Goal: Task Accomplishment & Management: Manage account settings

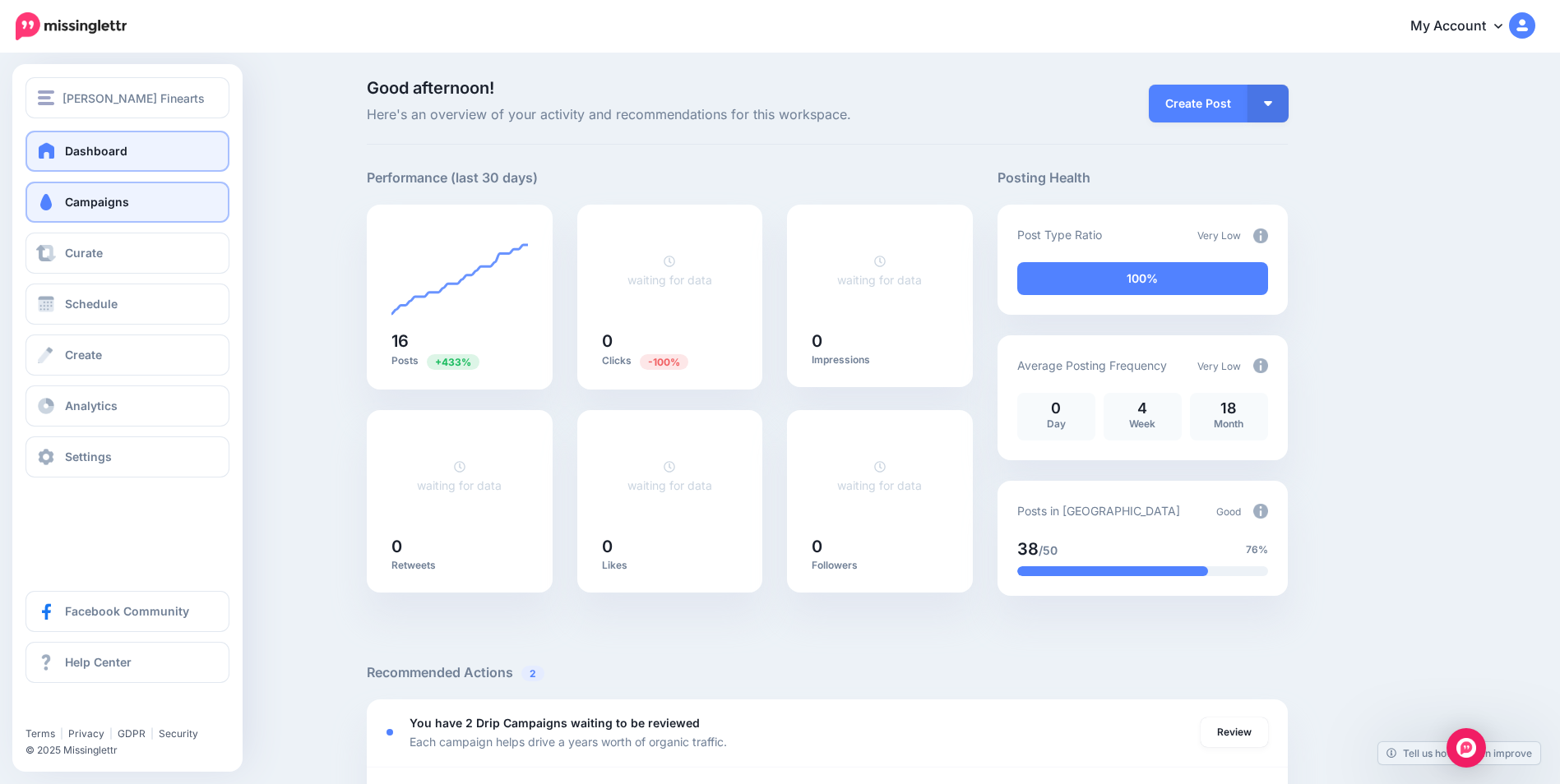
click at [110, 201] on span "Campaigns" at bounding box center [97, 202] width 64 height 14
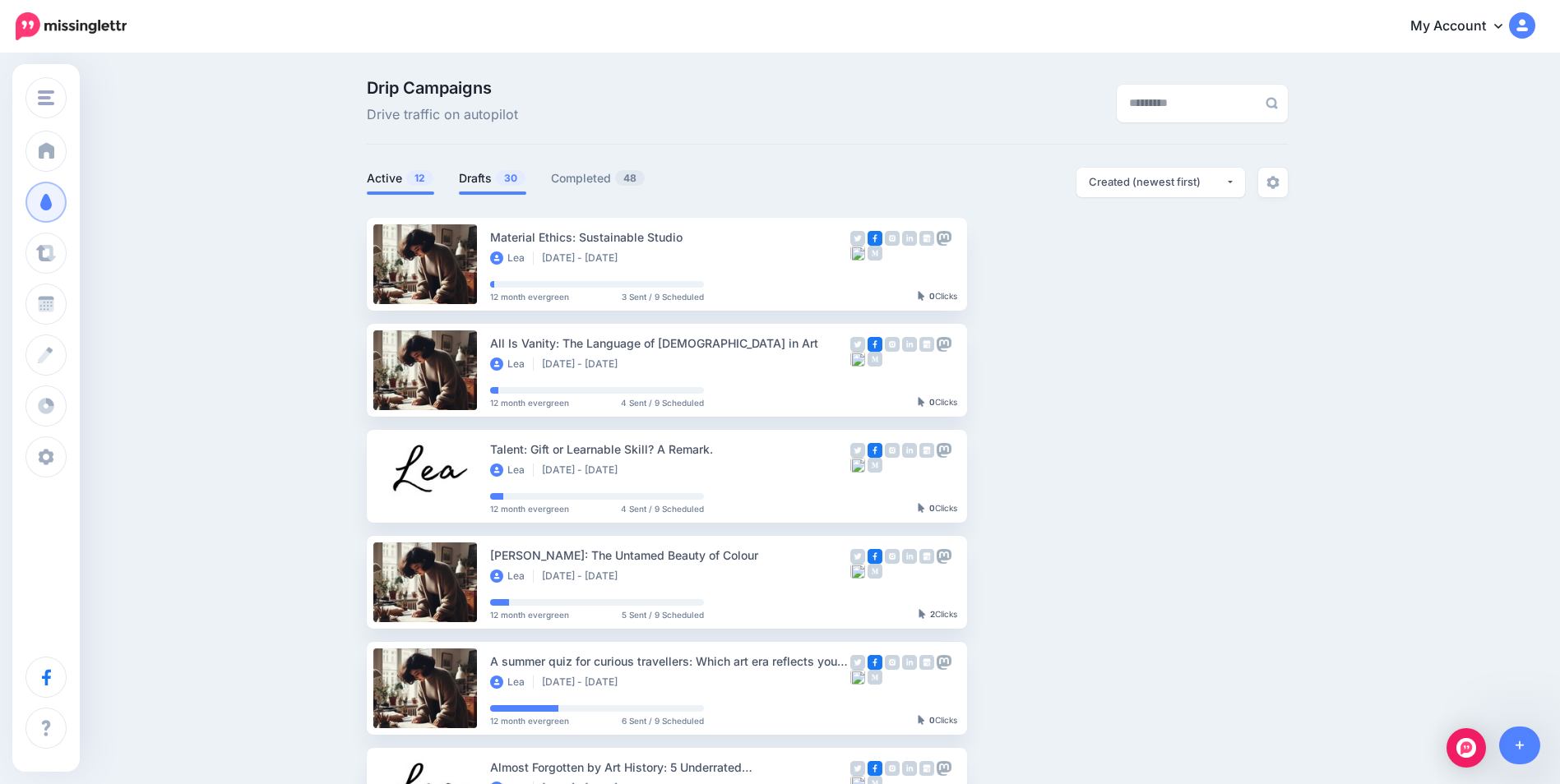
click at [481, 182] on link "Drafts 30" at bounding box center [493, 178] width 67 height 20
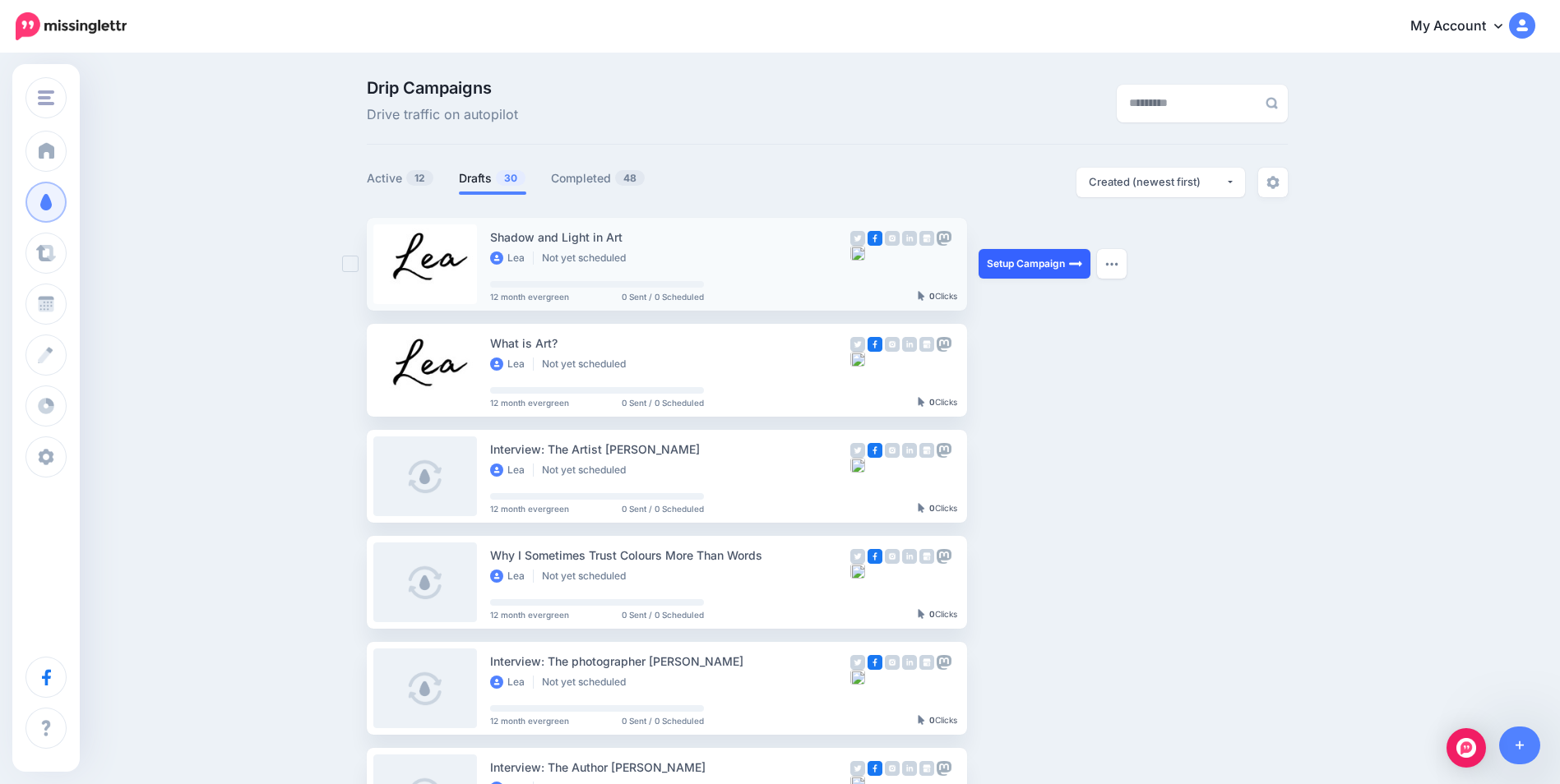
click at [1050, 259] on link "Setup Campaign" at bounding box center [1035, 264] width 112 height 30
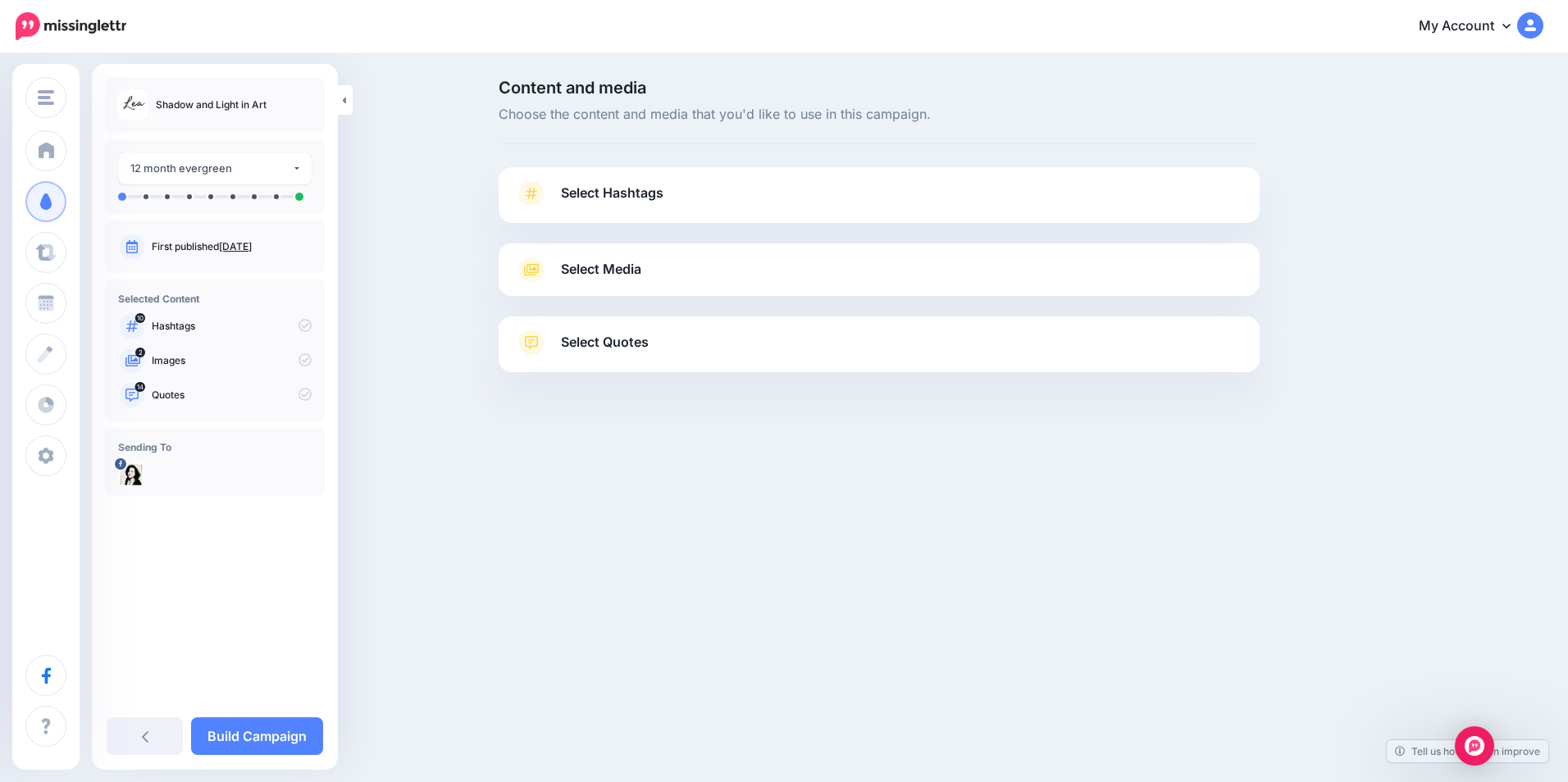
click at [880, 196] on link "Select Hashtags" at bounding box center [878, 201] width 728 height 42
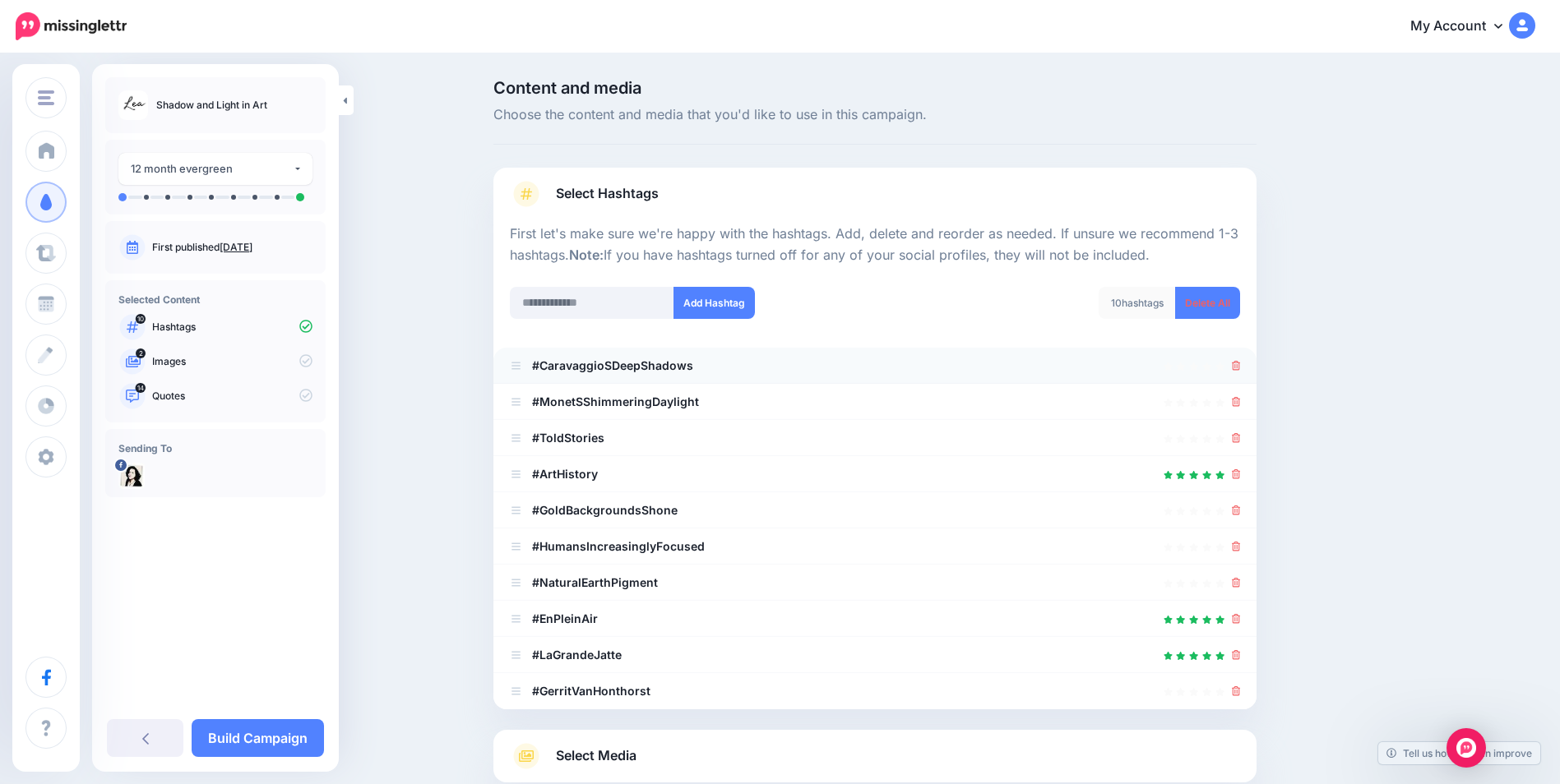
click at [1236, 367] on div at bounding box center [874, 365] width 730 height 20
click at [1241, 366] on icon at bounding box center [1236, 365] width 9 height 10
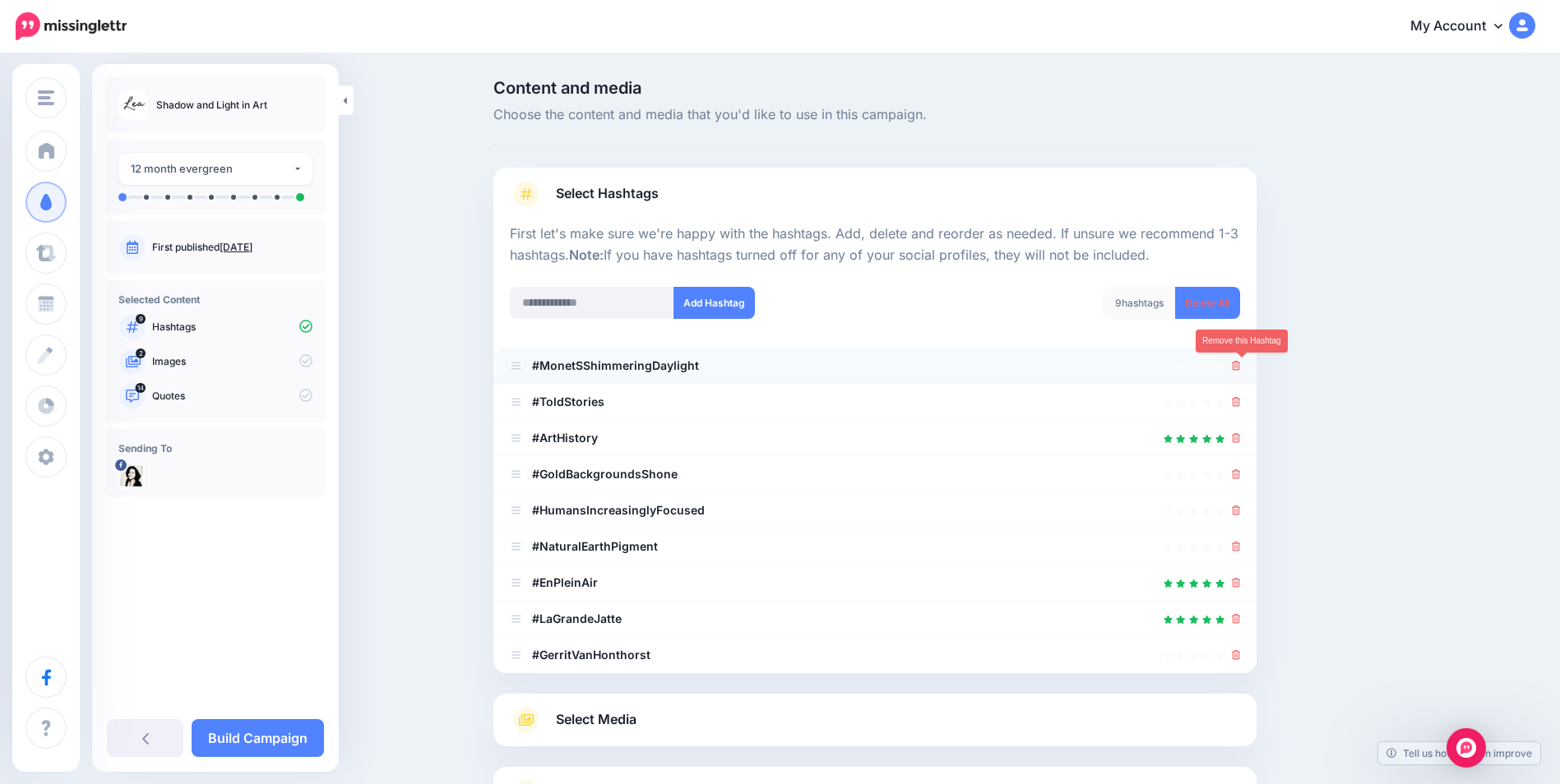
click at [1241, 368] on icon at bounding box center [1236, 365] width 9 height 10
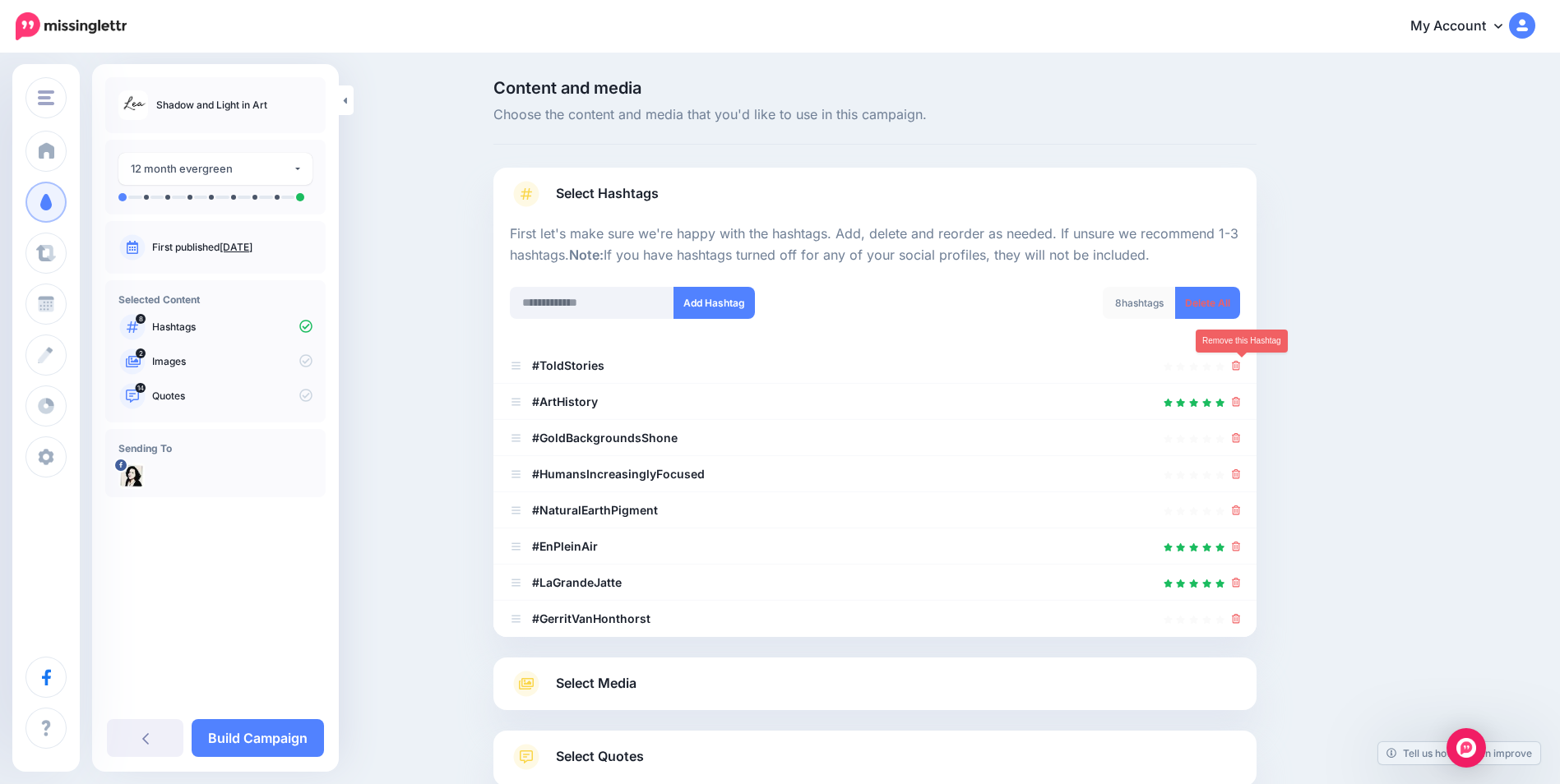
click at [1241, 367] on icon at bounding box center [1236, 365] width 9 height 10
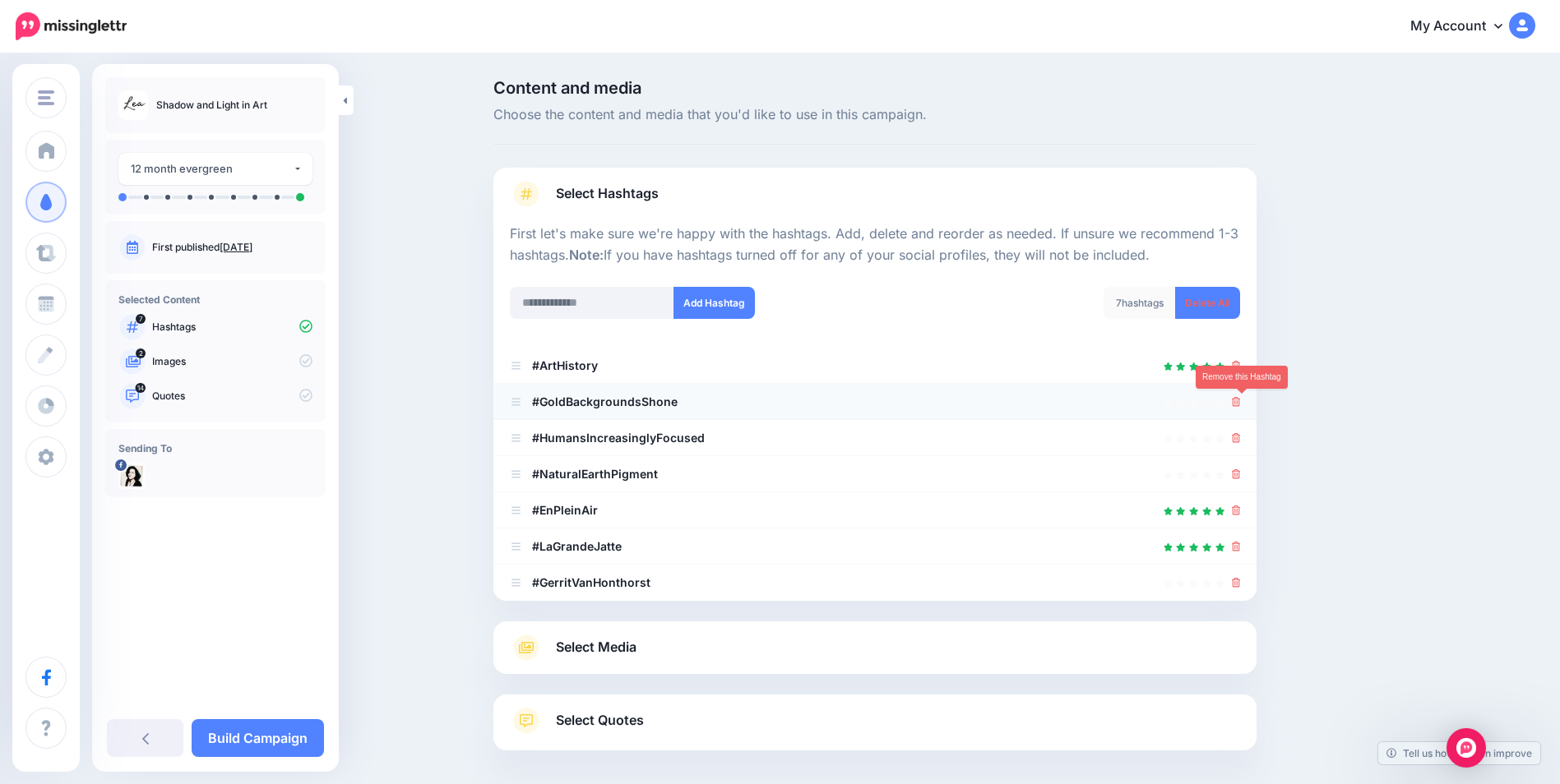
click at [1241, 408] on link at bounding box center [1236, 402] width 9 height 14
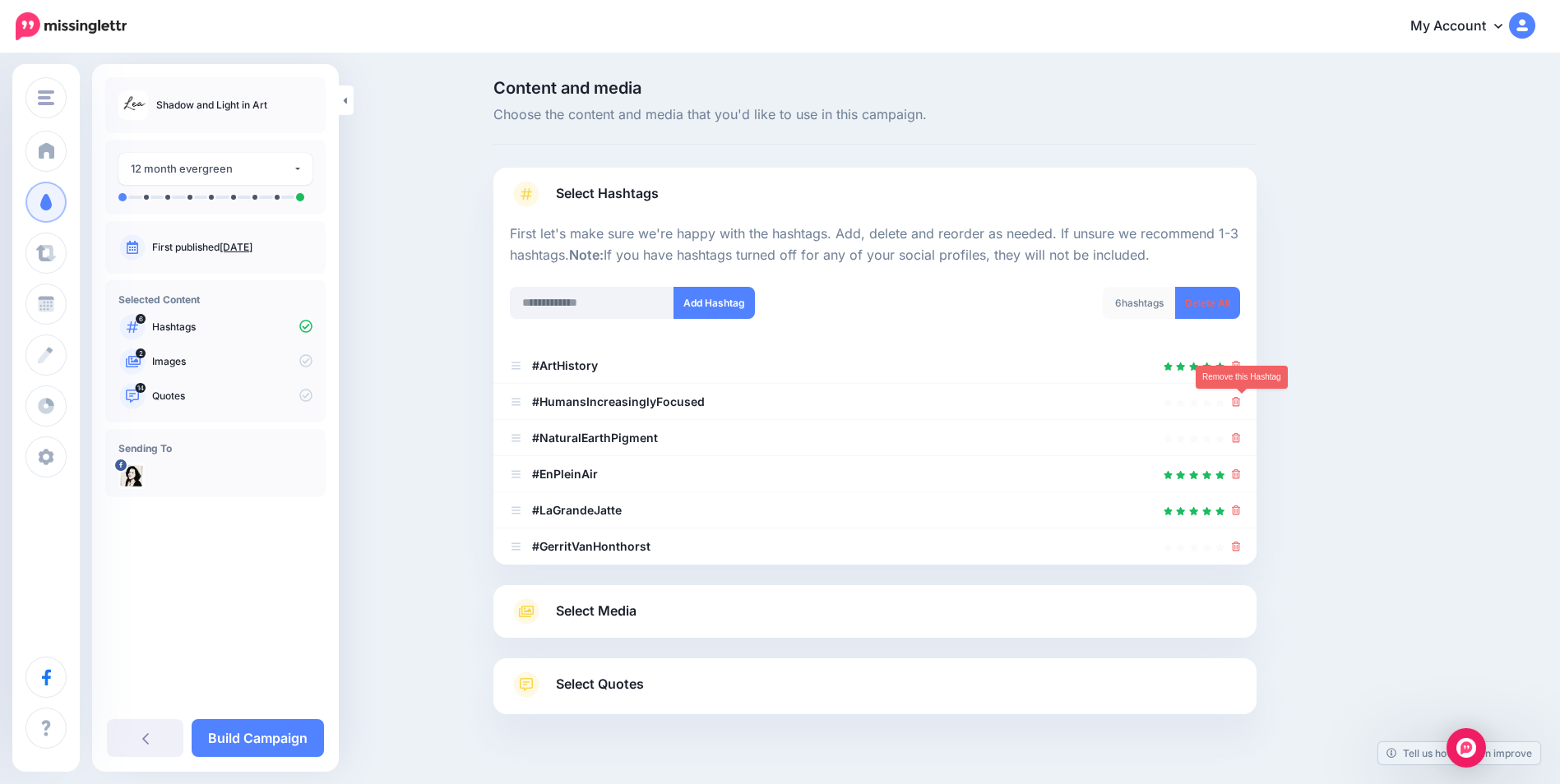
click at [1241, 408] on link at bounding box center [1236, 402] width 9 height 14
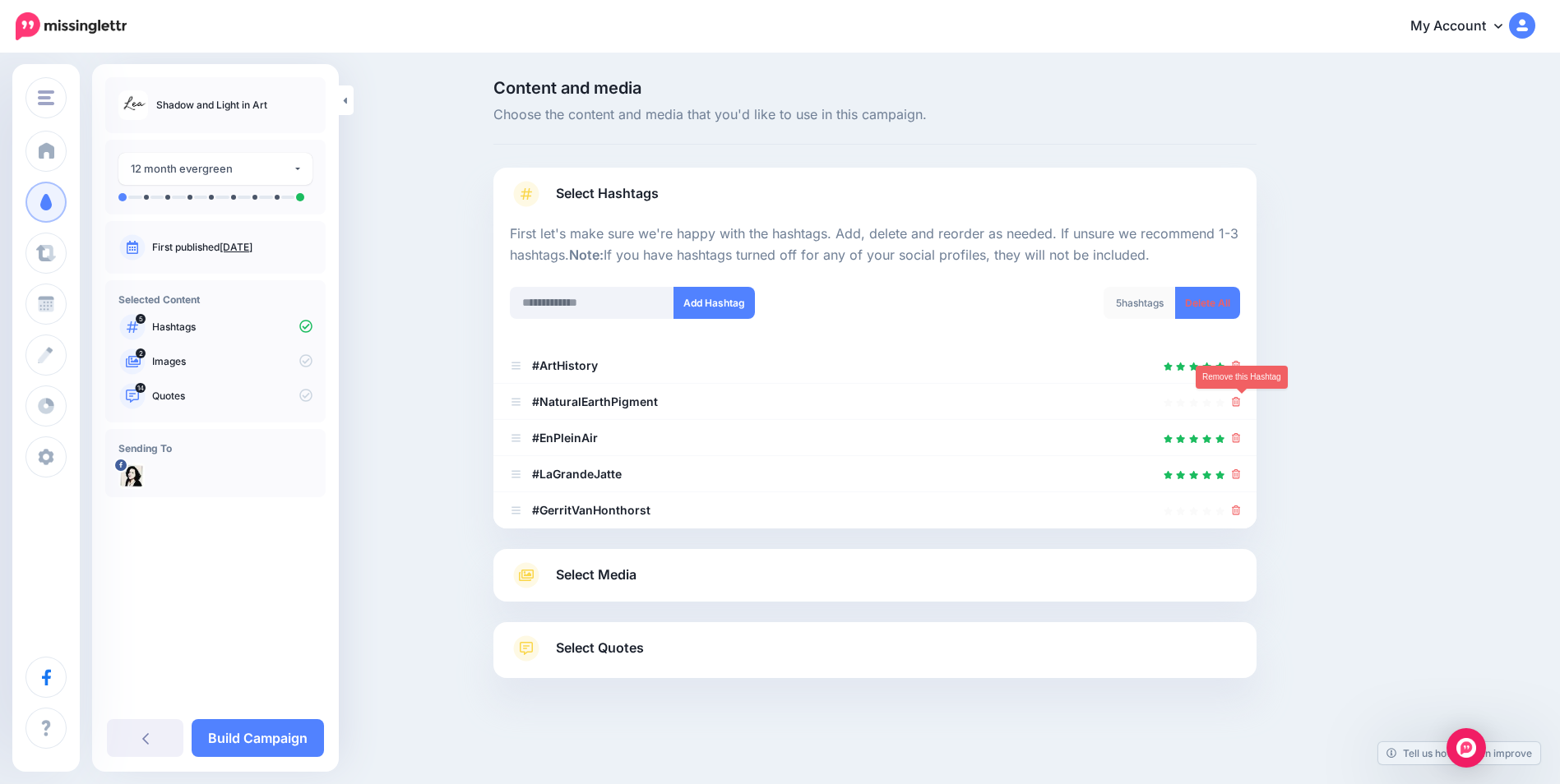
click at [1241, 408] on link at bounding box center [1236, 402] width 9 height 14
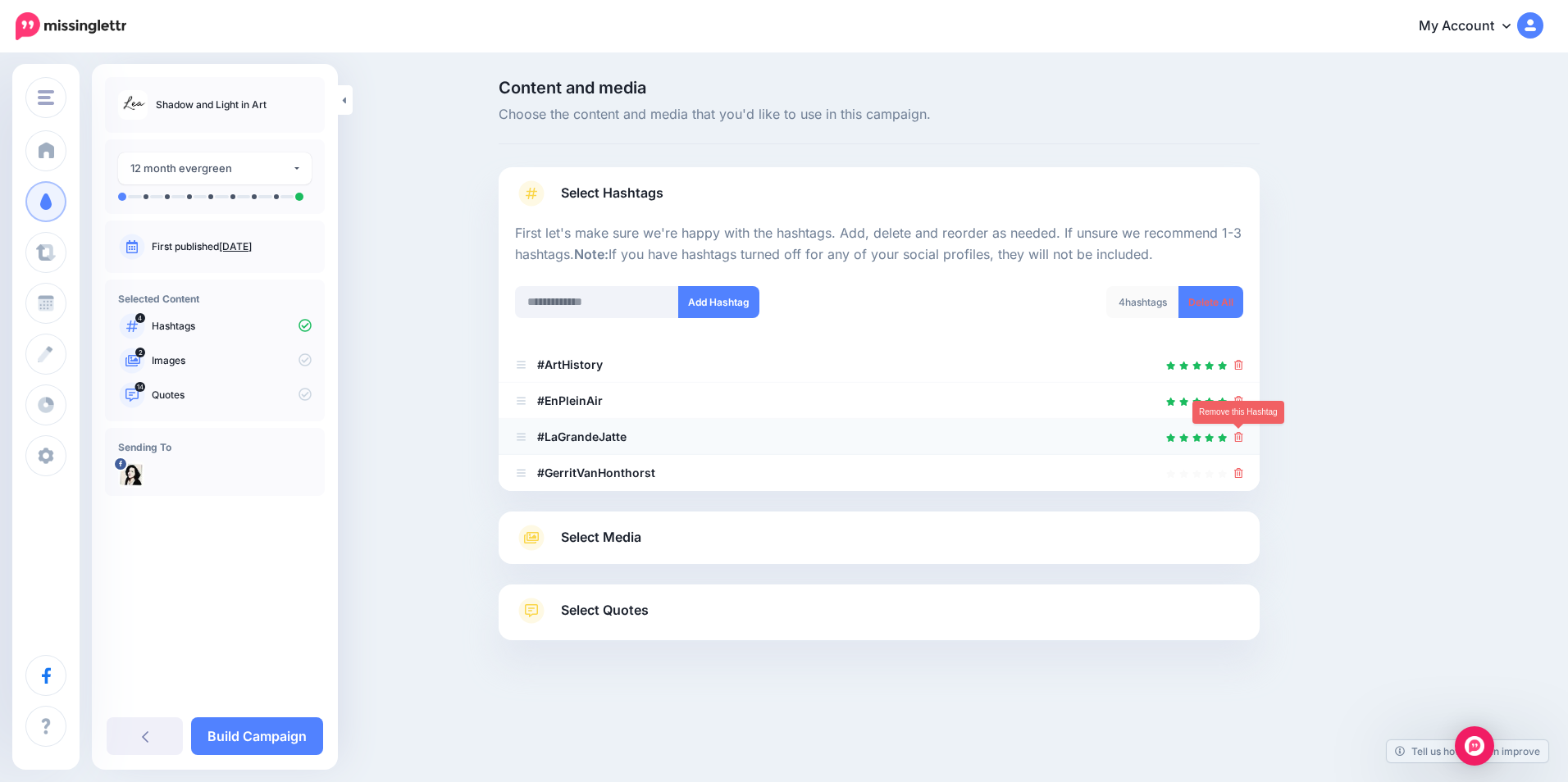
click at [1238, 437] on icon at bounding box center [1238, 437] width 9 height 10
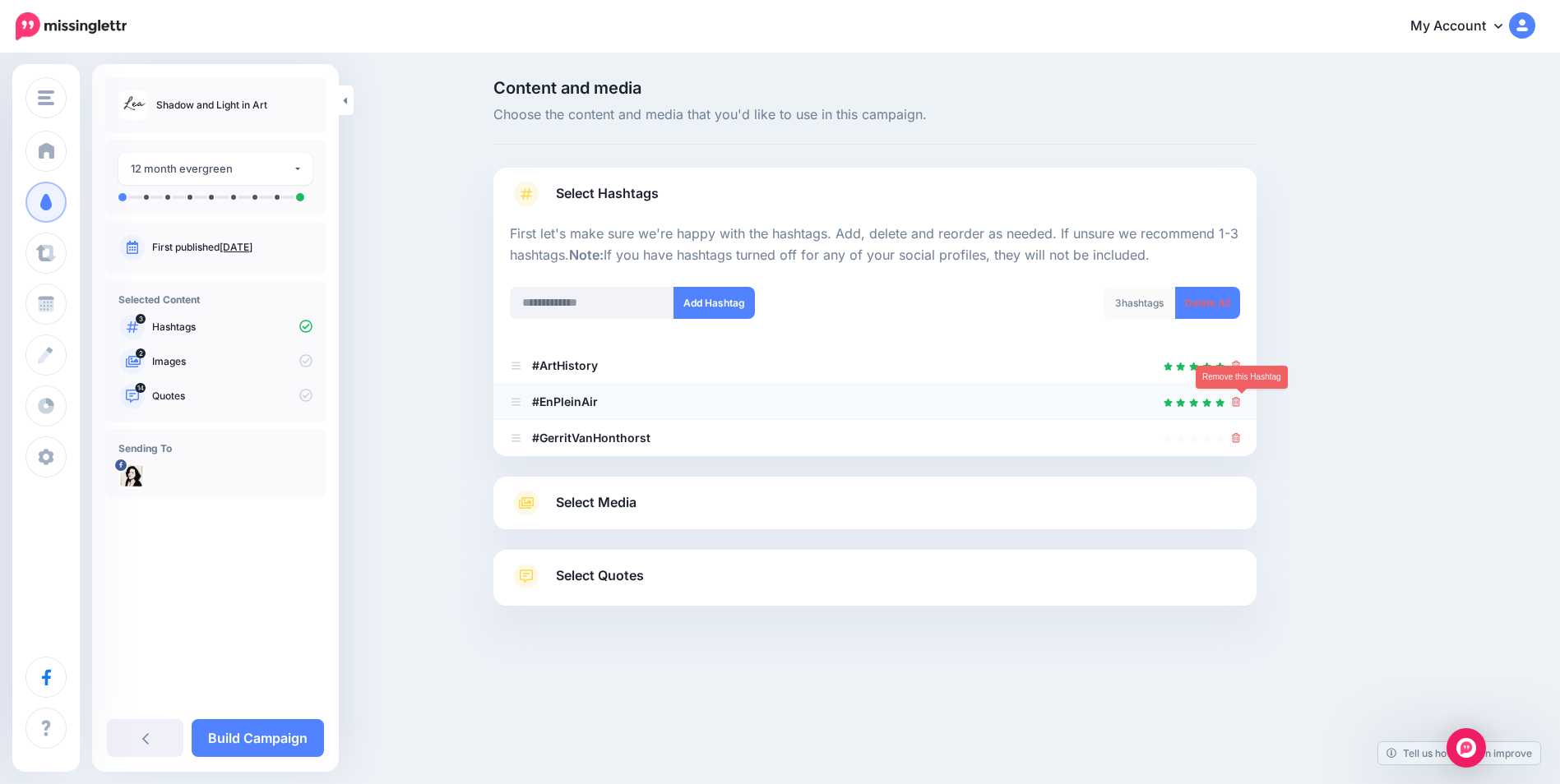
click at [1241, 405] on icon at bounding box center [1236, 402] width 9 height 10
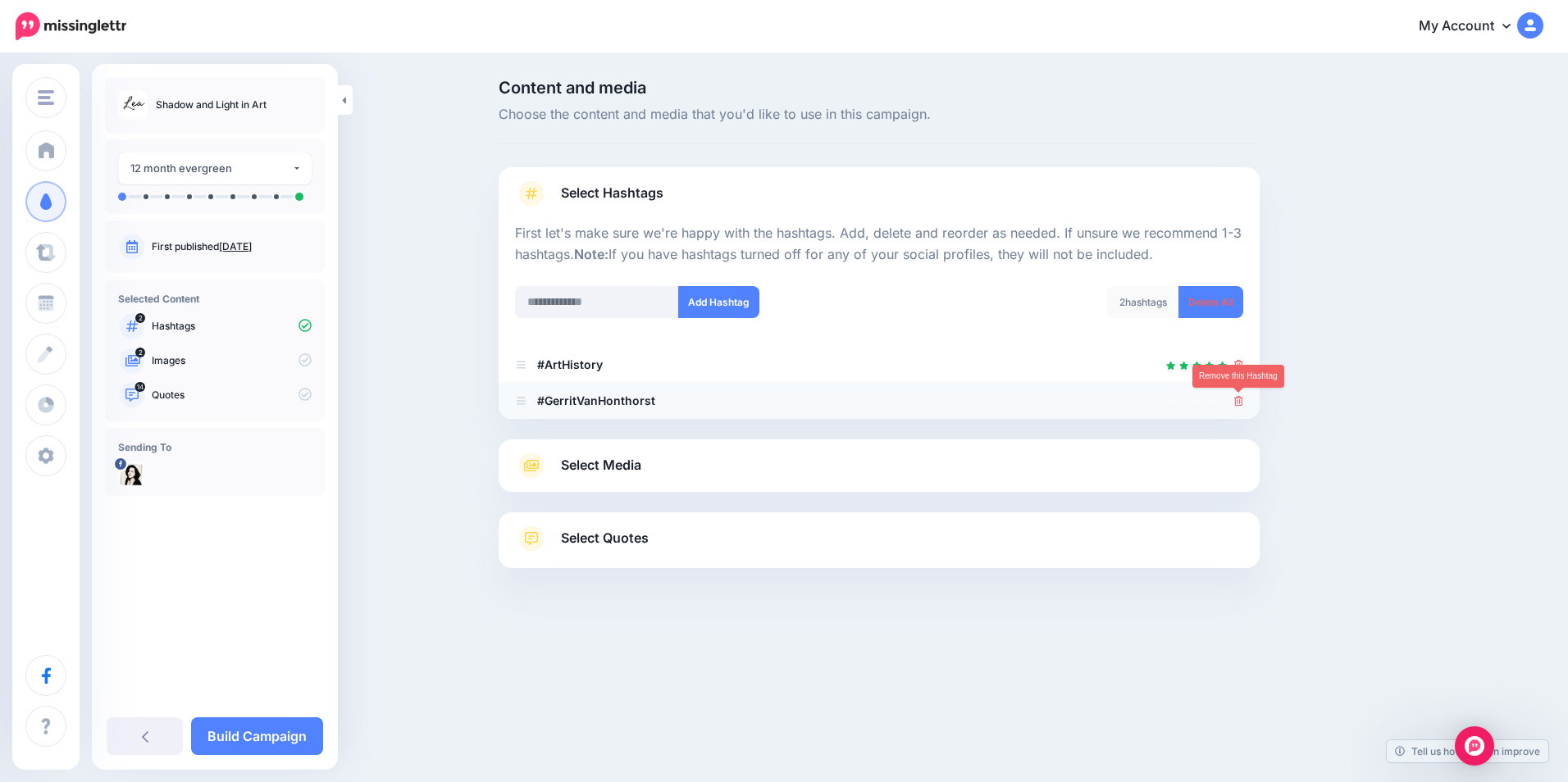
click at [1237, 400] on icon at bounding box center [1238, 401] width 9 height 10
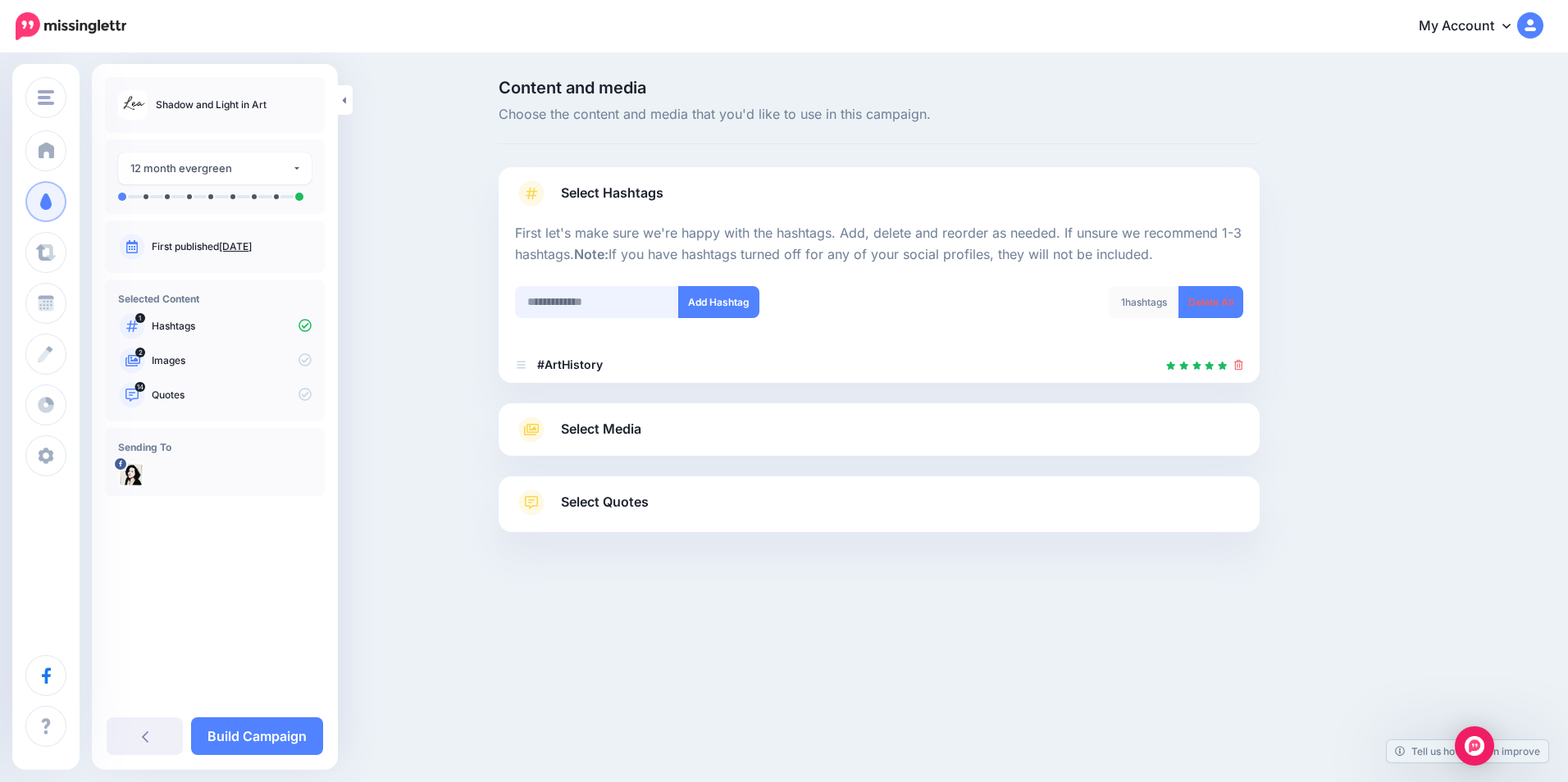
click at [561, 305] on input "text" at bounding box center [596, 302] width 164 height 32
type input "*"
type input "**********"
click at [697, 306] on button "Add Hashtag" at bounding box center [718, 302] width 82 height 32
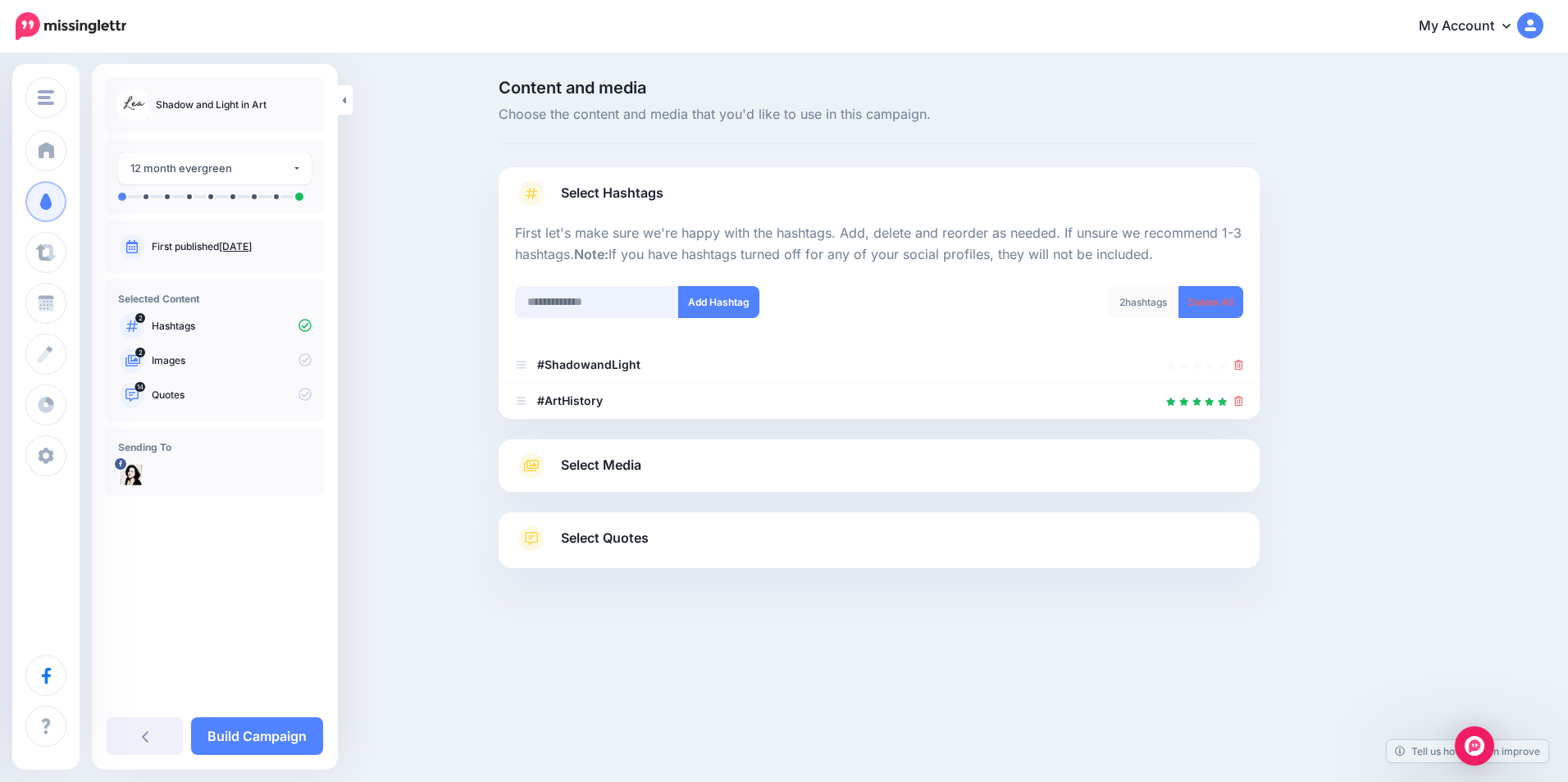
click at [575, 307] on input "text" at bounding box center [596, 302] width 164 height 32
paste input "**********"
type input "**********"
click at [722, 306] on button "Add Hashtag" at bounding box center [718, 302] width 82 height 32
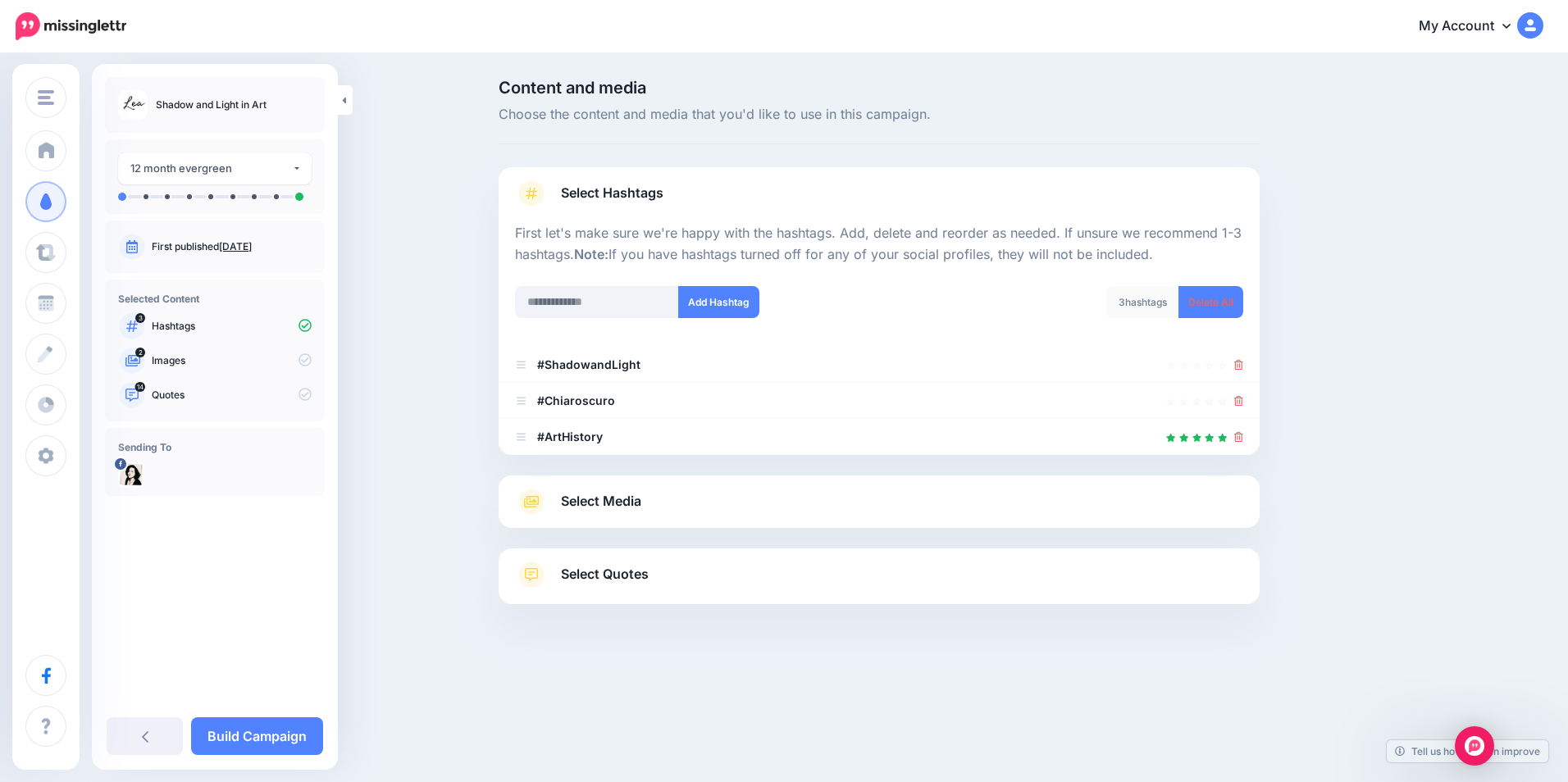
click at [860, 506] on link "Select Media" at bounding box center [878, 501] width 728 height 27
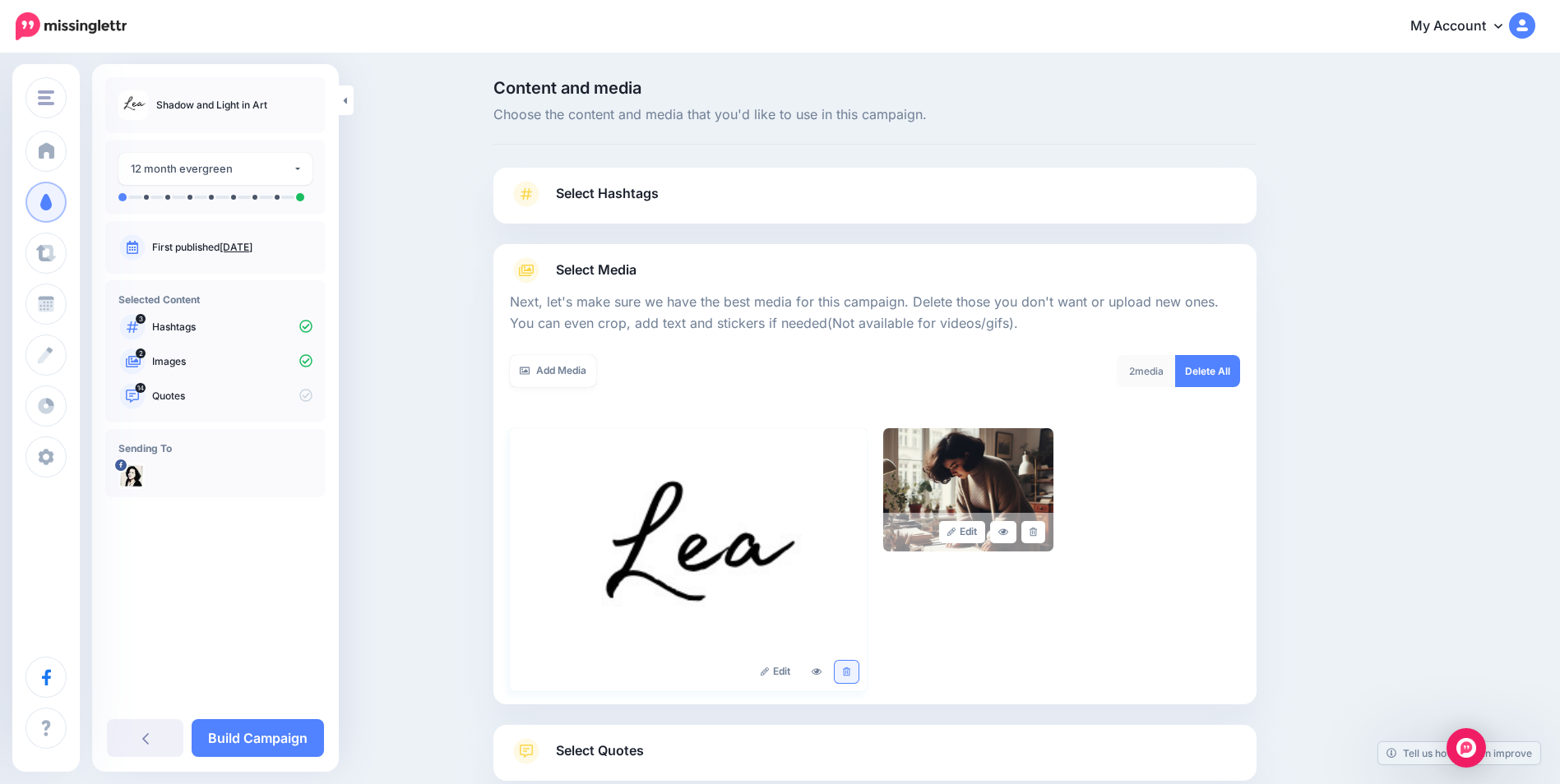
click at [850, 672] on icon at bounding box center [847, 672] width 8 height 9
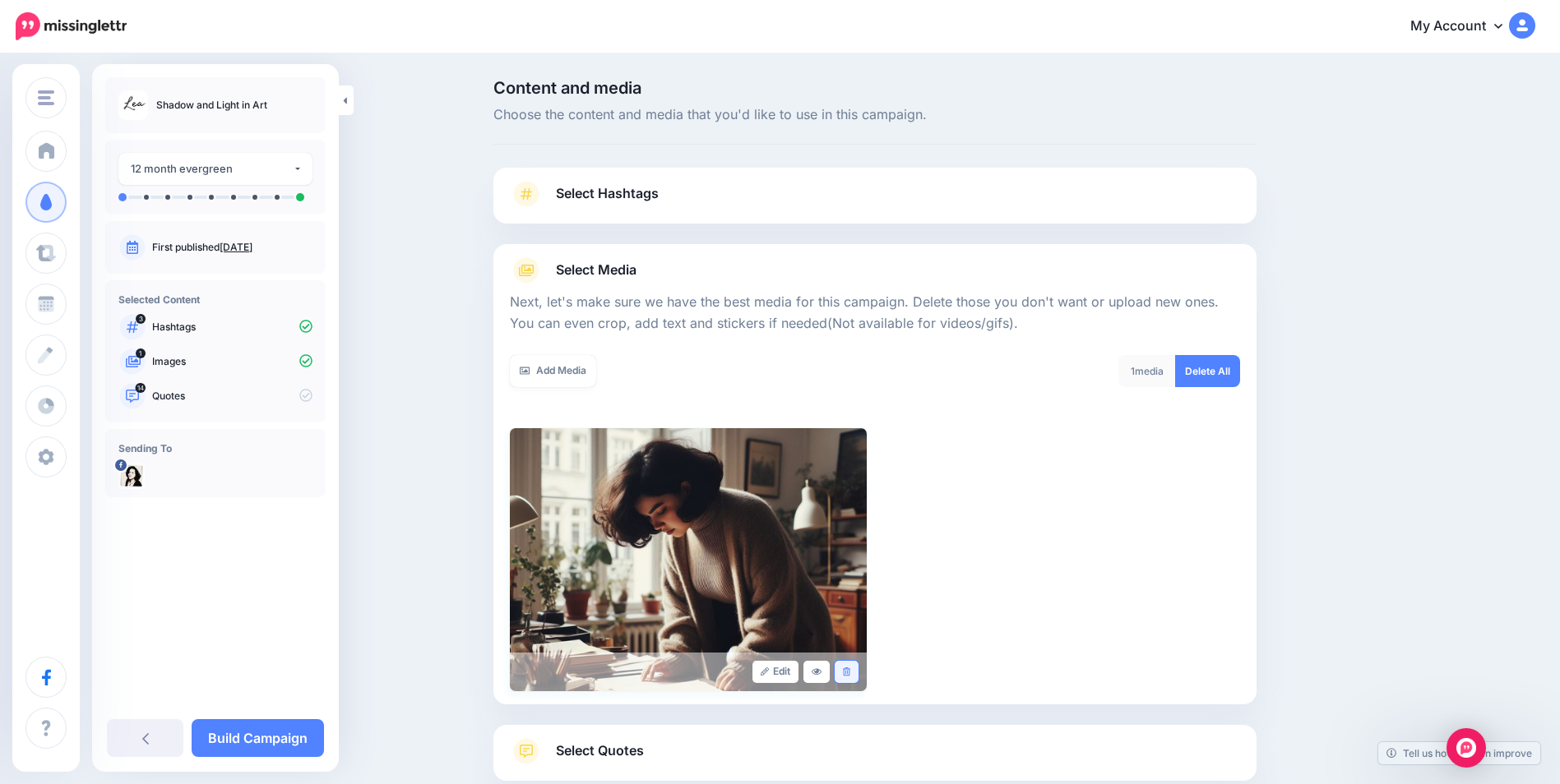
click at [857, 671] on link at bounding box center [847, 672] width 24 height 23
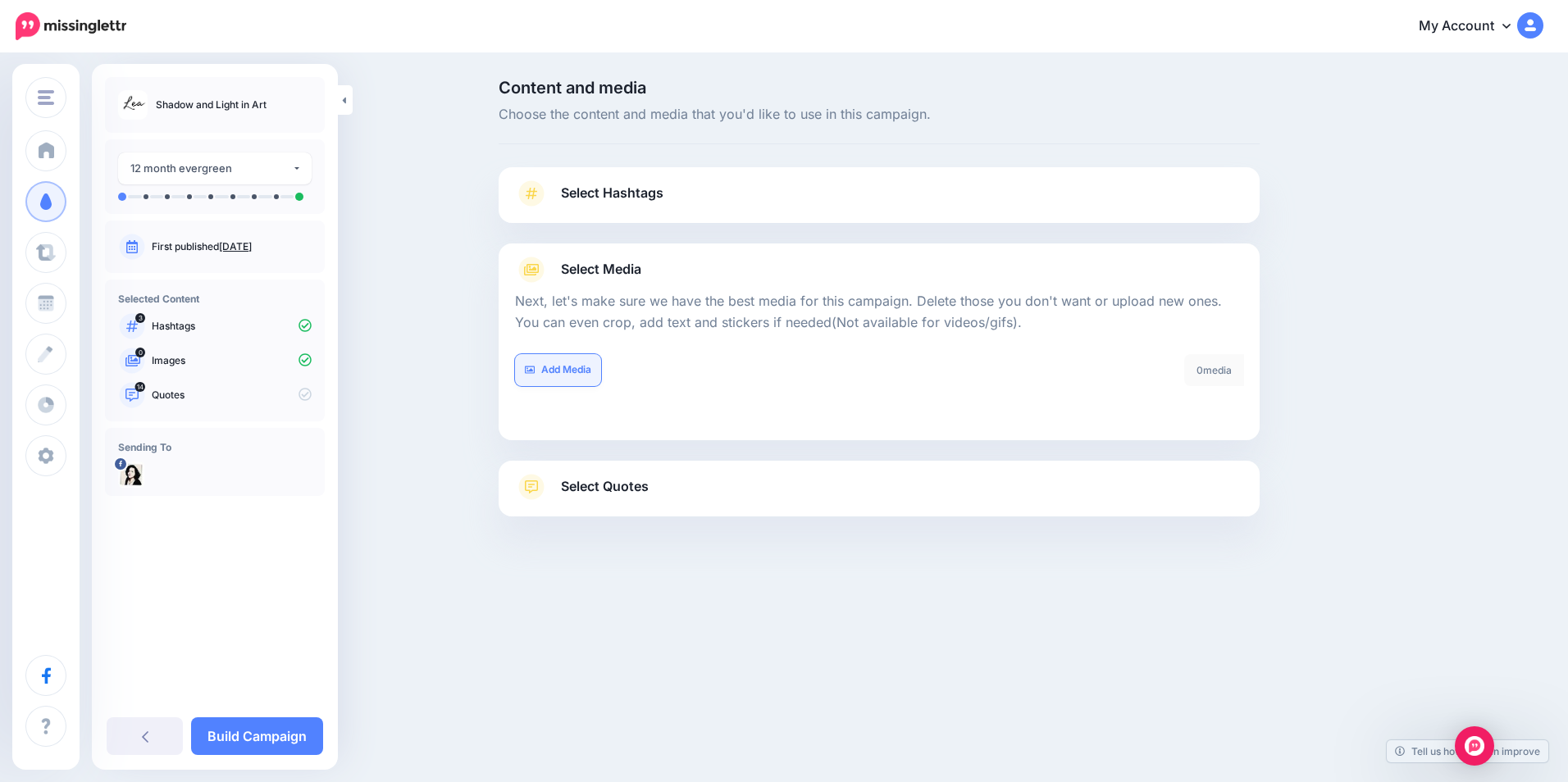
click at [549, 364] on link "Add Media" at bounding box center [558, 370] width 86 height 32
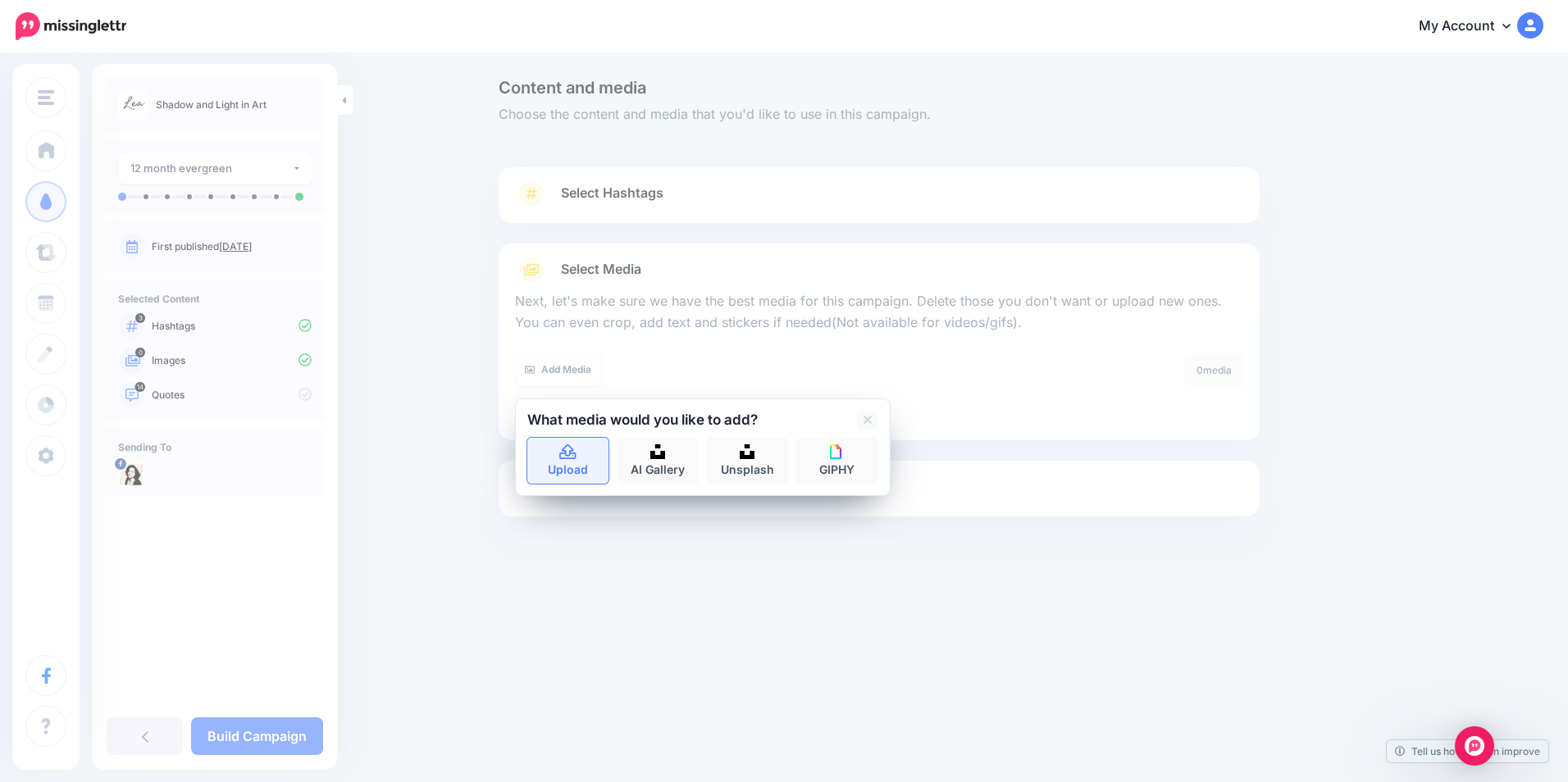
click at [565, 469] on link "Upload" at bounding box center [568, 461] width 82 height 46
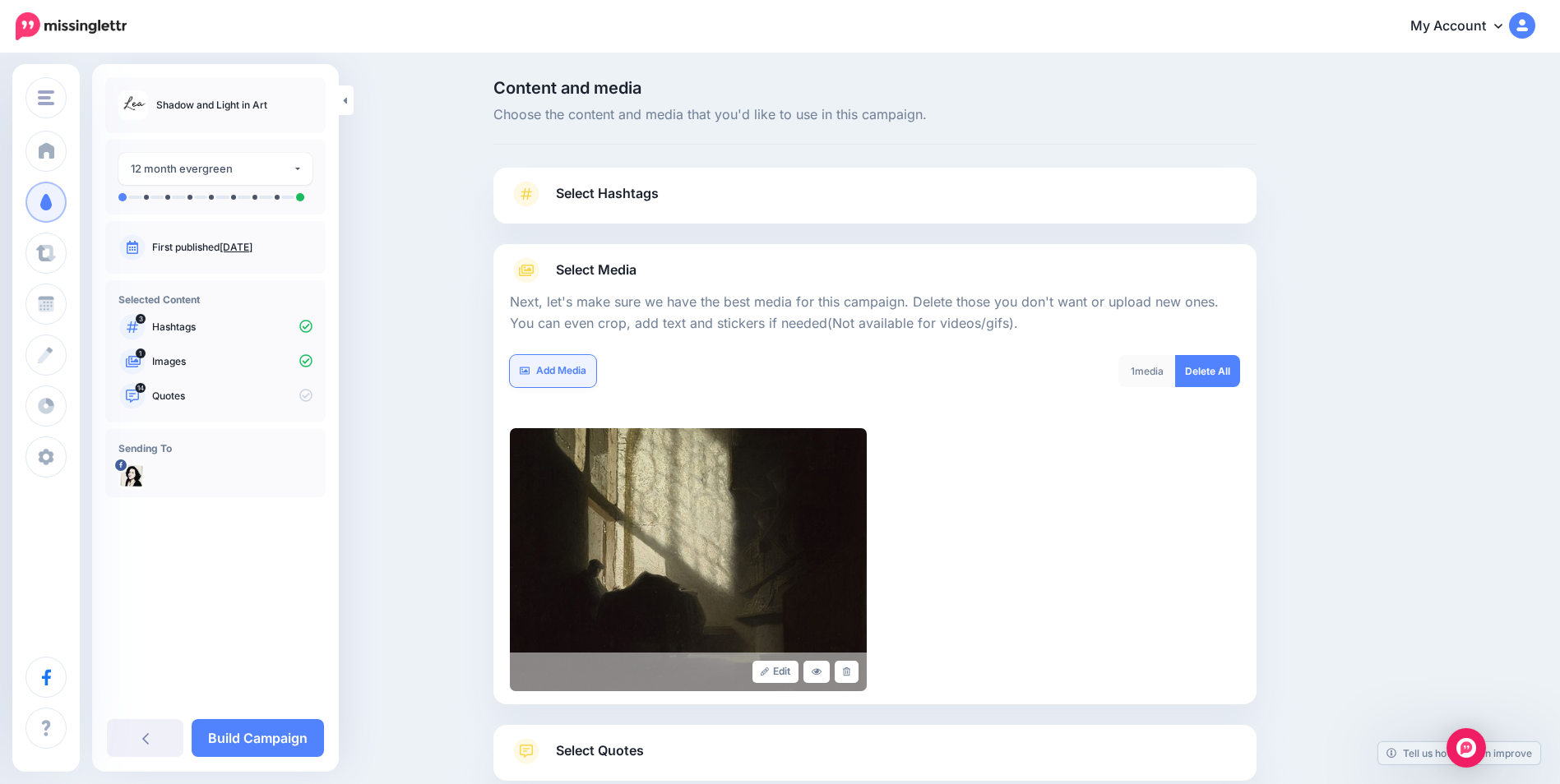
scroll to position [103, 0]
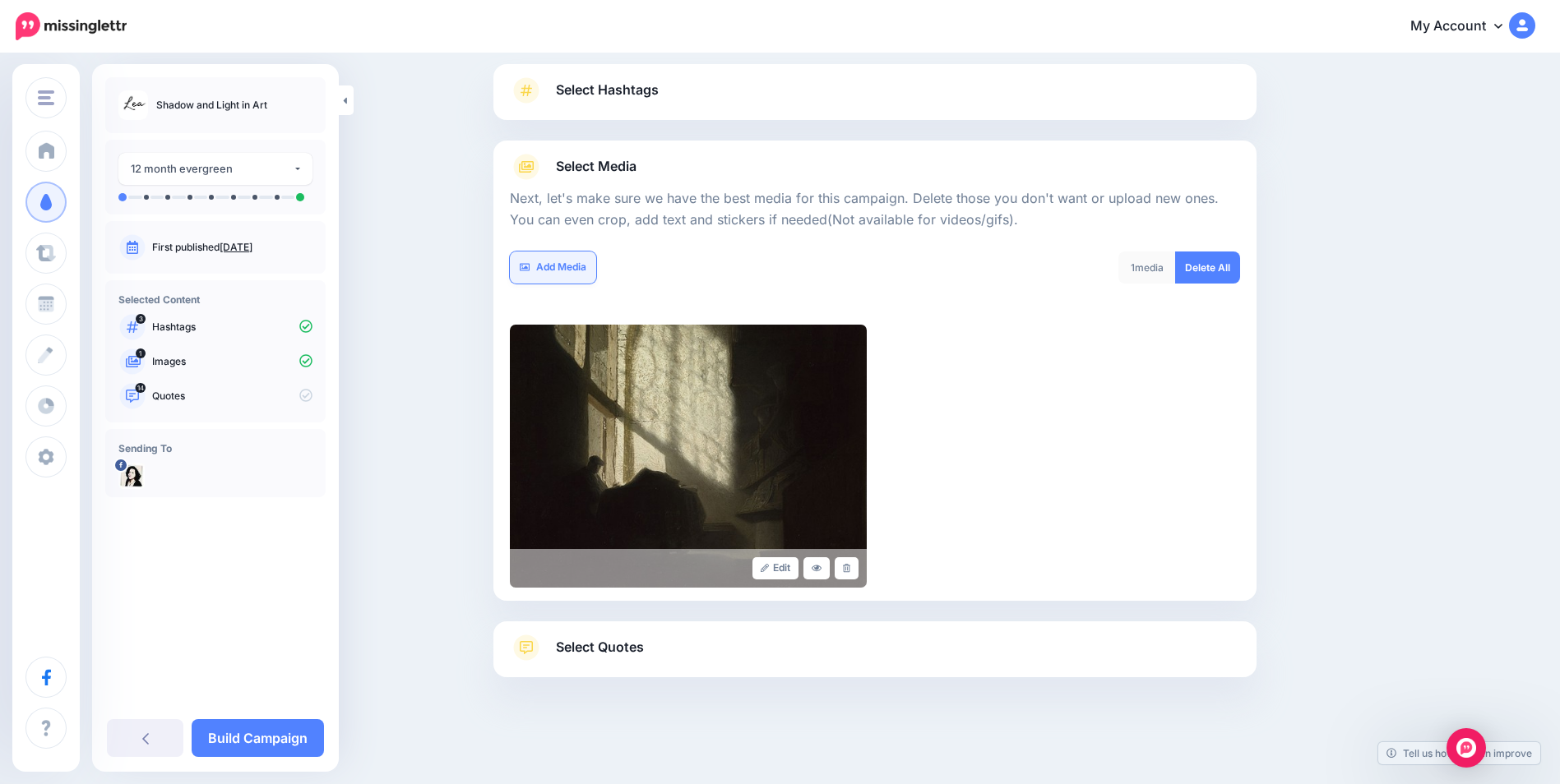
click at [557, 375] on form "Next, let's make sure we have the best media for this campaign. Delete those yo…" at bounding box center [874, 384] width 730 height 408
click at [570, 271] on link "Add Media" at bounding box center [553, 267] width 87 height 33
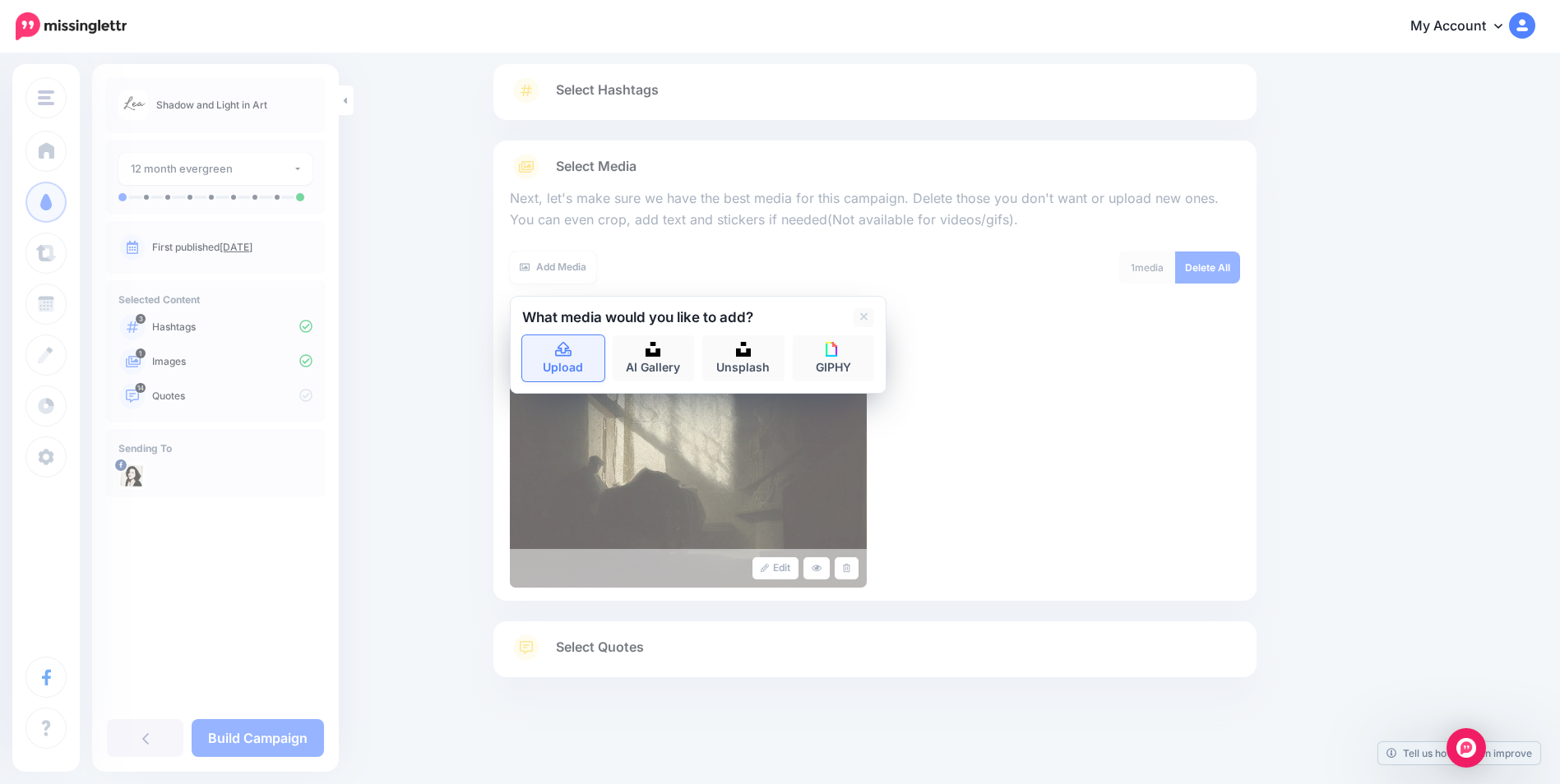
click at [567, 354] on icon at bounding box center [564, 350] width 19 height 15
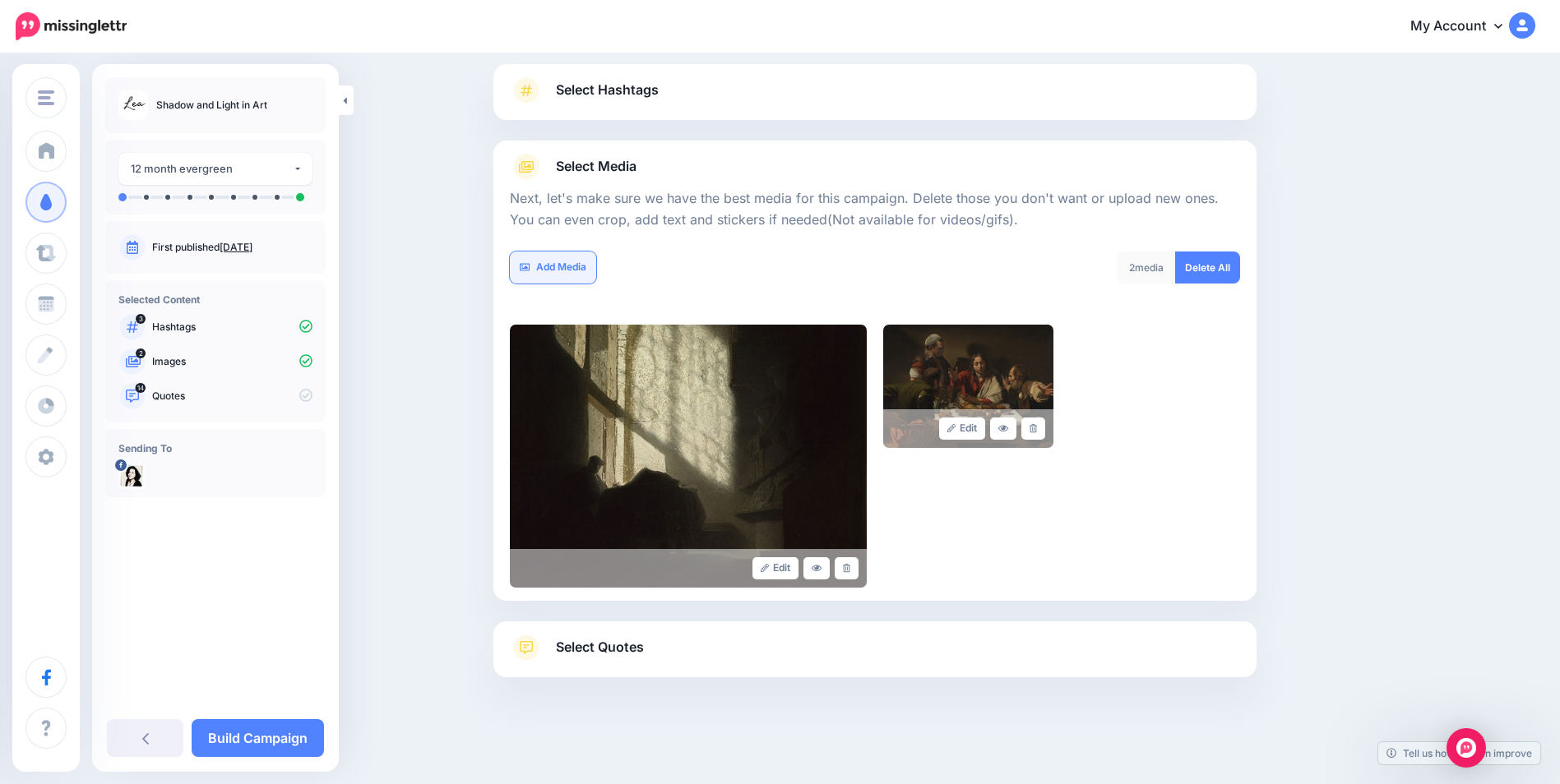
click at [569, 264] on link "Add Media" at bounding box center [553, 267] width 87 height 33
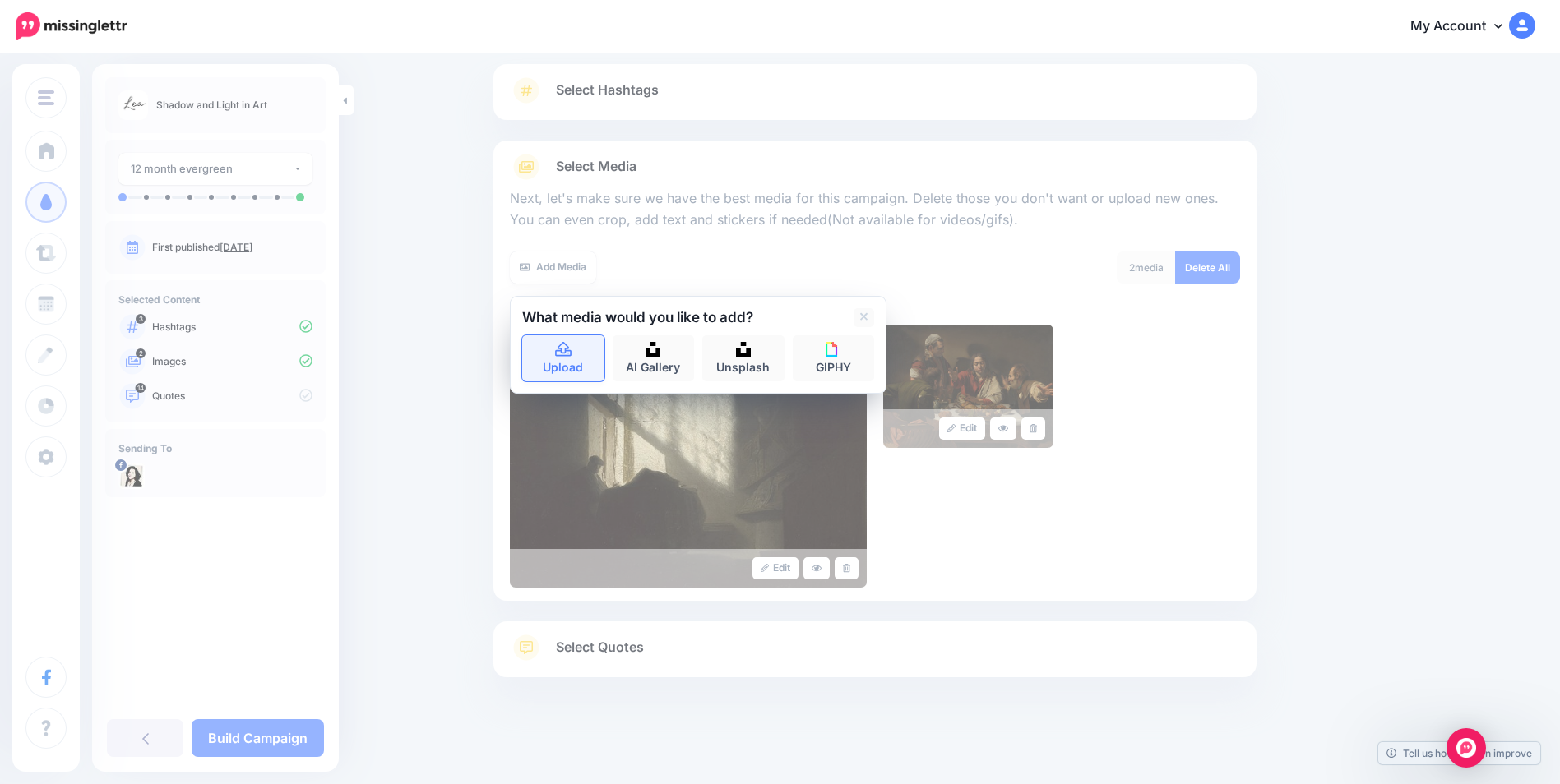
click at [577, 341] on link "Upload" at bounding box center [563, 359] width 82 height 46
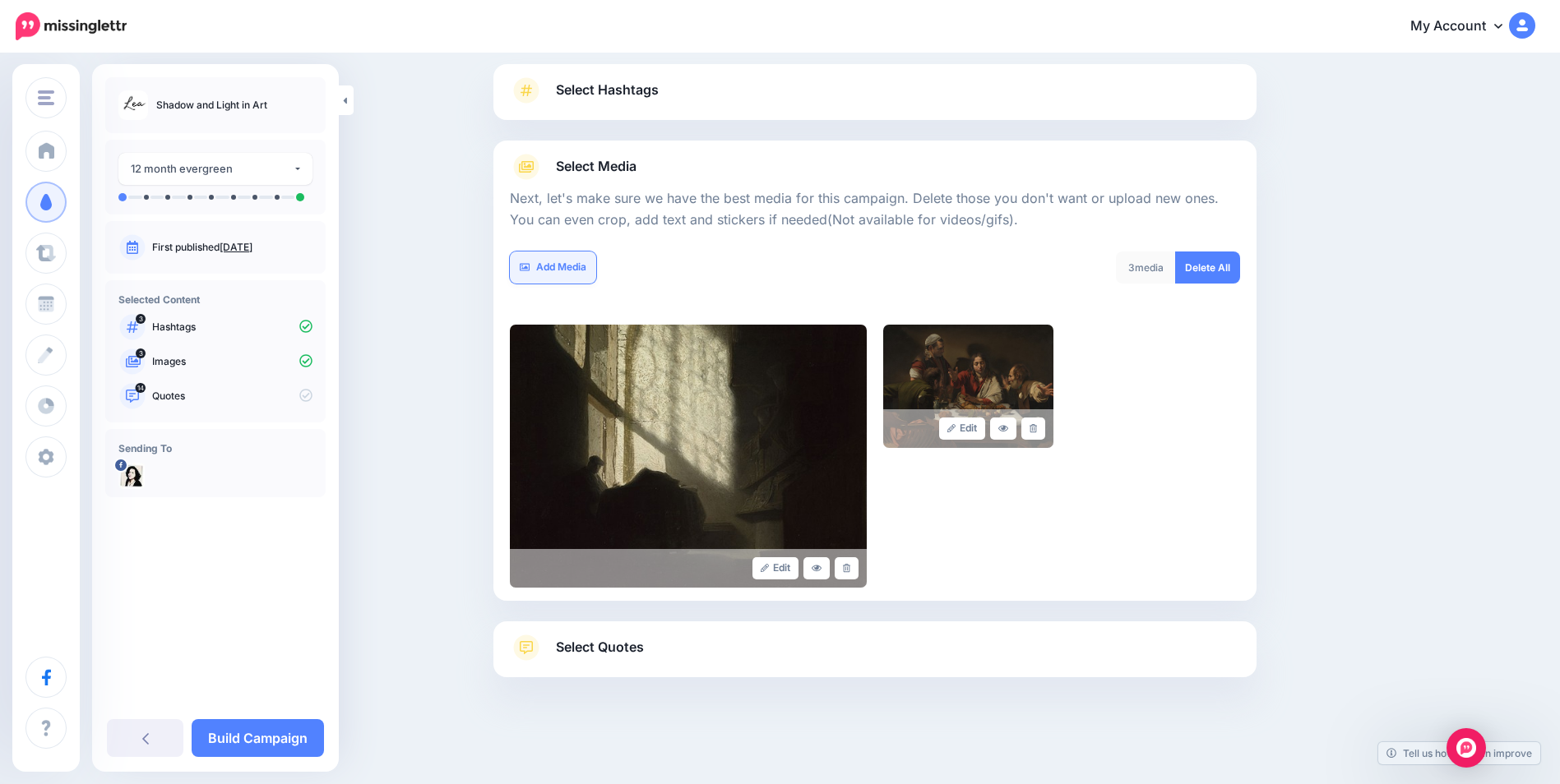
click at [558, 261] on link "Add Media" at bounding box center [553, 267] width 87 height 33
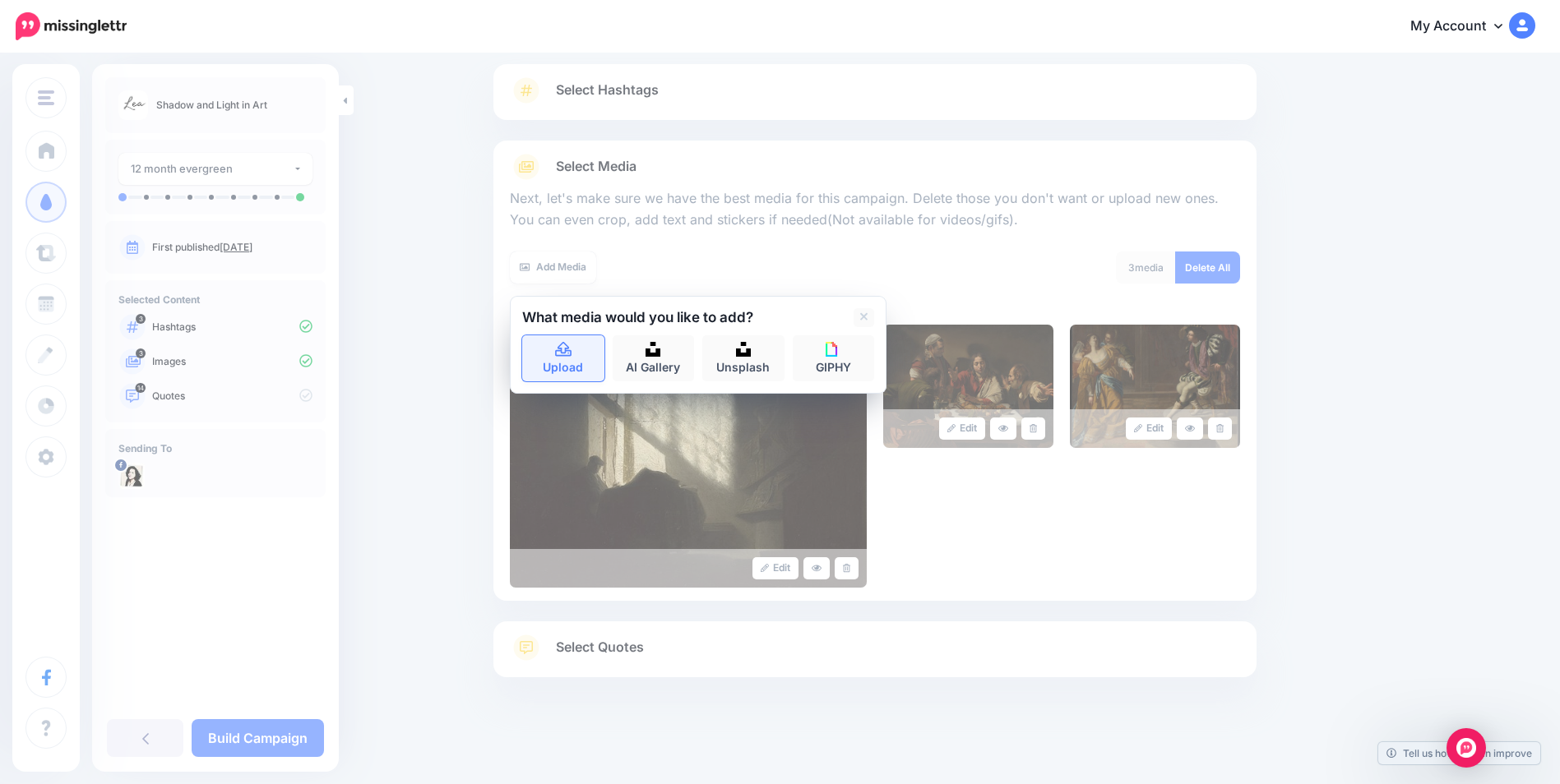
click at [560, 364] on link "Upload" at bounding box center [563, 359] width 82 height 46
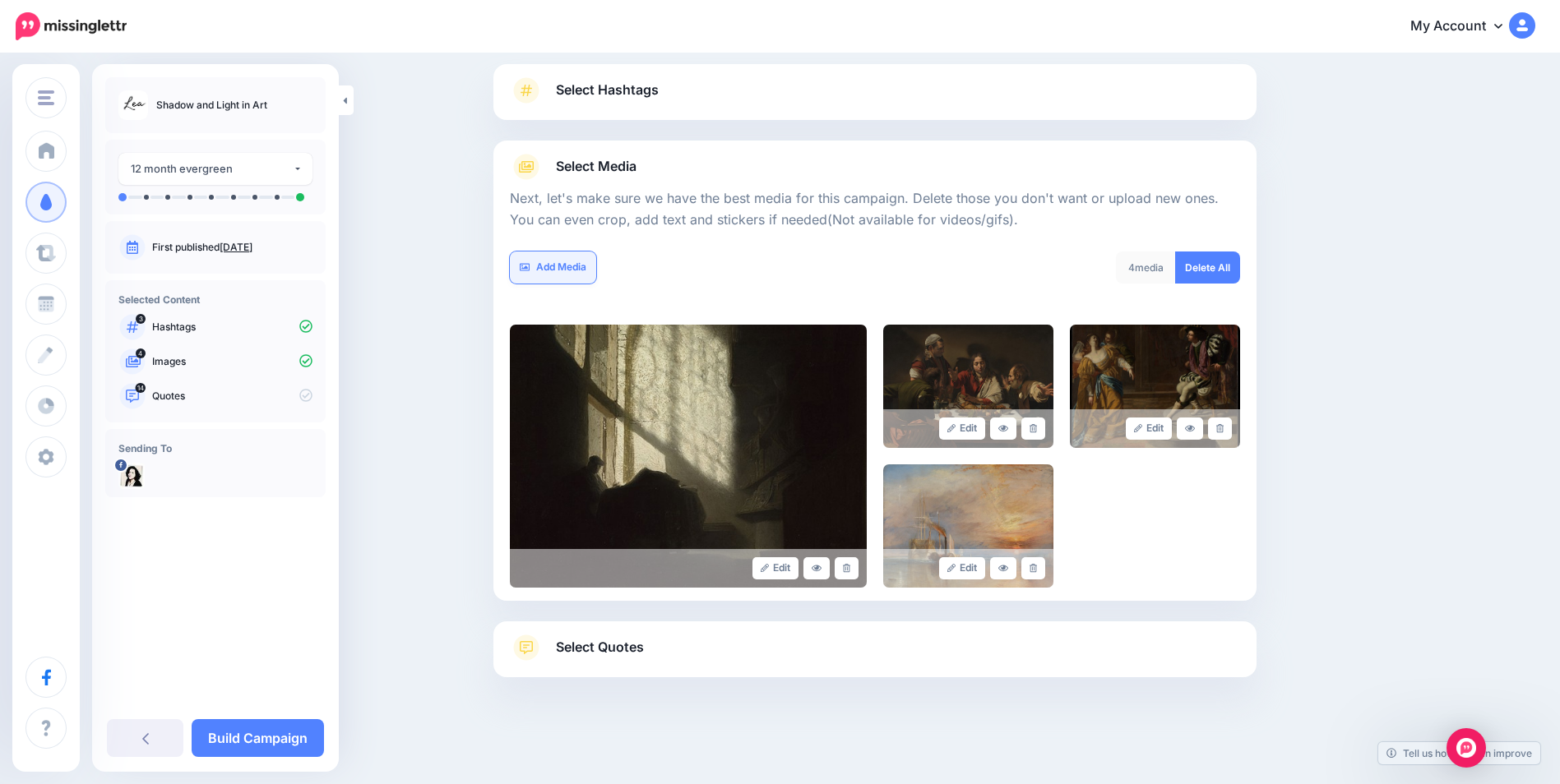
click at [559, 263] on link "Add Media" at bounding box center [553, 267] width 87 height 33
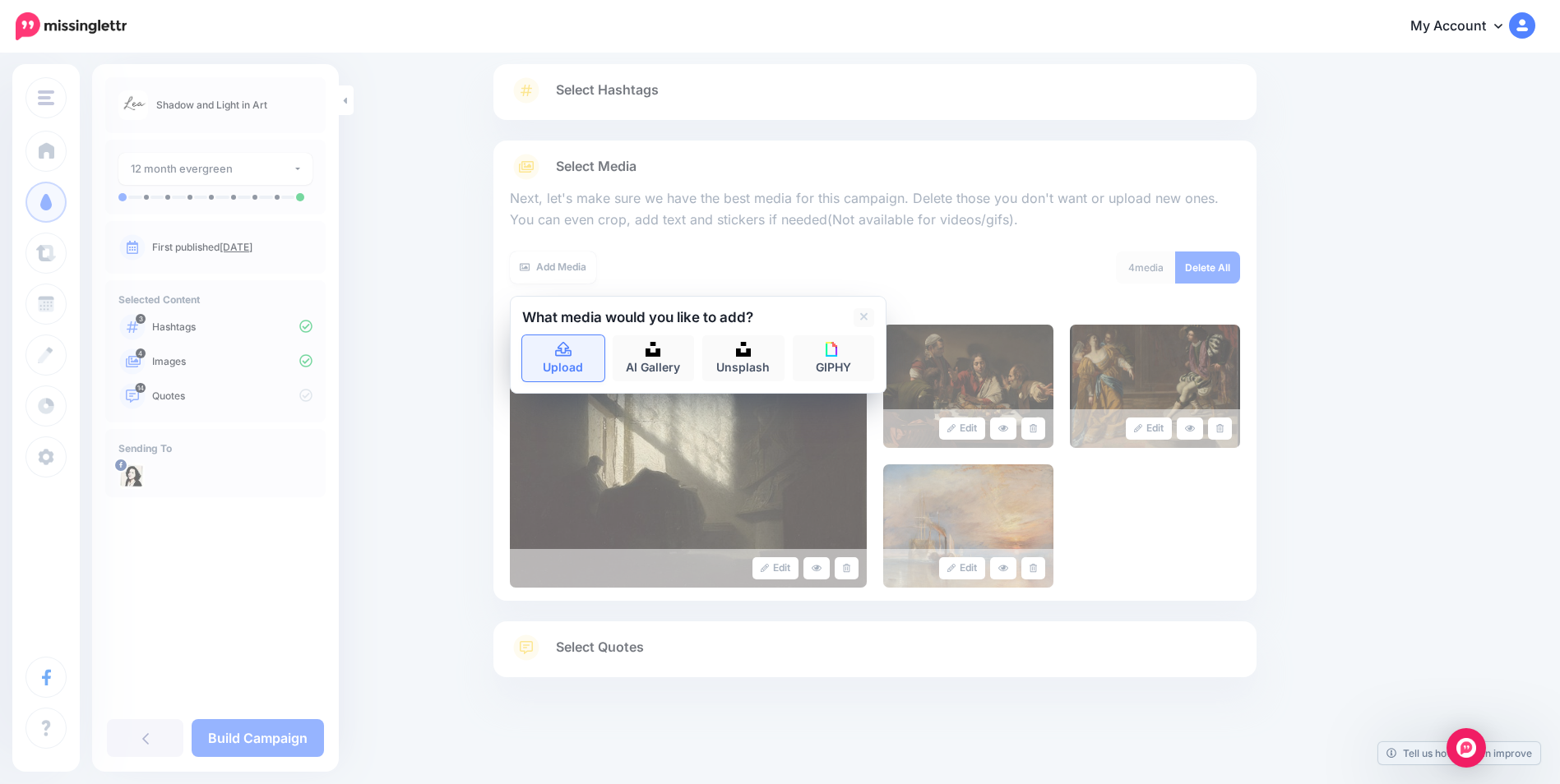
click at [558, 362] on link "Upload" at bounding box center [563, 359] width 82 height 46
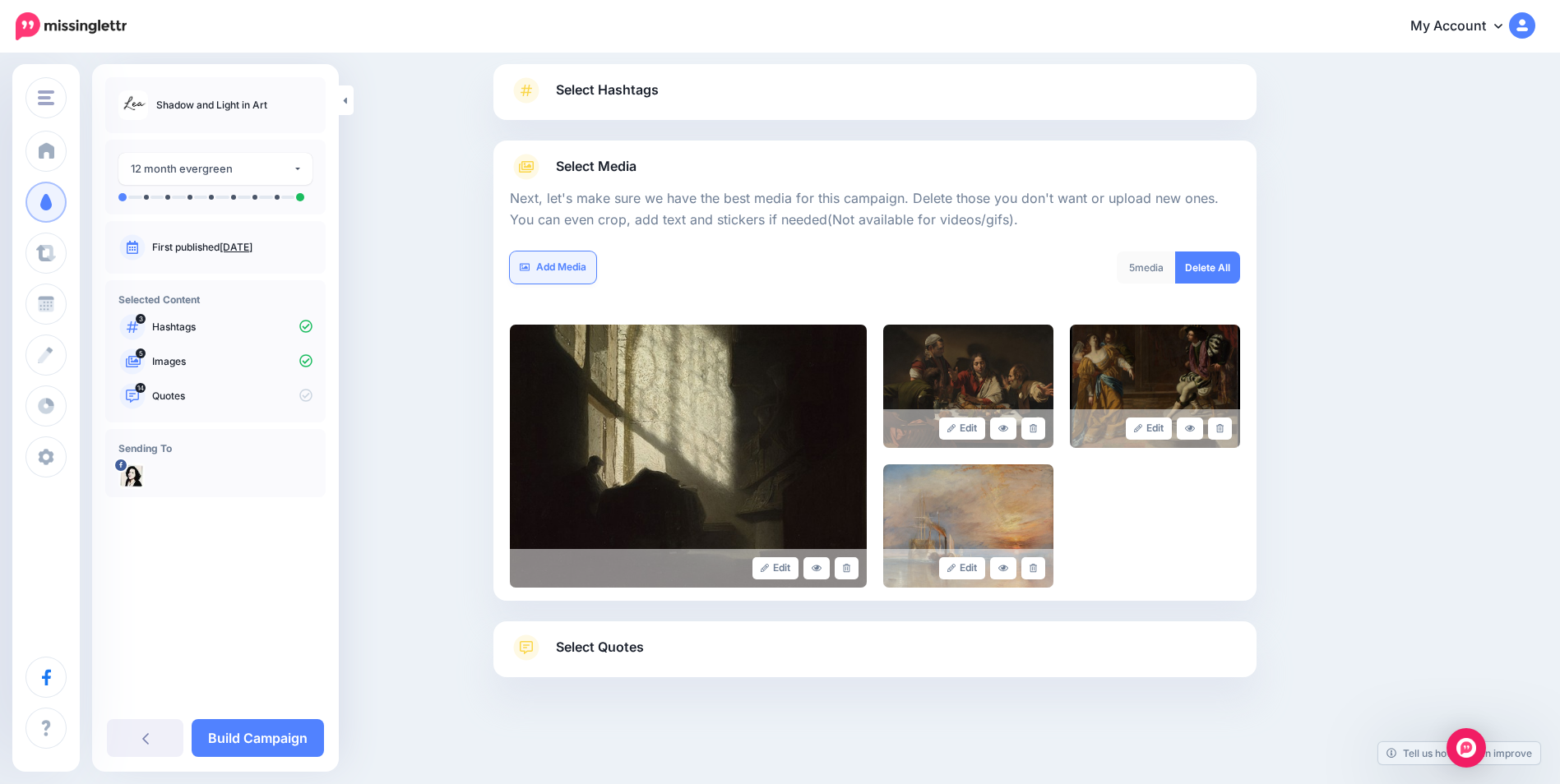
click at [565, 261] on link "Add Media" at bounding box center [553, 267] width 87 height 33
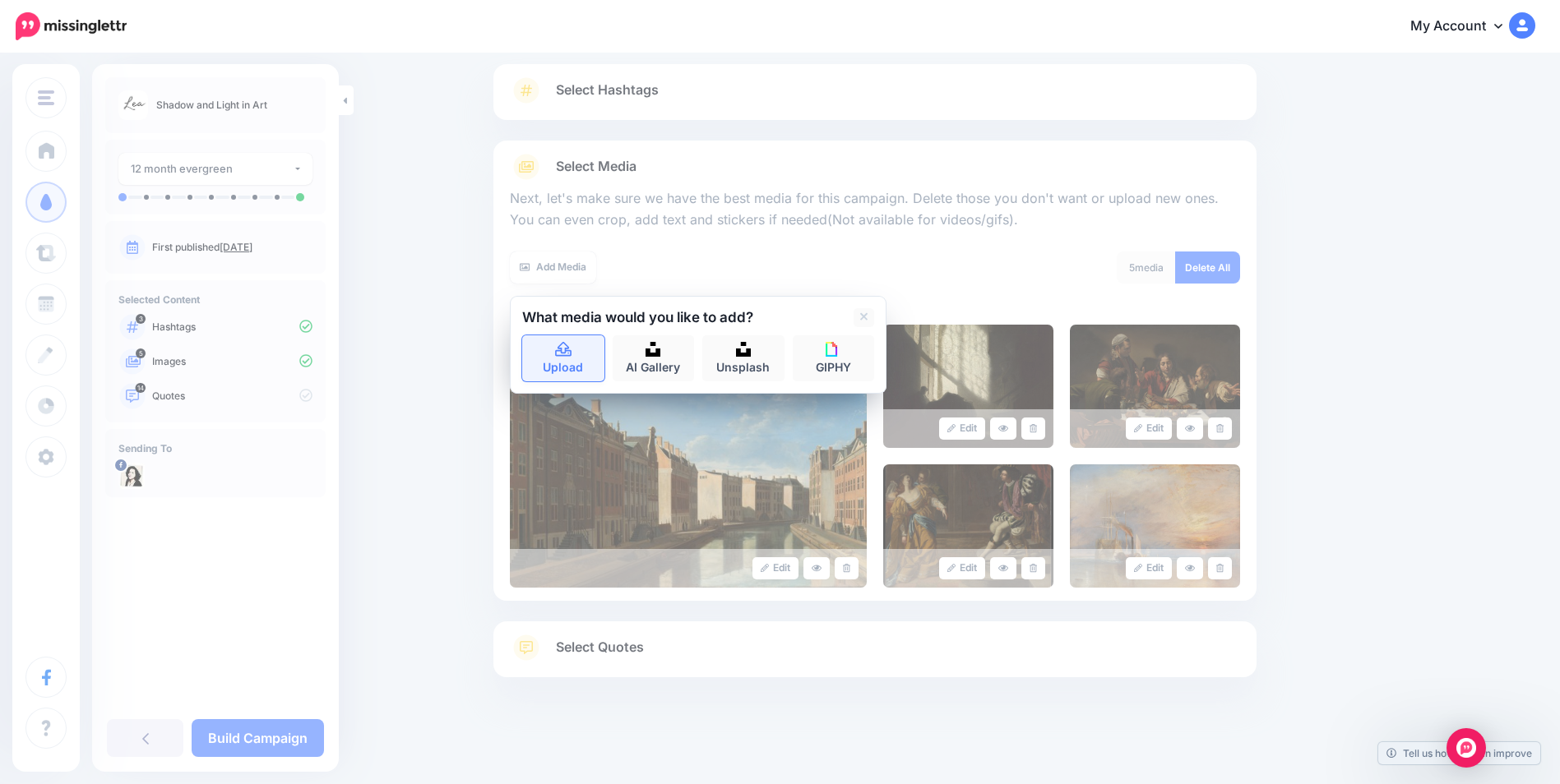
click at [565, 360] on link "Upload" at bounding box center [563, 359] width 82 height 46
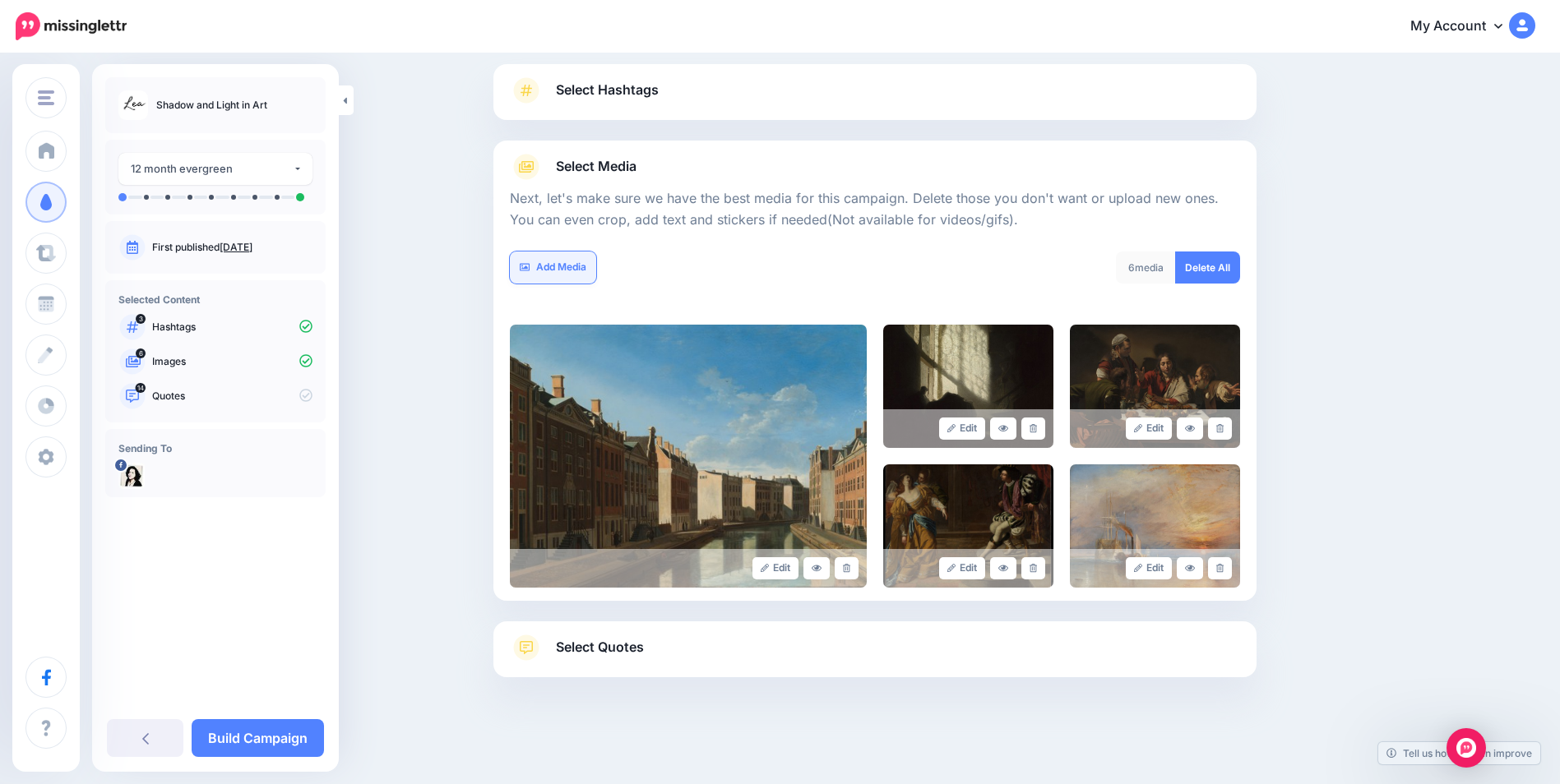
click at [565, 266] on link "Add Media" at bounding box center [553, 267] width 87 height 33
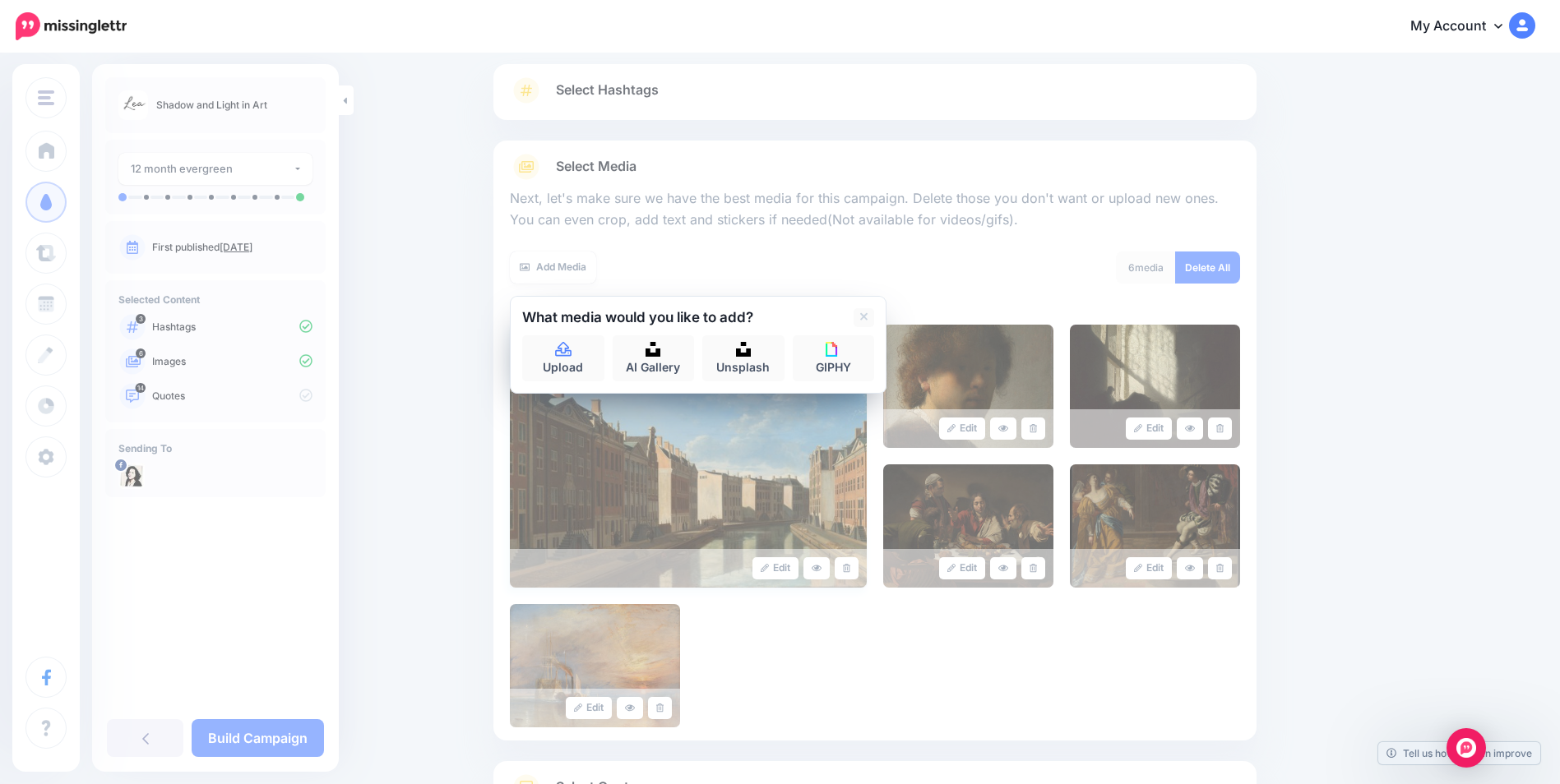
scroll to position [243, 0]
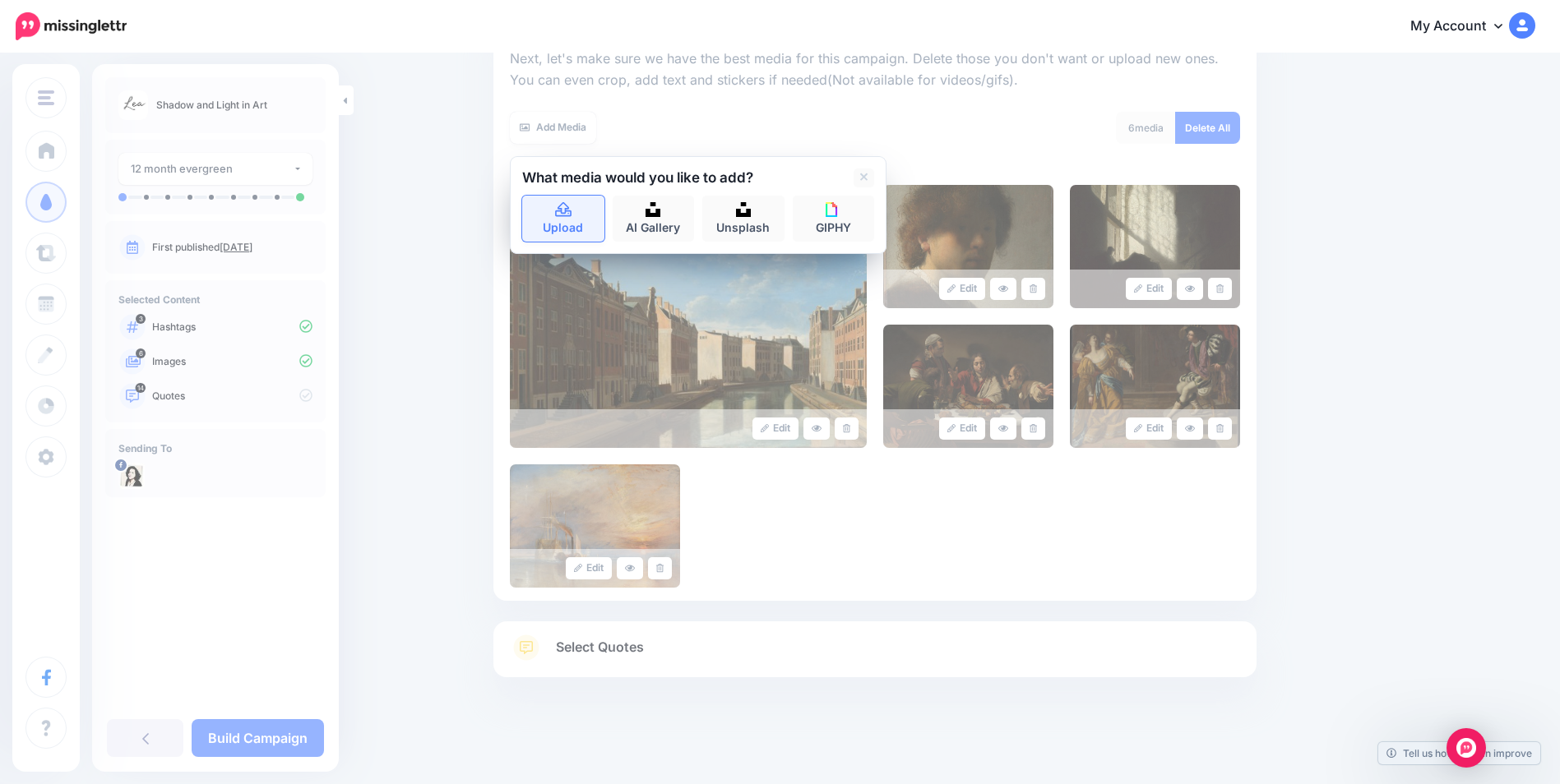
click at [563, 224] on link "Upload" at bounding box center [563, 219] width 82 height 46
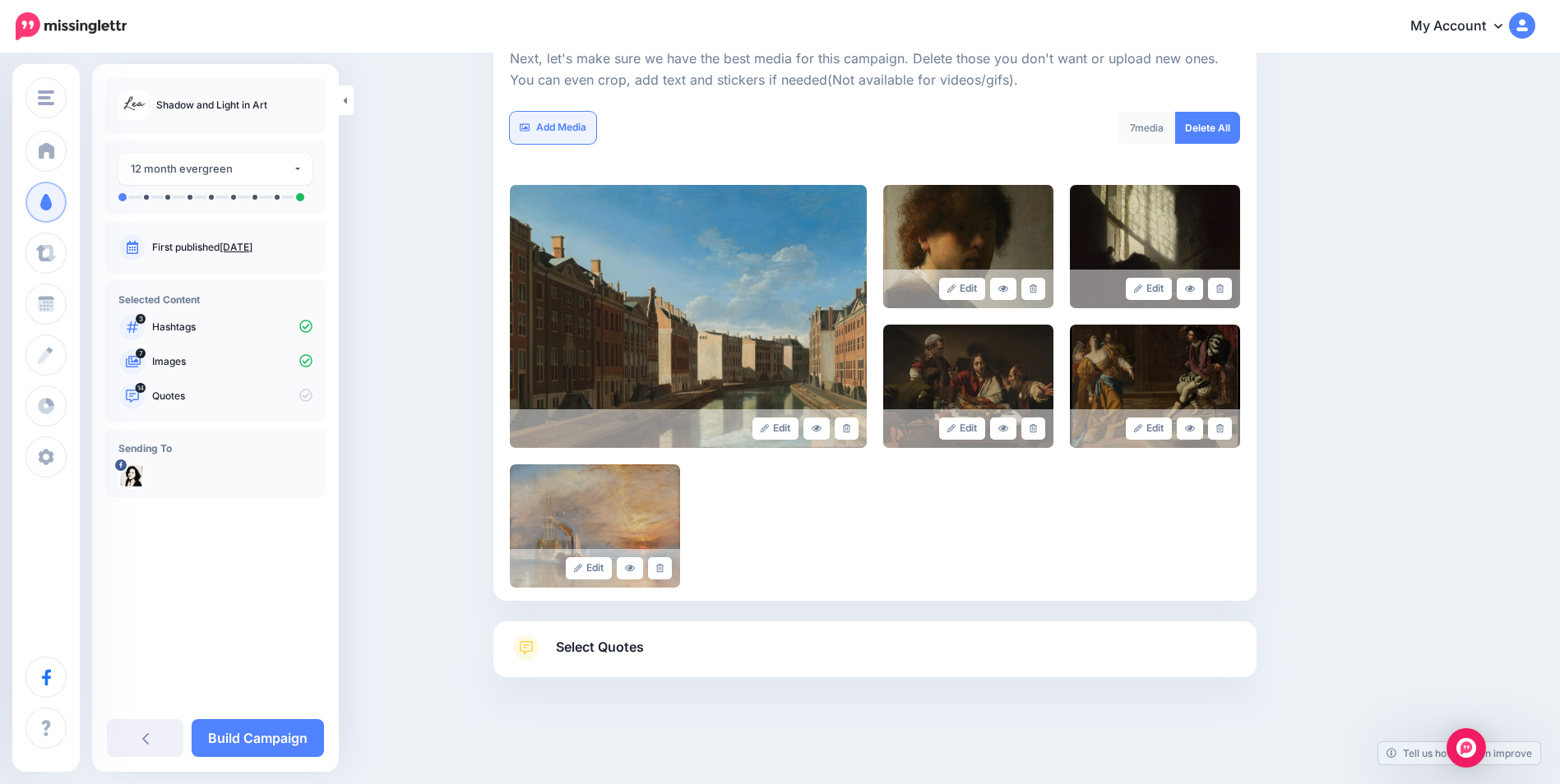
click at [560, 126] on link "Add Media" at bounding box center [553, 128] width 87 height 33
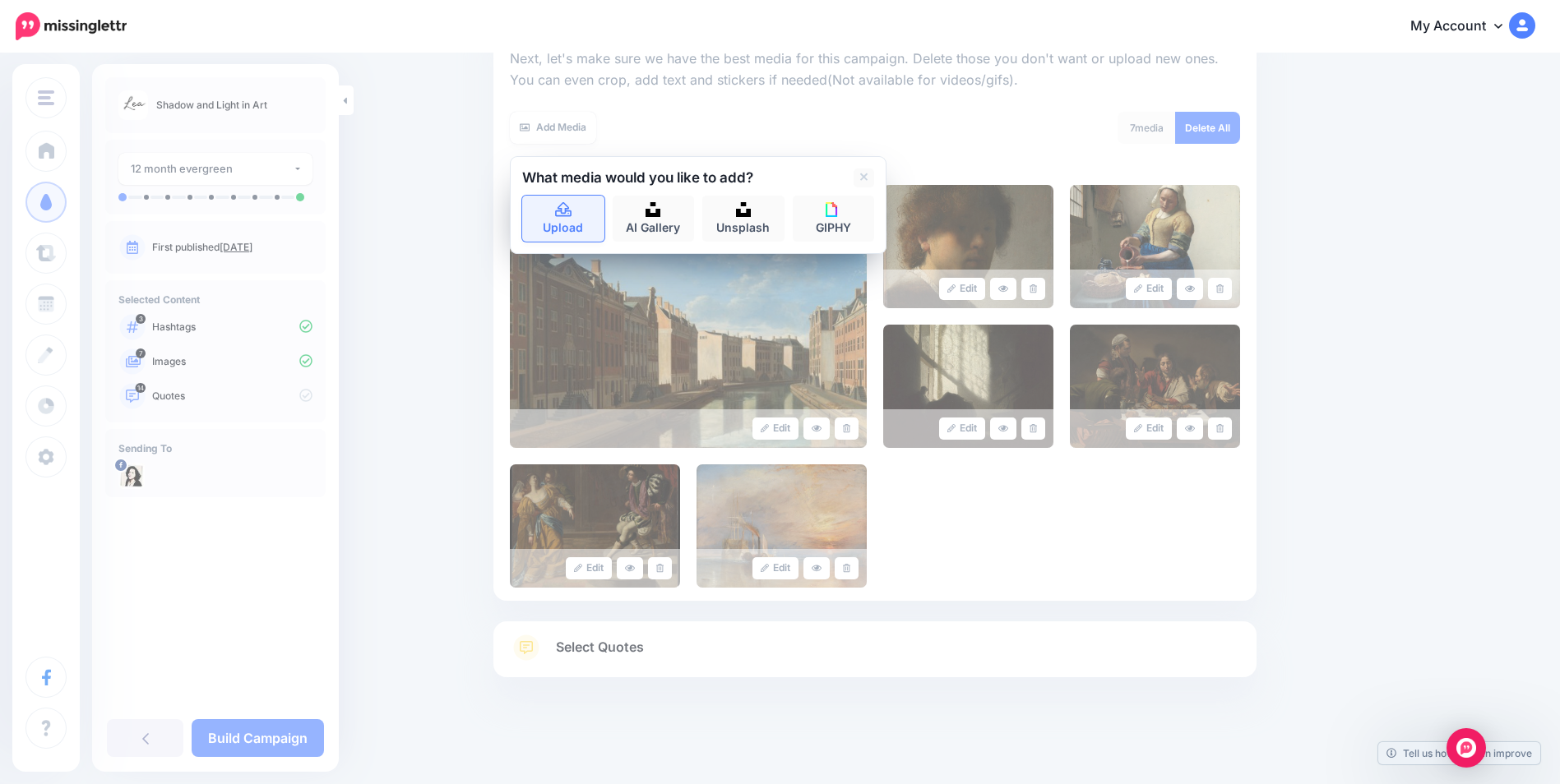
click at [572, 216] on icon at bounding box center [563, 209] width 17 height 15
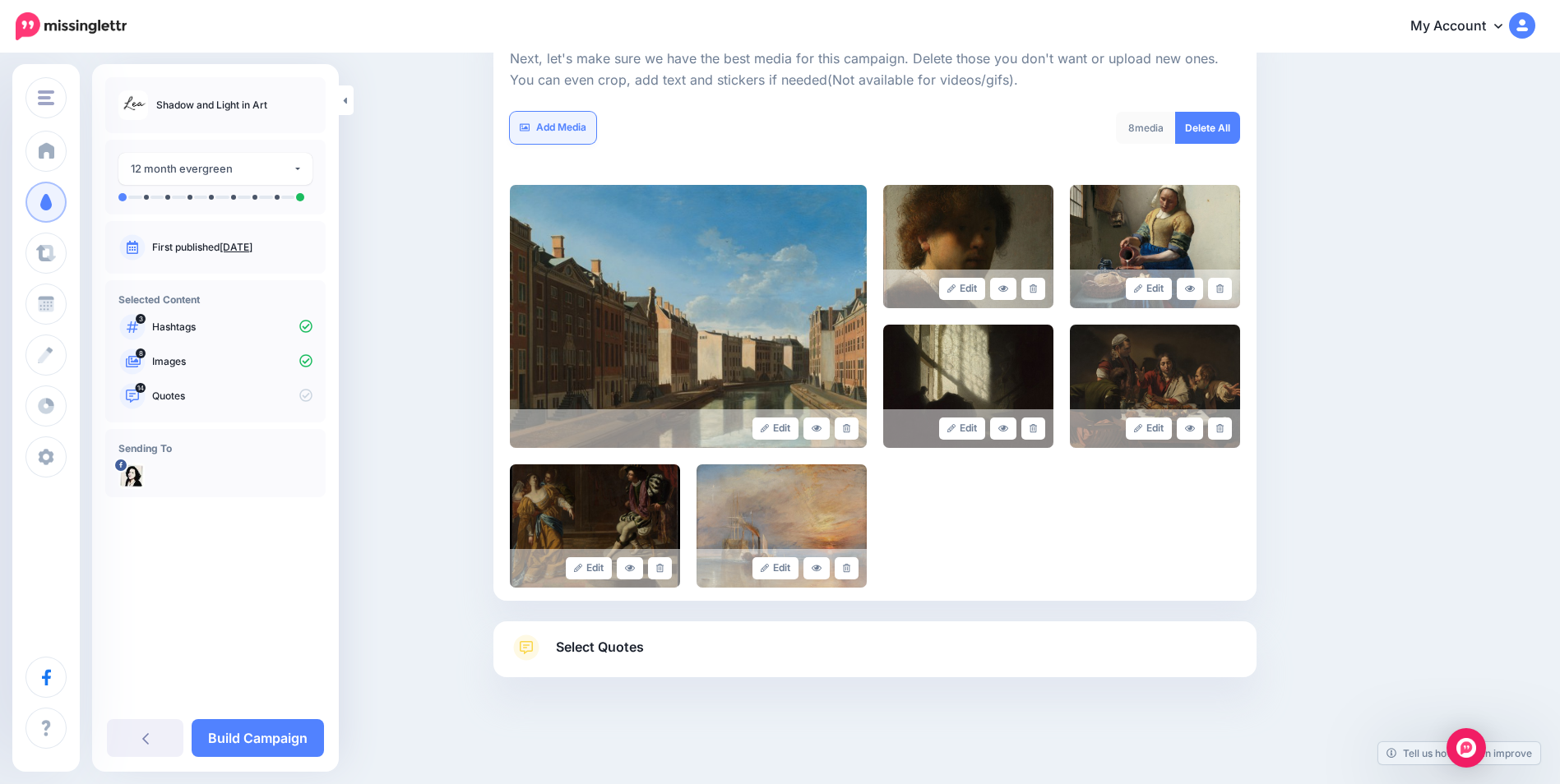
click at [578, 126] on link "Add Media" at bounding box center [553, 128] width 87 height 33
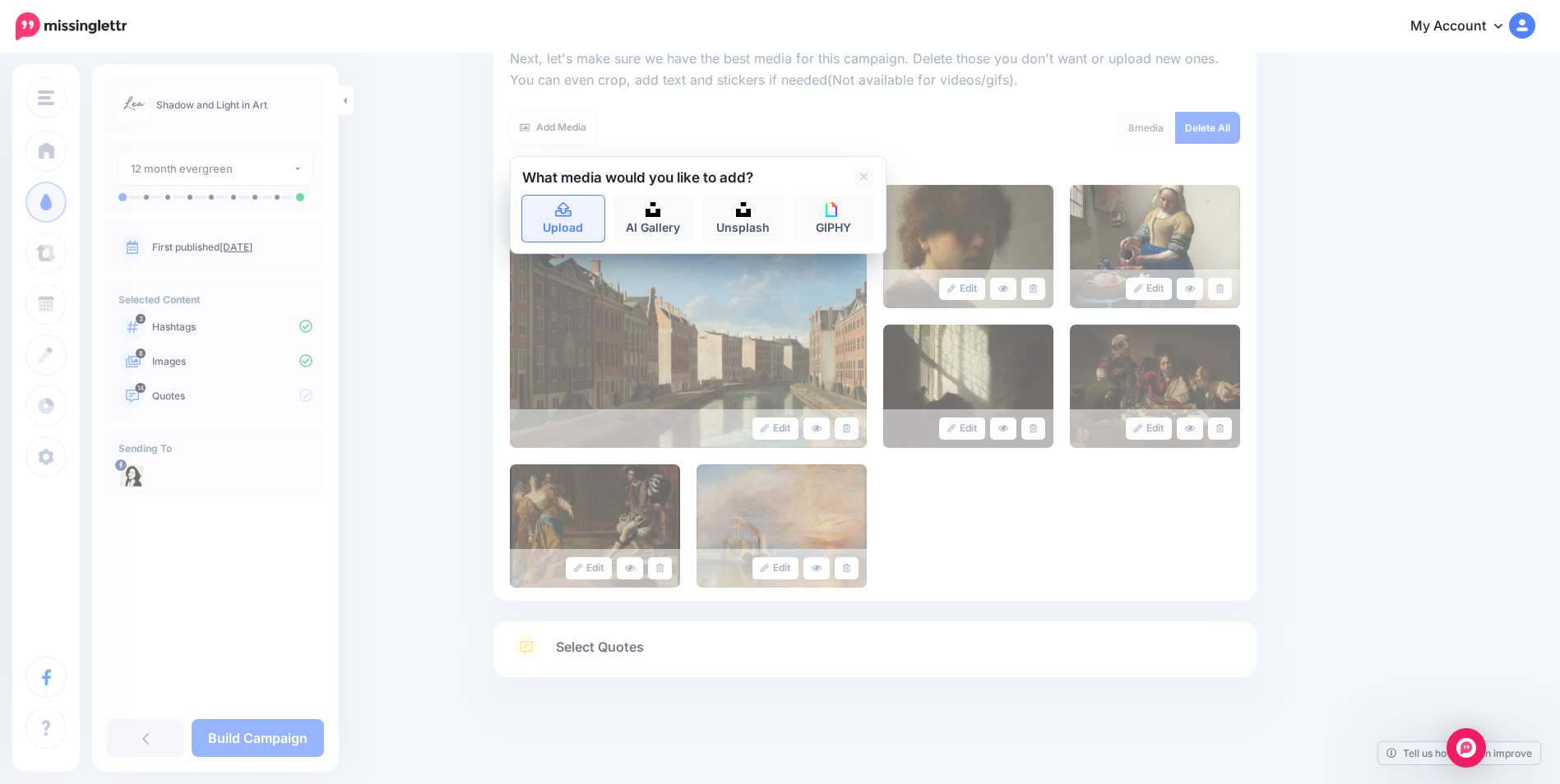
click at [561, 218] on link "Upload" at bounding box center [563, 219] width 82 height 46
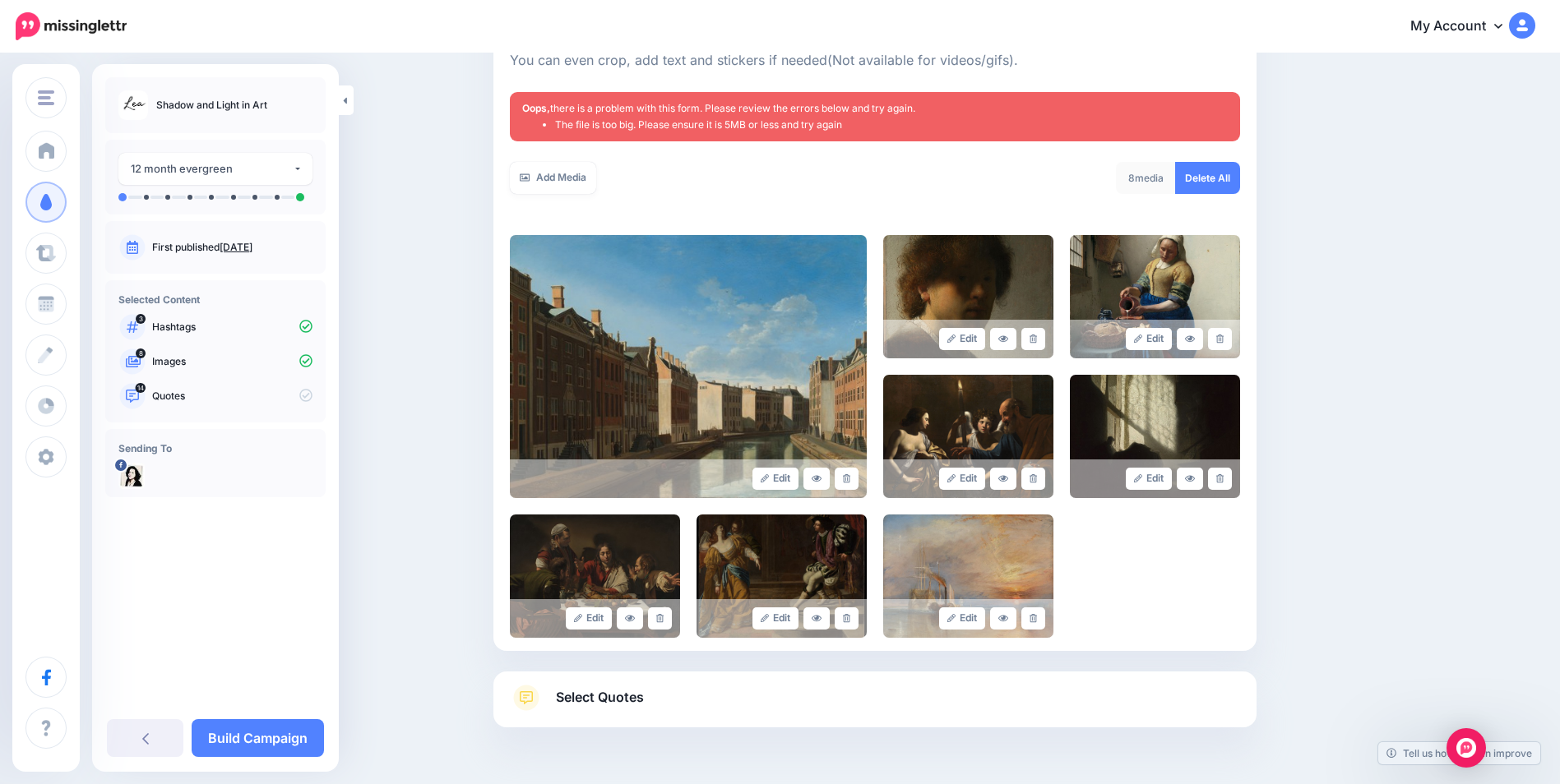
scroll to position [294, 0]
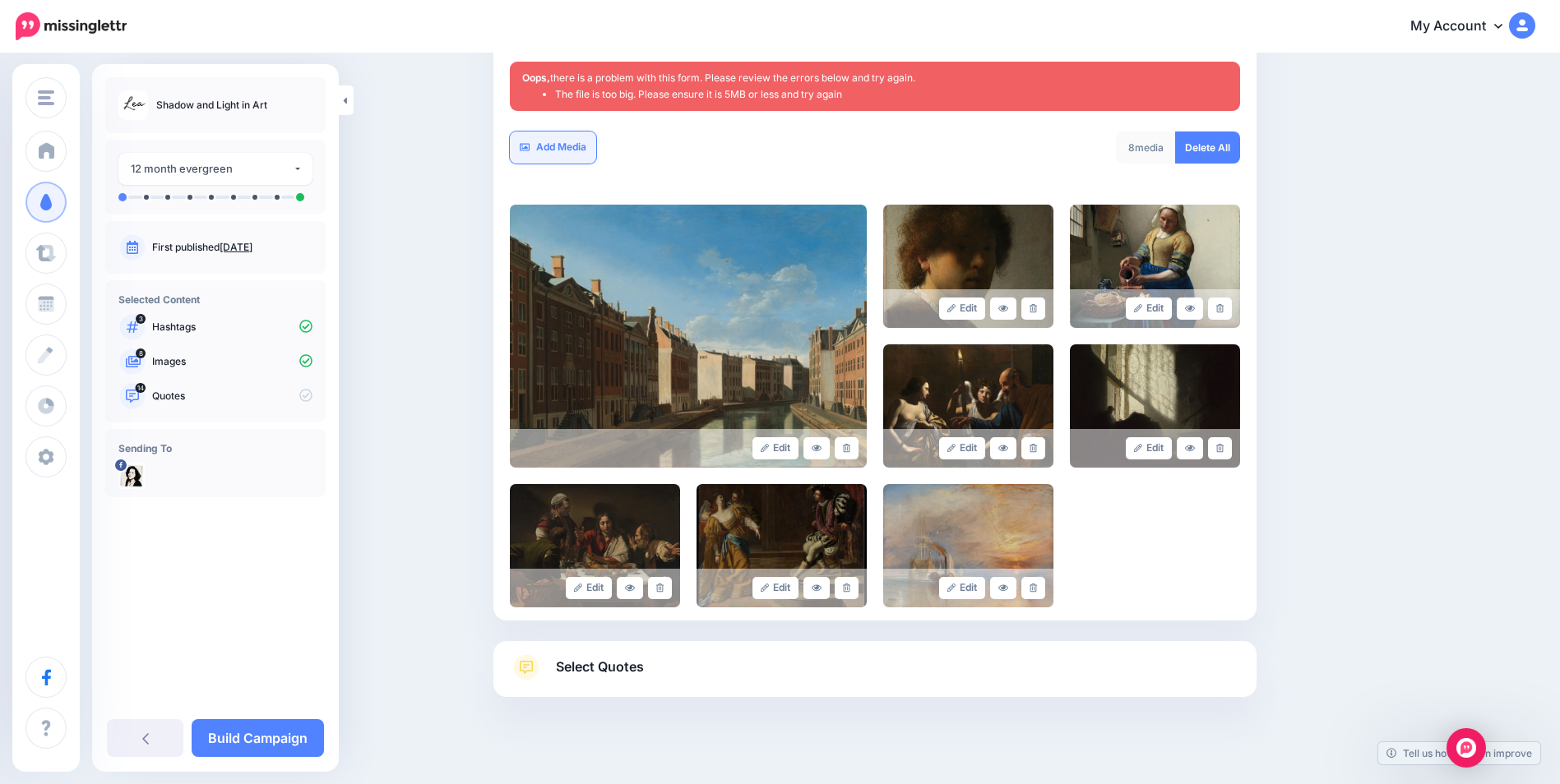
click at [578, 152] on link "Add Media" at bounding box center [553, 148] width 87 height 33
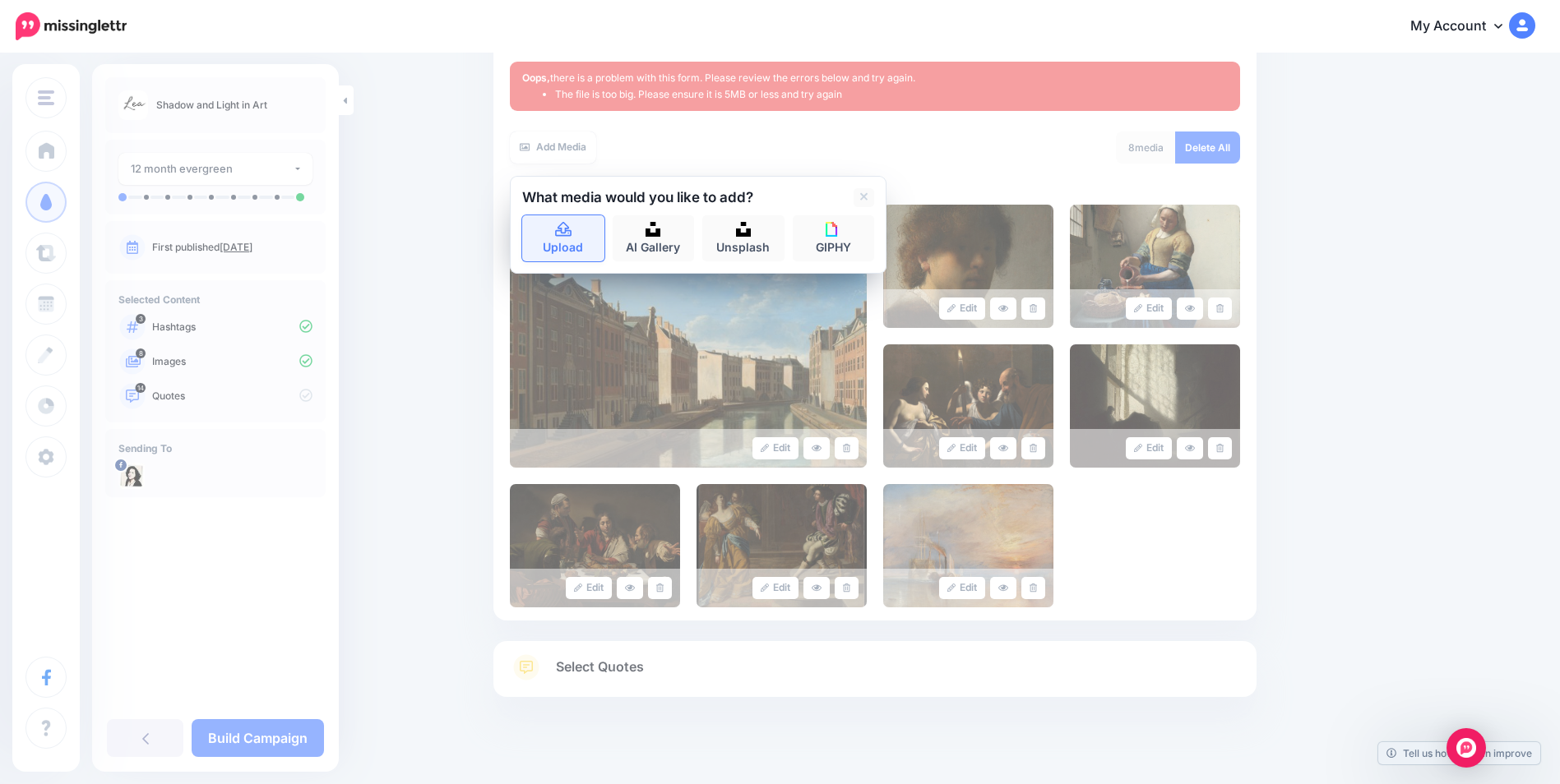
click at [572, 235] on icon at bounding box center [563, 229] width 17 height 15
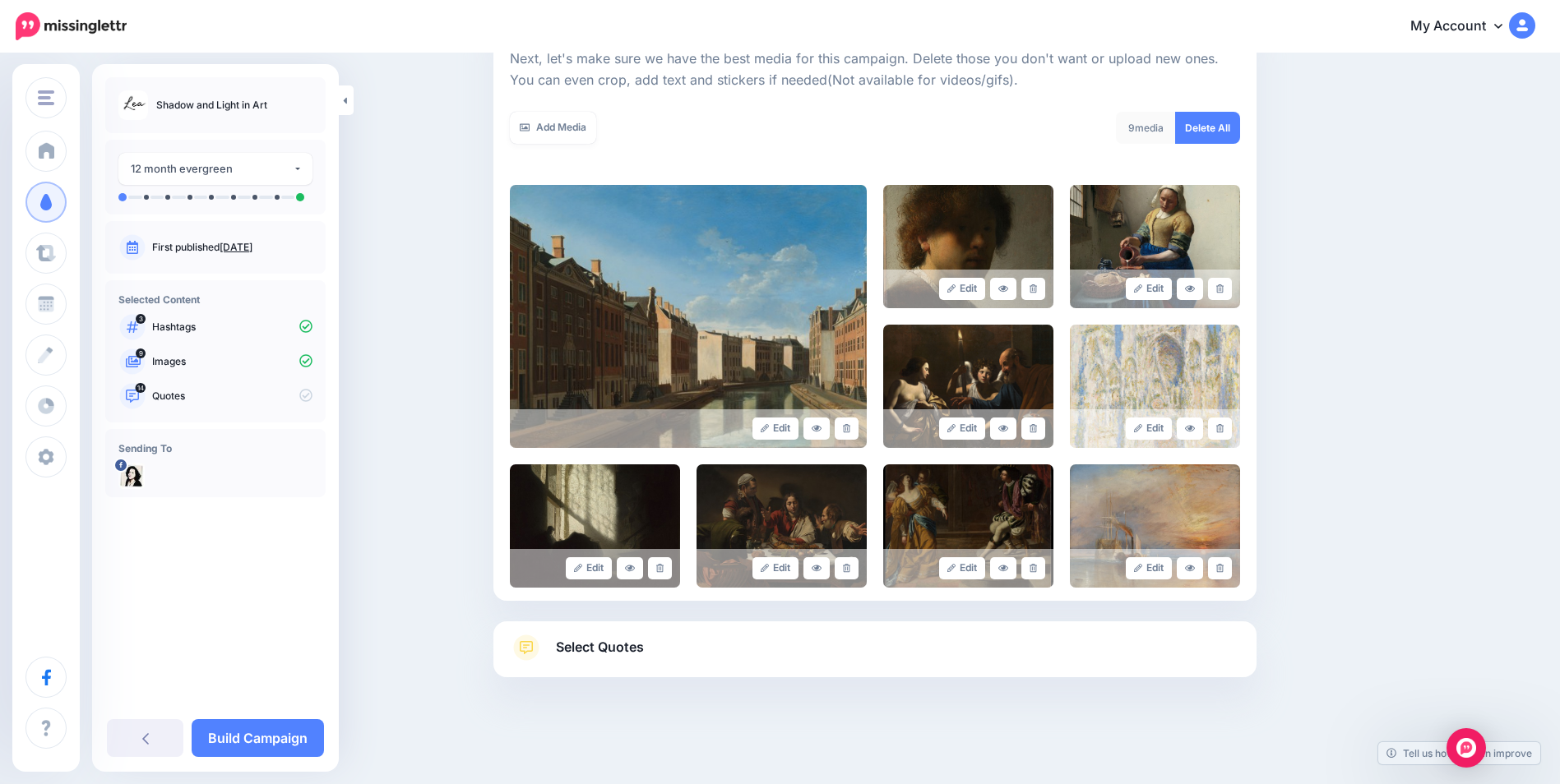
click at [721, 651] on link "Select Quotes" at bounding box center [874, 655] width 730 height 42
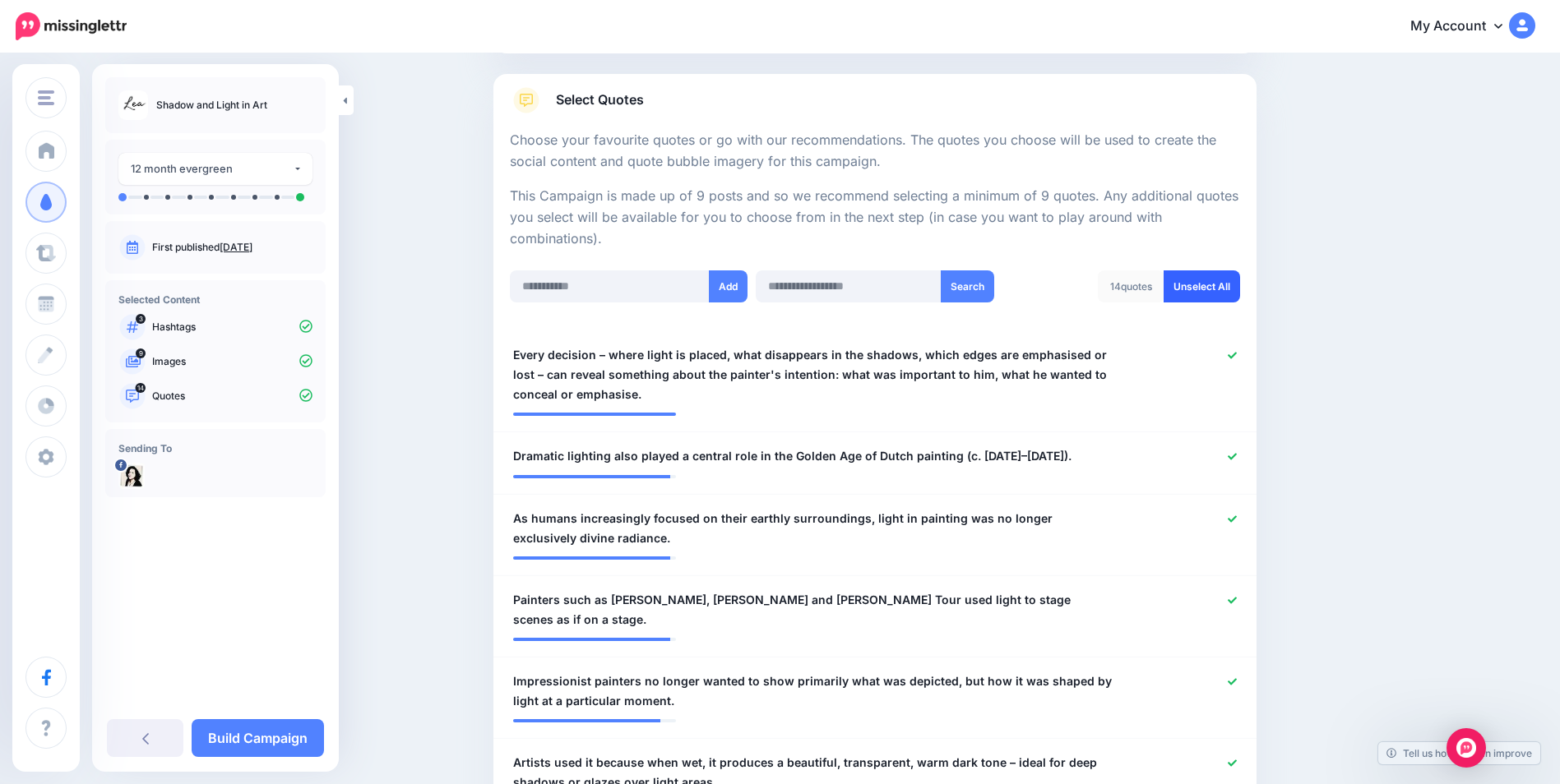
click at [1196, 291] on link "Unselect All" at bounding box center [1202, 287] width 77 height 33
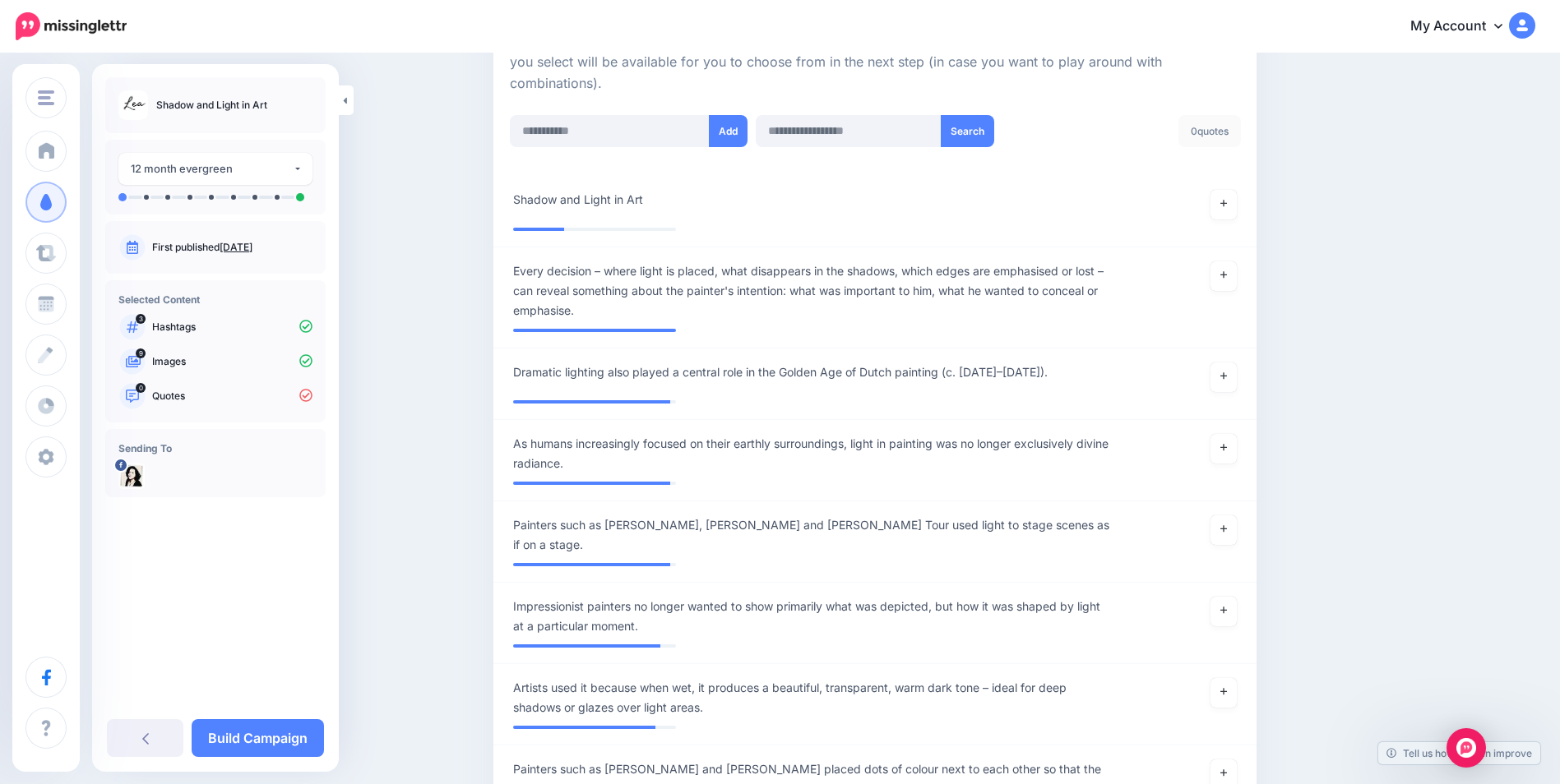
scroll to position [328, 0]
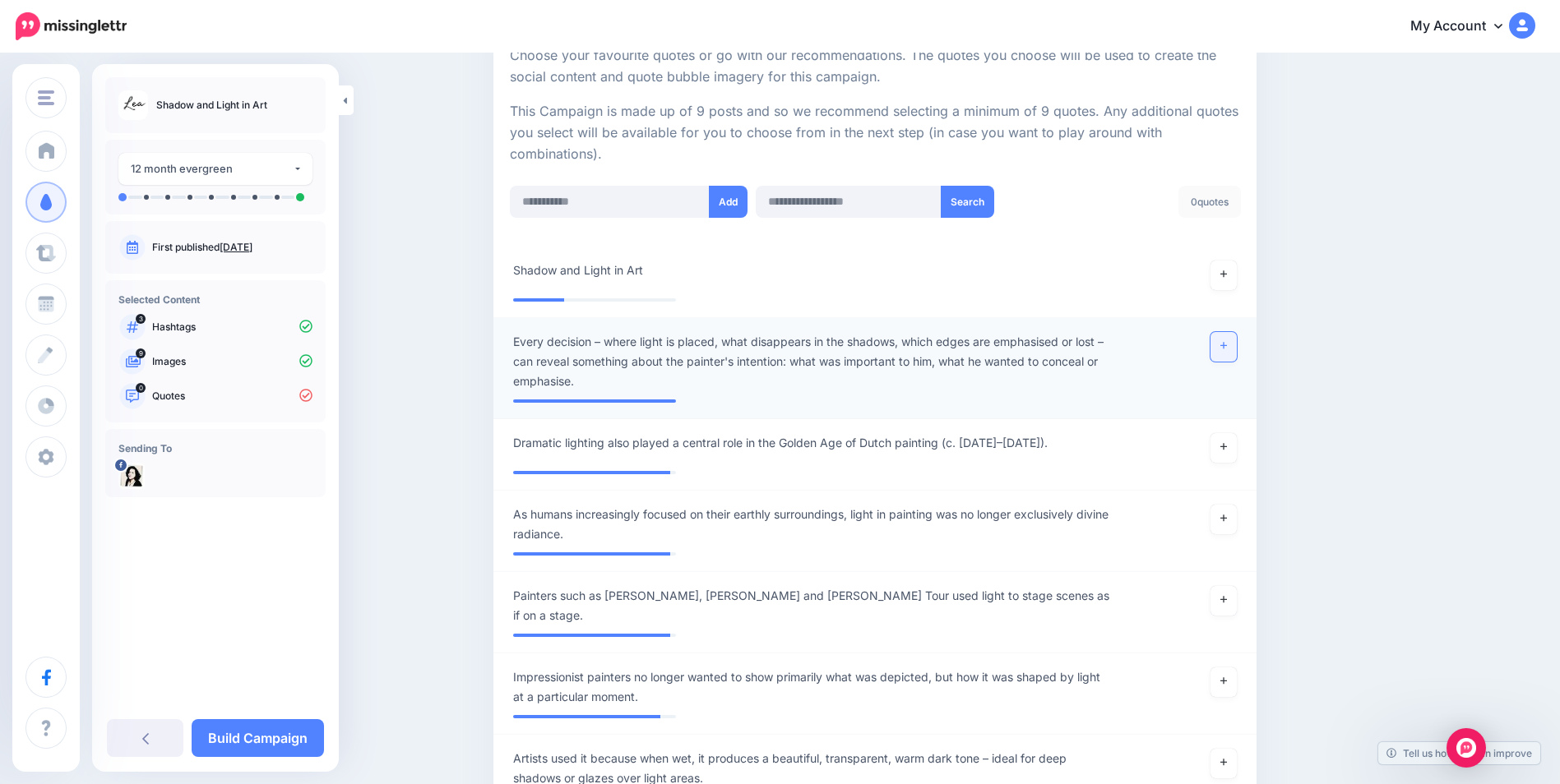
click at [1234, 349] on link at bounding box center [1224, 347] width 27 height 30
click at [1227, 456] on link at bounding box center [1224, 448] width 27 height 30
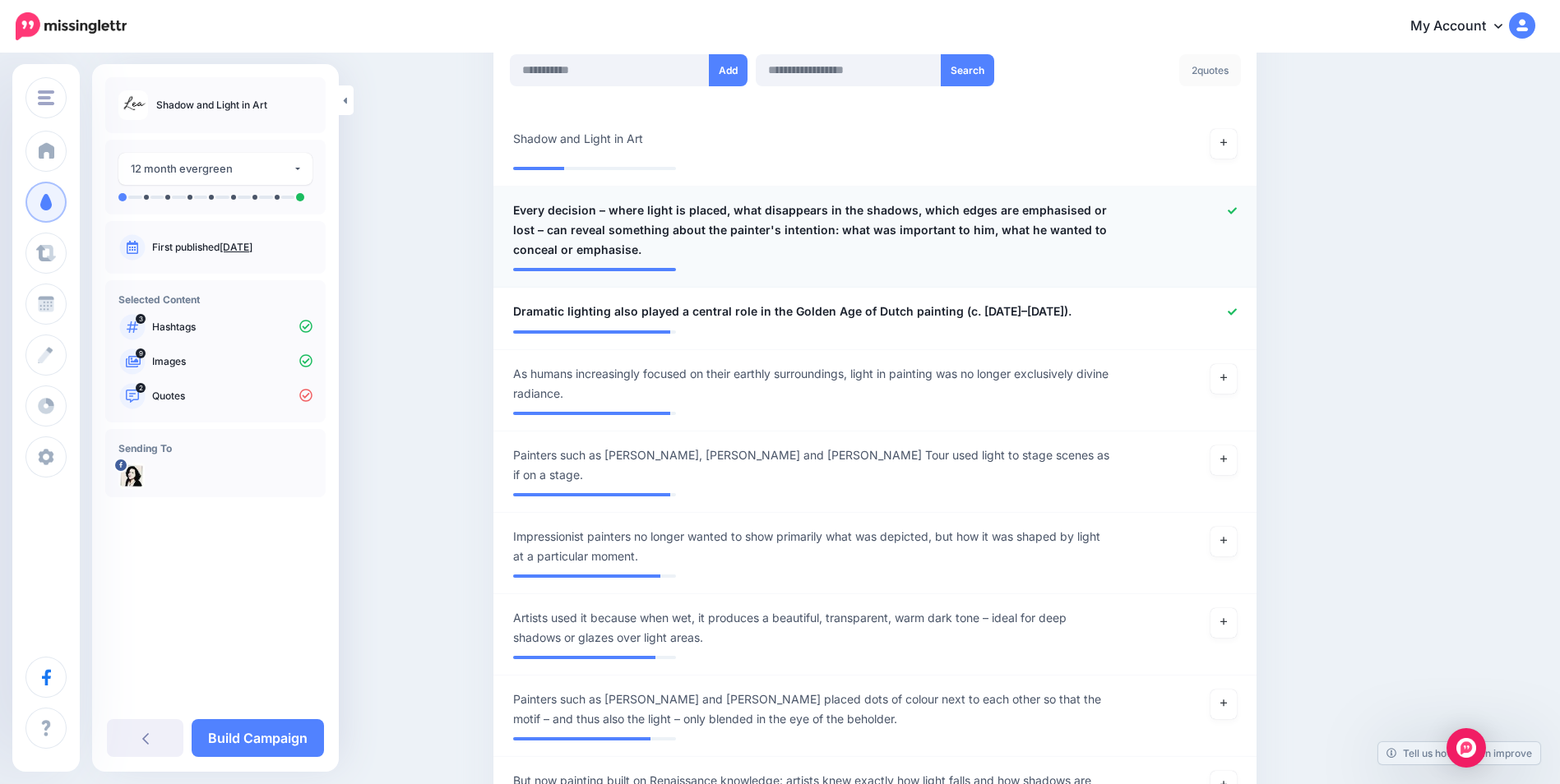
scroll to position [492, 0]
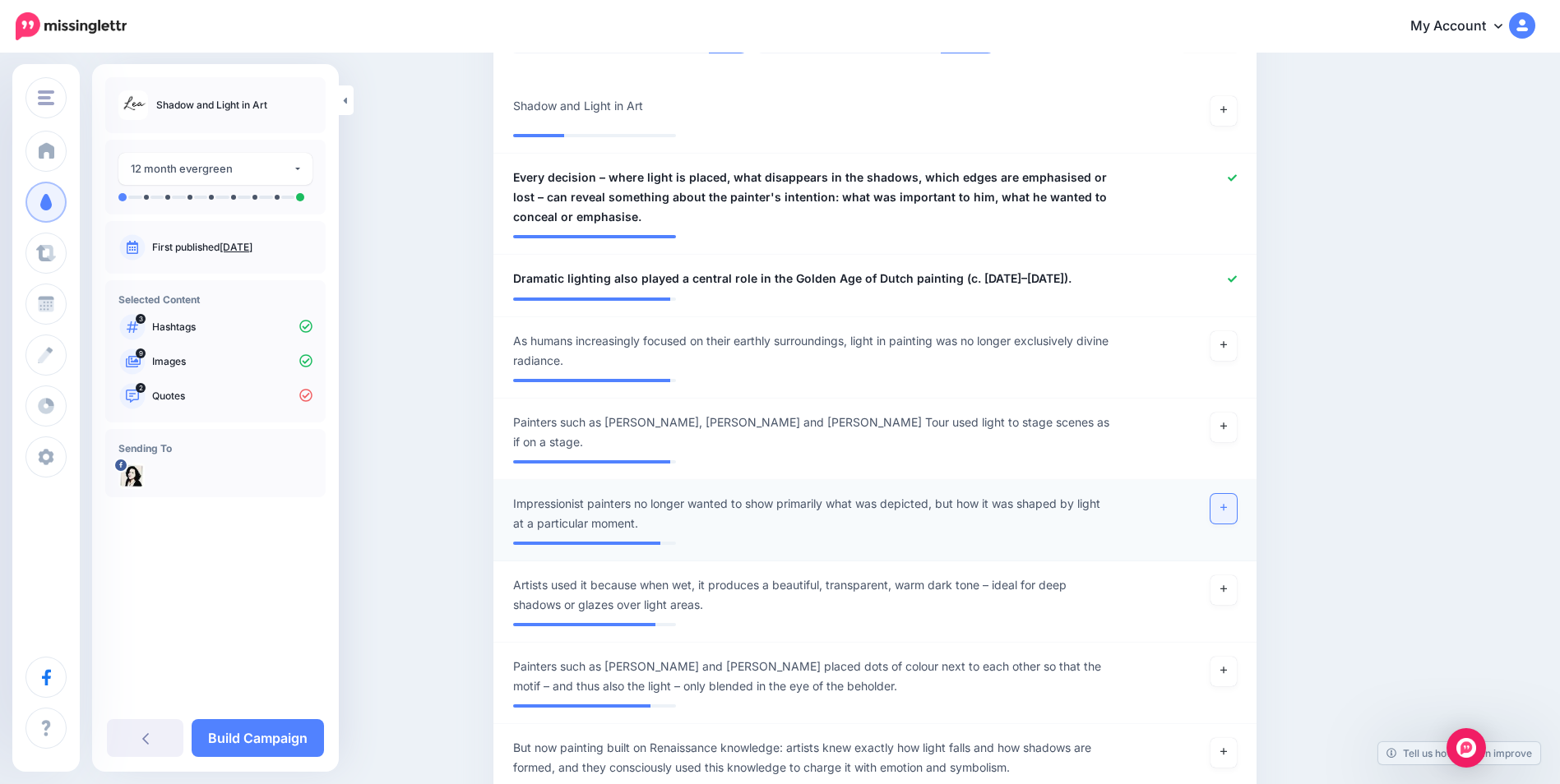
click at [1236, 504] on link at bounding box center [1224, 509] width 27 height 30
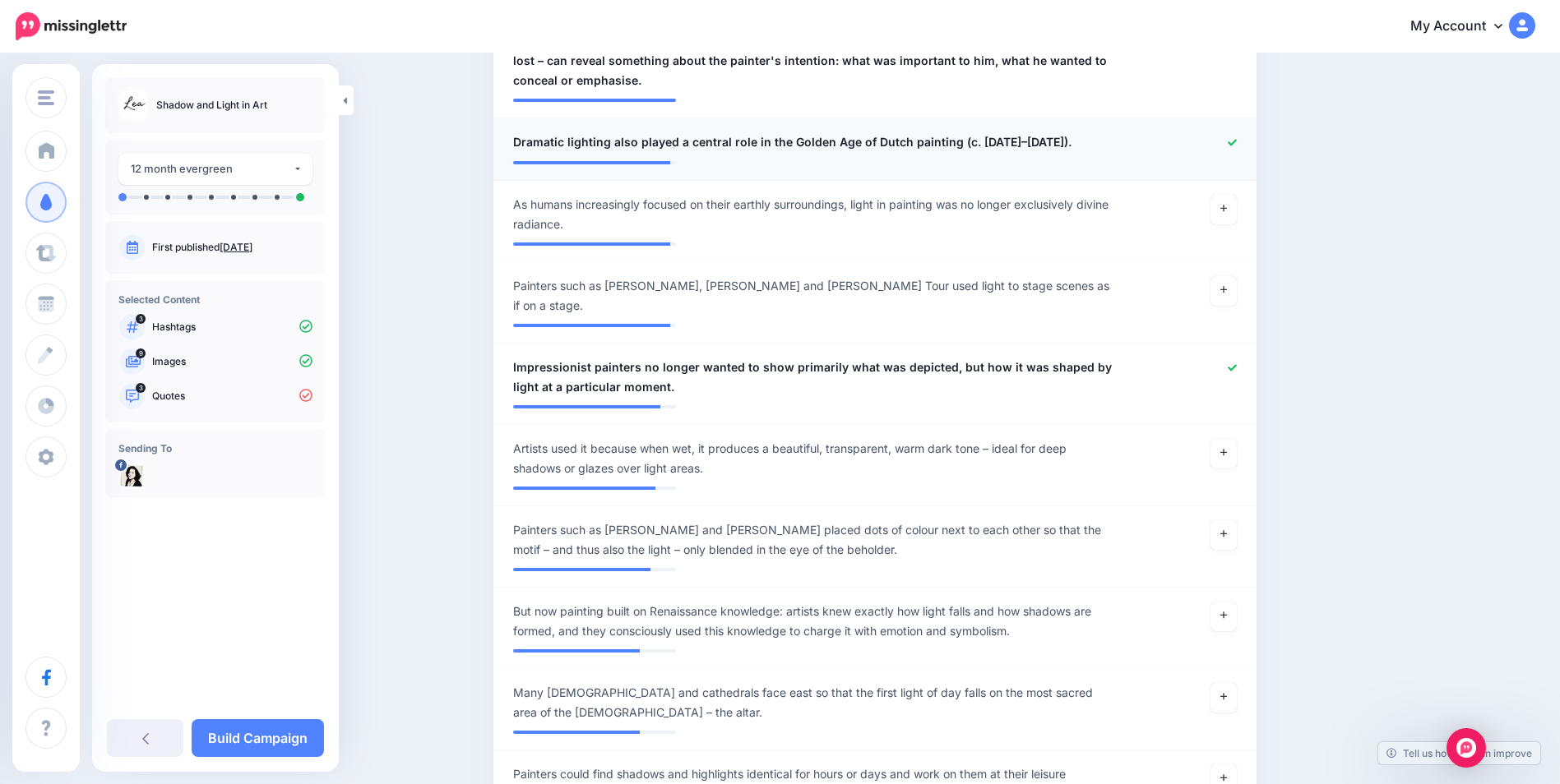
scroll to position [657, 0]
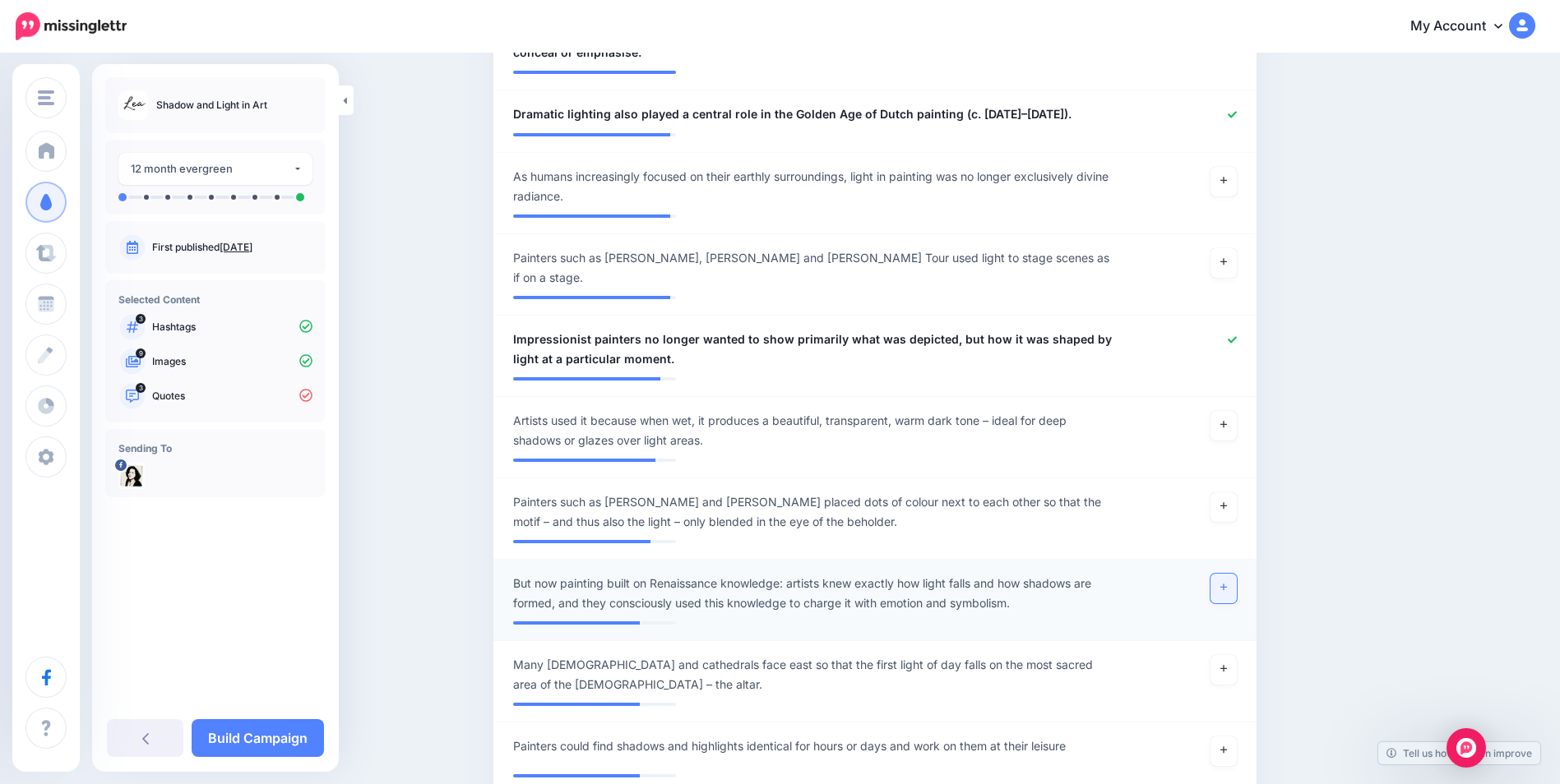
click at [1227, 585] on icon at bounding box center [1224, 587] width 7 height 9
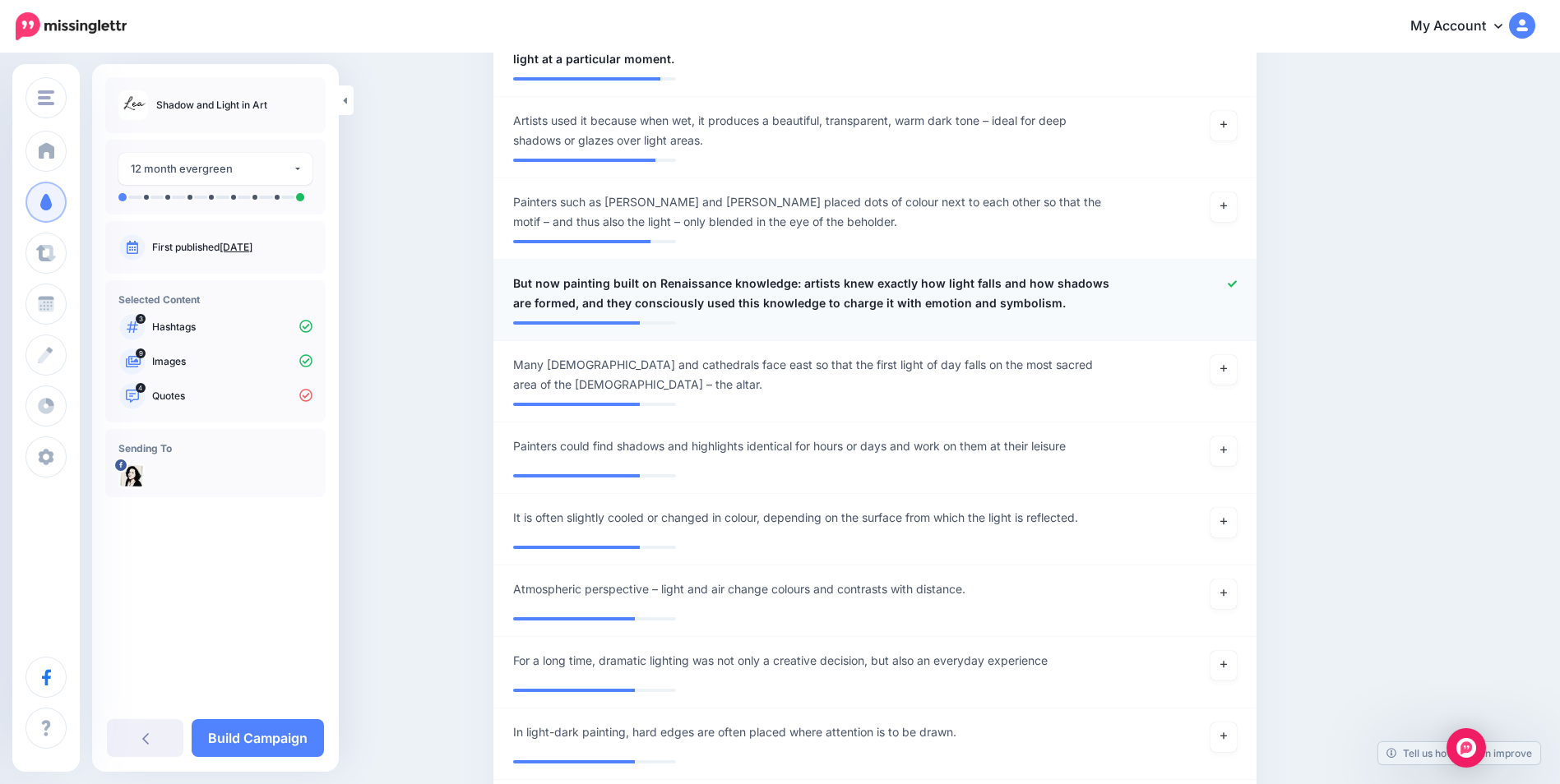
scroll to position [986, 0]
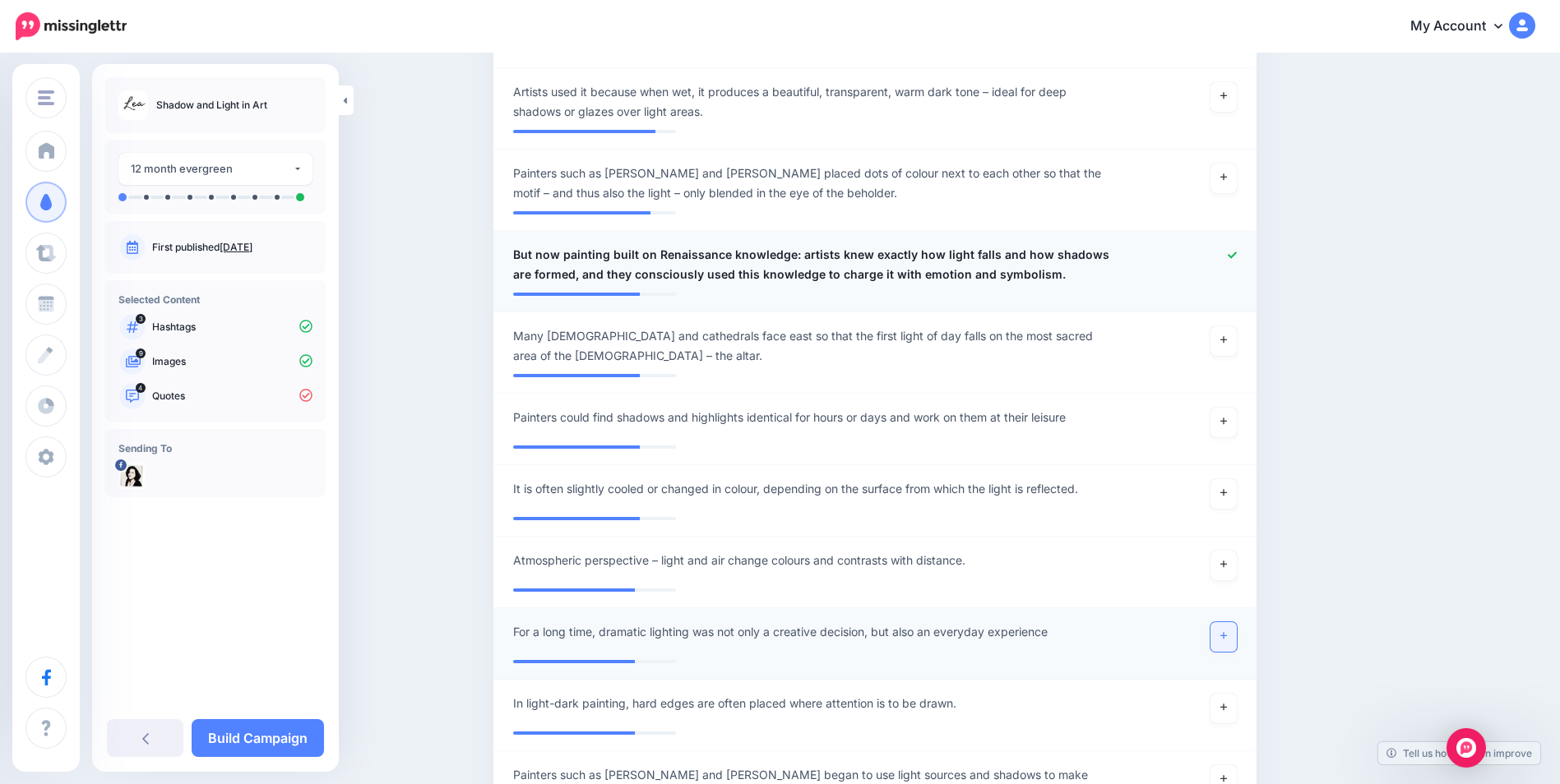
click at [1226, 633] on link at bounding box center [1224, 637] width 27 height 30
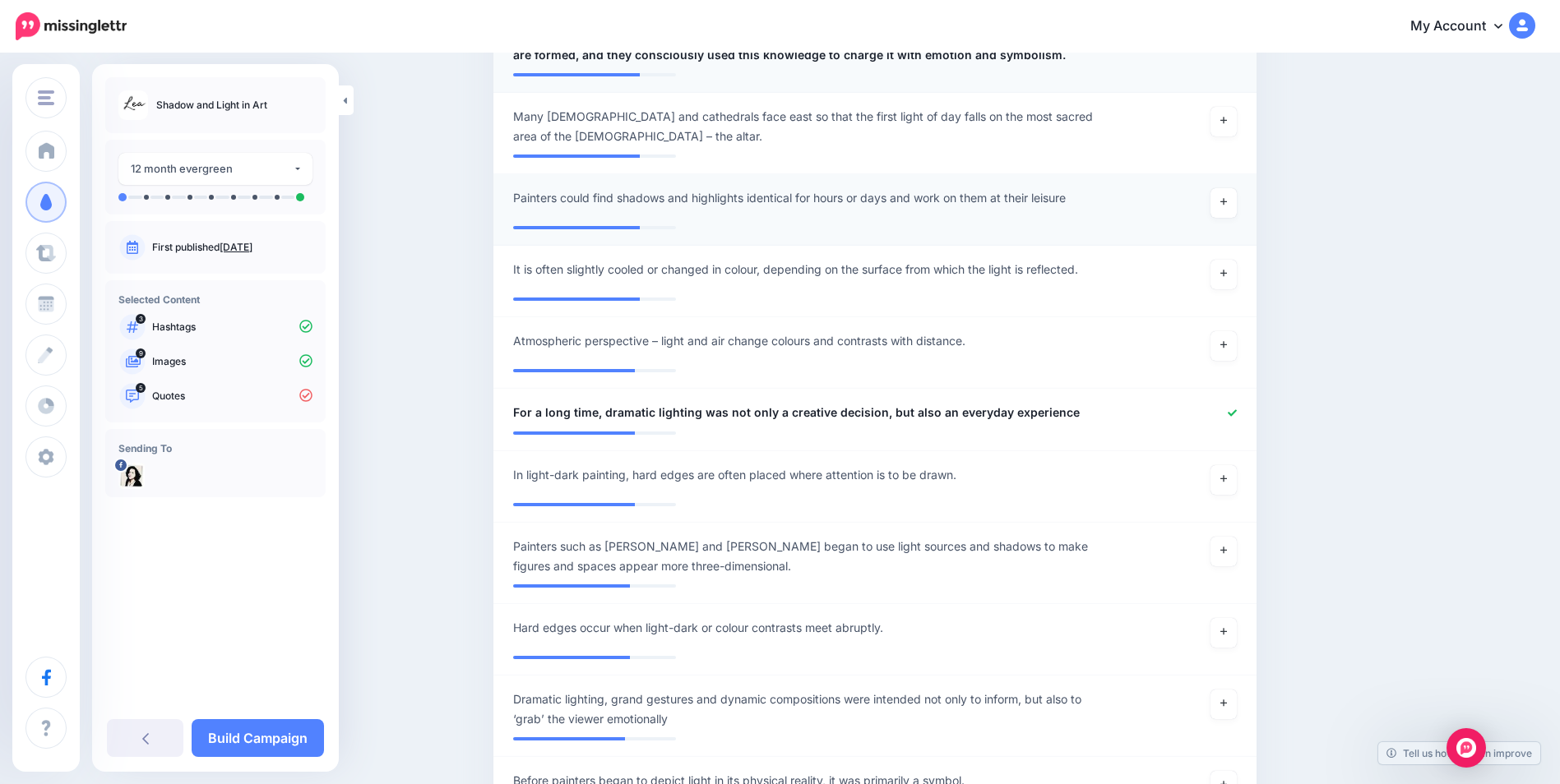
scroll to position [1232, 0]
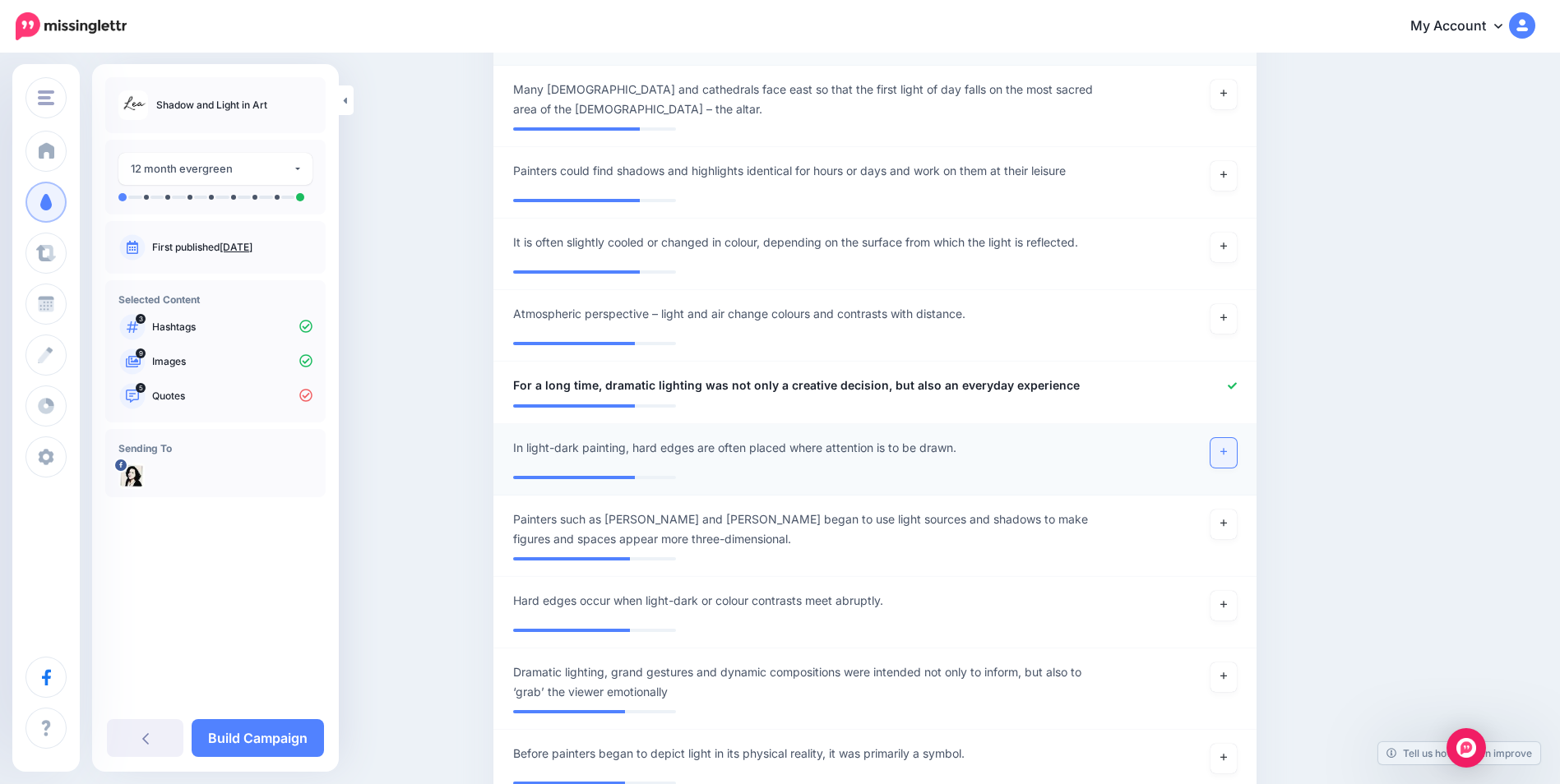
click at [1236, 452] on link at bounding box center [1224, 453] width 27 height 30
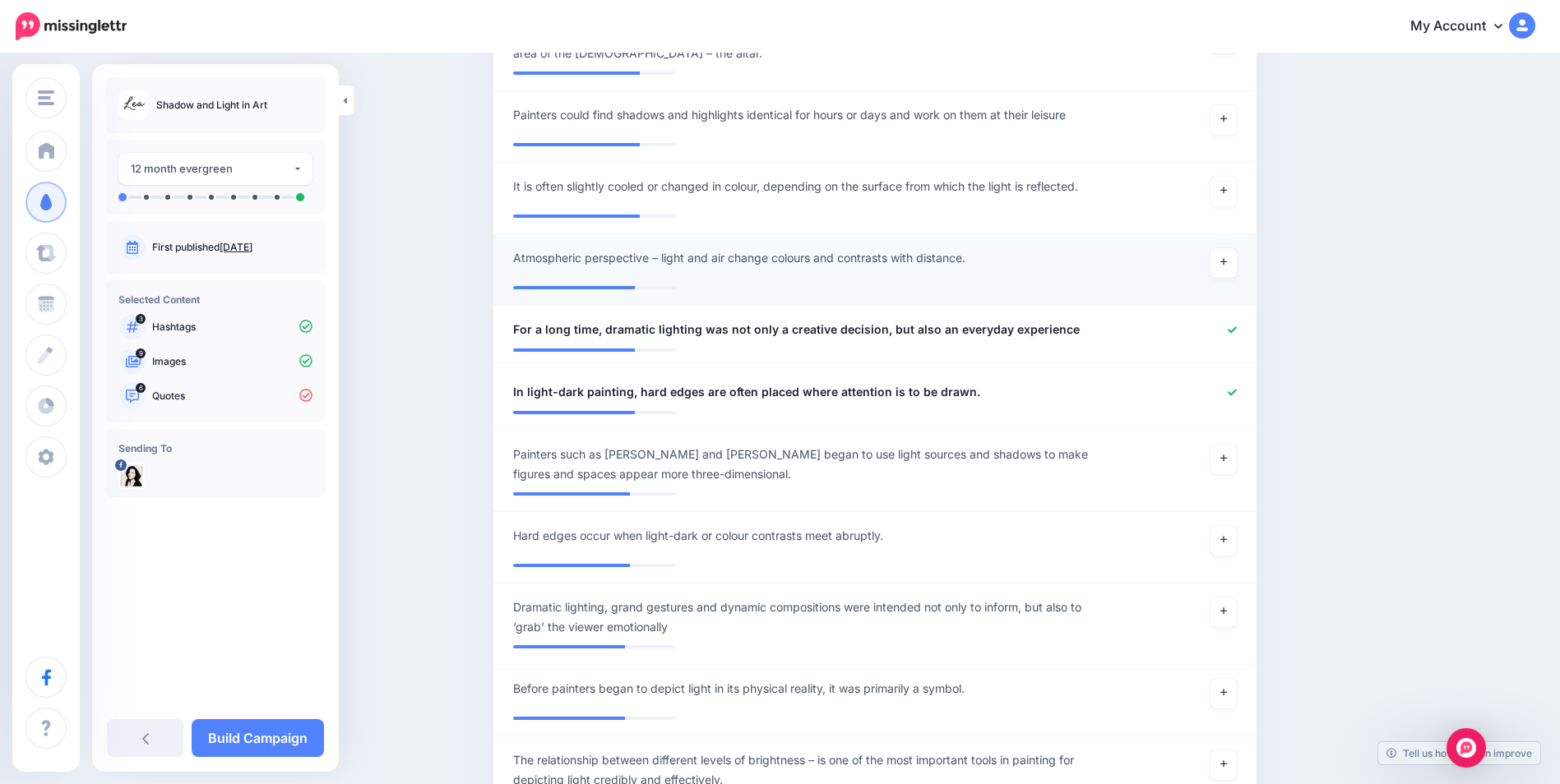
scroll to position [1315, 0]
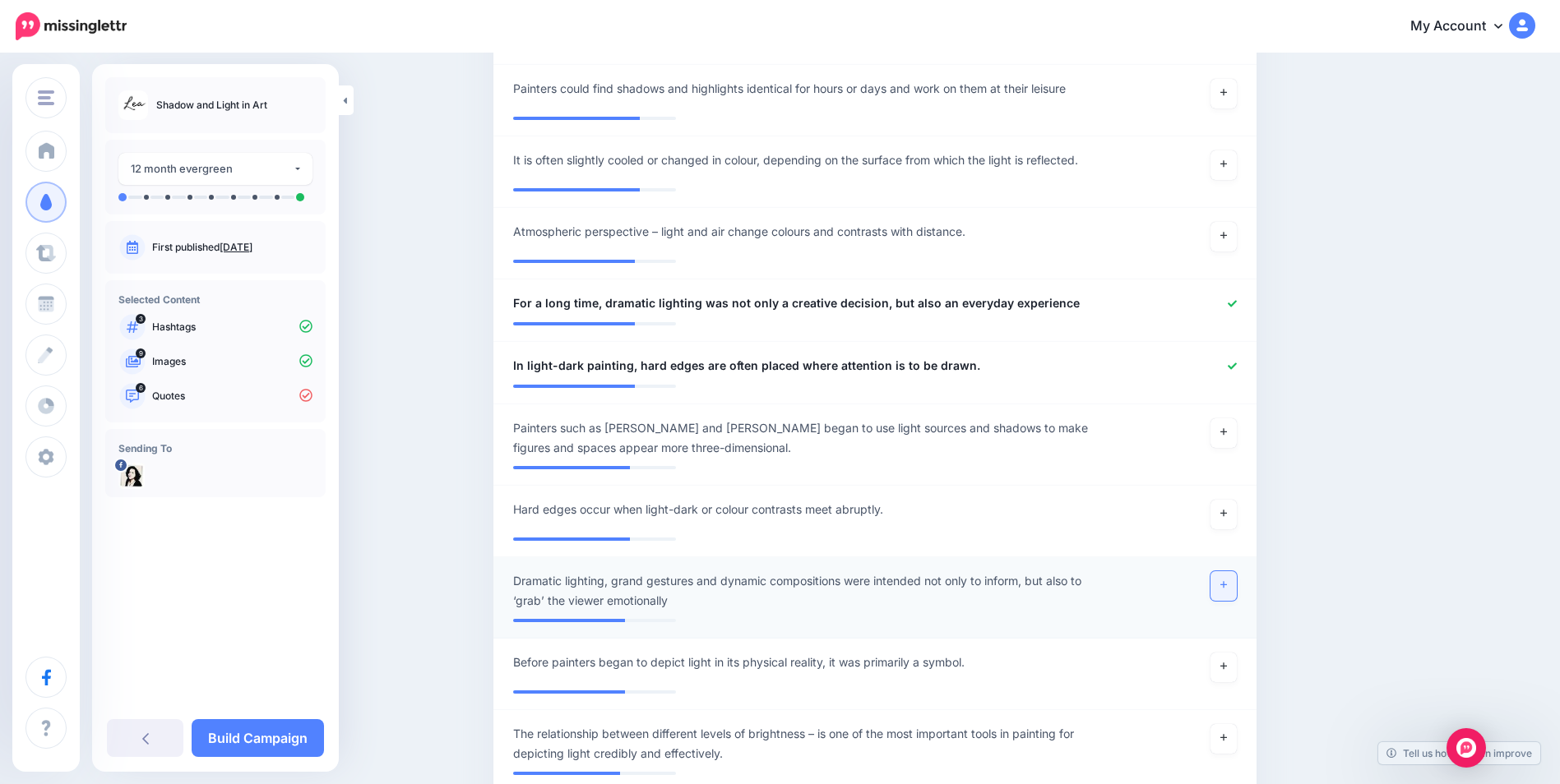
click at [1221, 594] on link at bounding box center [1224, 586] width 27 height 30
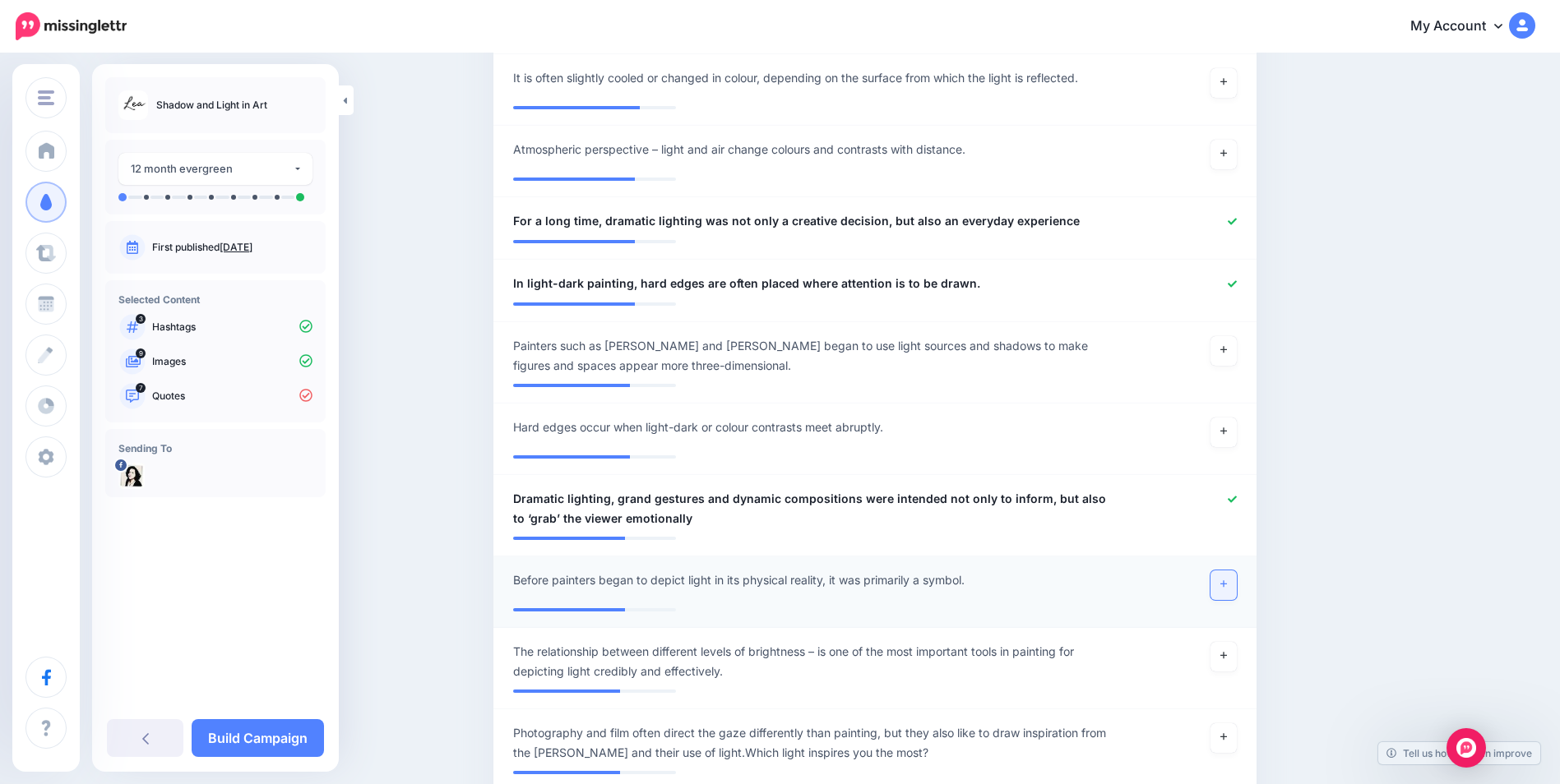
click at [1221, 582] on link at bounding box center [1224, 585] width 27 height 30
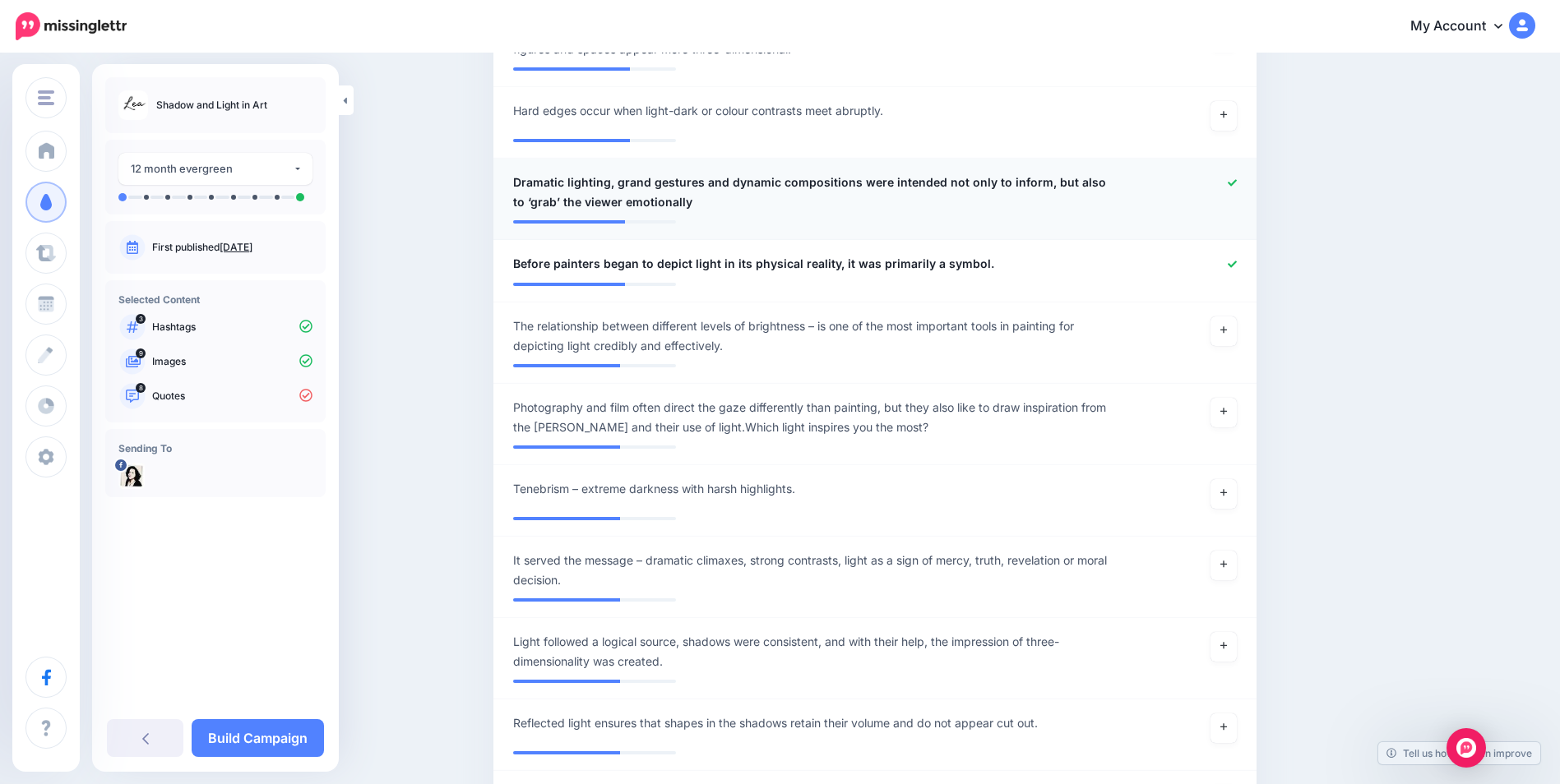
scroll to position [1726, 0]
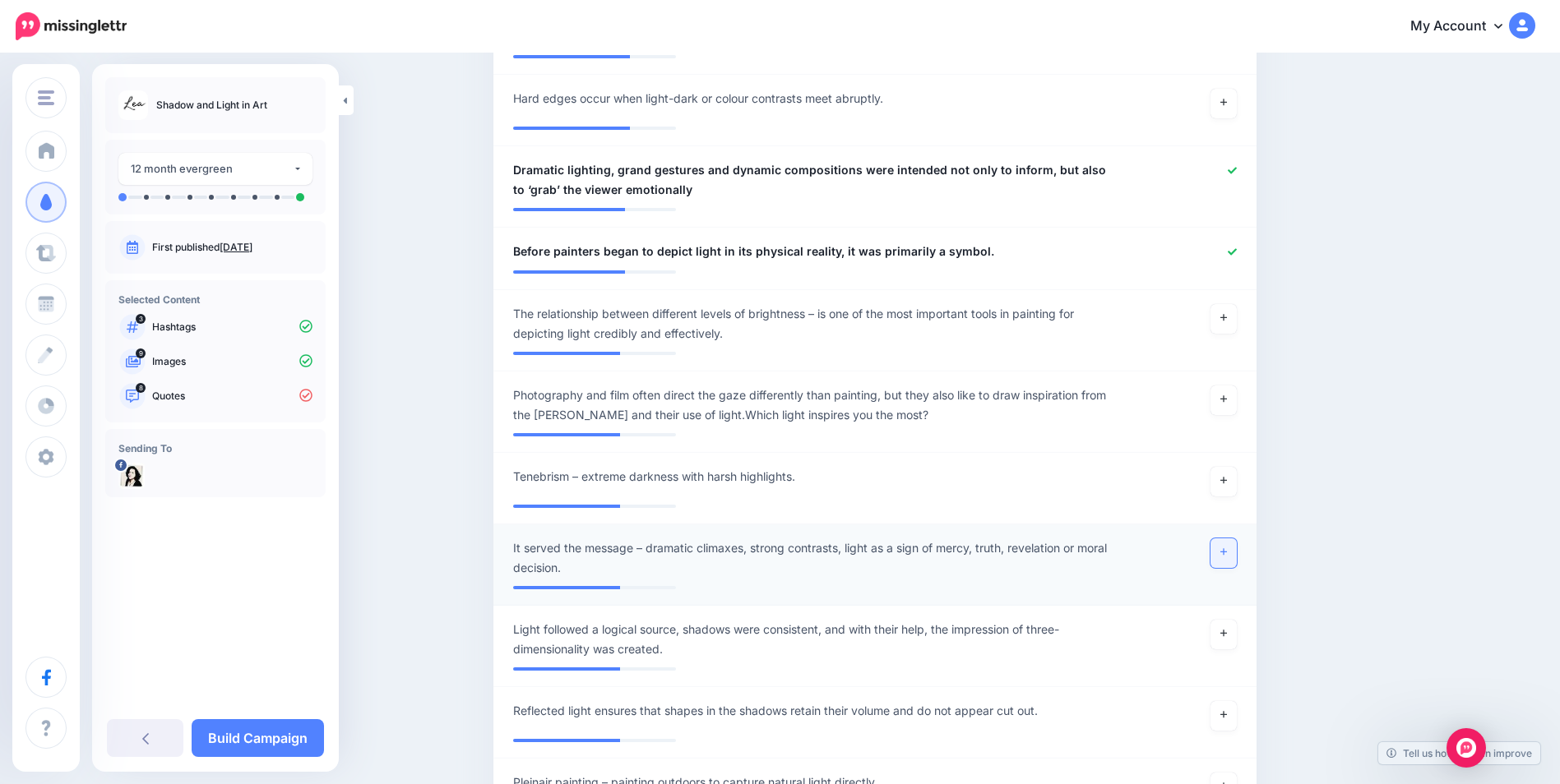
click at [1227, 554] on icon at bounding box center [1224, 552] width 7 height 9
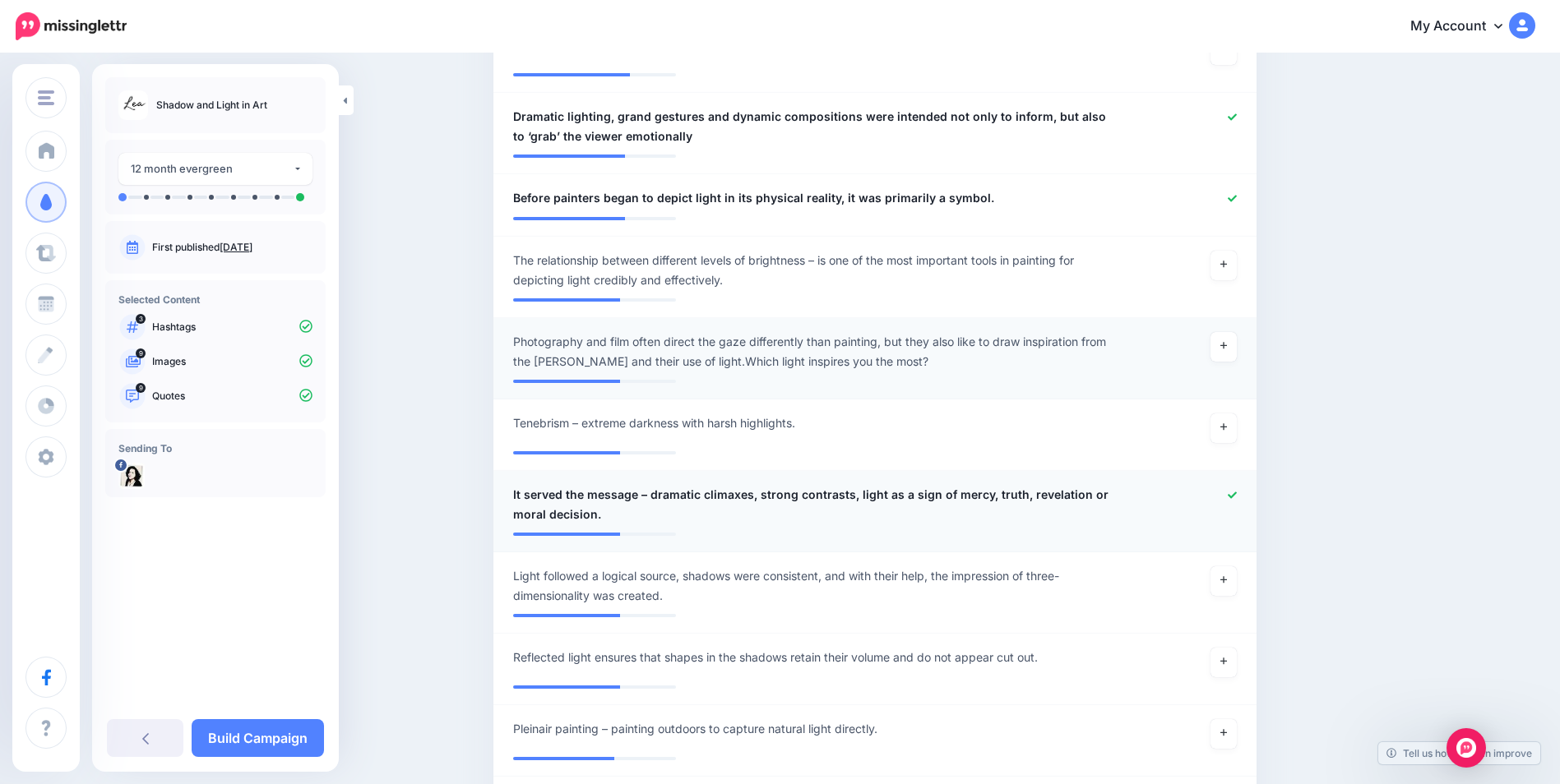
scroll to position [1807, 0]
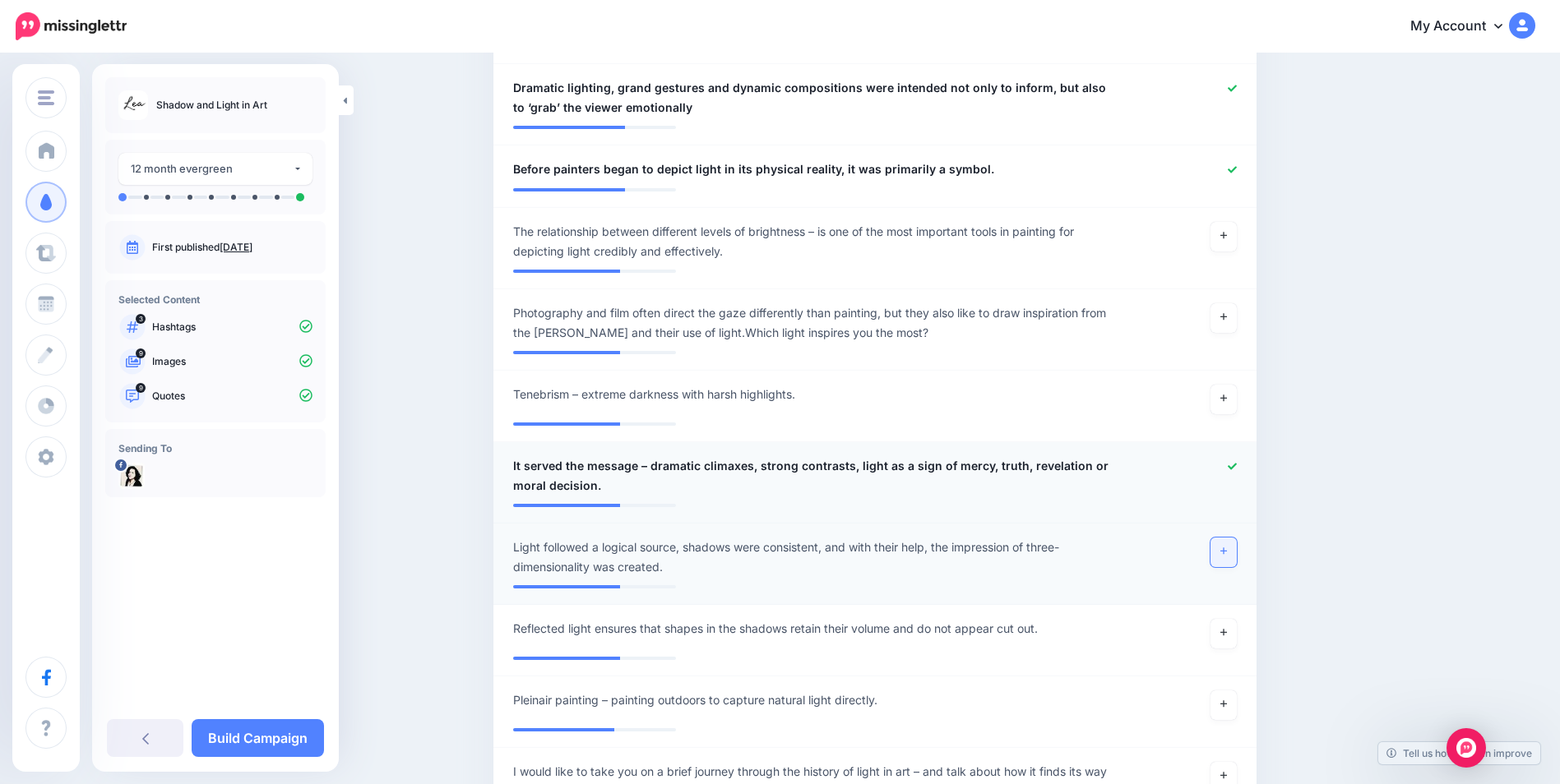
click at [1225, 557] on link at bounding box center [1224, 553] width 27 height 30
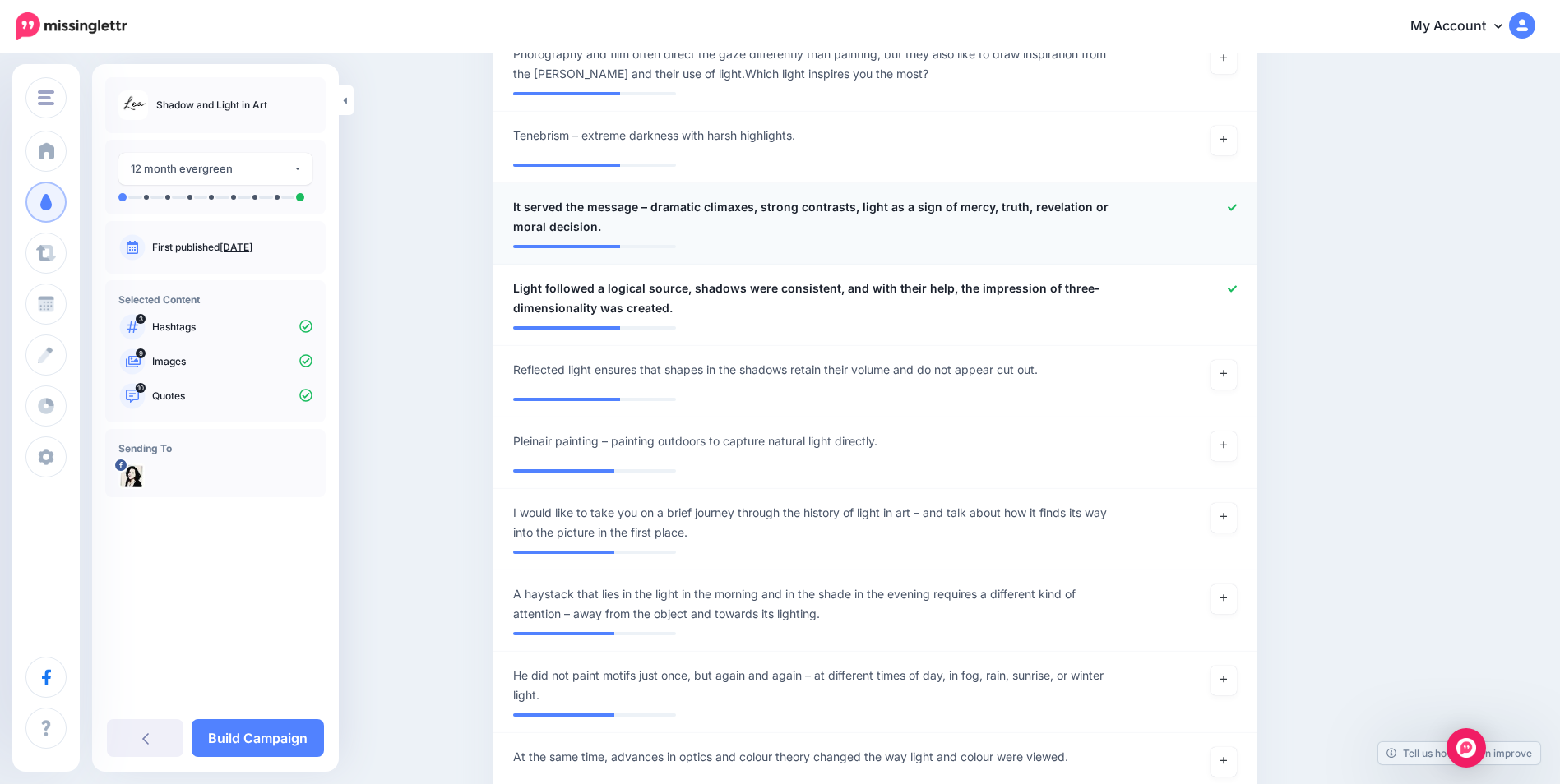
scroll to position [2136, 0]
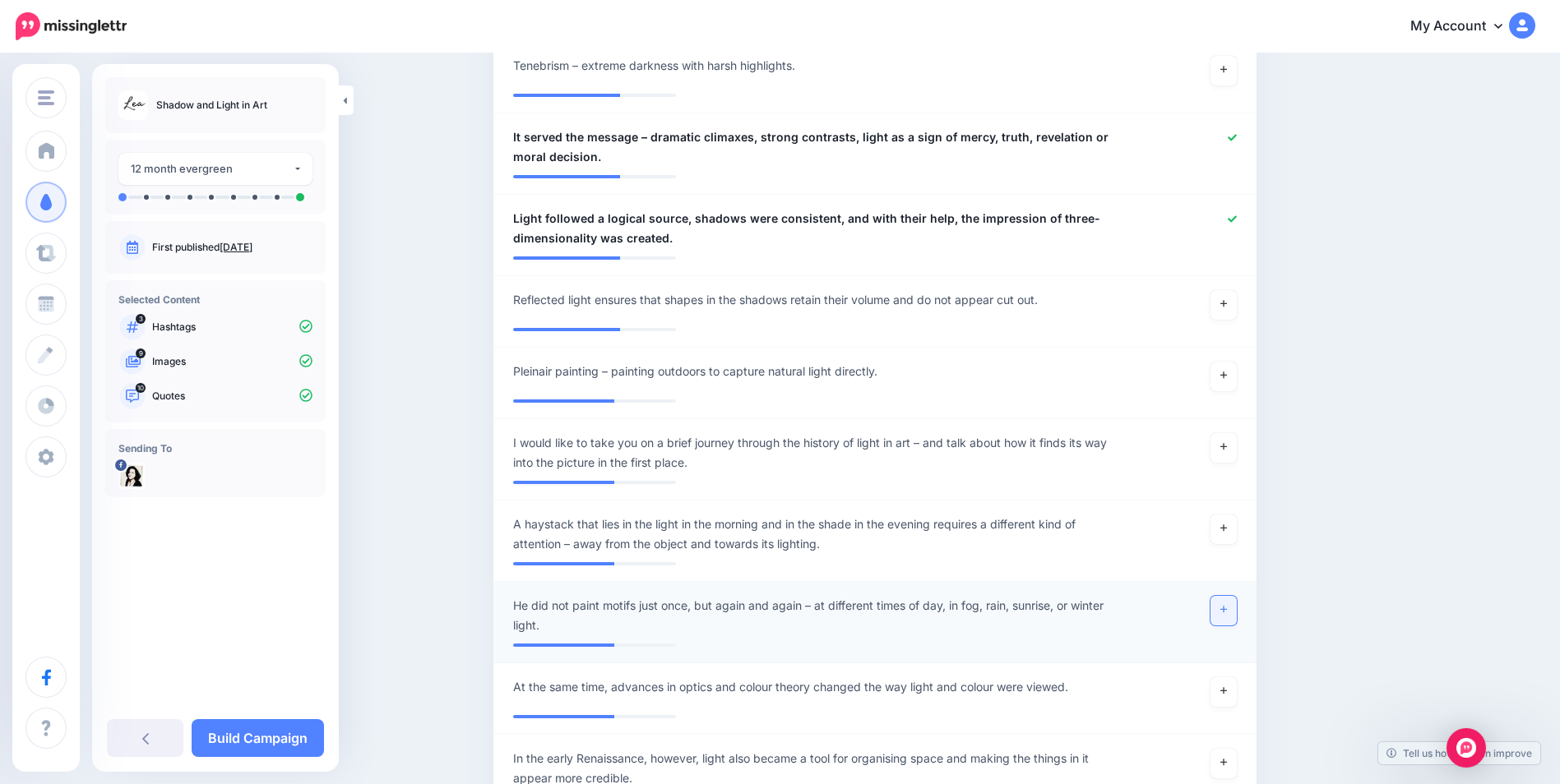
click at [1236, 604] on link at bounding box center [1224, 611] width 27 height 30
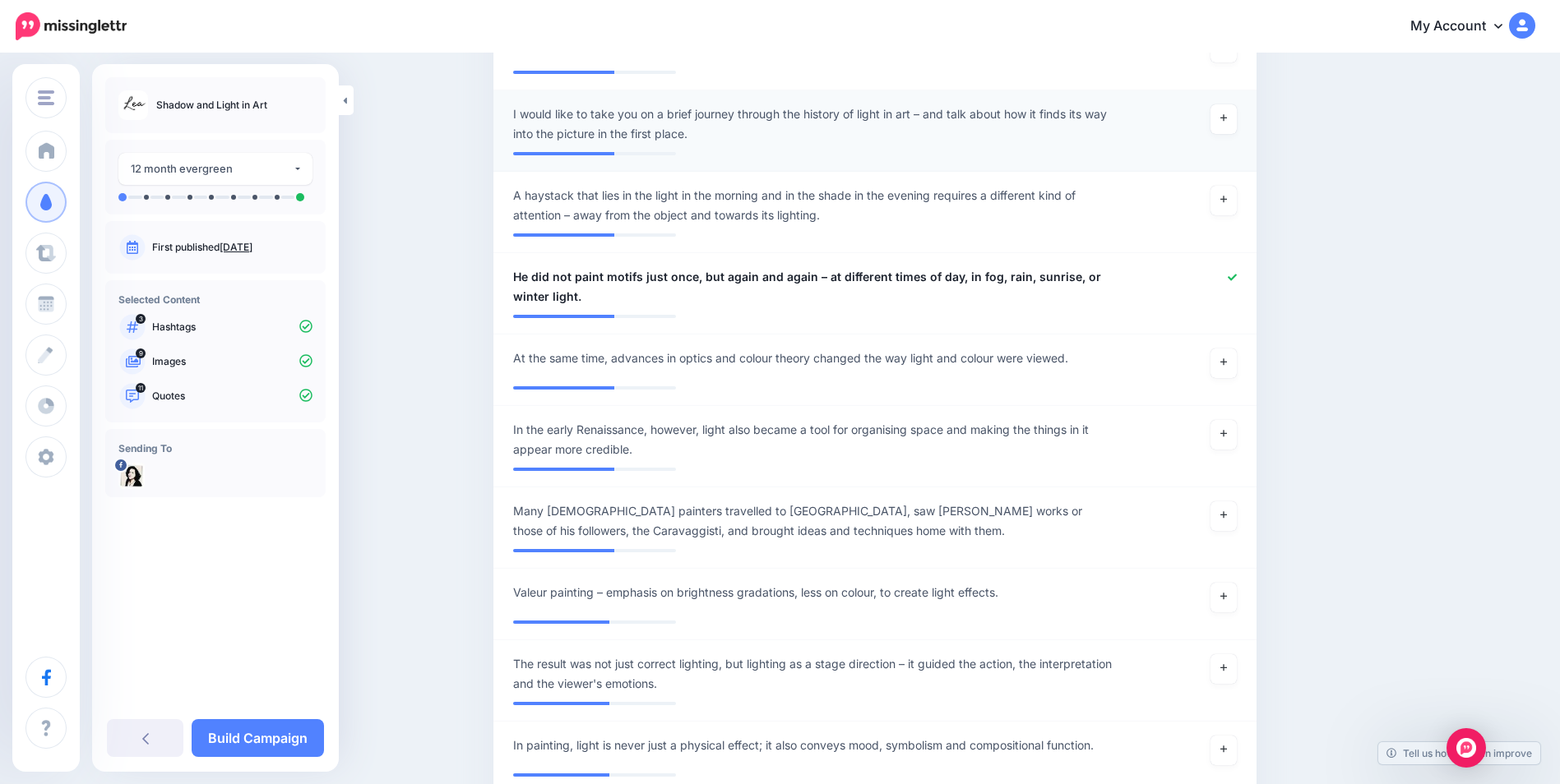
scroll to position [2547, 0]
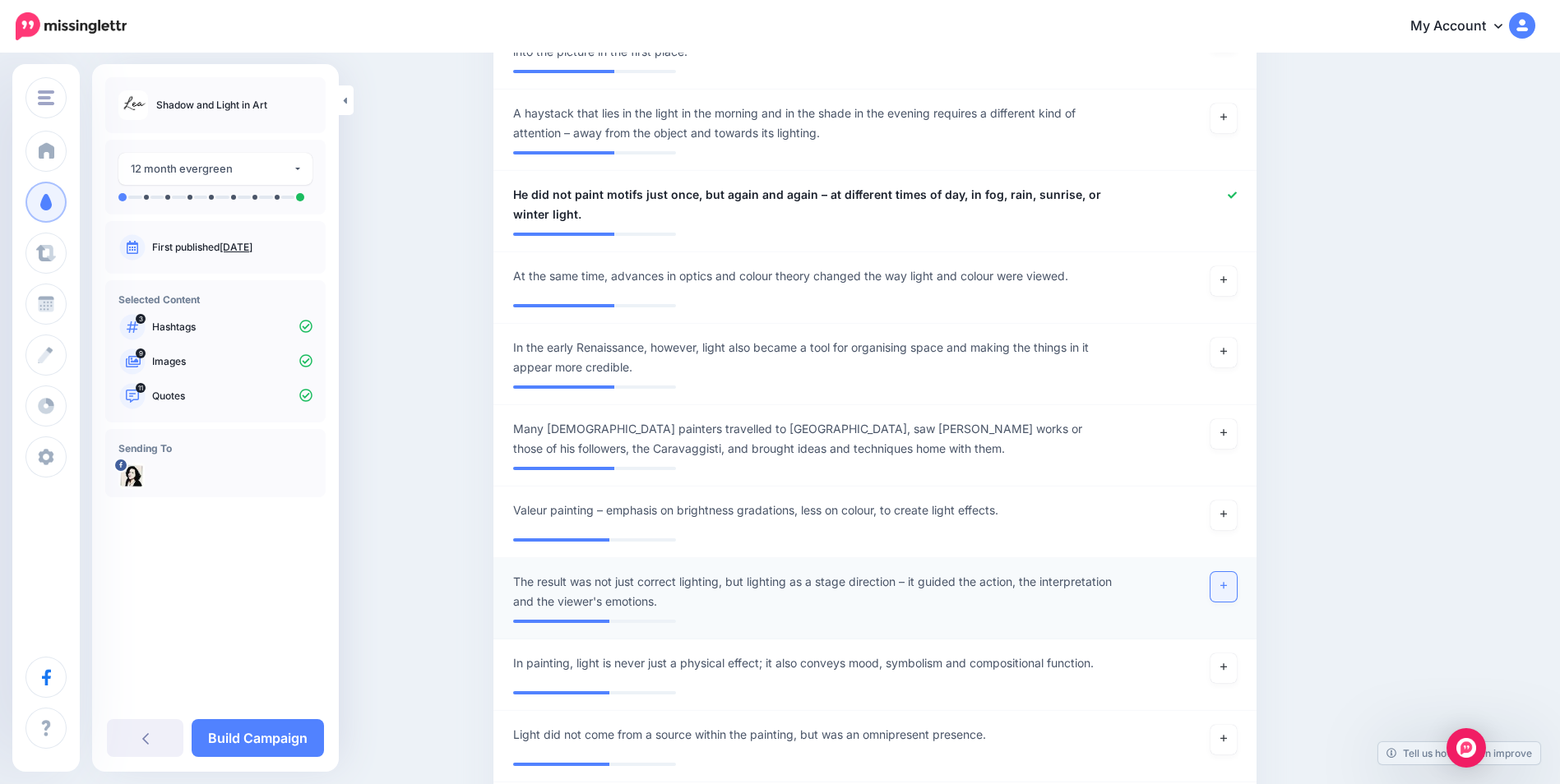
click at [1227, 588] on icon at bounding box center [1224, 585] width 7 height 9
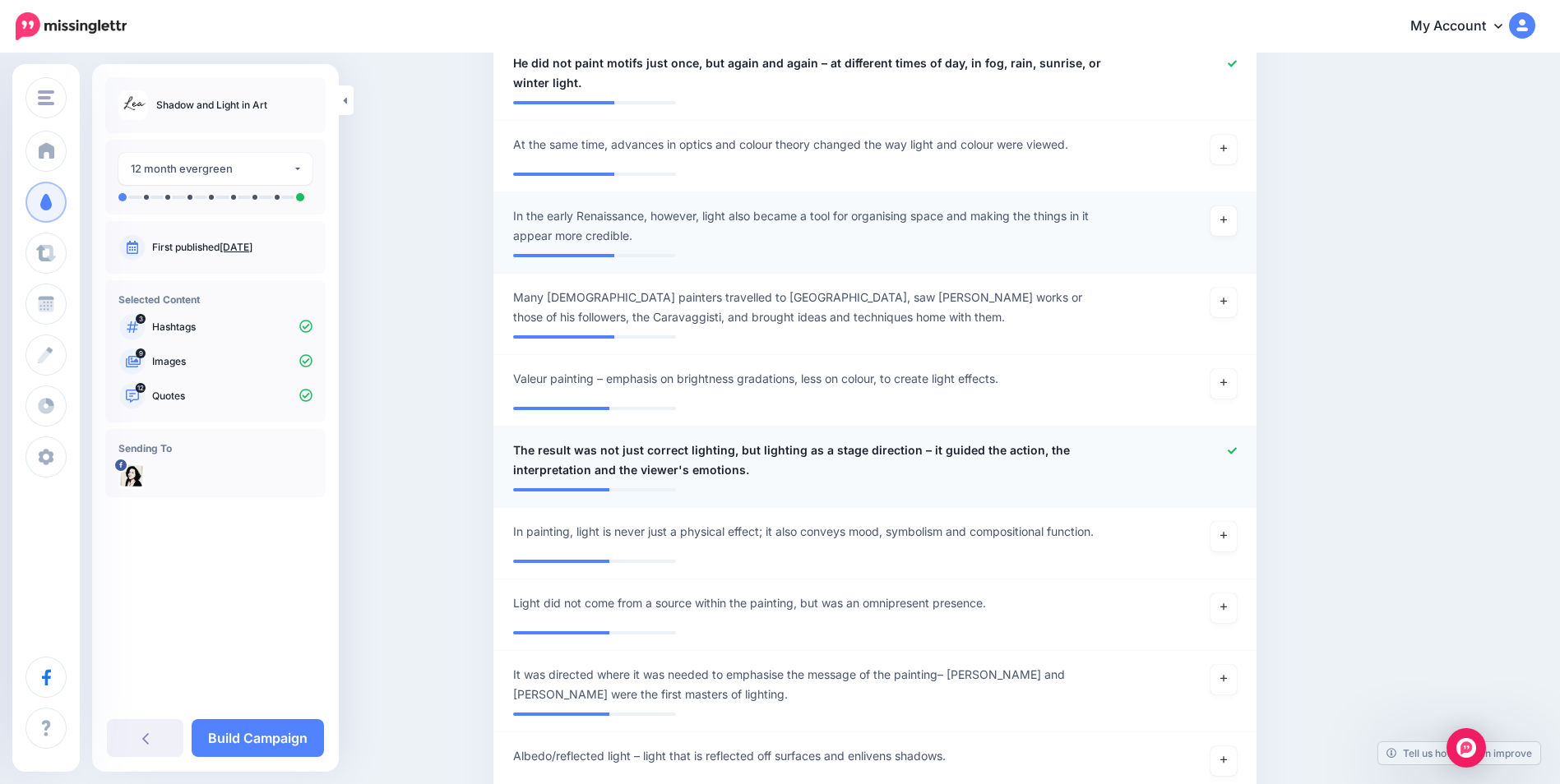
scroll to position [2711, 0]
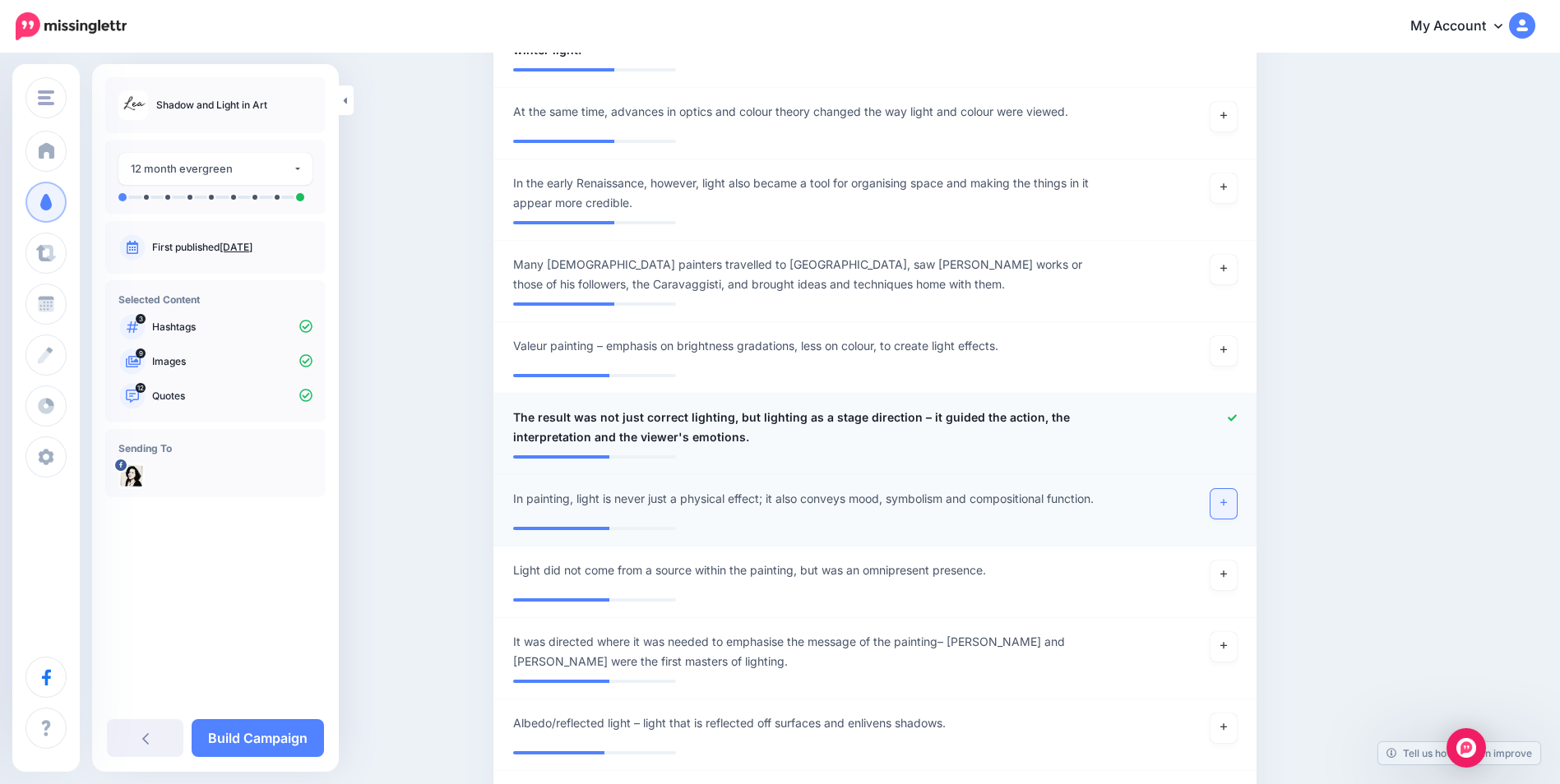
click at [1237, 498] on link at bounding box center [1224, 504] width 27 height 30
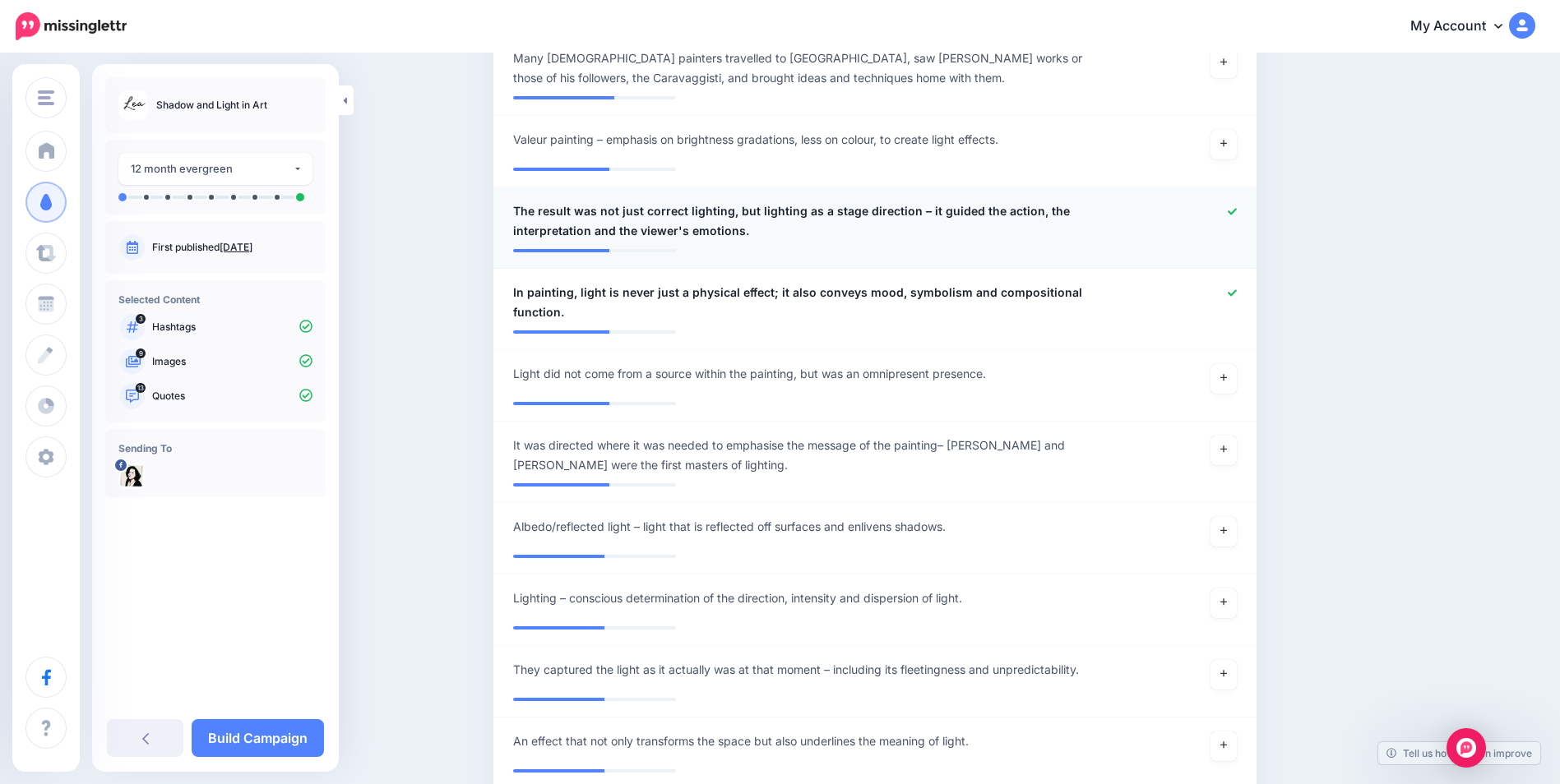
scroll to position [2959, 0]
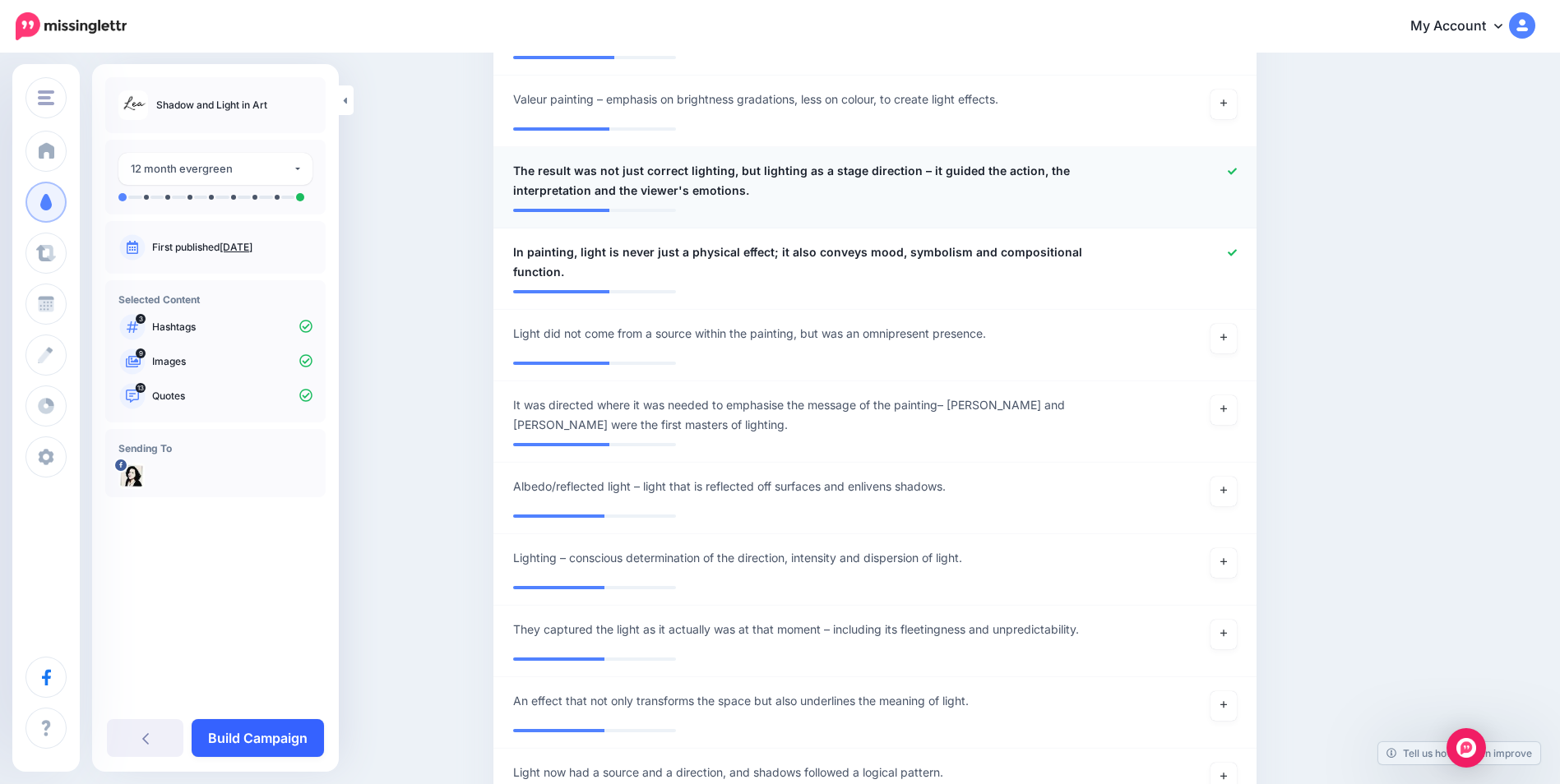
click at [243, 738] on link "Build Campaign" at bounding box center [257, 738] width 132 height 37
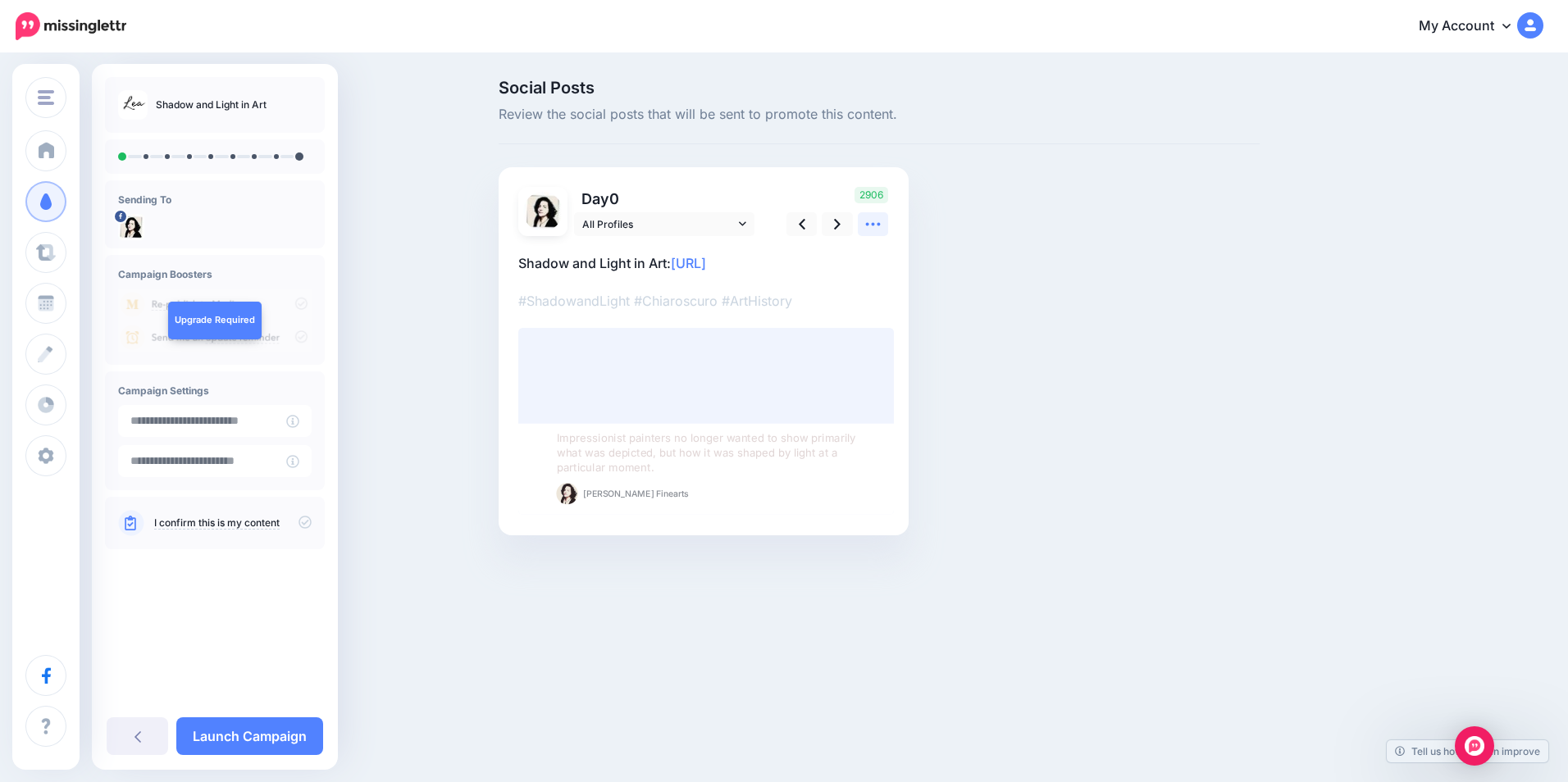
click at [882, 222] on link at bounding box center [873, 224] width 31 height 24
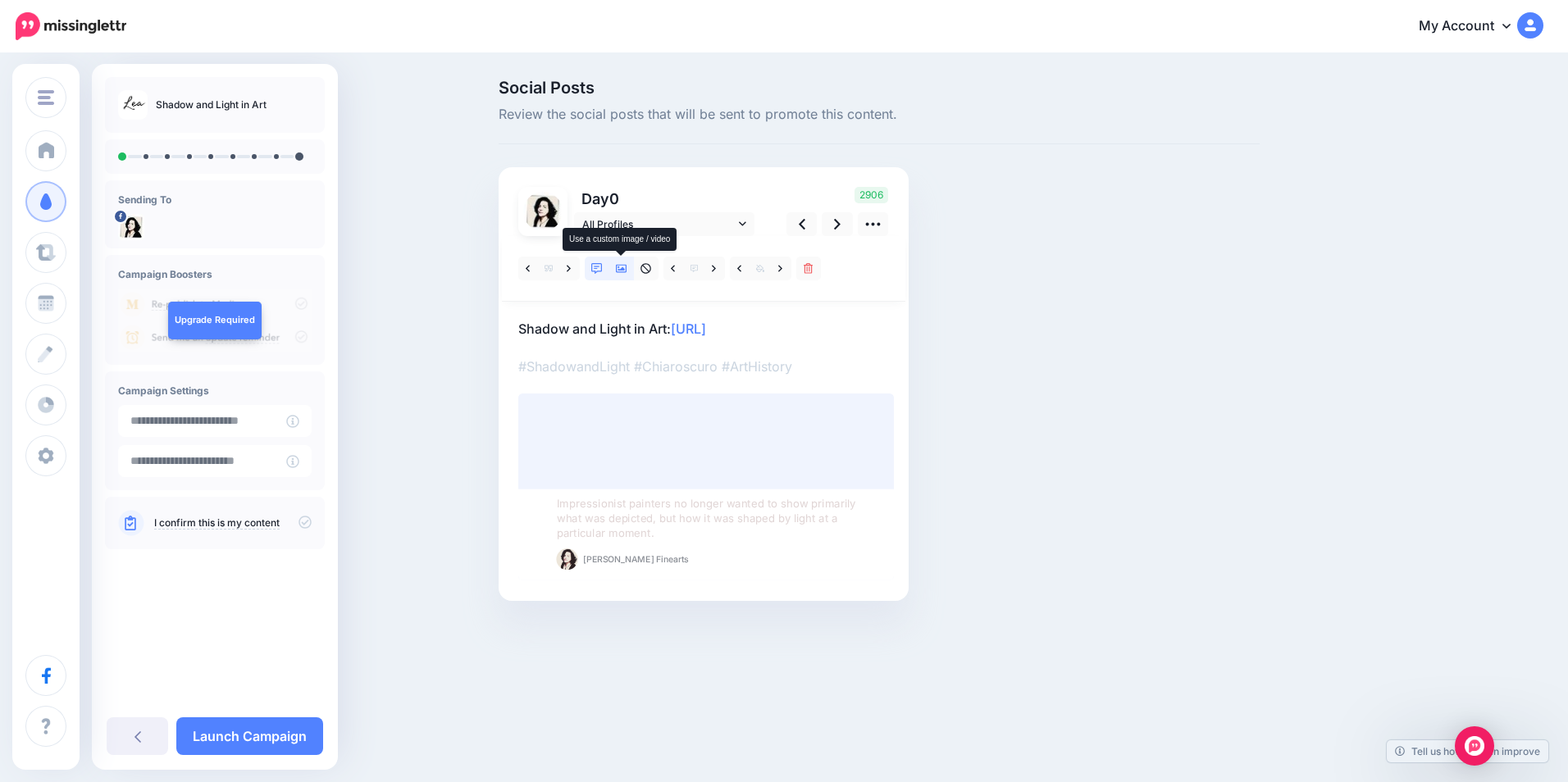
click at [624, 271] on icon at bounding box center [622, 269] width 12 height 12
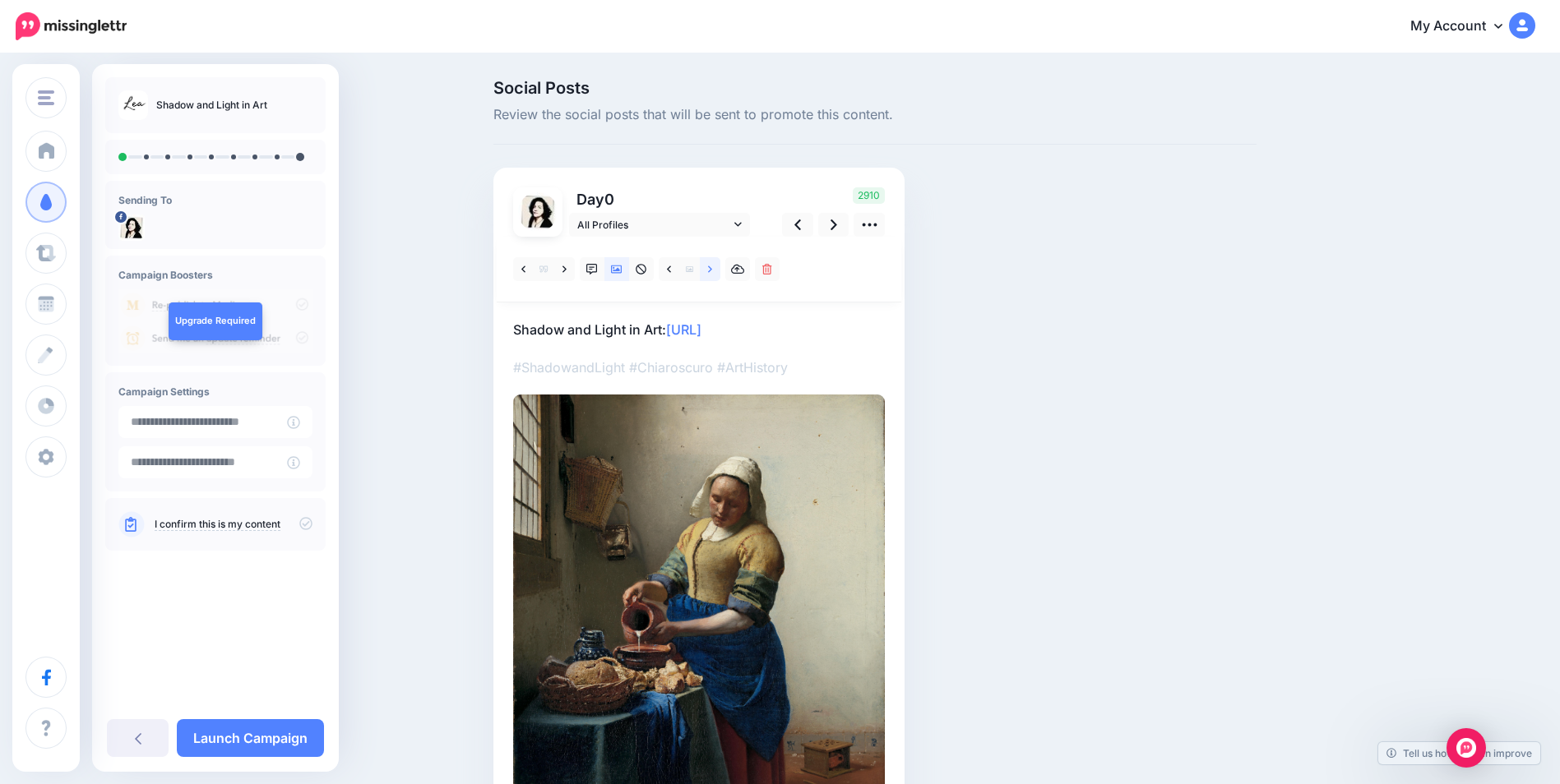
click at [712, 271] on icon at bounding box center [711, 269] width 4 height 7
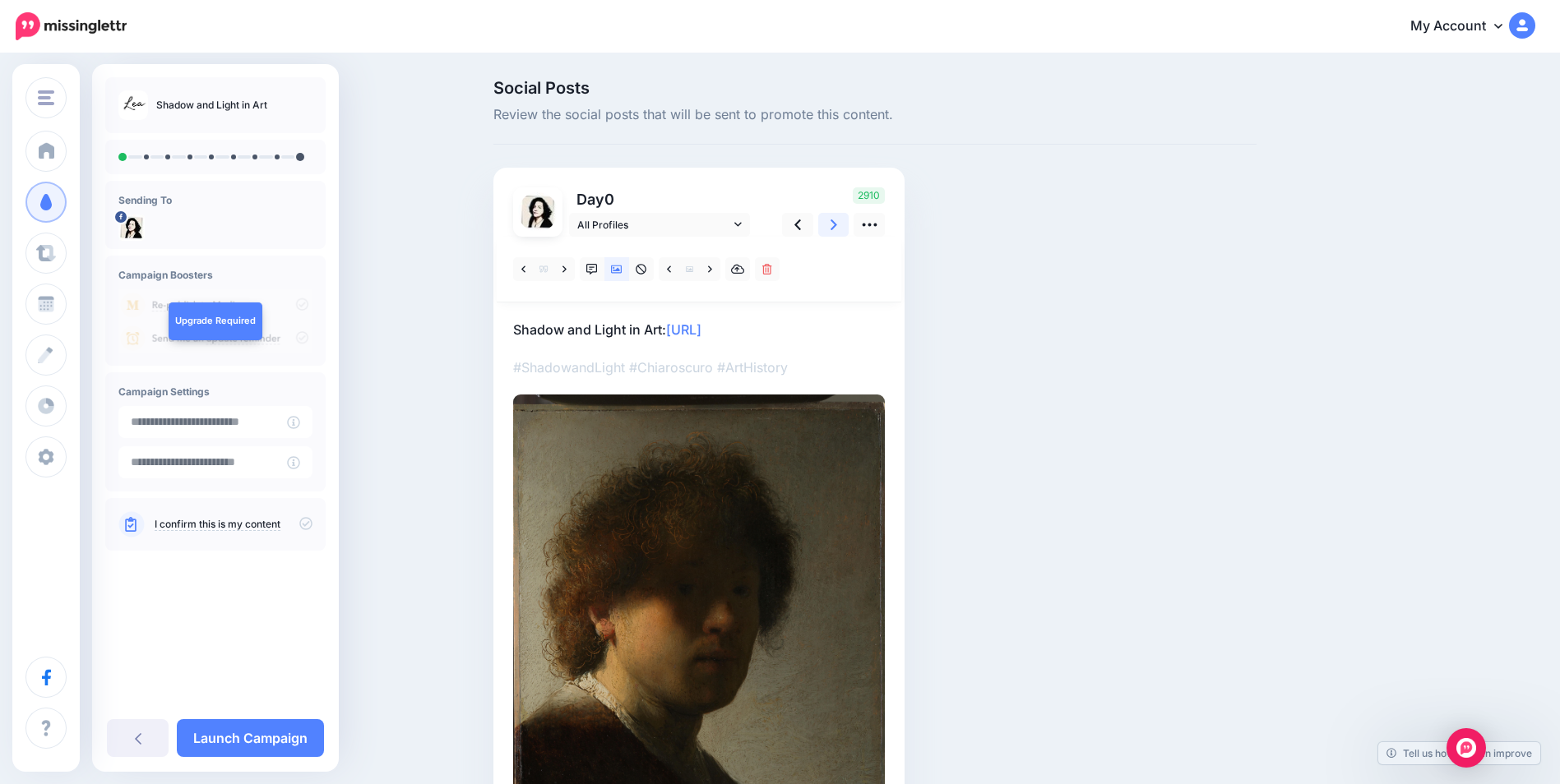
click at [846, 221] on link at bounding box center [834, 225] width 32 height 24
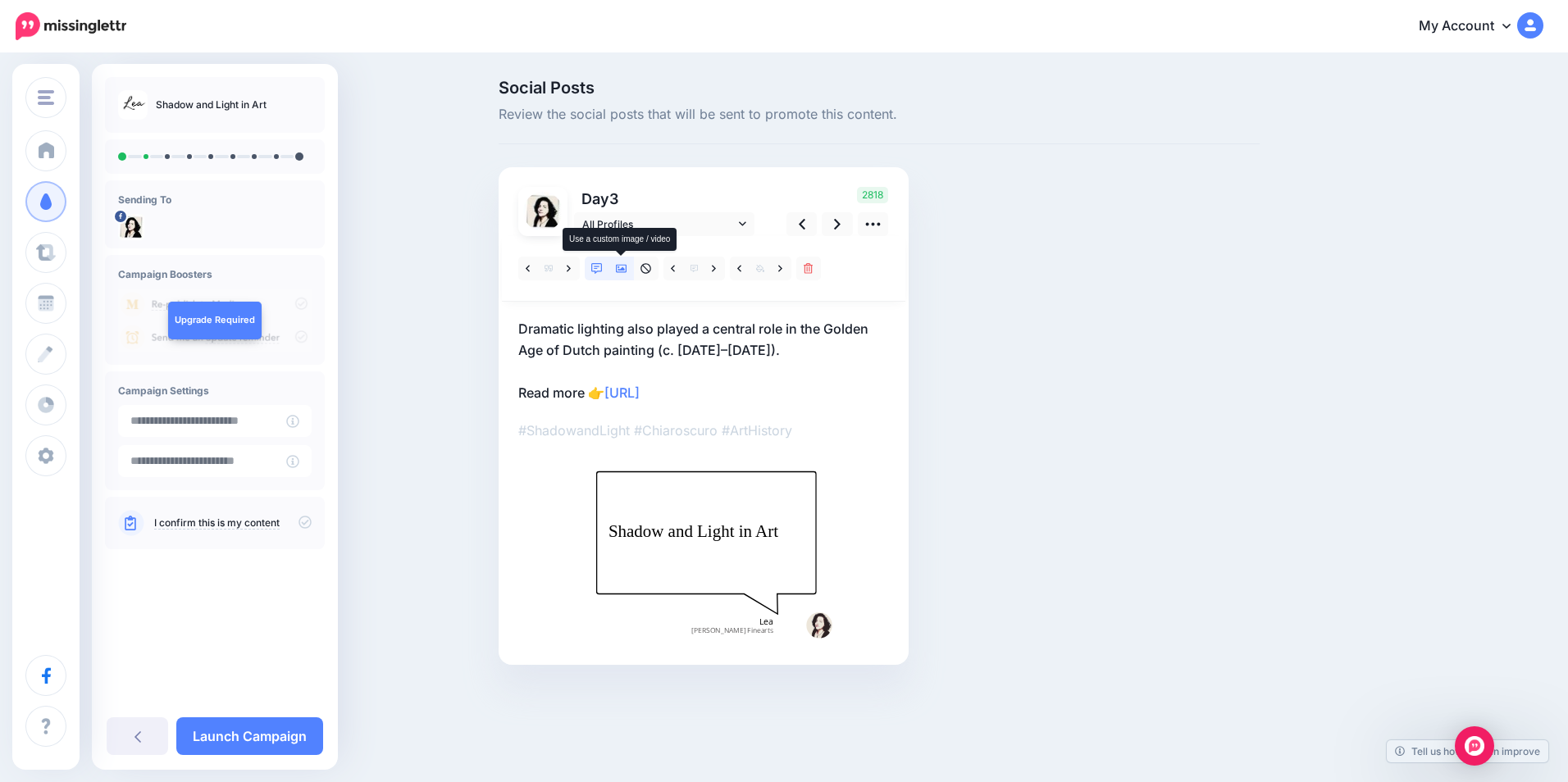
click at [621, 267] on icon at bounding box center [622, 269] width 12 height 12
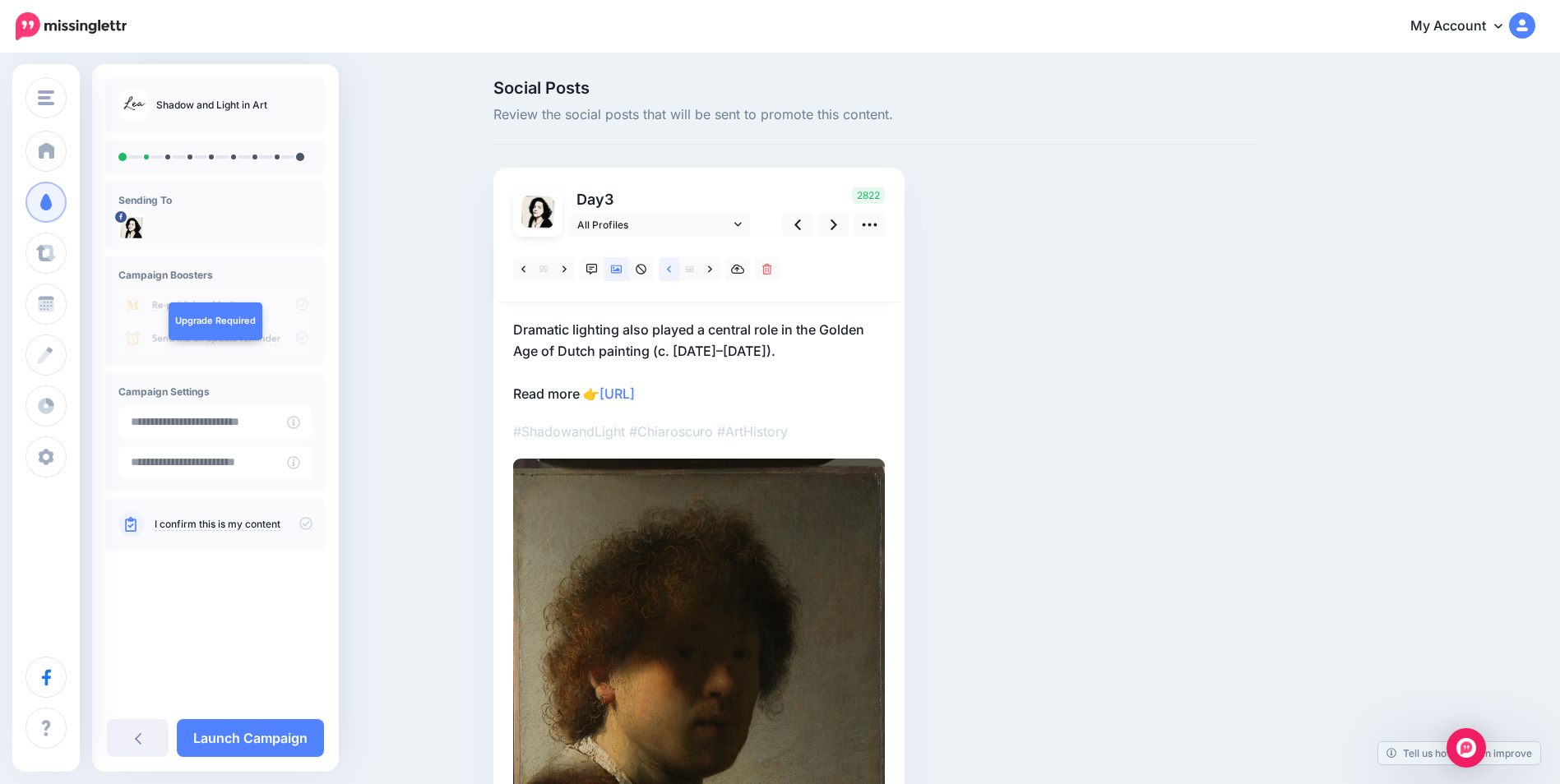
click at [671, 266] on icon at bounding box center [669, 269] width 4 height 7
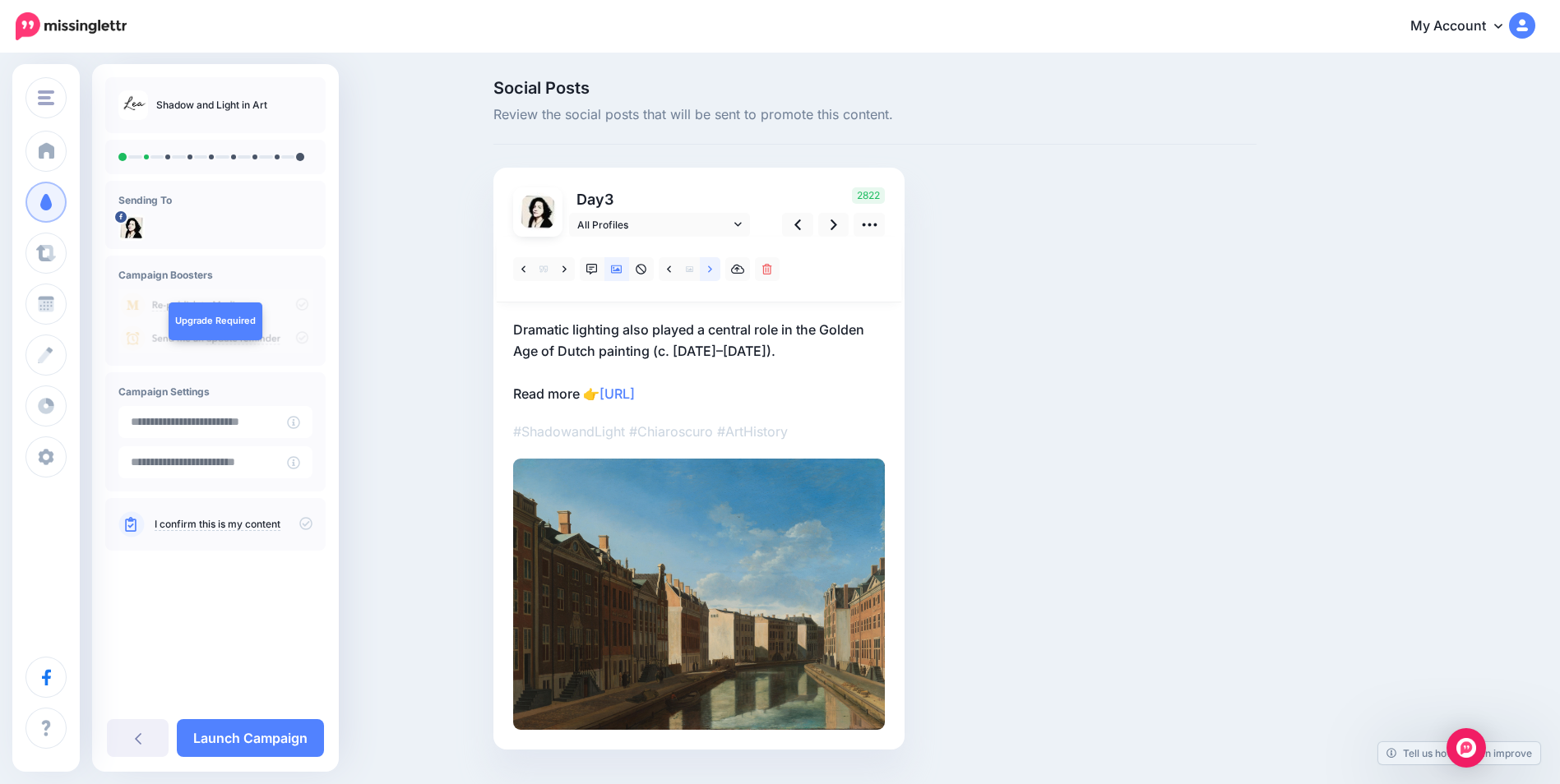
click at [712, 271] on icon at bounding box center [711, 270] width 4 height 12
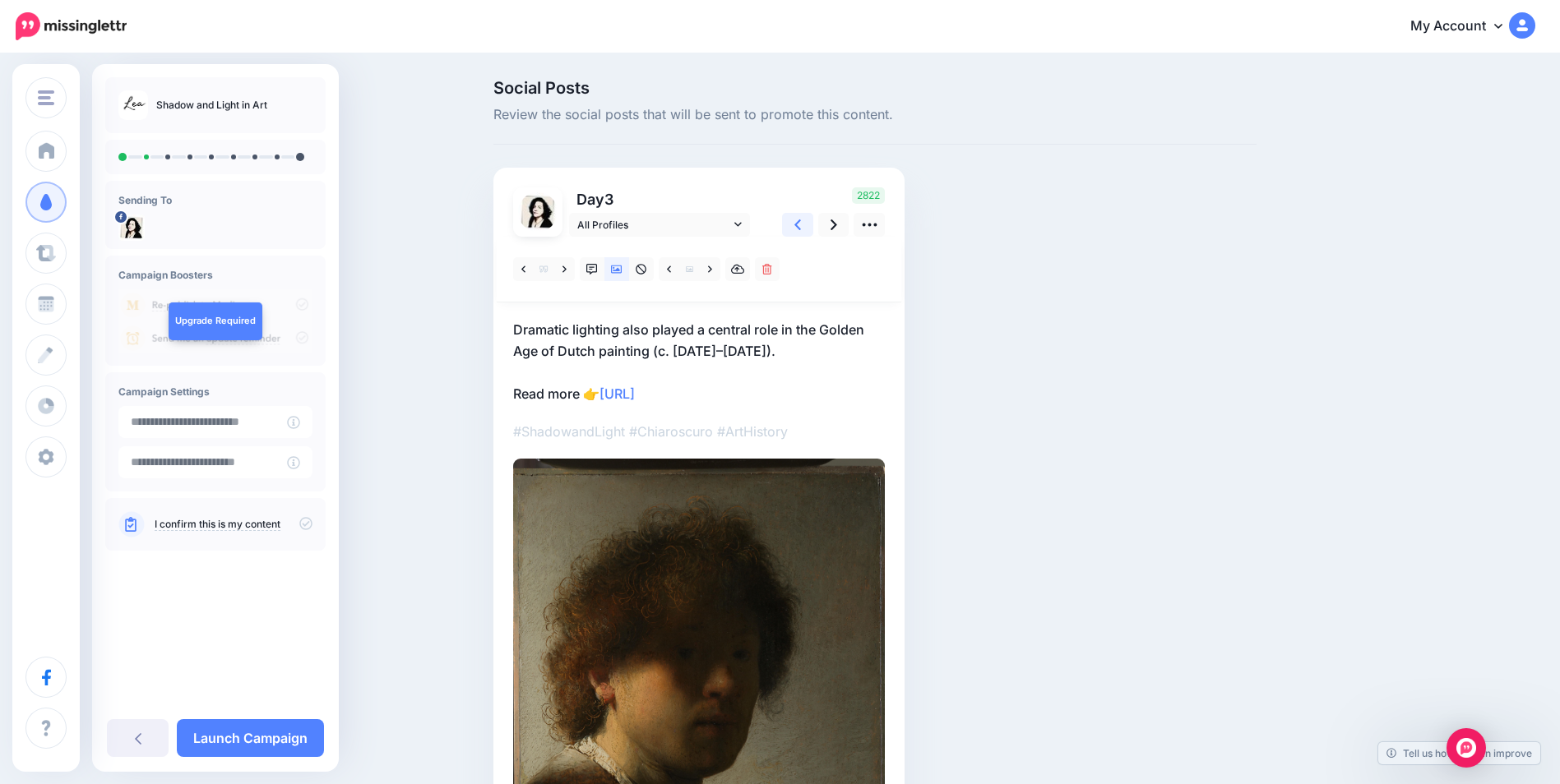
click at [801, 231] on icon at bounding box center [797, 225] width 7 height 18
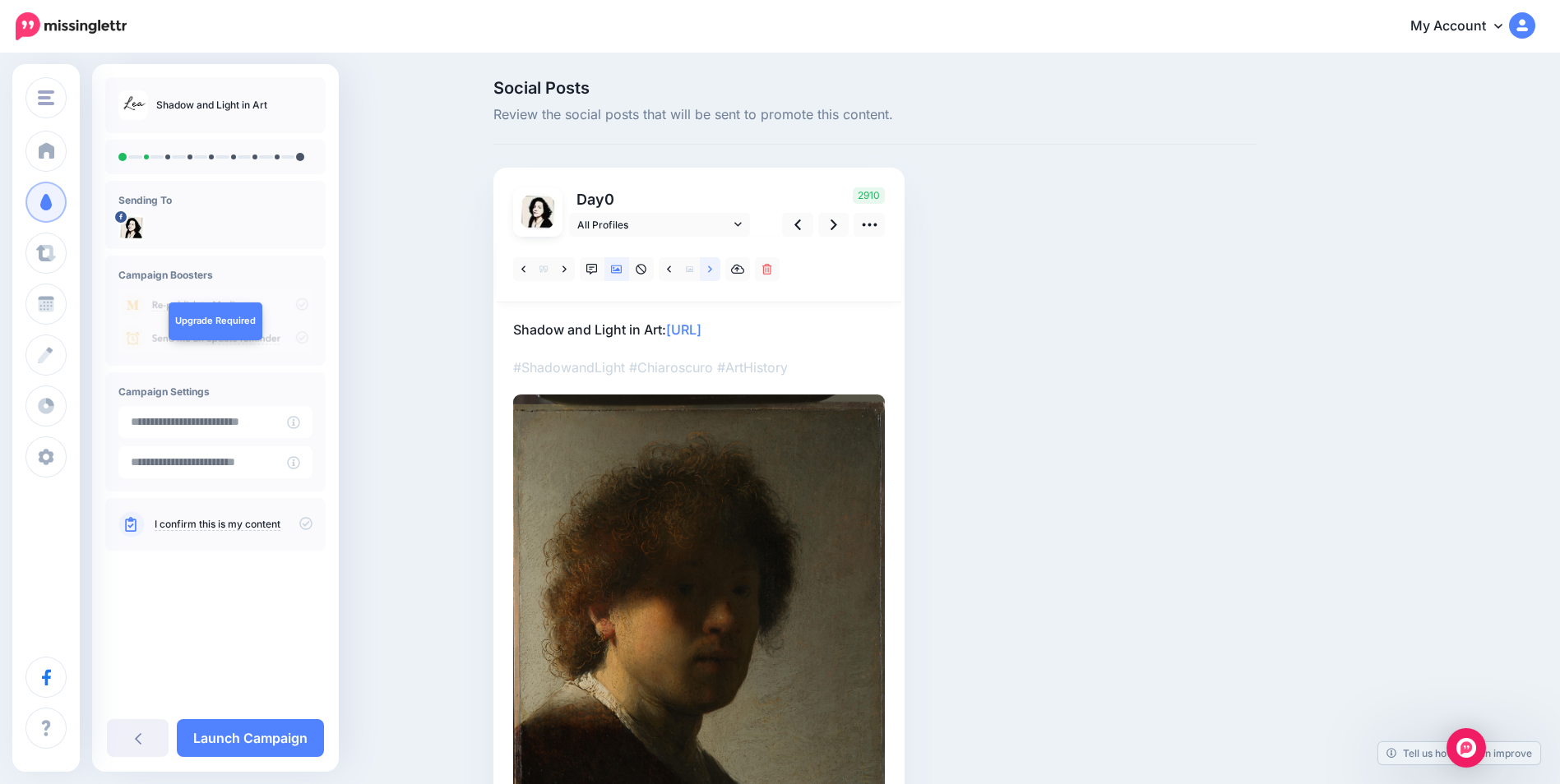
click at [712, 271] on icon at bounding box center [711, 270] width 4 height 12
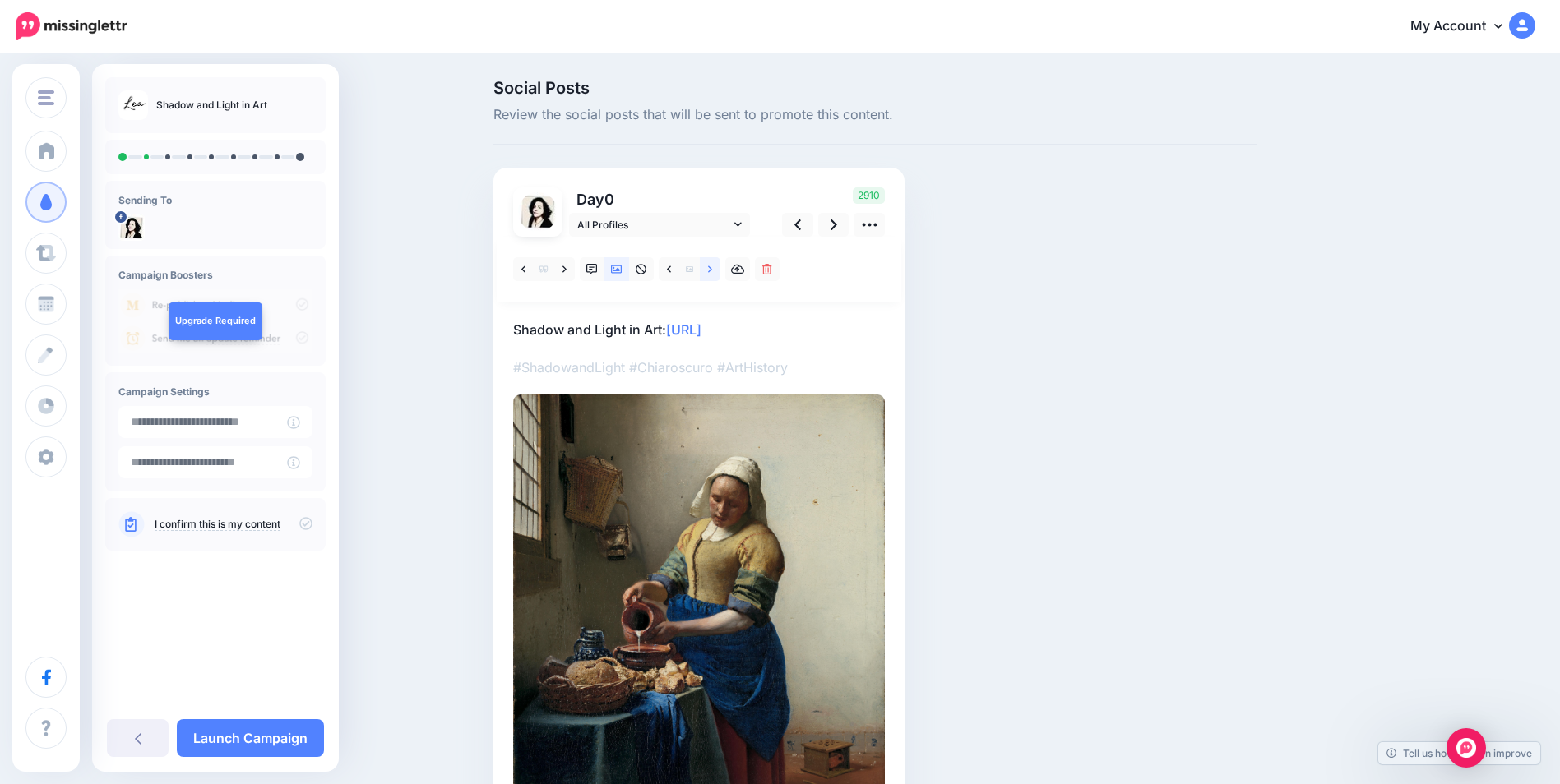
click at [712, 271] on icon at bounding box center [711, 270] width 4 height 12
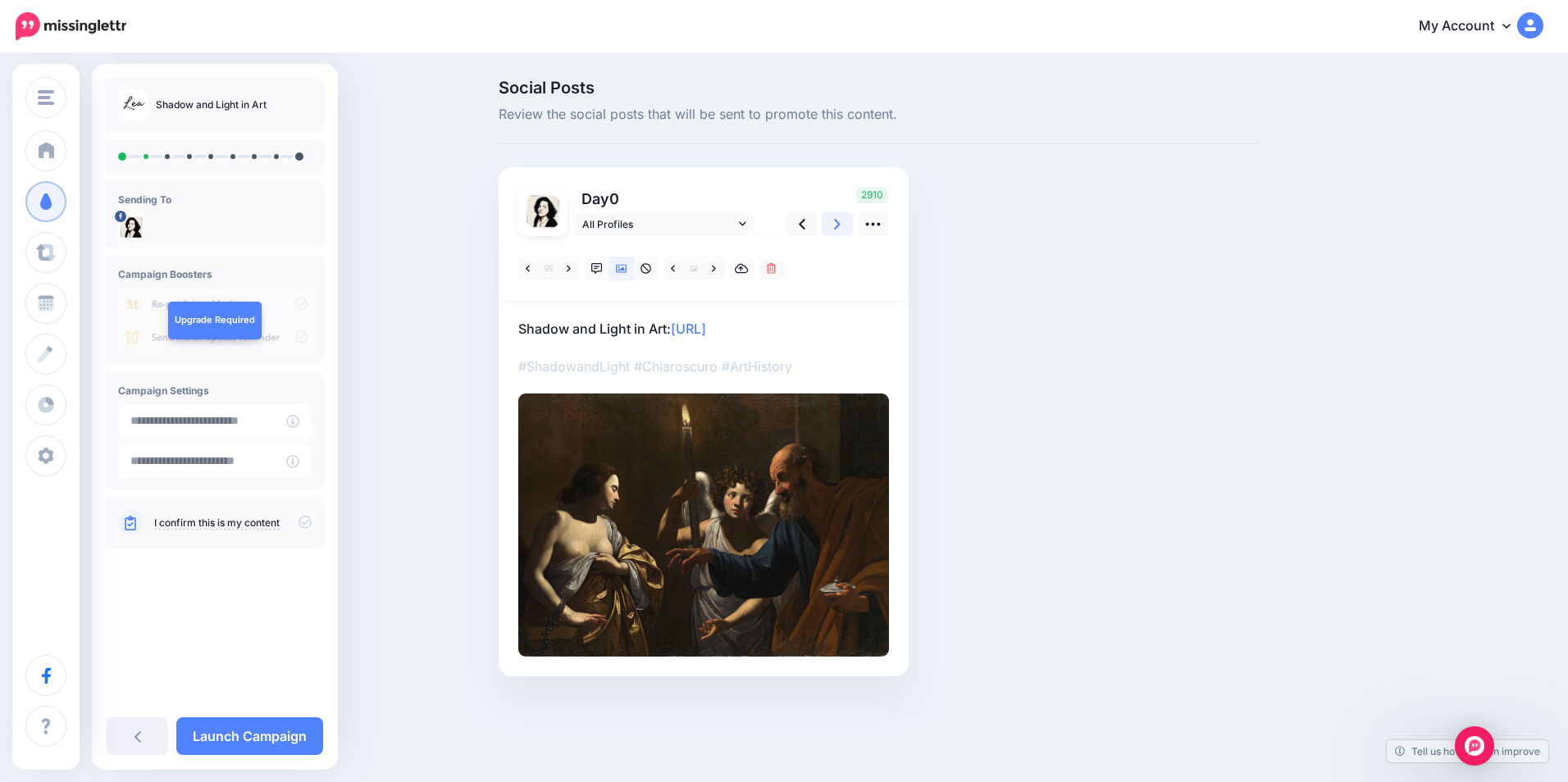
click at [837, 222] on icon at bounding box center [837, 224] width 7 height 11
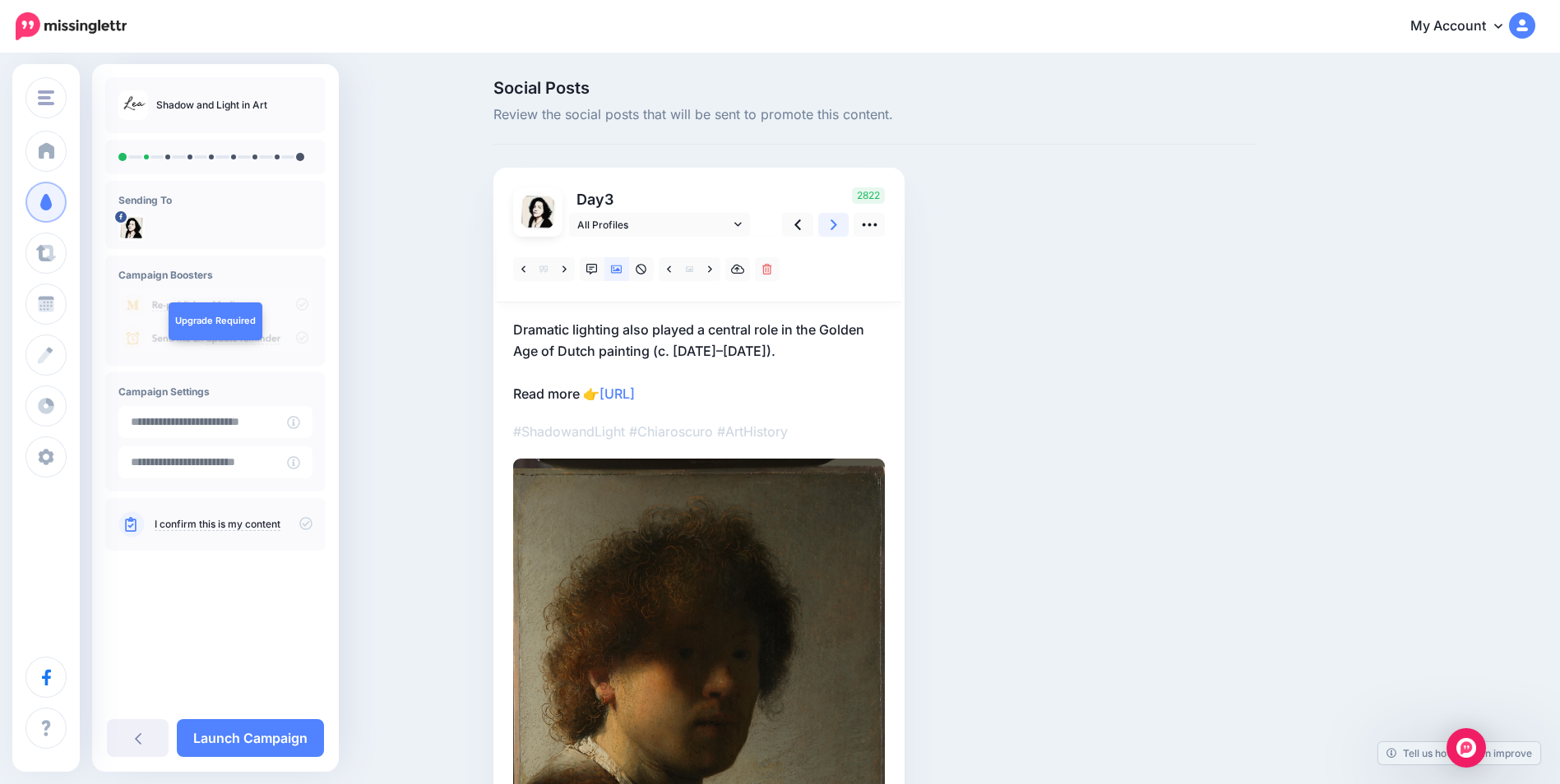
click at [838, 223] on icon at bounding box center [834, 225] width 7 height 11
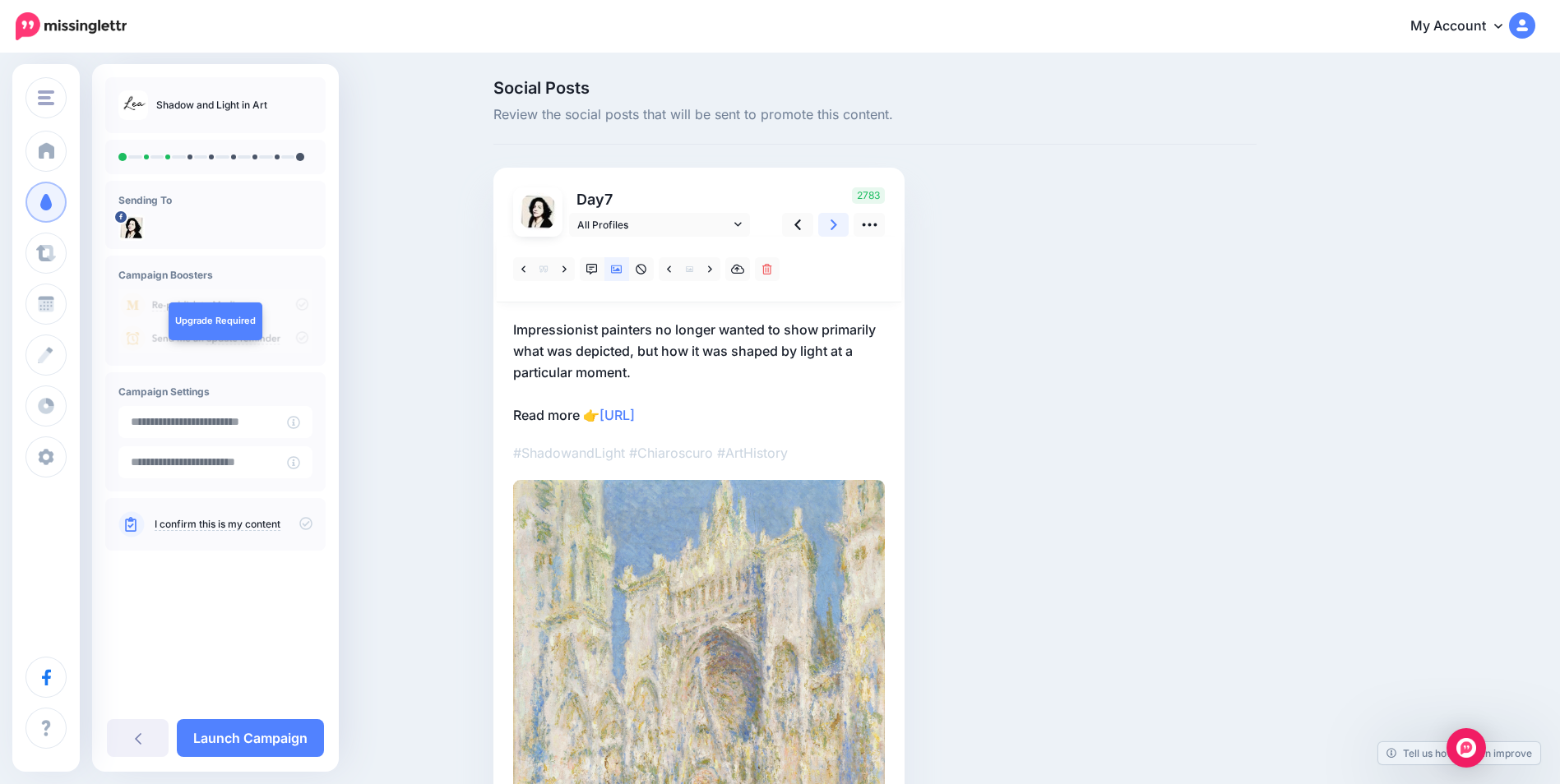
click at [838, 227] on icon at bounding box center [834, 225] width 7 height 18
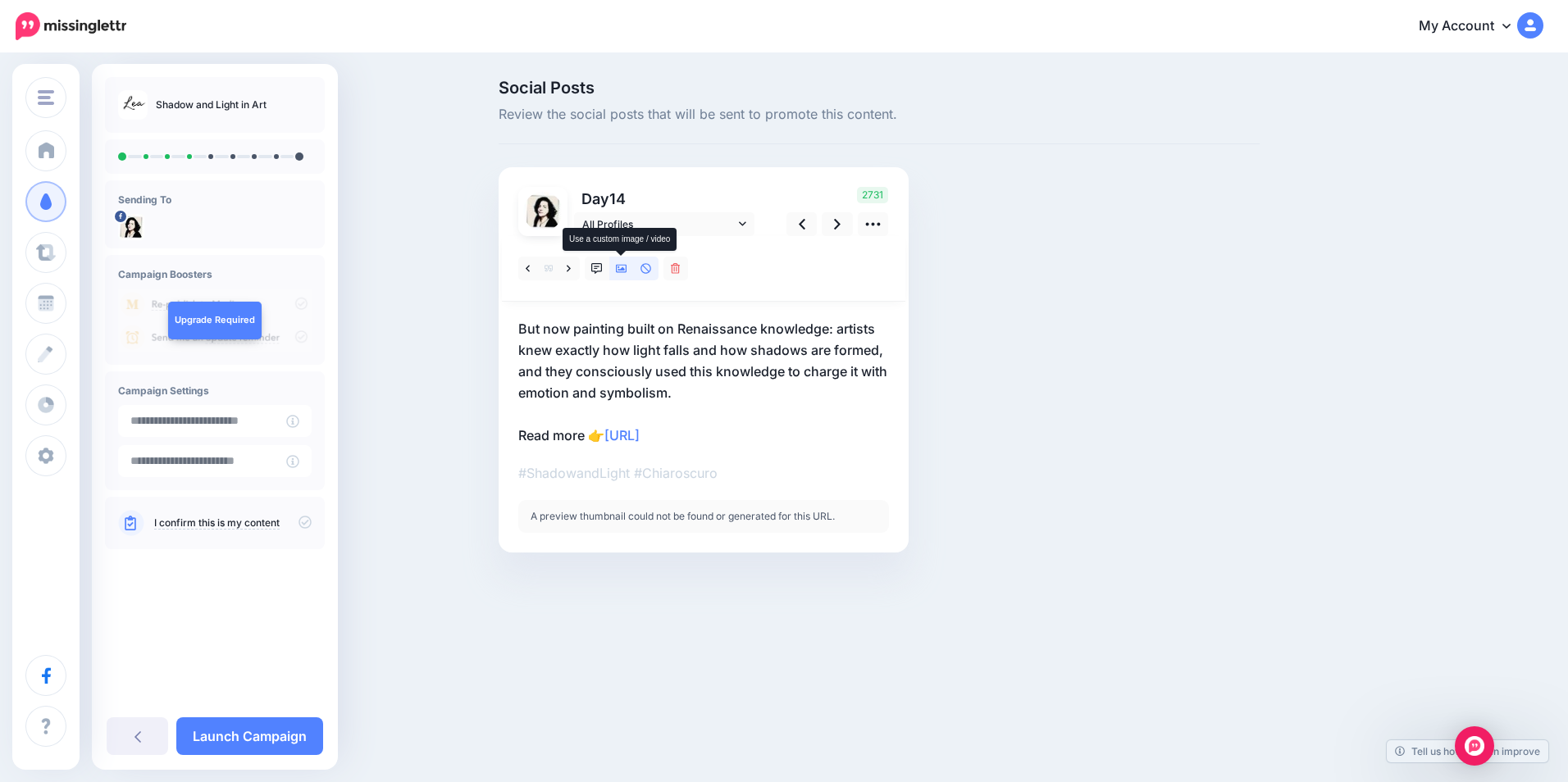
click at [617, 272] on icon at bounding box center [622, 269] width 12 height 8
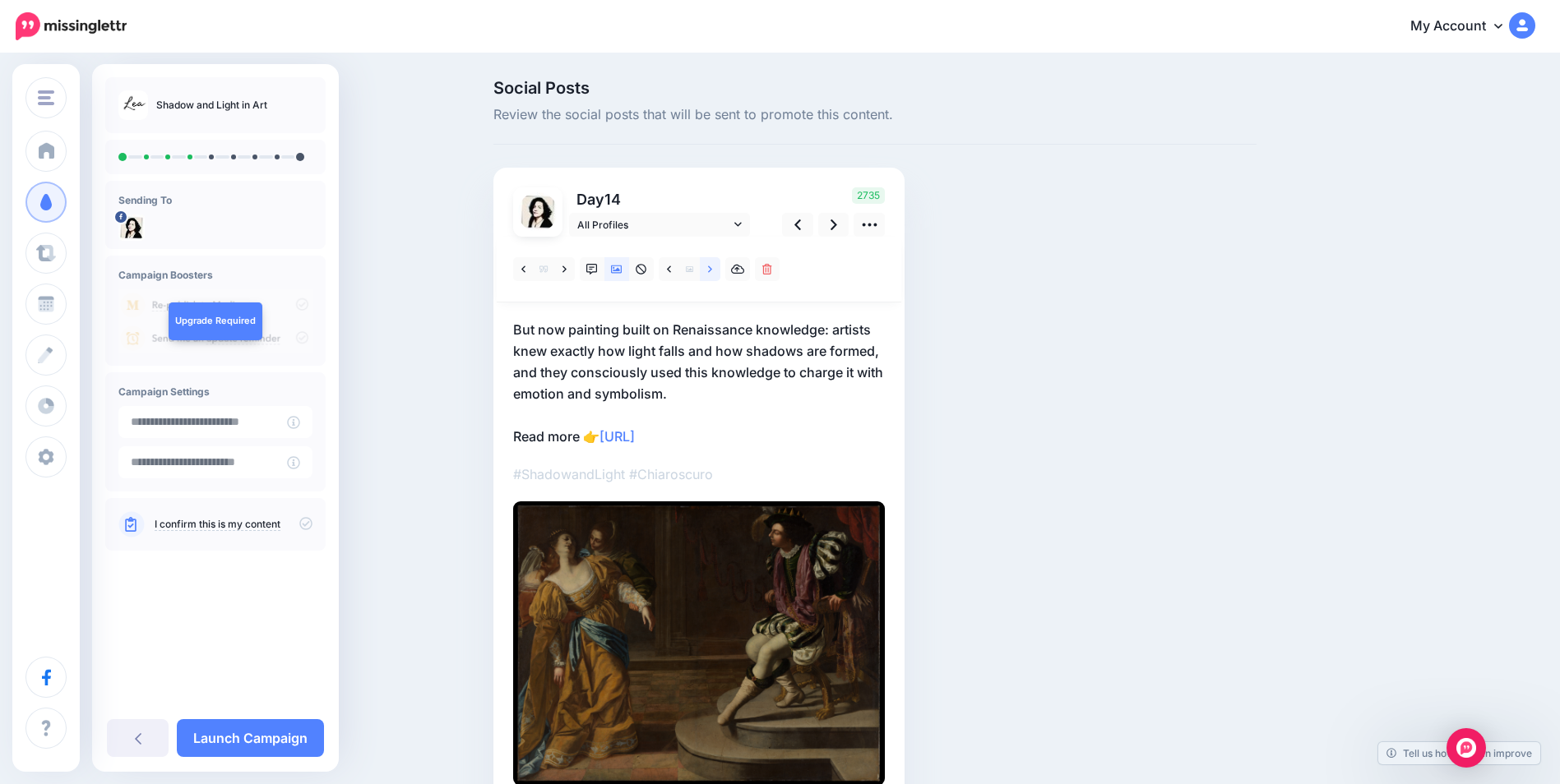
click at [712, 268] on icon at bounding box center [711, 270] width 4 height 12
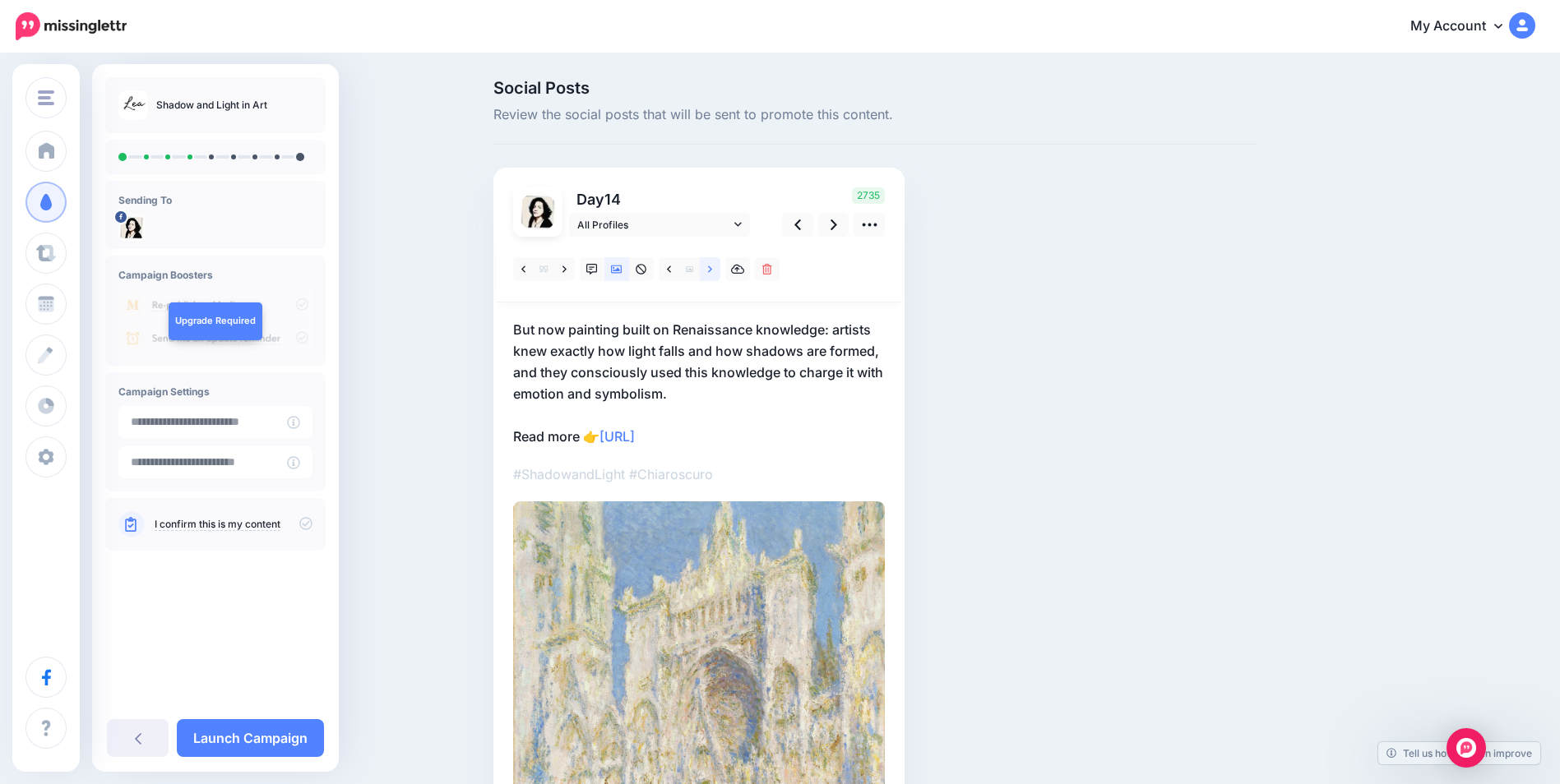
click at [712, 268] on icon at bounding box center [711, 270] width 4 height 12
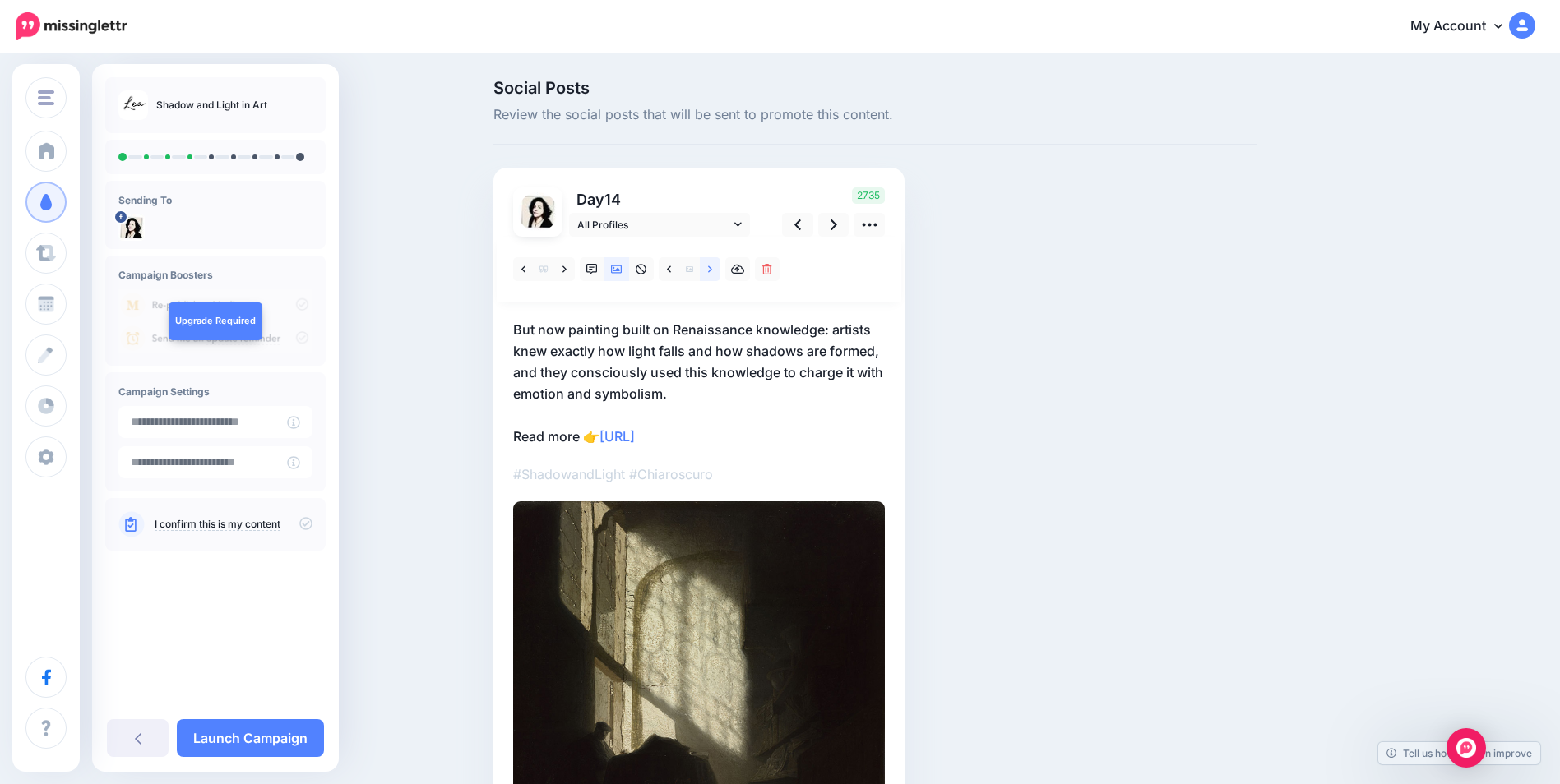
click at [712, 268] on icon at bounding box center [711, 270] width 4 height 12
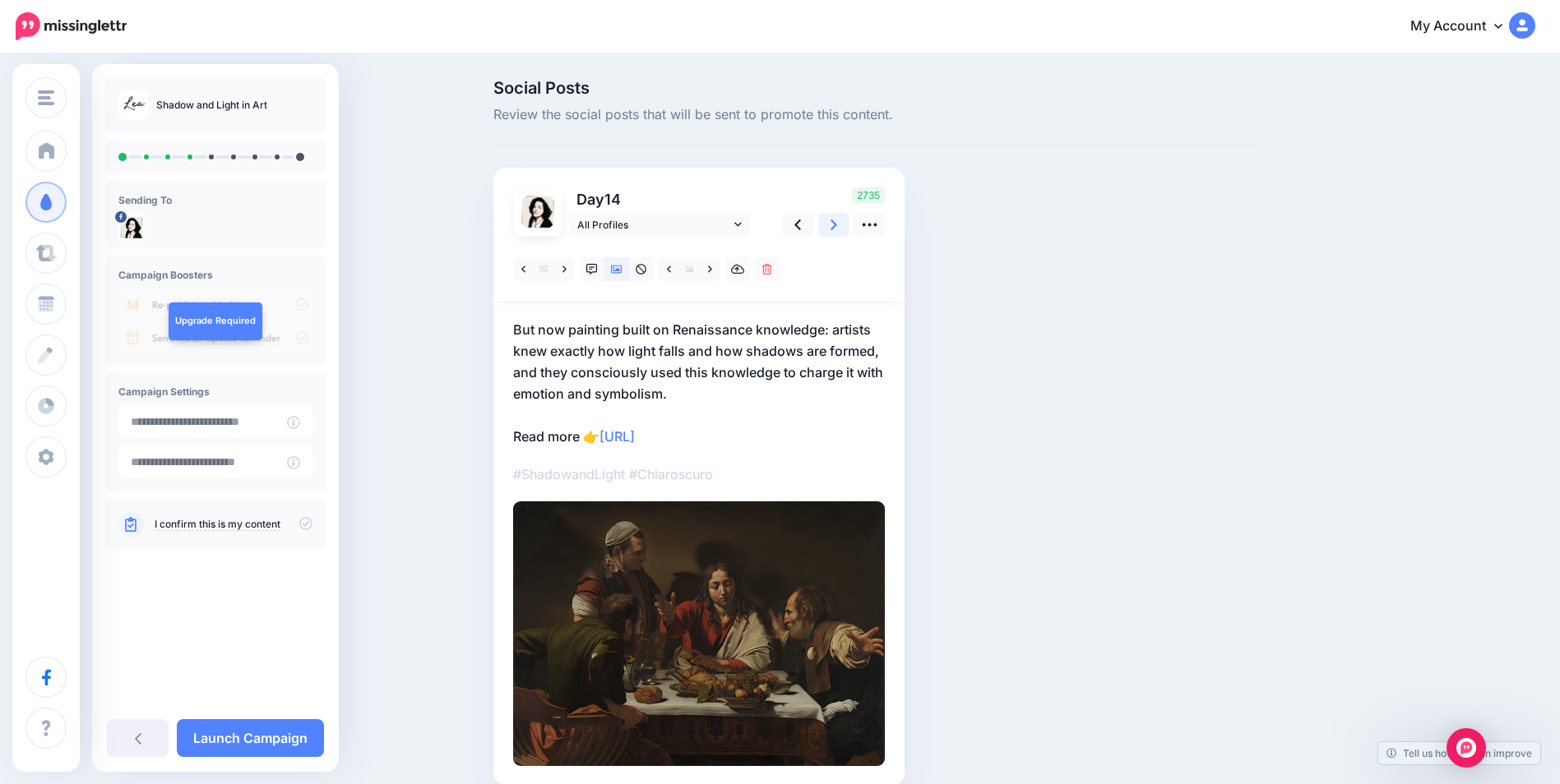
click at [835, 230] on link at bounding box center [834, 225] width 32 height 24
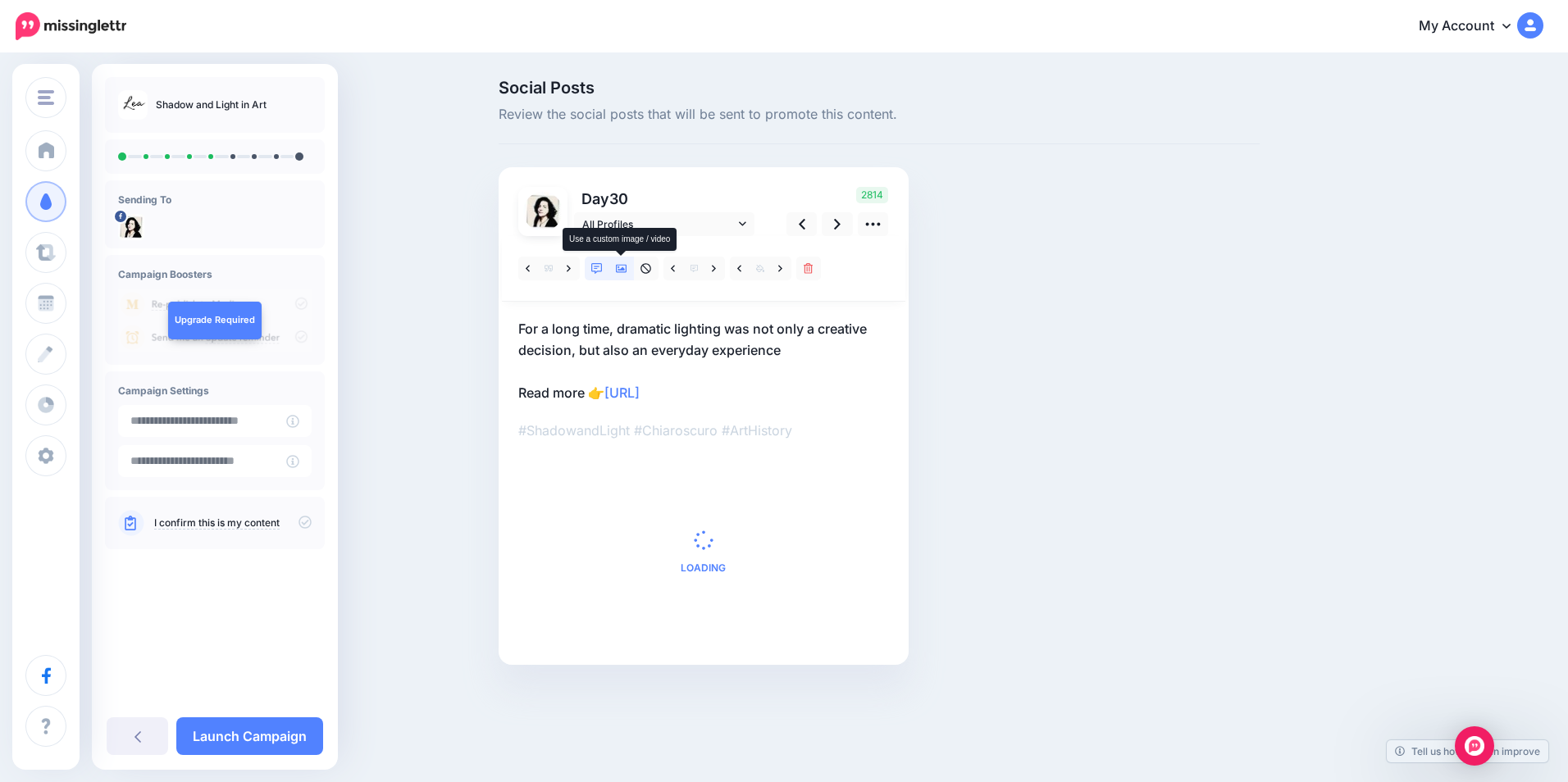
click at [622, 269] on icon at bounding box center [622, 269] width 12 height 8
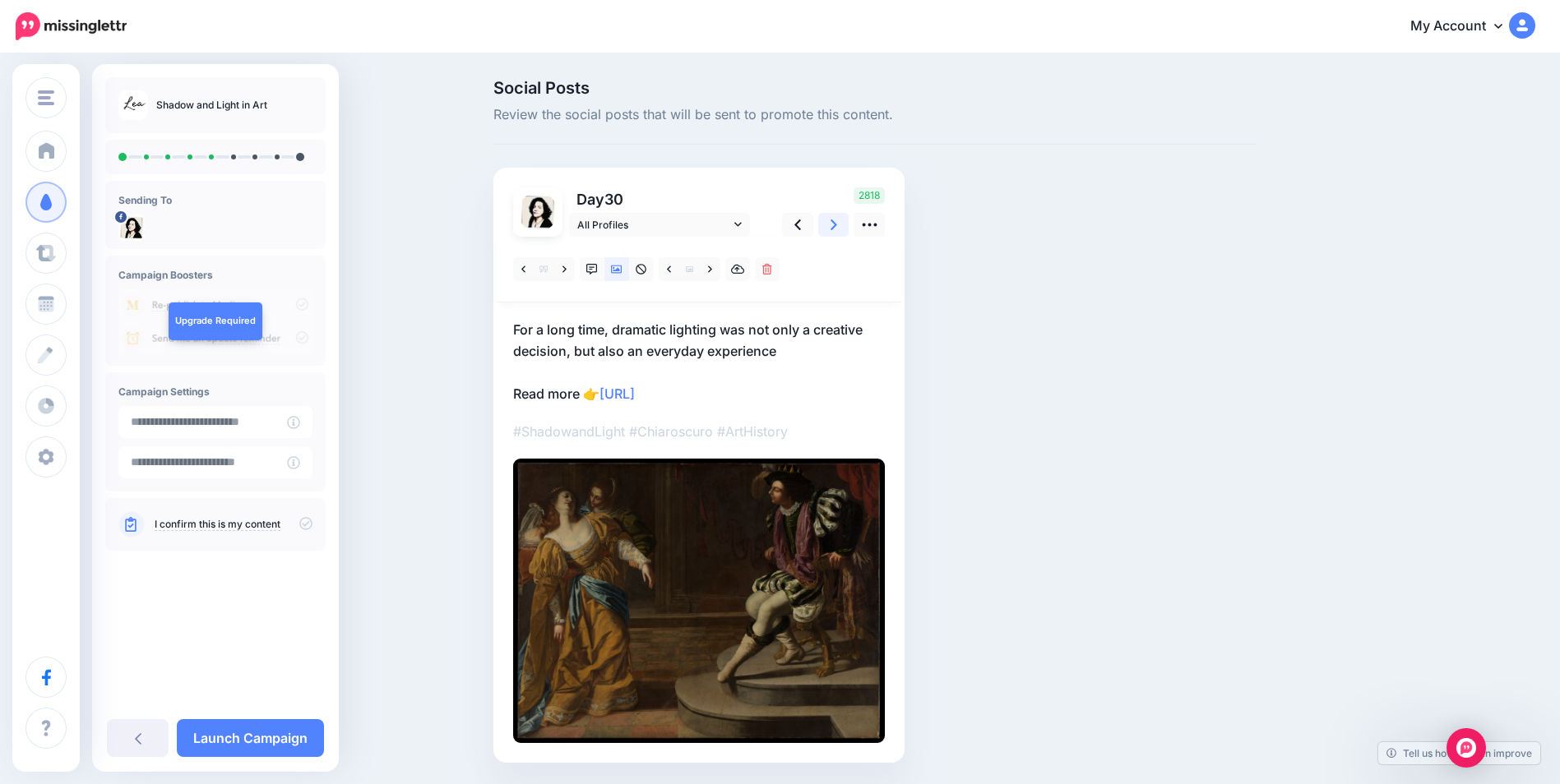
click at [838, 230] on icon at bounding box center [834, 225] width 7 height 18
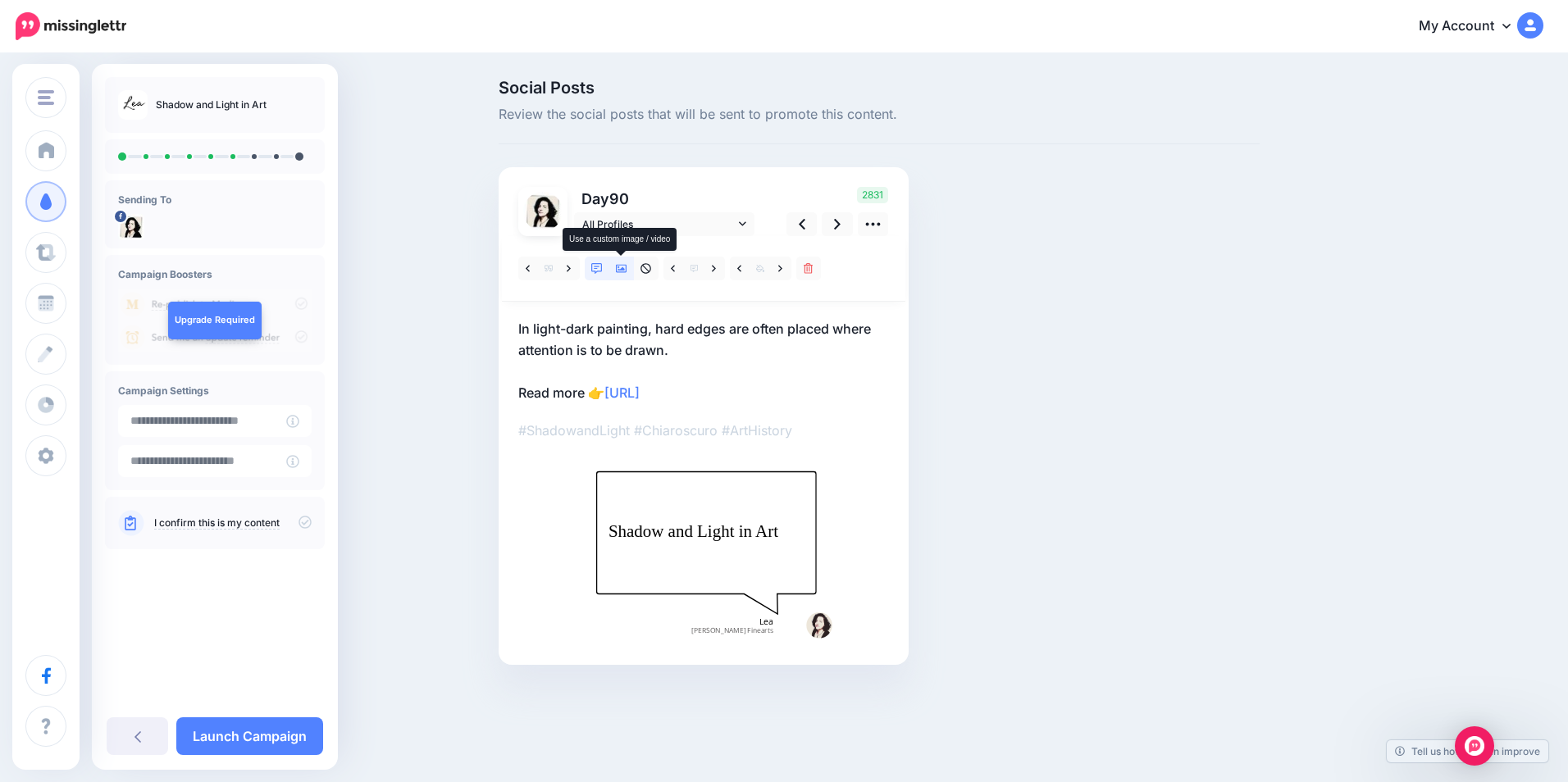
click at [624, 263] on icon at bounding box center [622, 269] width 12 height 12
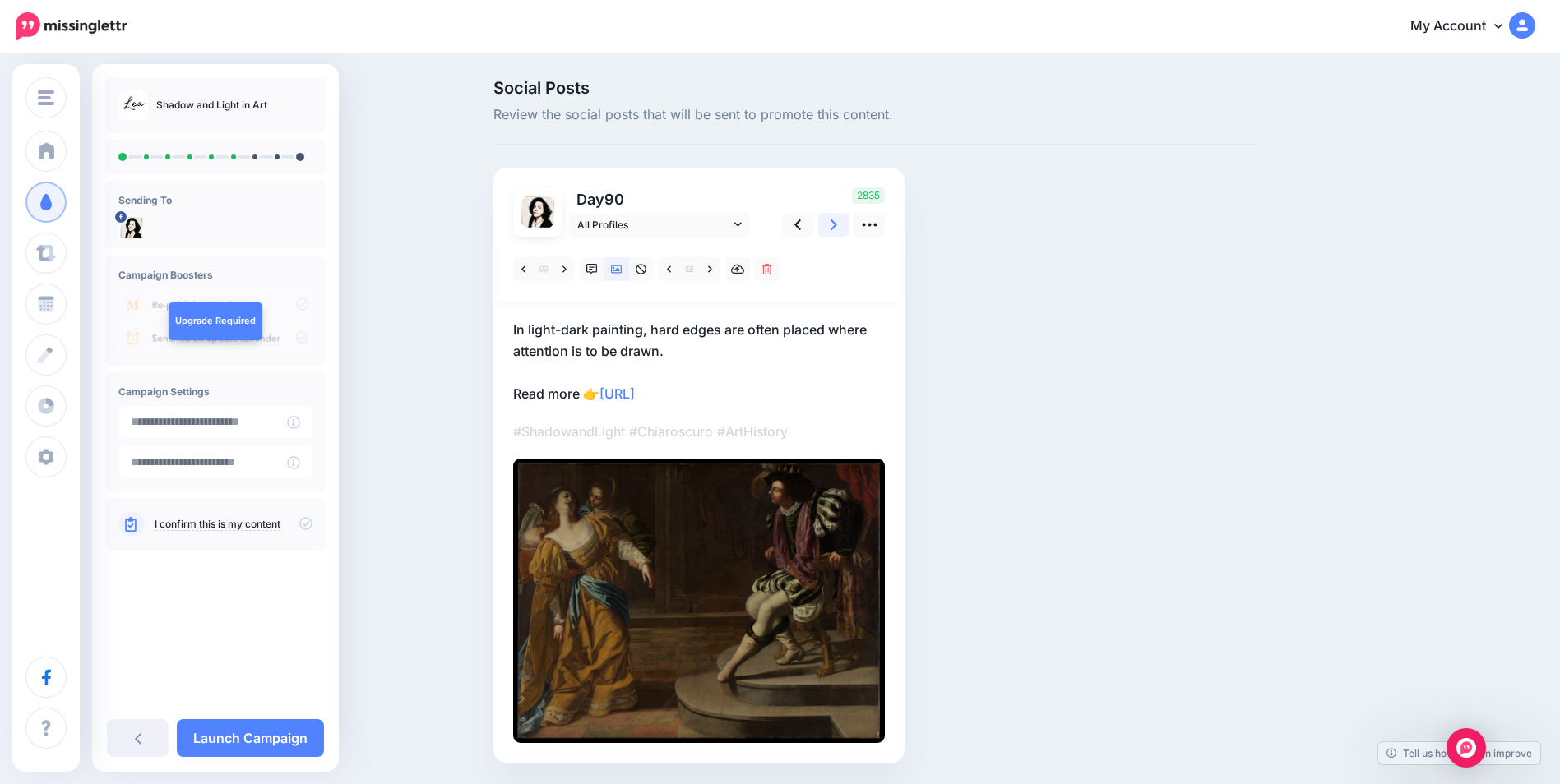
click at [838, 233] on icon at bounding box center [834, 225] width 7 height 18
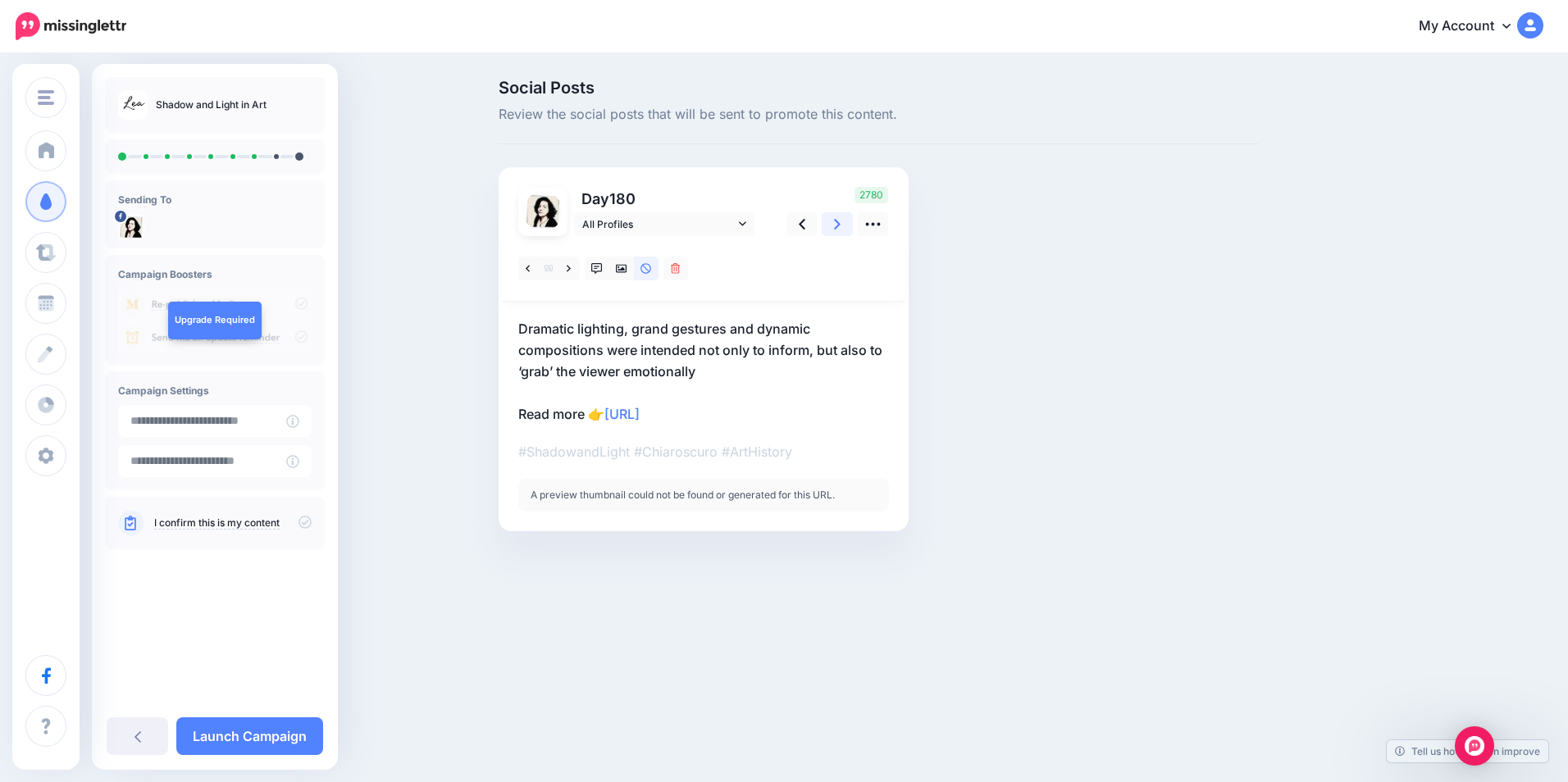
click at [837, 233] on icon at bounding box center [837, 224] width 7 height 18
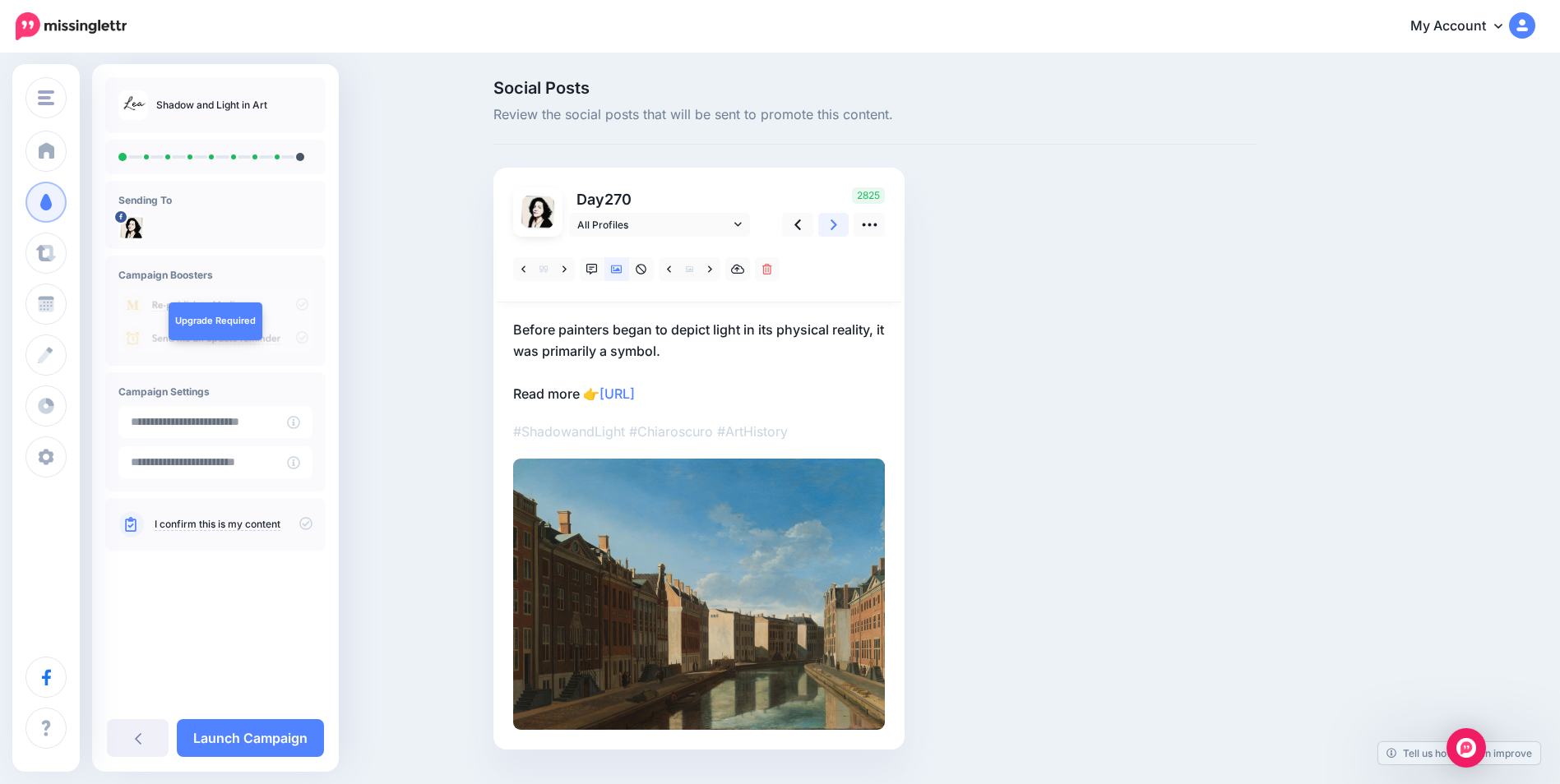
click at [838, 233] on icon at bounding box center [834, 225] width 7 height 18
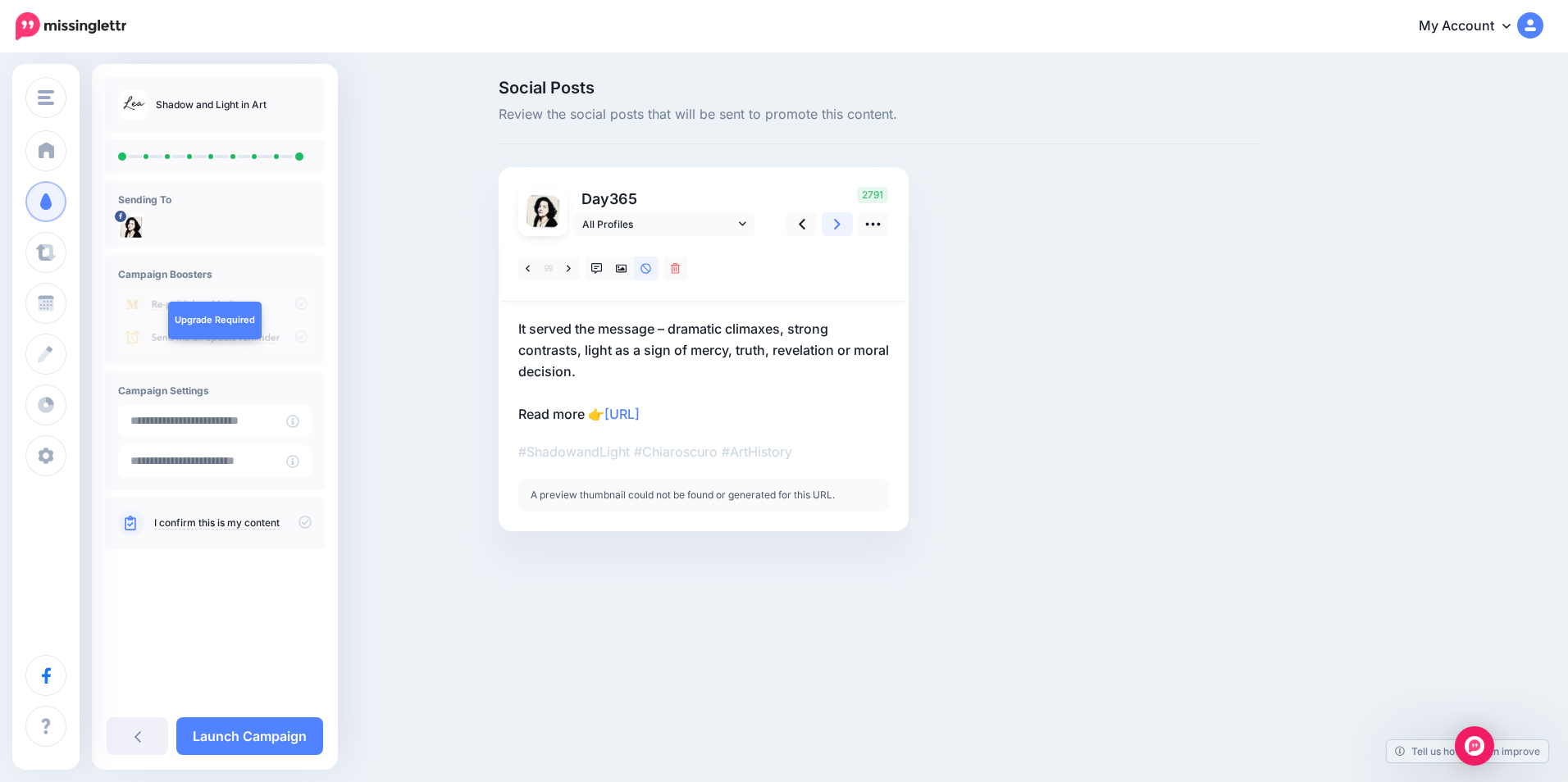
click at [837, 233] on icon at bounding box center [837, 224] width 7 height 18
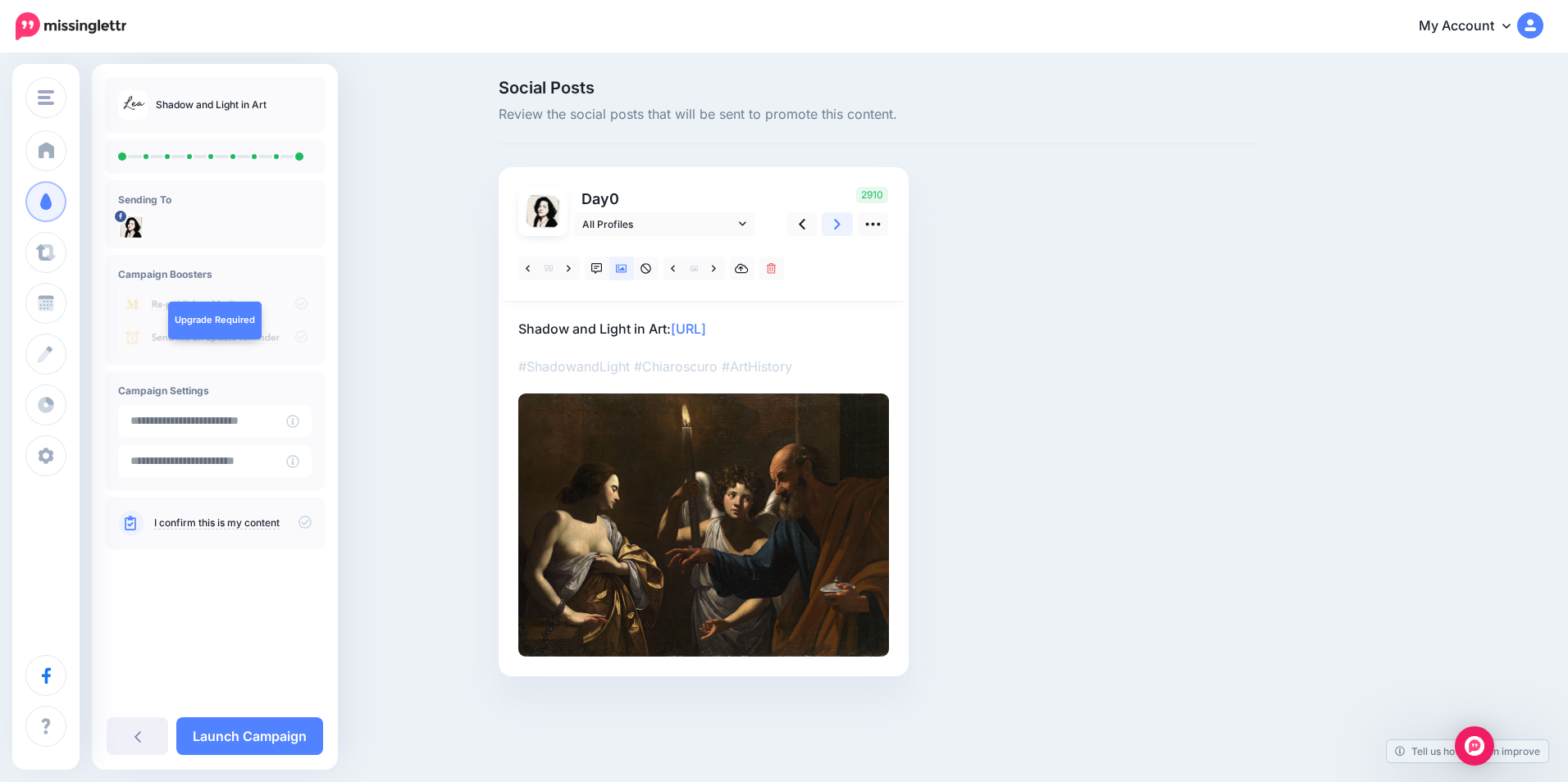
click at [837, 233] on icon at bounding box center [837, 224] width 7 height 18
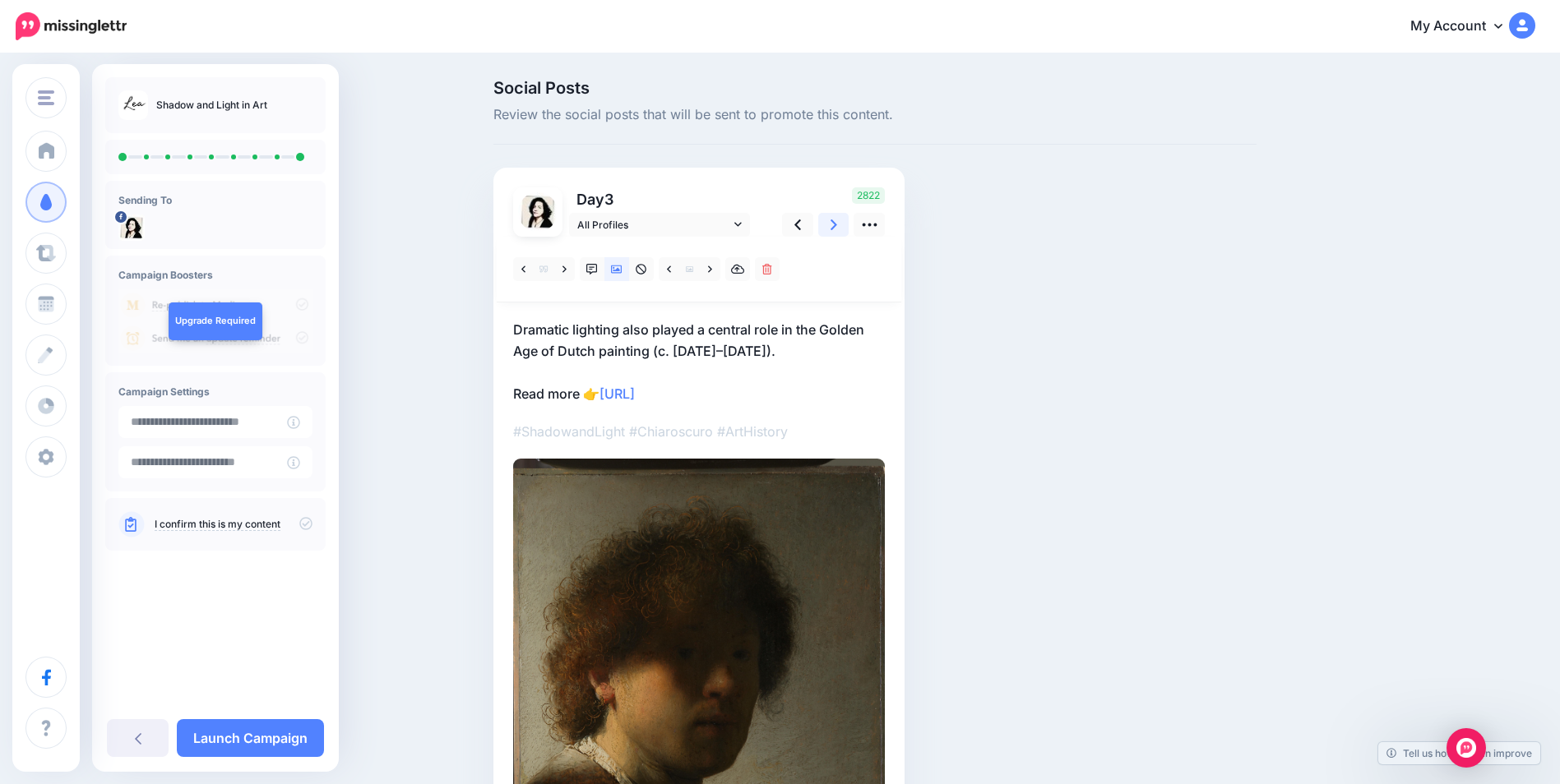
click at [838, 233] on icon at bounding box center [834, 225] width 7 height 18
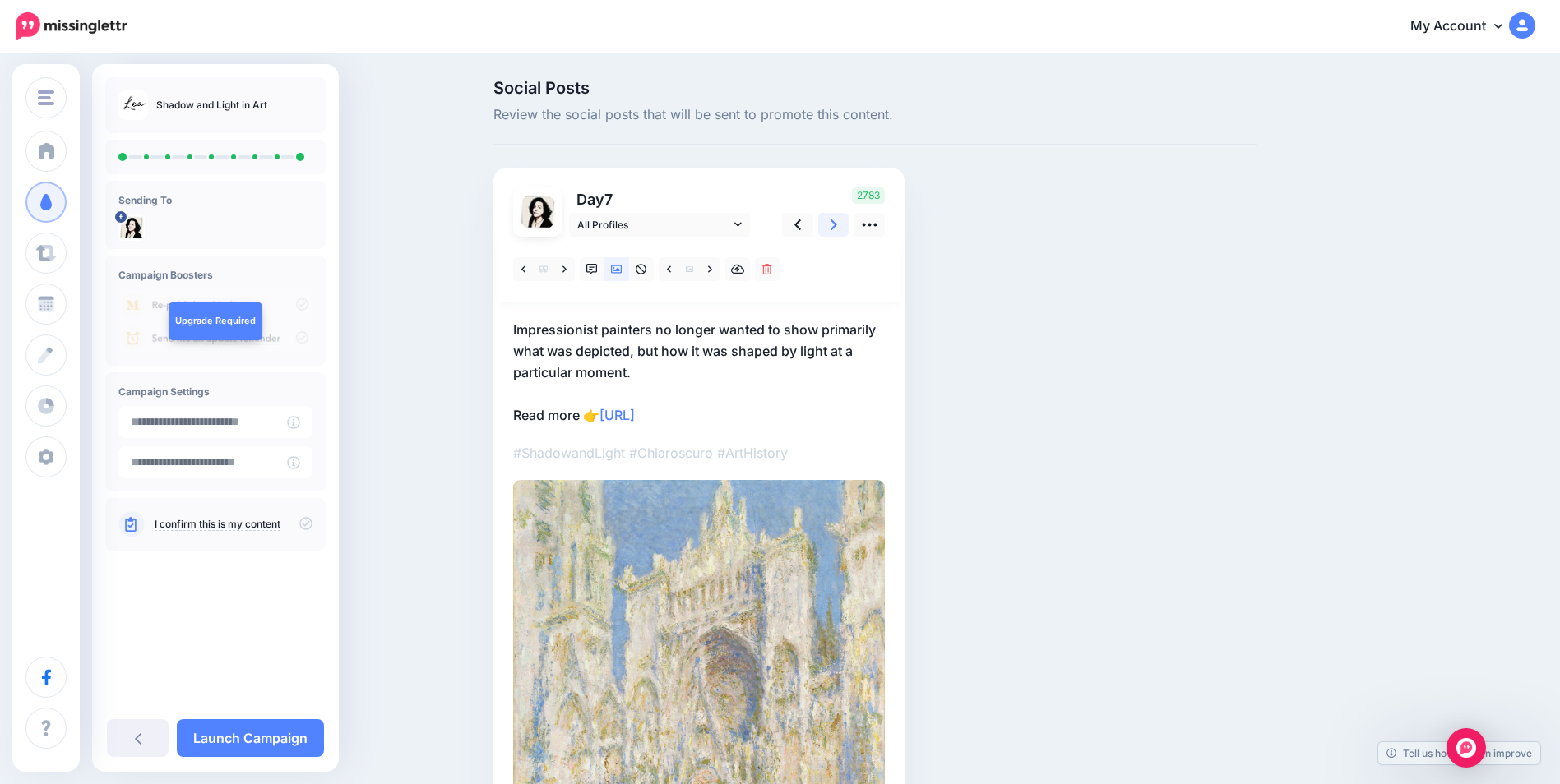
click at [838, 233] on icon at bounding box center [834, 225] width 7 height 18
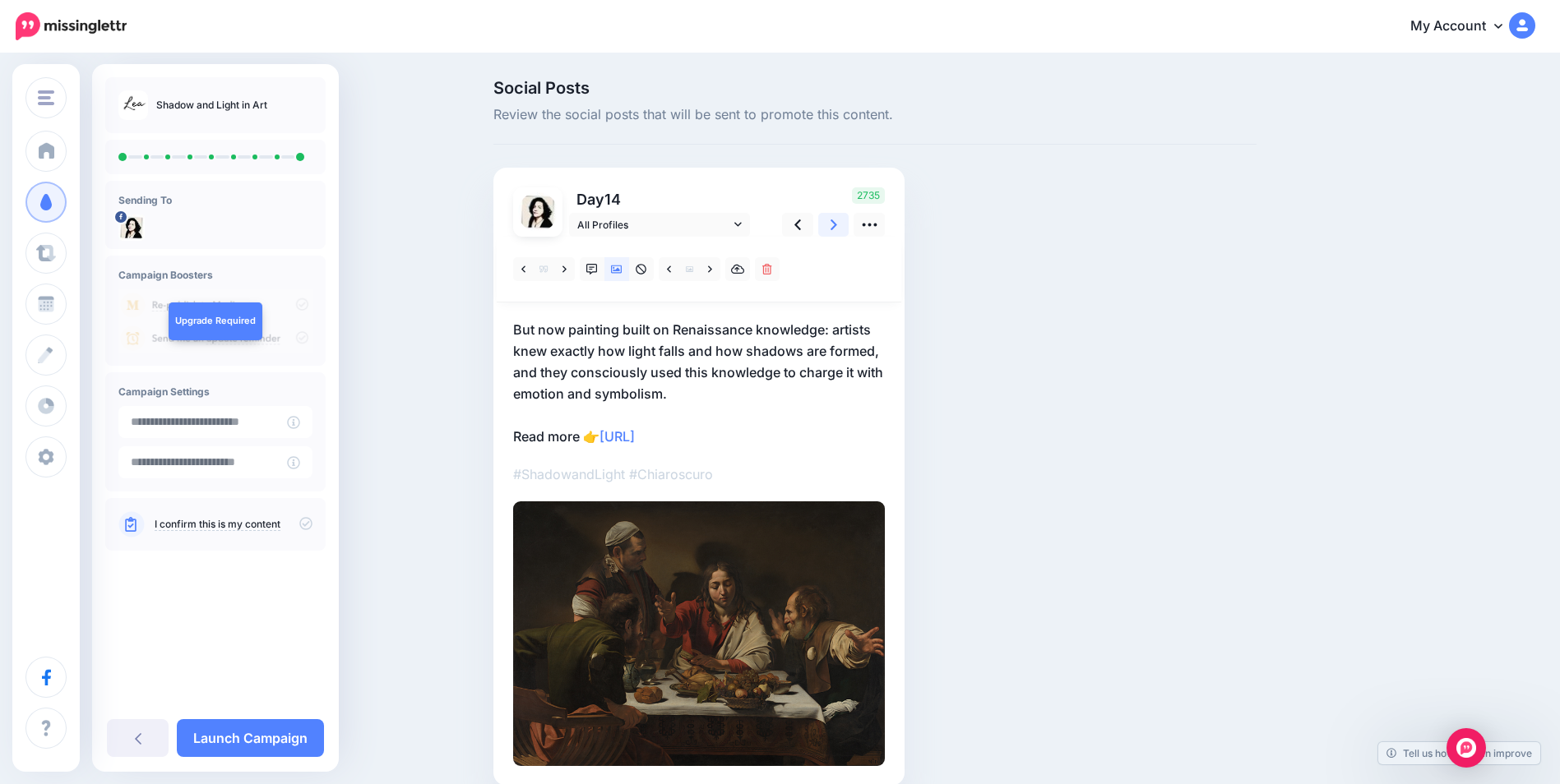
click at [838, 233] on icon at bounding box center [834, 225] width 7 height 18
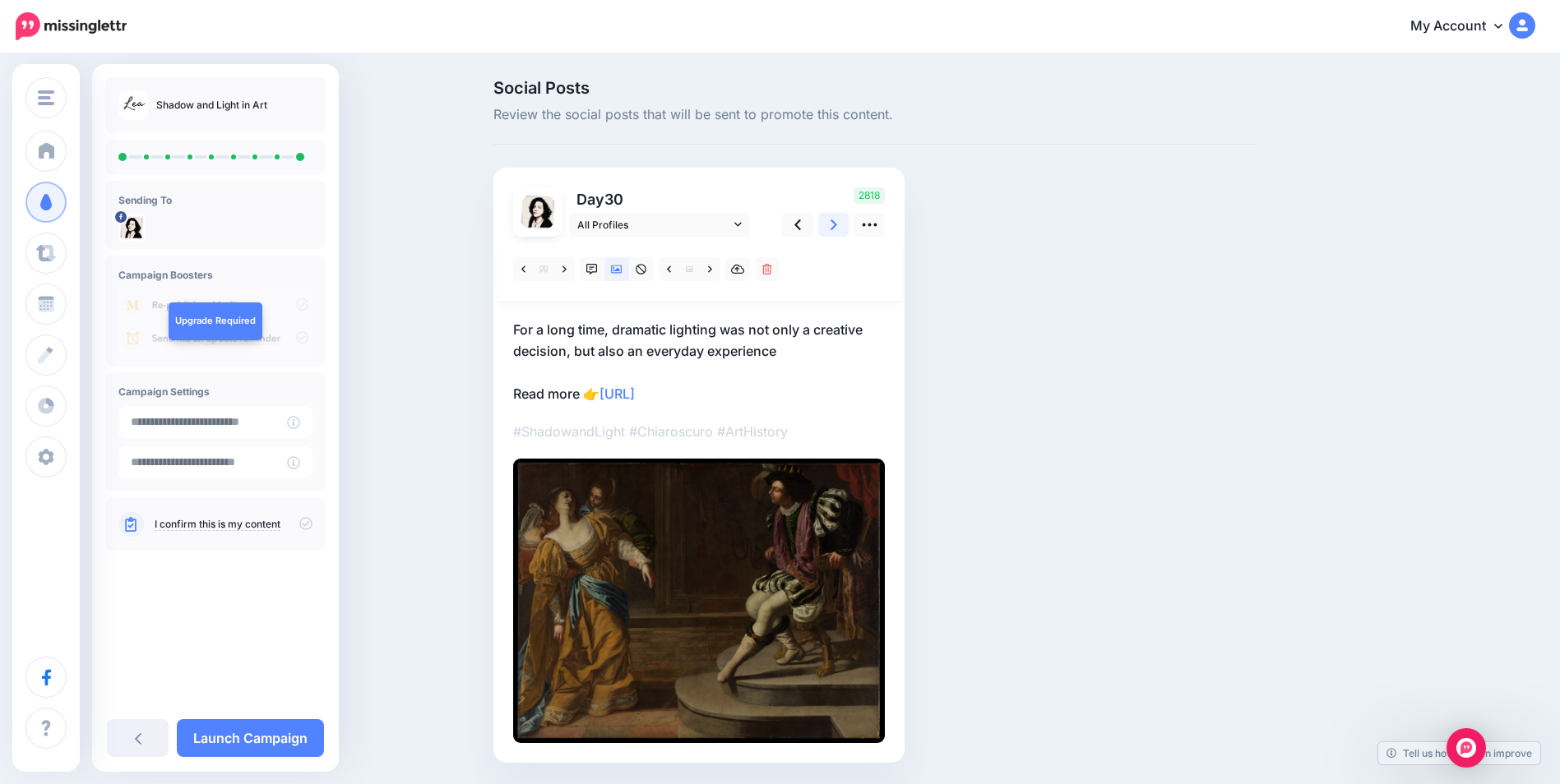
click at [838, 233] on icon at bounding box center [834, 225] width 7 height 18
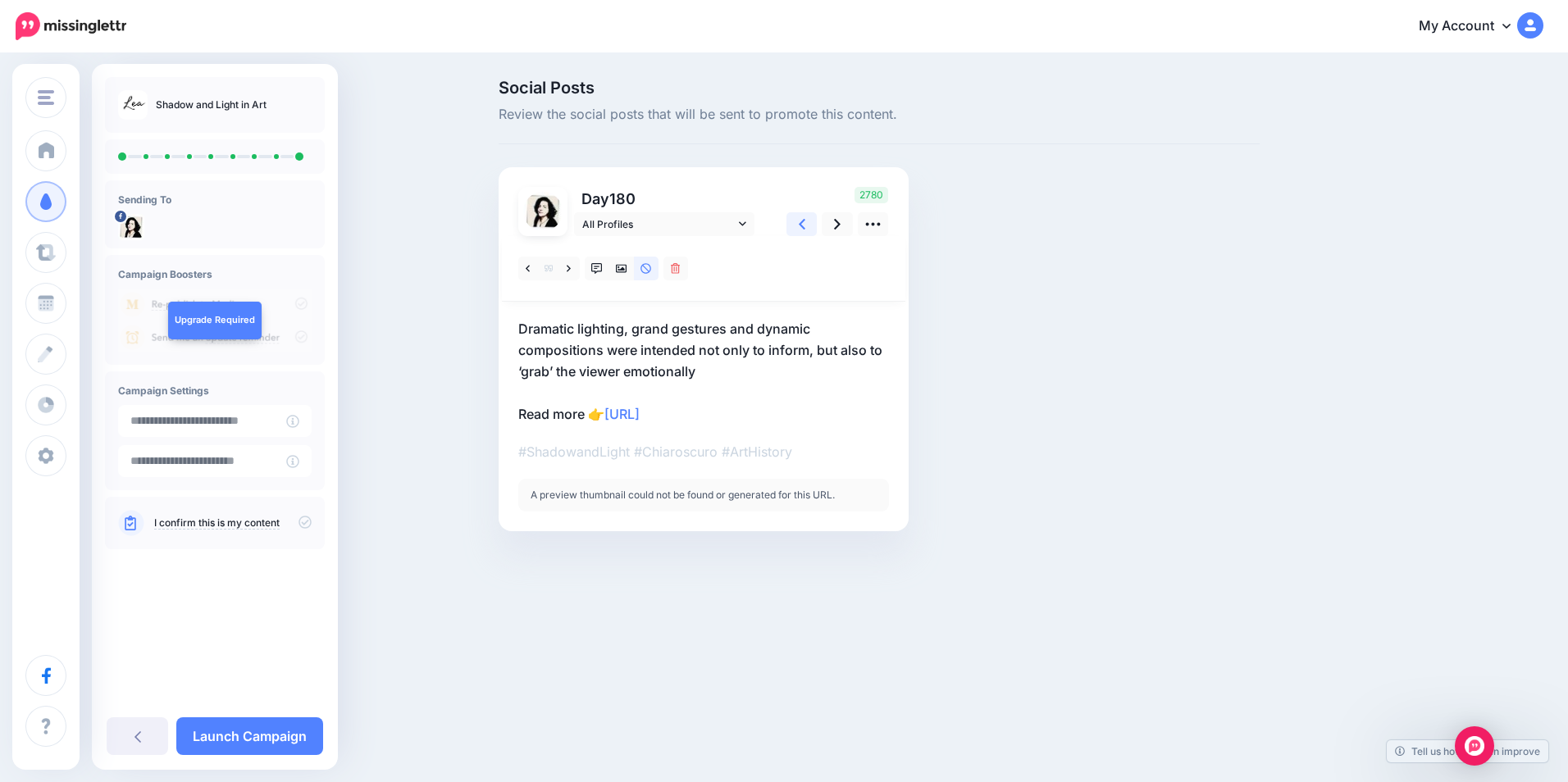
click at [807, 231] on link at bounding box center [802, 224] width 31 height 24
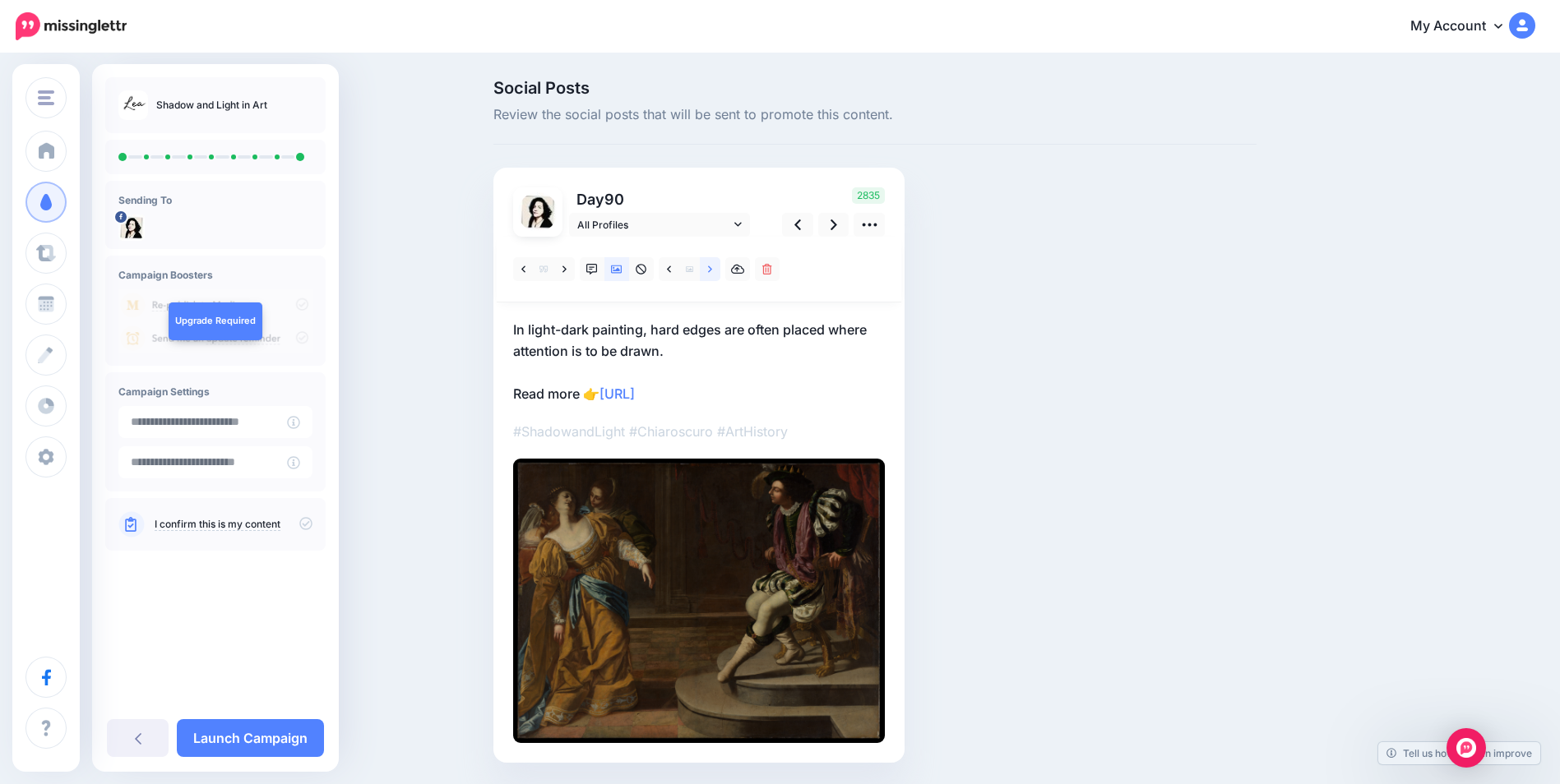
click at [713, 270] on link at bounding box center [710, 269] width 21 height 24
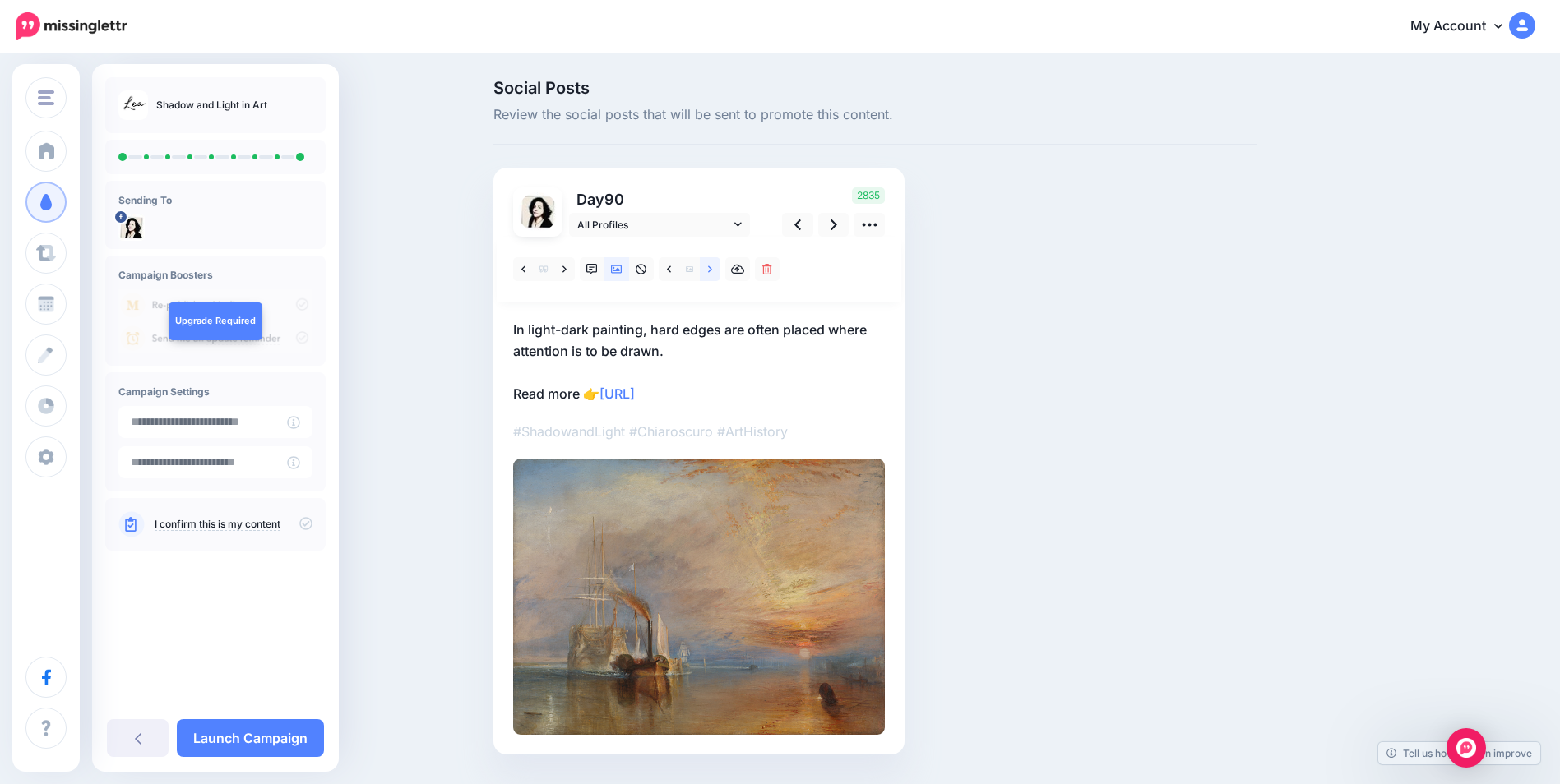
click at [713, 270] on link at bounding box center [710, 269] width 21 height 24
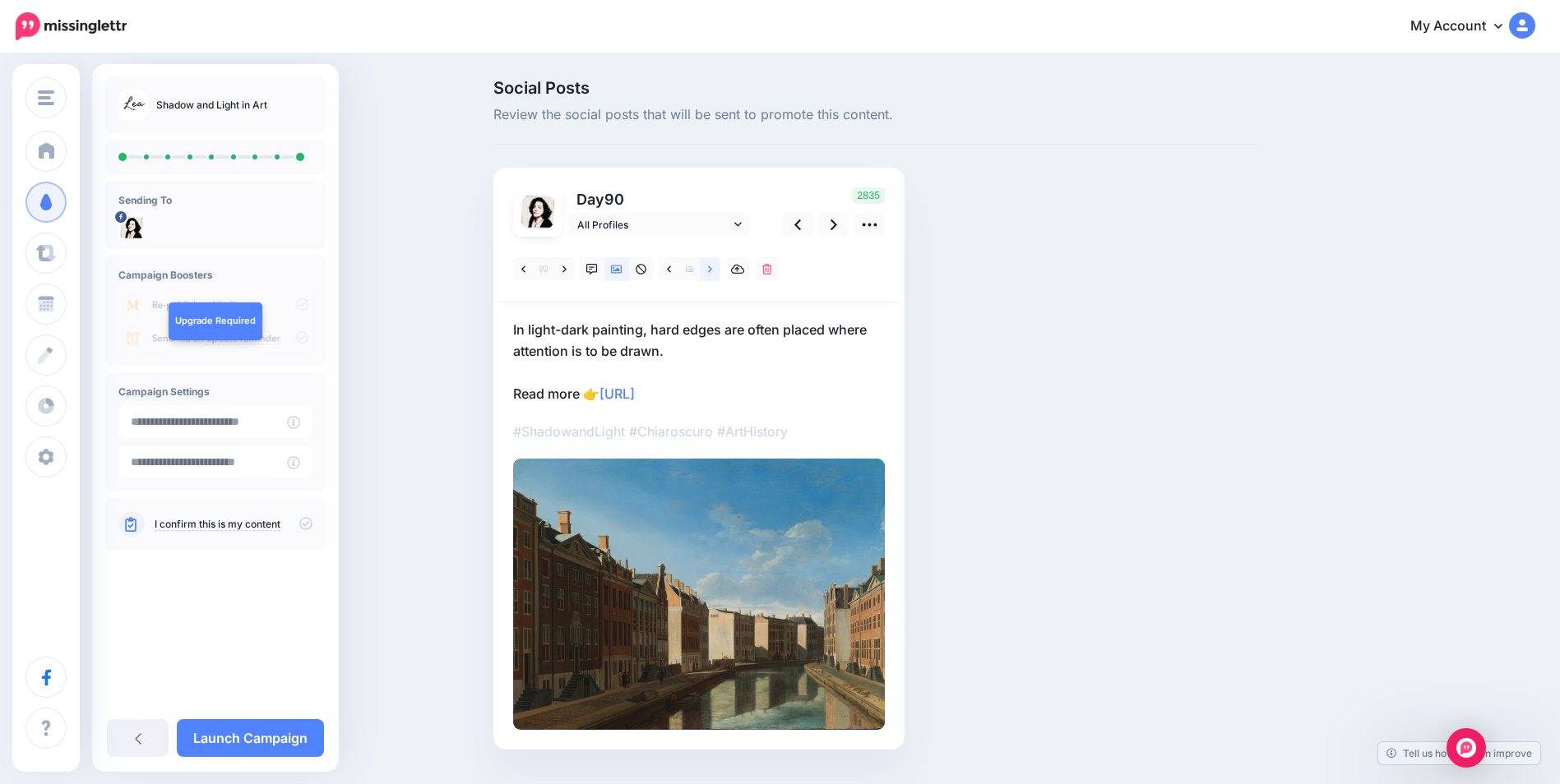
click at [713, 270] on link at bounding box center [710, 269] width 21 height 24
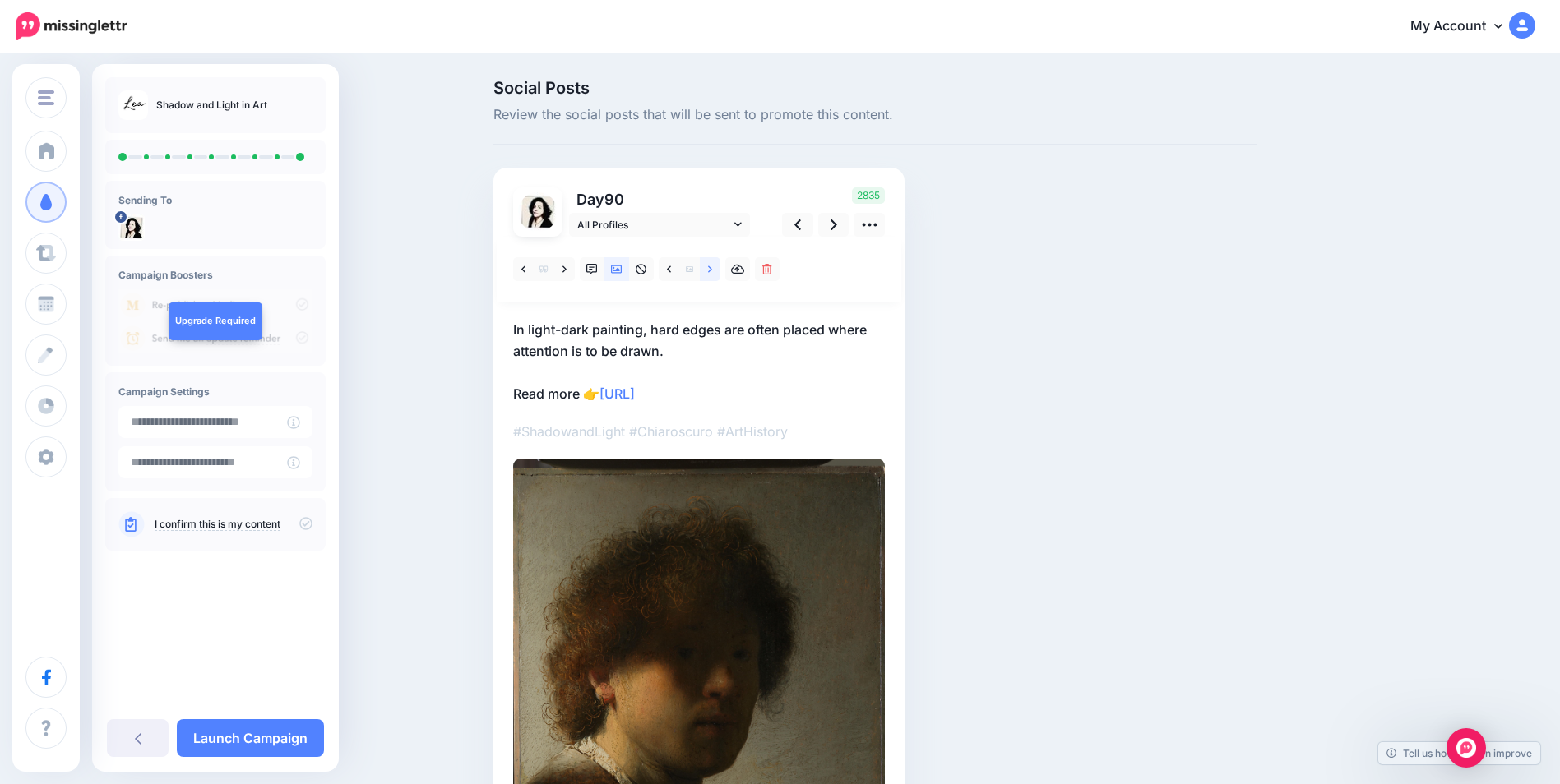
click at [713, 270] on link at bounding box center [710, 269] width 21 height 24
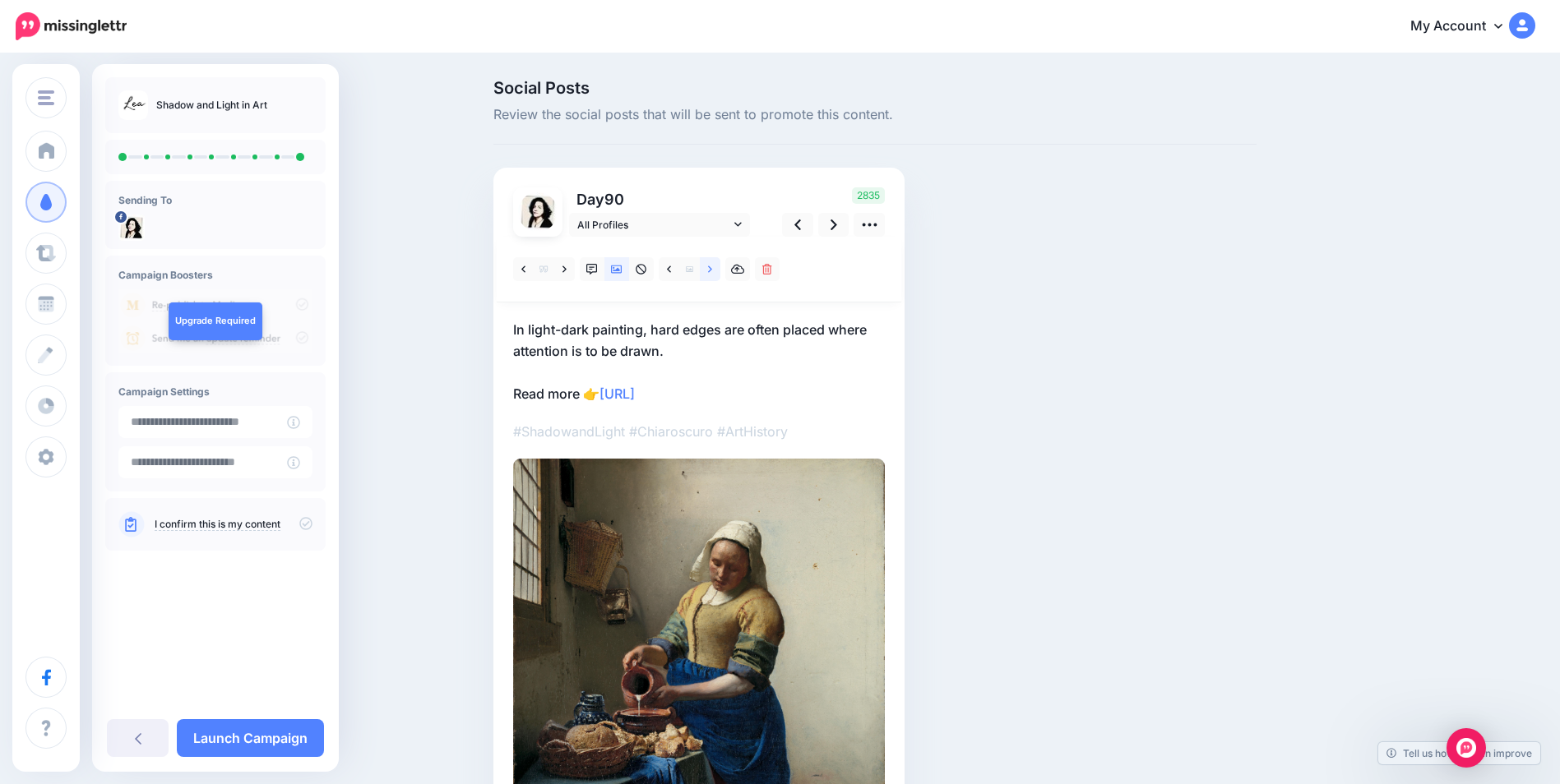
click at [713, 270] on link at bounding box center [710, 269] width 21 height 24
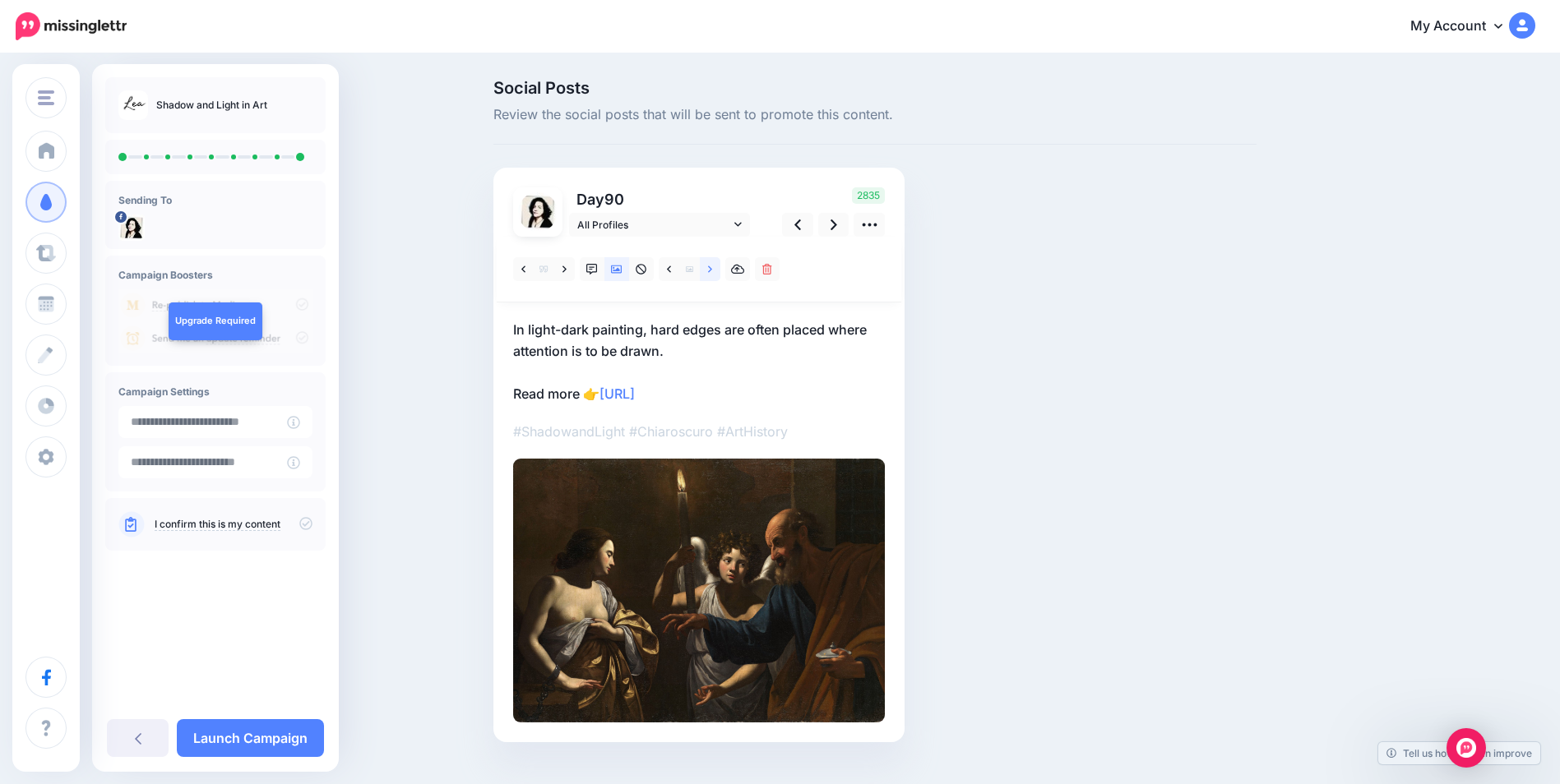
click at [713, 270] on link at bounding box center [710, 269] width 21 height 24
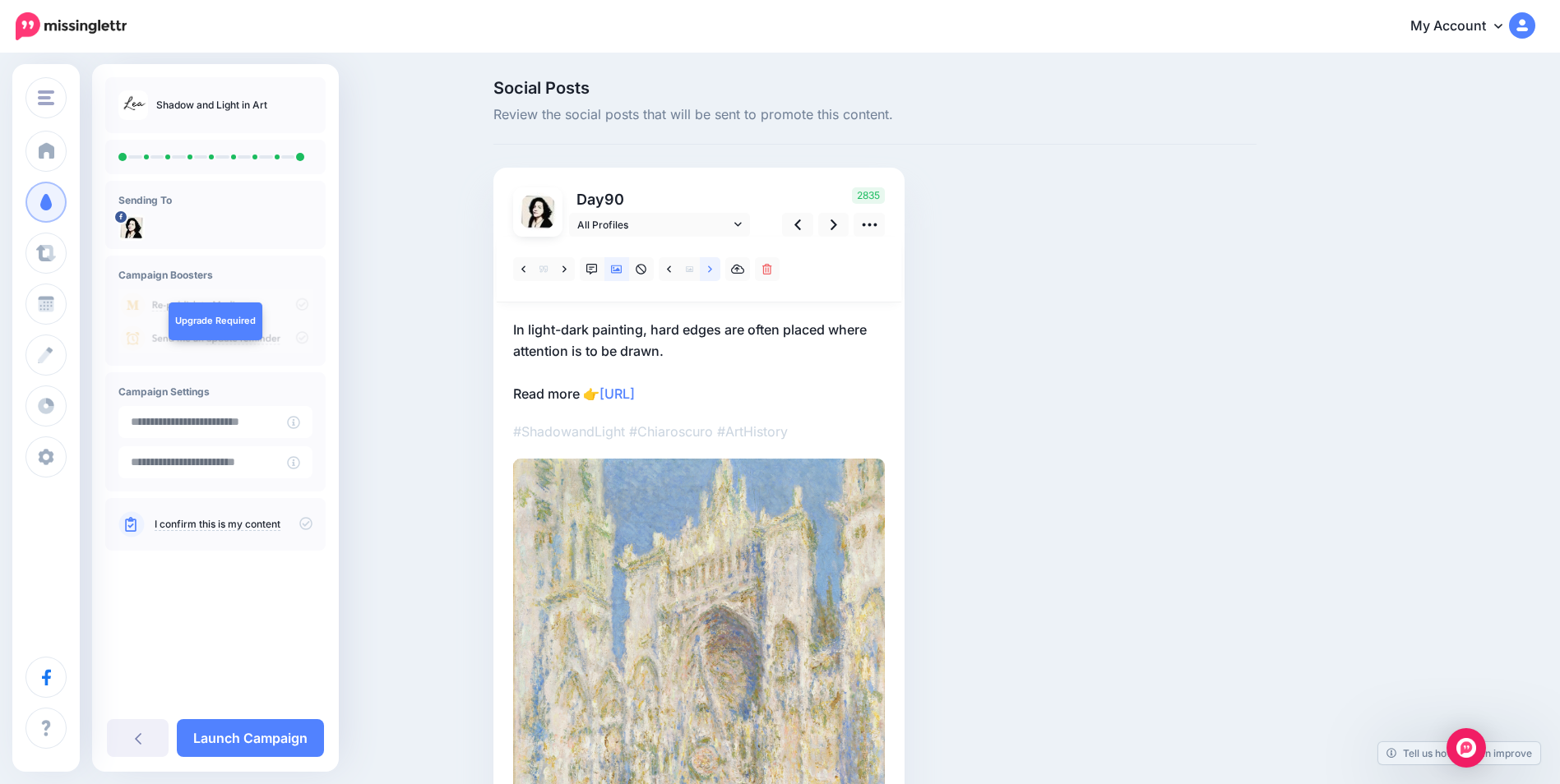
click at [713, 270] on link at bounding box center [710, 269] width 21 height 24
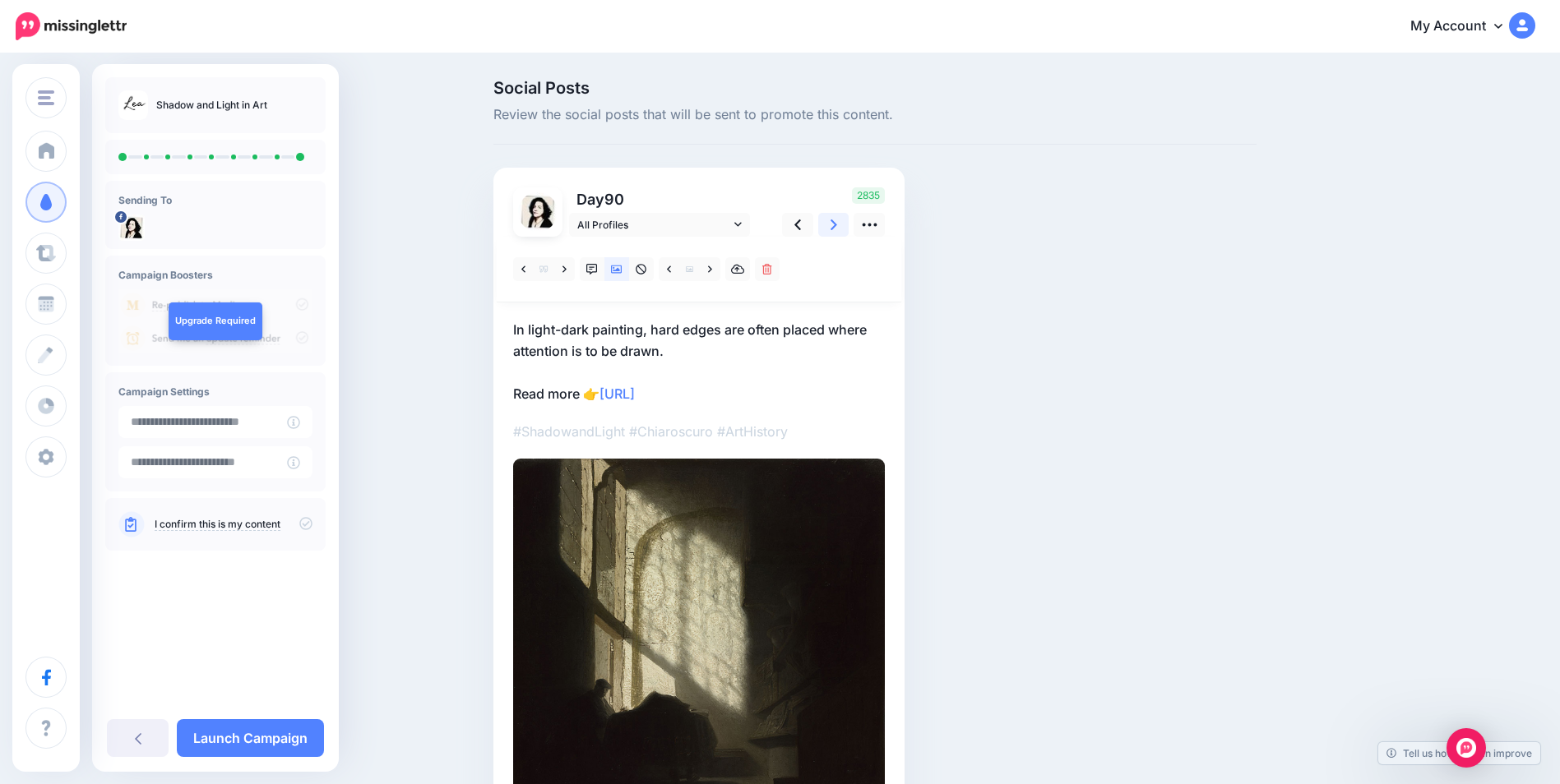
click at [835, 221] on link at bounding box center [834, 225] width 32 height 24
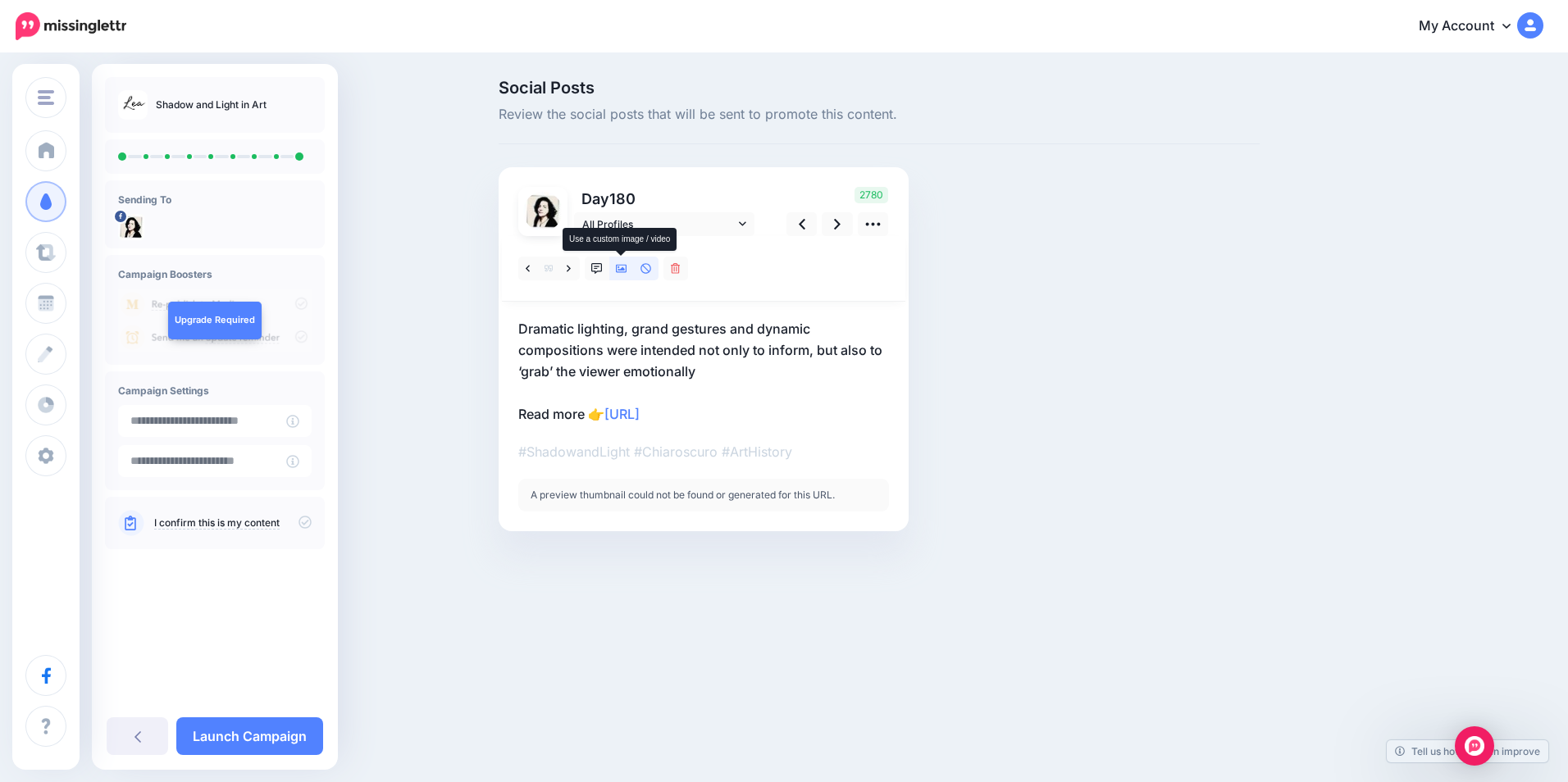
click at [621, 273] on icon at bounding box center [622, 269] width 12 height 12
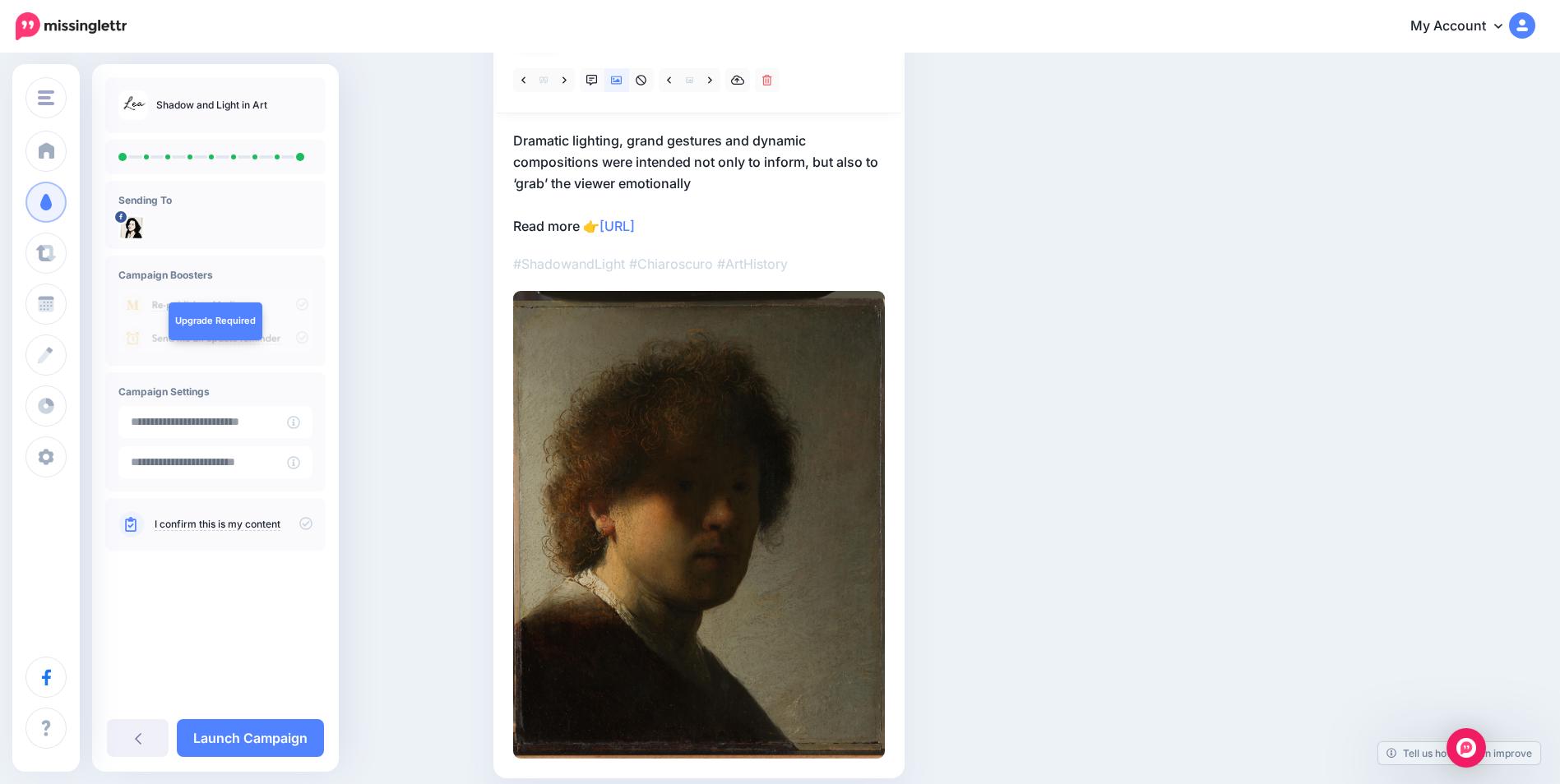
scroll to position [82, 0]
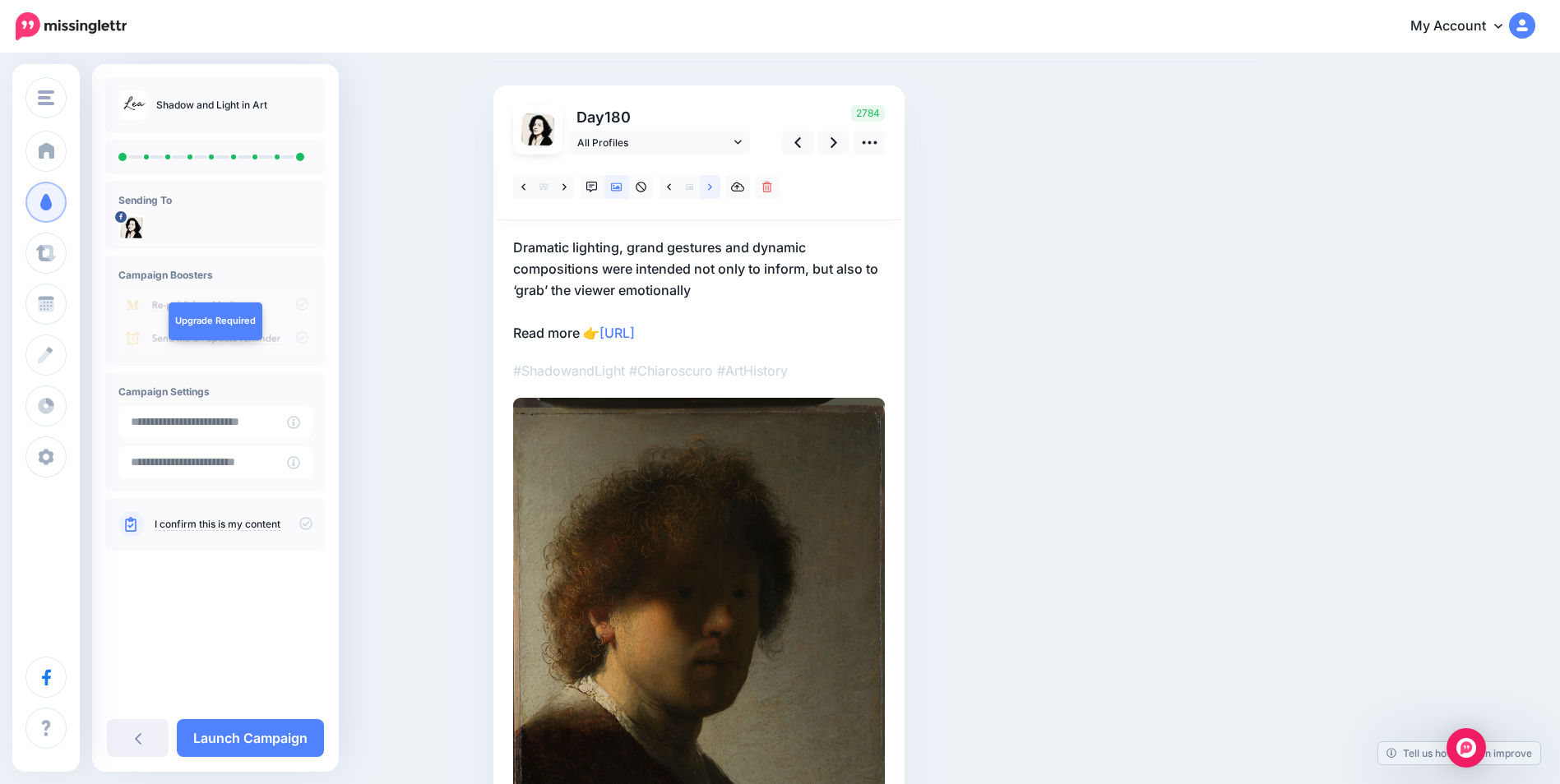
click at [712, 191] on link at bounding box center [710, 187] width 21 height 24
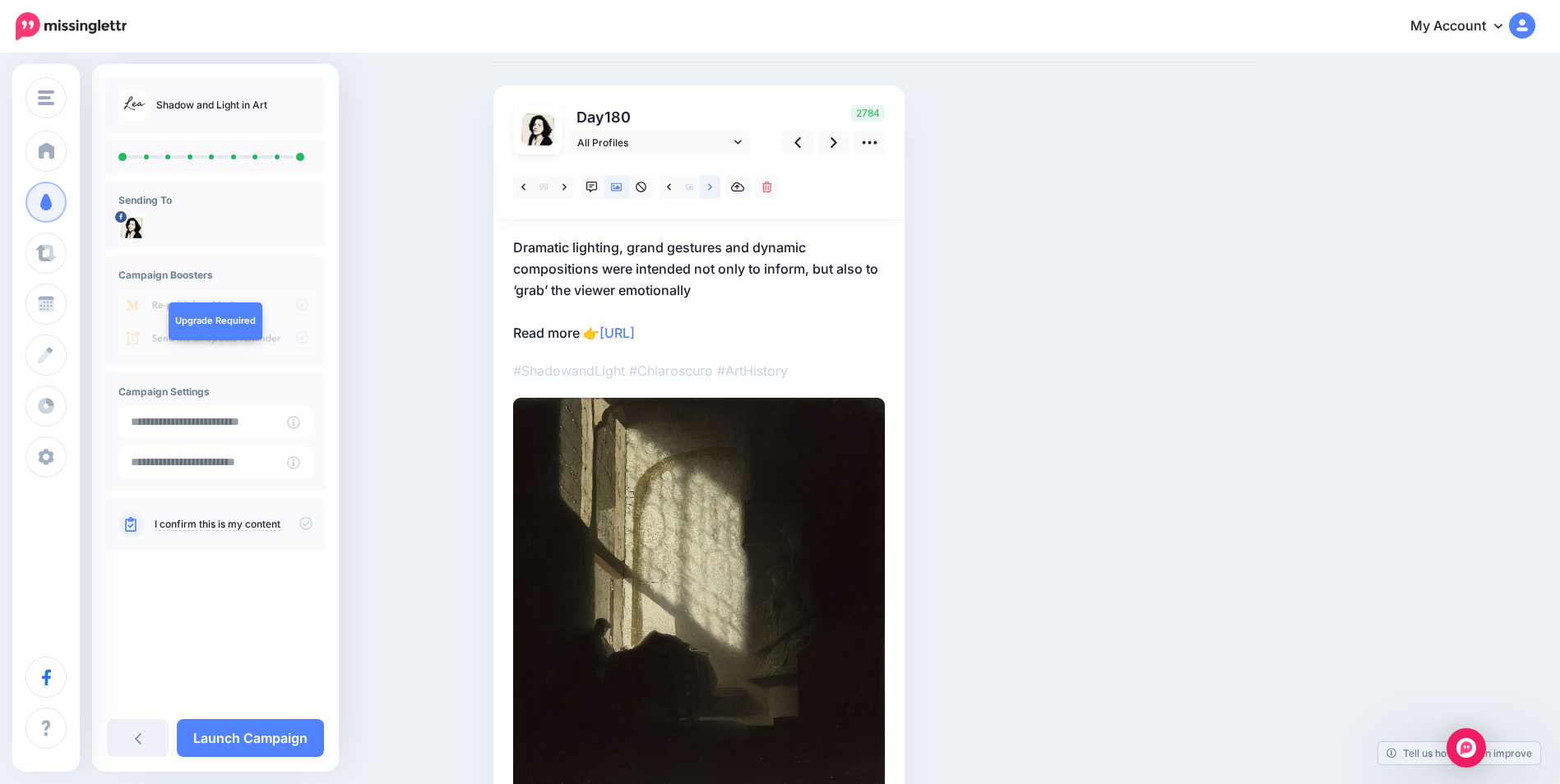
click at [712, 191] on link at bounding box center [710, 187] width 21 height 24
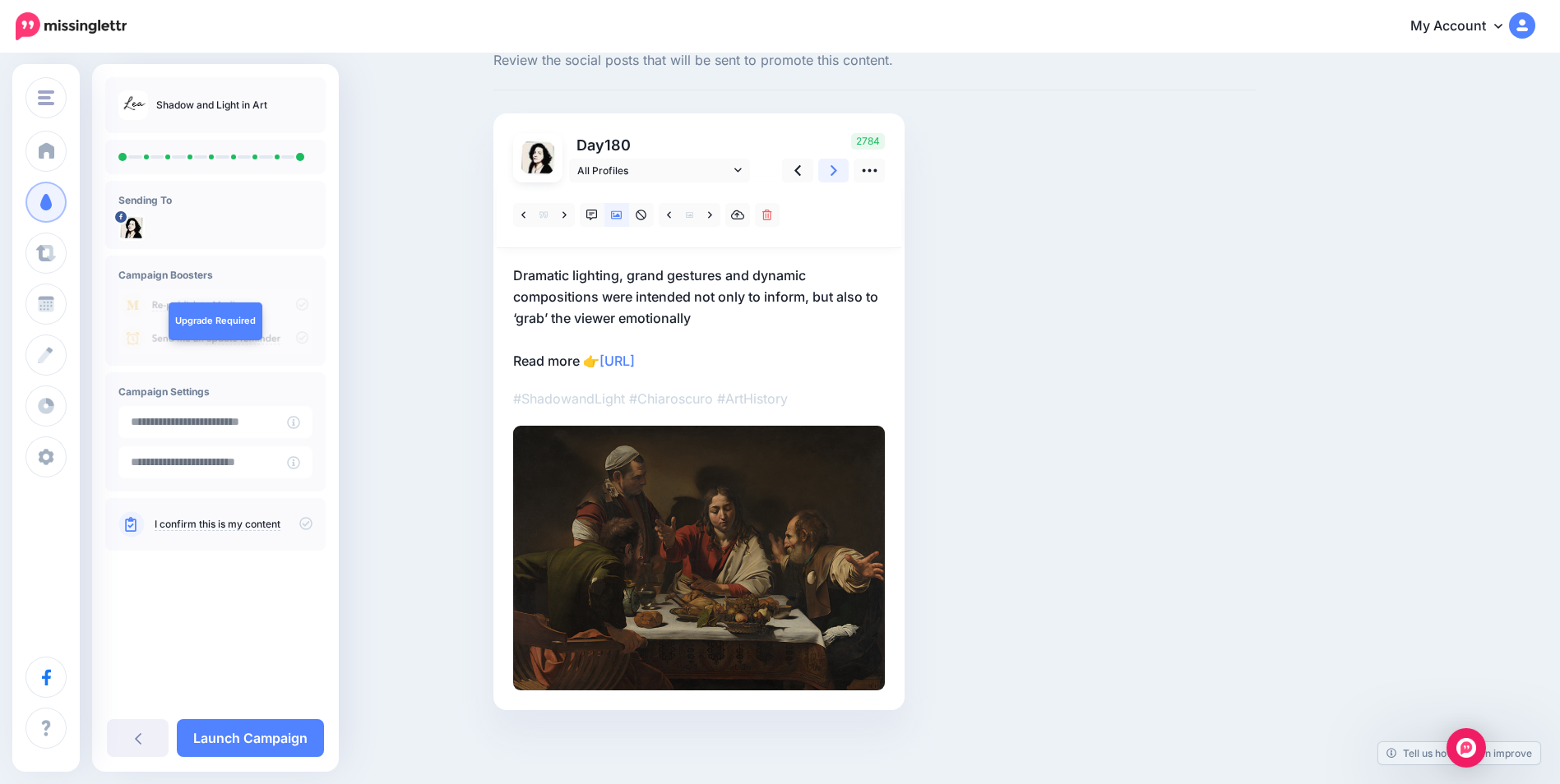
click at [838, 172] on icon at bounding box center [834, 170] width 7 height 18
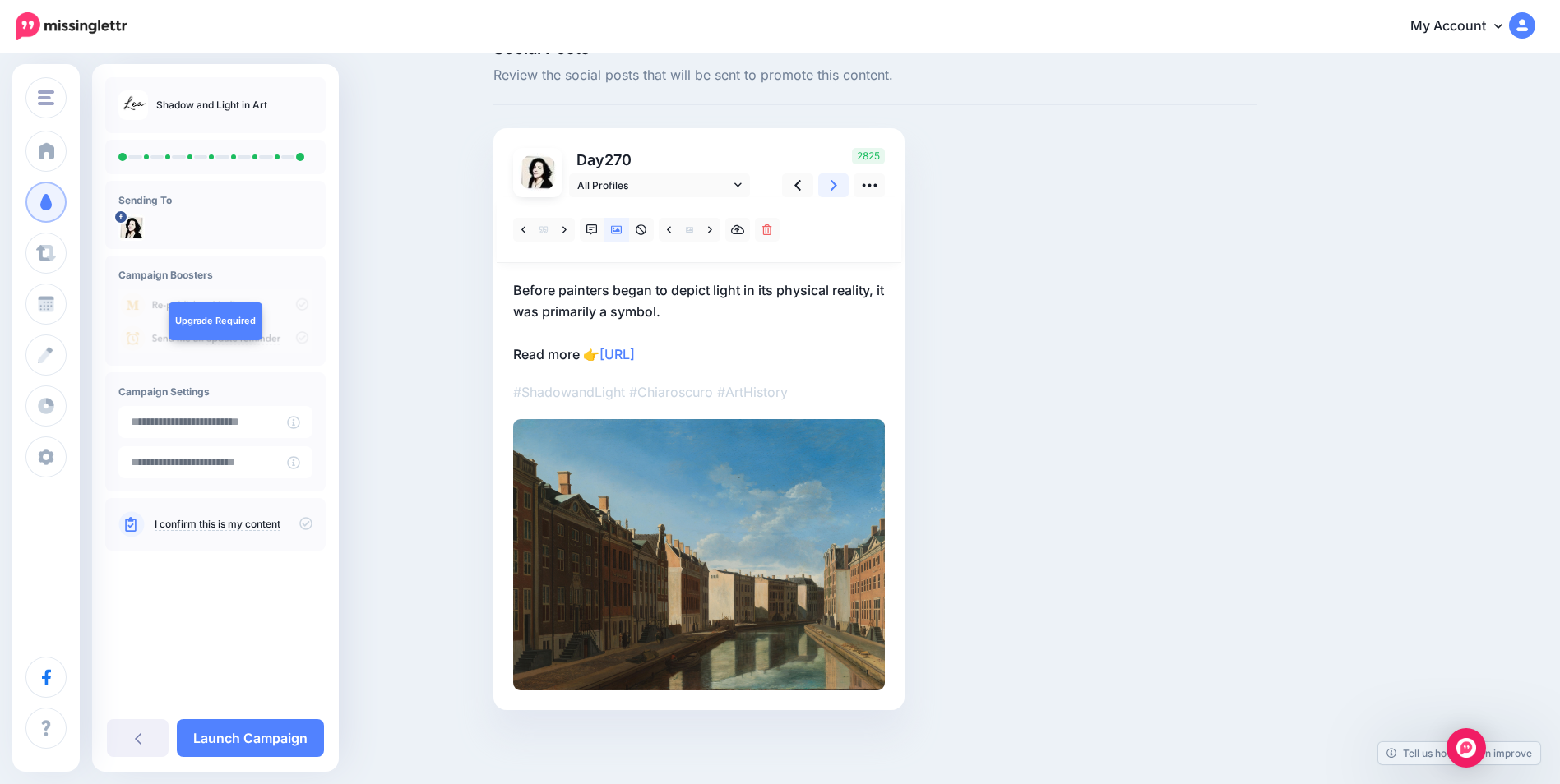
scroll to position [39, 0]
click at [838, 186] on icon at bounding box center [834, 185] width 7 height 18
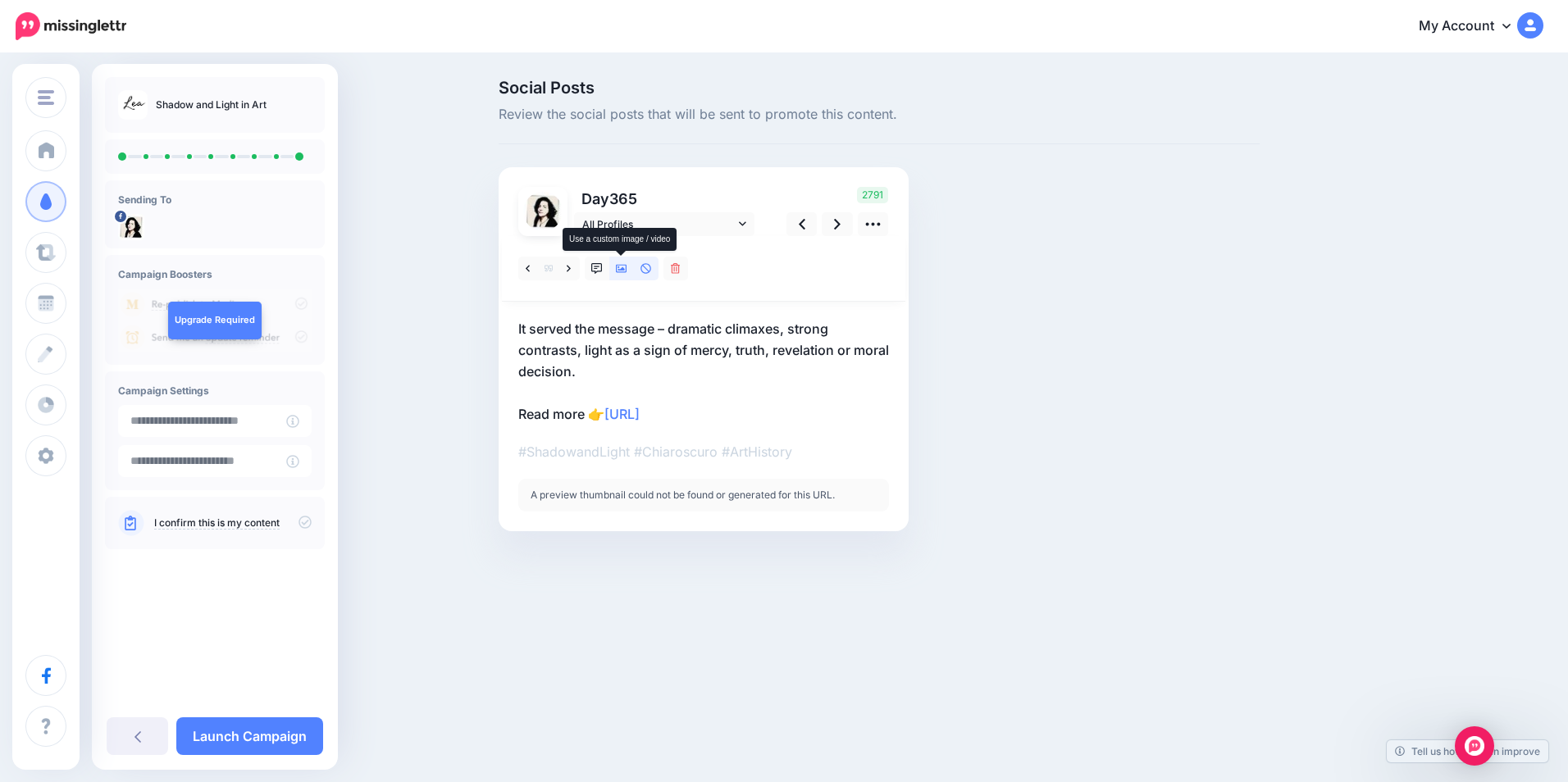
click at [619, 273] on icon at bounding box center [622, 269] width 12 height 12
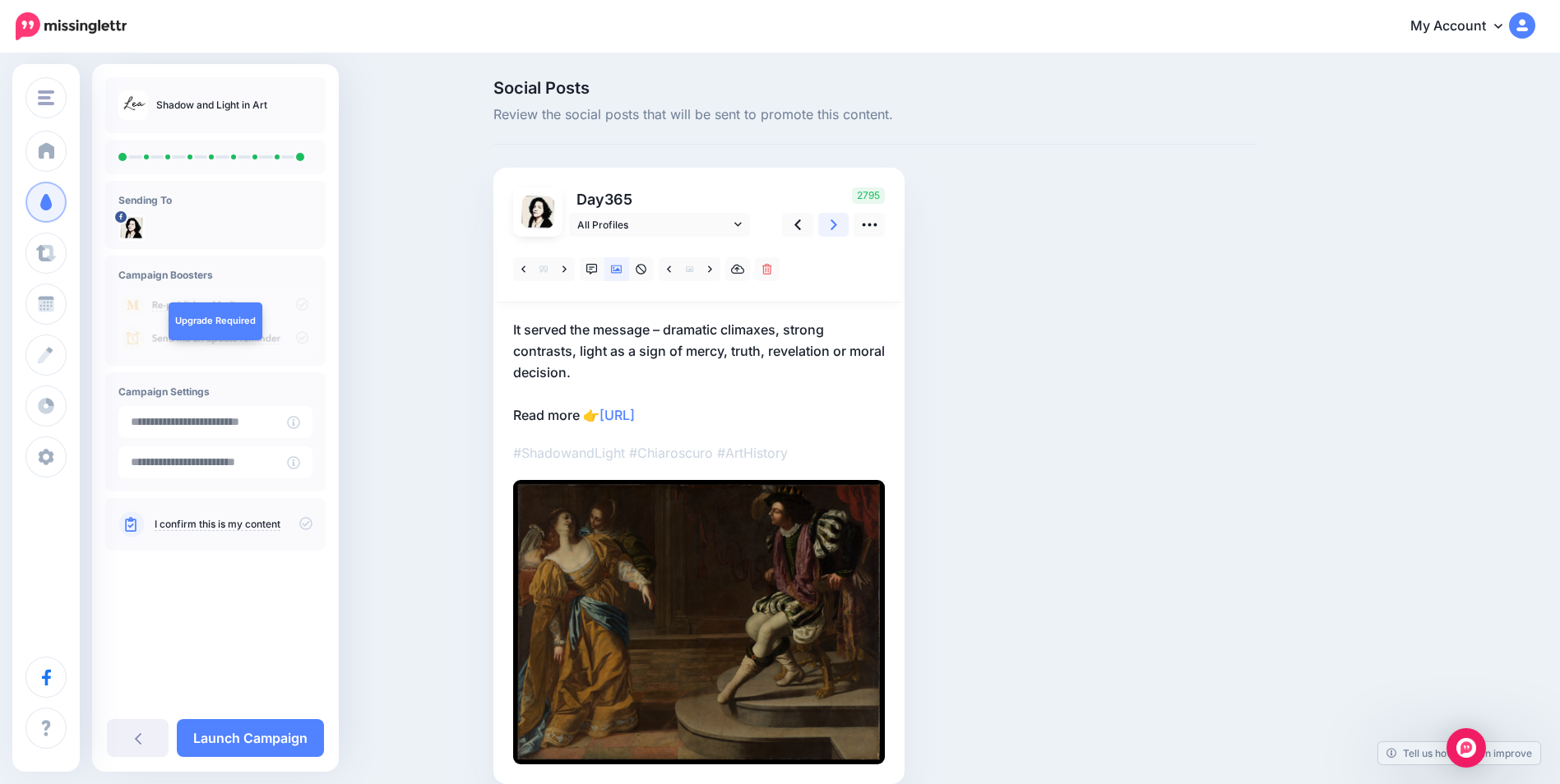
click at [838, 226] on icon at bounding box center [834, 225] width 7 height 18
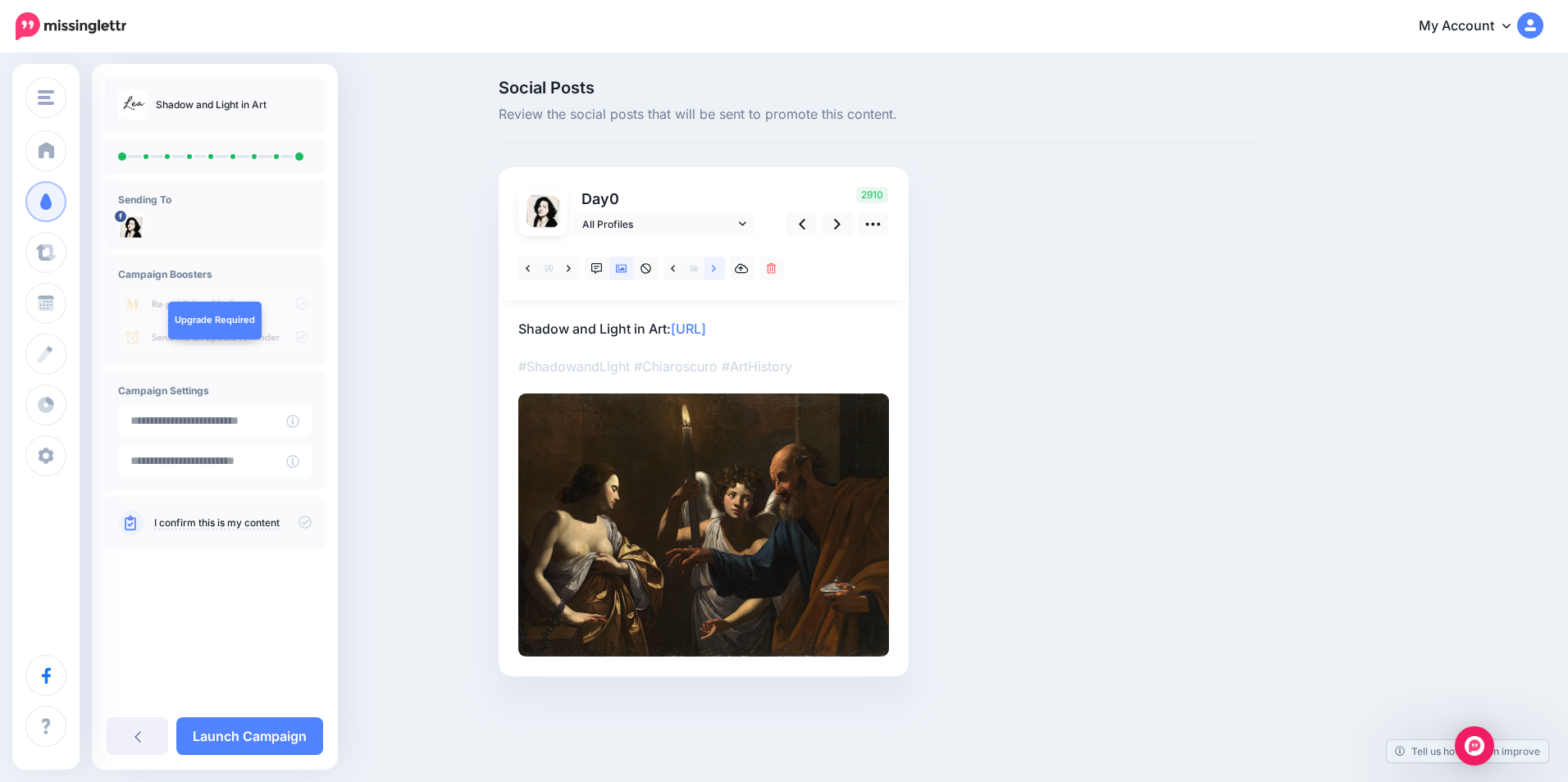
click at [711, 268] on link at bounding box center [714, 268] width 21 height 24
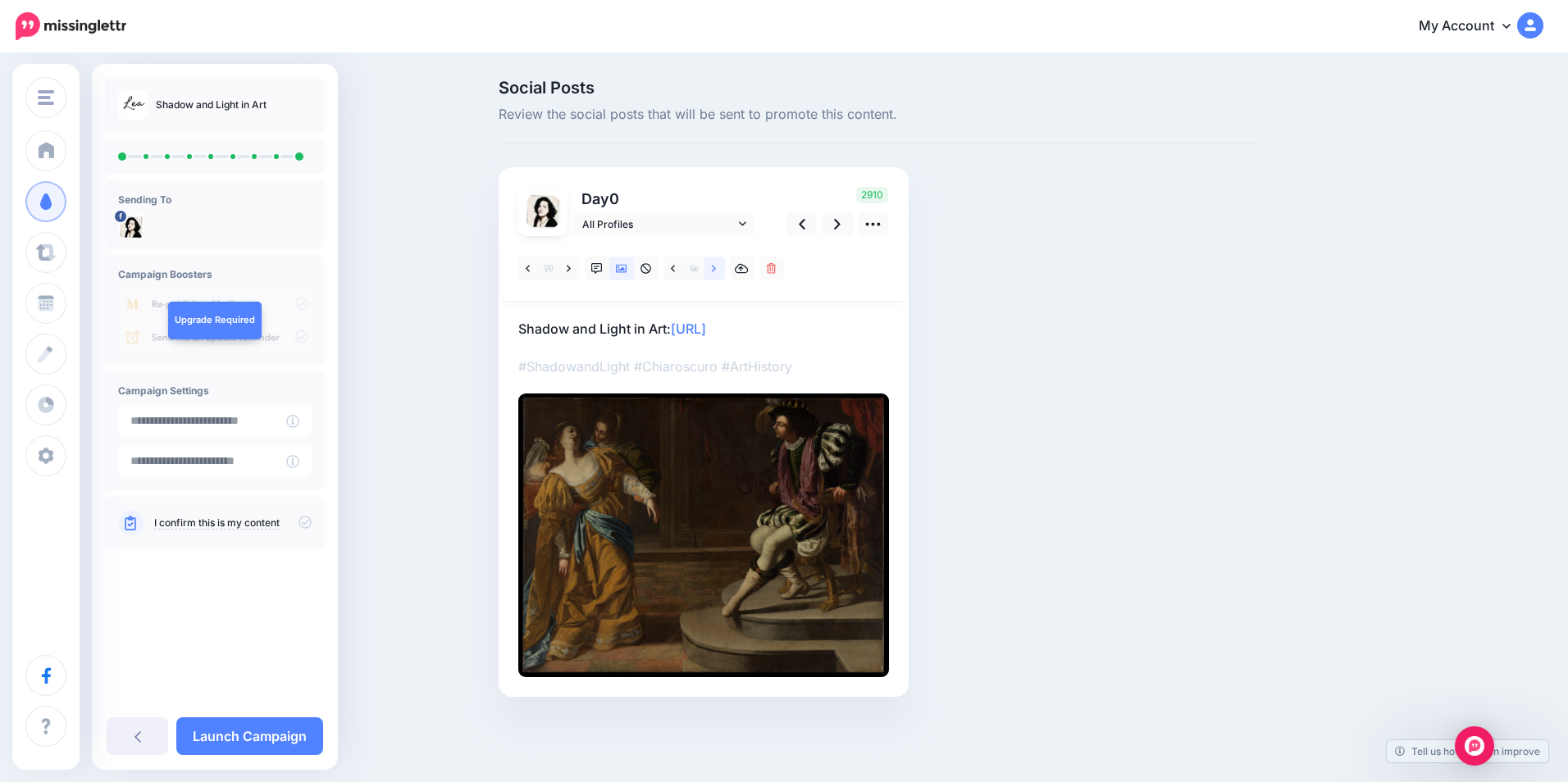
click at [711, 268] on link at bounding box center [714, 268] width 21 height 24
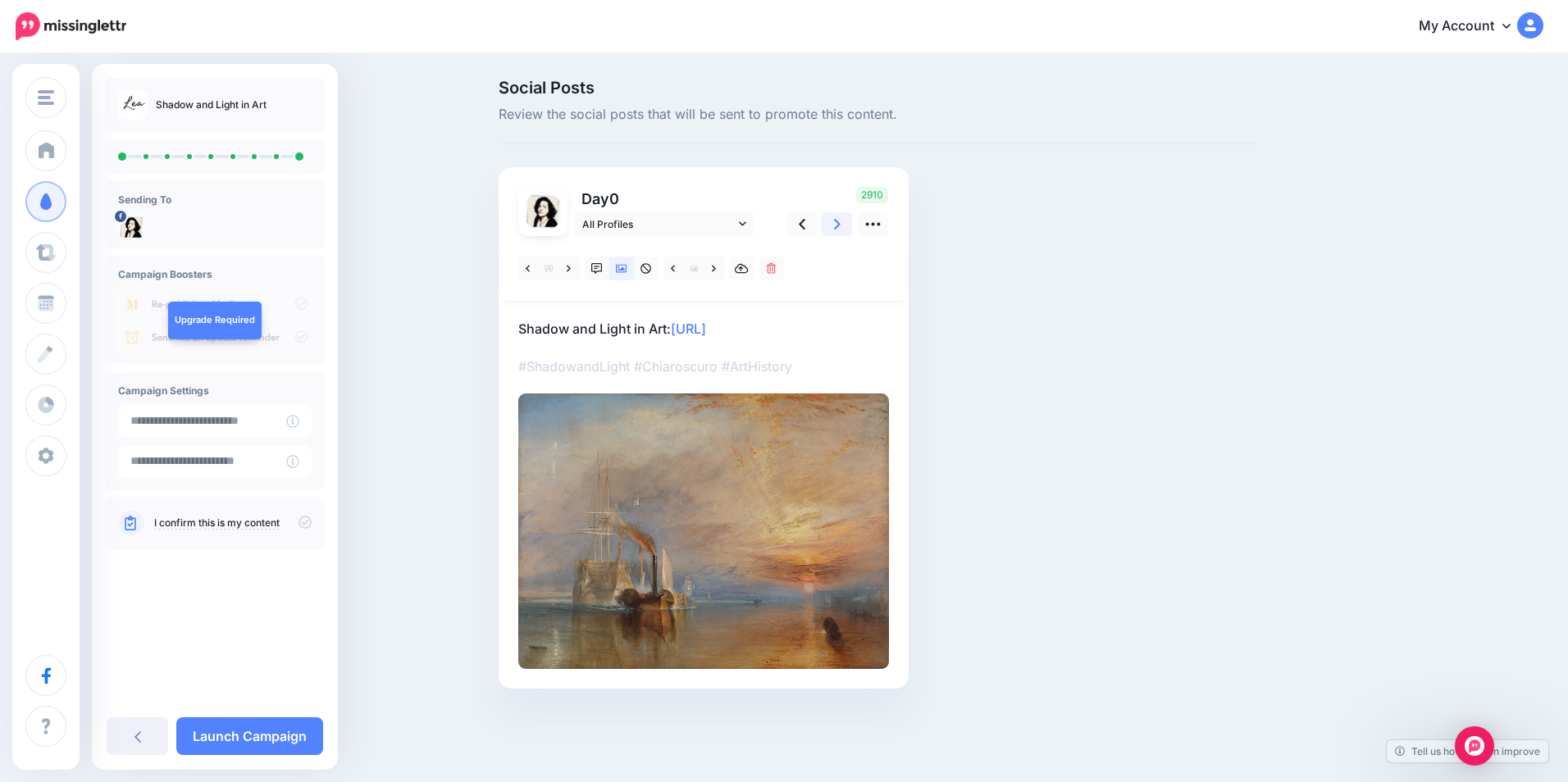
click at [838, 226] on icon at bounding box center [837, 224] width 7 height 11
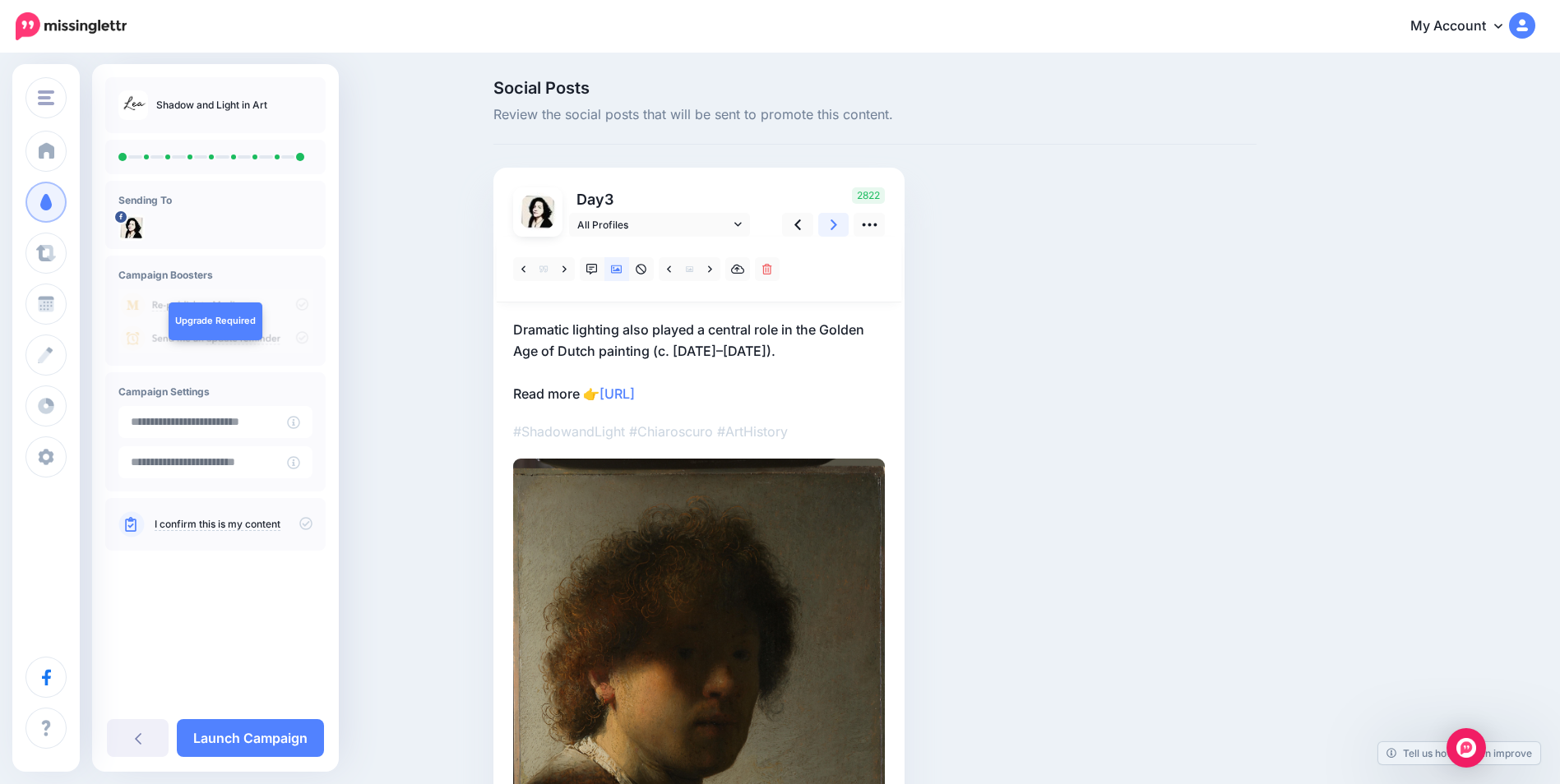
click at [838, 227] on icon at bounding box center [834, 225] width 7 height 11
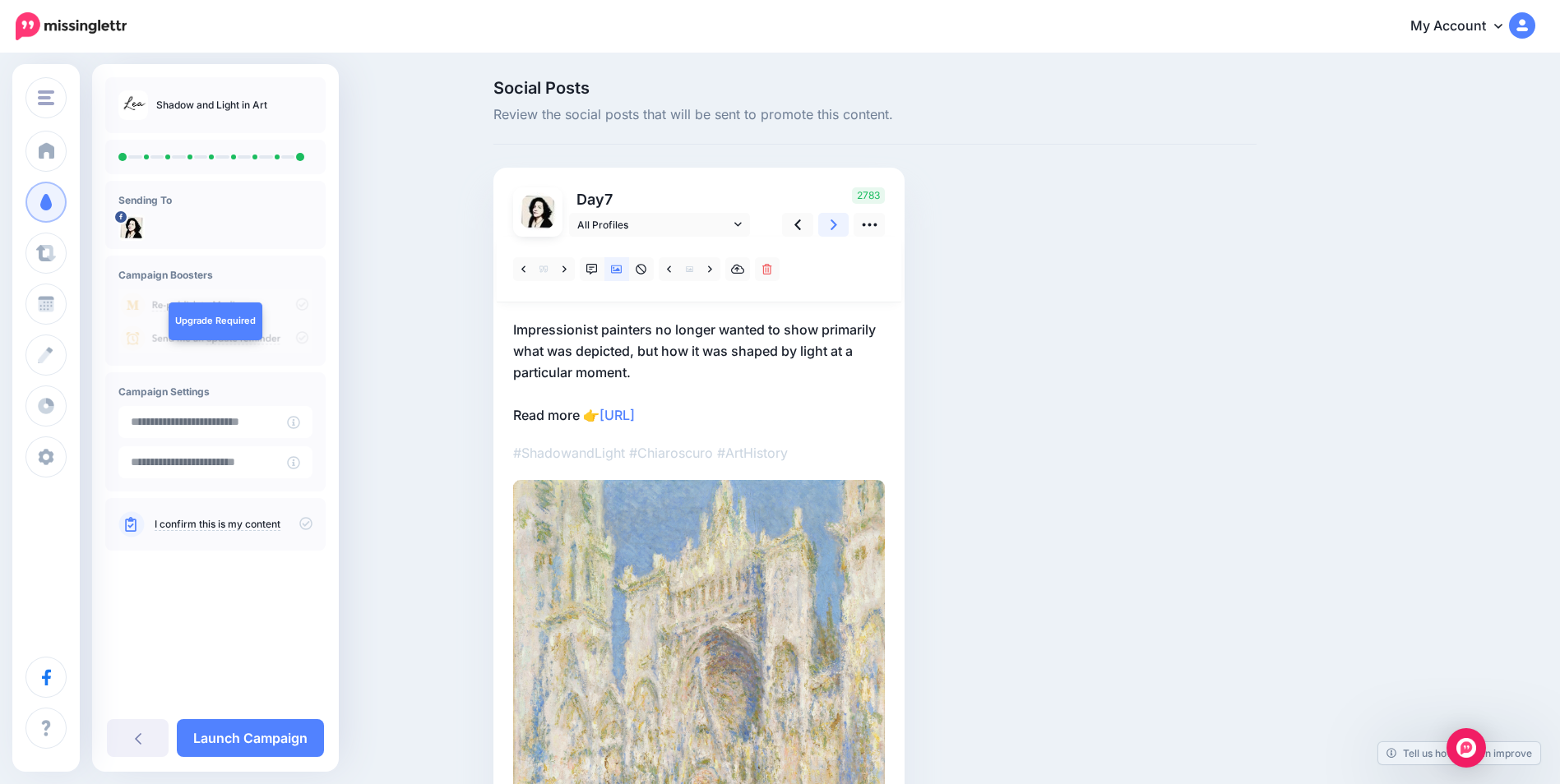
click at [838, 227] on icon at bounding box center [834, 225] width 7 height 11
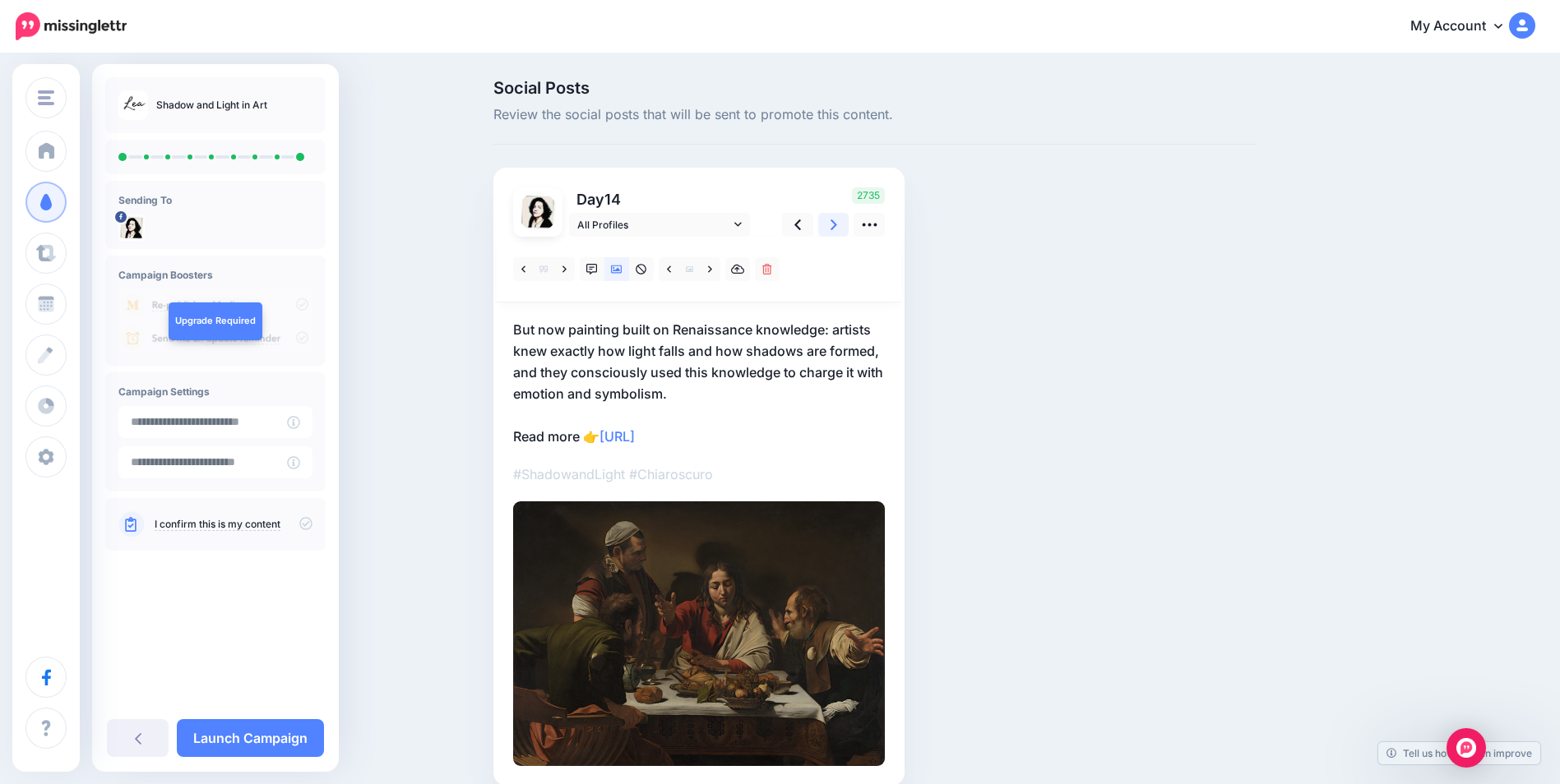
click at [838, 227] on icon at bounding box center [834, 225] width 7 height 11
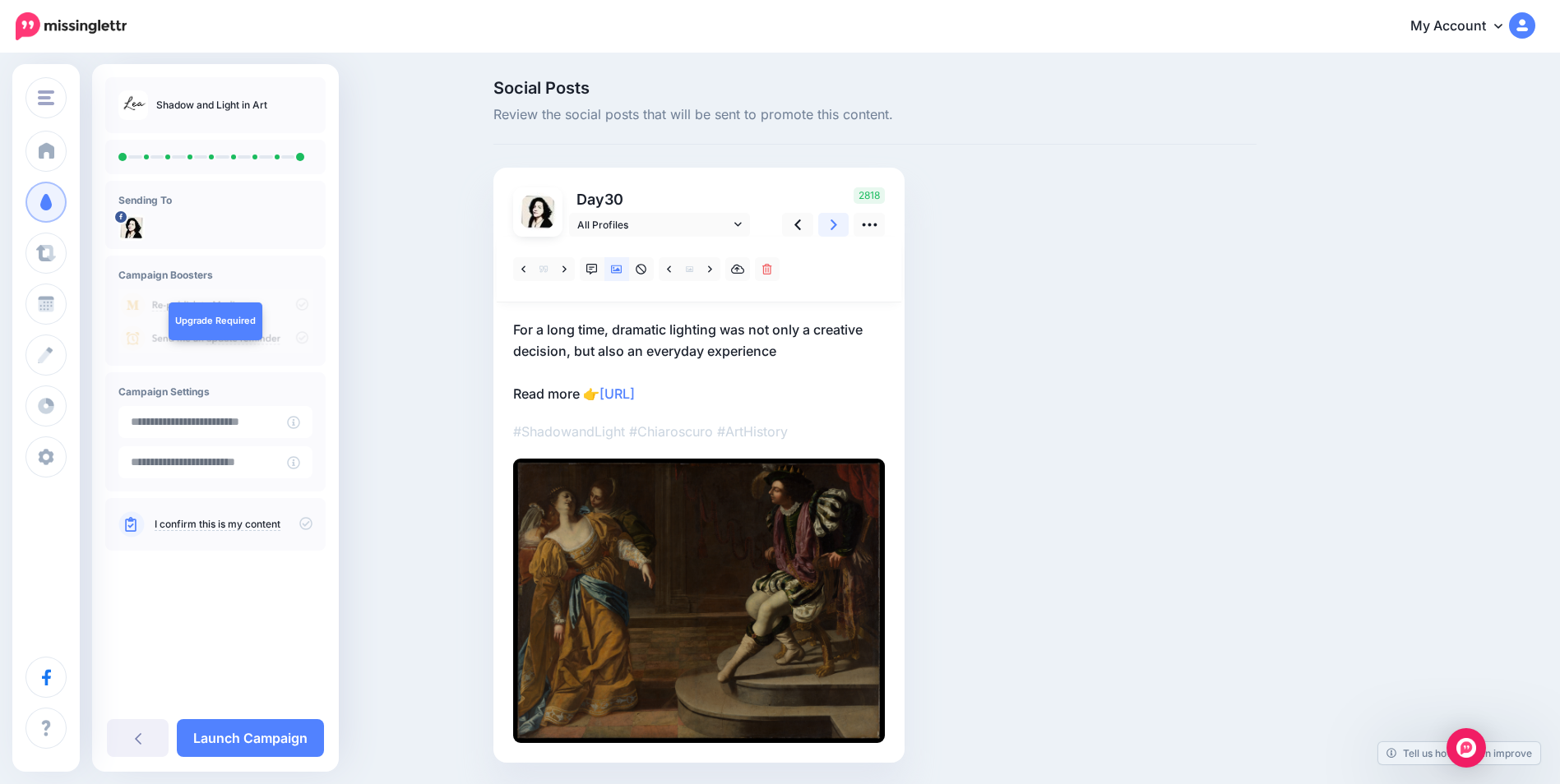
click at [838, 227] on icon at bounding box center [834, 225] width 7 height 11
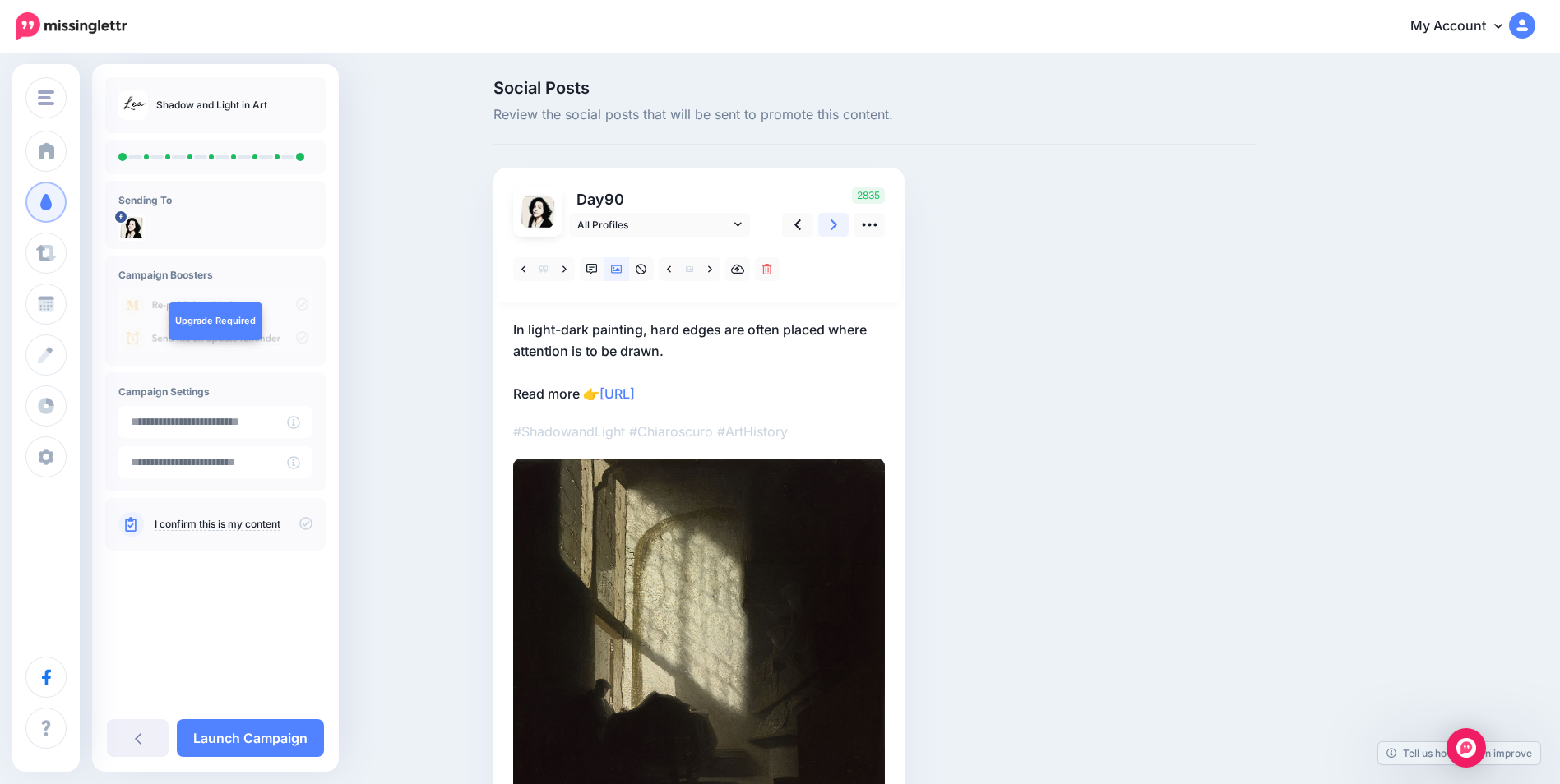
click at [838, 227] on icon at bounding box center [834, 225] width 7 height 11
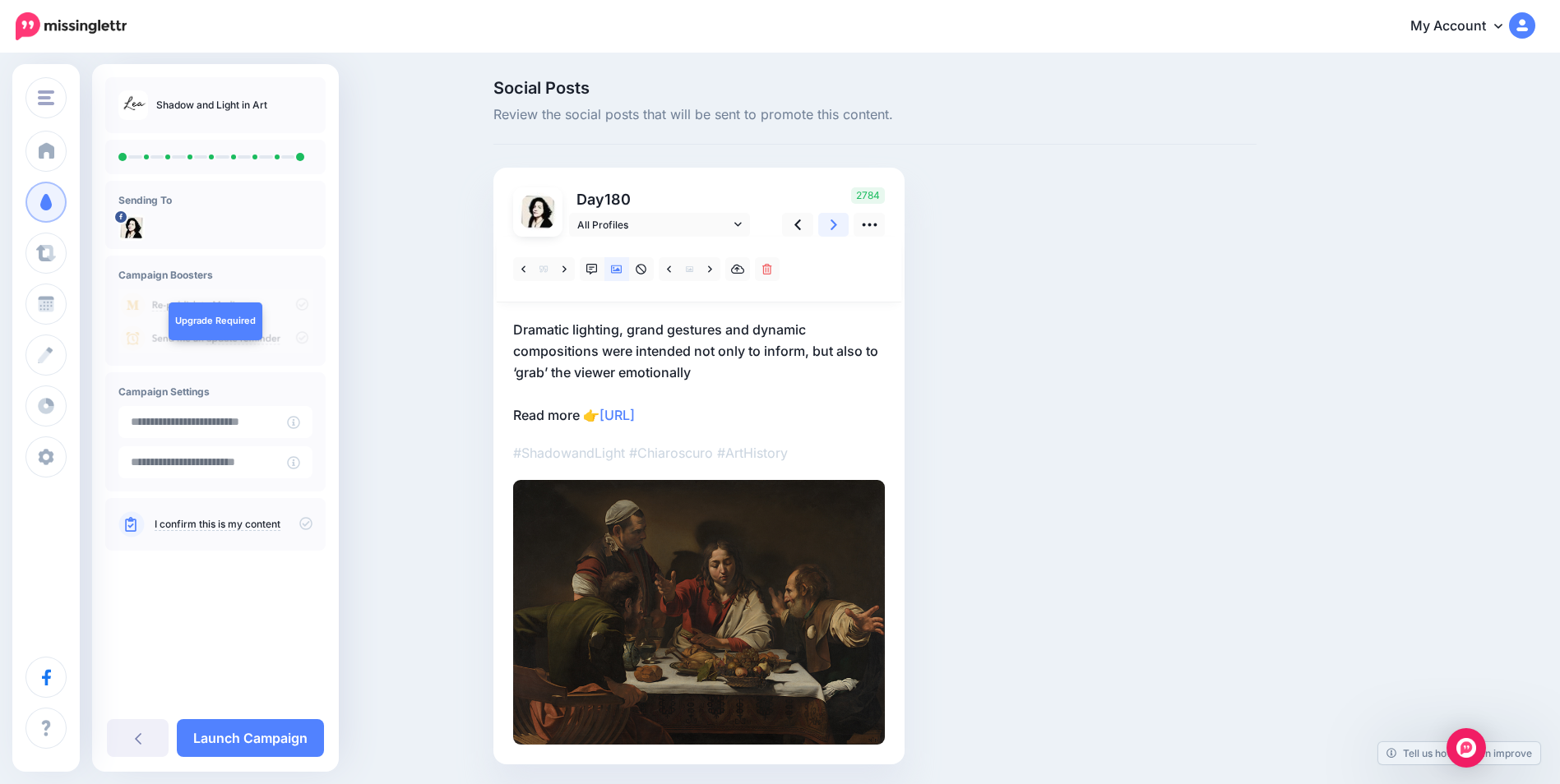
click at [838, 227] on icon at bounding box center [834, 225] width 7 height 11
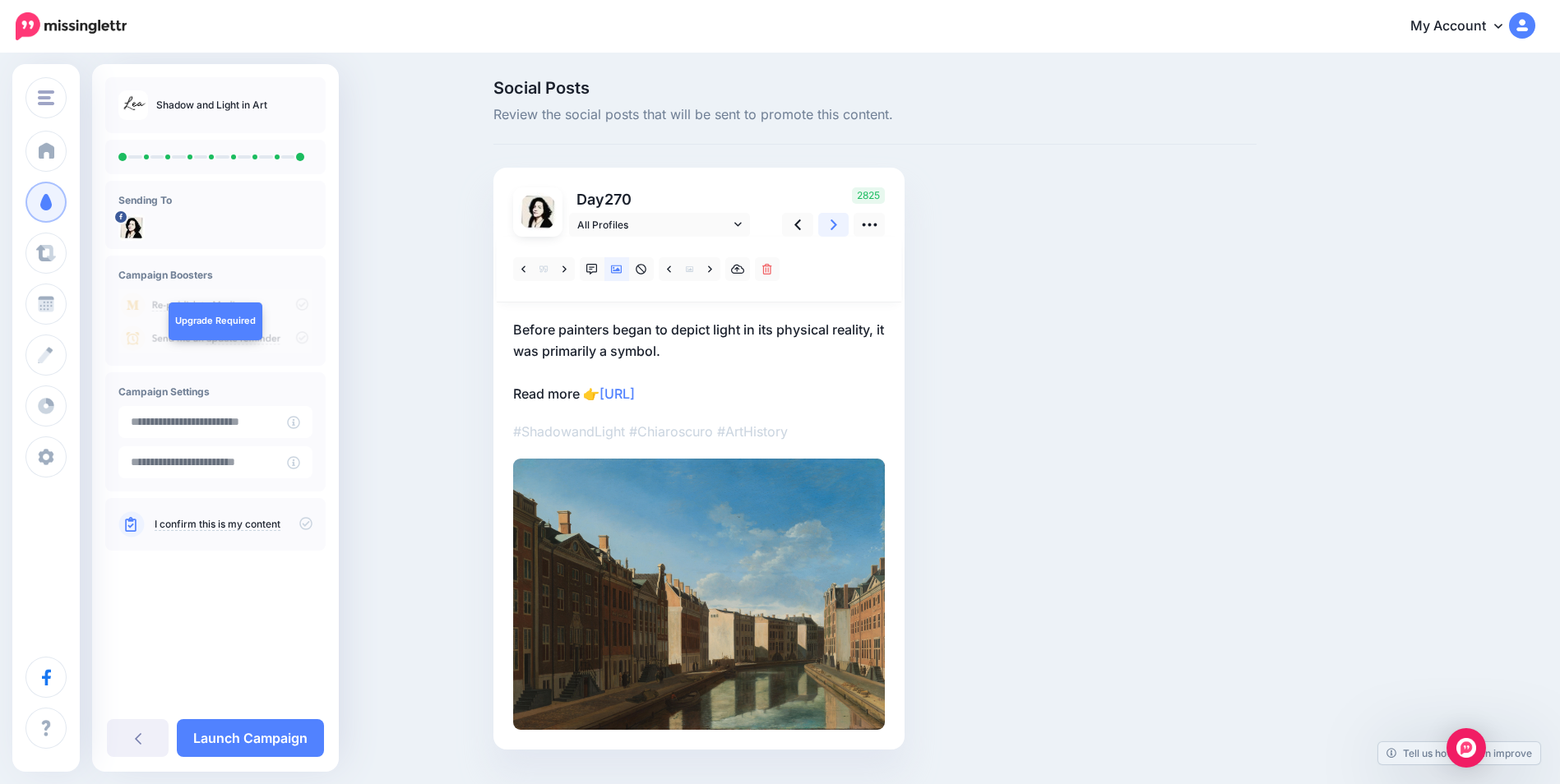
click at [838, 227] on icon at bounding box center [834, 225] width 7 height 11
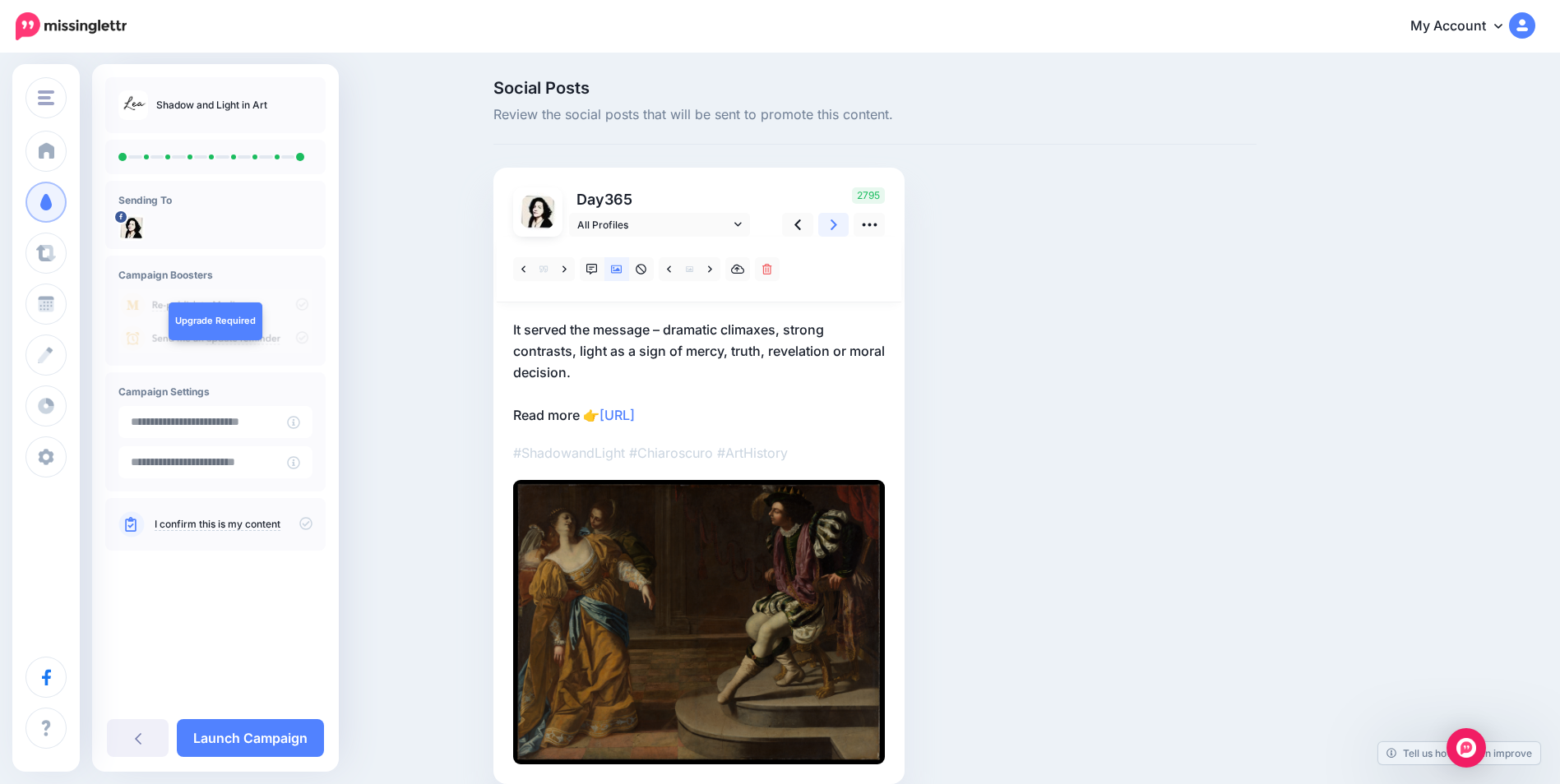
click at [838, 227] on icon at bounding box center [834, 225] width 7 height 11
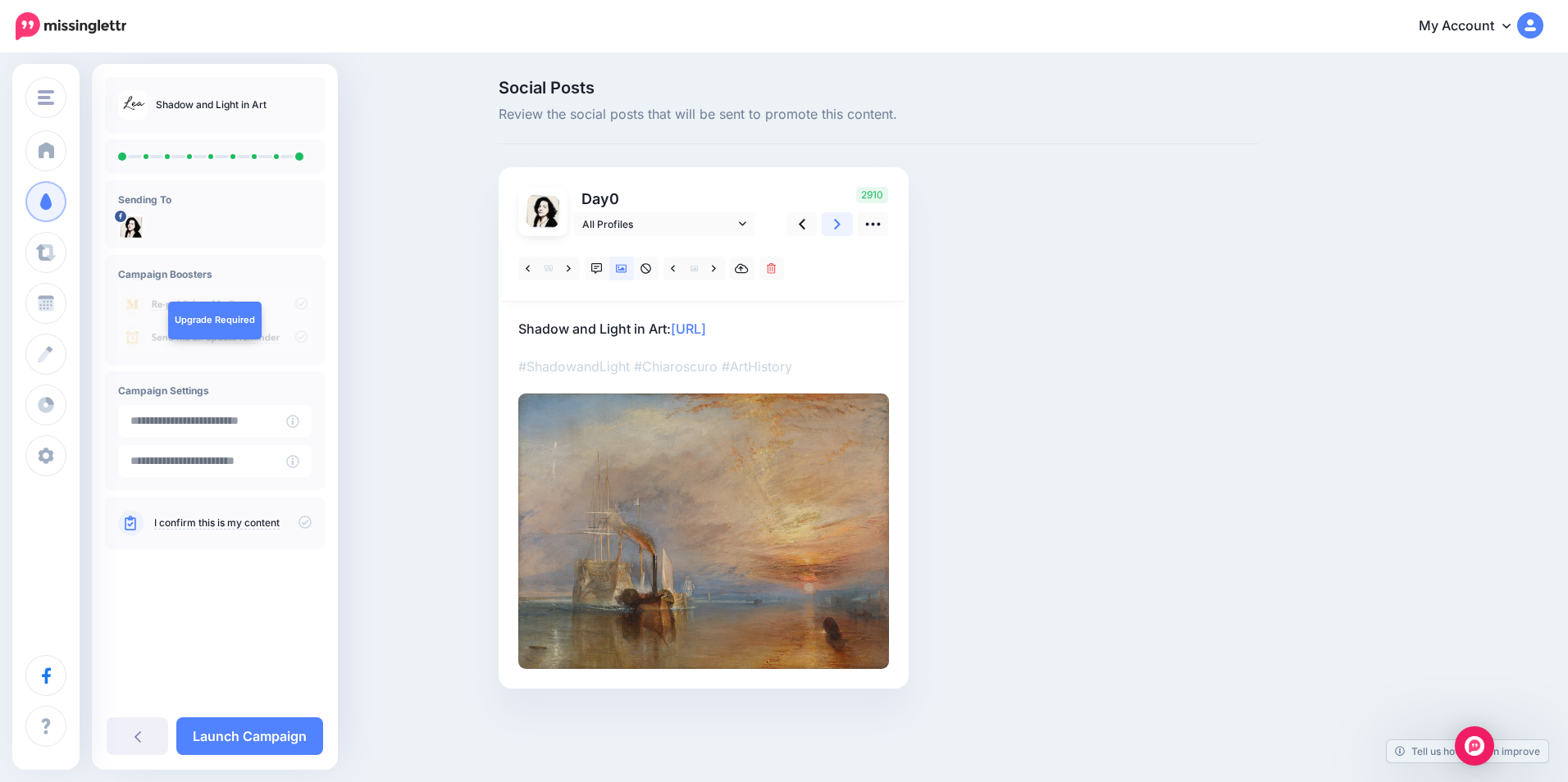
click at [838, 226] on icon at bounding box center [837, 224] width 7 height 11
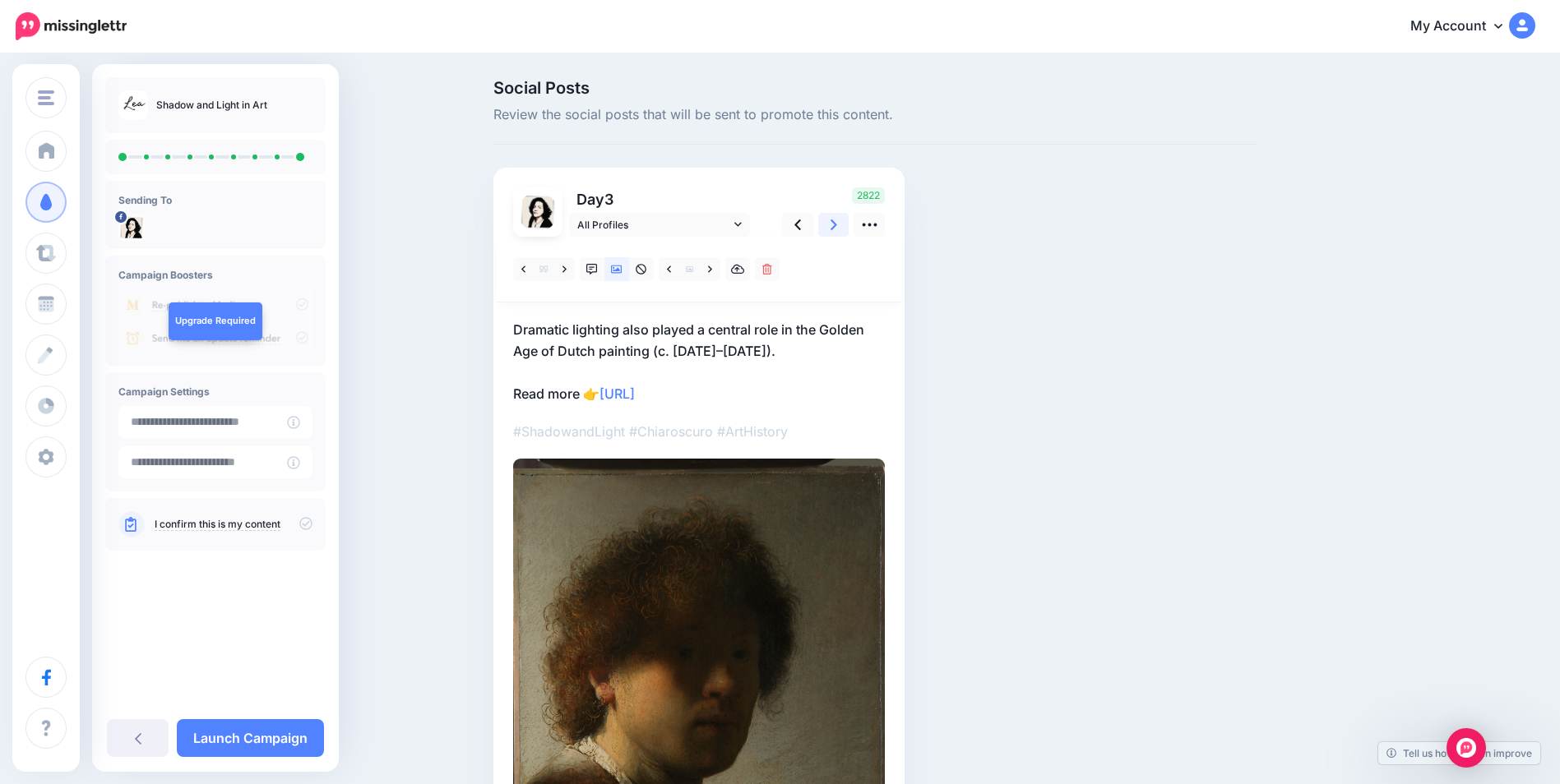
click at [838, 227] on icon at bounding box center [834, 225] width 7 height 11
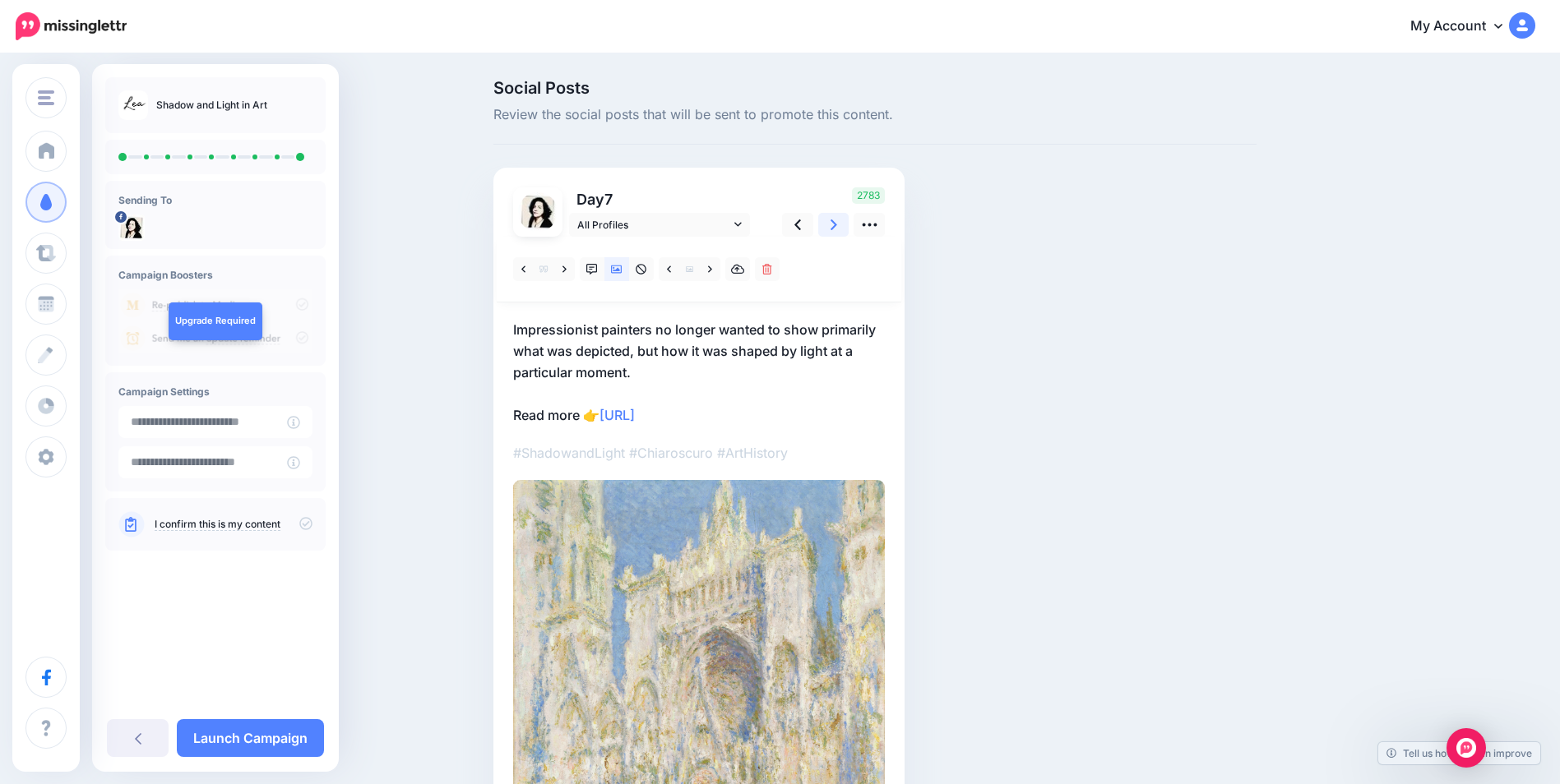
click at [838, 227] on icon at bounding box center [834, 225] width 7 height 11
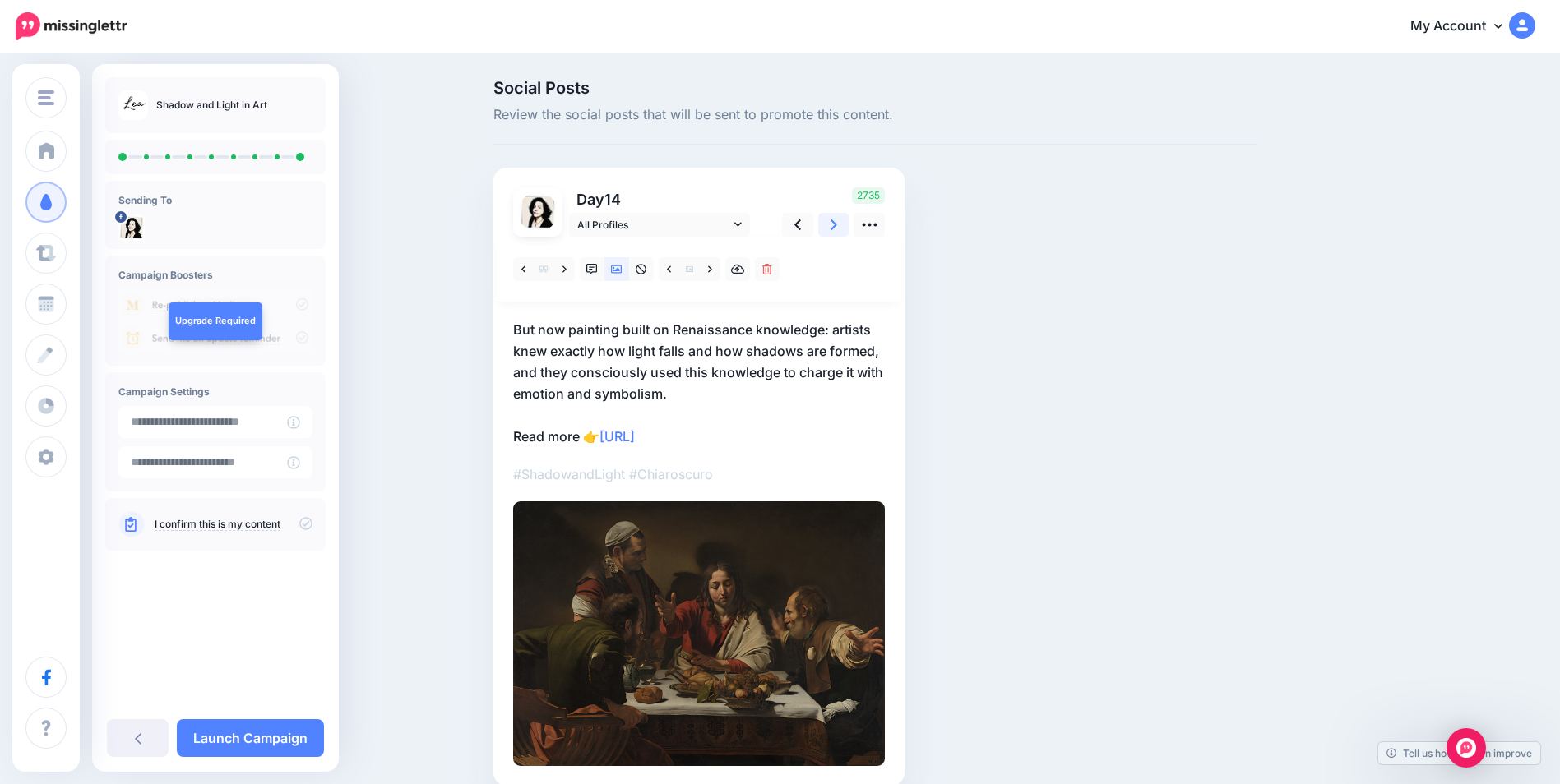
click at [838, 227] on icon at bounding box center [834, 225] width 7 height 11
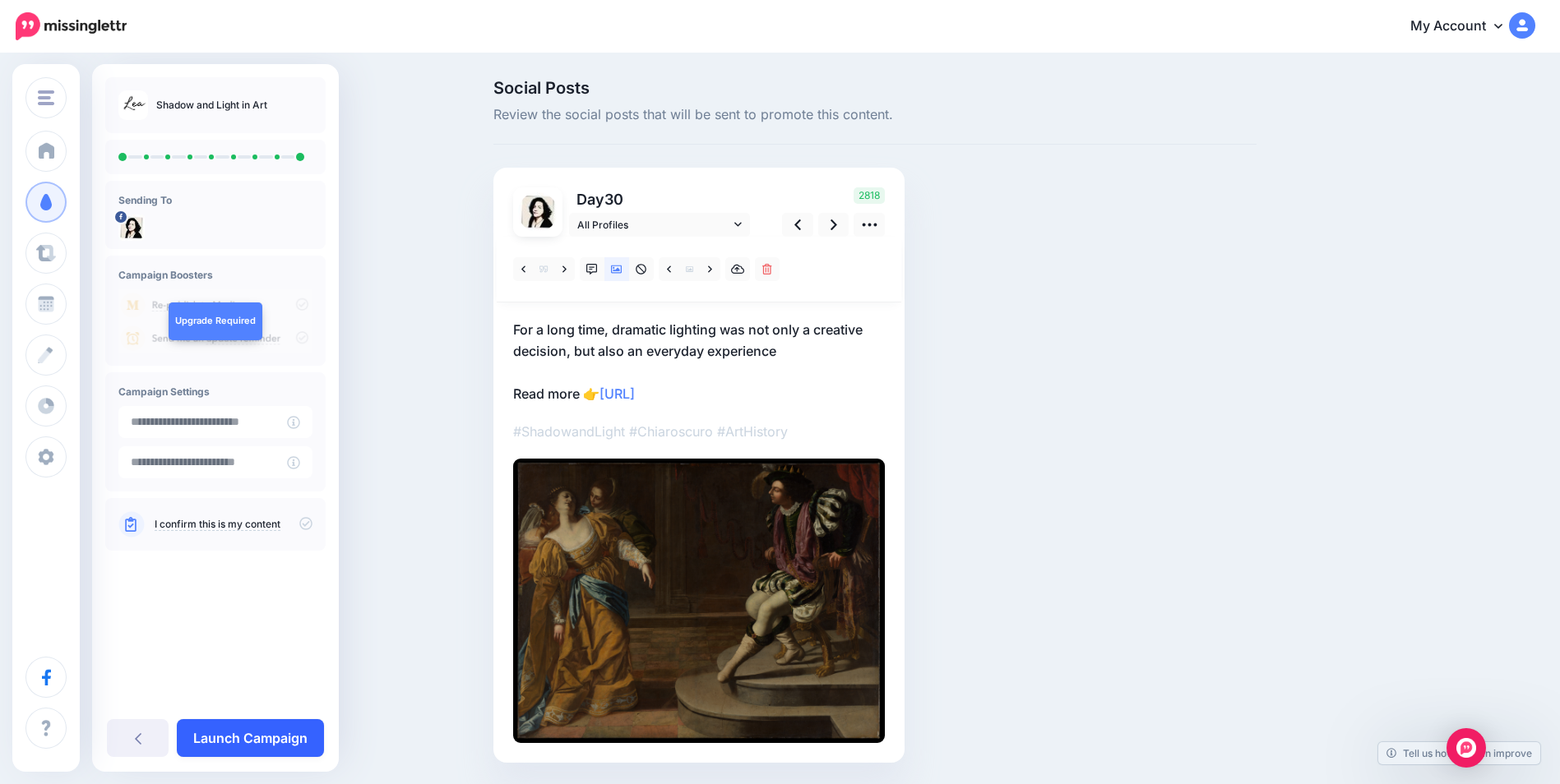
click at [222, 730] on link "Launch Campaign" at bounding box center [249, 738] width 147 height 37
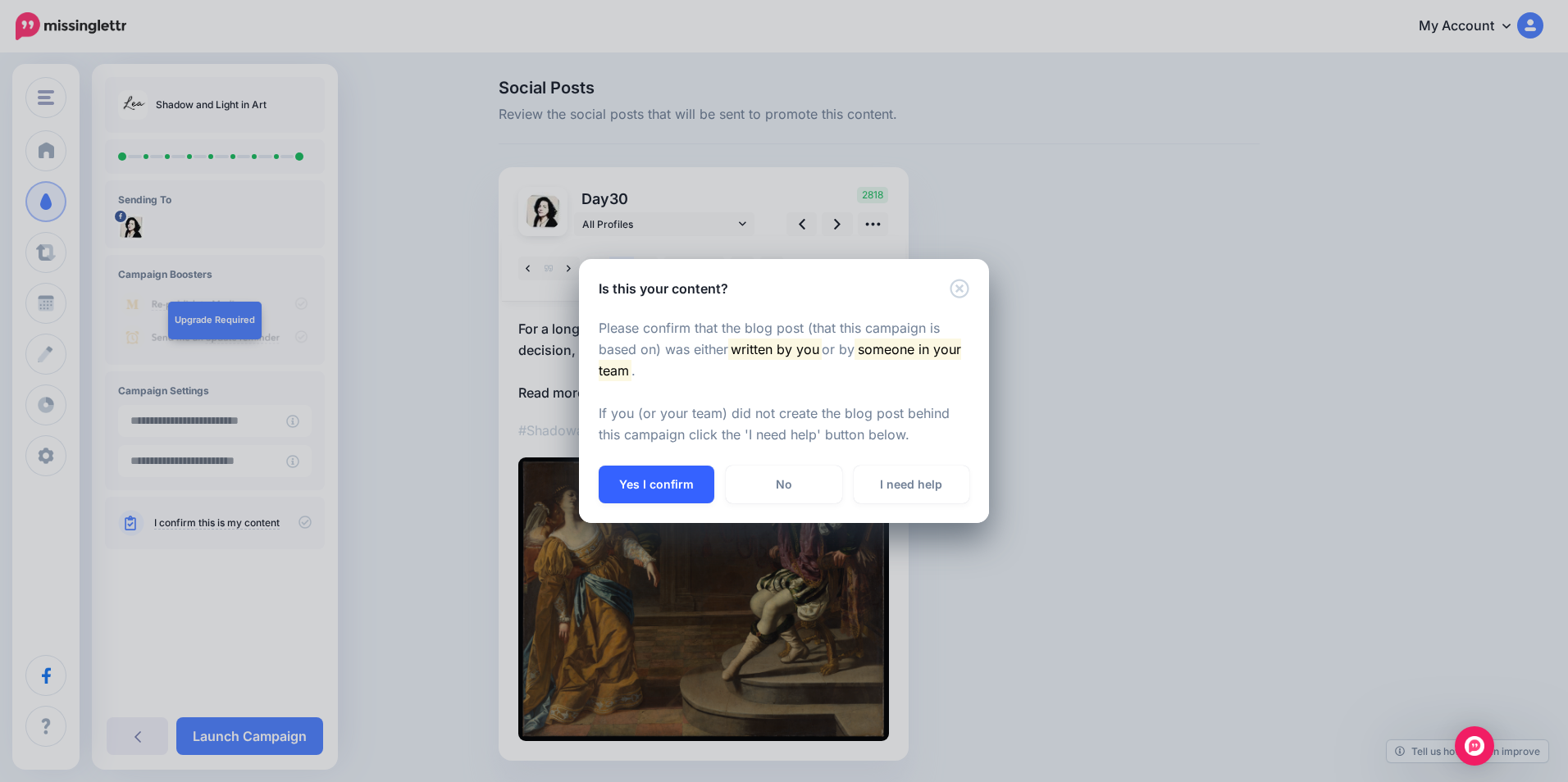
click at [659, 480] on button "Yes I confirm" at bounding box center [656, 484] width 116 height 37
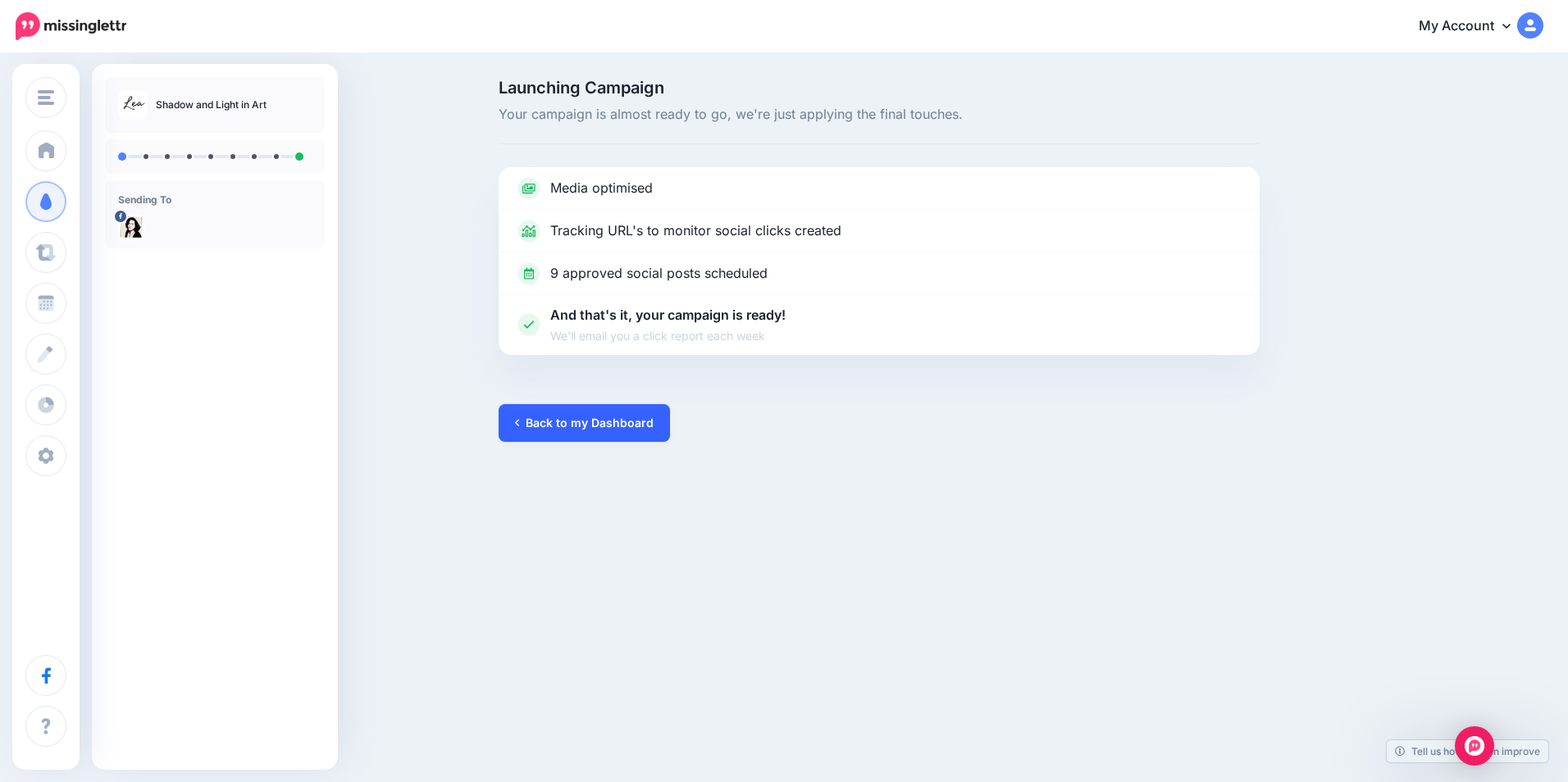
click at [555, 418] on link "Back to my Dashboard" at bounding box center [584, 422] width 171 height 37
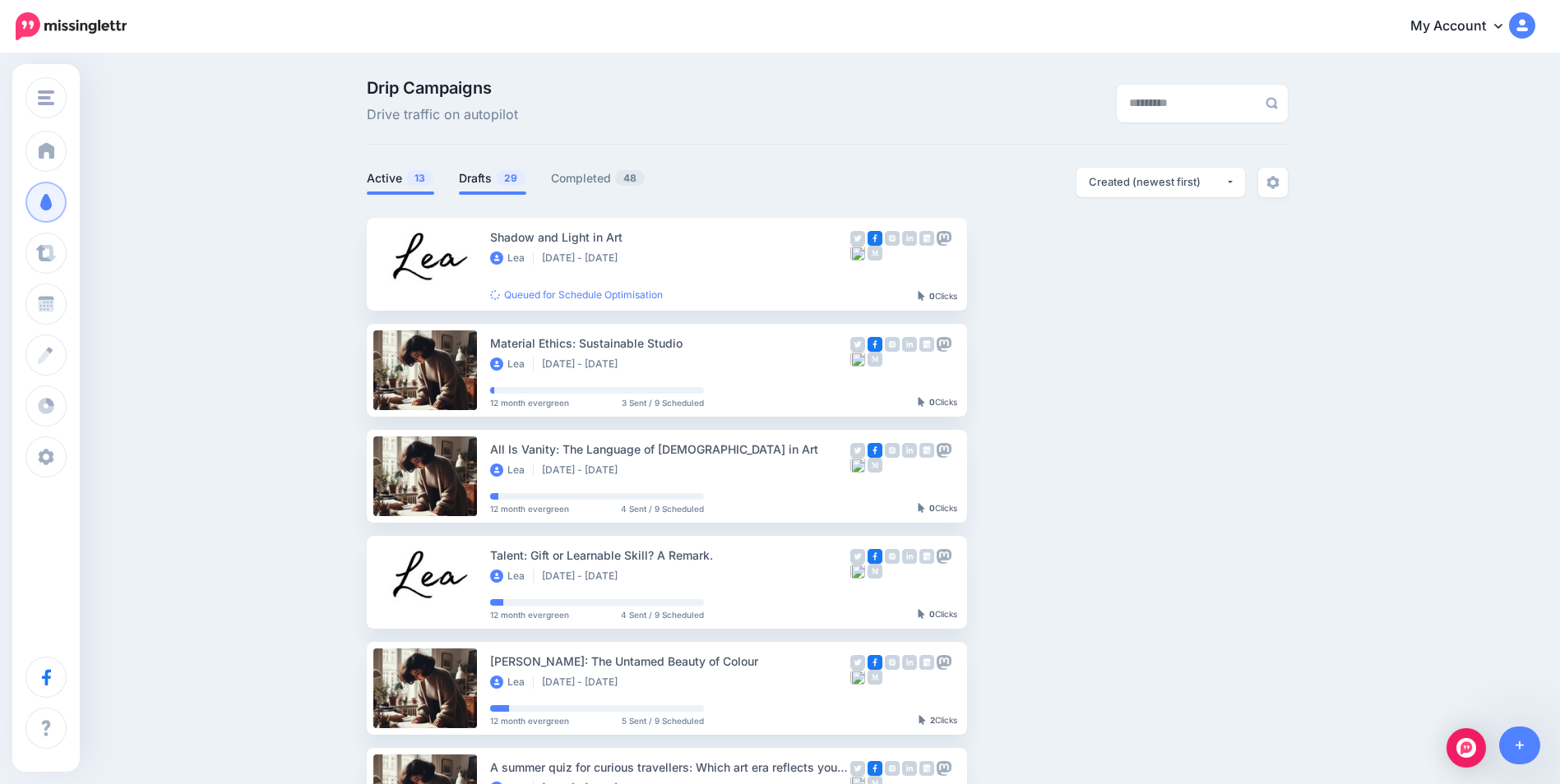
click at [475, 179] on link "Drafts 29" at bounding box center [493, 178] width 67 height 20
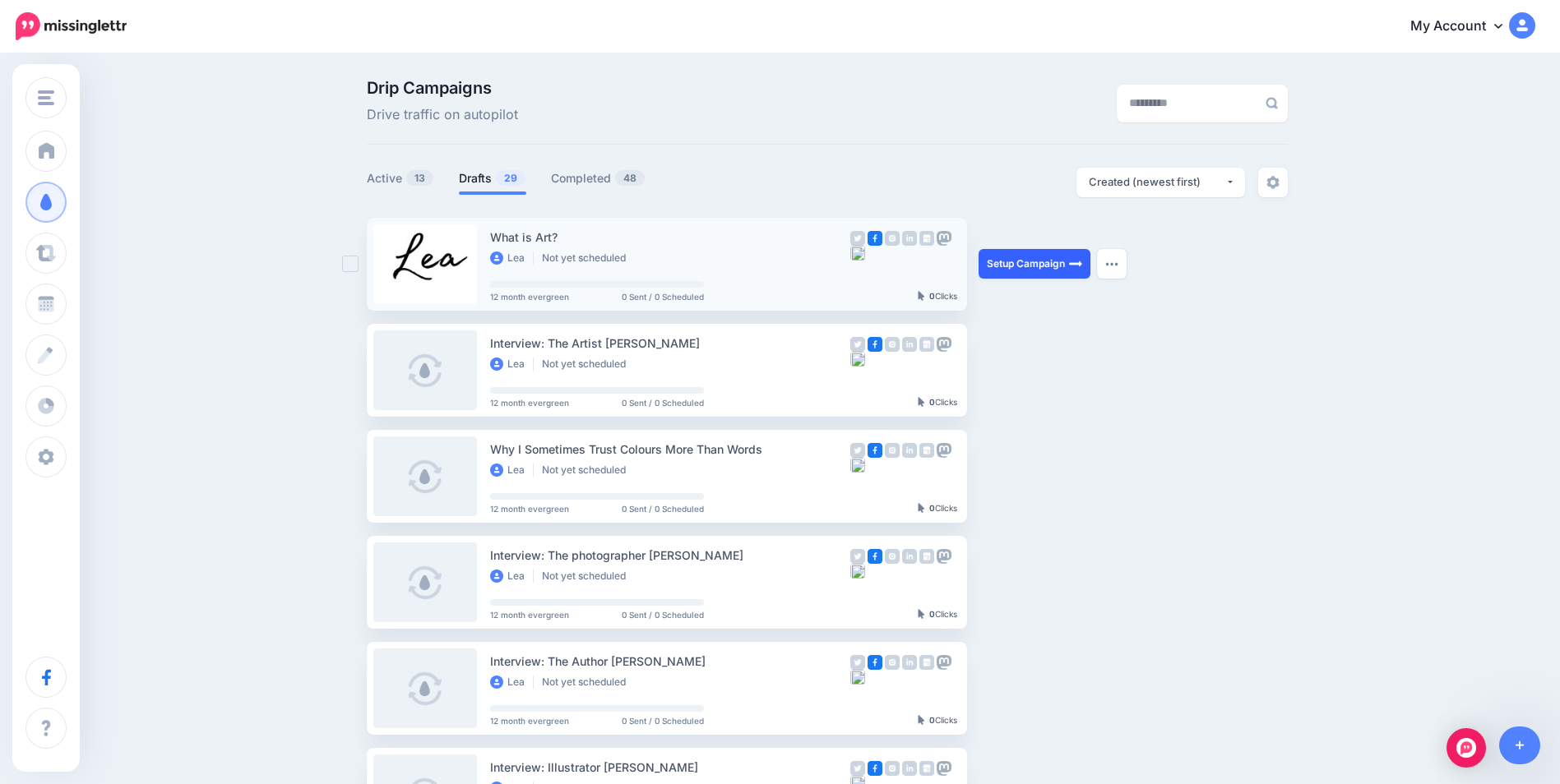
click at [1033, 261] on link "Setup Campaign" at bounding box center [1035, 264] width 112 height 30
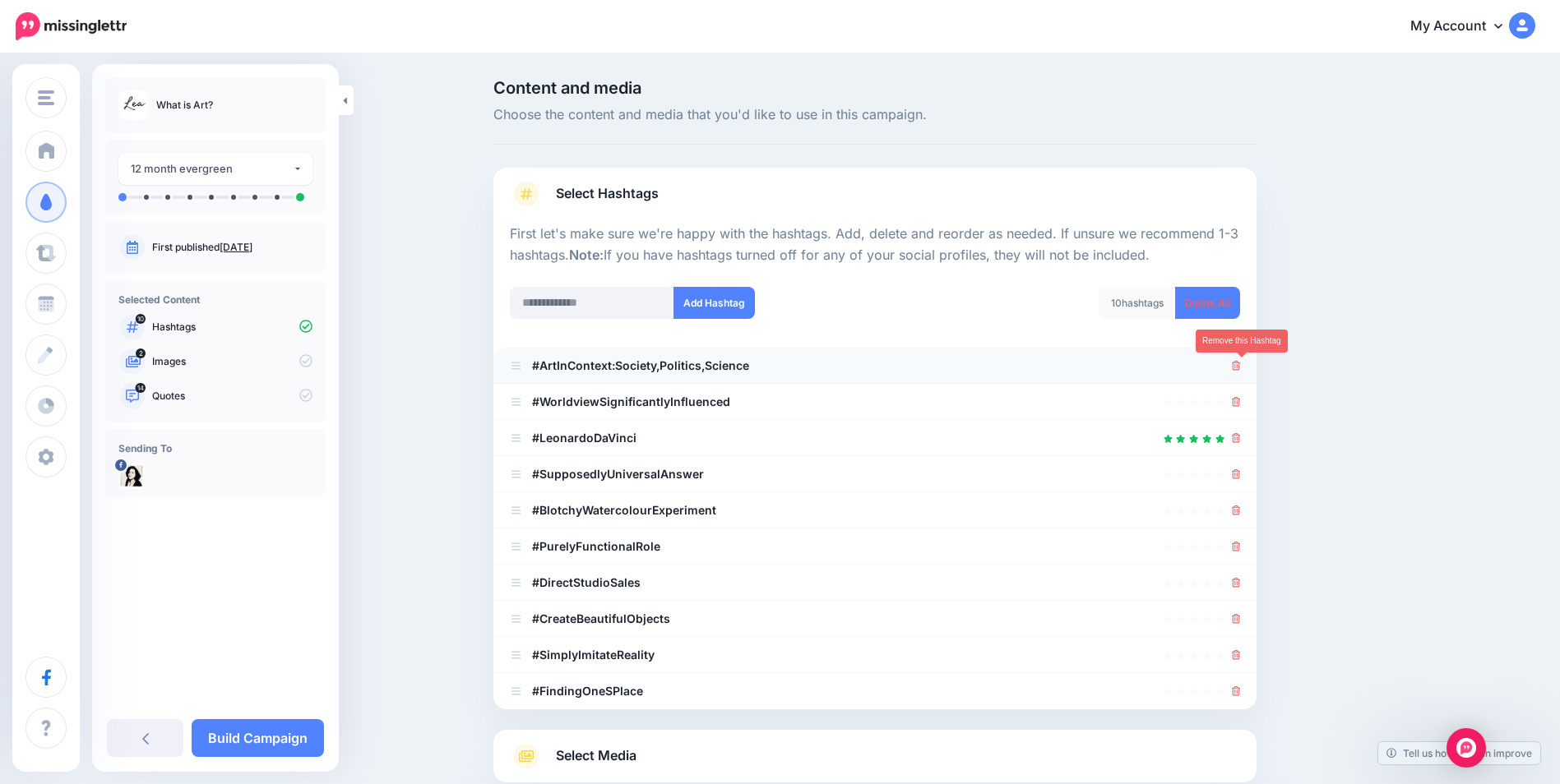
click at [1240, 369] on icon at bounding box center [1236, 365] width 9 height 10
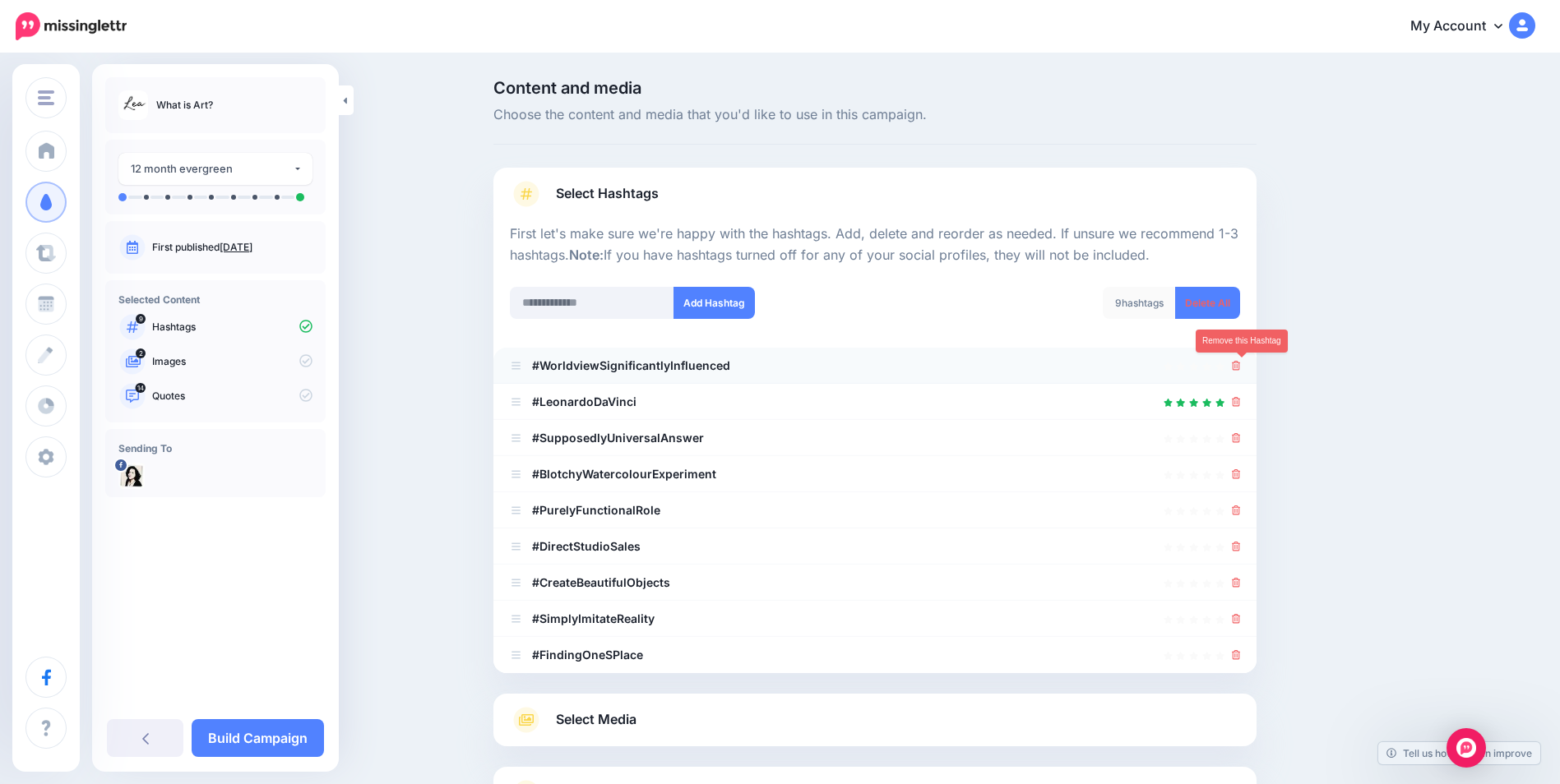
click at [1240, 369] on icon at bounding box center [1236, 365] width 9 height 10
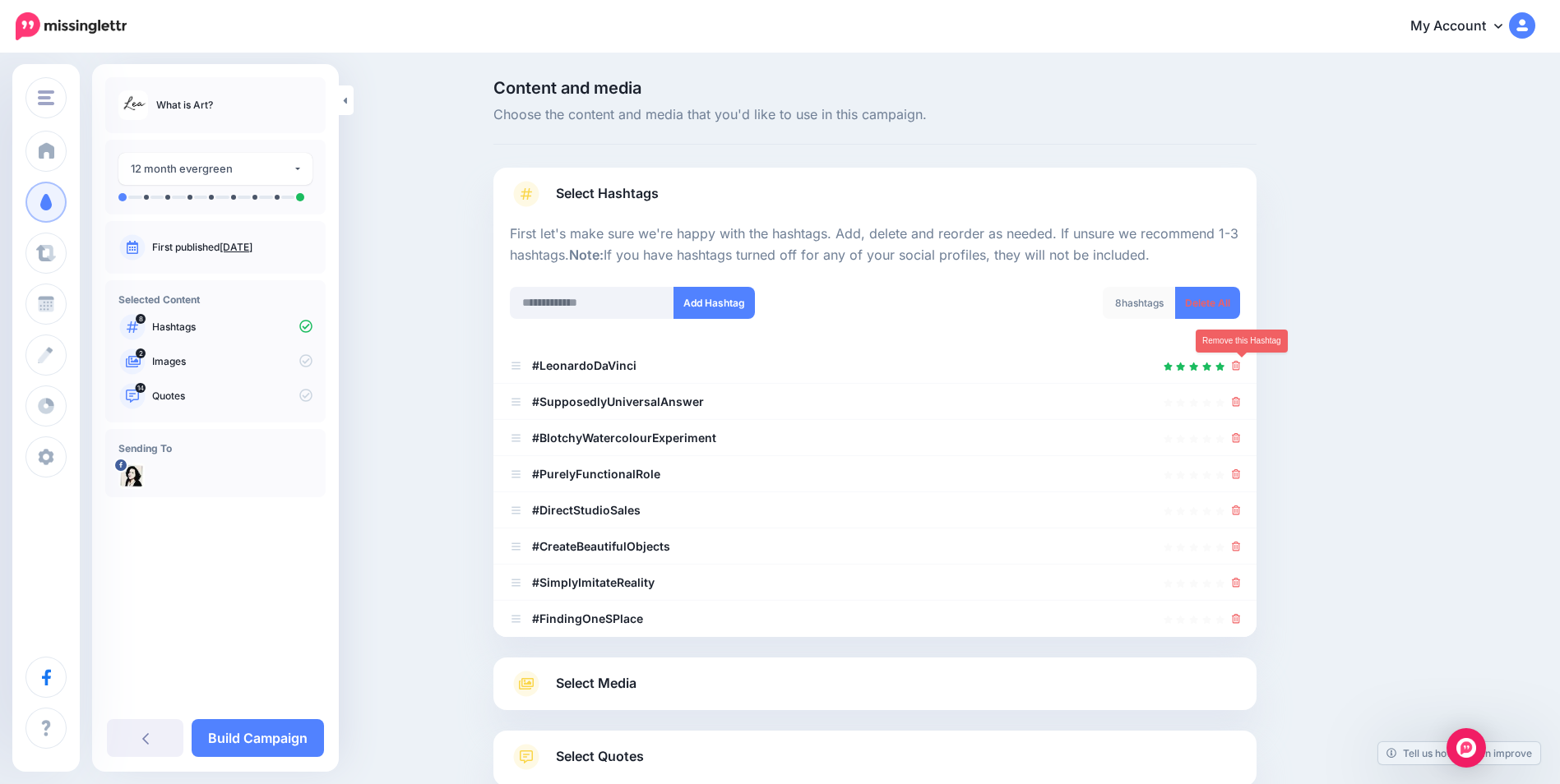
click at [1240, 369] on icon at bounding box center [1236, 365] width 9 height 10
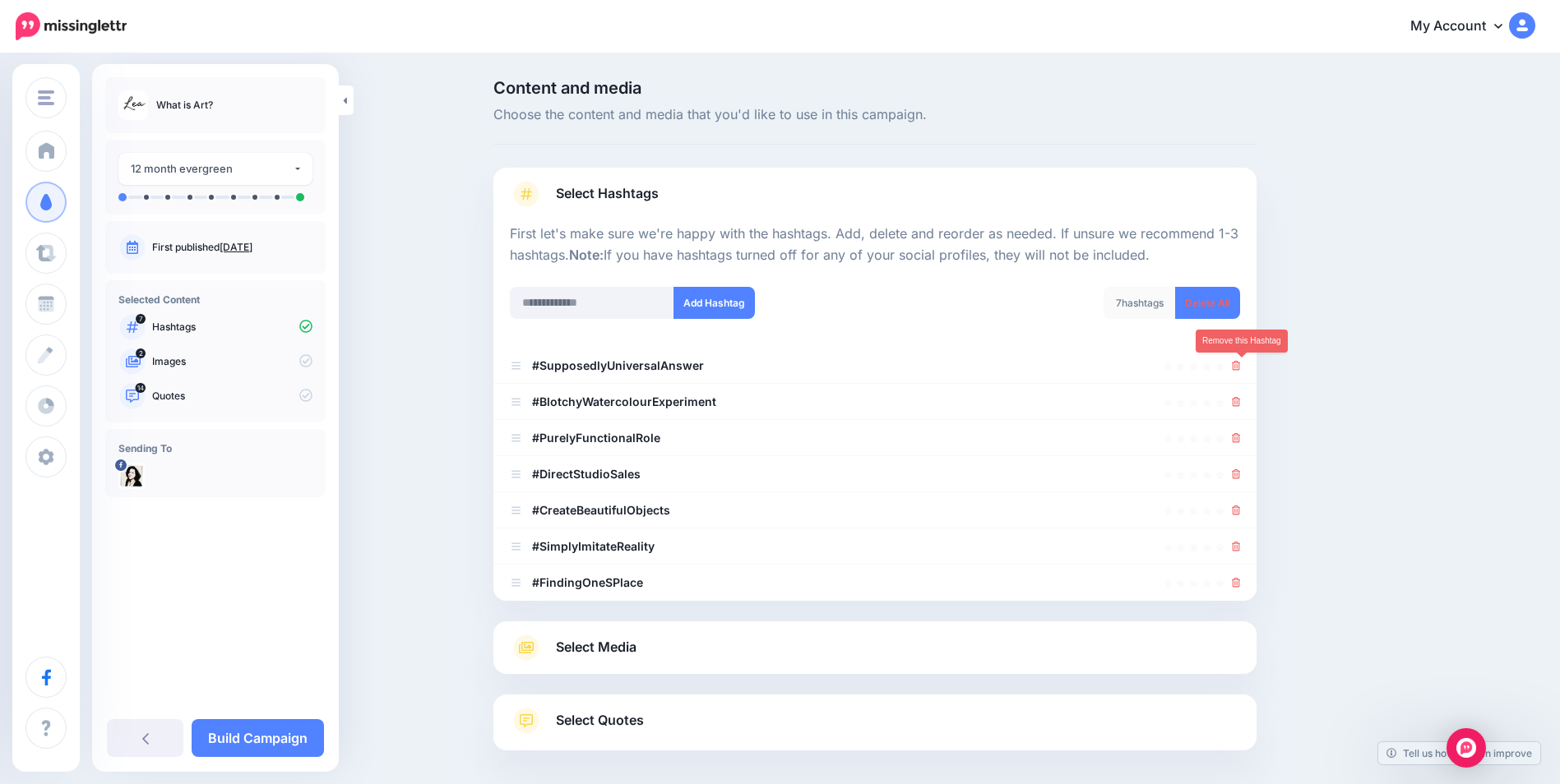
click at [1240, 369] on icon at bounding box center [1236, 365] width 9 height 10
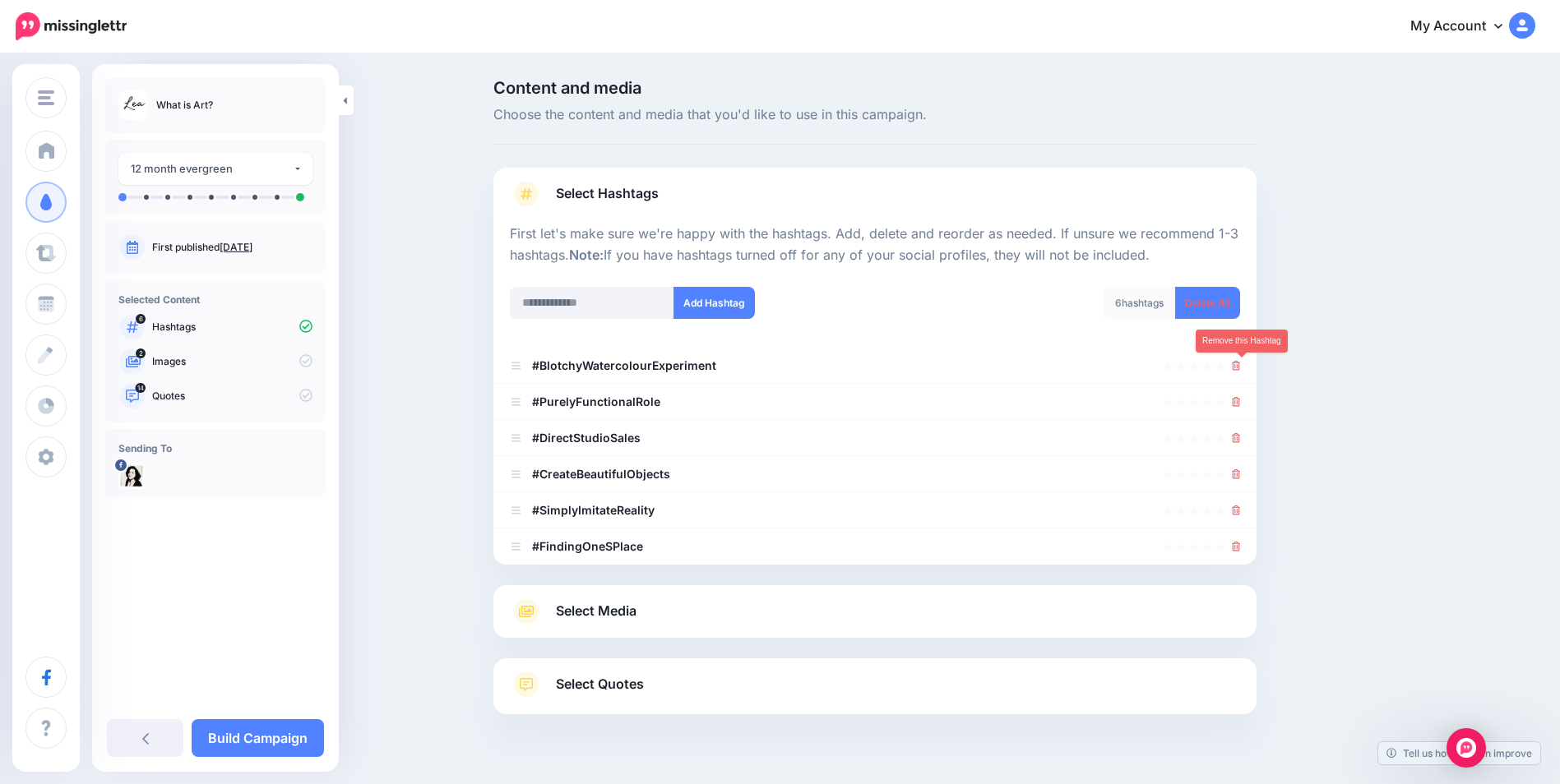
click at [1240, 369] on icon at bounding box center [1236, 365] width 9 height 10
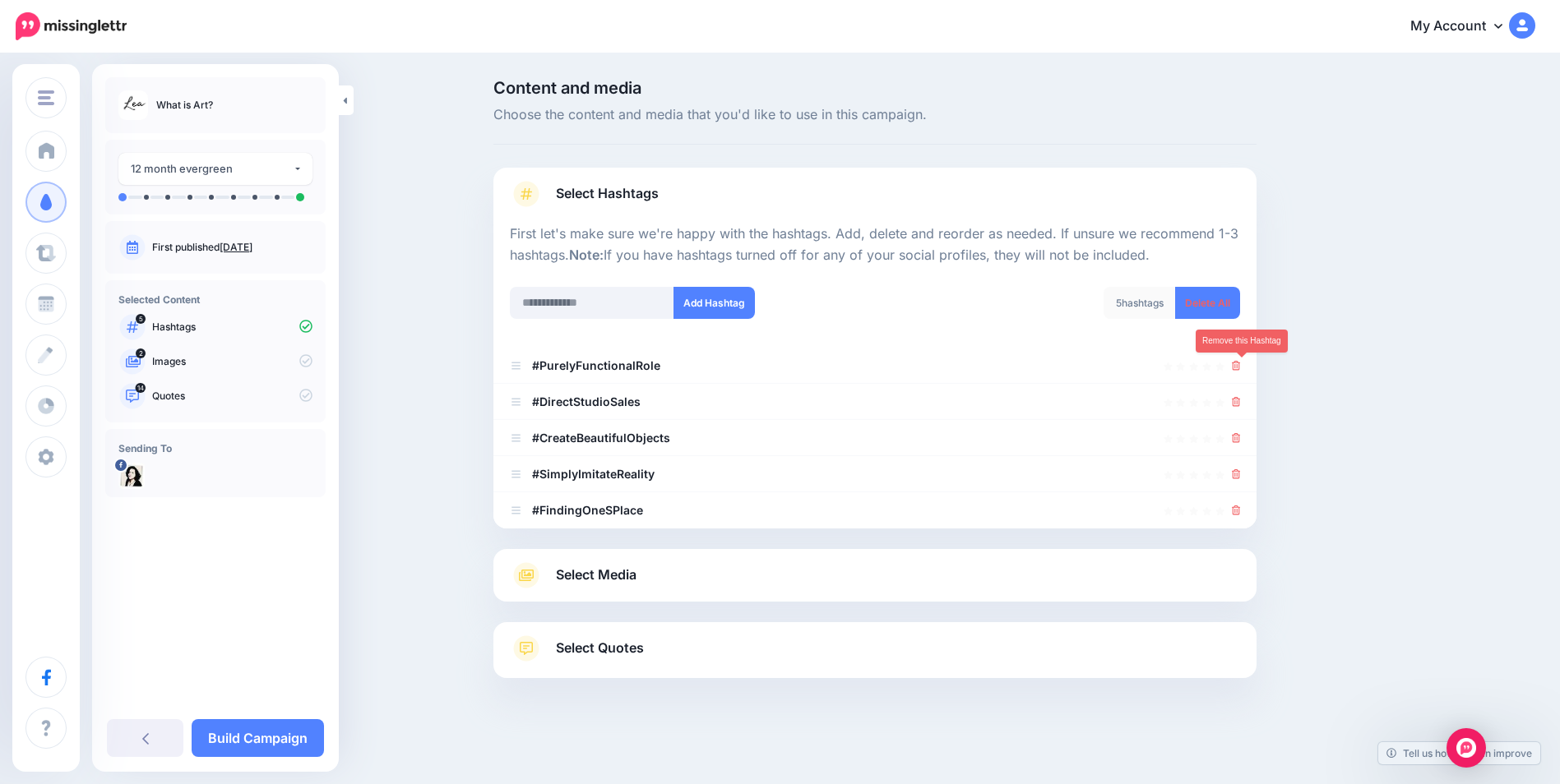
click at [1240, 369] on icon at bounding box center [1236, 365] width 9 height 10
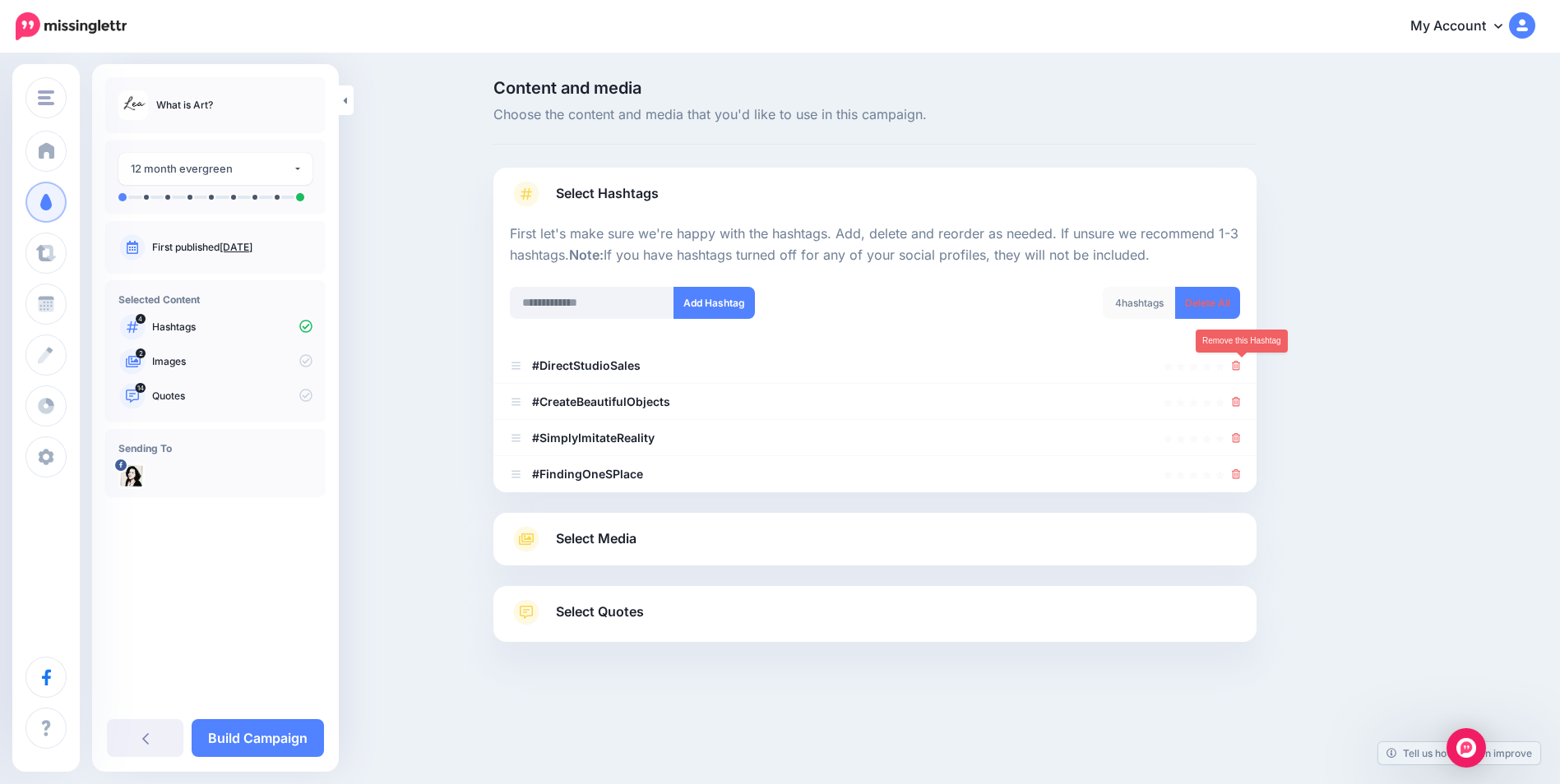
click at [1240, 369] on icon at bounding box center [1236, 365] width 9 height 10
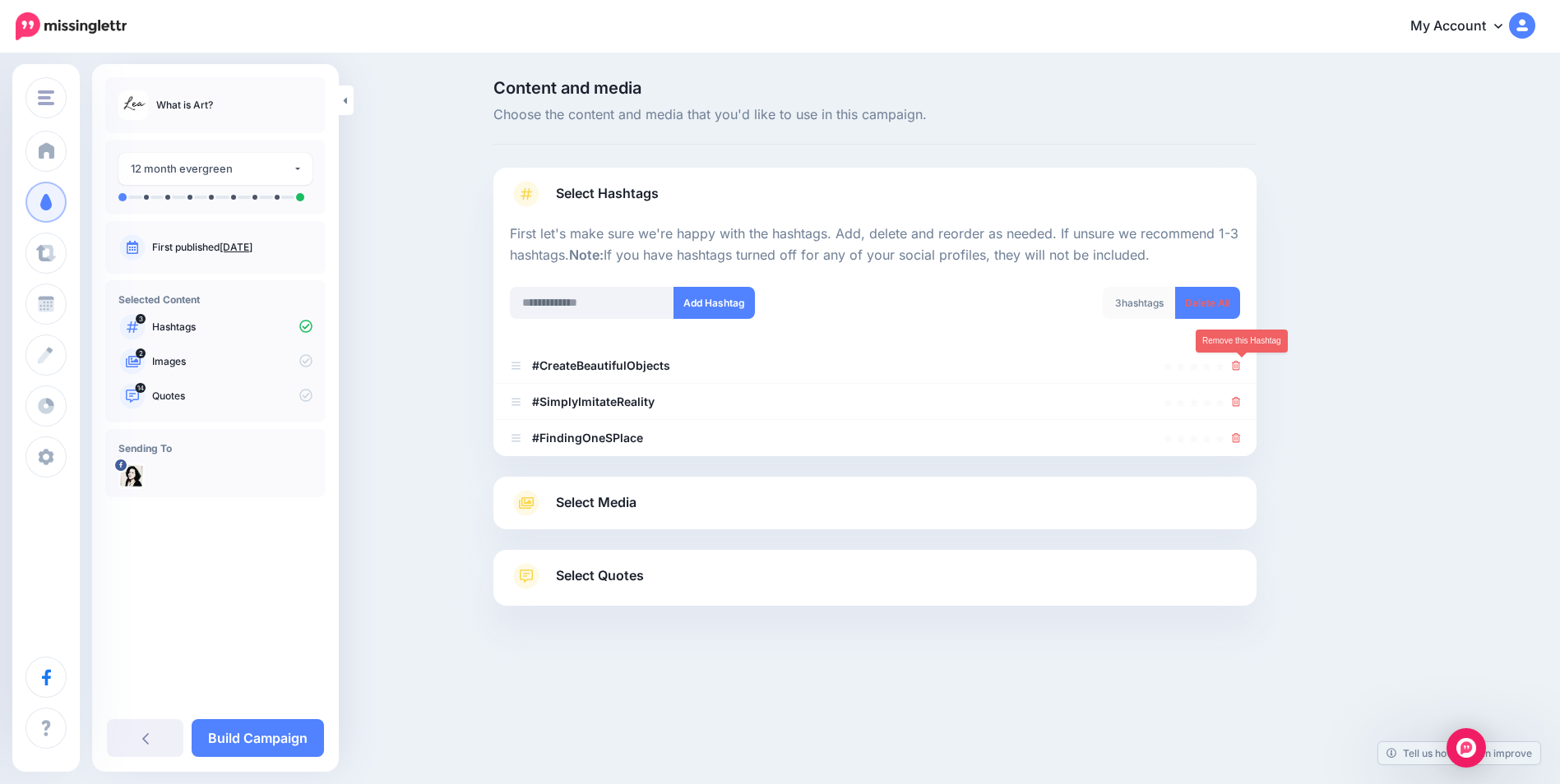
click at [1240, 369] on icon at bounding box center [1236, 365] width 9 height 10
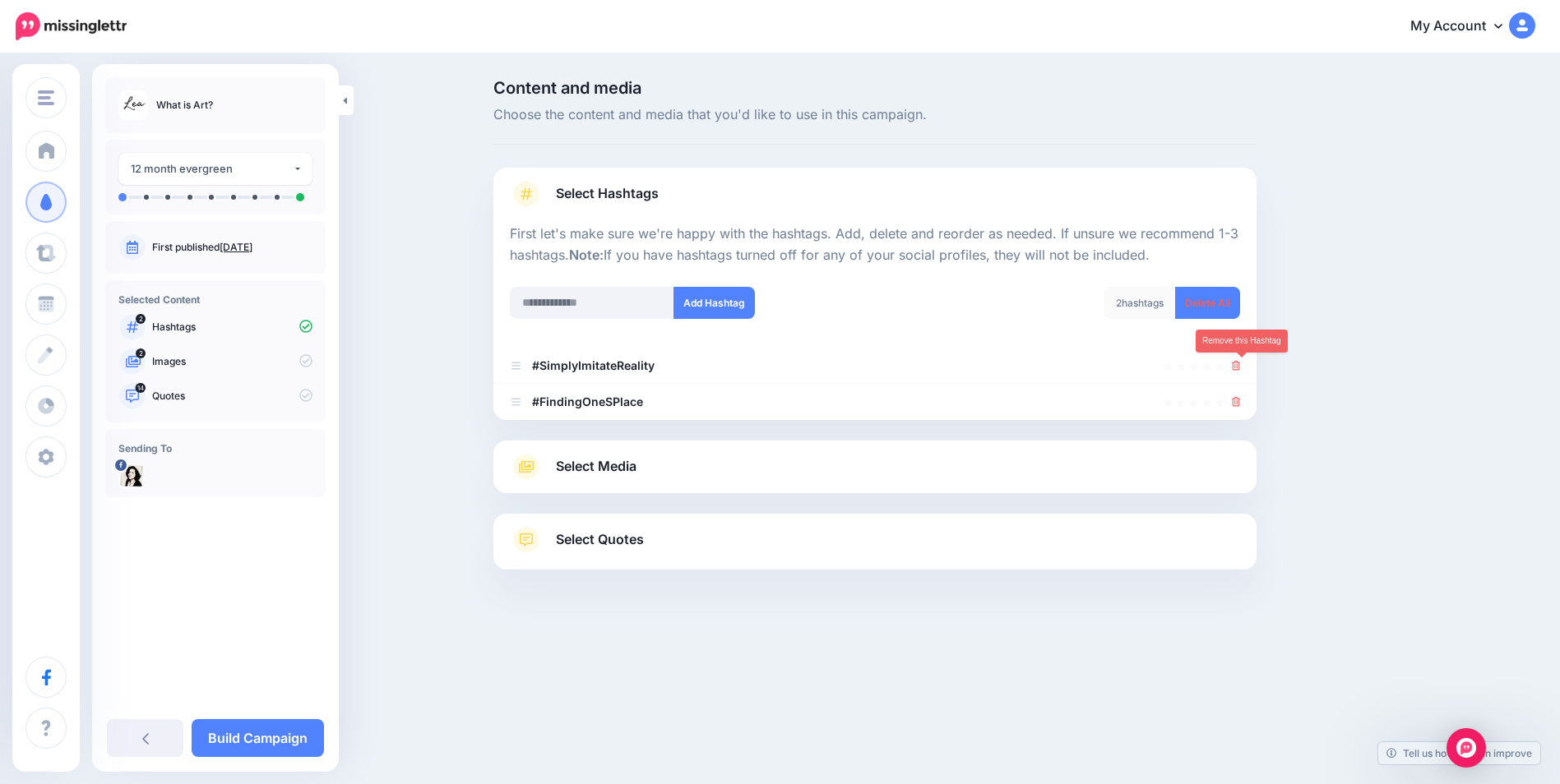
click at [1240, 369] on icon at bounding box center [1236, 365] width 9 height 10
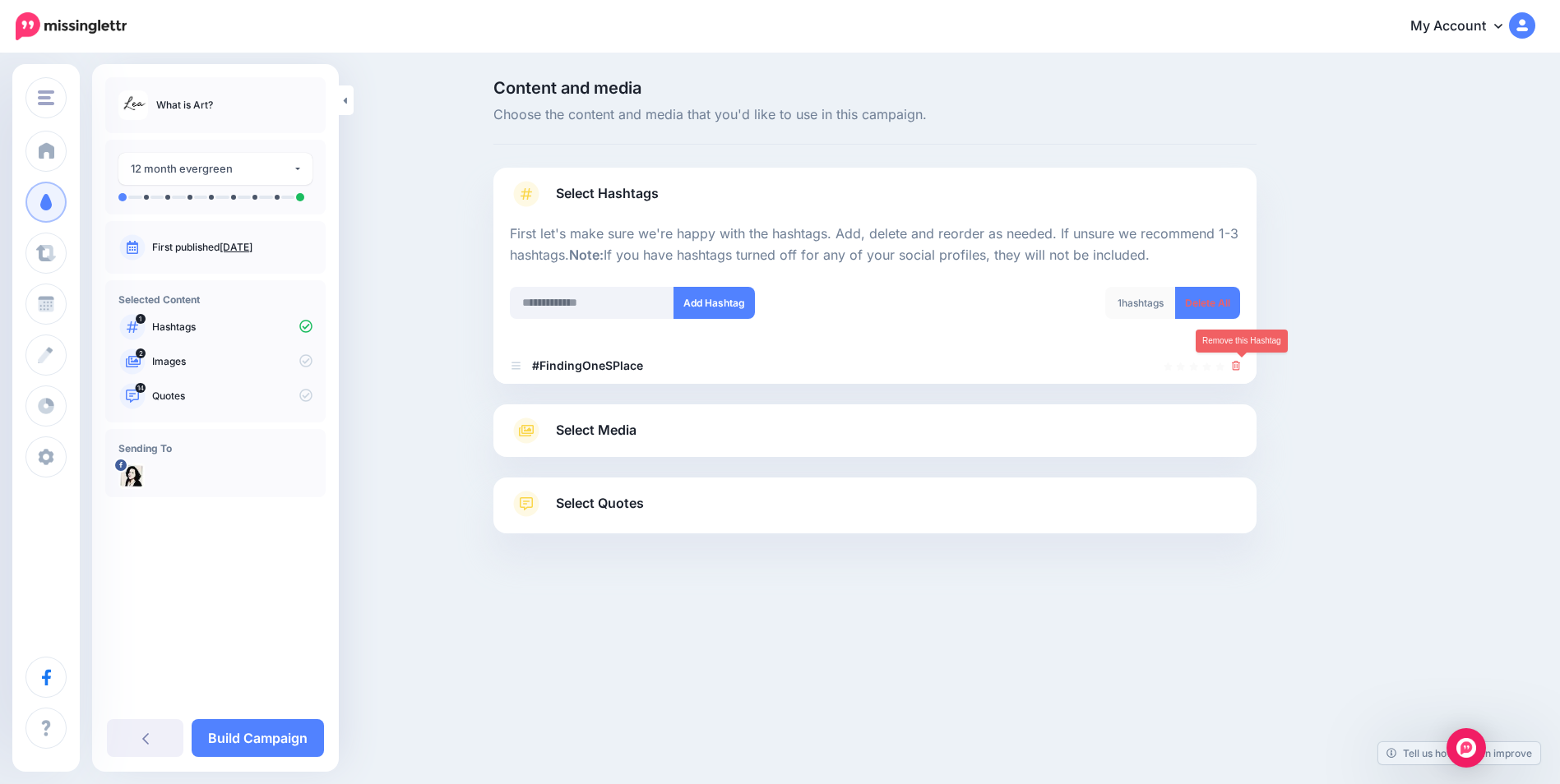
click at [1240, 369] on icon at bounding box center [1236, 365] width 9 height 10
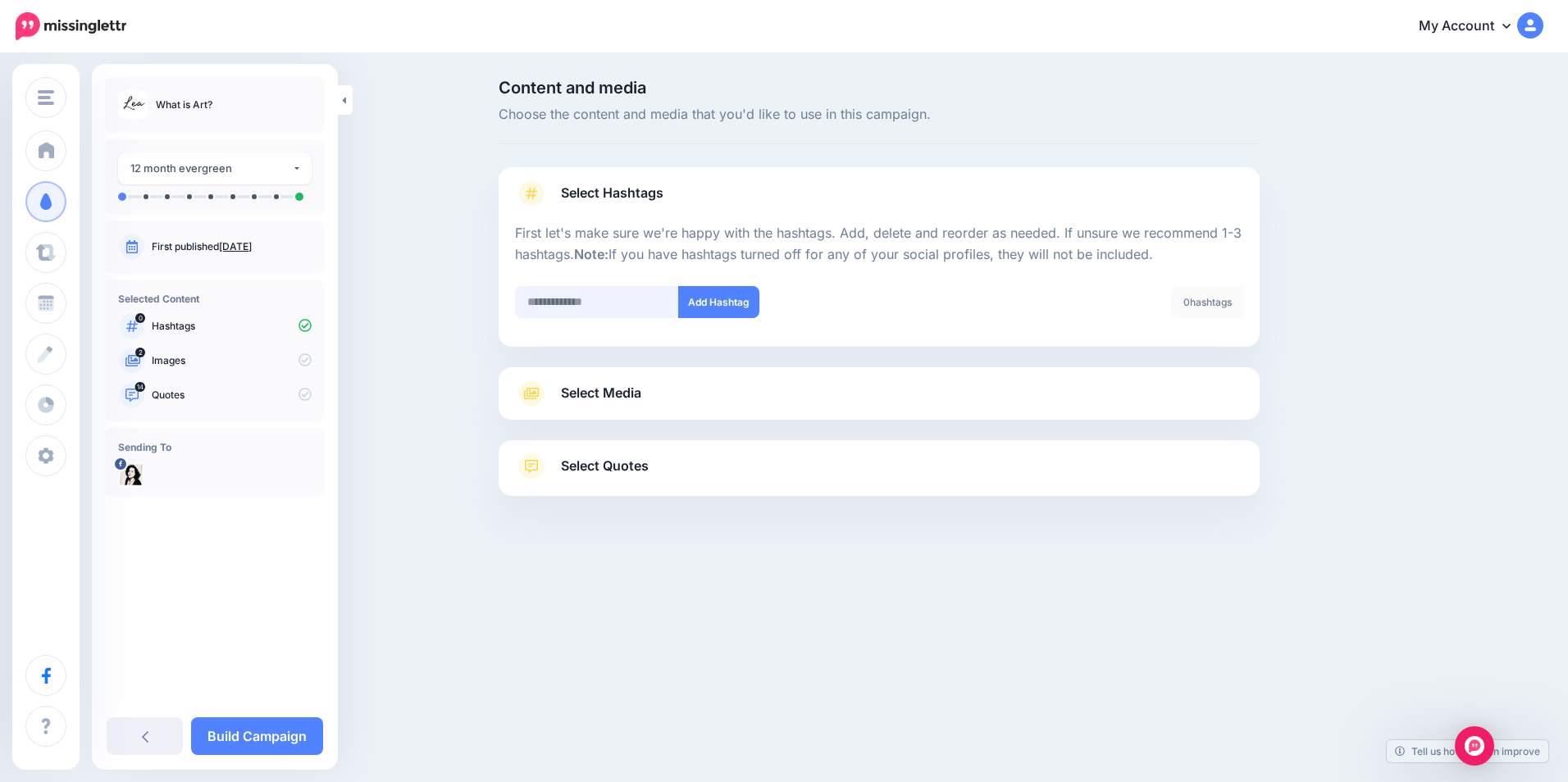
click at [589, 306] on input "text" at bounding box center [596, 302] width 164 height 32
type input "****"
click at [710, 303] on button "Add Hashtag" at bounding box center [718, 302] width 82 height 32
click at [580, 310] on input "text" at bounding box center [596, 302] width 164 height 32
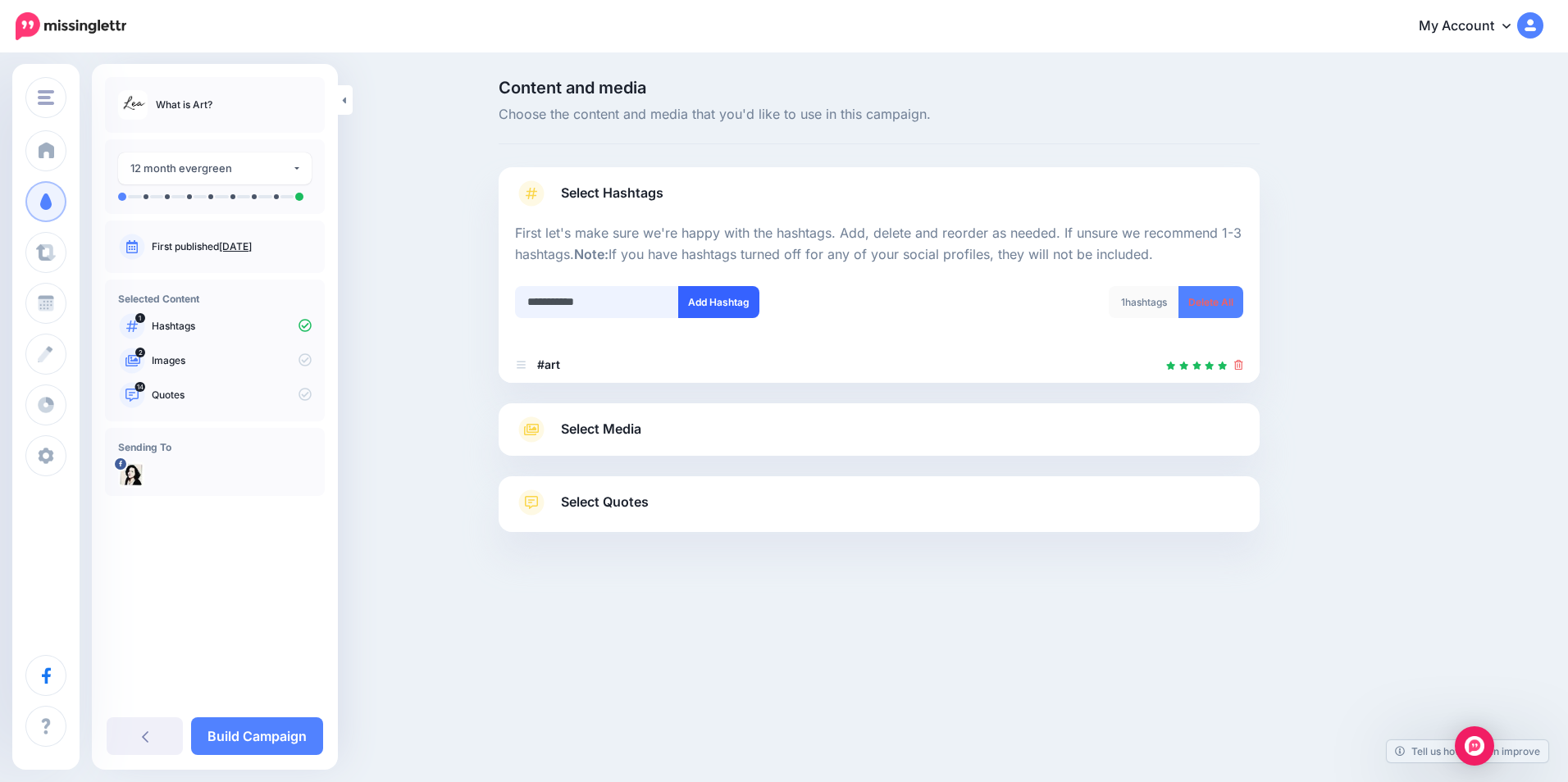
type input "**********"
click at [729, 304] on button "Add Hashtag" at bounding box center [718, 302] width 82 height 32
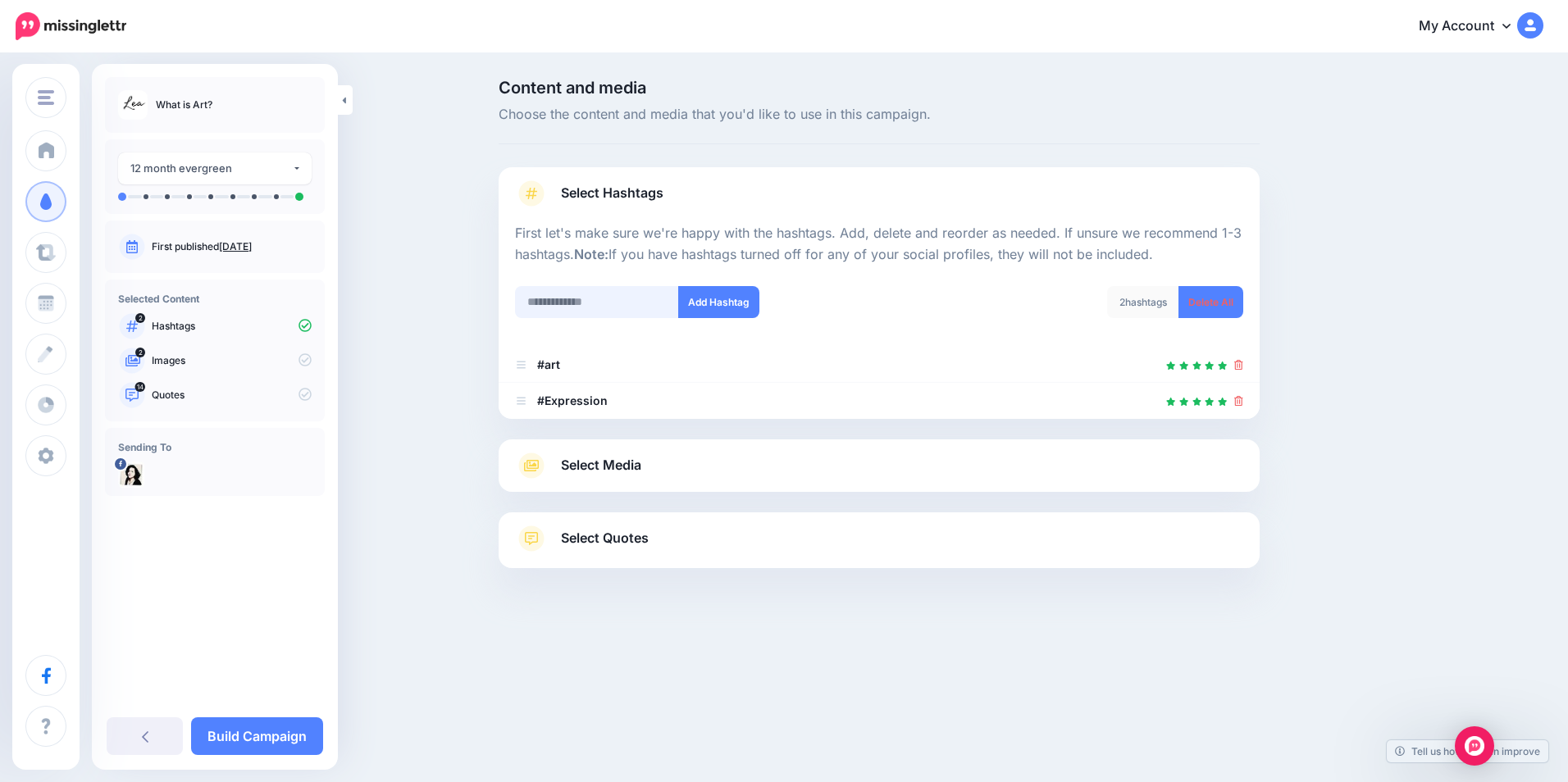
click at [569, 305] on input "text" at bounding box center [596, 302] width 164 height 32
type input "**********"
click at [701, 295] on button "Add Hashtag" at bounding box center [718, 302] width 82 height 32
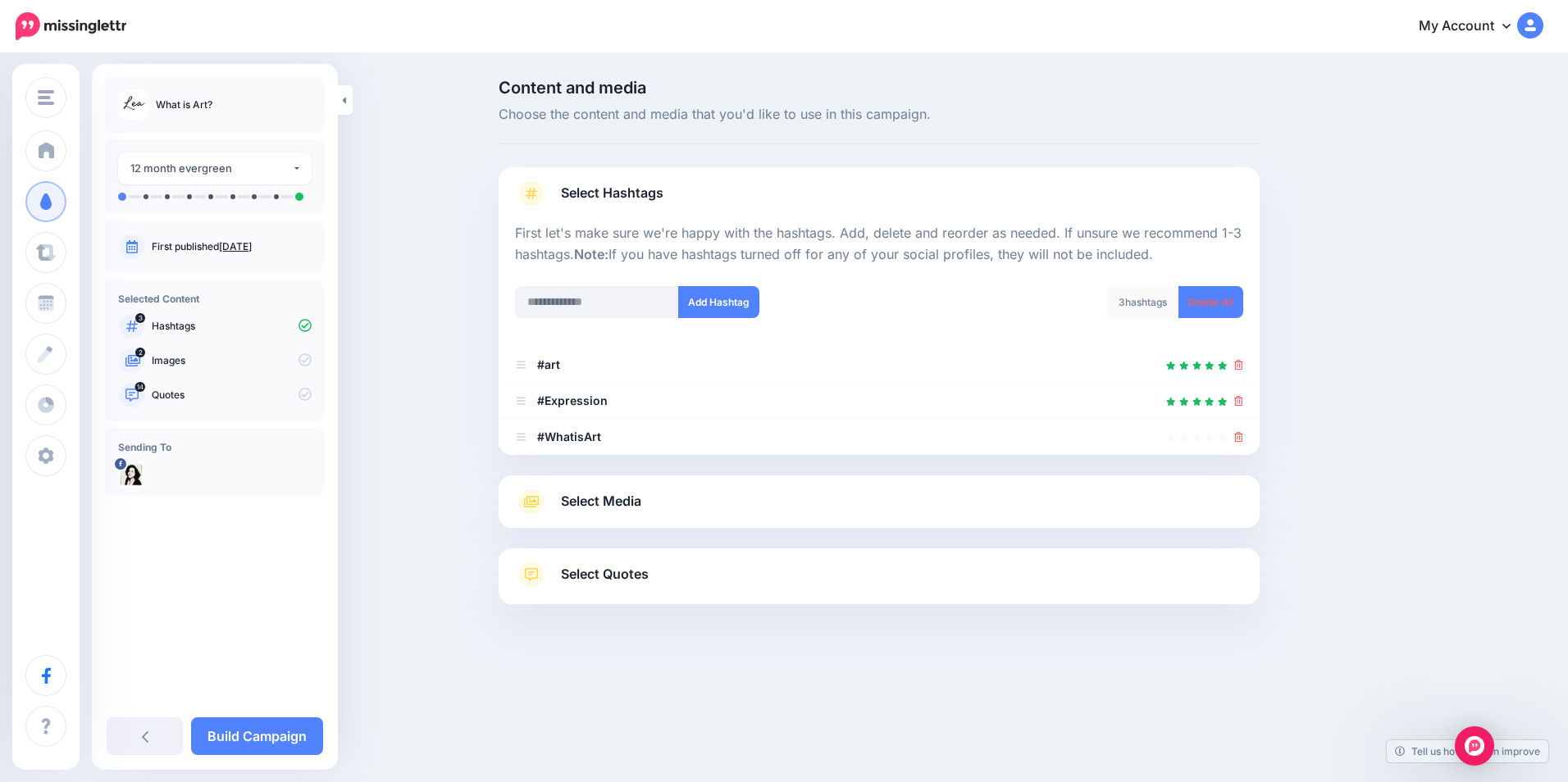
click at [676, 492] on link "Select Media" at bounding box center [878, 501] width 728 height 27
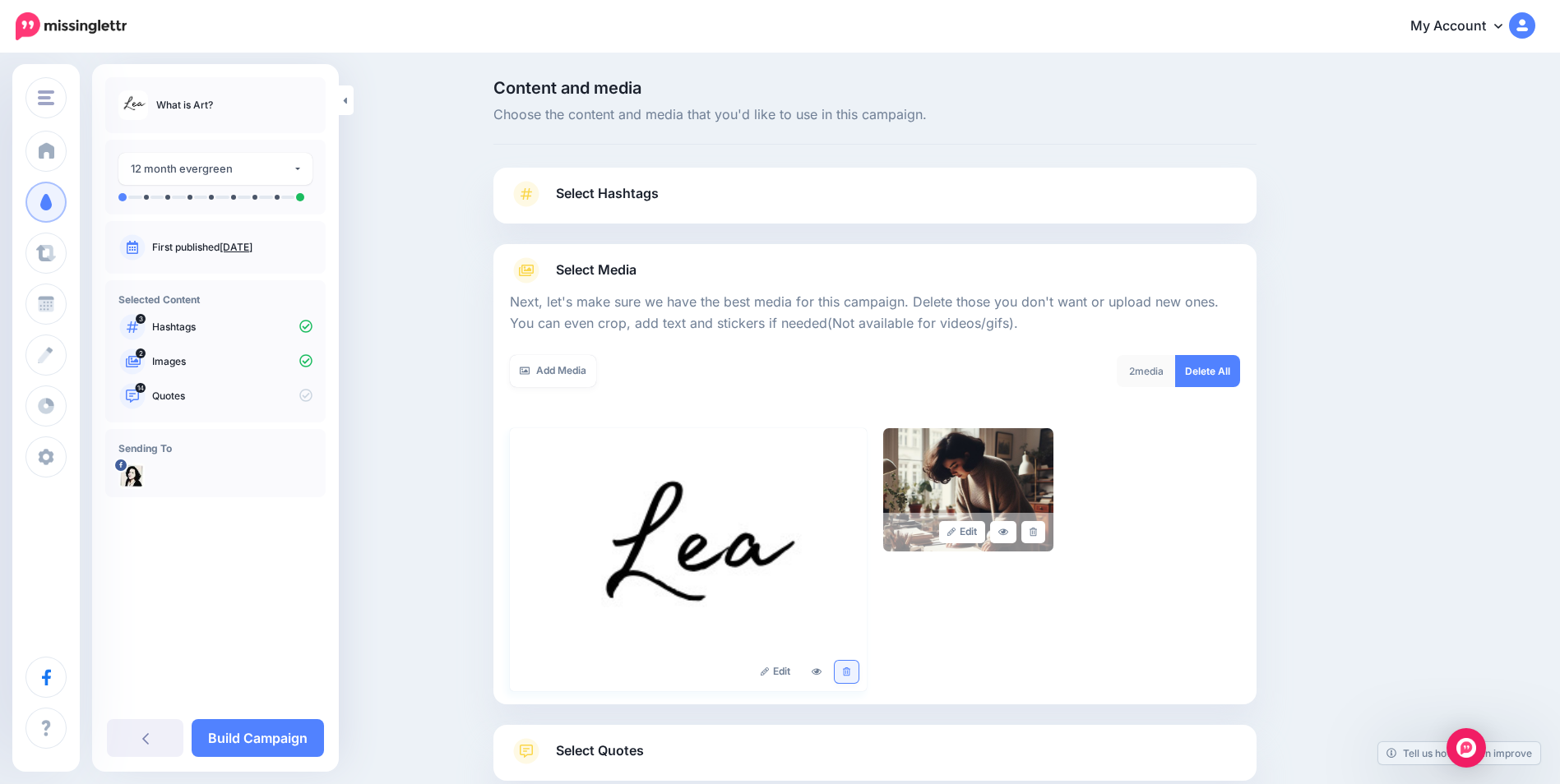
click at [850, 671] on icon at bounding box center [847, 672] width 8 height 9
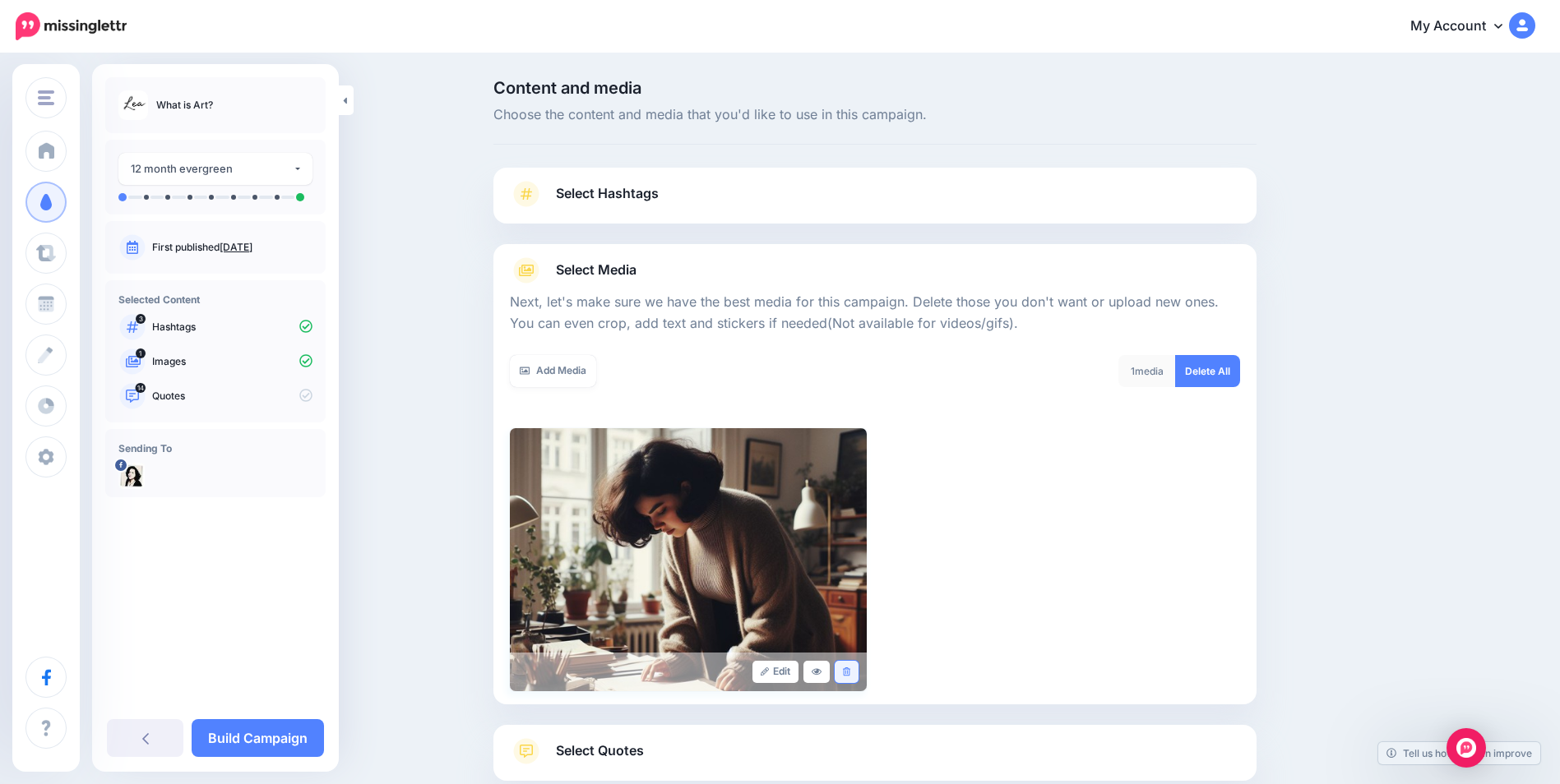
click at [850, 671] on icon at bounding box center [847, 672] width 8 height 9
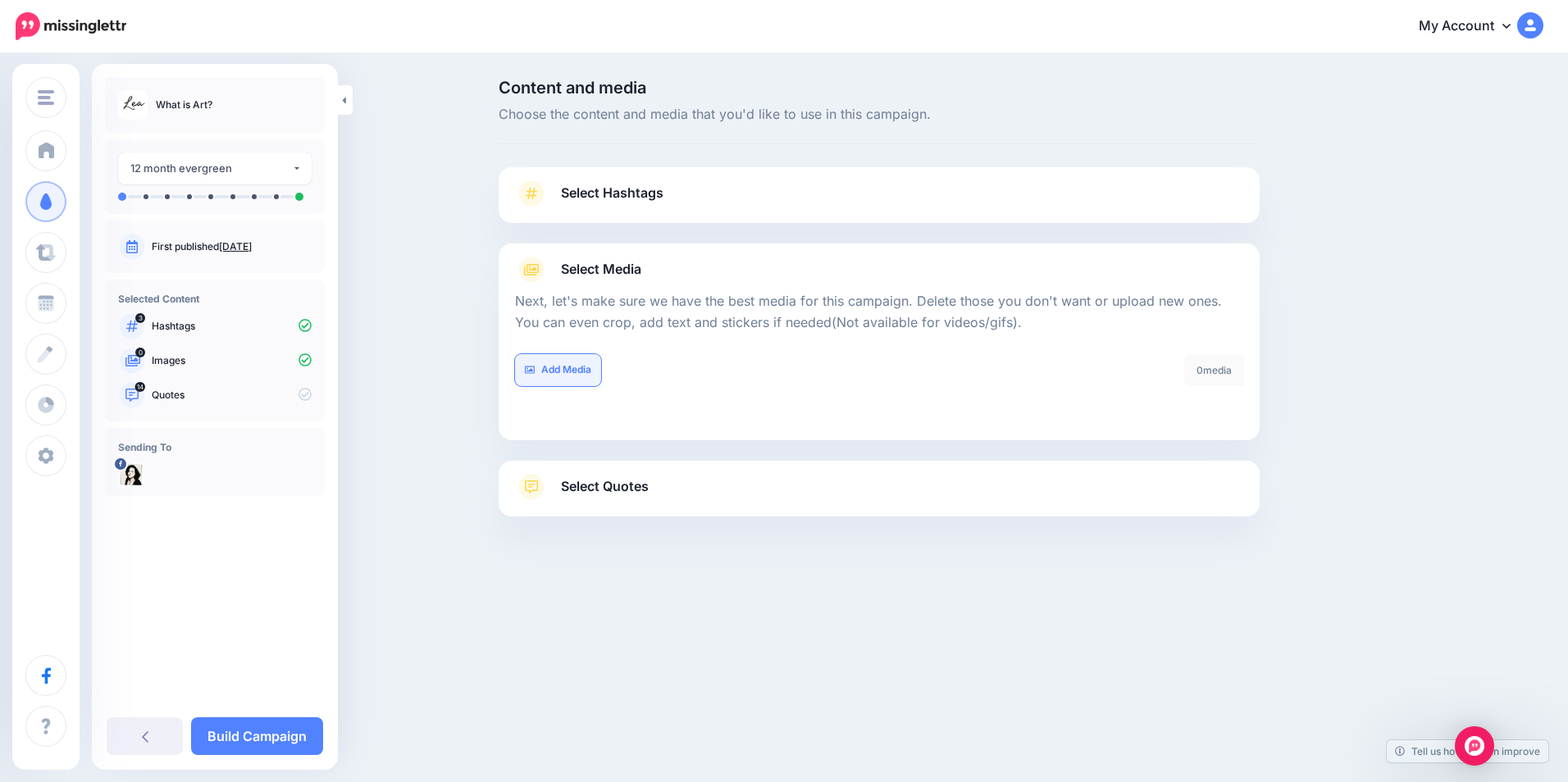
click at [563, 370] on link "Add Media" at bounding box center [558, 370] width 86 height 32
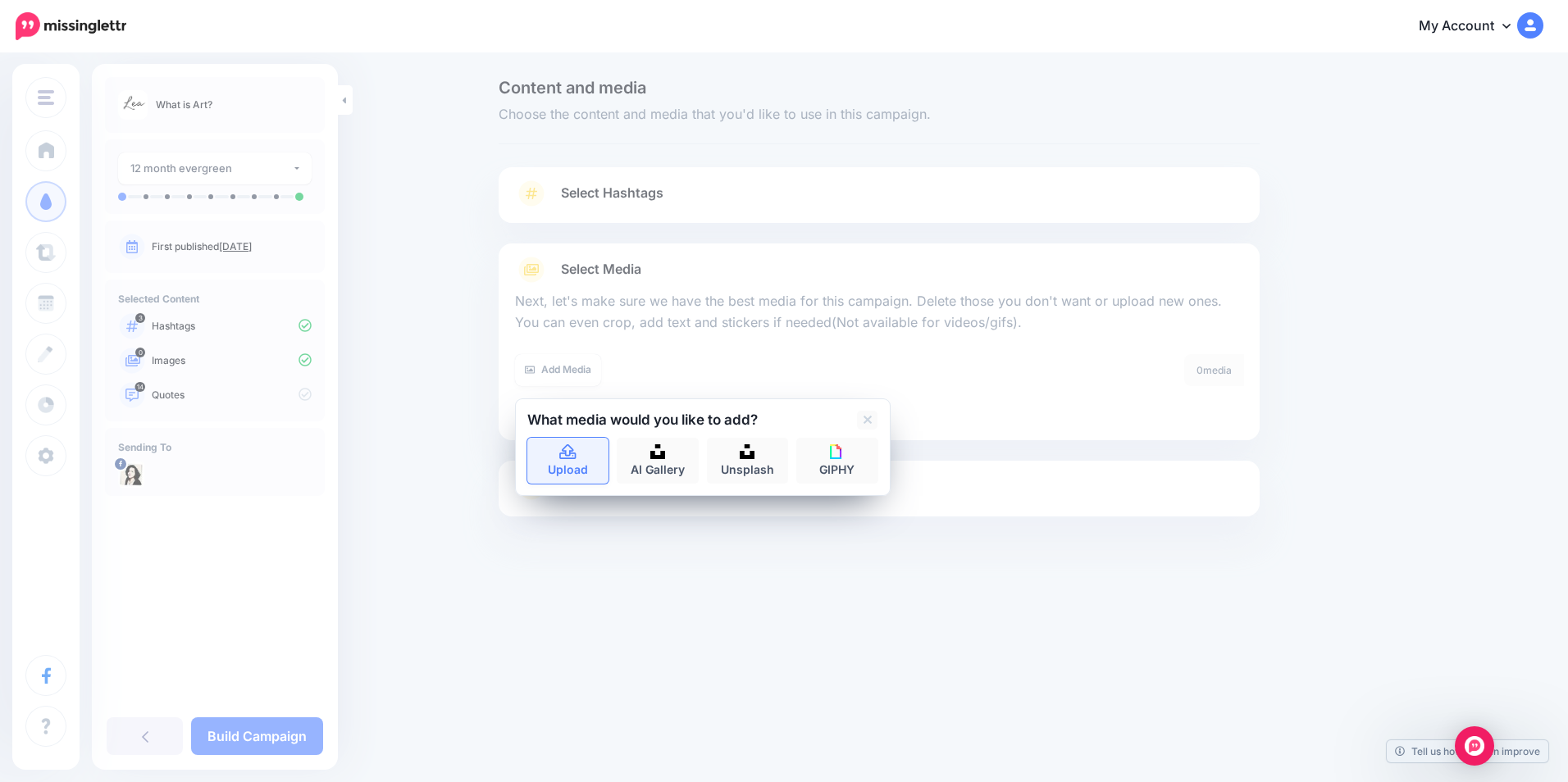
click at [574, 474] on link "Upload" at bounding box center [568, 461] width 82 height 46
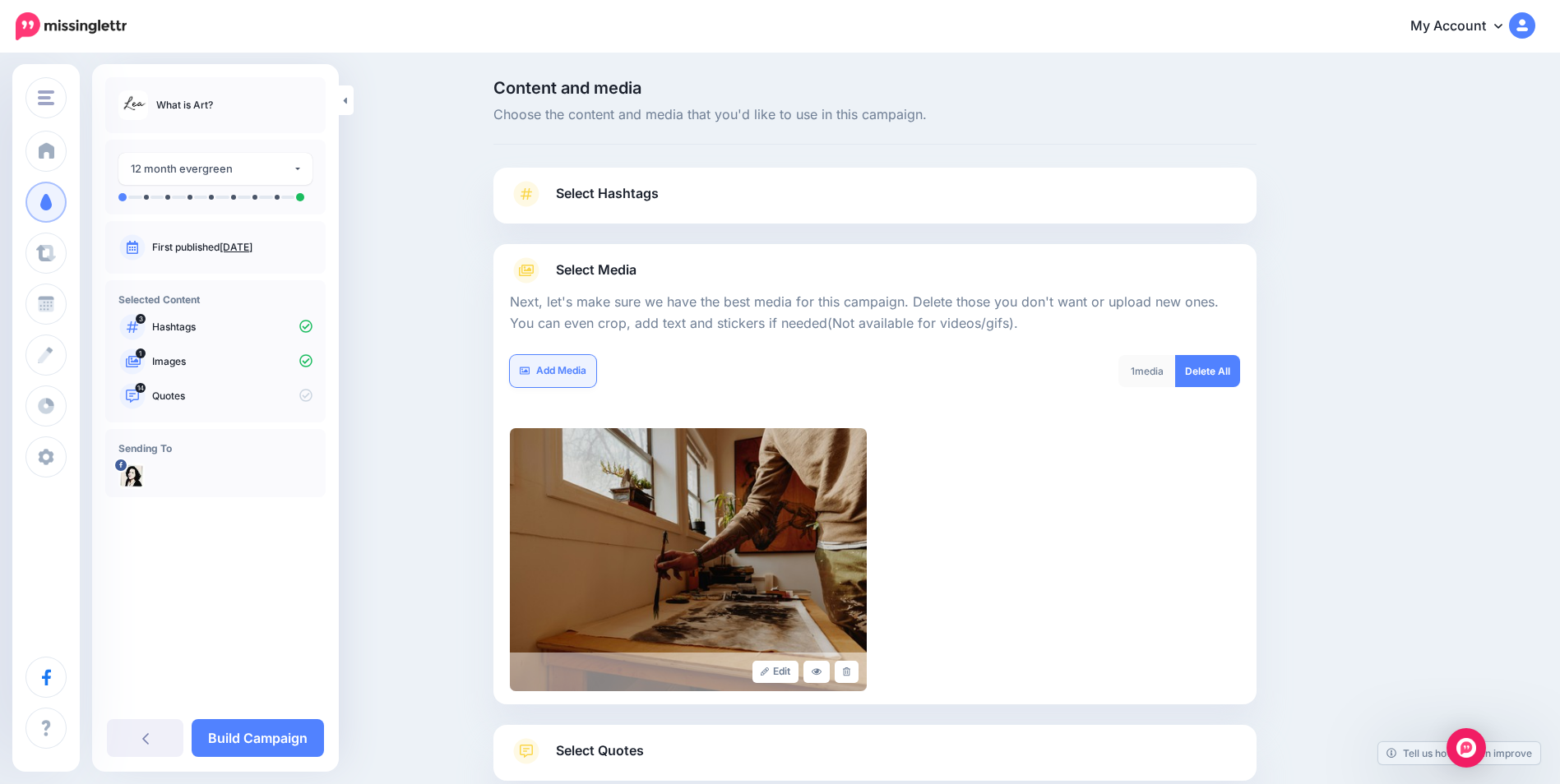
scroll to position [103, 0]
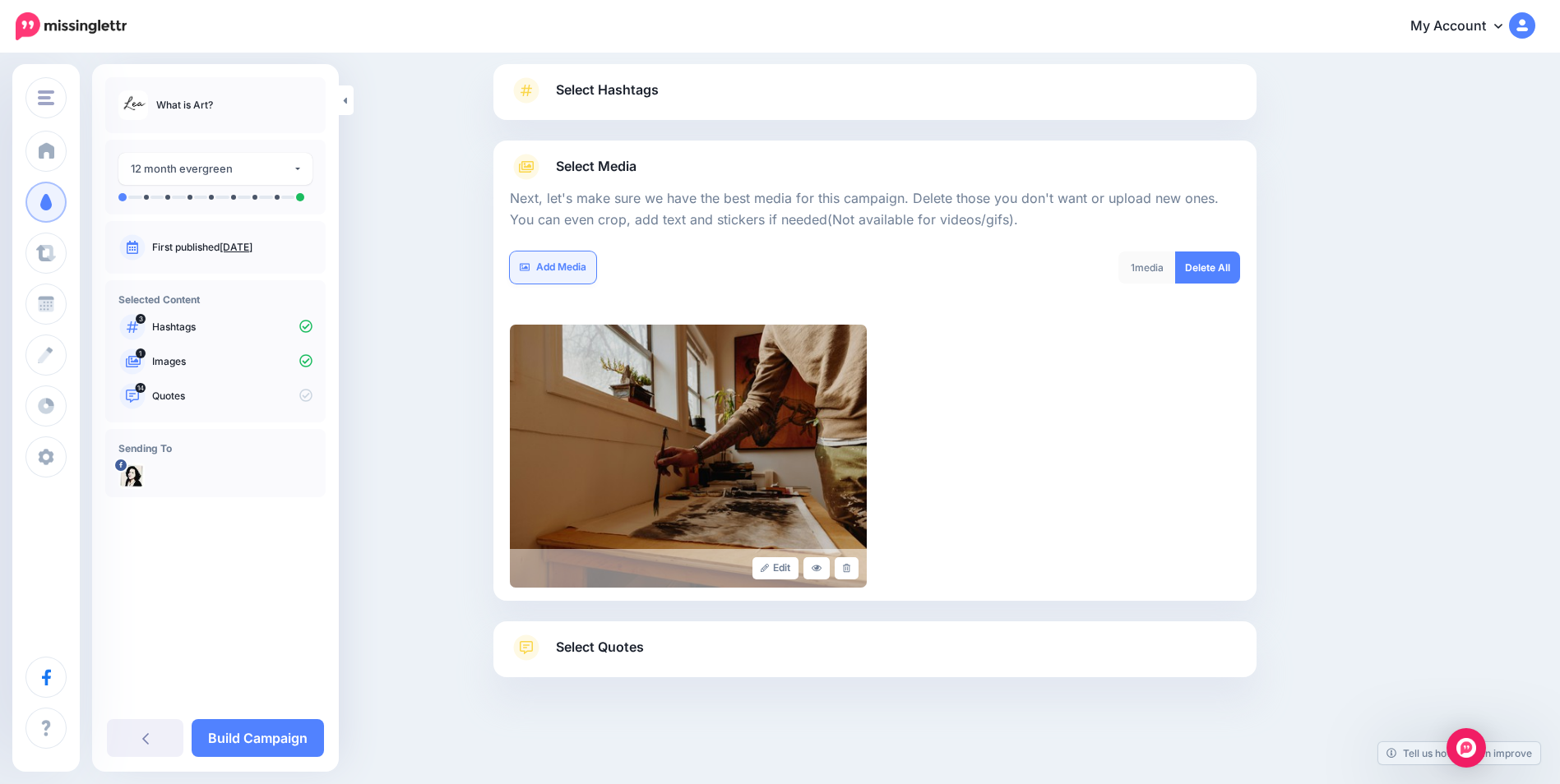
click at [567, 269] on link "Add Media" at bounding box center [553, 267] width 87 height 33
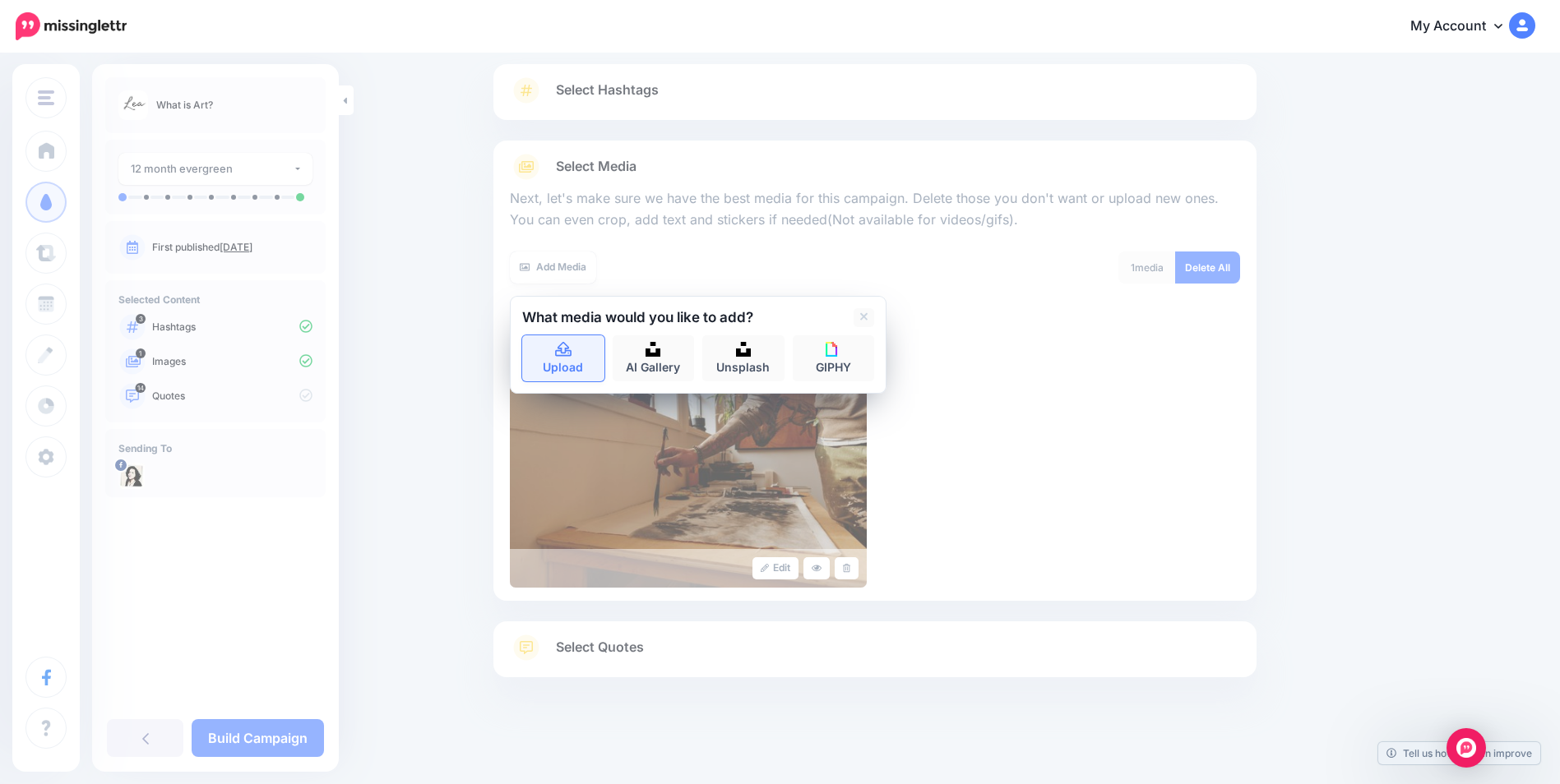
click at [563, 356] on icon at bounding box center [563, 349] width 17 height 15
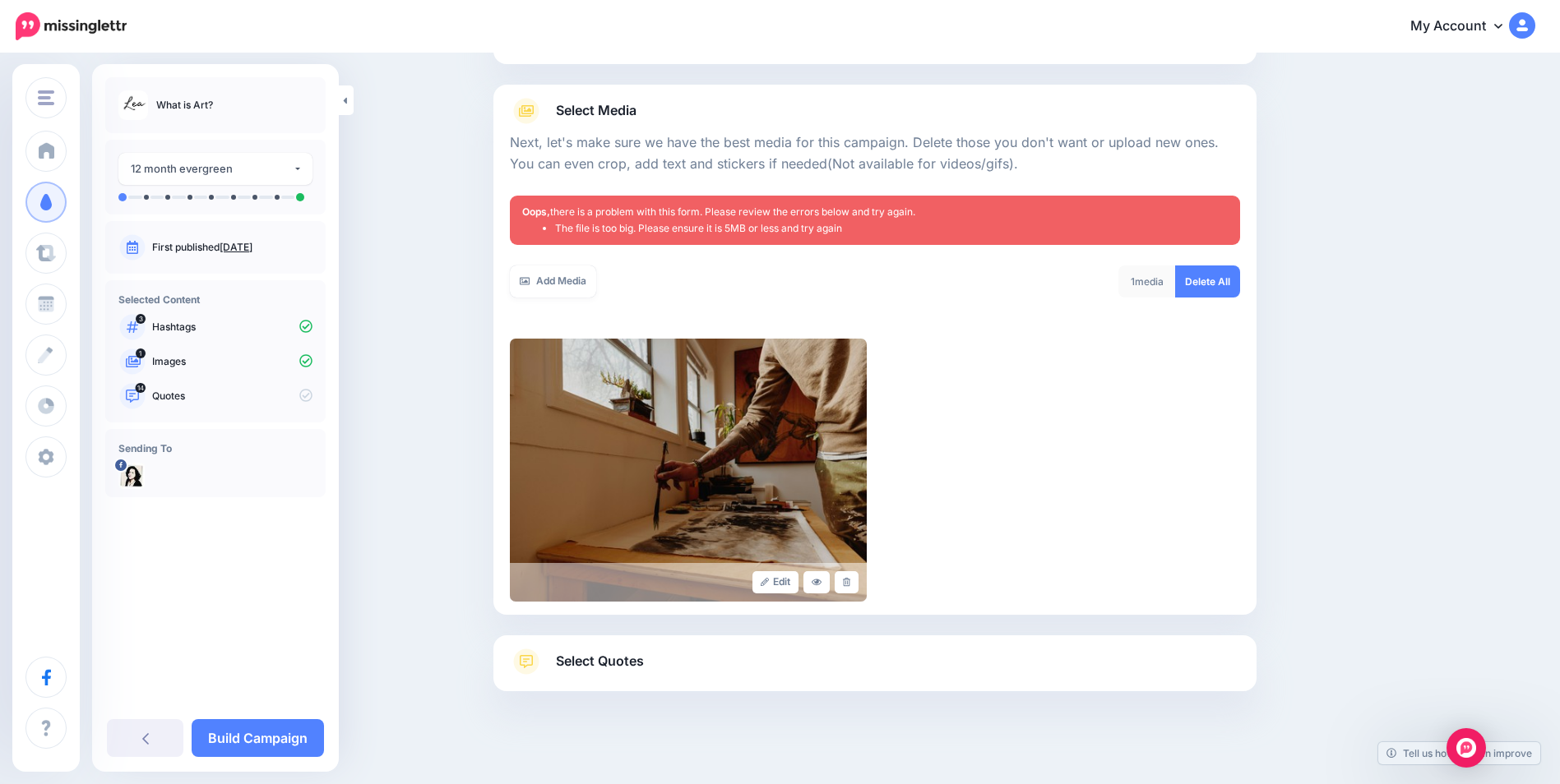
scroll to position [173, 0]
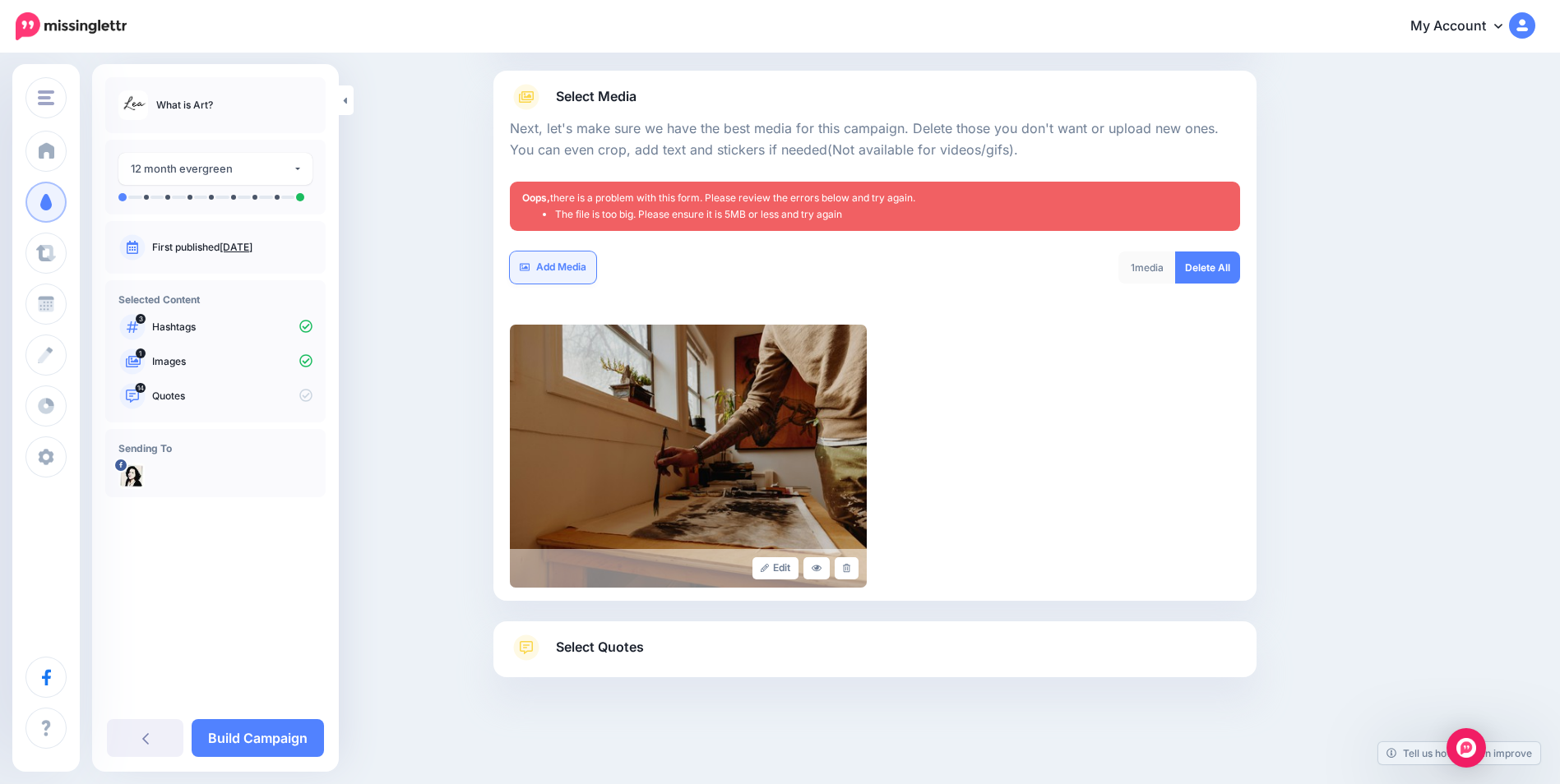
click at [580, 276] on link "Add Media" at bounding box center [553, 267] width 87 height 33
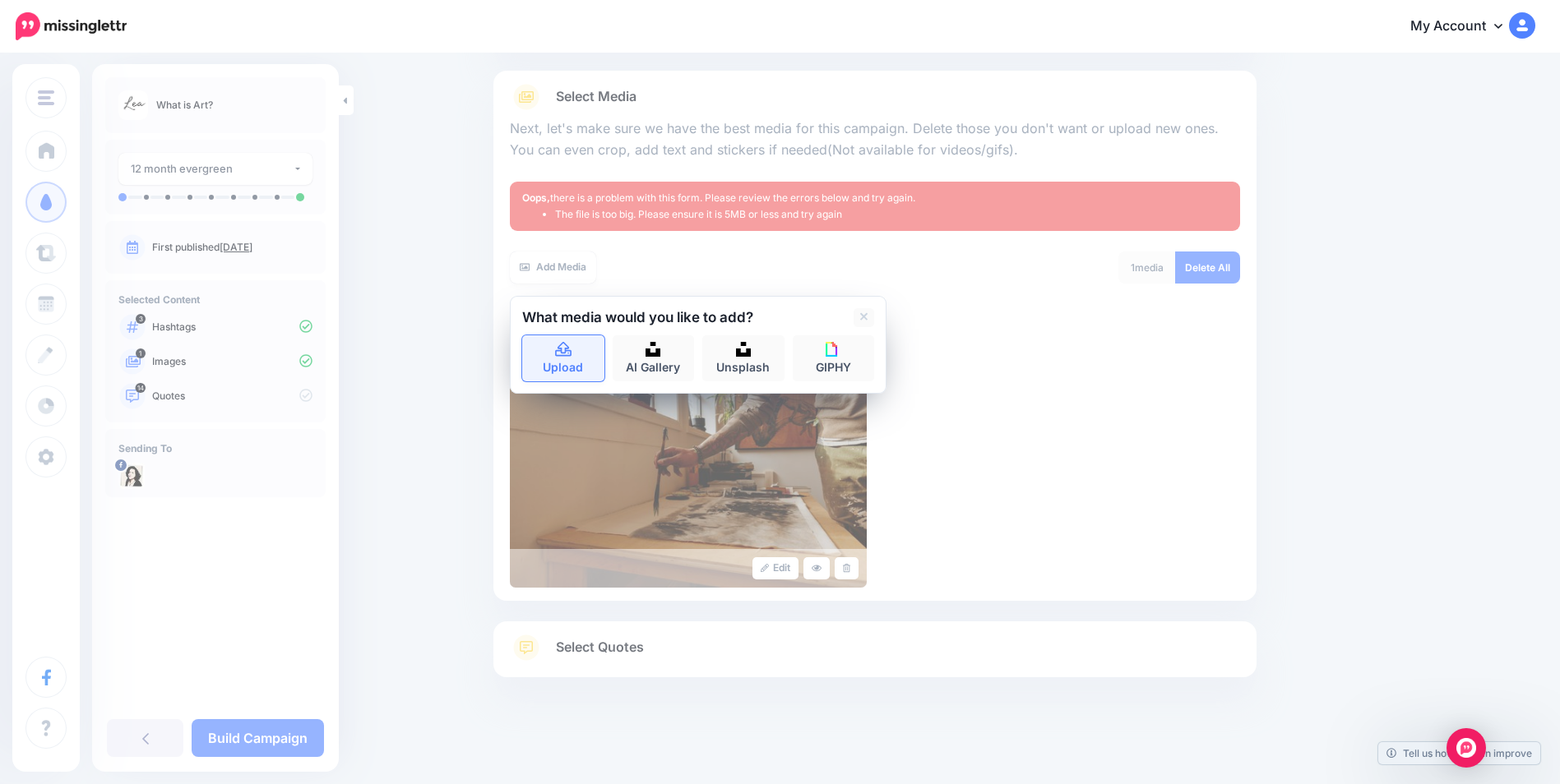
click at [571, 366] on link "Upload" at bounding box center [563, 359] width 82 height 46
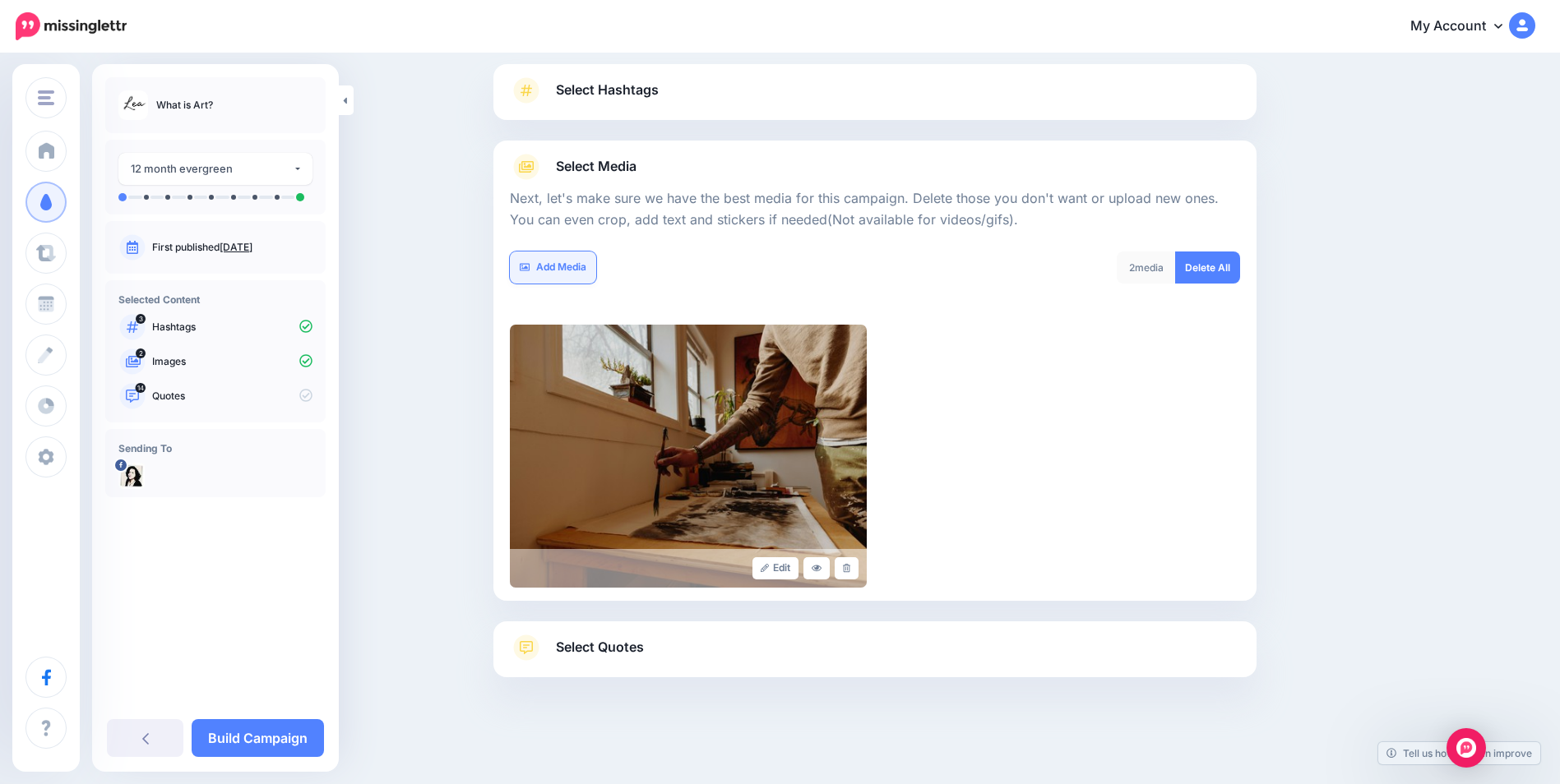
click at [551, 271] on link "Add Media" at bounding box center [553, 267] width 87 height 33
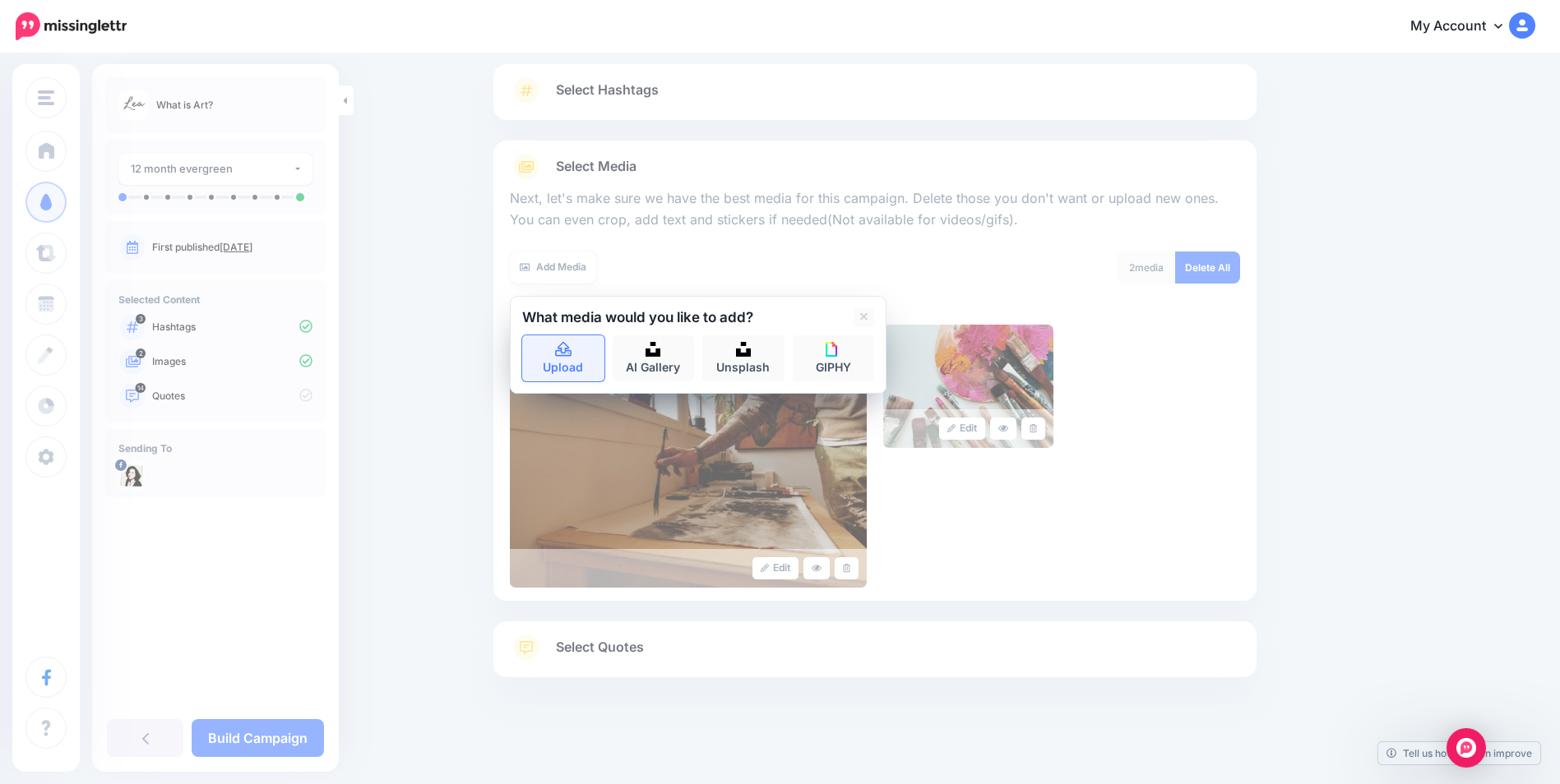
click at [566, 351] on icon at bounding box center [563, 349] width 17 height 15
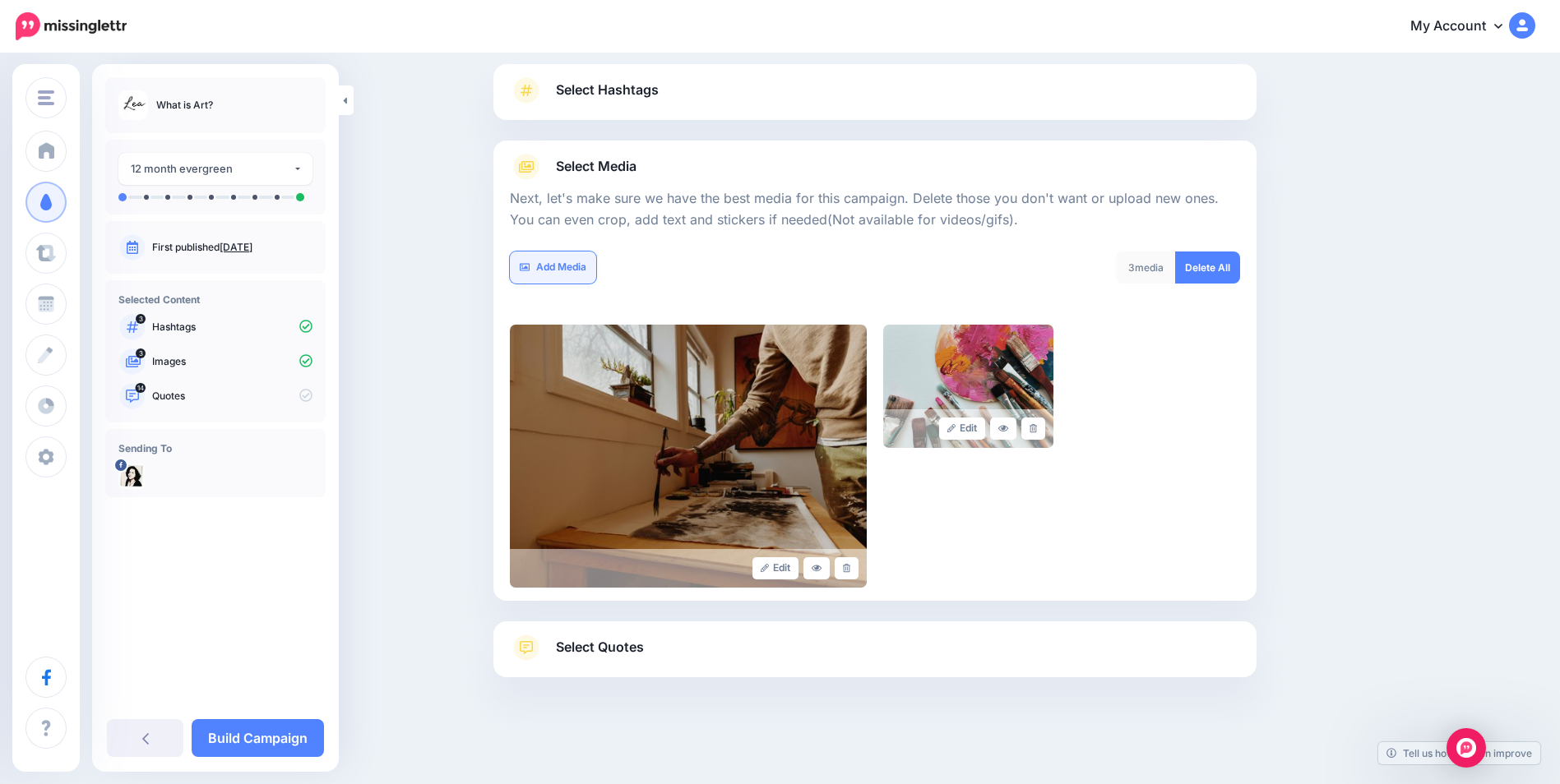
click at [555, 272] on link "Add Media" at bounding box center [553, 267] width 87 height 33
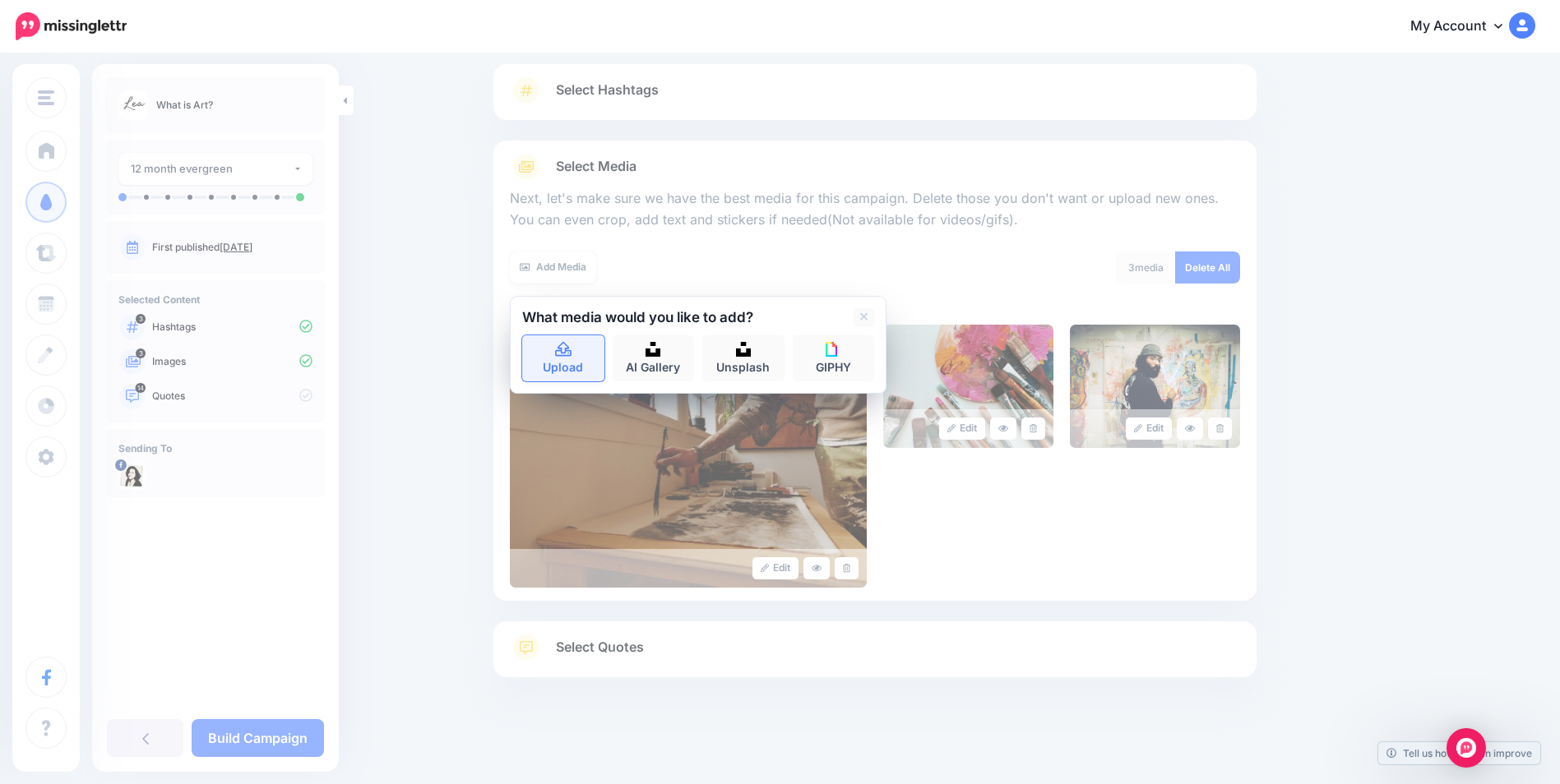
click at [565, 369] on link "Upload" at bounding box center [563, 359] width 82 height 46
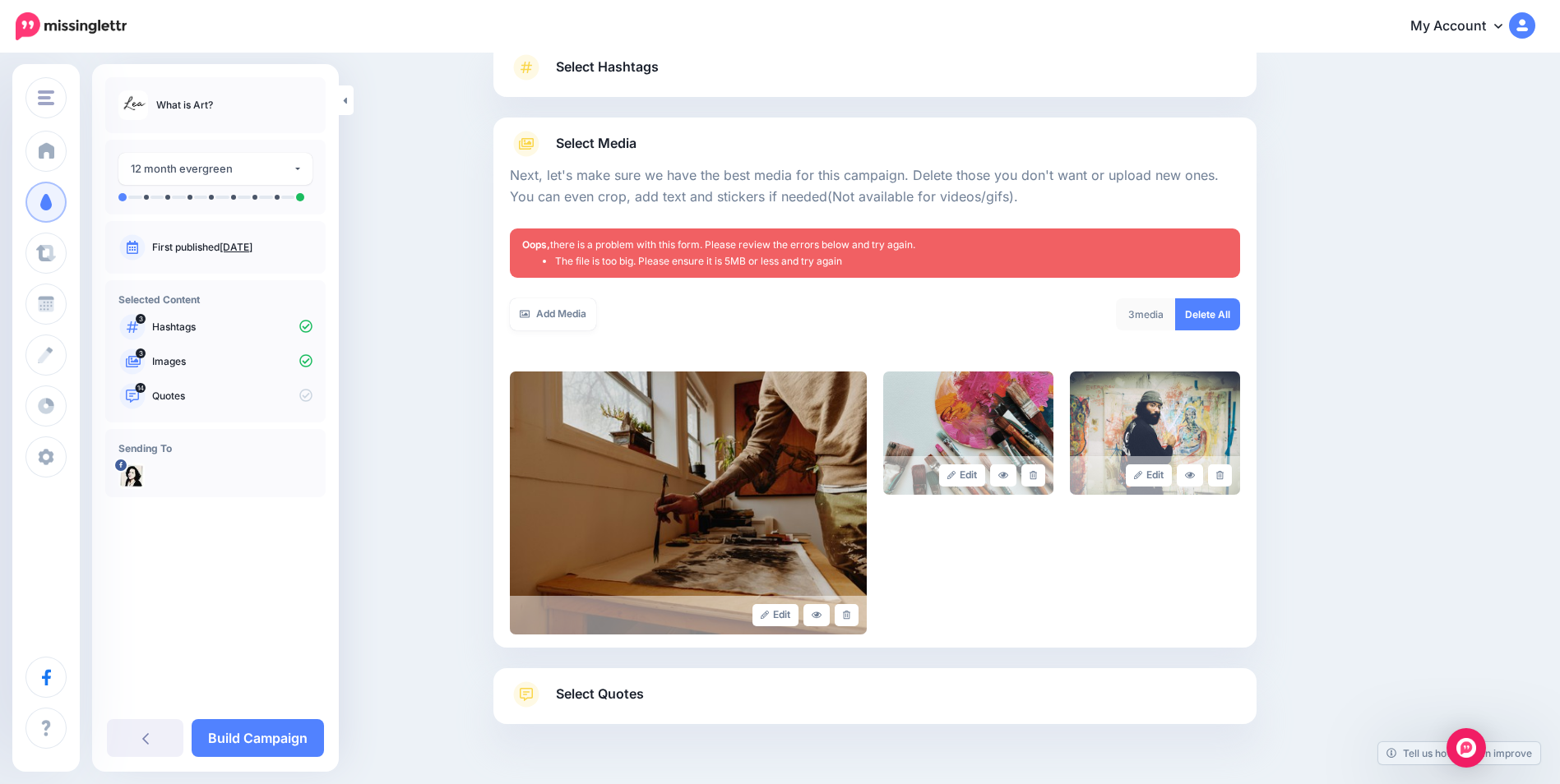
scroll to position [173, 0]
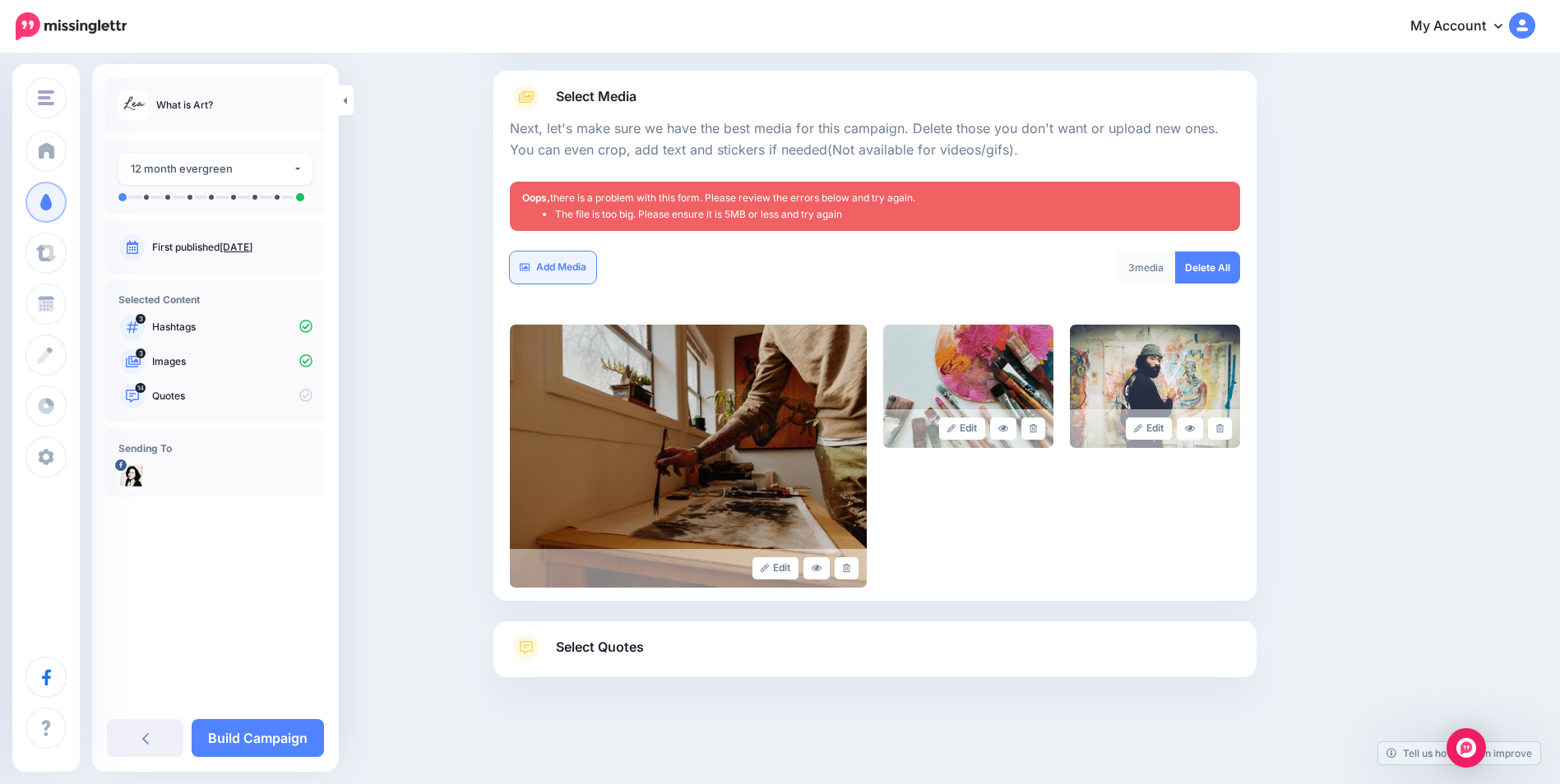
click at [570, 270] on link "Add Media" at bounding box center [553, 267] width 87 height 33
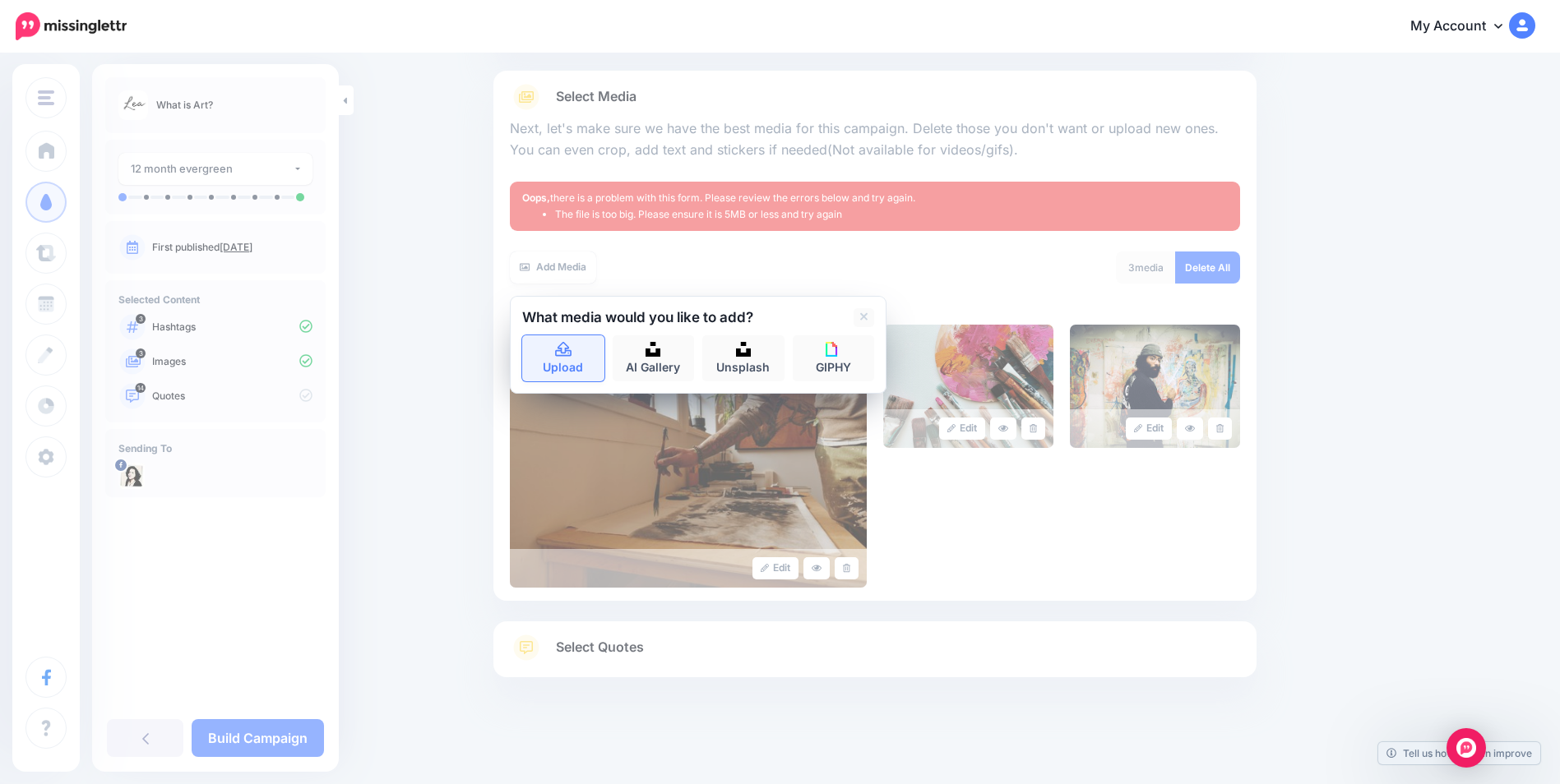
click at [562, 359] on link "Upload" at bounding box center [563, 359] width 82 height 46
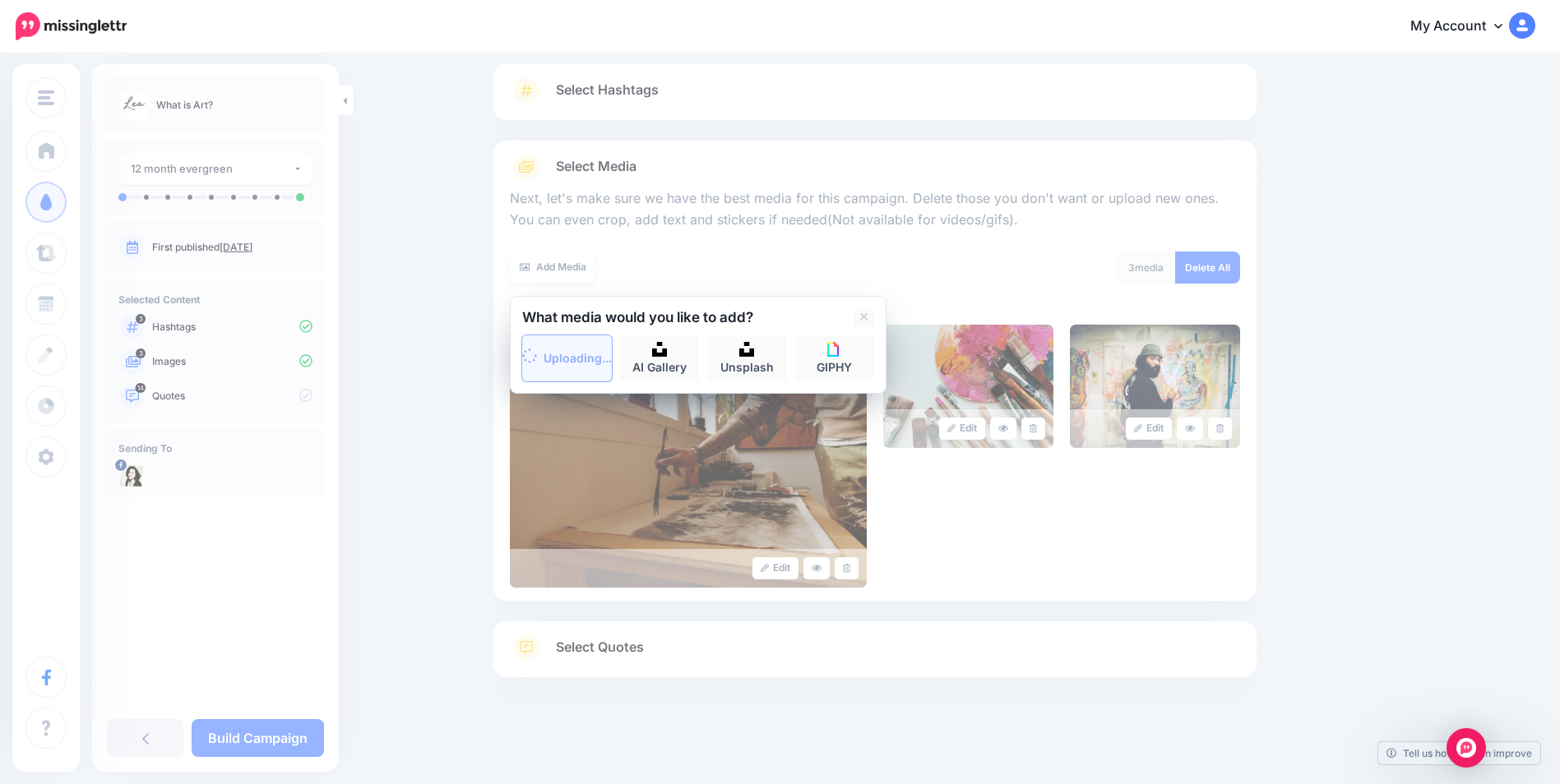
scroll to position [103, 0]
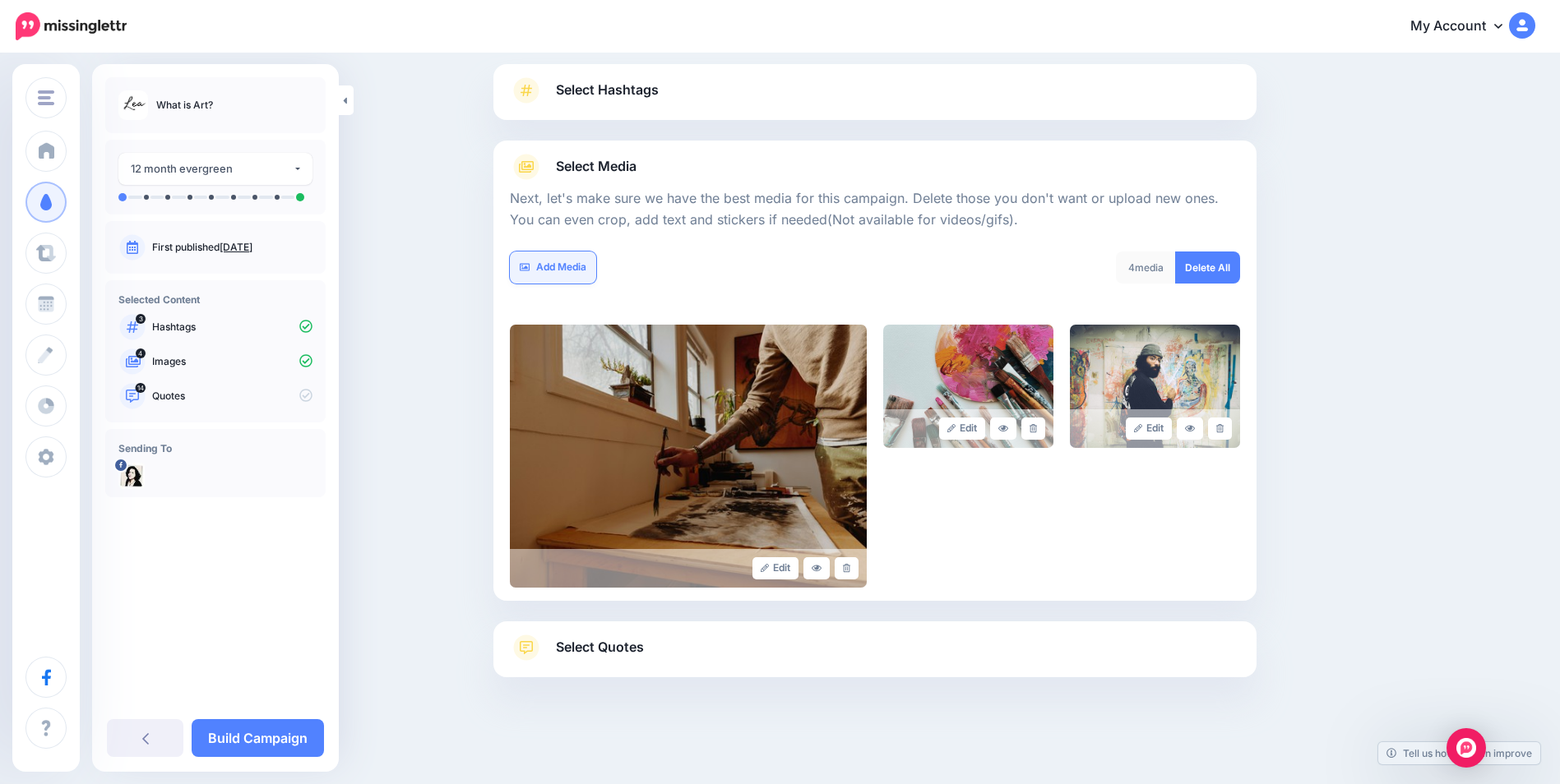
click at [565, 261] on link "Add Media" at bounding box center [553, 267] width 87 height 33
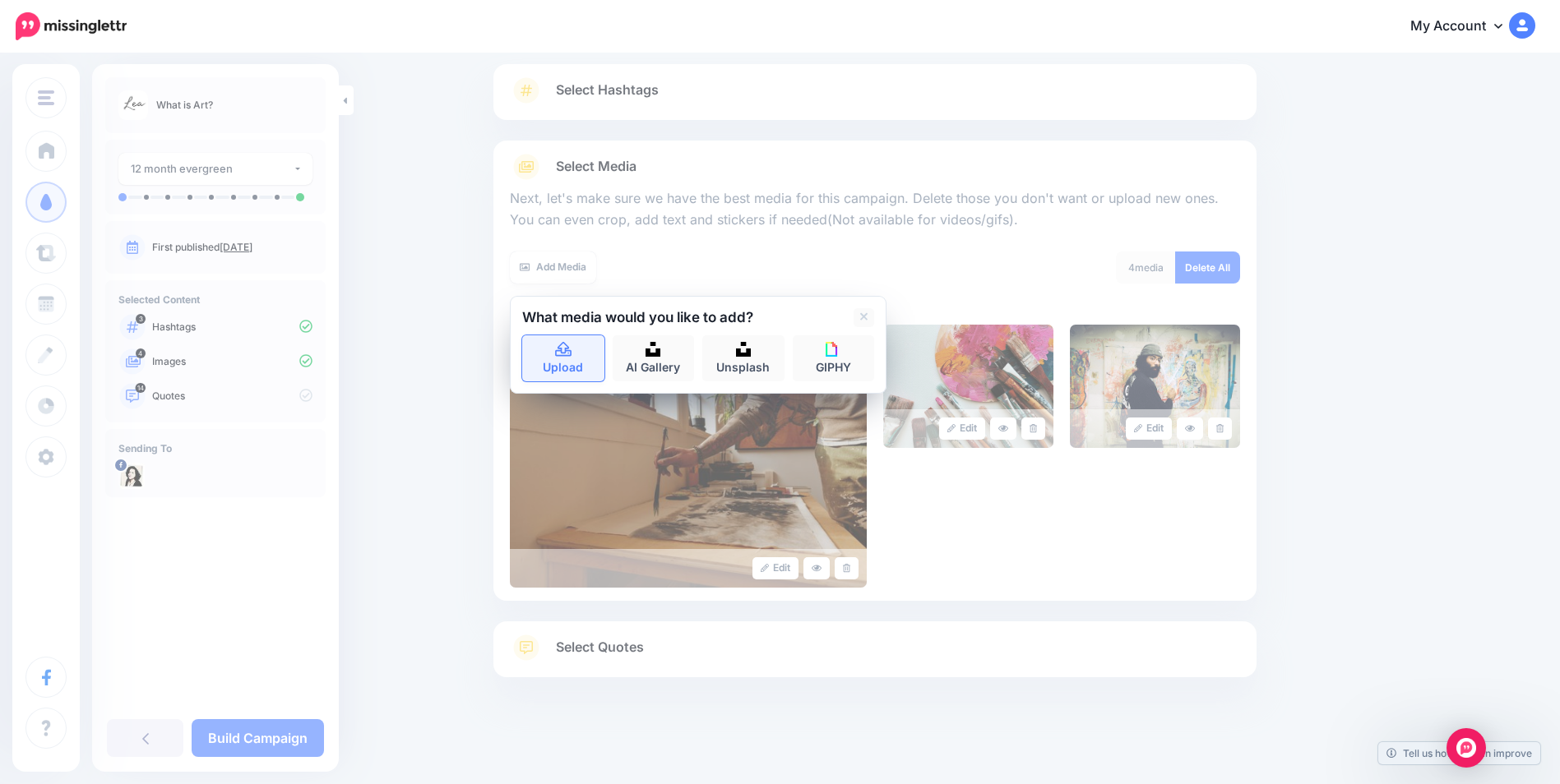
click at [566, 360] on link "Upload" at bounding box center [563, 359] width 82 height 46
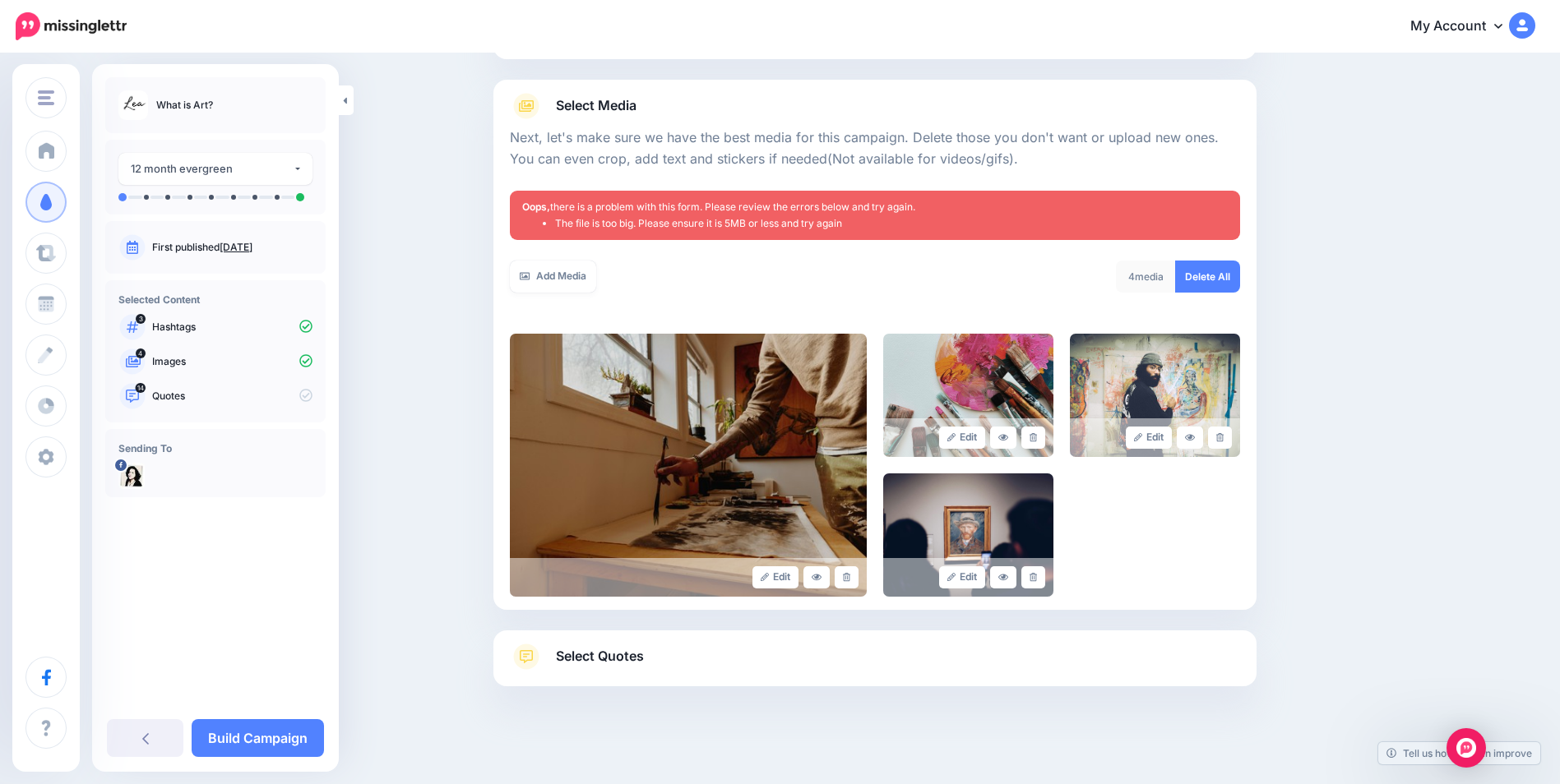
scroll to position [173, 0]
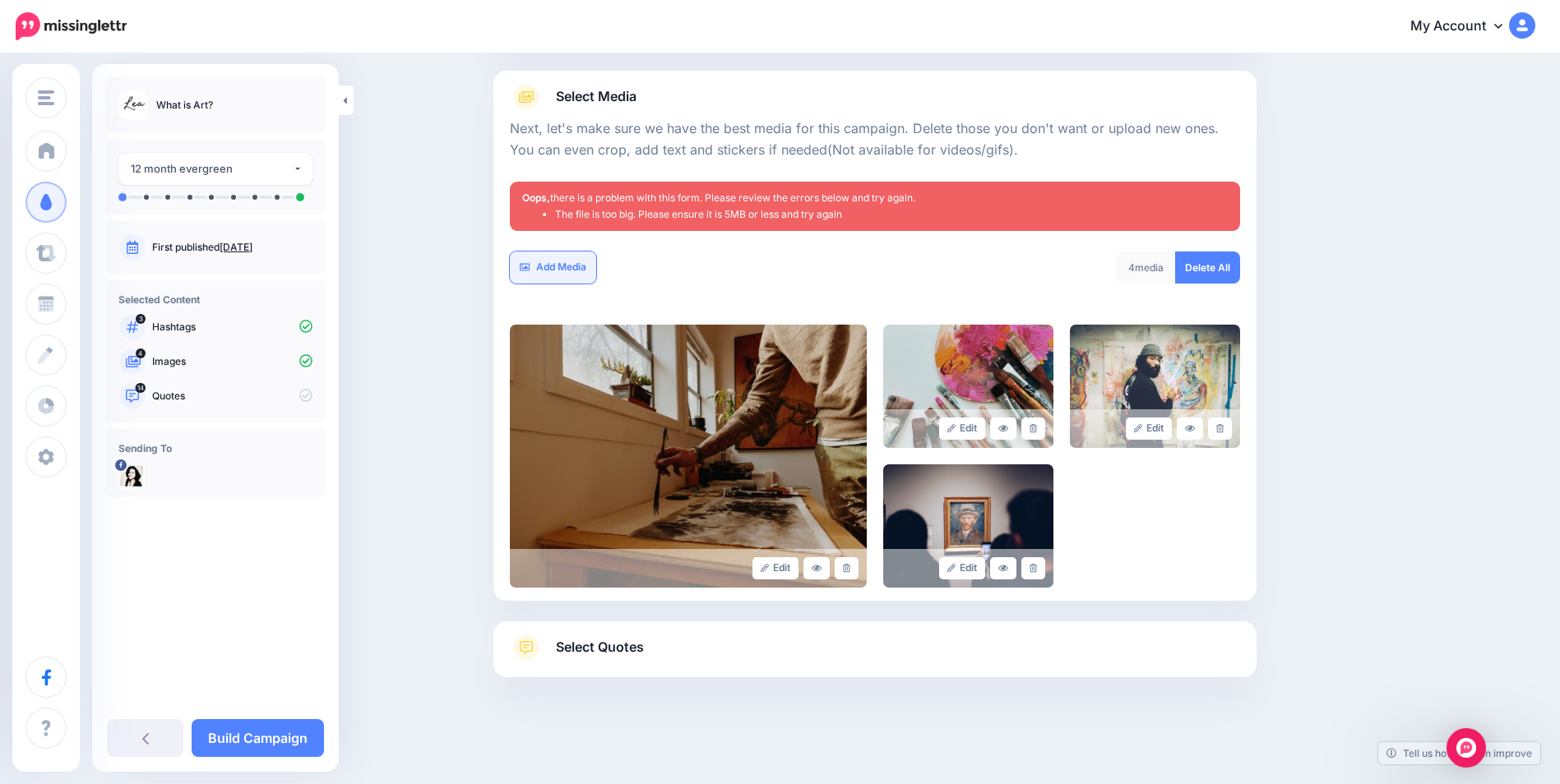
click at [565, 272] on link "Add Media" at bounding box center [553, 267] width 87 height 33
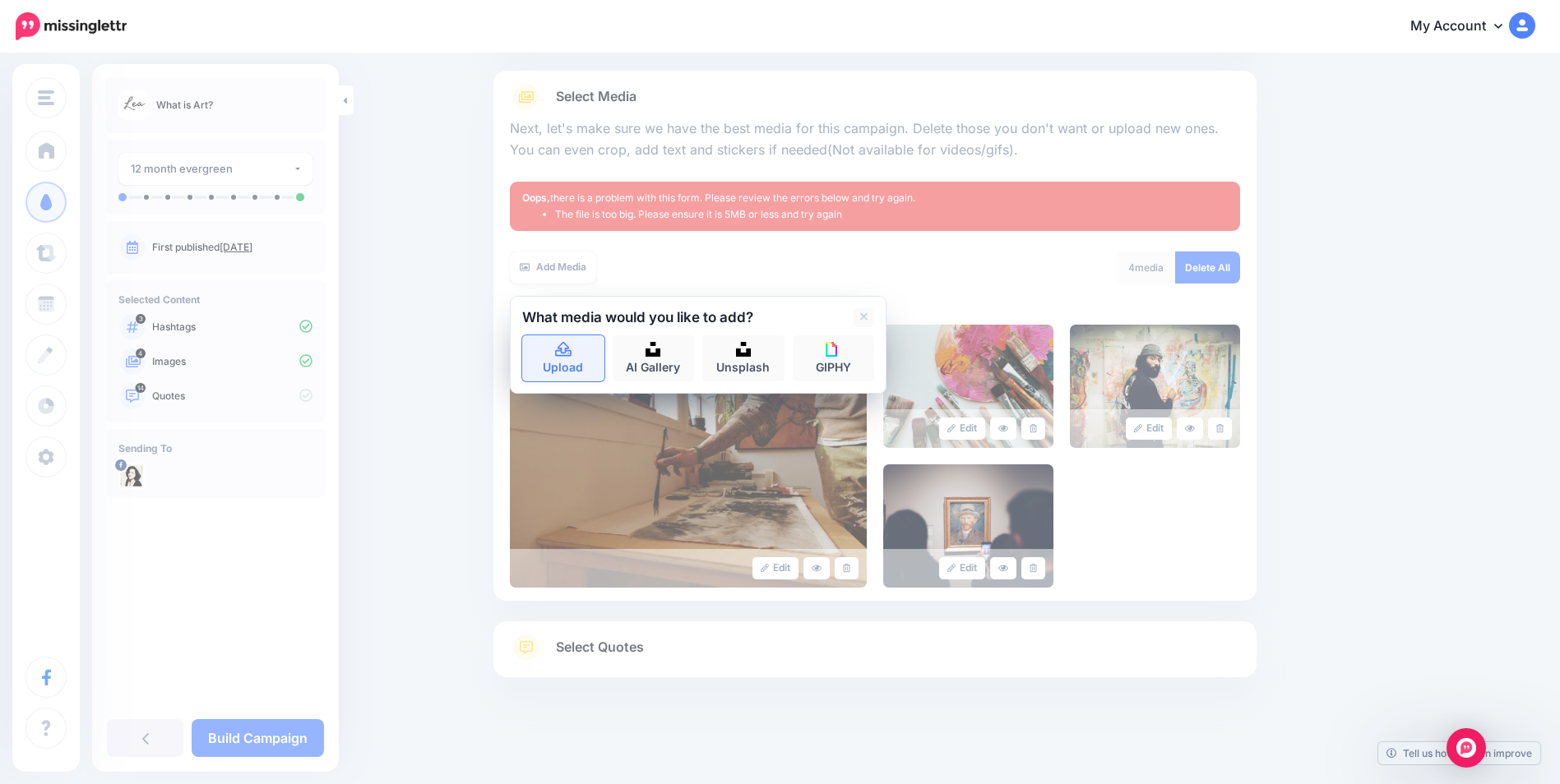
click at [575, 369] on link "Upload" at bounding box center [563, 359] width 82 height 46
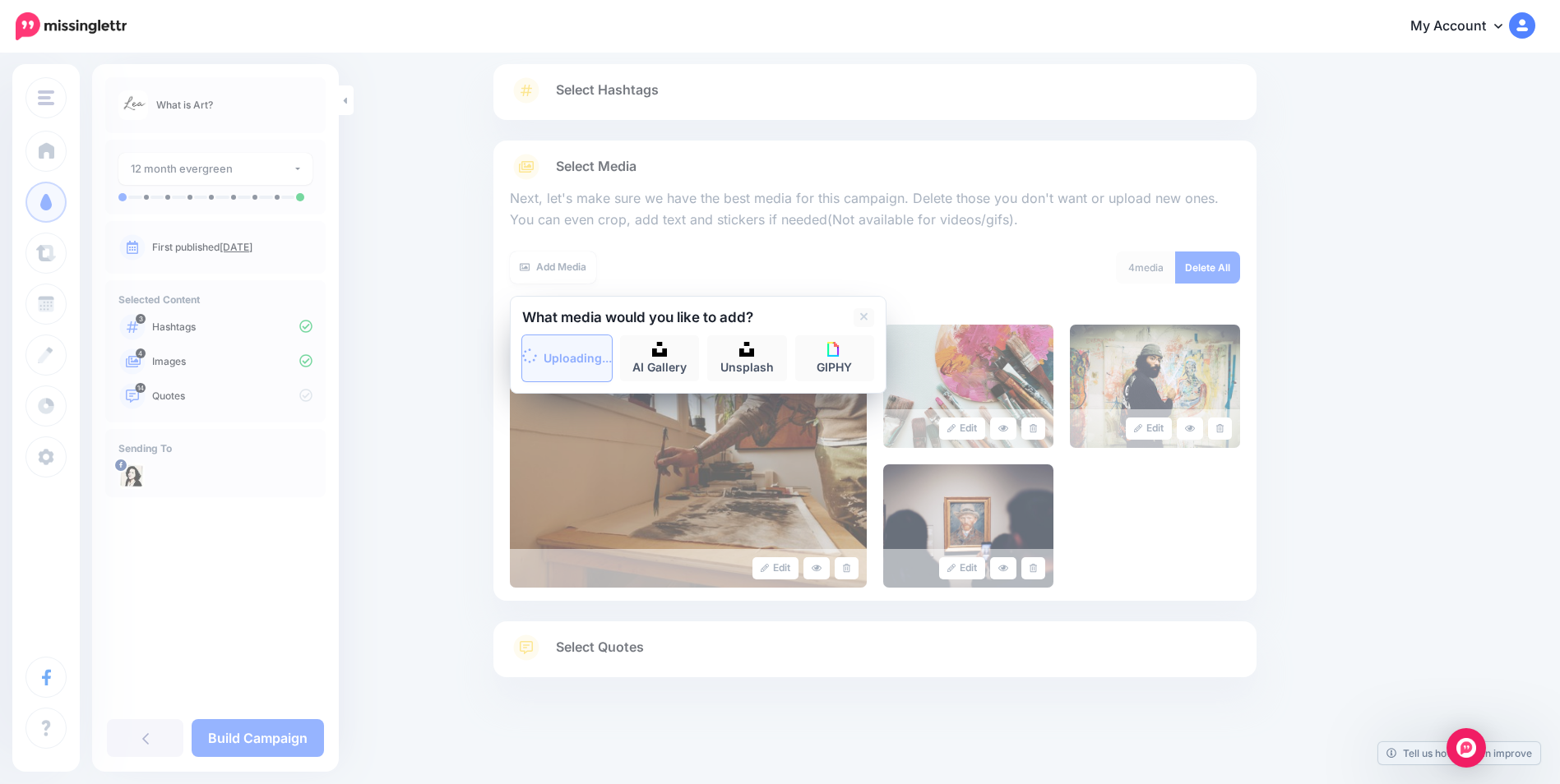
scroll to position [103, 0]
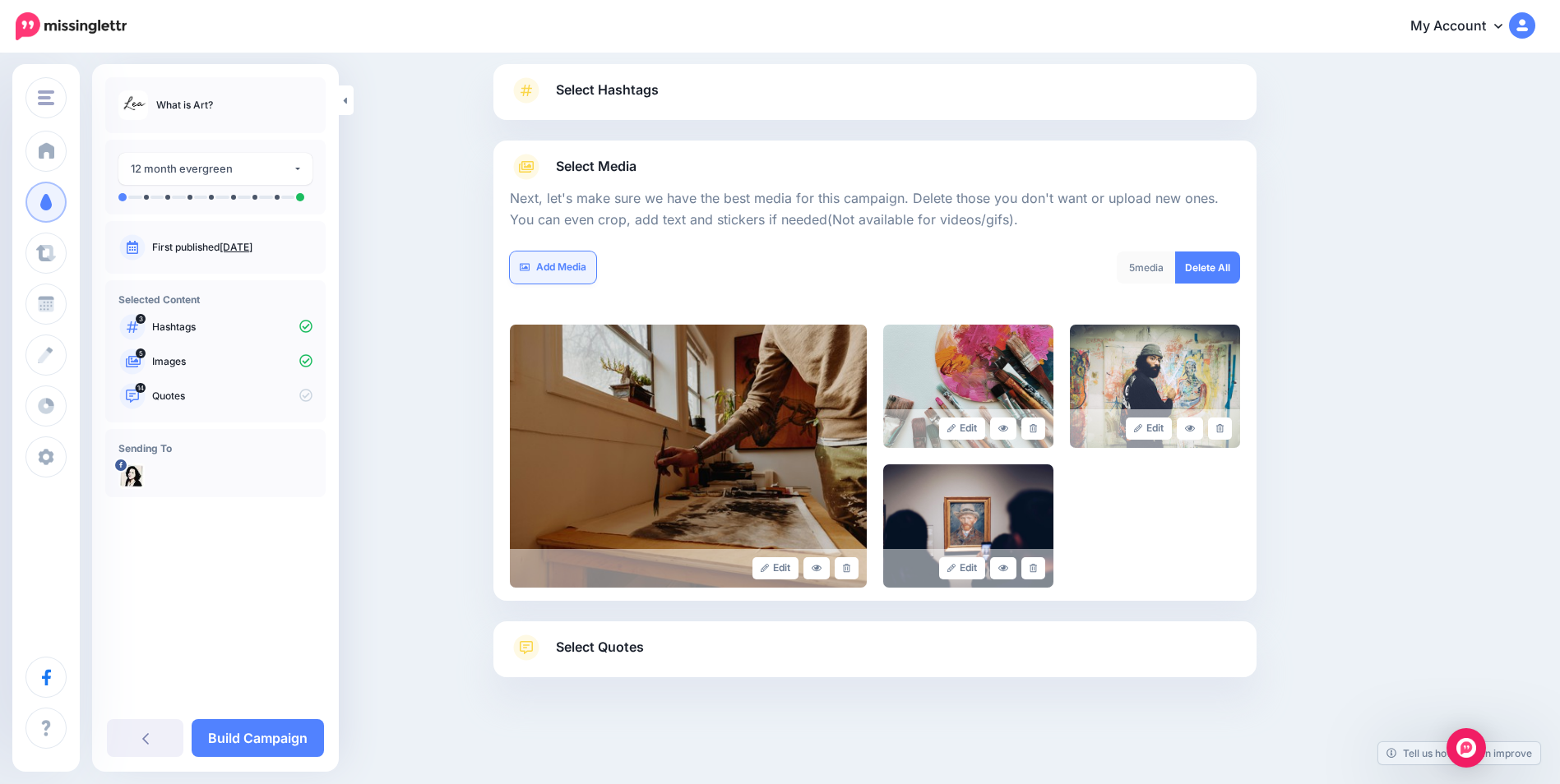
click at [552, 265] on link "Add Media" at bounding box center [553, 267] width 87 height 33
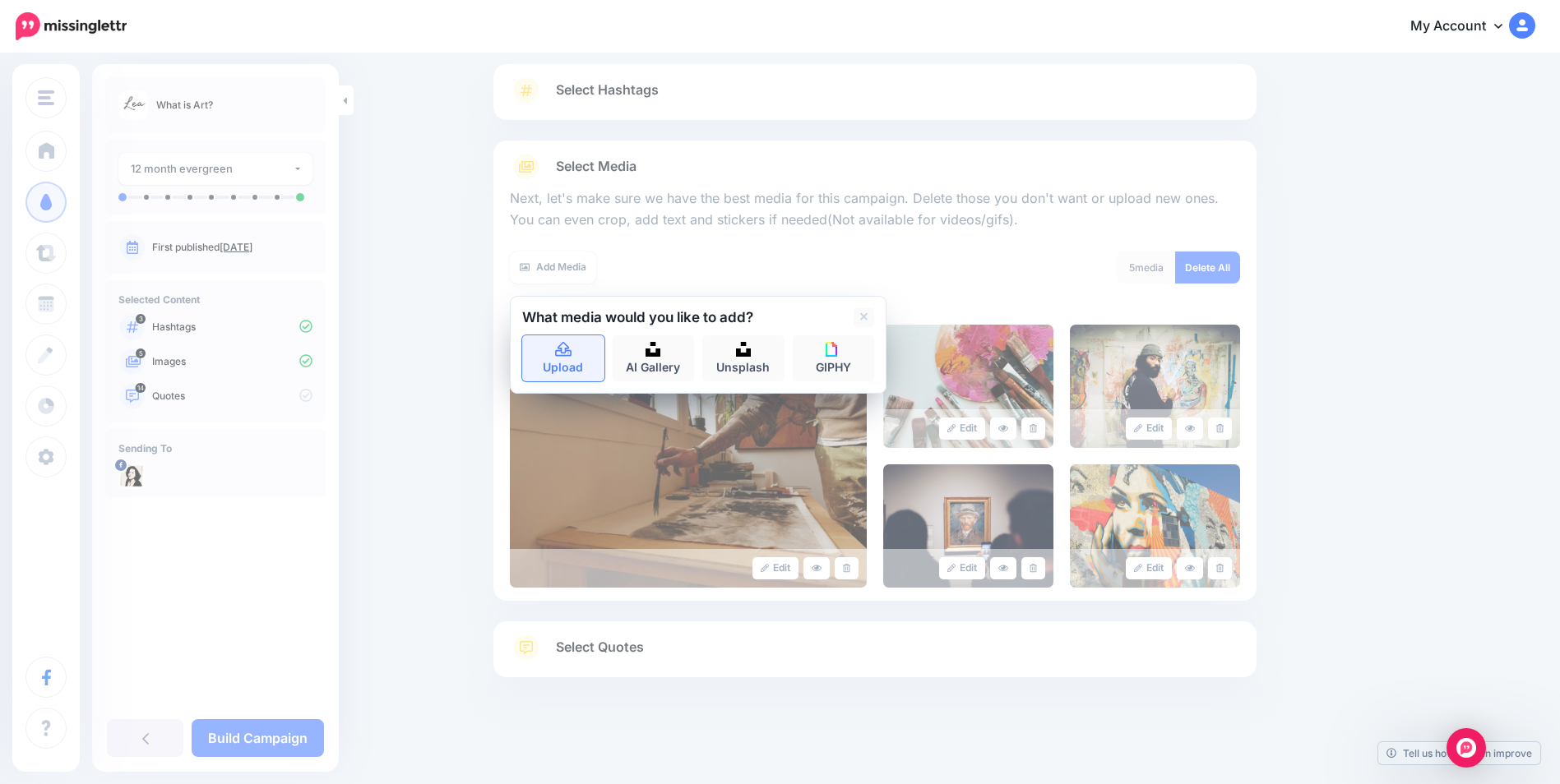
click at [556, 351] on link "Upload" at bounding box center [563, 359] width 82 height 46
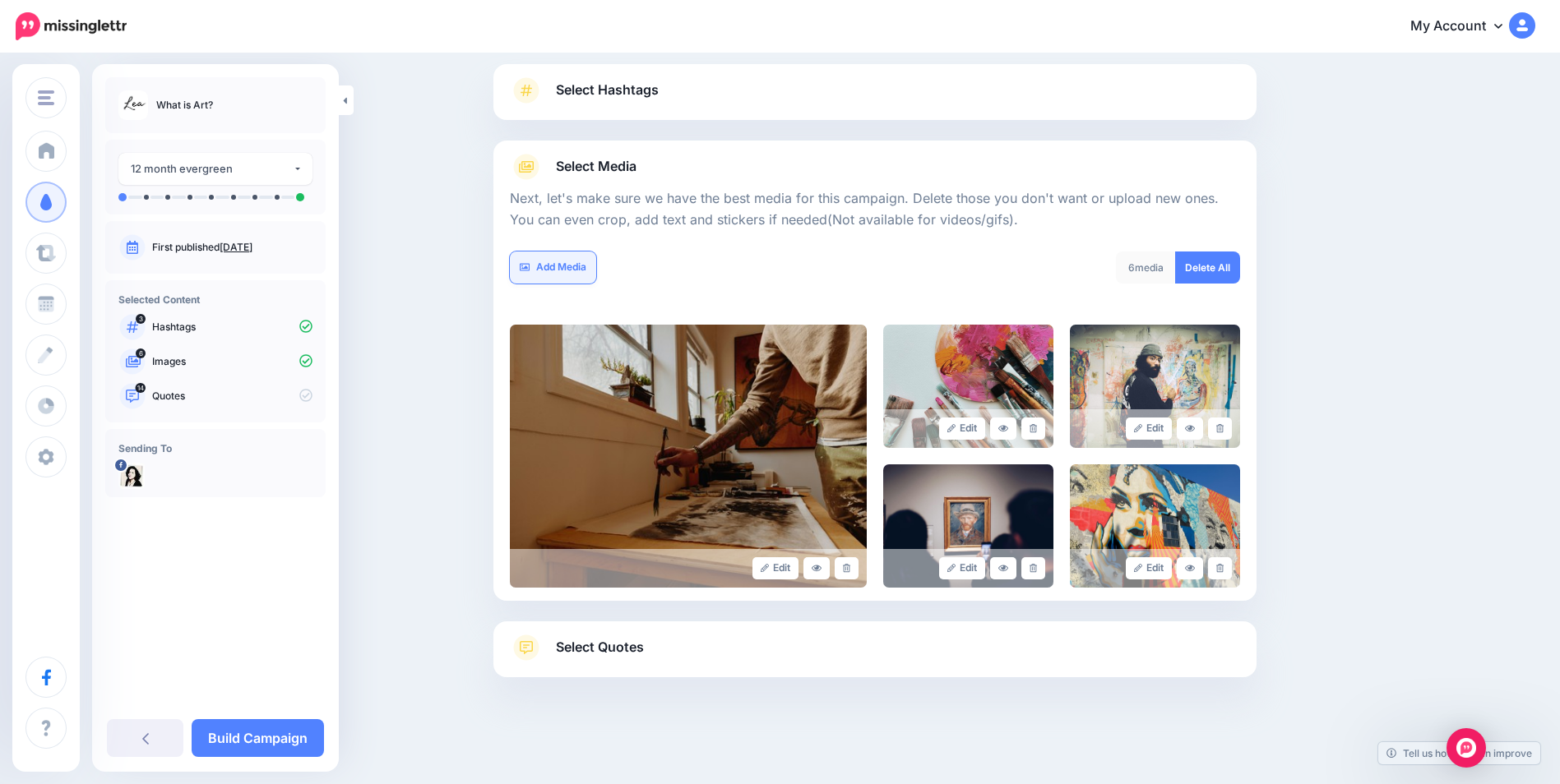
click at [553, 264] on link "Add Media" at bounding box center [553, 267] width 87 height 33
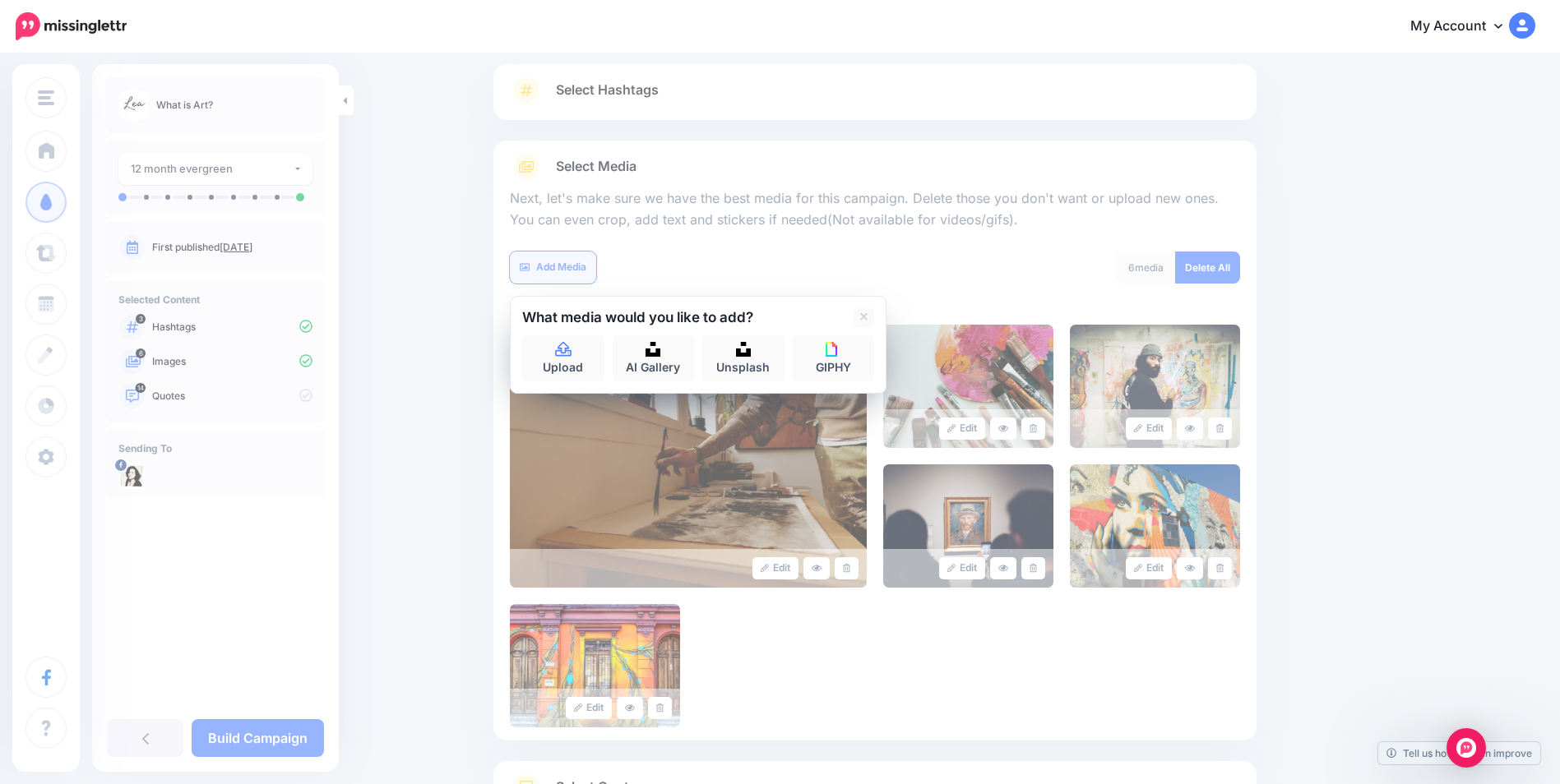
scroll to position [243, 0]
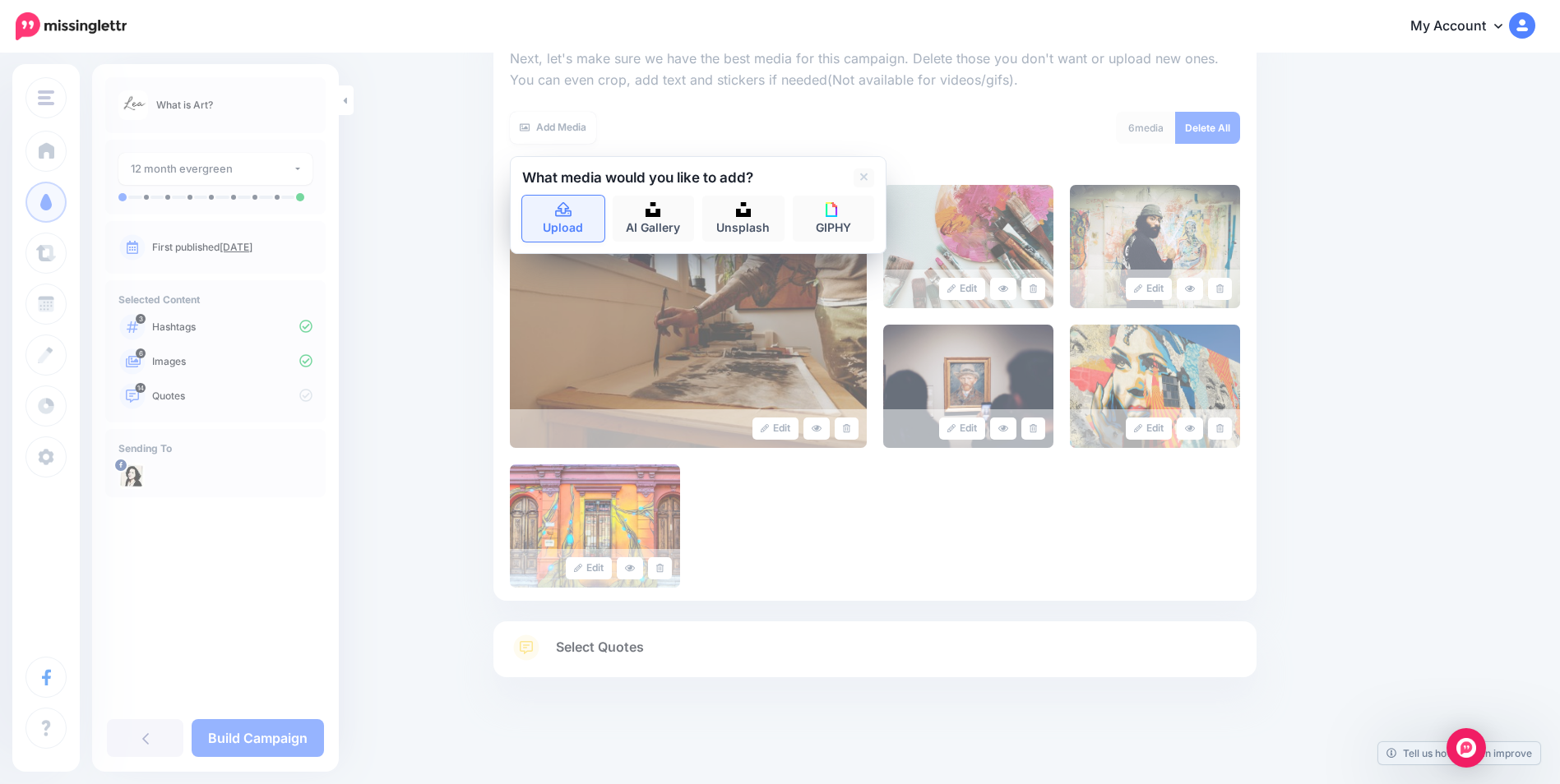
click at [570, 209] on icon at bounding box center [564, 210] width 19 height 15
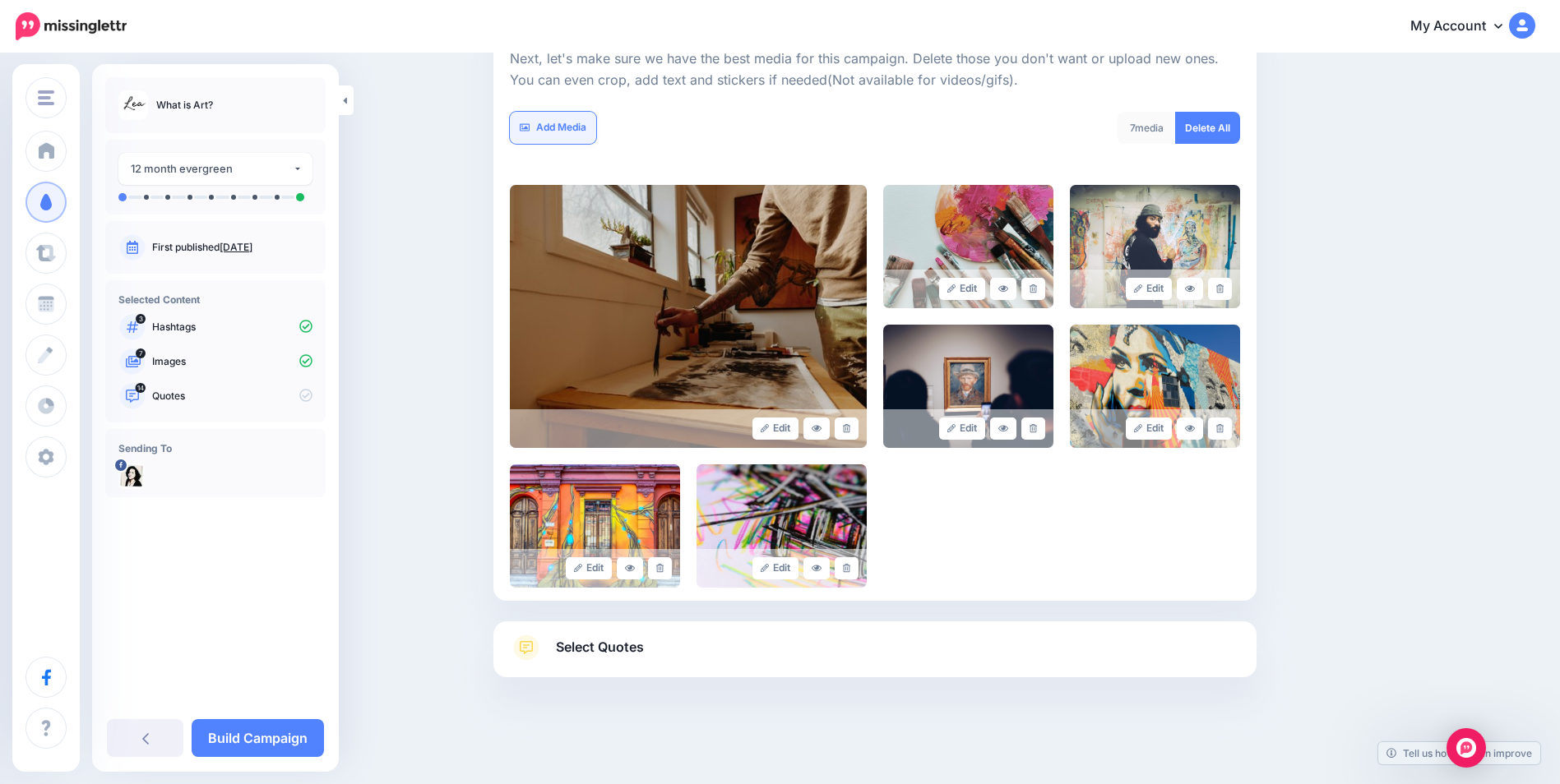
click at [574, 125] on link "Add Media" at bounding box center [553, 128] width 87 height 33
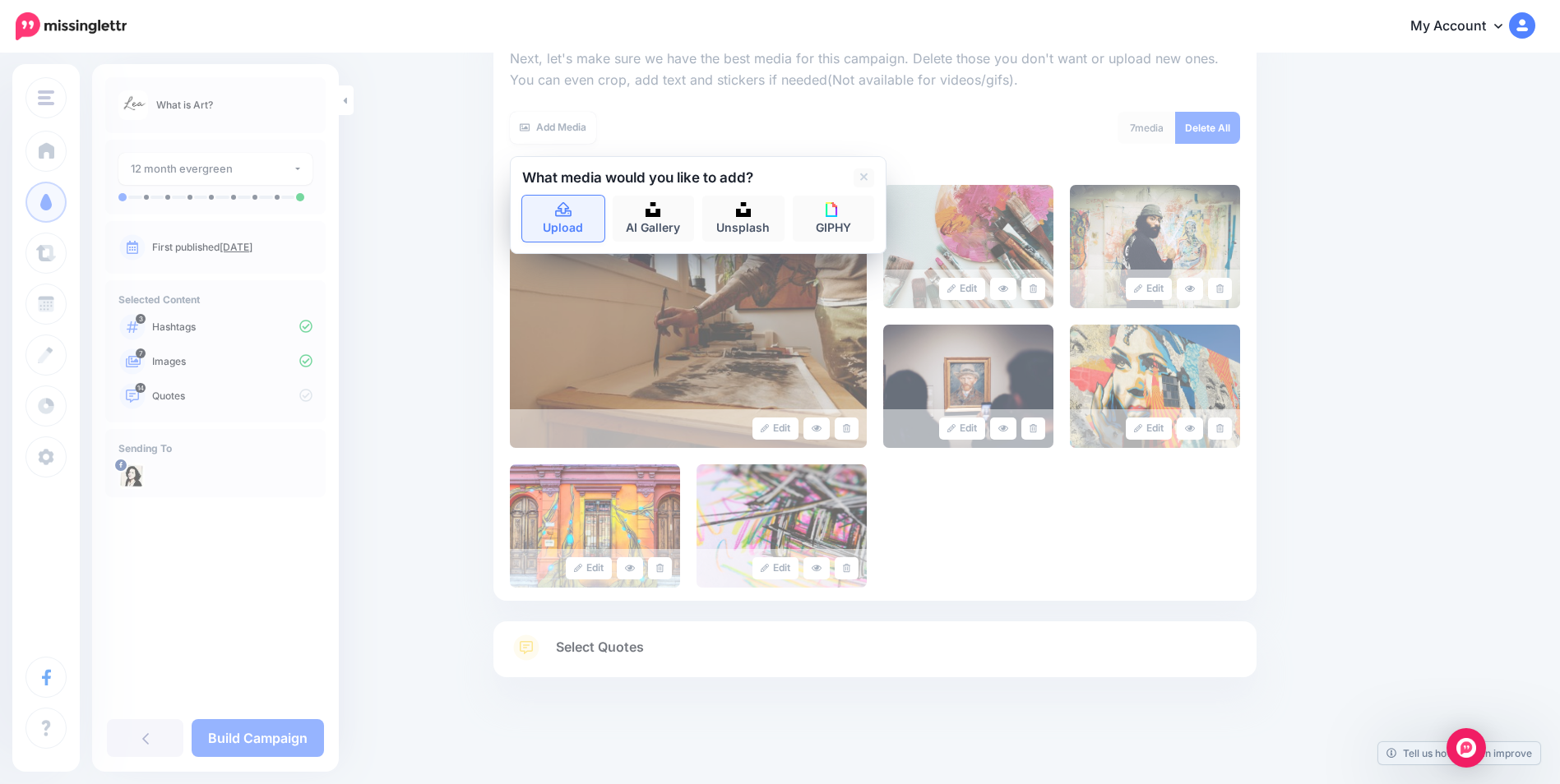
click at [567, 222] on link "Upload" at bounding box center [563, 219] width 82 height 46
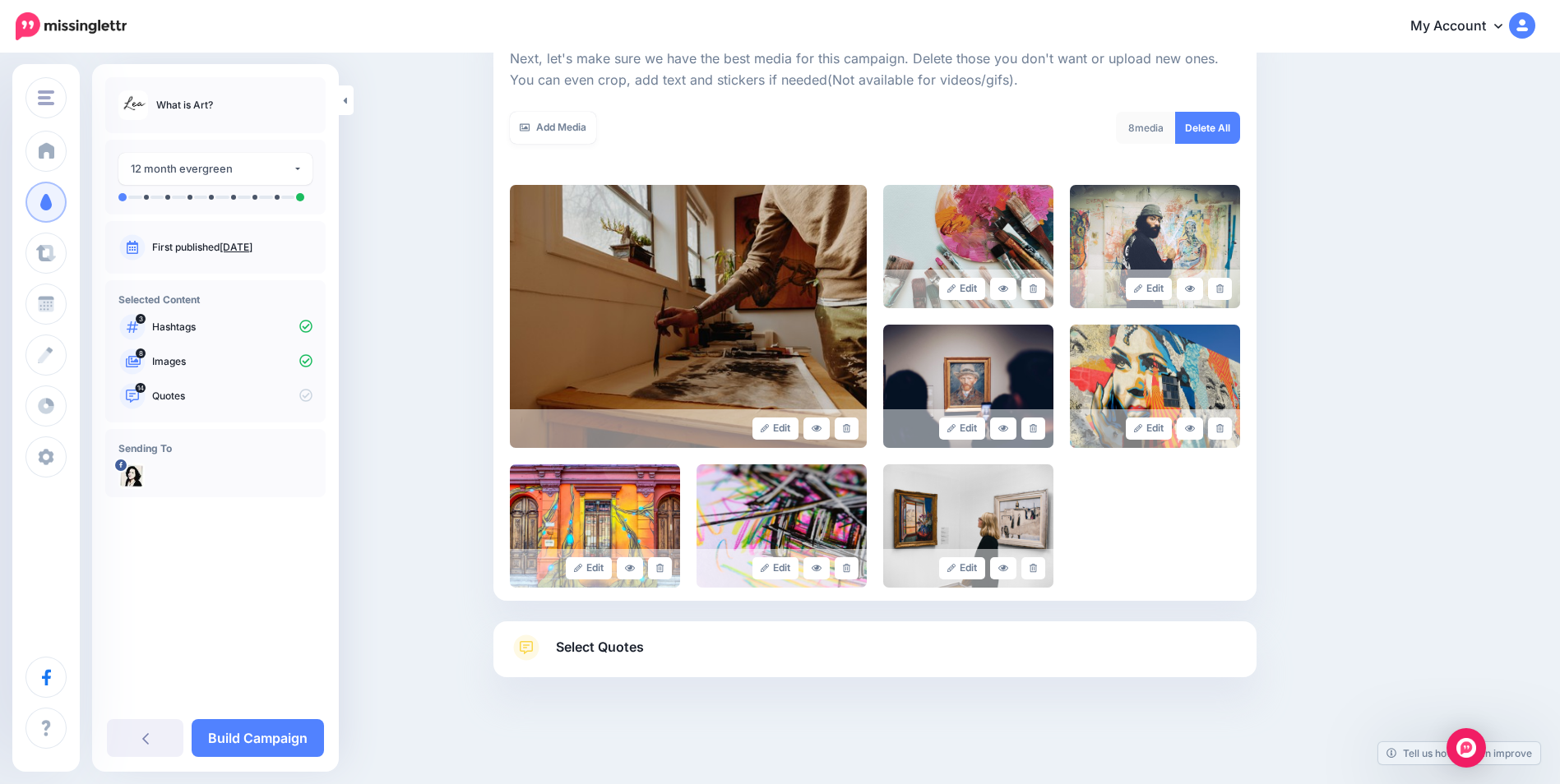
click at [813, 660] on link "Select Quotes" at bounding box center [874, 655] width 730 height 42
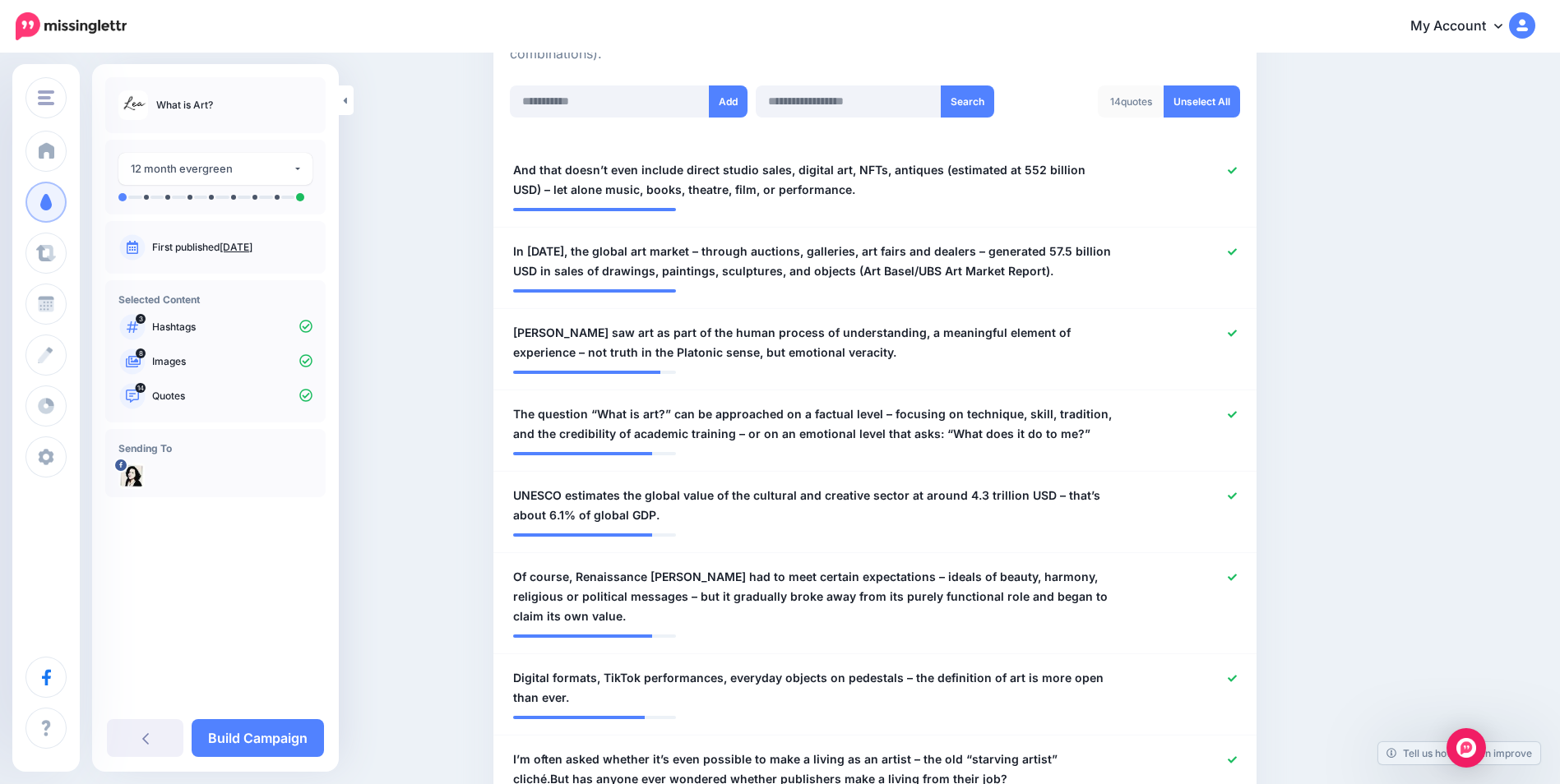
scroll to position [425, 0]
click at [1221, 107] on link "Unselect All" at bounding box center [1202, 103] width 77 height 33
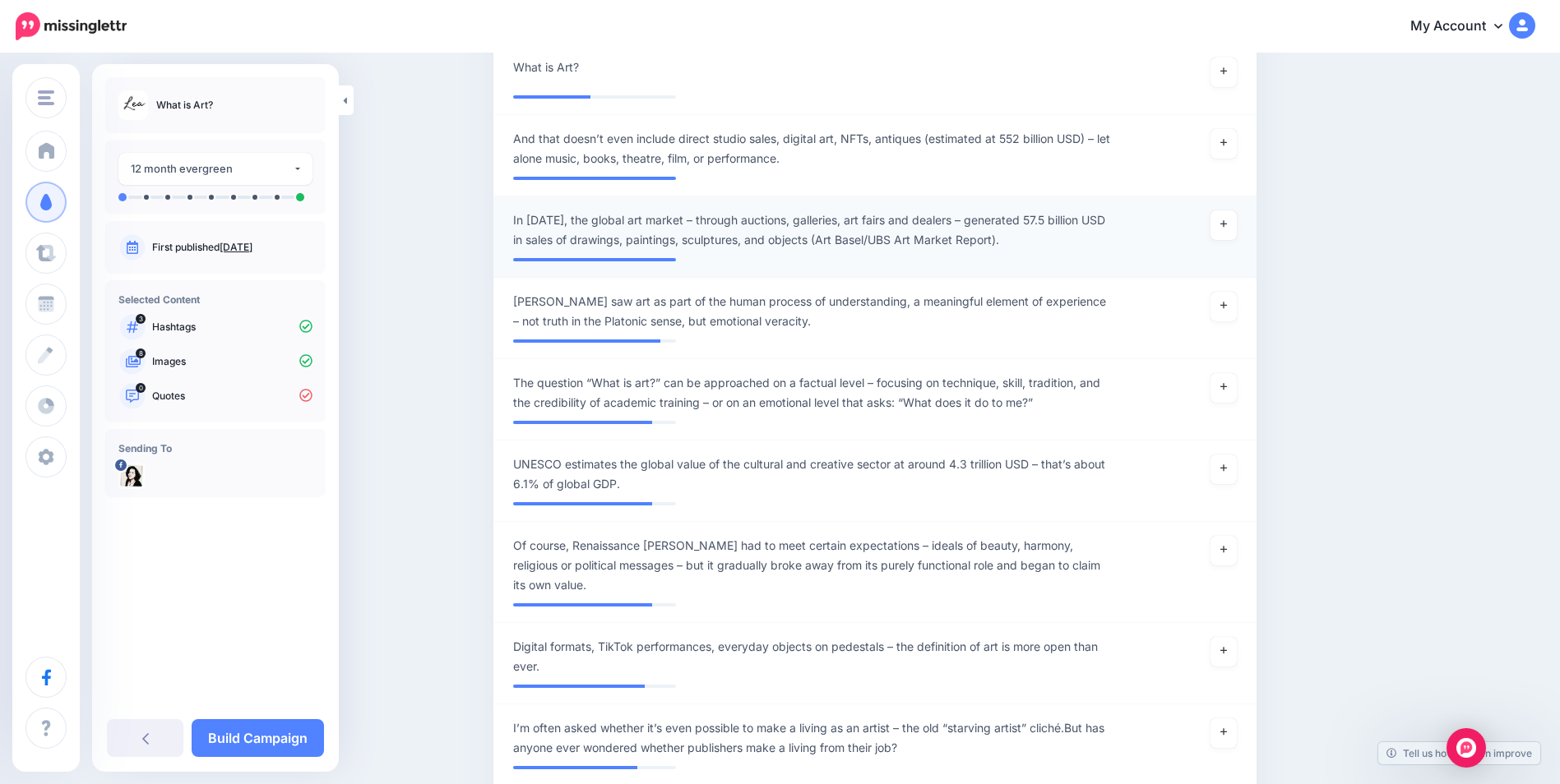
scroll to position [410, 0]
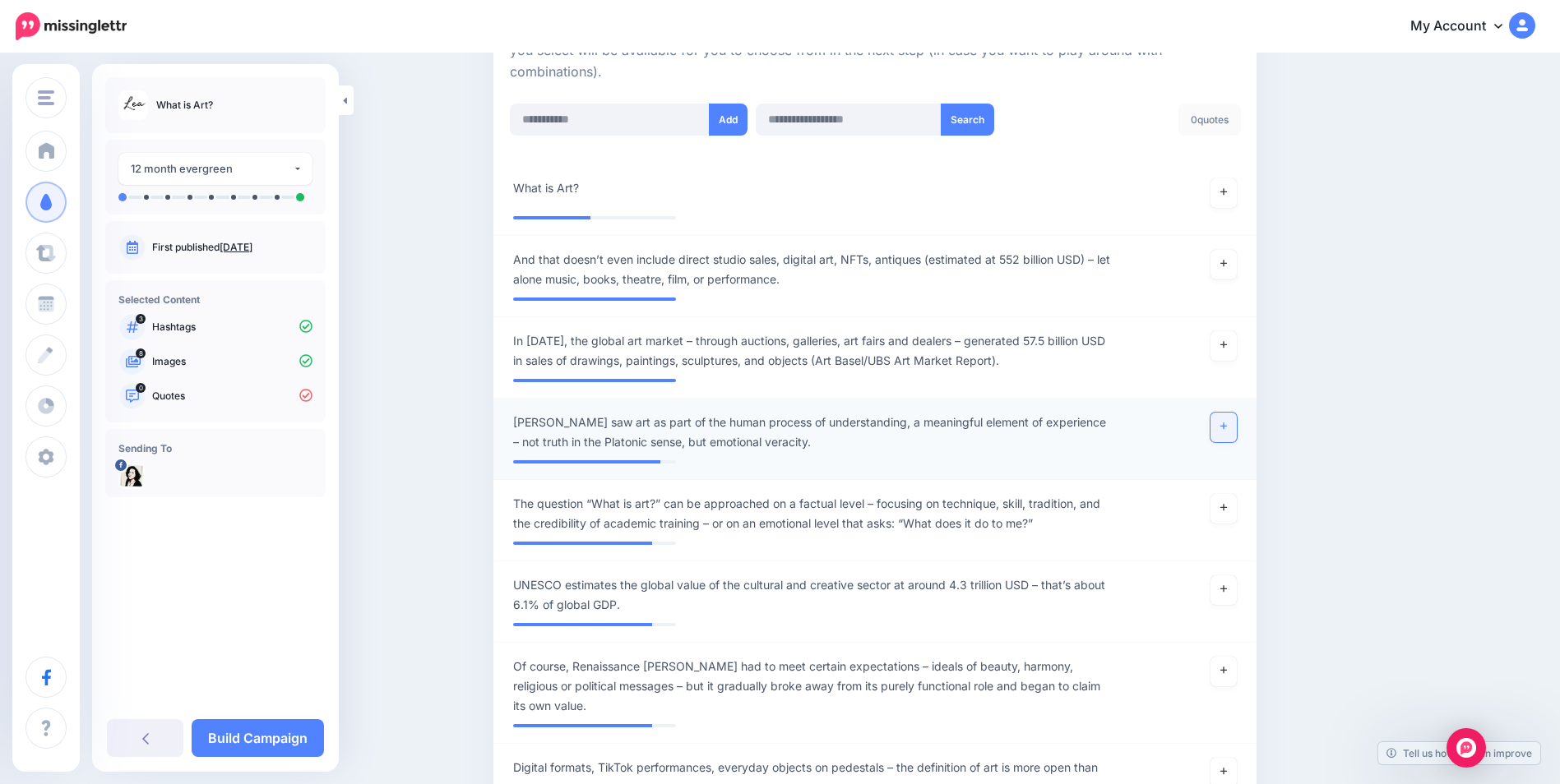
click at [1235, 432] on link at bounding box center [1224, 427] width 27 height 30
click at [1226, 514] on link at bounding box center [1224, 509] width 27 height 30
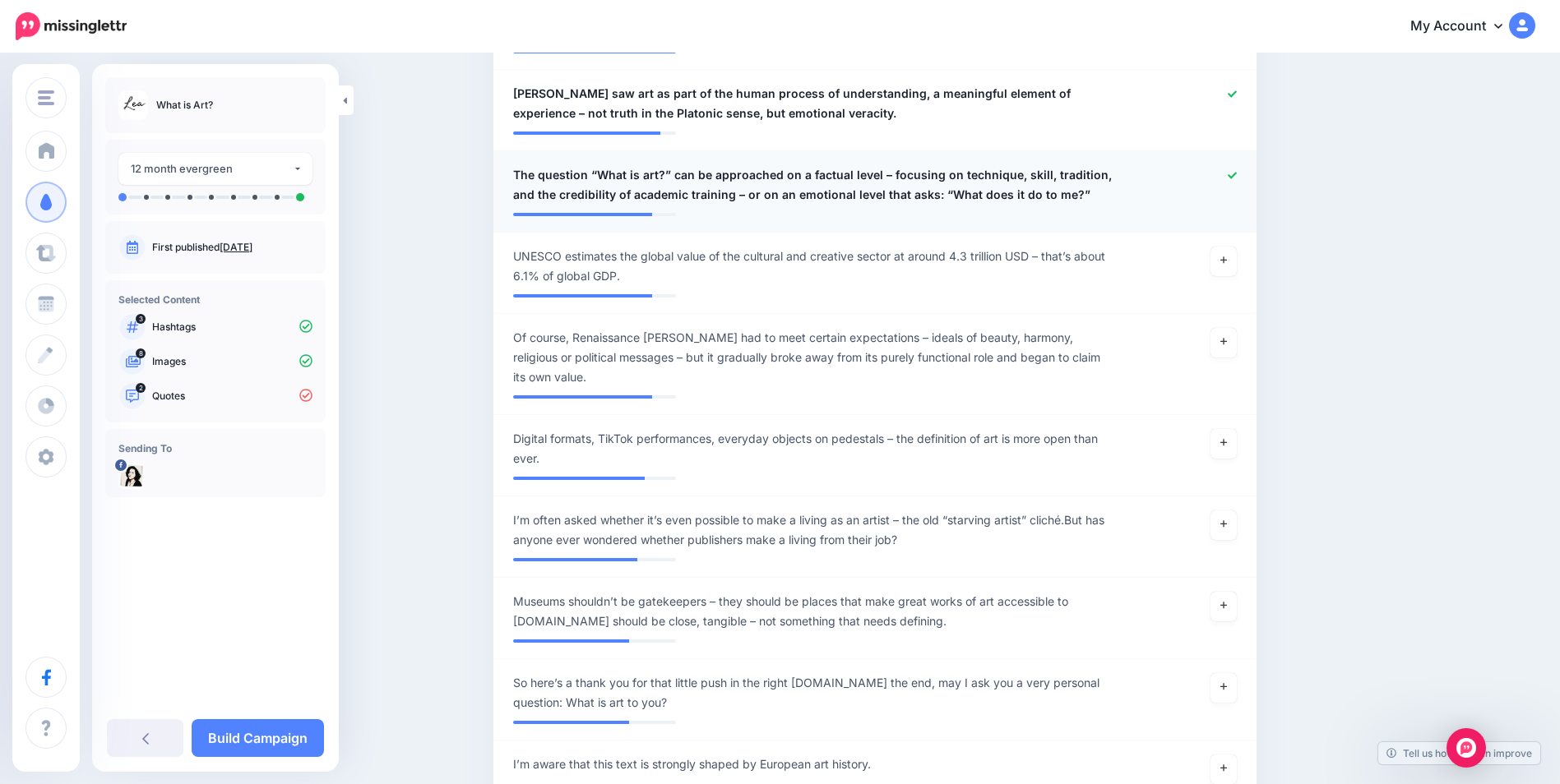
scroll to position [821, 0]
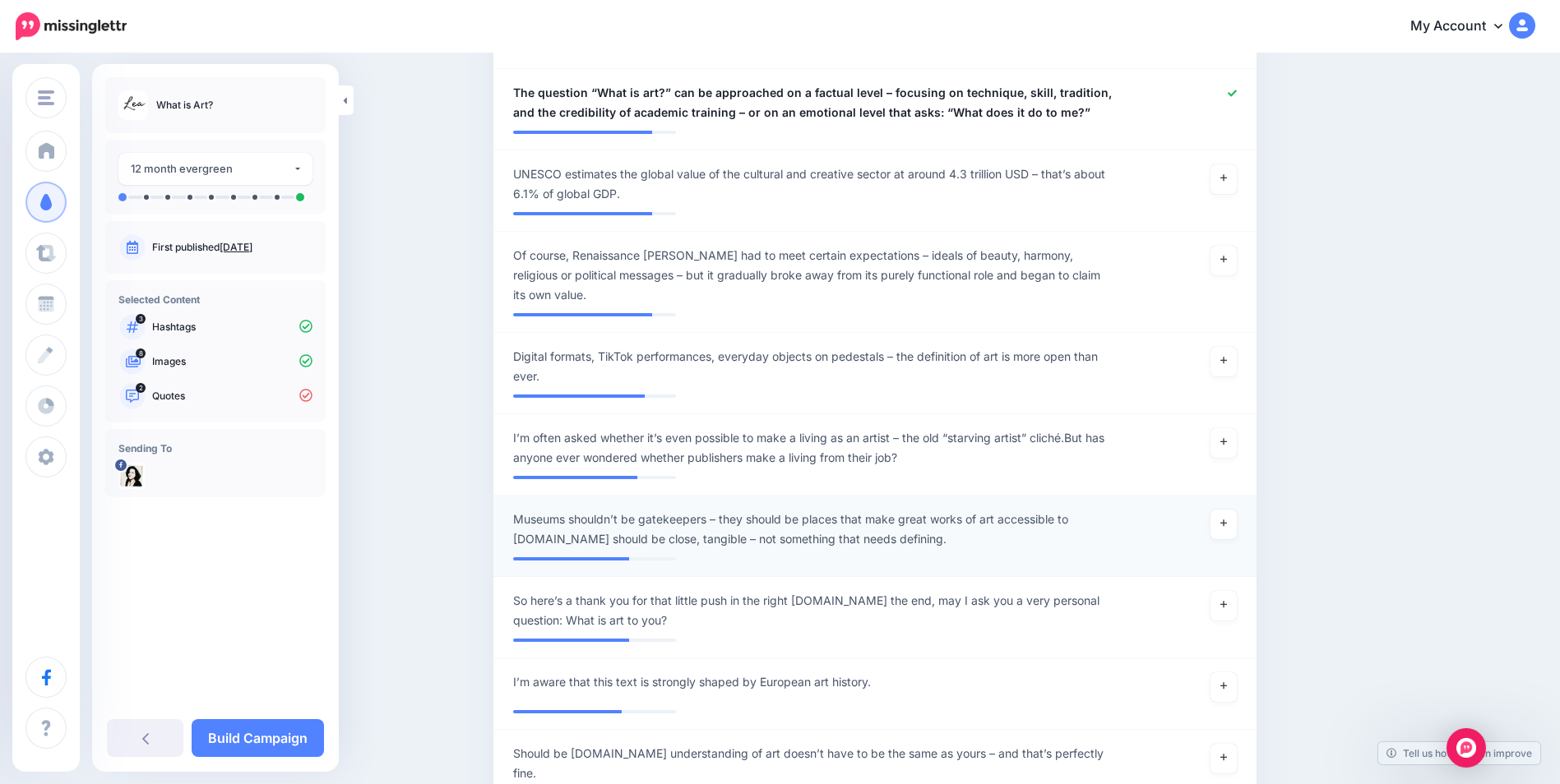
click at [962, 543] on span "Museums shouldn’t be gatekeepers – they should be places that make great works …" at bounding box center [813, 529] width 599 height 39
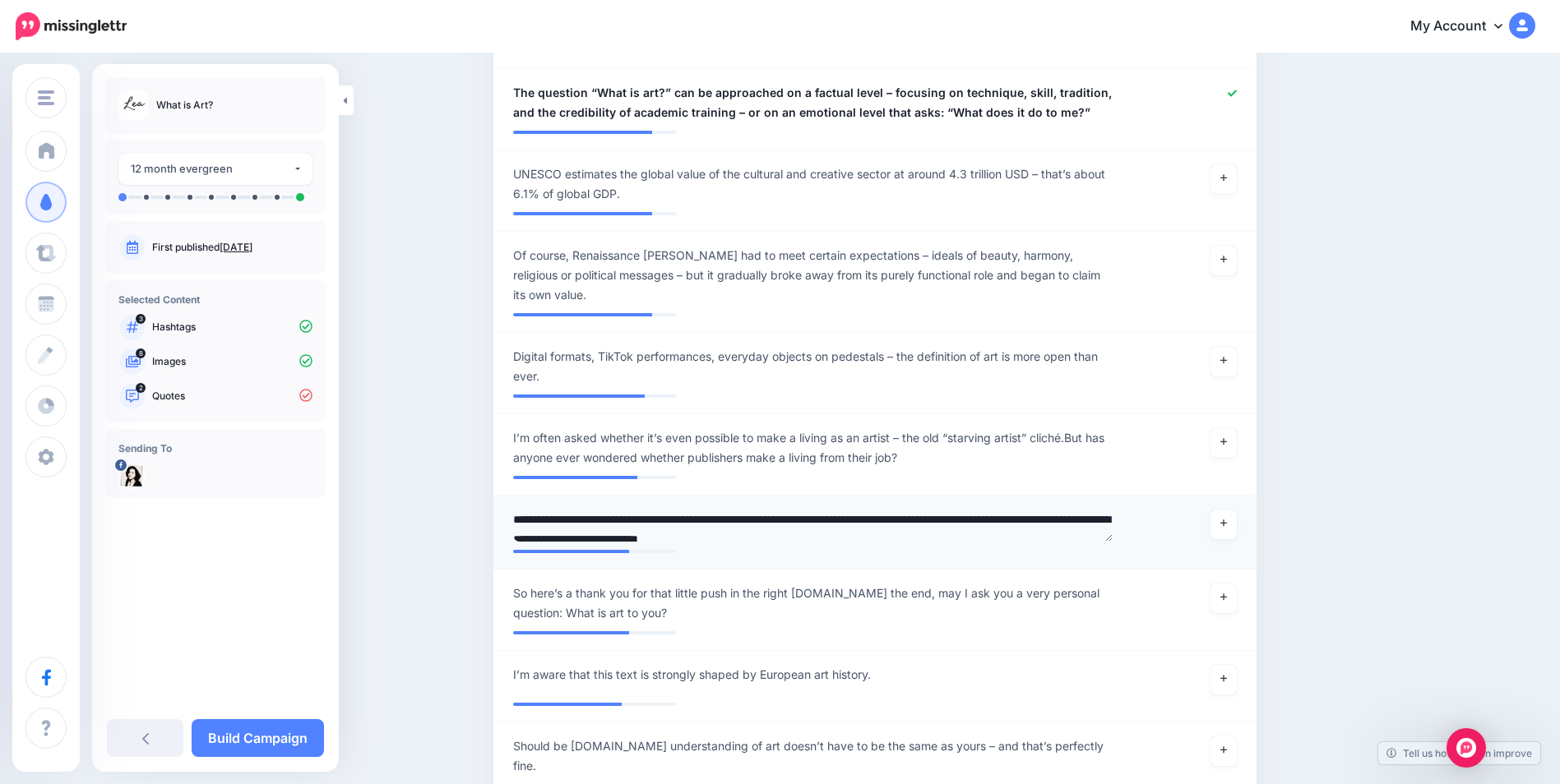
scroll to position [8, 0]
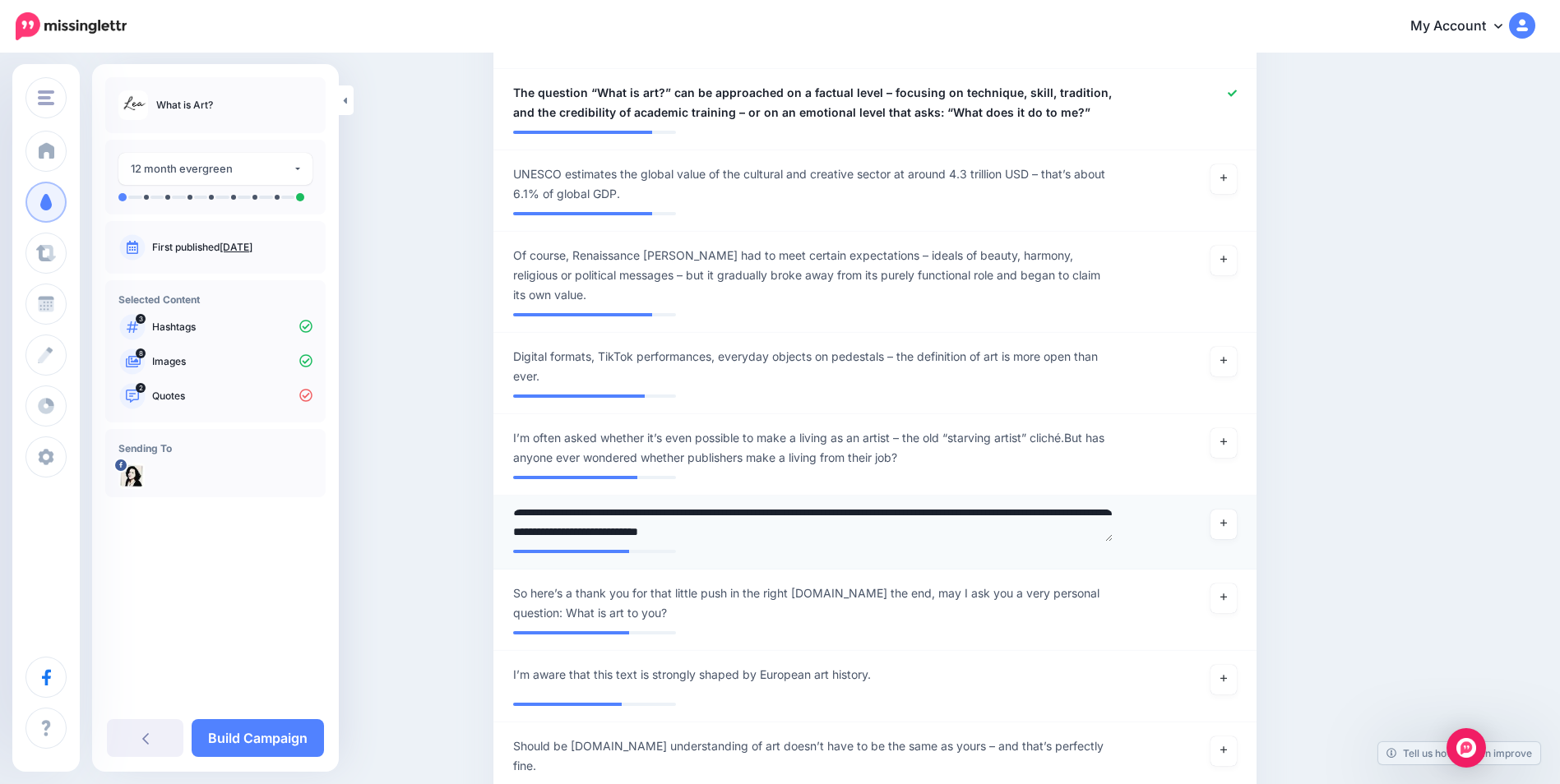
drag, startPoint x: 961, startPoint y: 539, endPoint x: 577, endPoint y: 535, distance: 384.0
click at [577, 535] on textarea "**********" at bounding box center [813, 525] width 599 height 33
type textarea "**********"
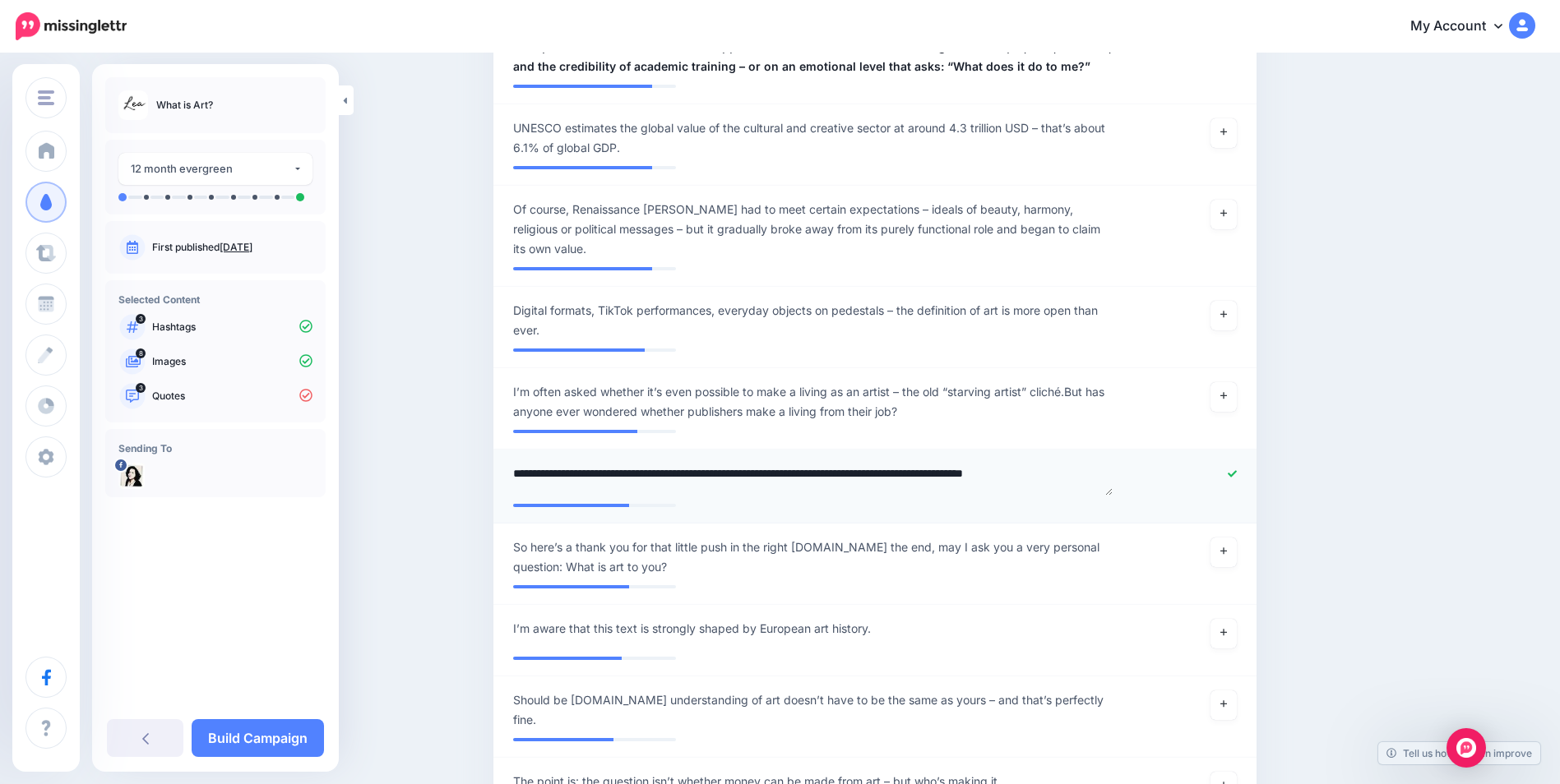
scroll to position [903, 0]
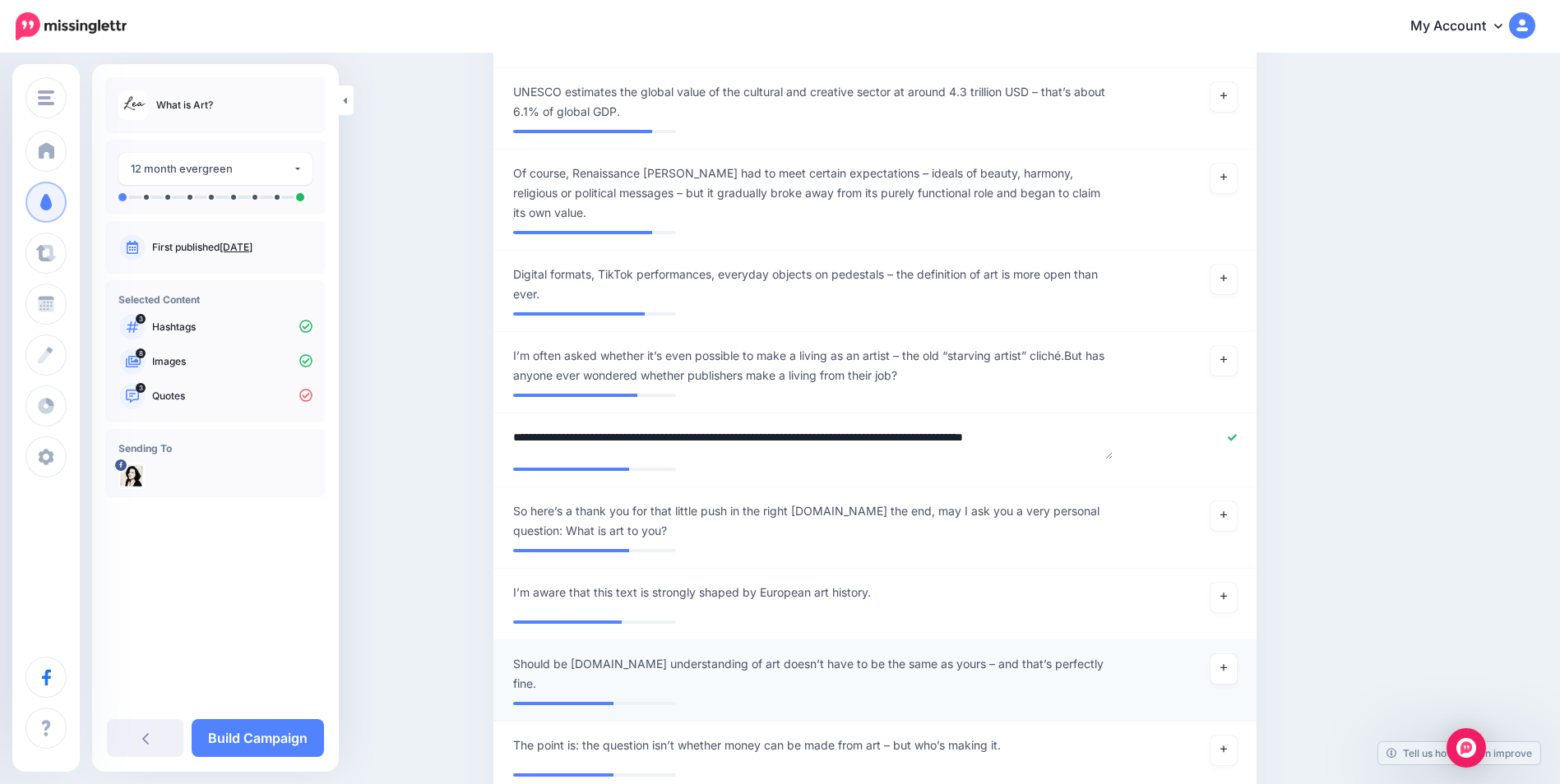
click at [603, 661] on span "Should be art.My understanding of art doesn’t have to be the same as yours – an…" at bounding box center [813, 674] width 599 height 39
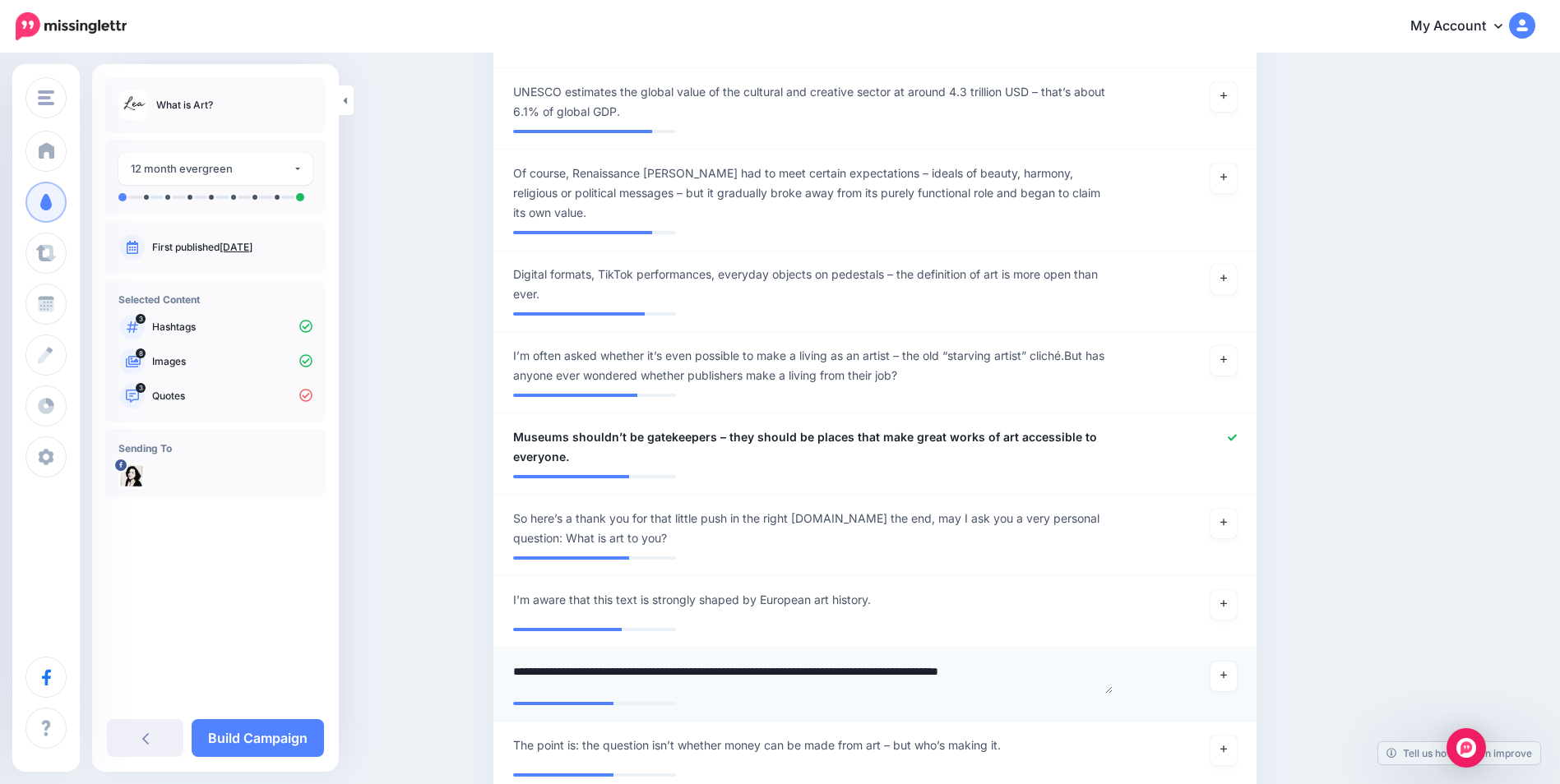
drag, startPoint x: 598, startPoint y: 679, endPoint x: 508, endPoint y: 674, distance: 90.1
click at [508, 674] on div "**********" at bounding box center [812, 678] width 624 height 33
type textarea "**********"
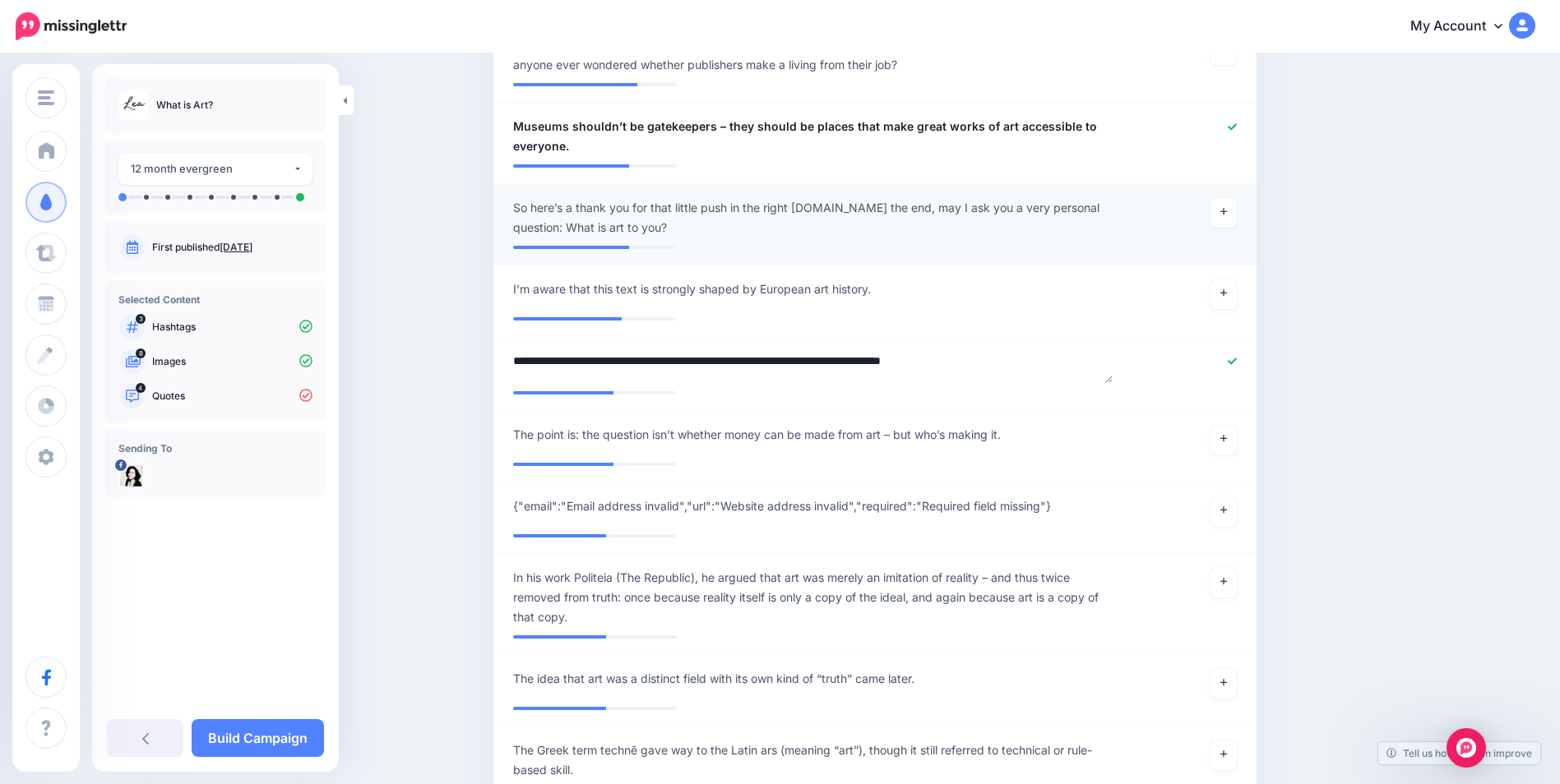
scroll to position [1232, 0]
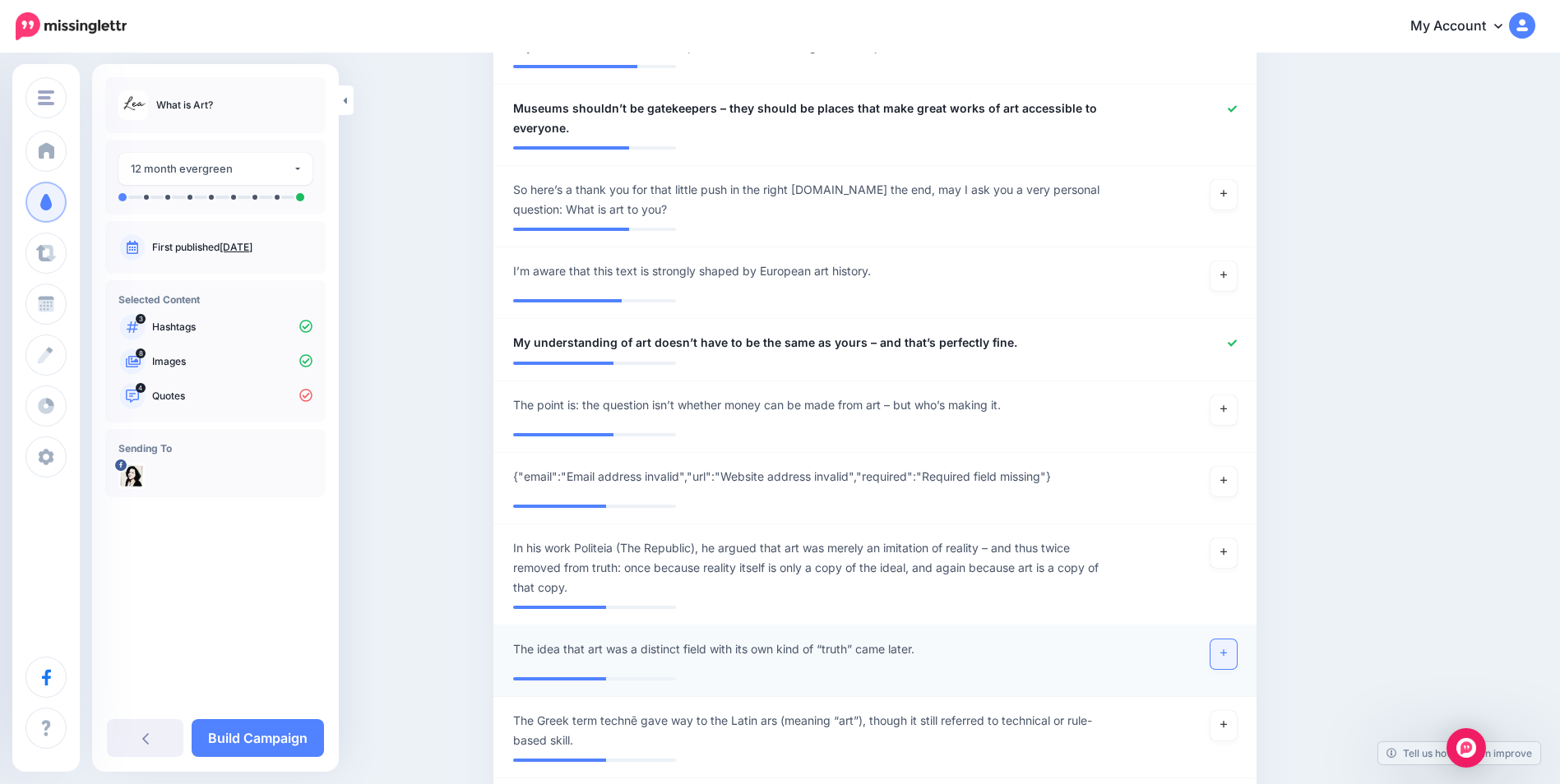
click at [1229, 654] on link at bounding box center [1224, 654] width 27 height 30
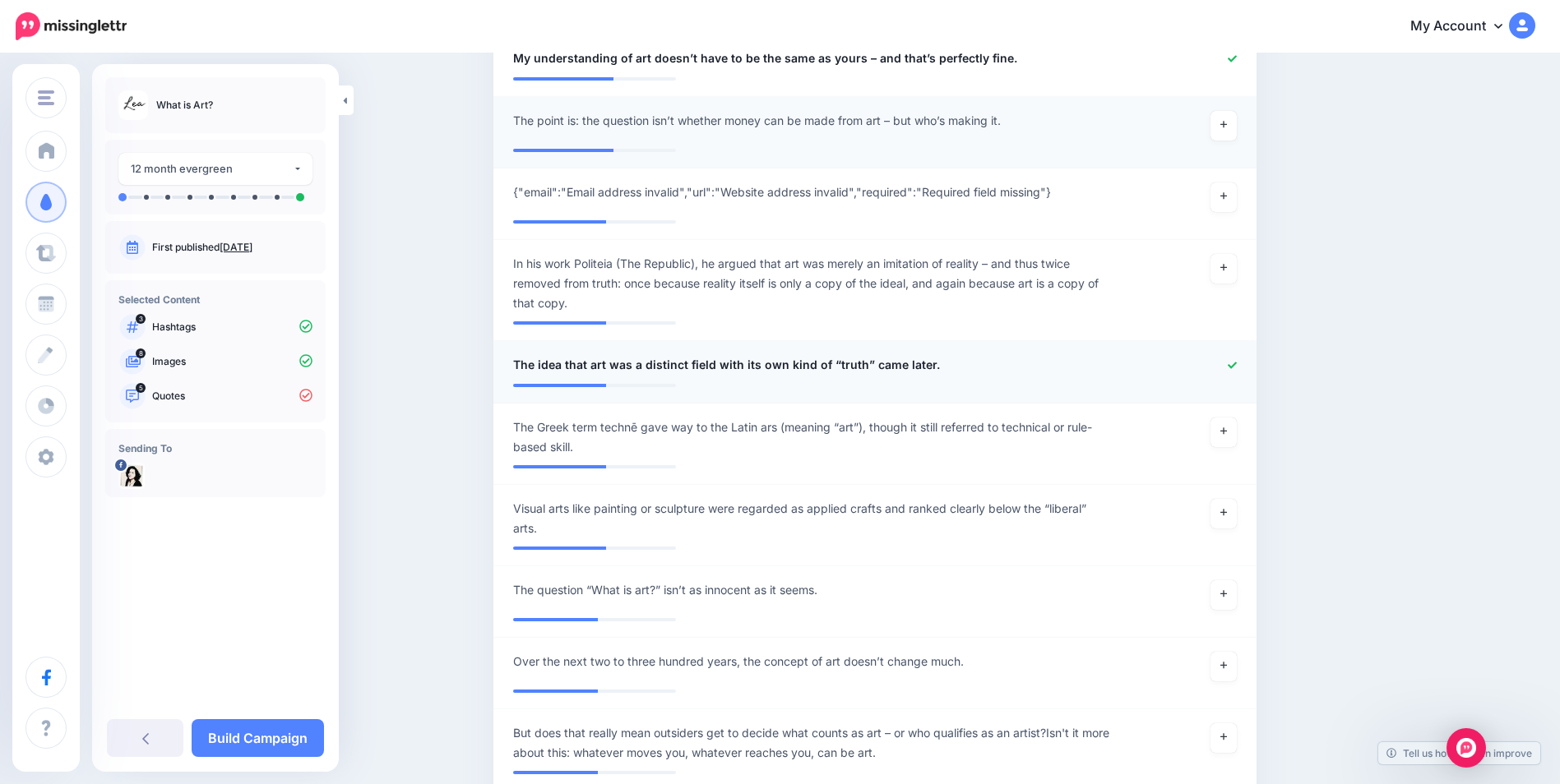
scroll to position [1561, 0]
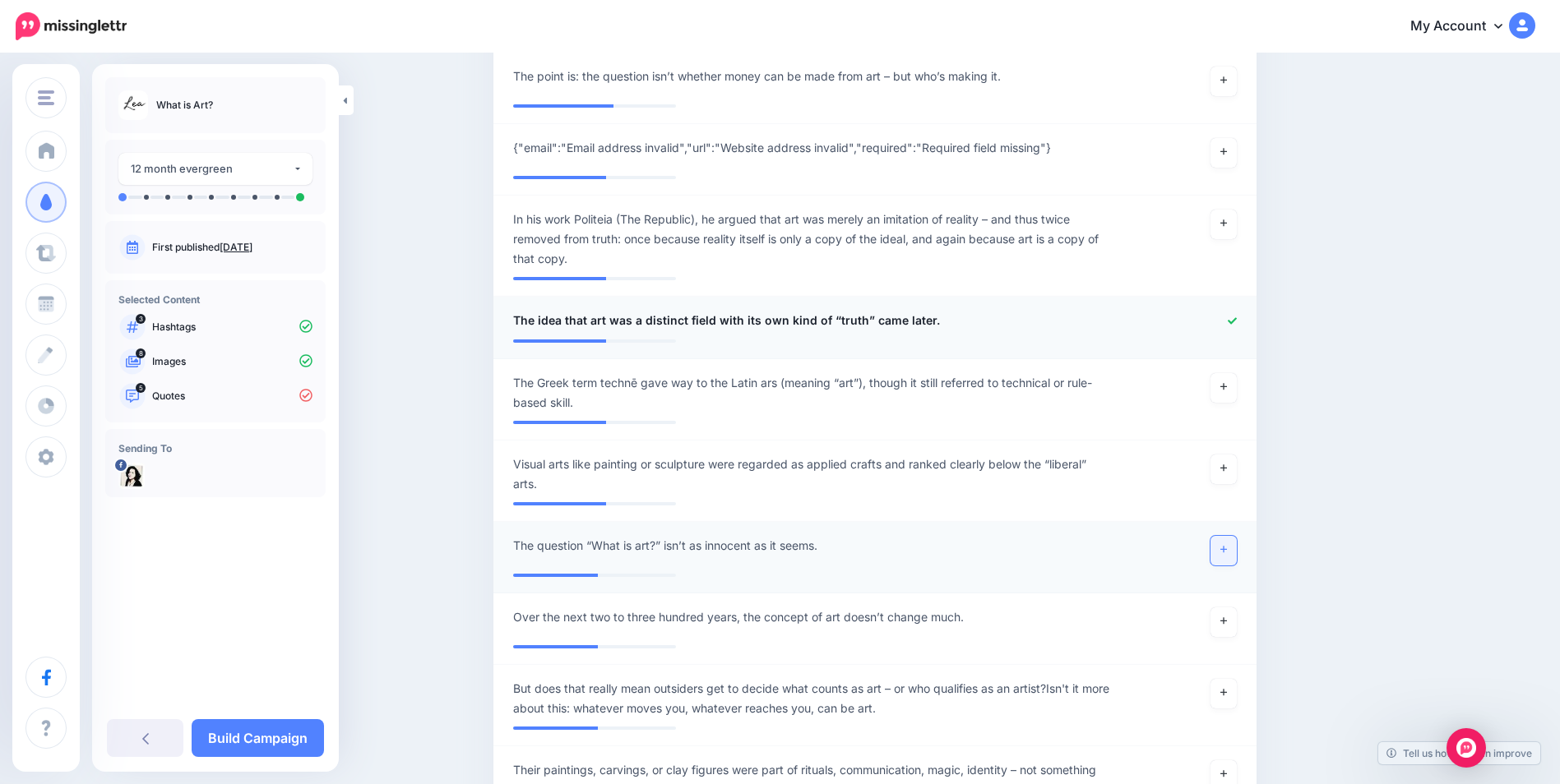
click at [1227, 552] on icon at bounding box center [1224, 549] width 7 height 9
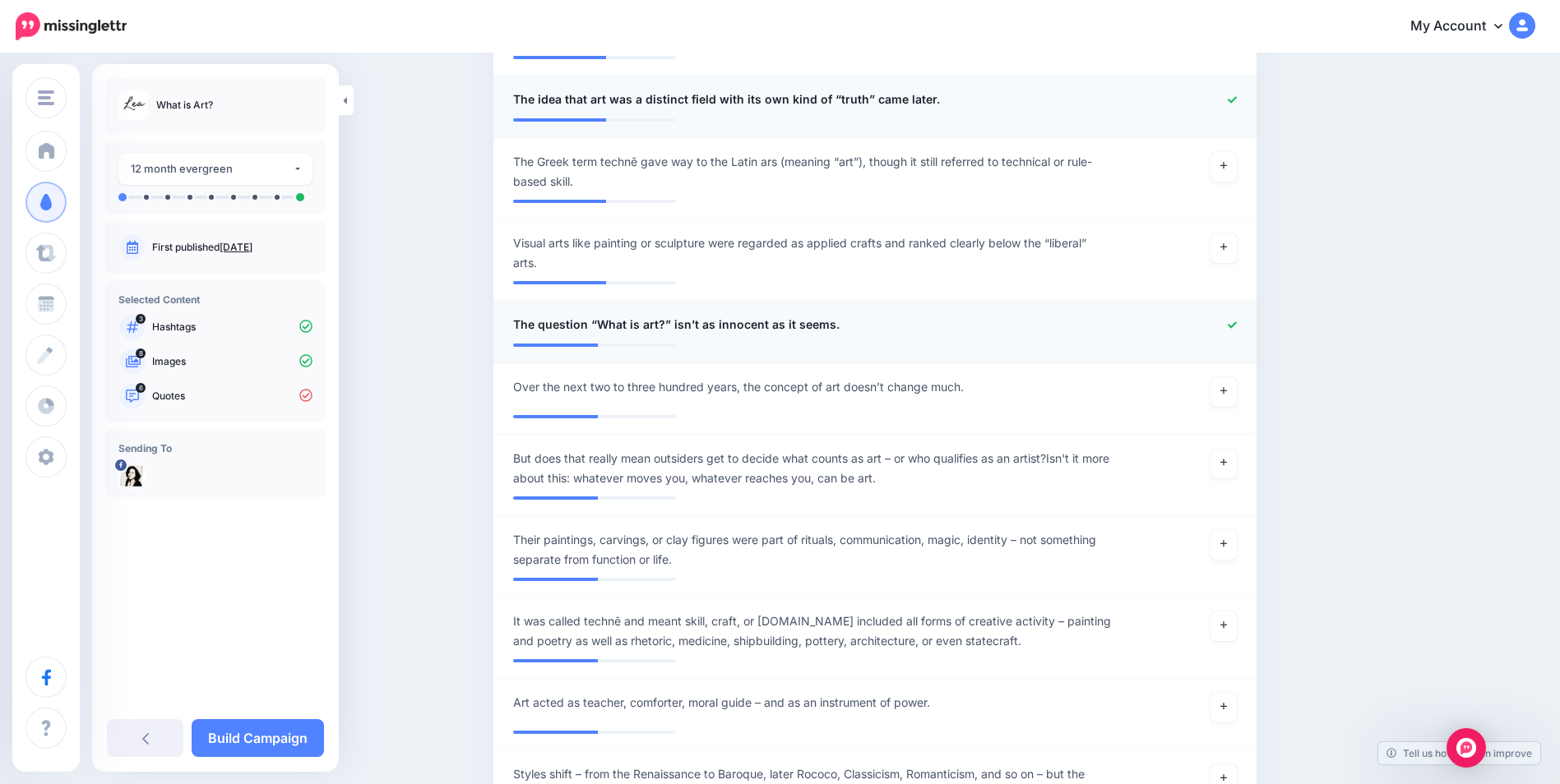
scroll to position [1807, 0]
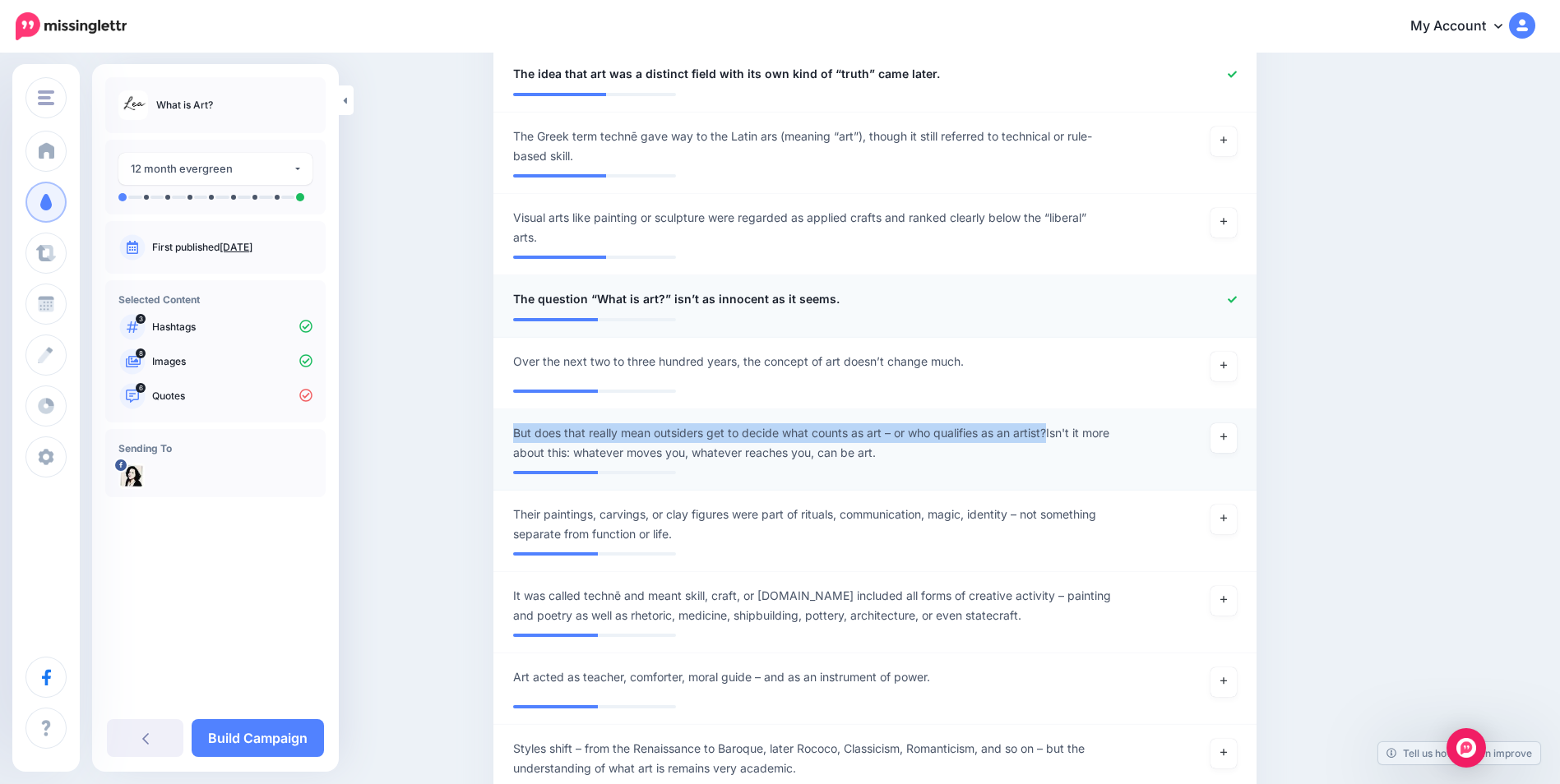
drag, startPoint x: 1058, startPoint y: 437, endPoint x: 521, endPoint y: 430, distance: 537.0
click at [521, 430] on span "But does that really mean outsiders get to decide what counts as art – or who q…" at bounding box center [813, 443] width 599 height 39
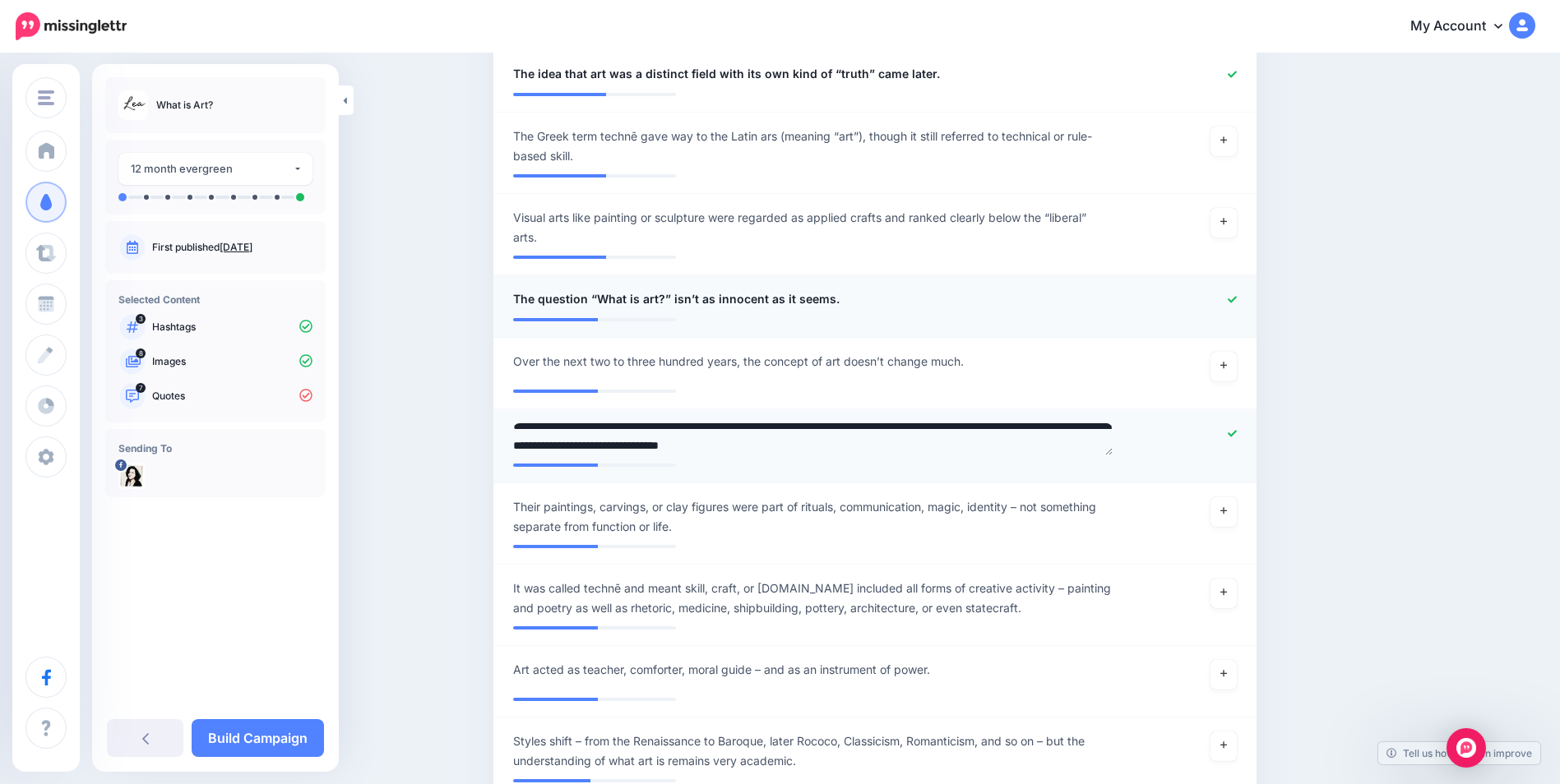
scroll to position [0, 0]
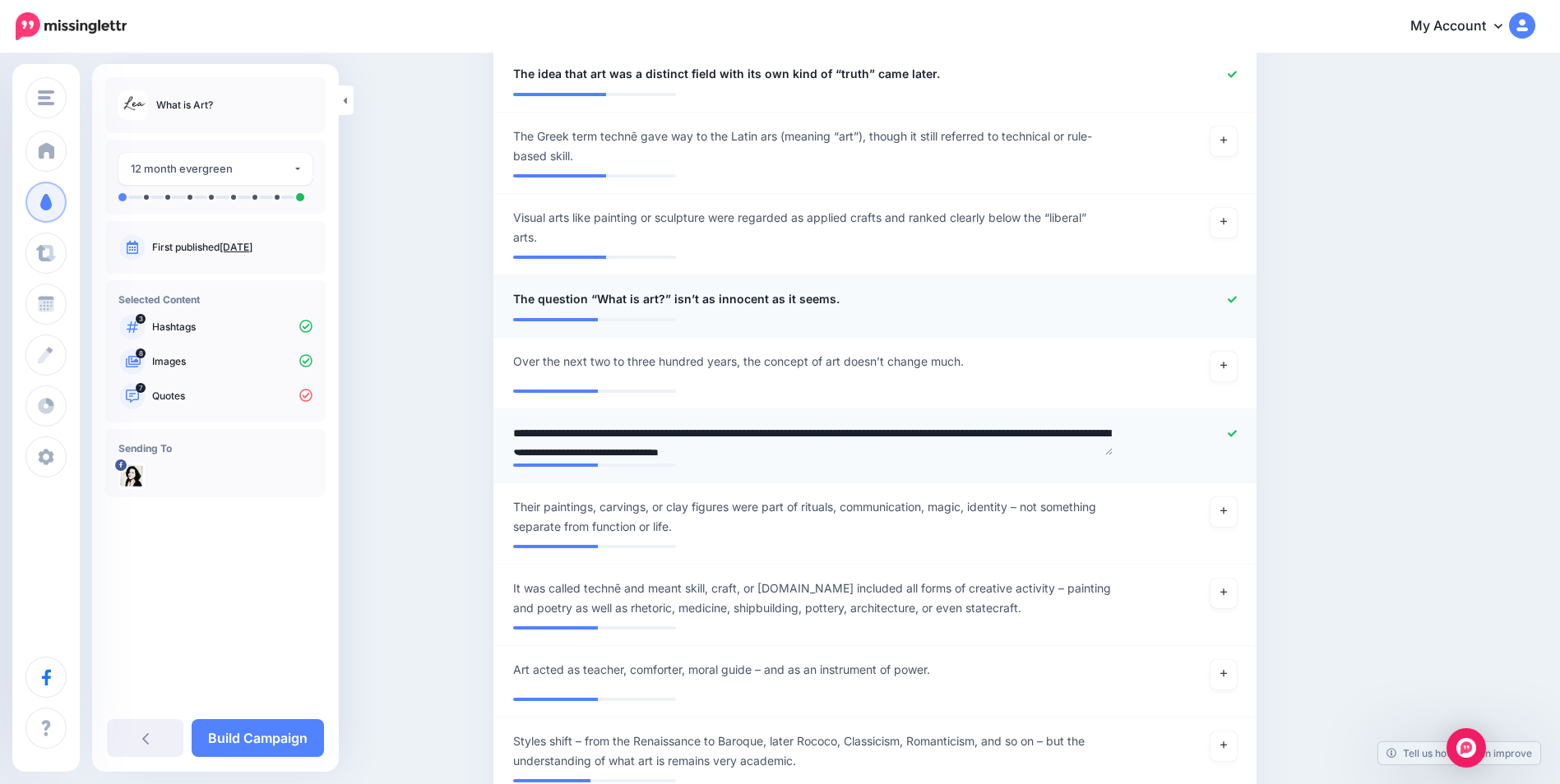
drag, startPoint x: 1061, startPoint y: 431, endPoint x: 517, endPoint y: 431, distance: 544.0
click at [517, 431] on div "**********" at bounding box center [812, 439] width 624 height 33
type textarea "**********"
click at [828, 583] on span "It was called technē and meant skill, craft, or know-how.It included all forms …" at bounding box center [813, 599] width 599 height 39
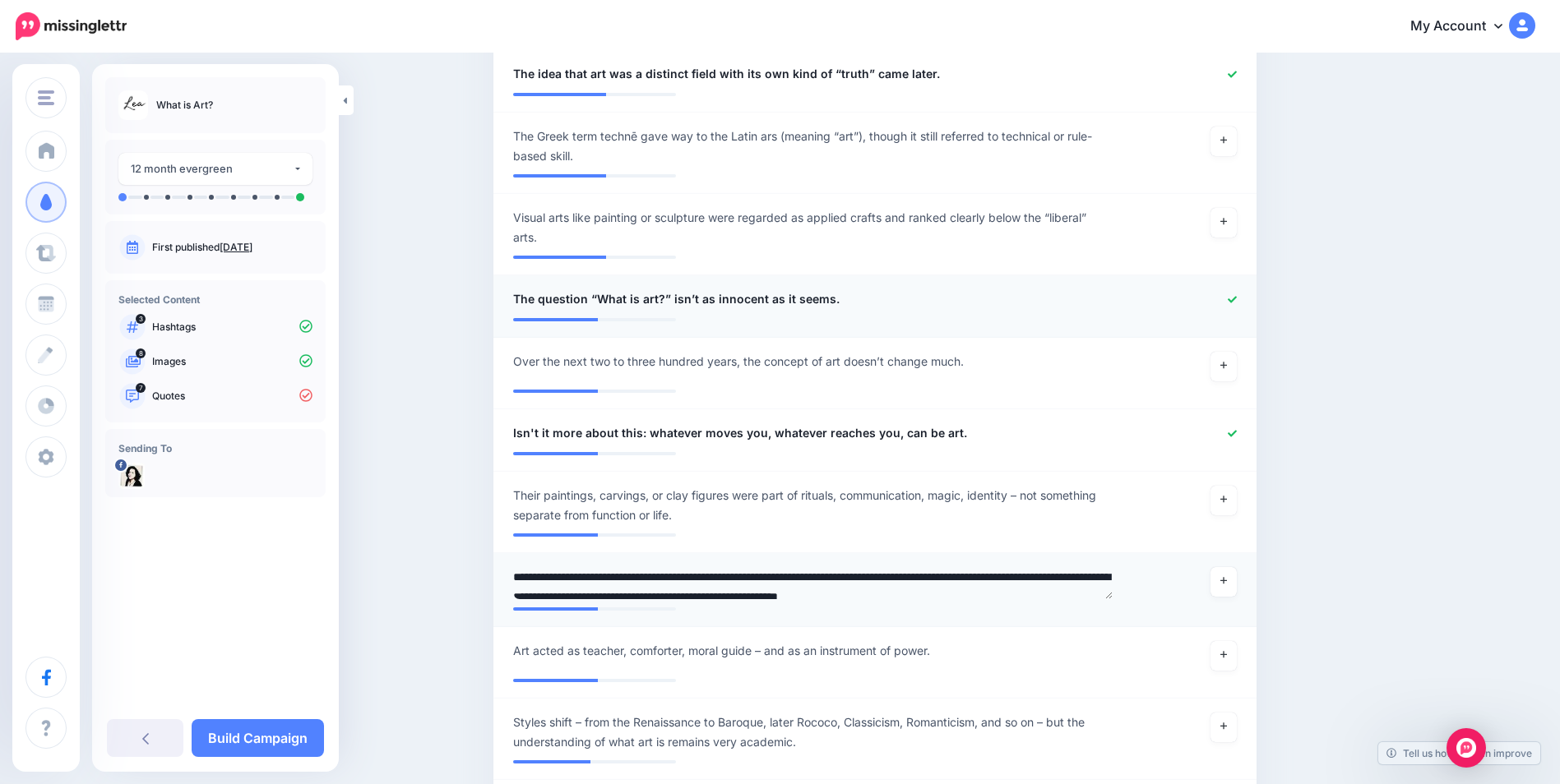
click at [828, 575] on textarea "**********" at bounding box center [813, 583] width 599 height 33
type textarea "**********"
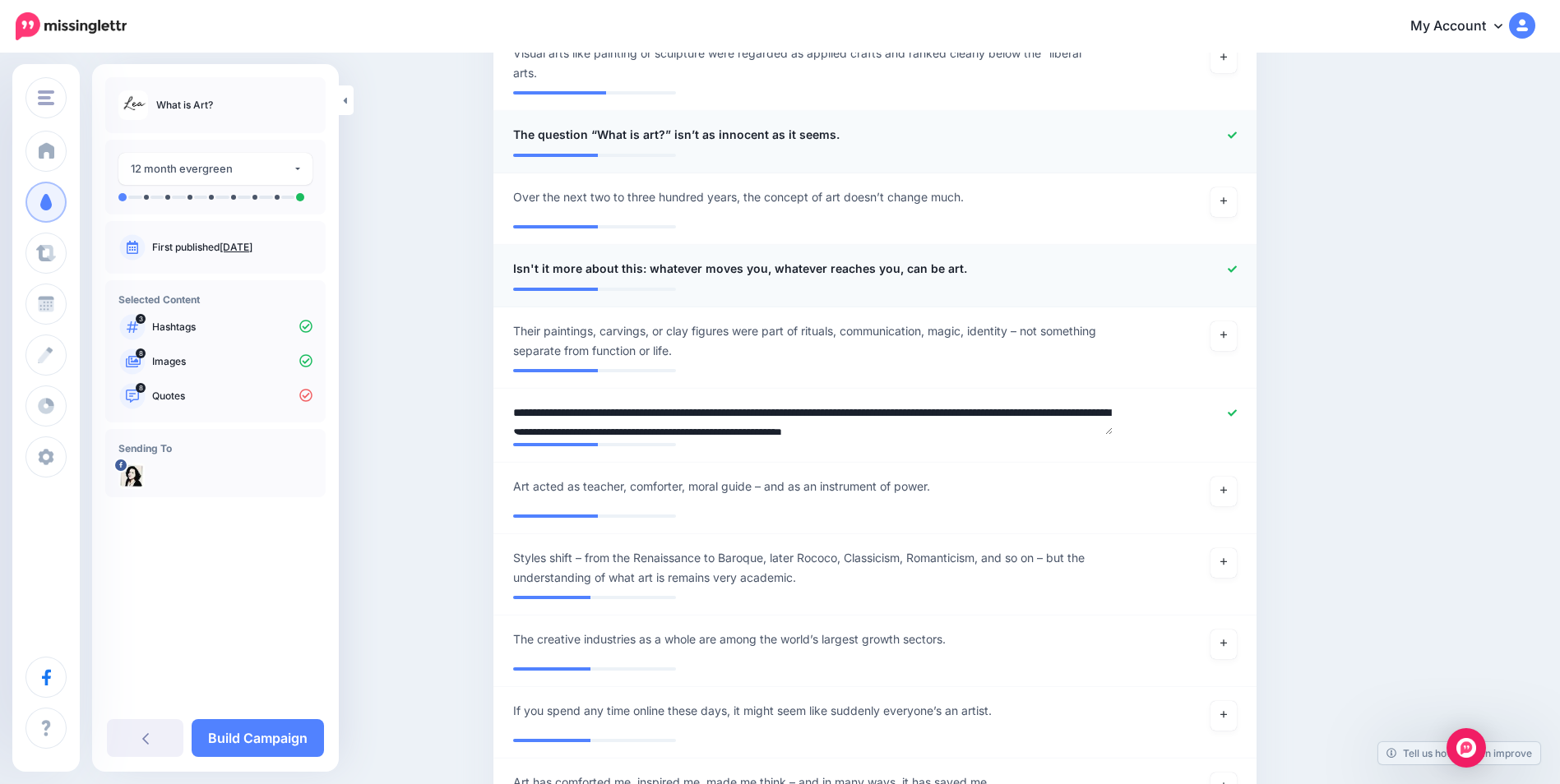
scroll to position [2055, 0]
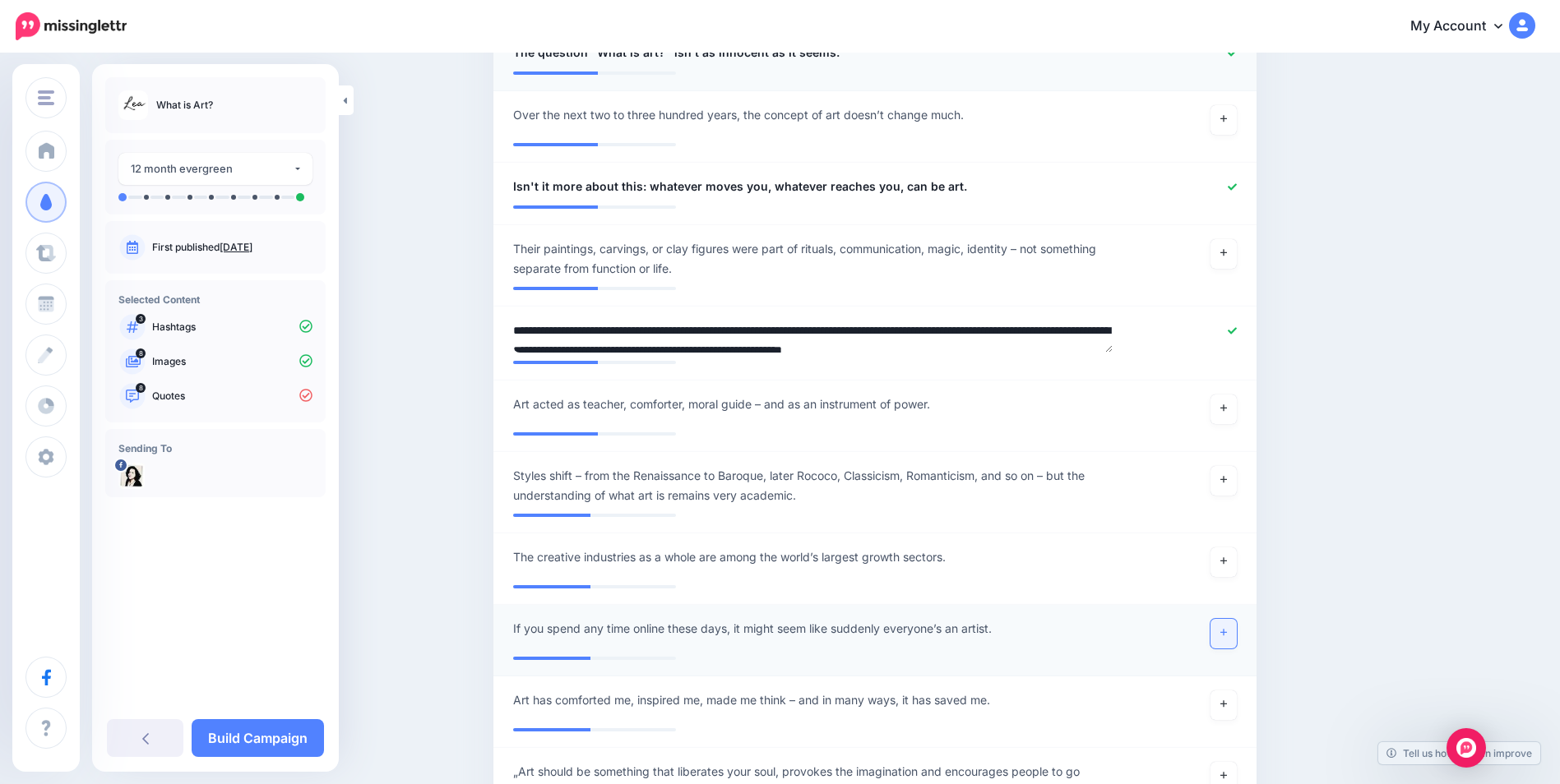
click at [1229, 632] on link at bounding box center [1224, 633] width 27 height 30
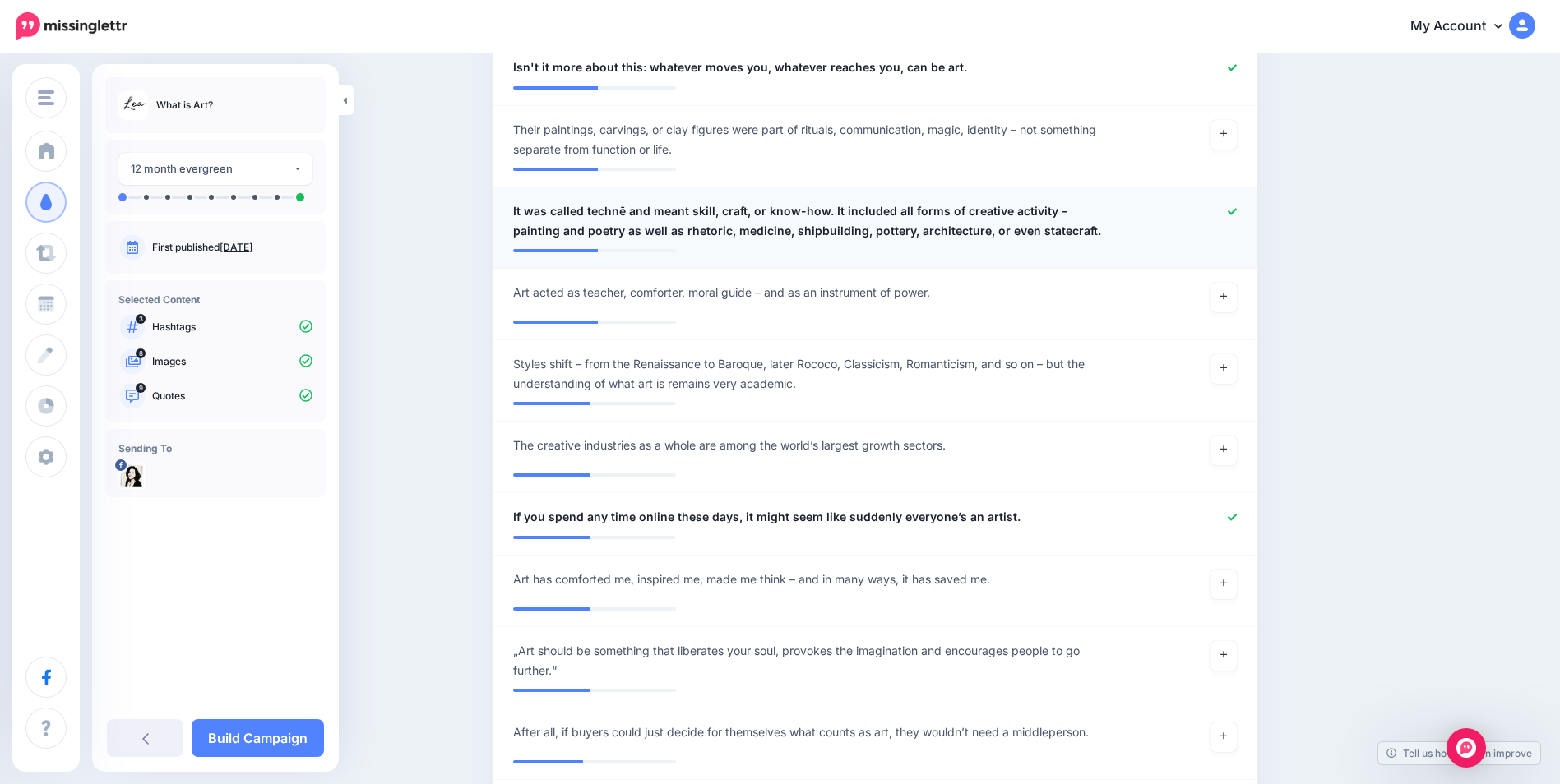
scroll to position [2219, 0]
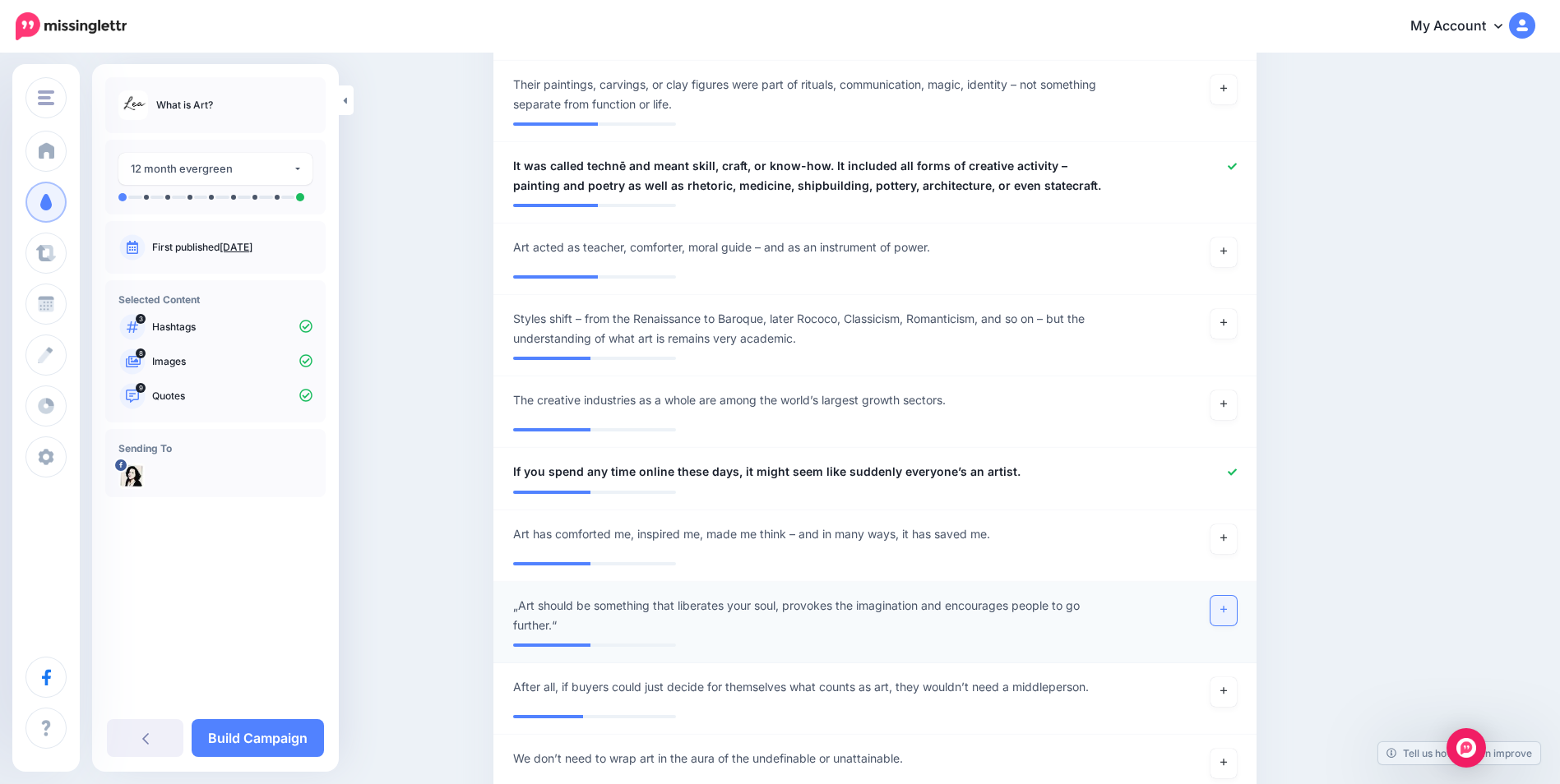
click at [1232, 619] on link at bounding box center [1224, 611] width 27 height 30
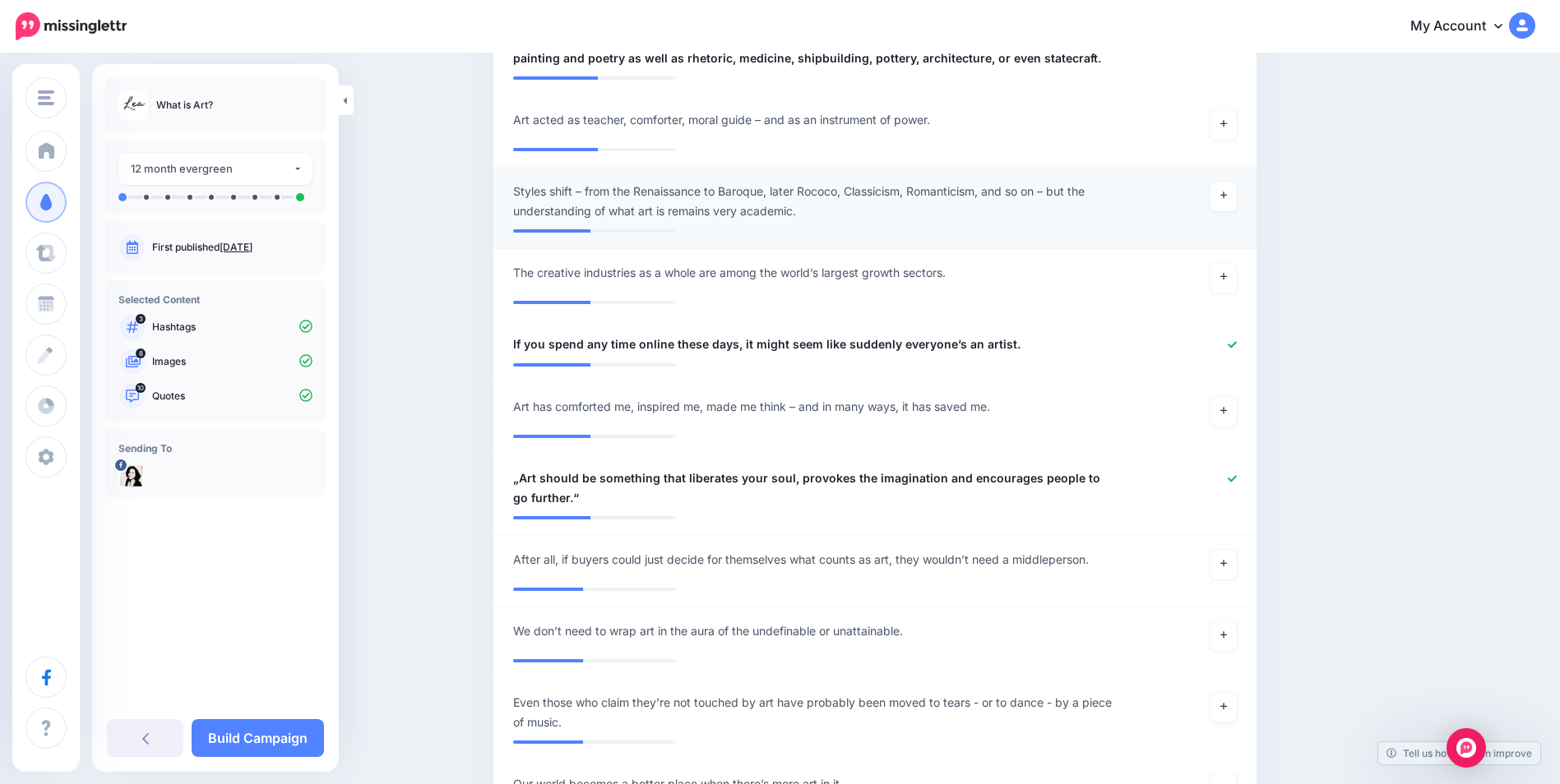
scroll to position [2384, 0]
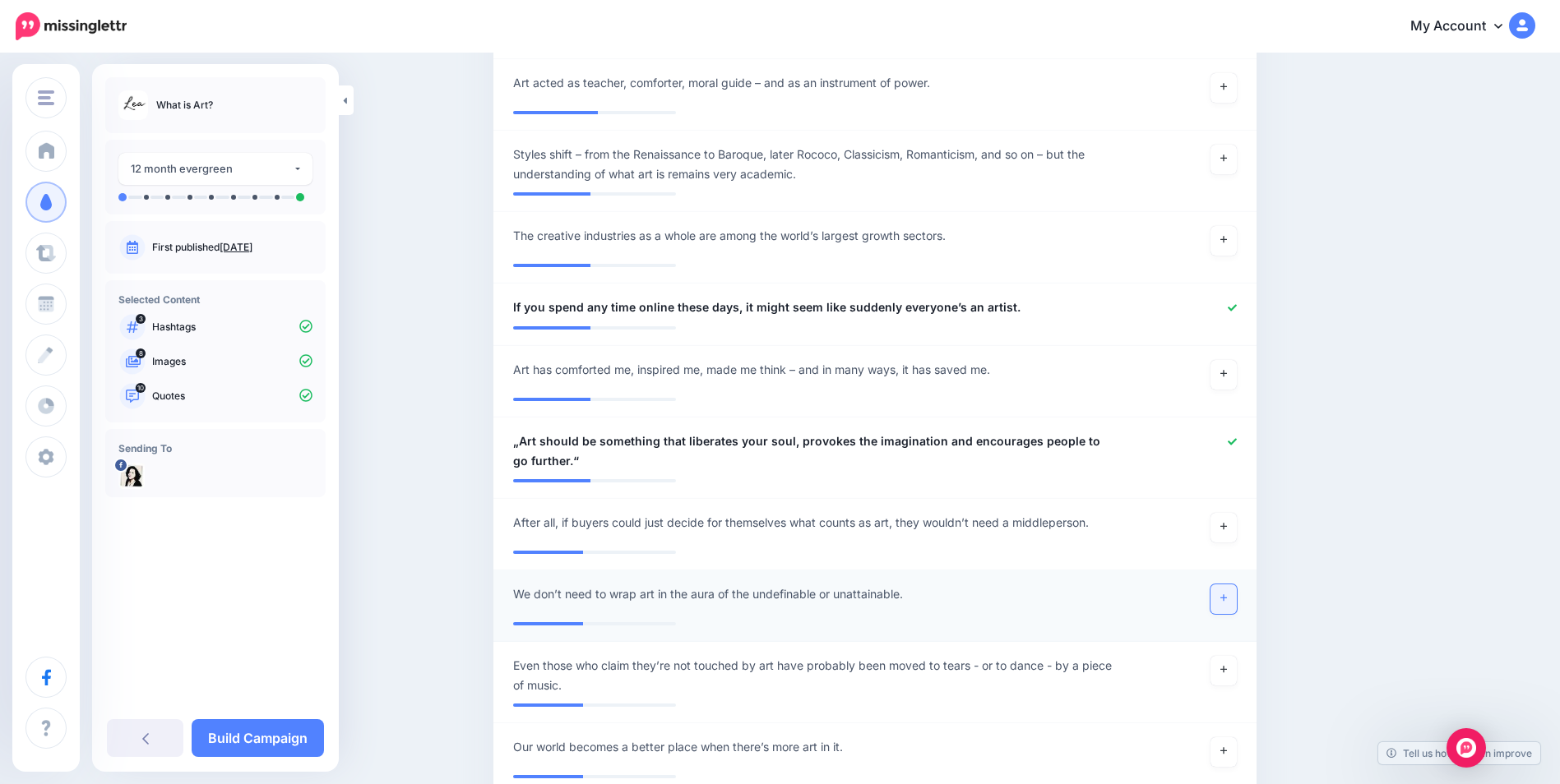
click at [1227, 599] on icon at bounding box center [1224, 598] width 7 height 7
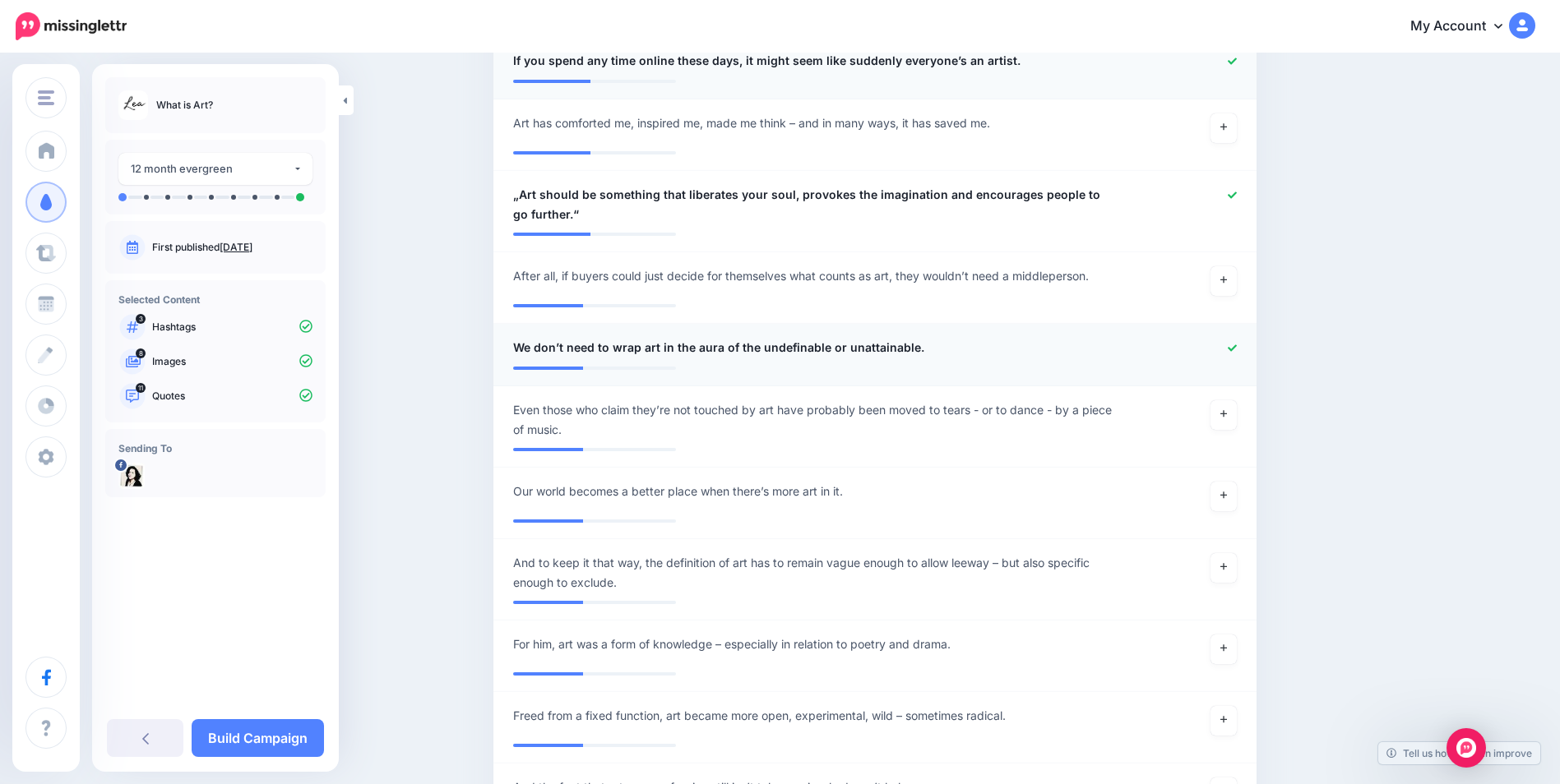
scroll to position [2711, 0]
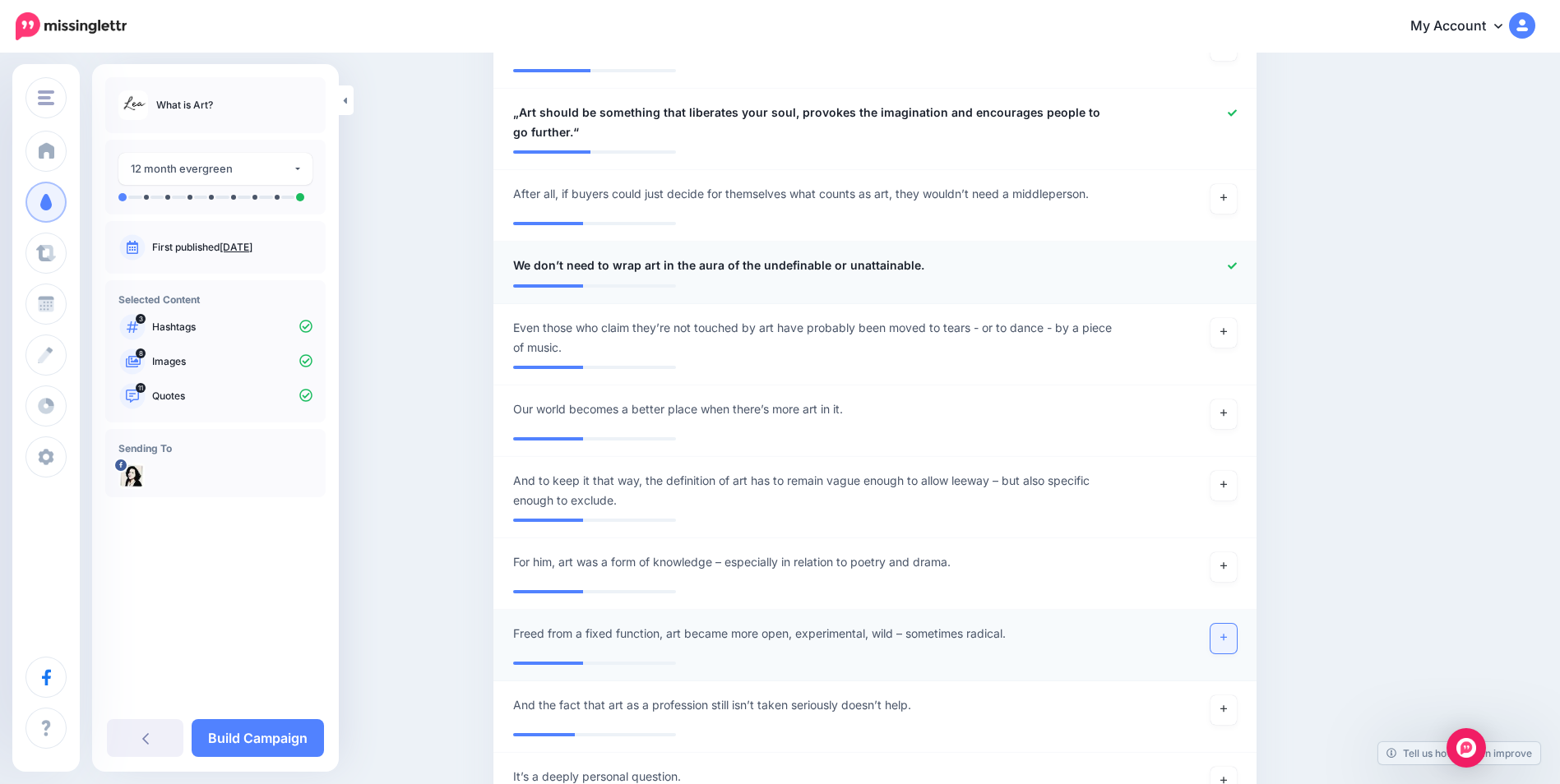
click at [1227, 641] on icon at bounding box center [1224, 637] width 7 height 9
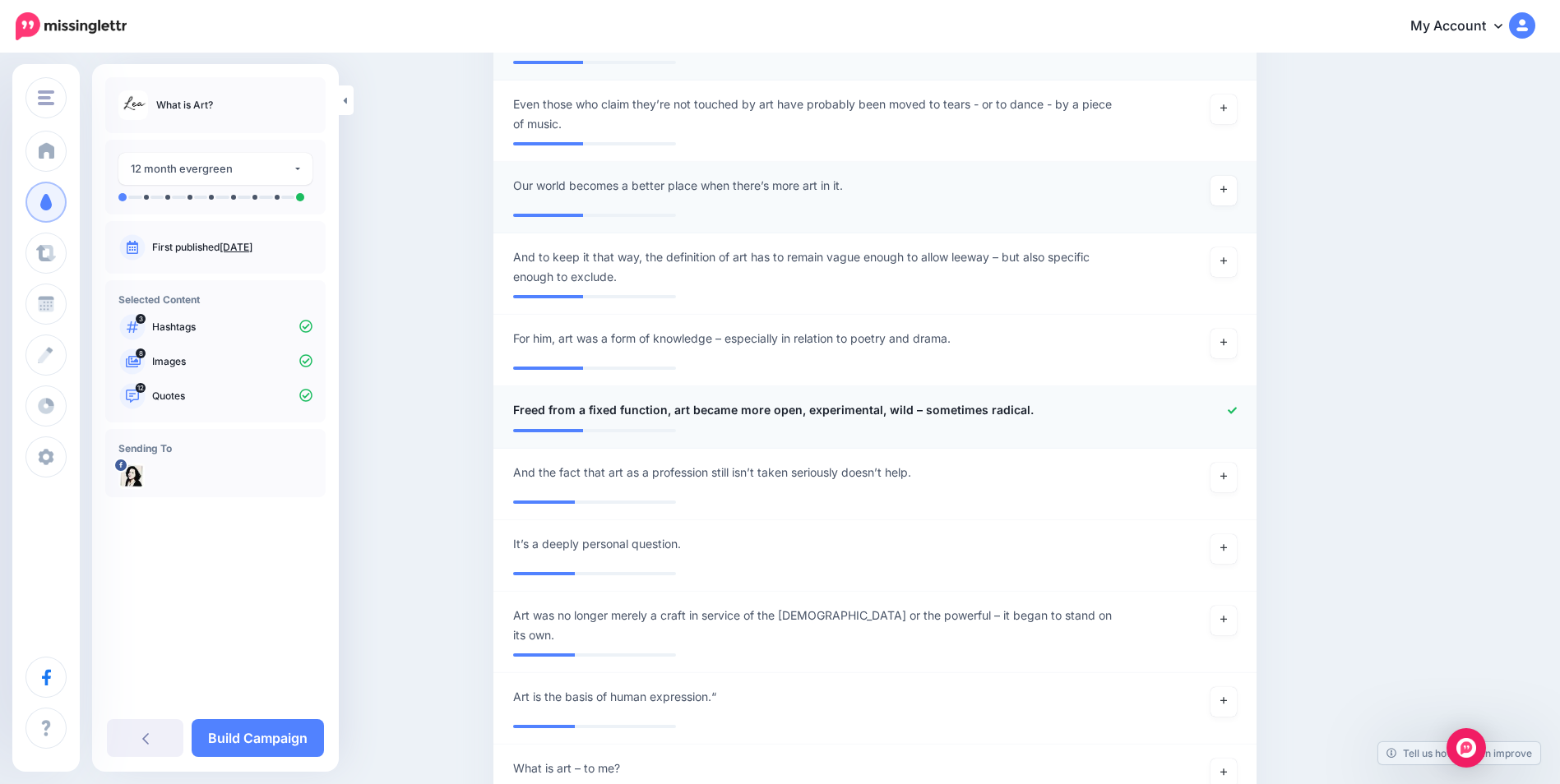
scroll to position [3040, 0]
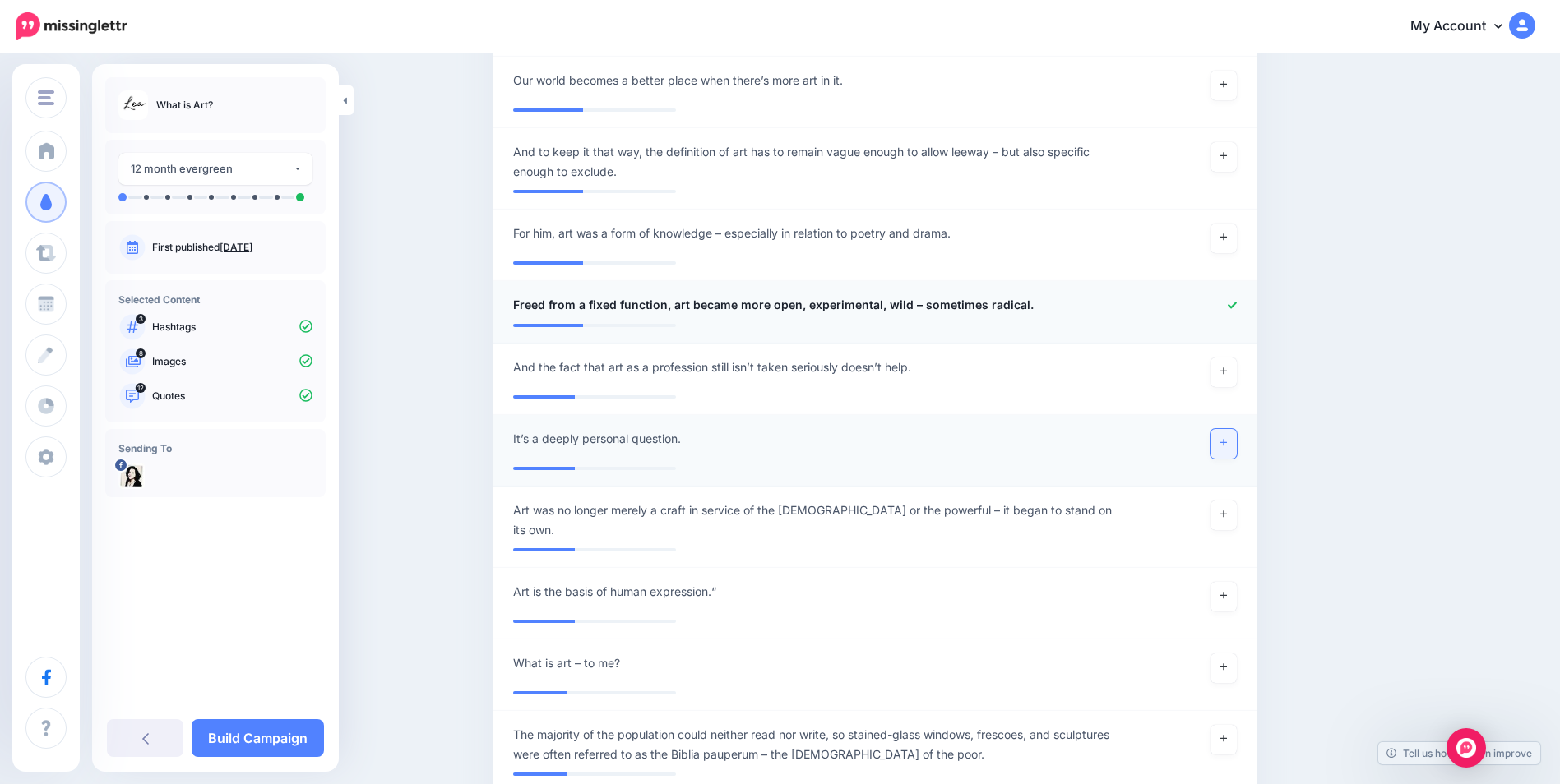
click at [1235, 450] on link at bounding box center [1224, 444] width 27 height 30
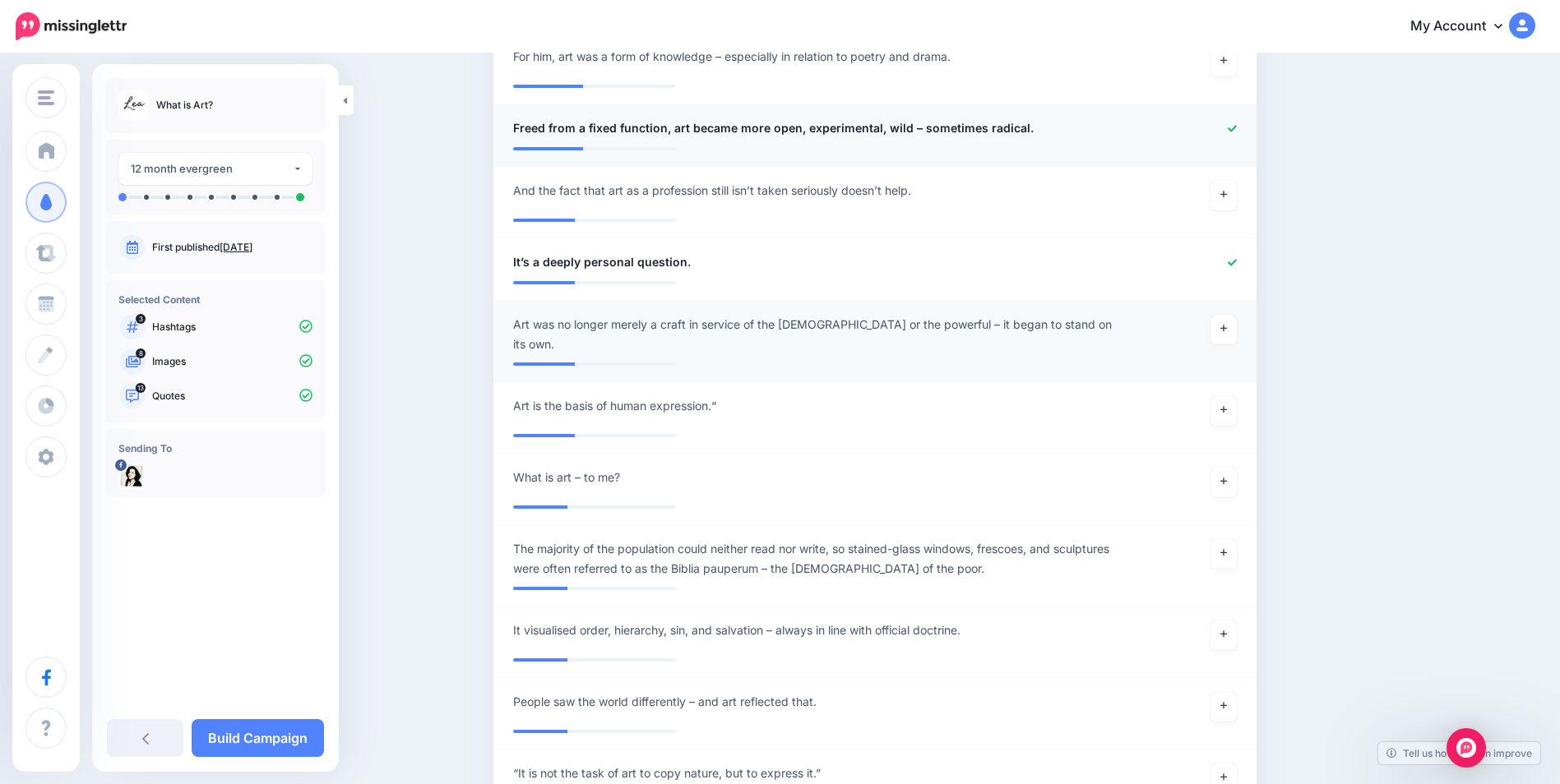
scroll to position [3369, 0]
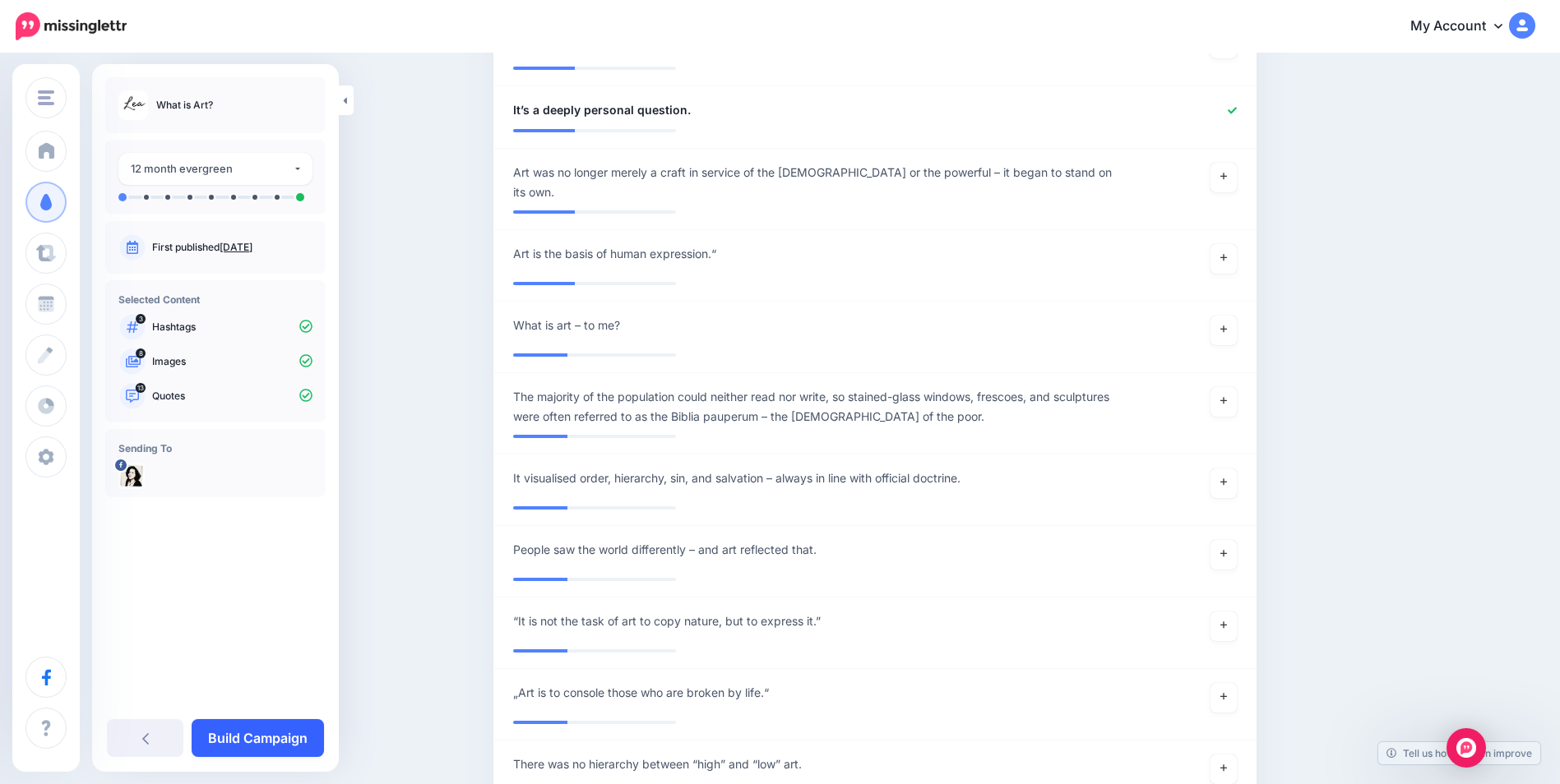
click at [239, 738] on link "Build Campaign" at bounding box center [257, 738] width 132 height 37
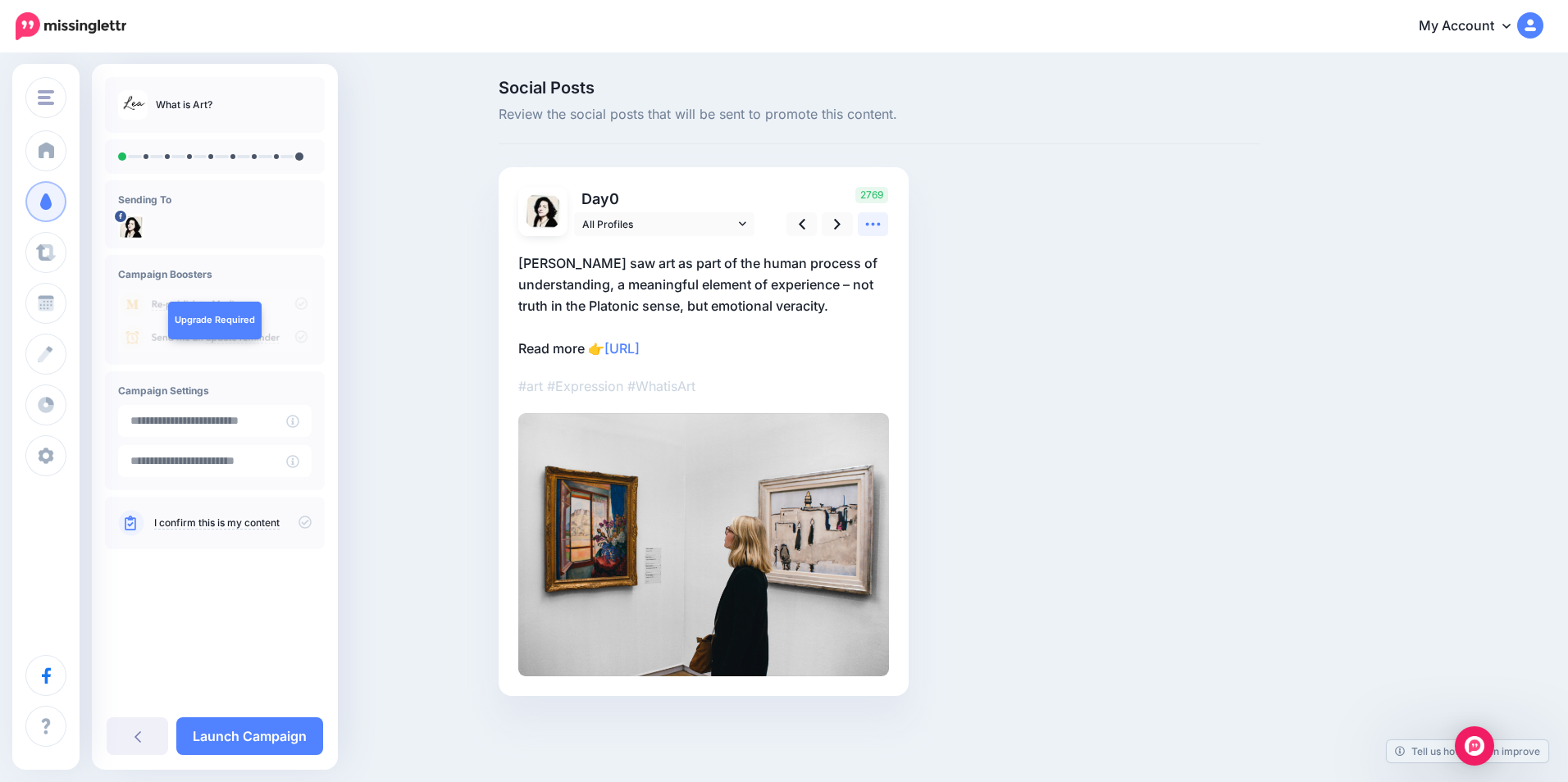
click at [866, 229] on icon at bounding box center [873, 224] width 18 height 18
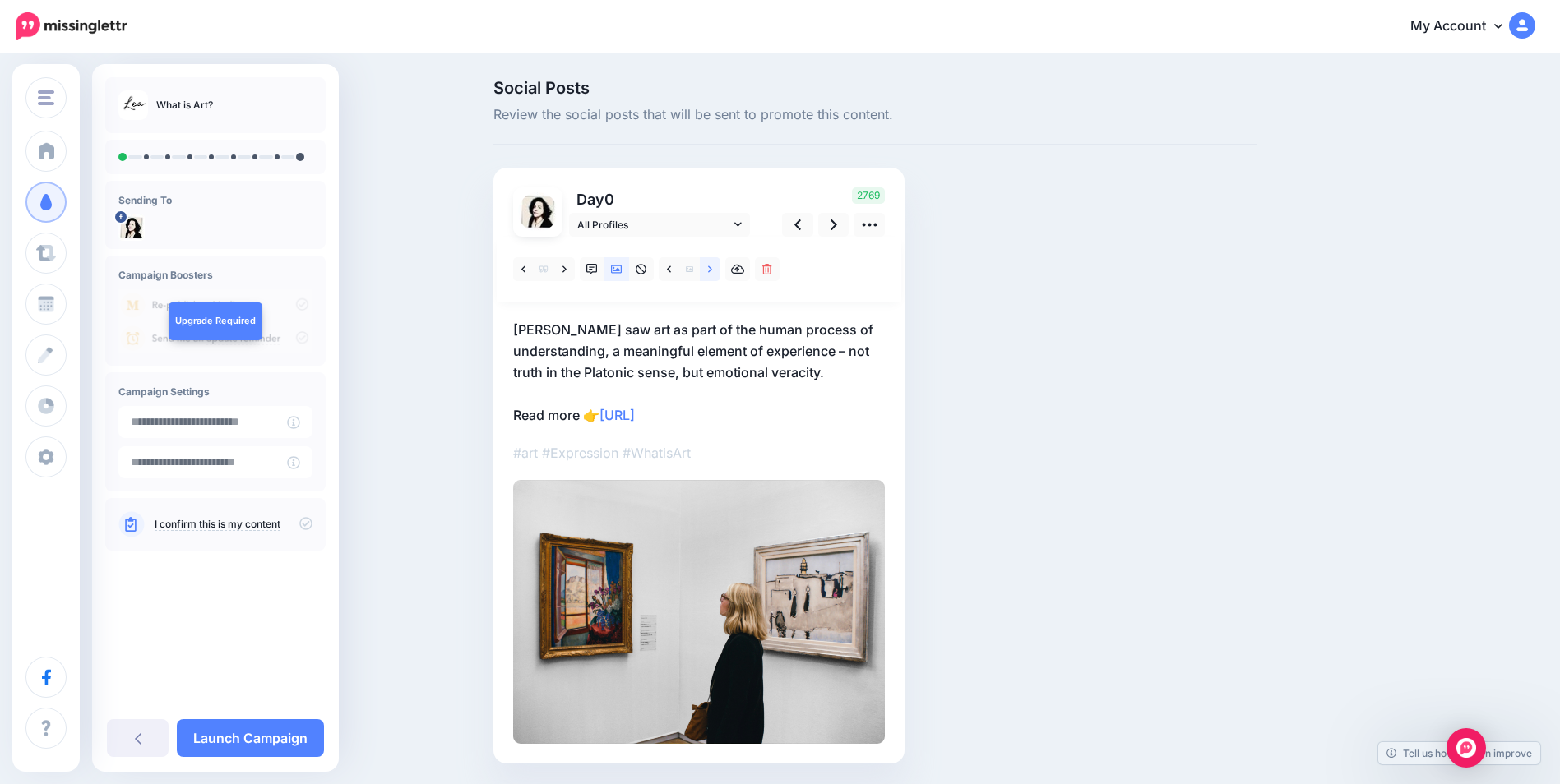
click at [719, 268] on link at bounding box center [710, 269] width 21 height 24
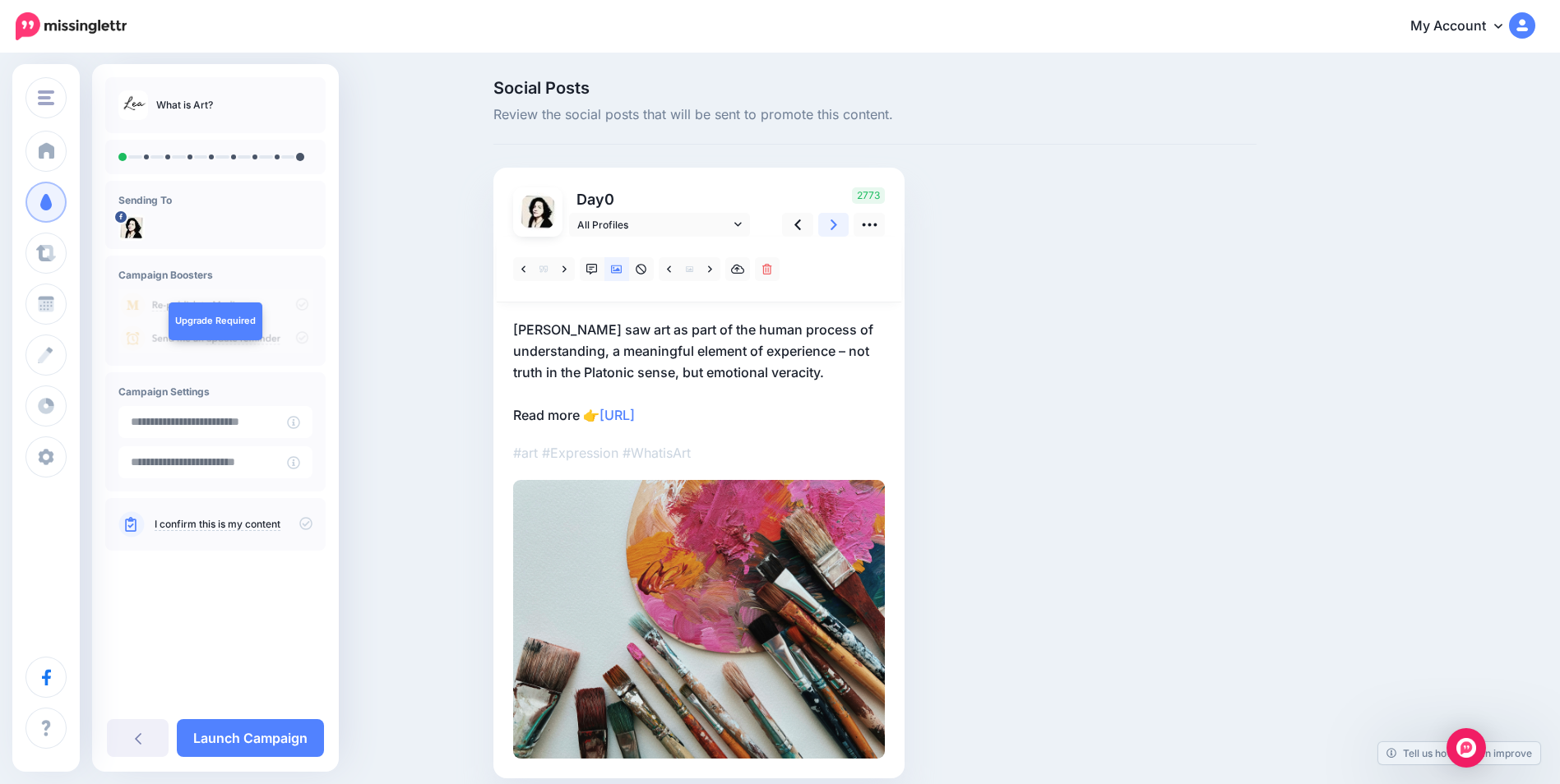
click at [844, 229] on link at bounding box center [834, 225] width 32 height 24
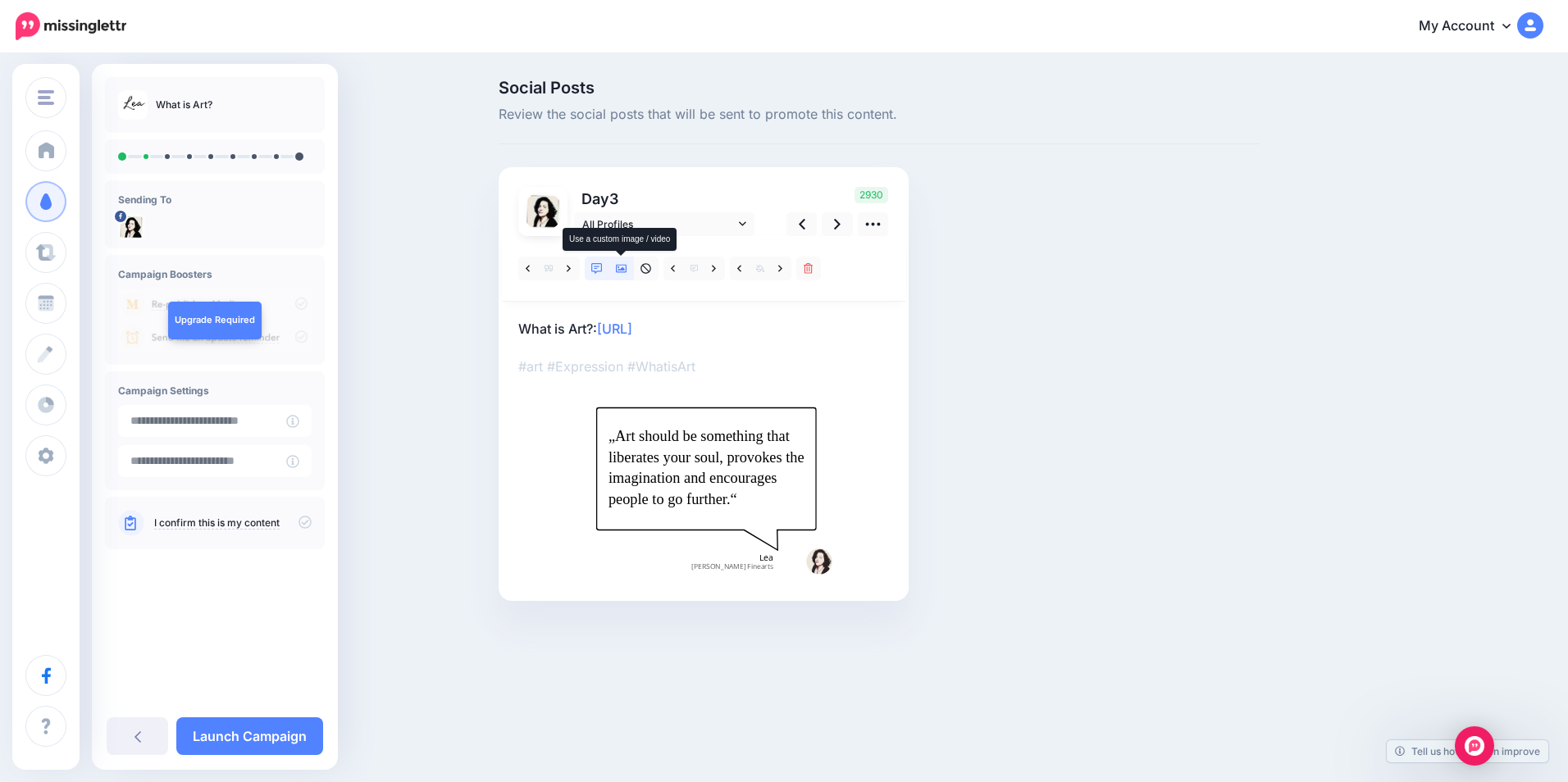
click at [625, 268] on icon at bounding box center [622, 269] width 12 height 12
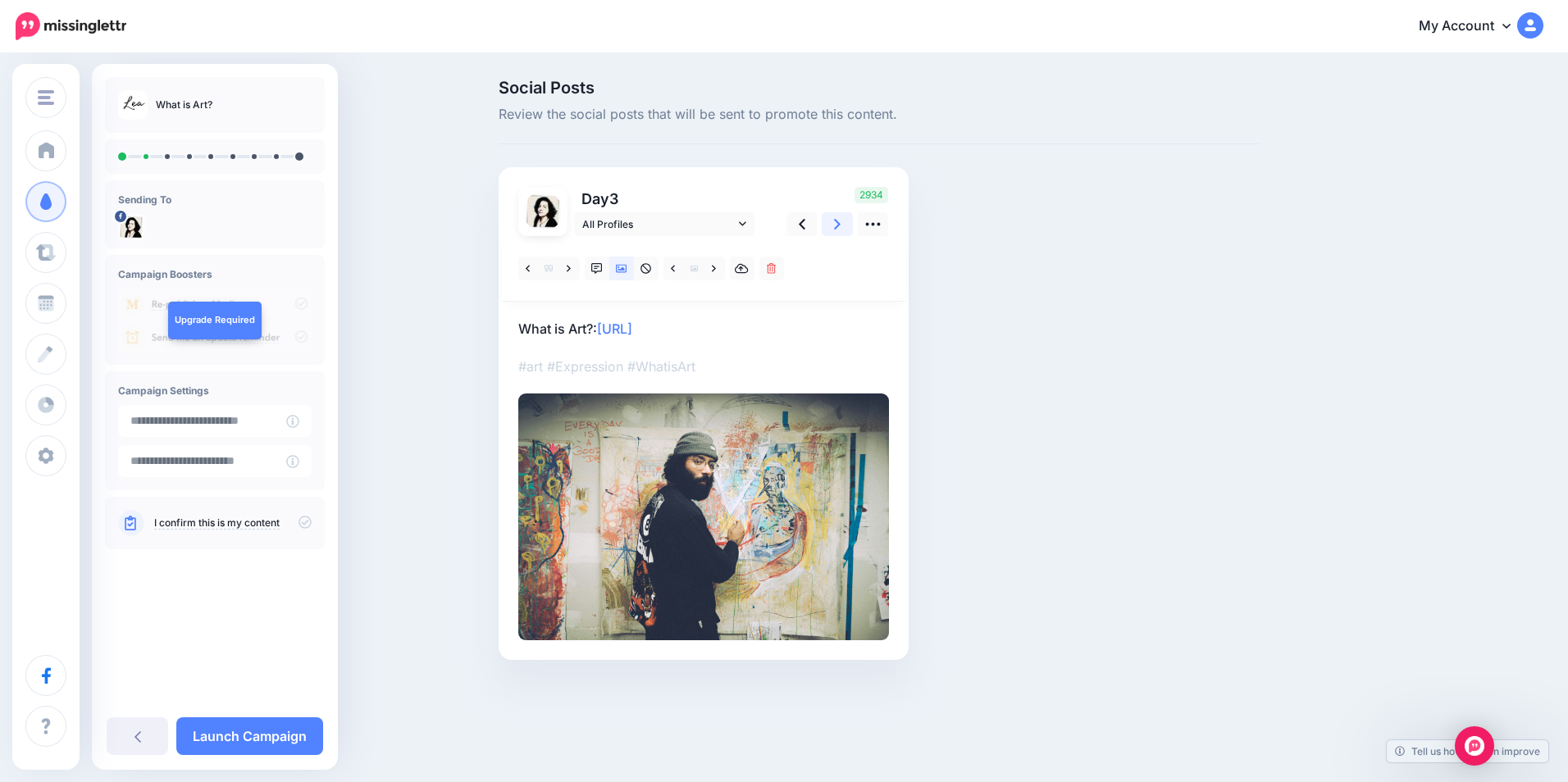
click at [832, 225] on link at bounding box center [837, 224] width 31 height 24
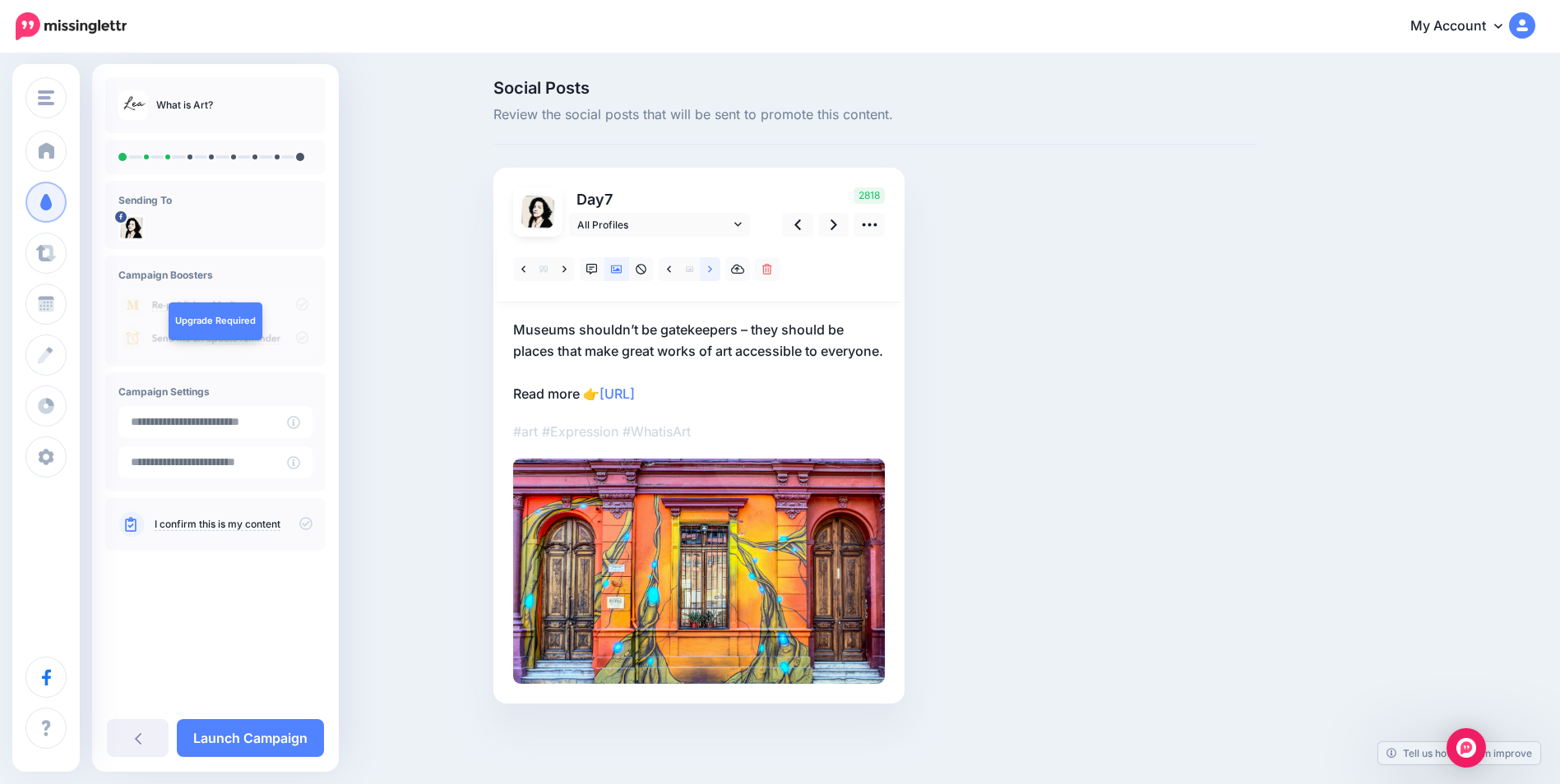
click at [720, 272] on link at bounding box center [710, 269] width 21 height 24
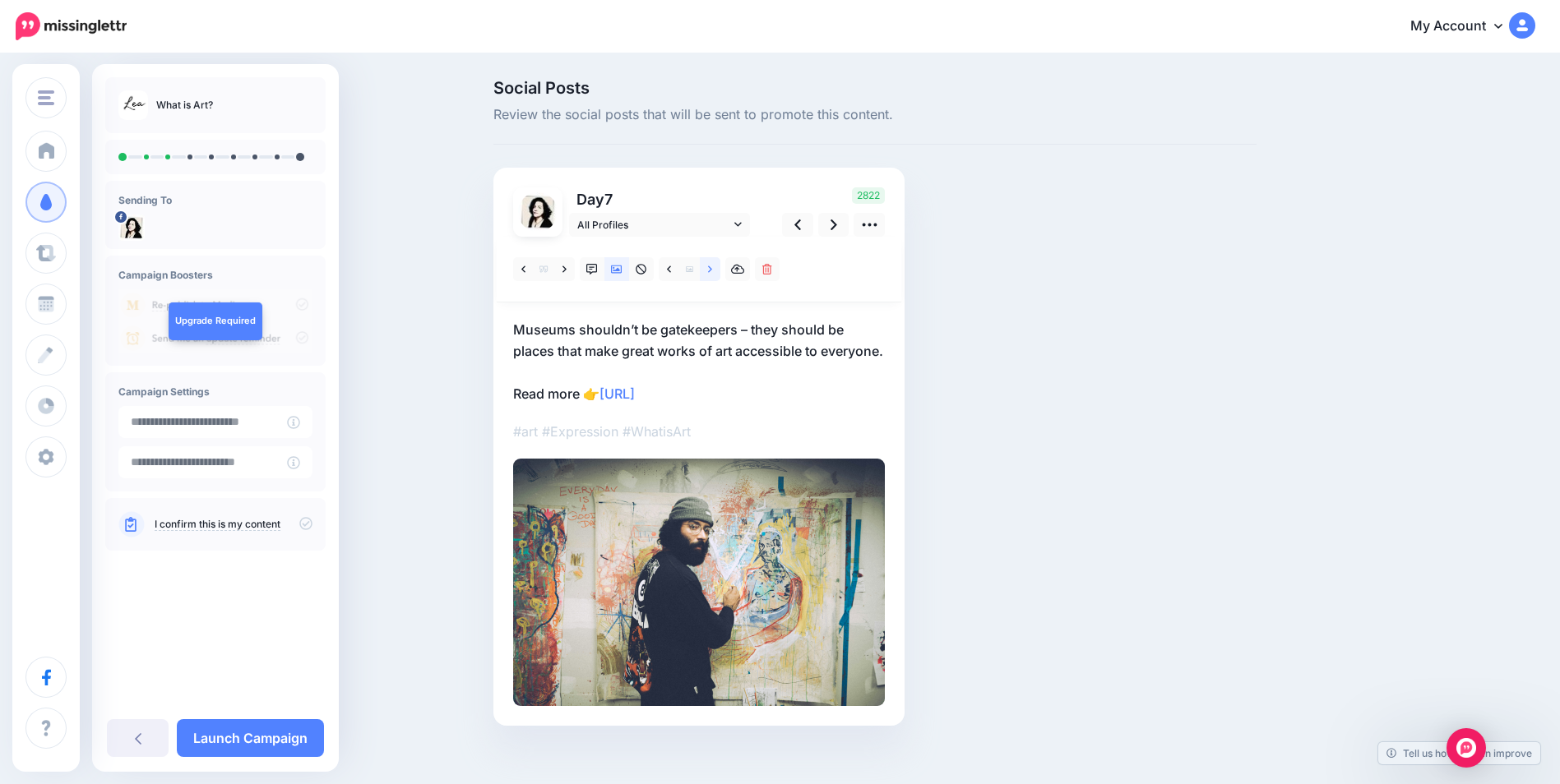
click at [720, 272] on link at bounding box center [710, 269] width 21 height 24
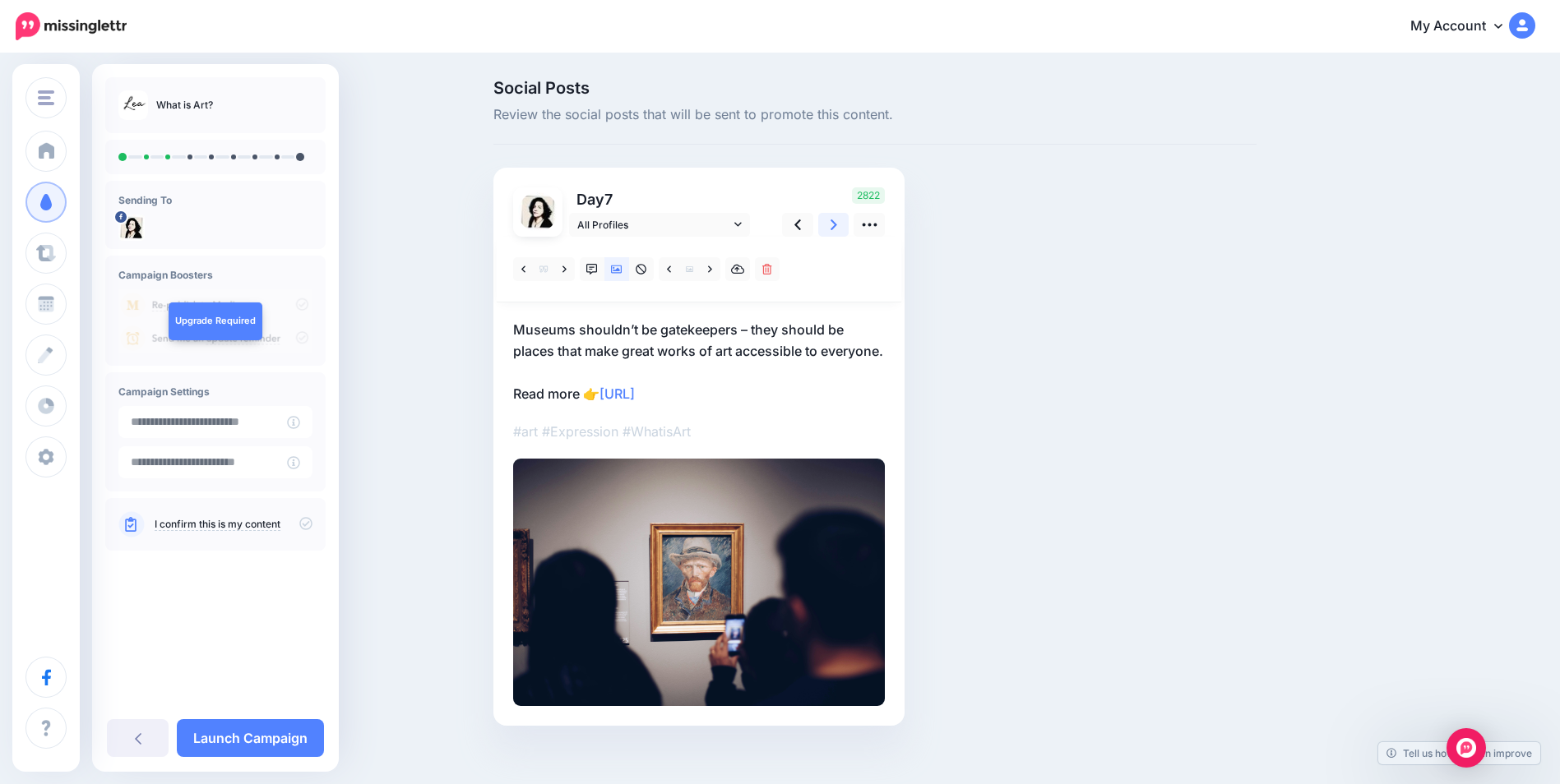
click at [838, 222] on icon at bounding box center [834, 225] width 7 height 18
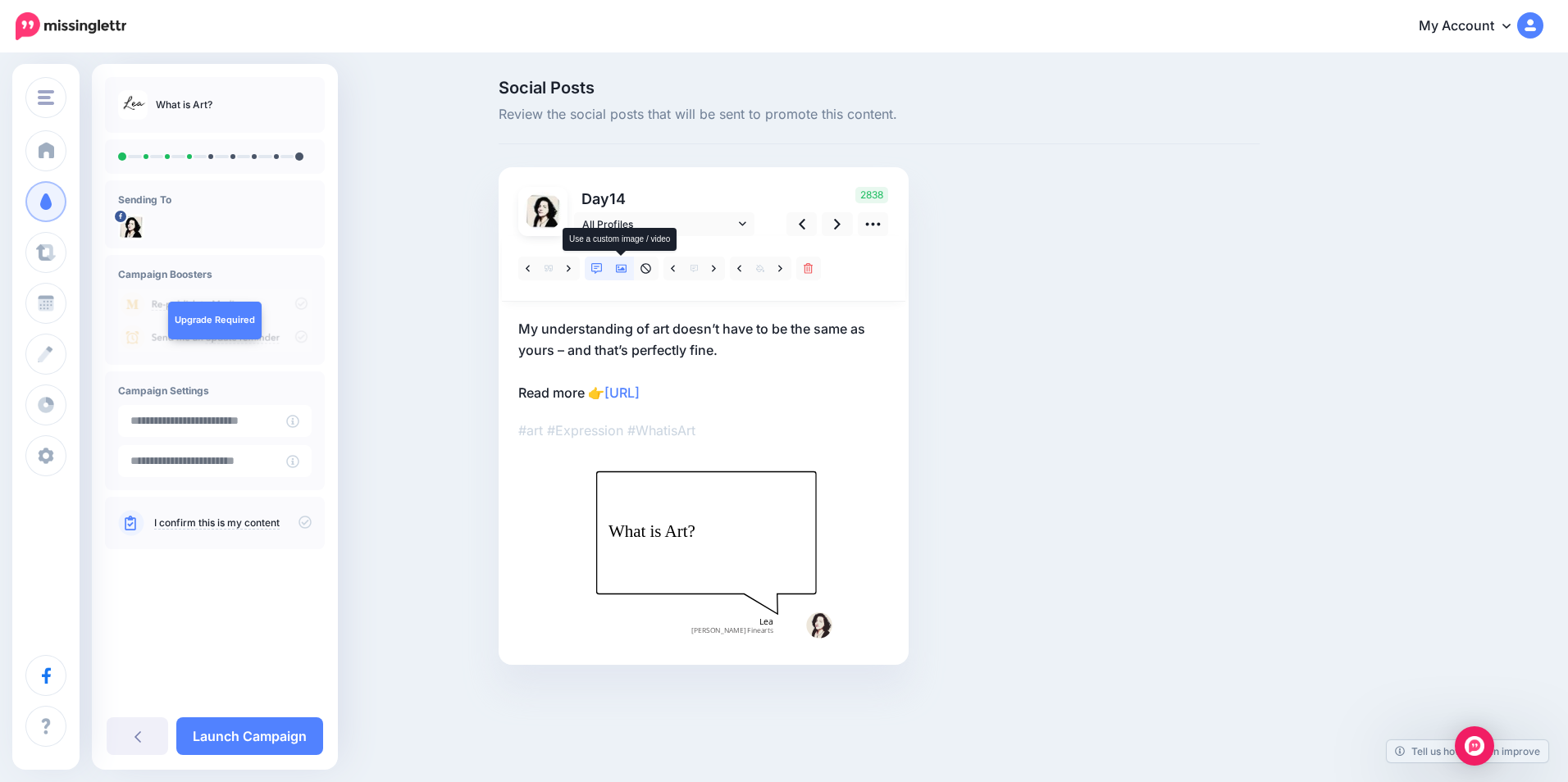
click at [616, 273] on icon at bounding box center [622, 269] width 12 height 12
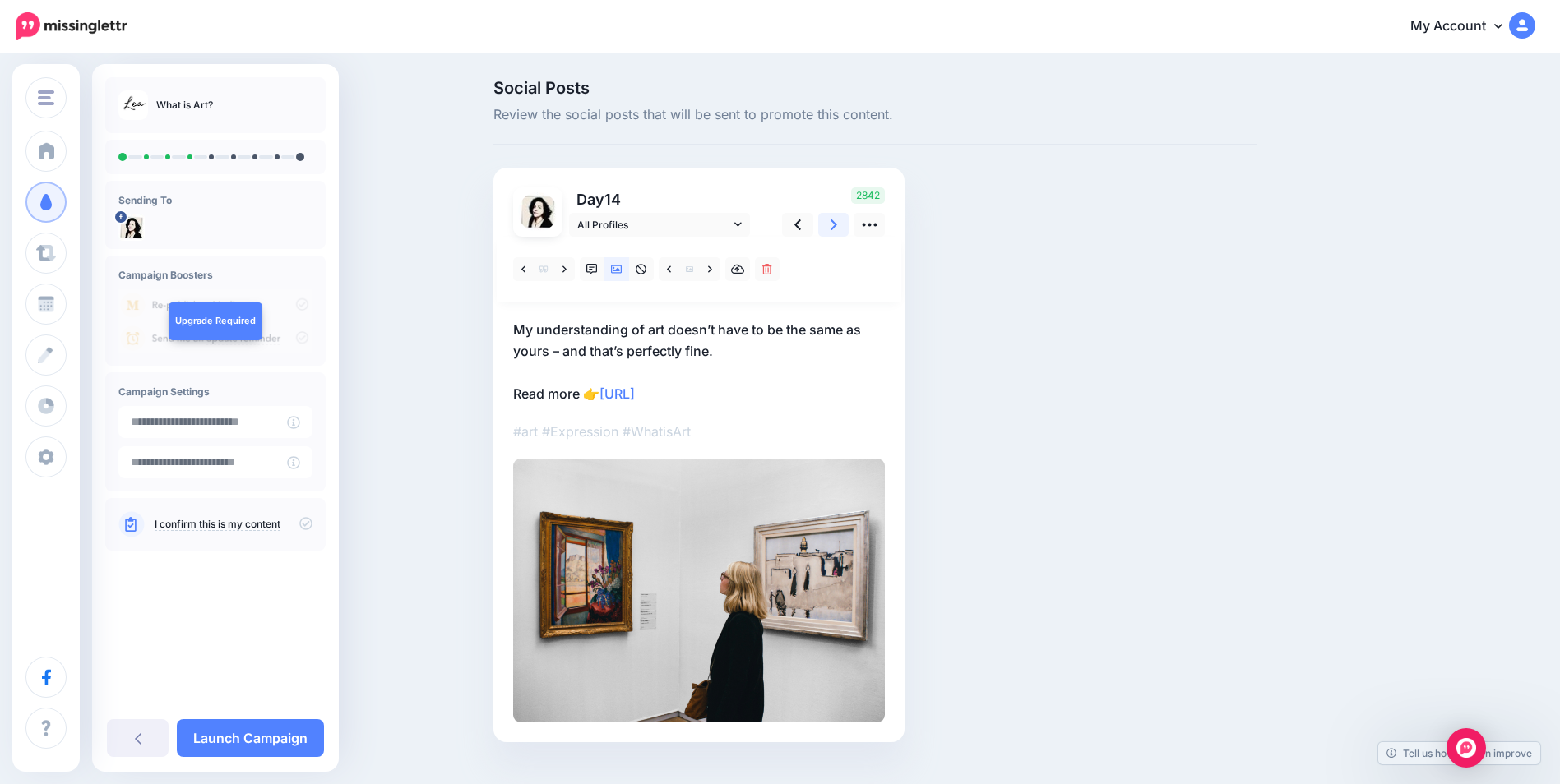
click at [837, 227] on icon at bounding box center [834, 225] width 7 height 18
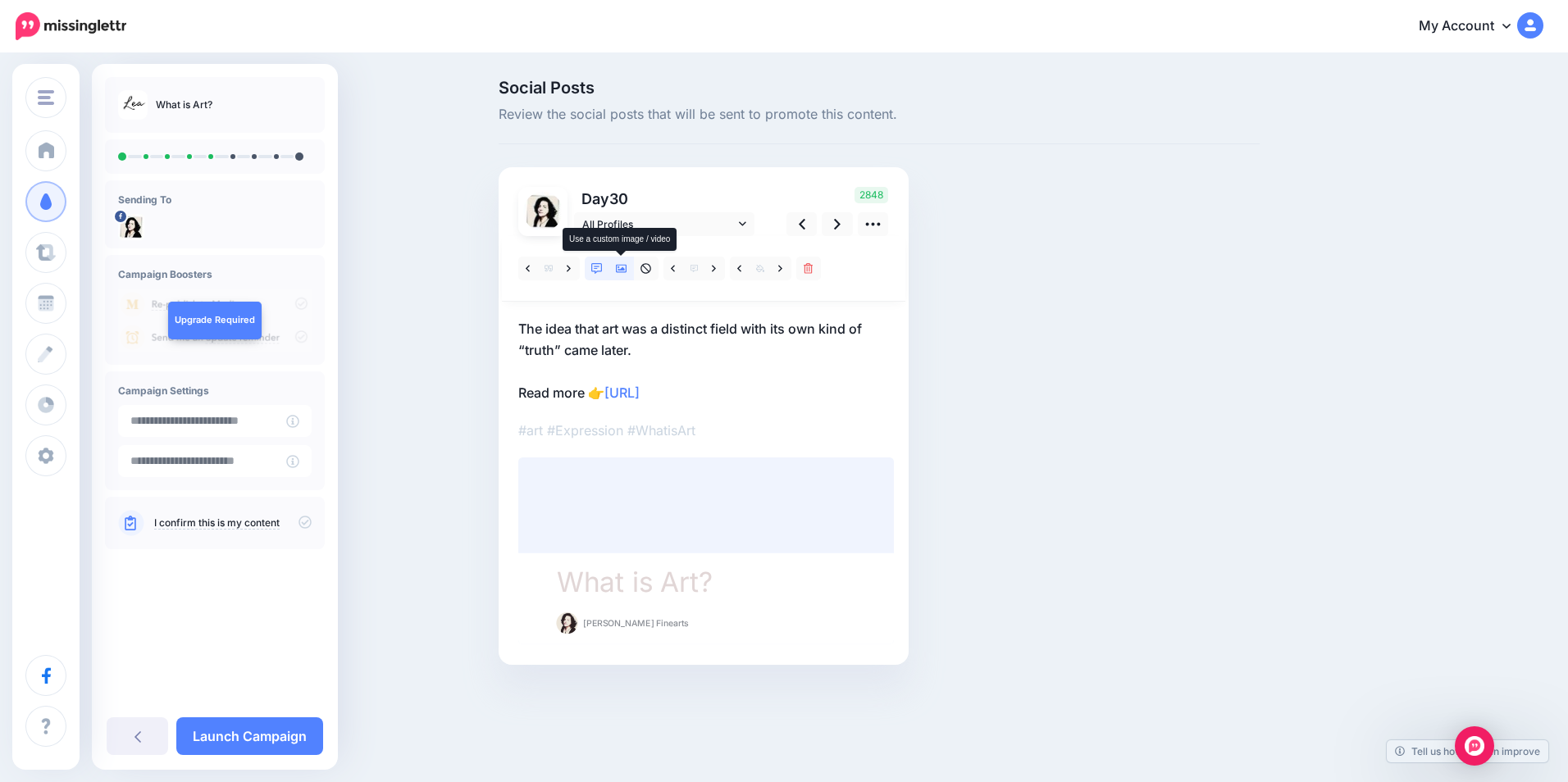
click at [623, 268] on icon at bounding box center [622, 269] width 12 height 8
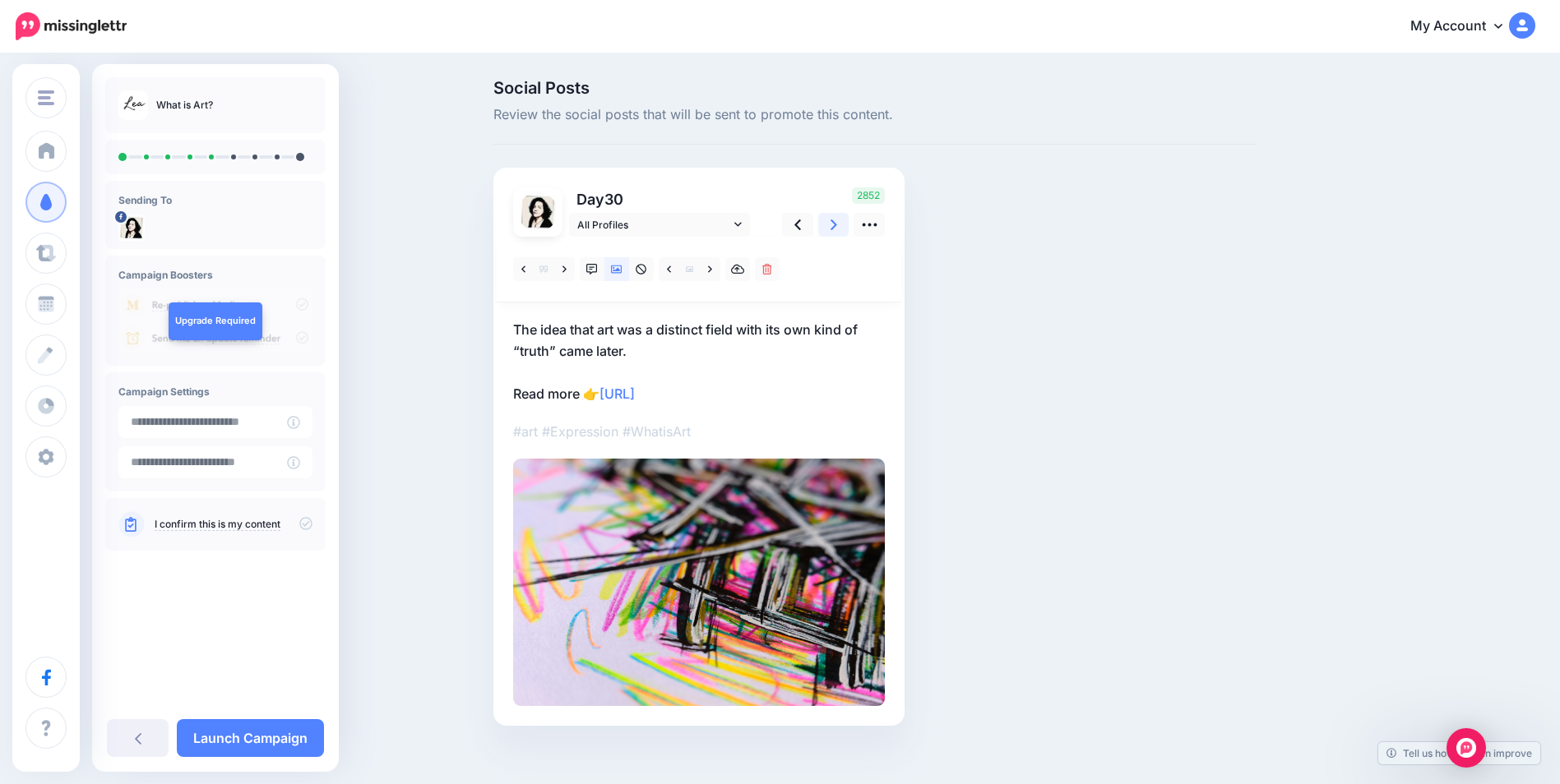
click at [838, 227] on icon at bounding box center [834, 225] width 7 height 18
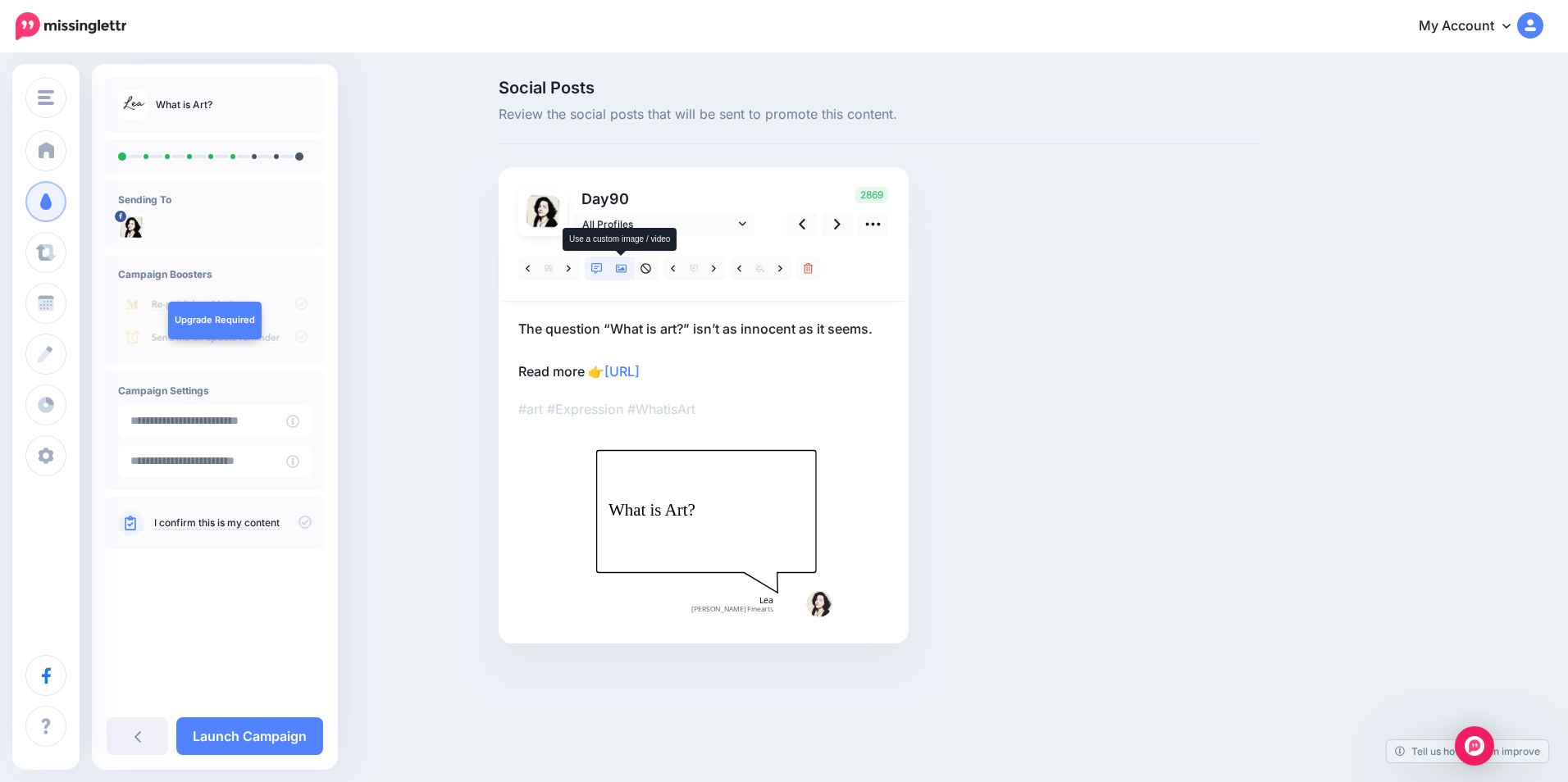
click at [620, 267] on icon at bounding box center [622, 269] width 12 height 12
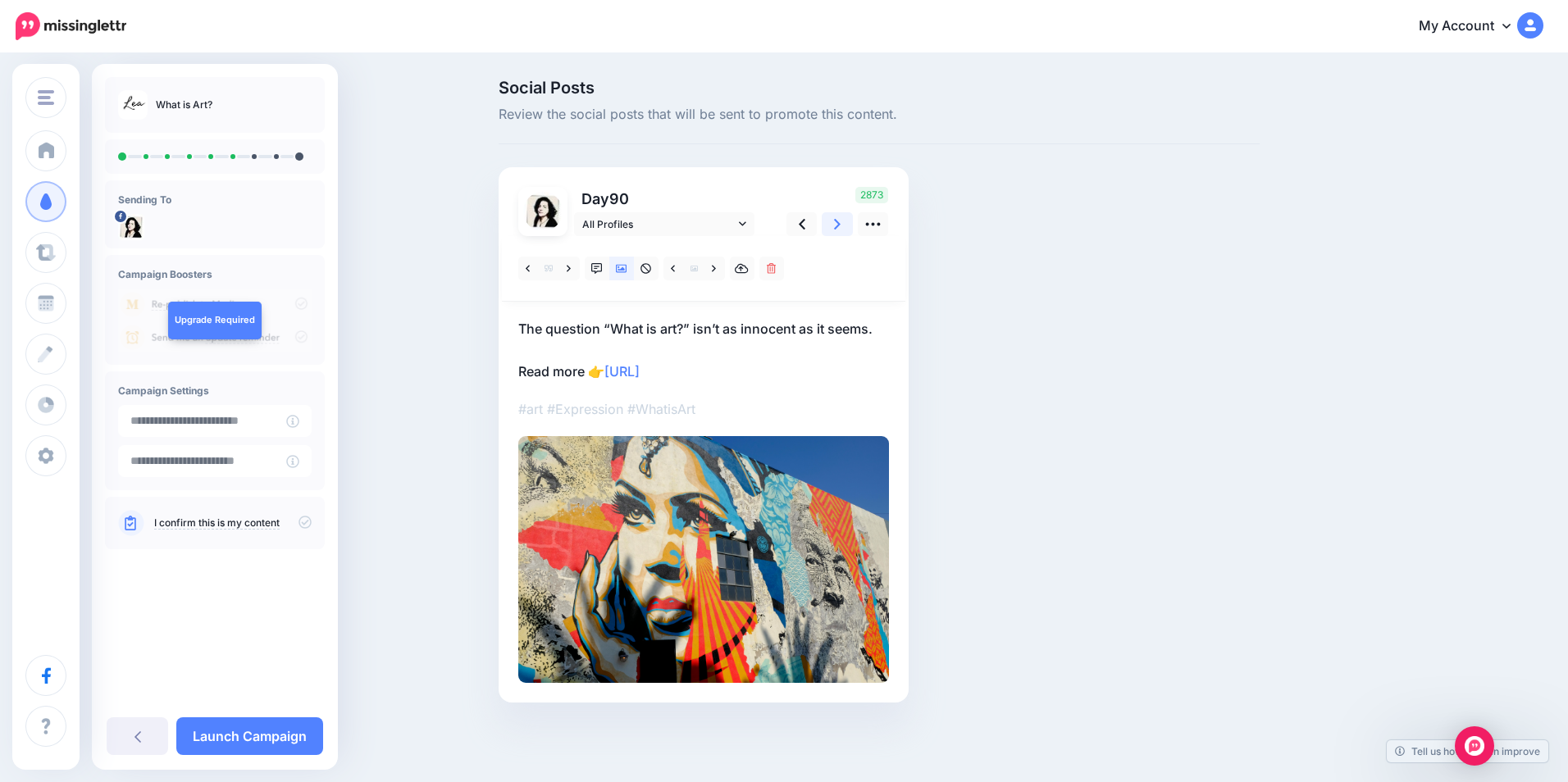
click at [835, 226] on icon at bounding box center [837, 224] width 7 height 18
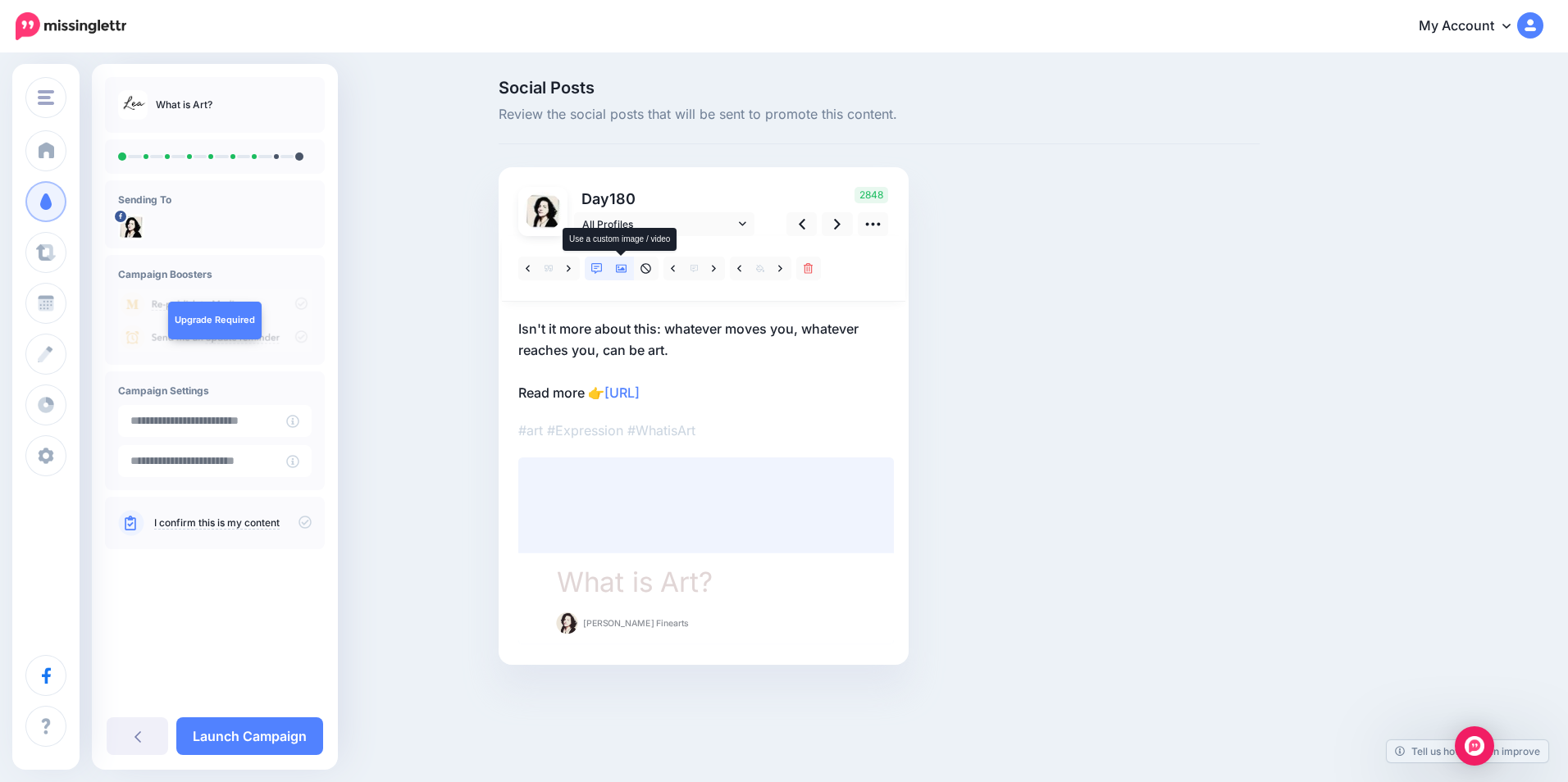
click at [622, 275] on link at bounding box center [621, 268] width 25 height 24
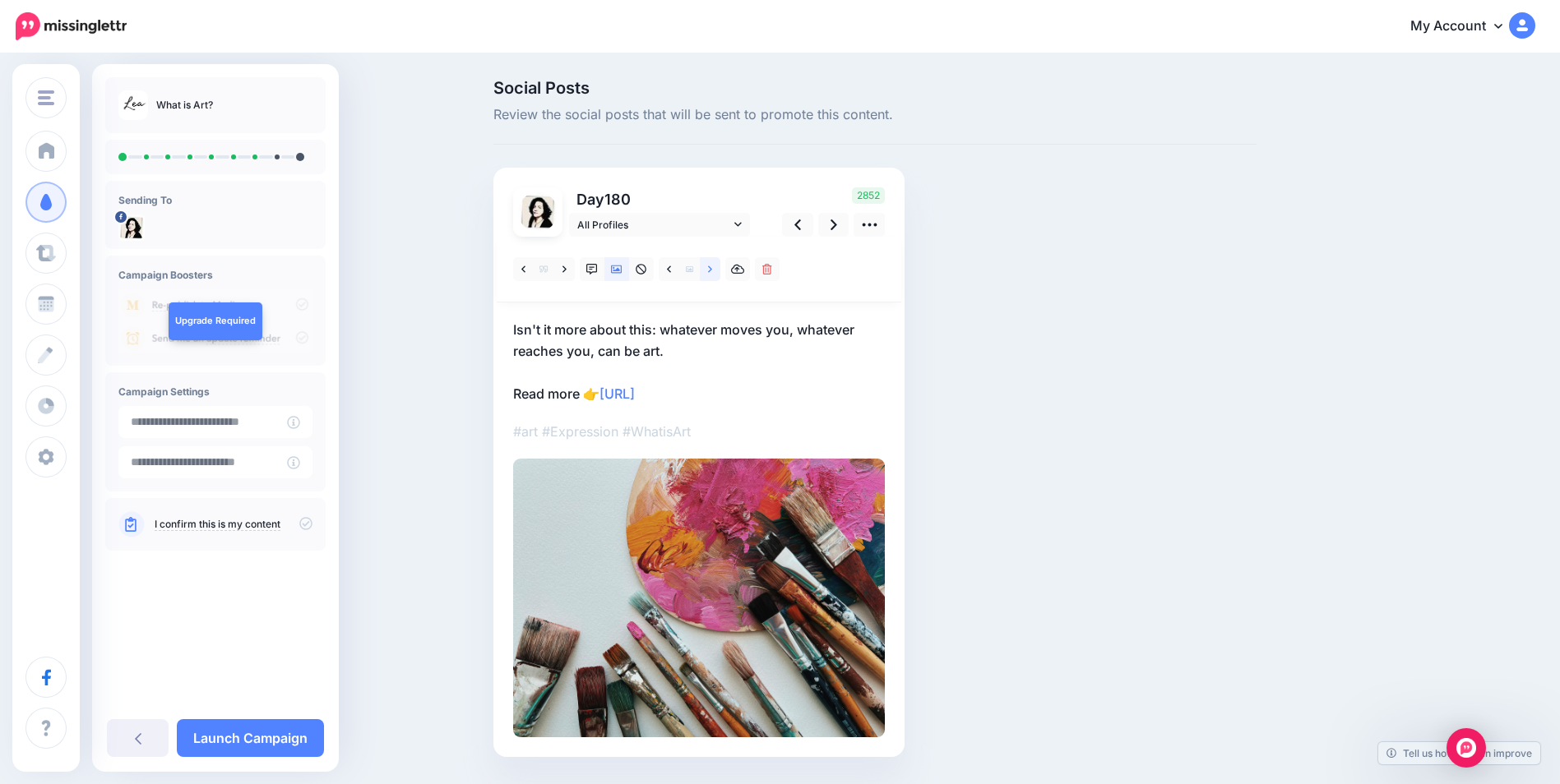
click at [712, 274] on icon at bounding box center [711, 270] width 4 height 12
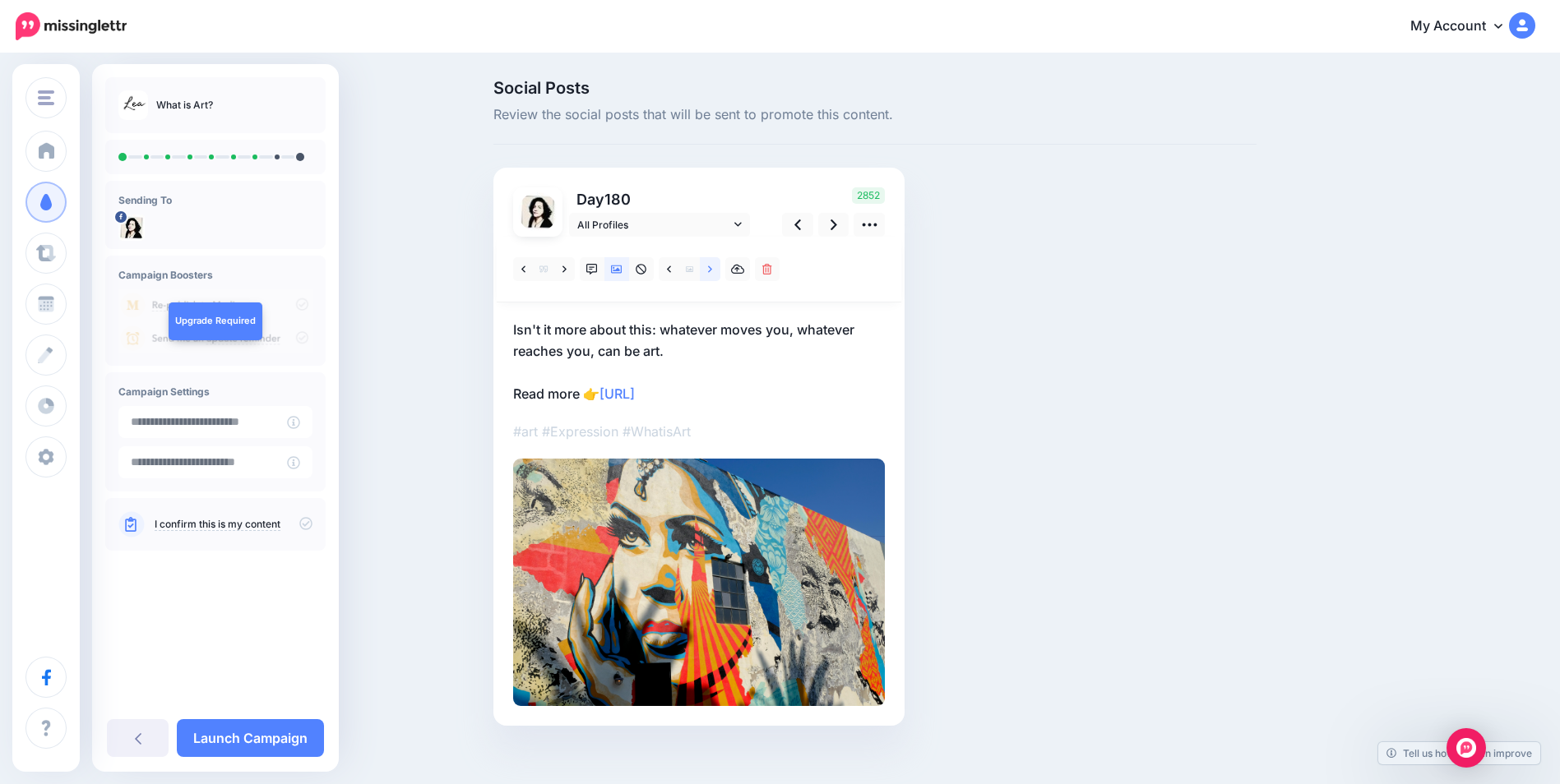
click at [712, 272] on icon at bounding box center [711, 270] width 4 height 12
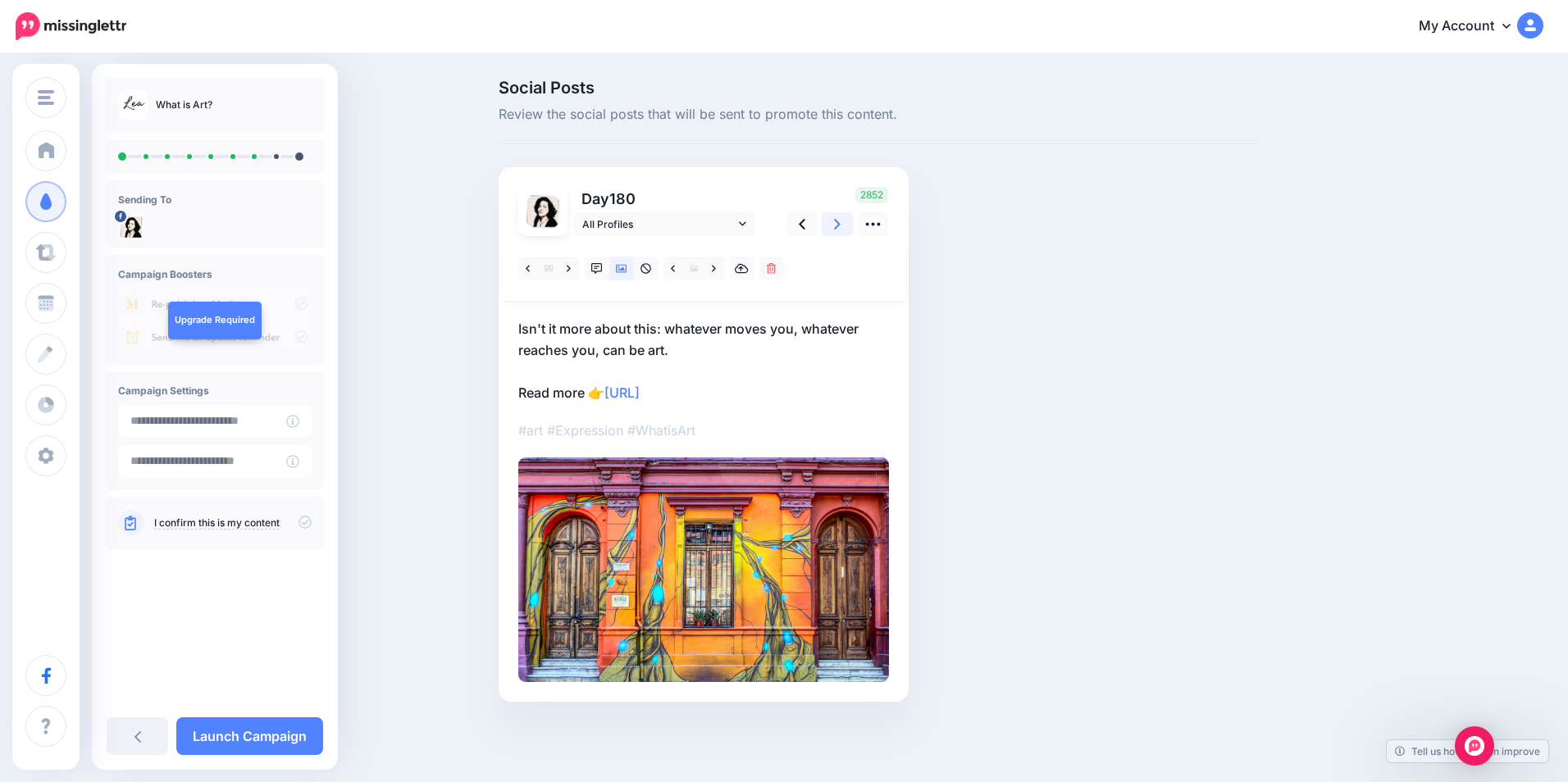
click at [835, 229] on icon at bounding box center [837, 224] width 7 height 11
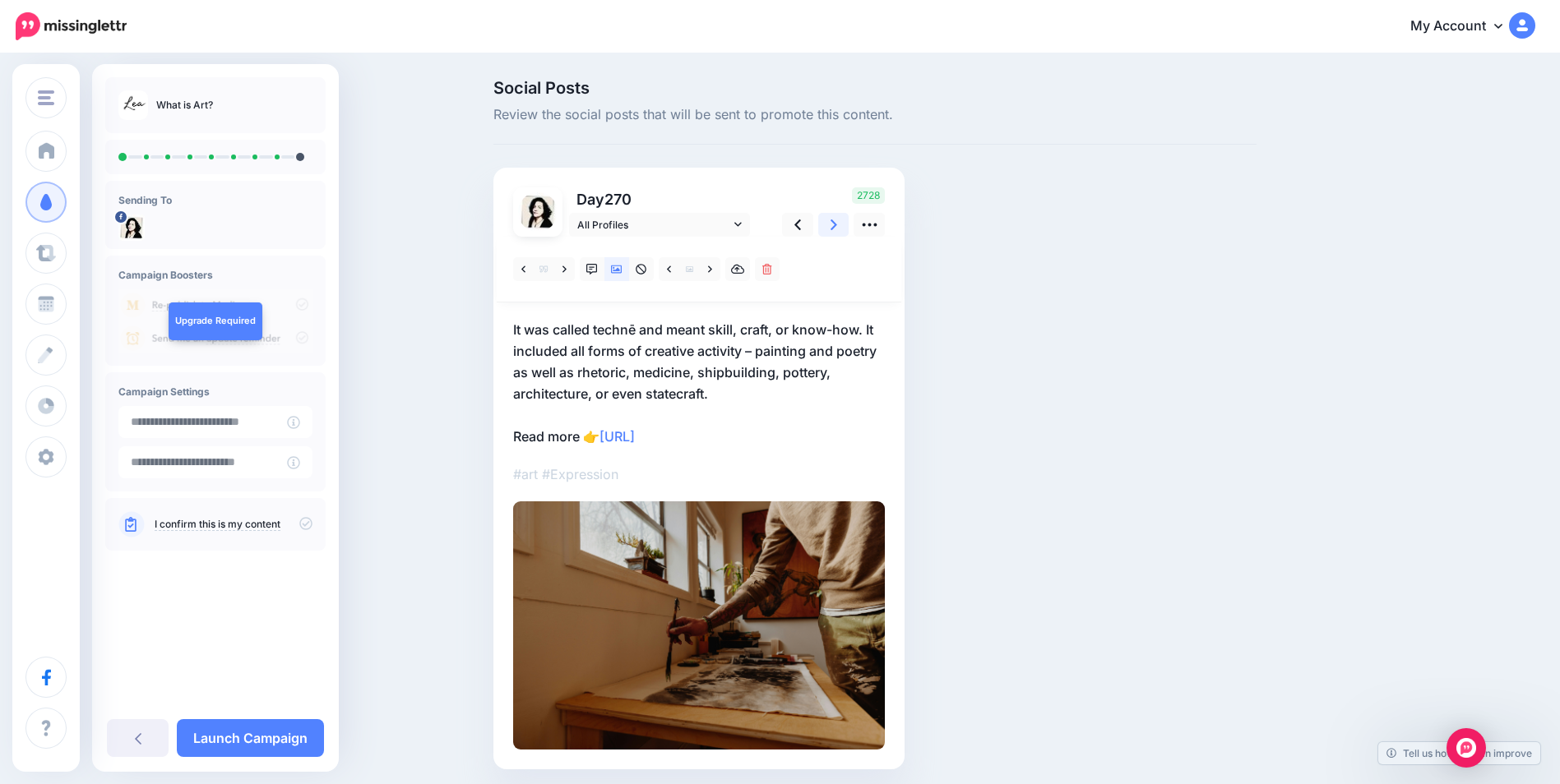
click at [838, 229] on icon at bounding box center [834, 225] width 7 height 11
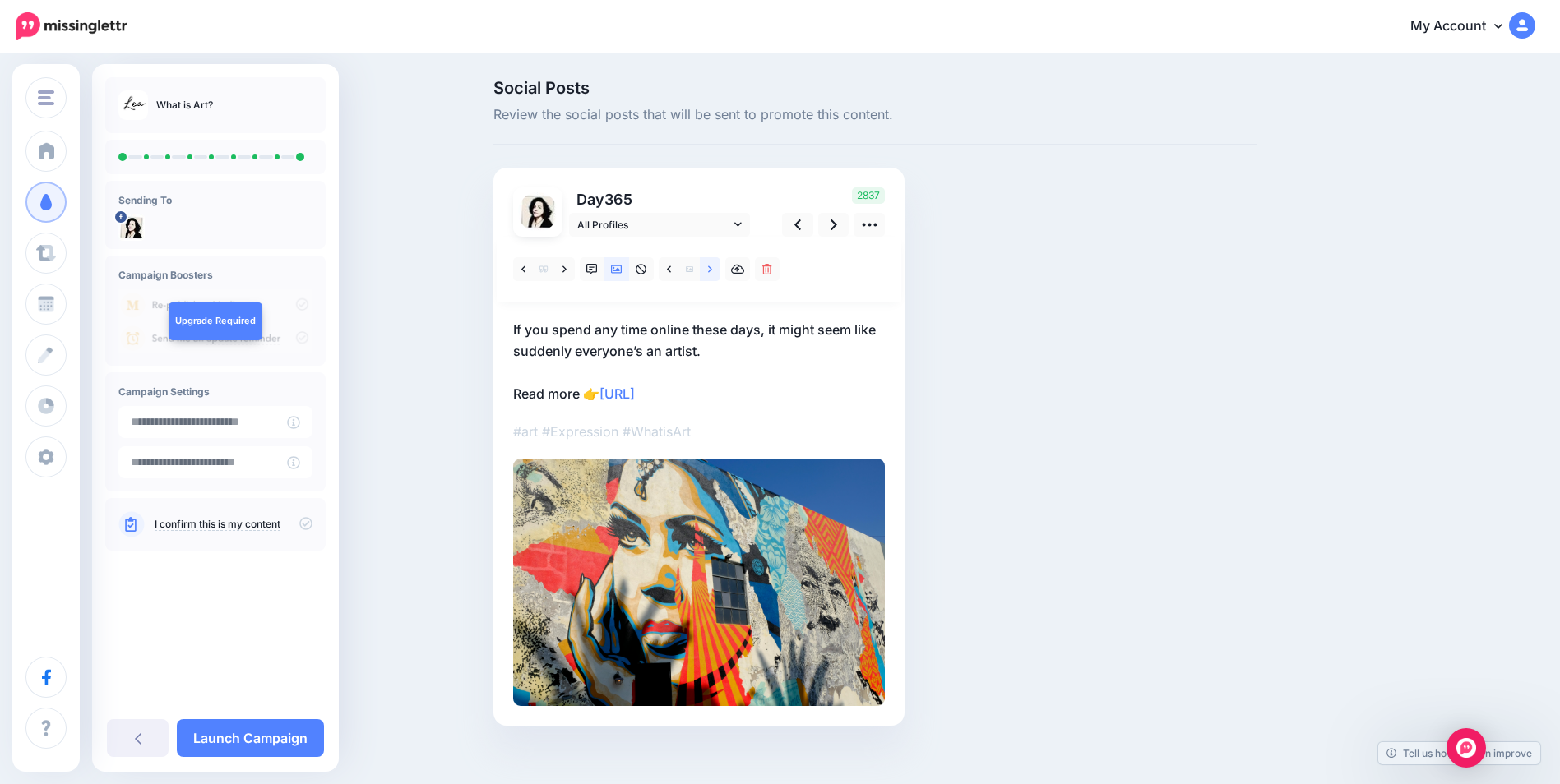
click at [712, 270] on link at bounding box center [710, 269] width 21 height 24
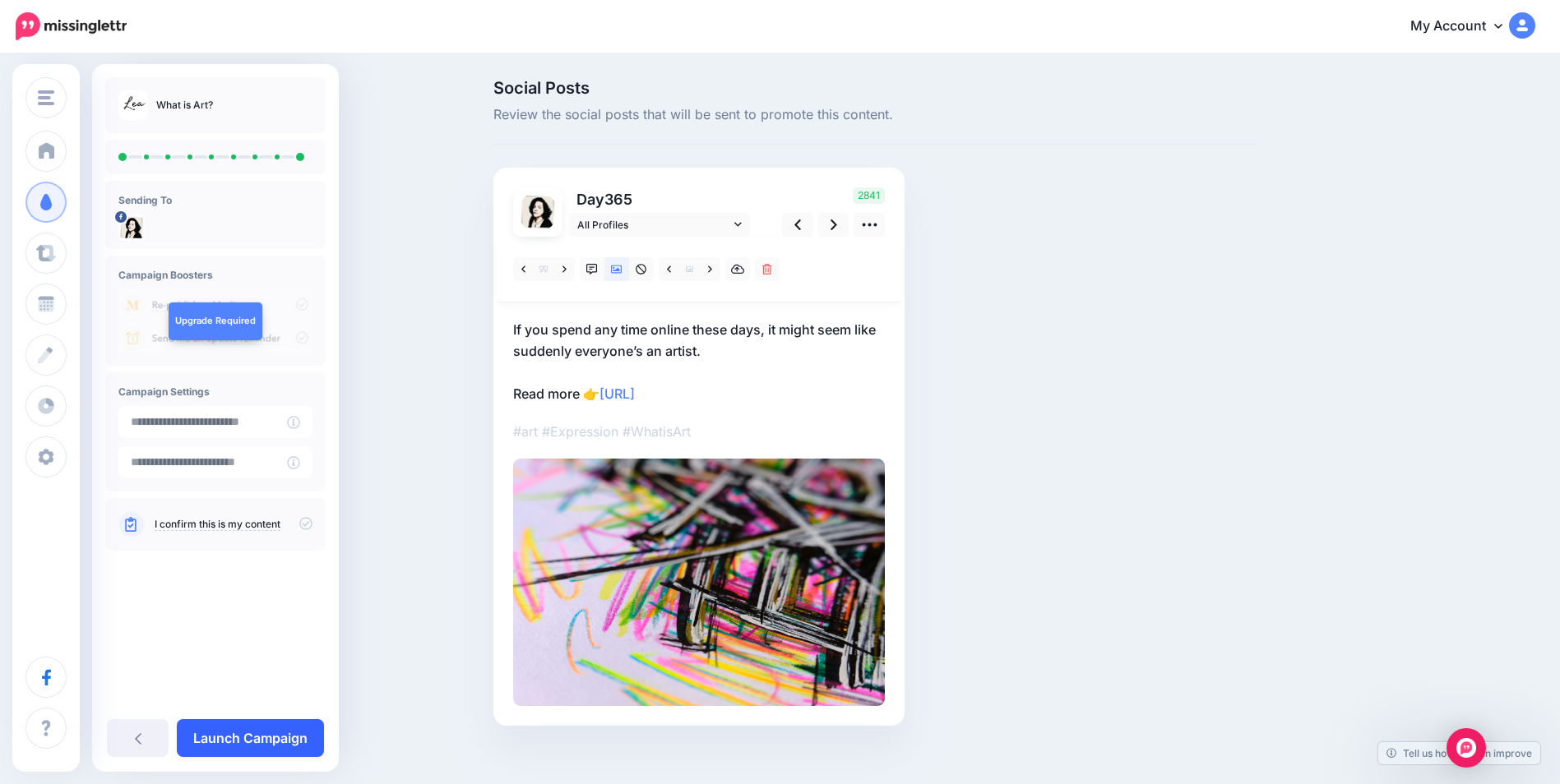
click at [279, 735] on link "Launch Campaign" at bounding box center [249, 738] width 147 height 37
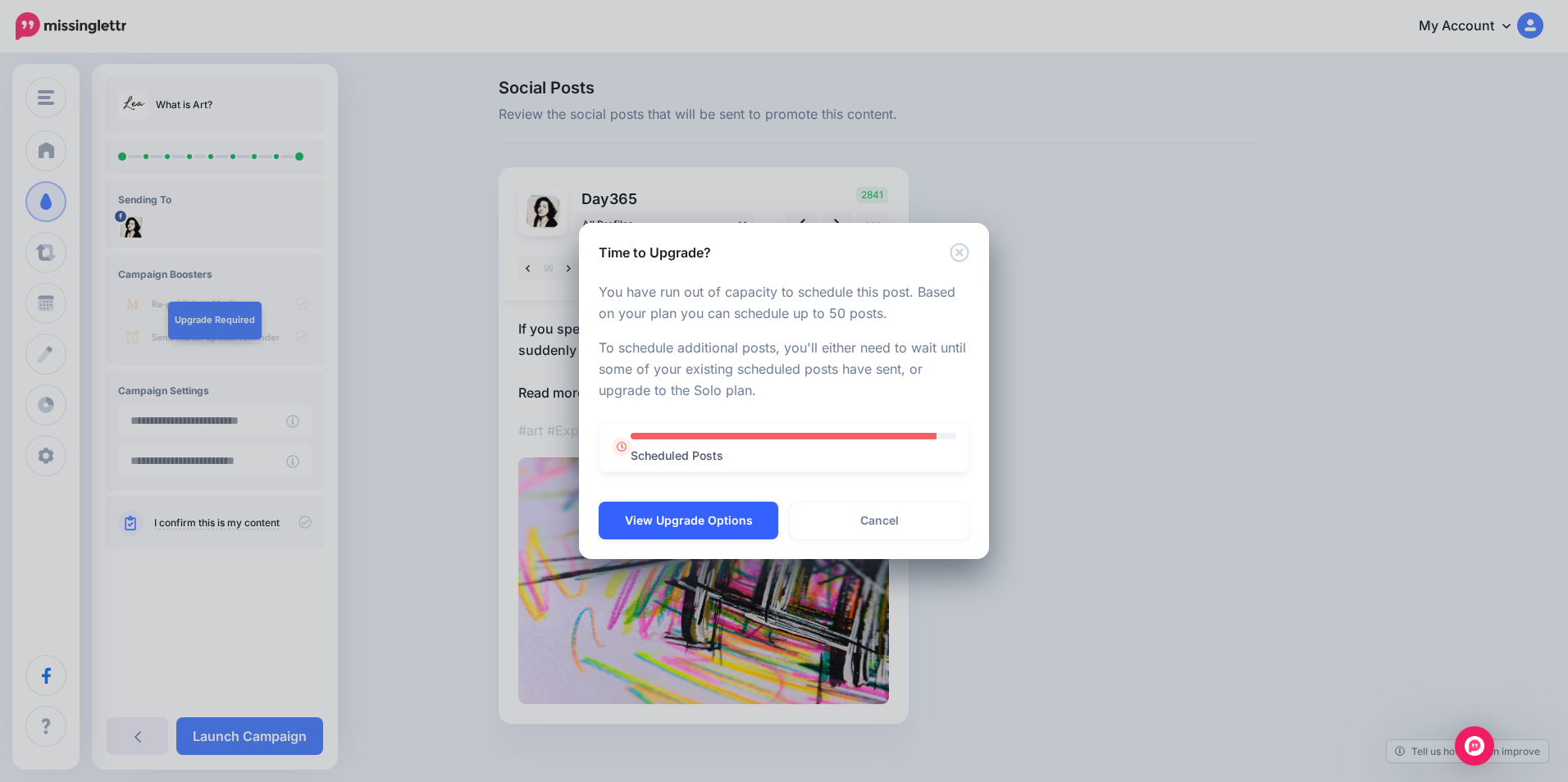
click at [654, 523] on button "View Upgrade Options" at bounding box center [688, 521] width 180 height 37
